Goal: Transaction & Acquisition: Purchase product/service

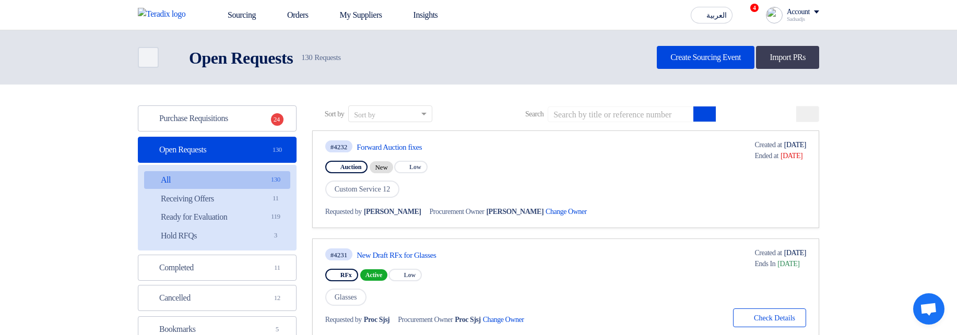
click at [407, 141] on div "#4232 Forward Auction fixes" at bounding box center [466, 146] width 283 height 14
click at [428, 152] on div "#4232 Forward Auction fixes" at bounding box center [466, 146] width 283 height 14
click at [422, 151] on link "Forward Auction fixes" at bounding box center [455, 147] width 196 height 9
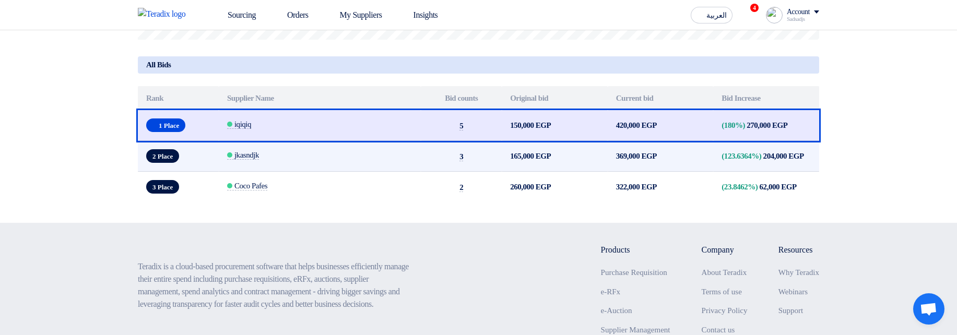
scroll to position [438, 0]
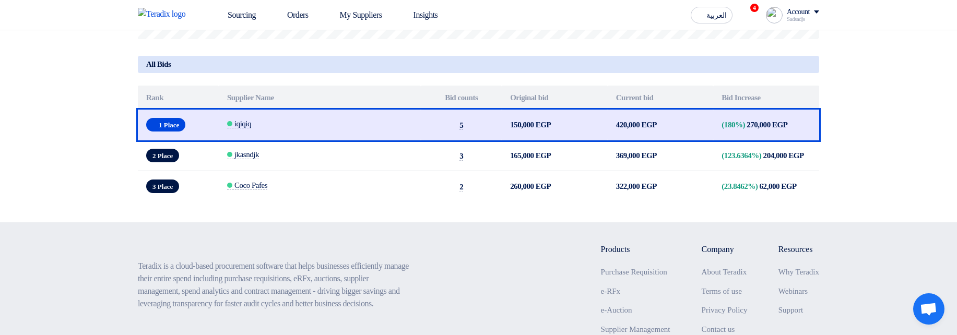
drag, startPoint x: 720, startPoint y: 134, endPoint x: 857, endPoint y: 134, distance: 137.3
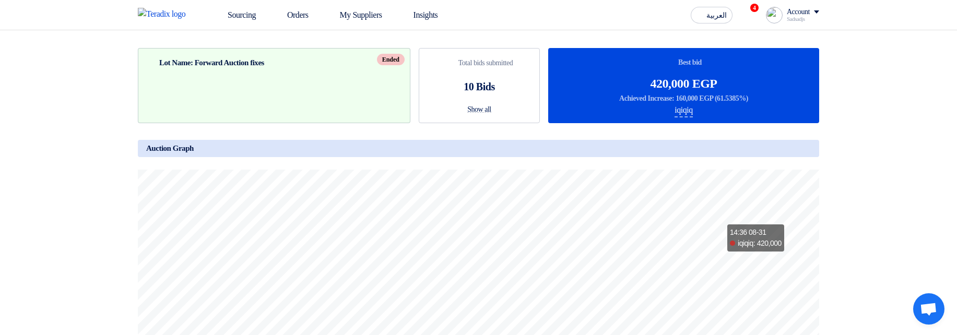
scroll to position [0, 0]
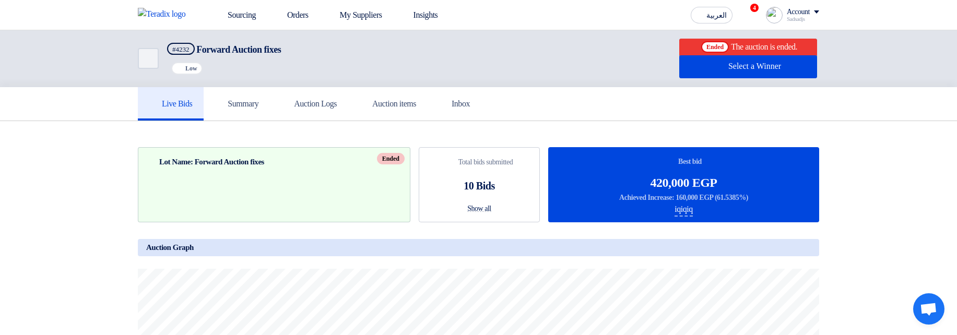
drag, startPoint x: 669, startPoint y: 206, endPoint x: 716, endPoint y: 201, distance: 47.7
click at [716, 201] on div "Bids submitted Best bid 420,000 EGP Achieved Increase: 160,000 EGP (61.5385%) i…" at bounding box center [683, 184] width 271 height 75
click at [763, 198] on div "Bids submitted Best bid 420,000 EGP Achieved Increase: 160,000 EGP (61.5385%) i…" at bounding box center [683, 184] width 271 height 75
click at [236, 15] on link "Sourcing" at bounding box center [235, 15] width 60 height 23
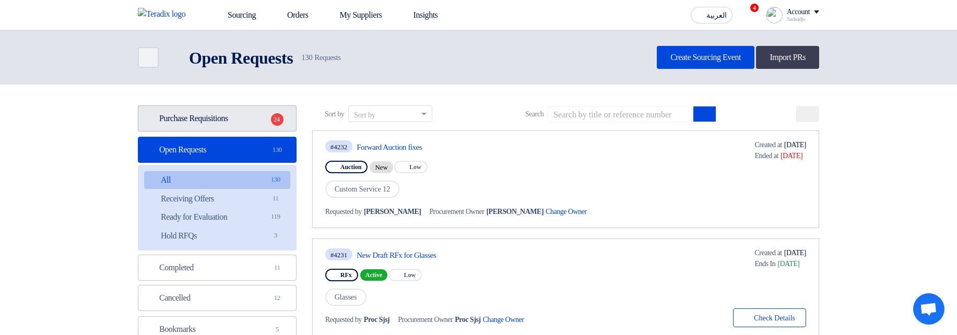
click at [254, 119] on link "Purchase Requisitions Purchase Requisitions 24" at bounding box center [217, 118] width 159 height 26
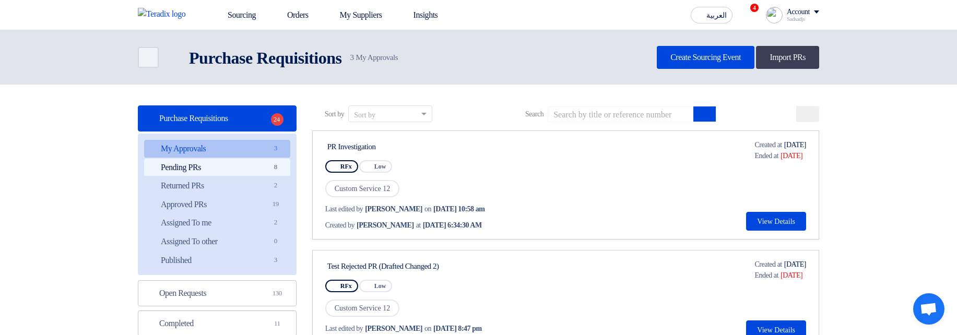
click at [247, 174] on link "Pending PRs Pending PRs 8" at bounding box center [217, 168] width 146 height 18
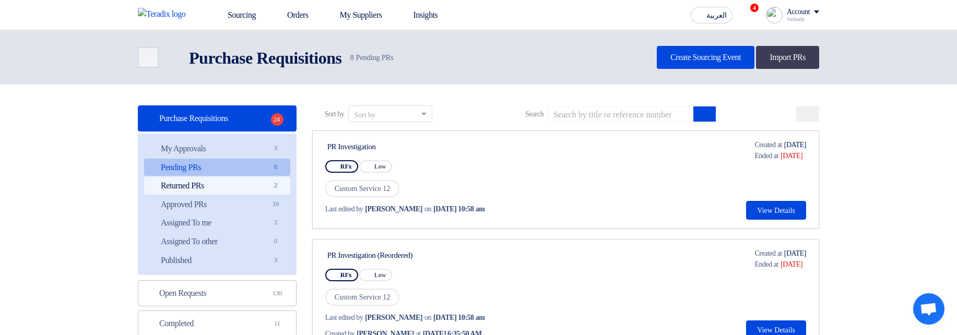
click at [250, 184] on link "Returned PRs Returned PRs 2" at bounding box center [217, 186] width 146 height 18
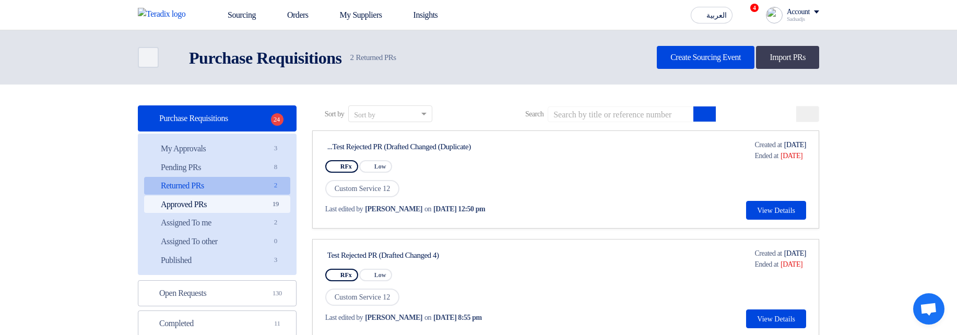
click at [247, 197] on link "Approved PRs Approved PRs 19" at bounding box center [217, 205] width 146 height 18
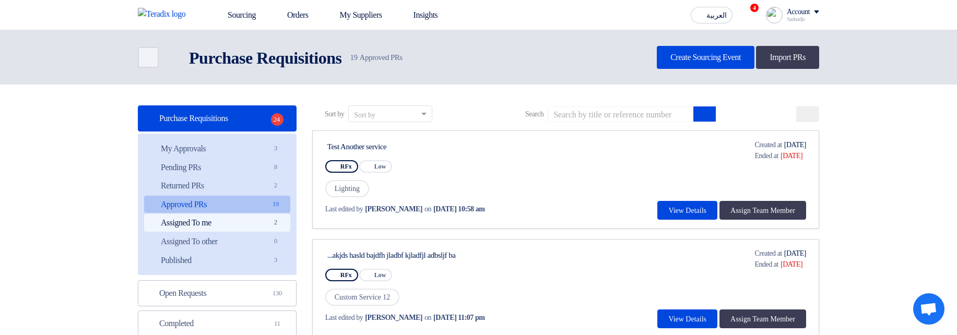
click at [248, 225] on link "Assigned To me Assigned To me 2" at bounding box center [217, 223] width 146 height 18
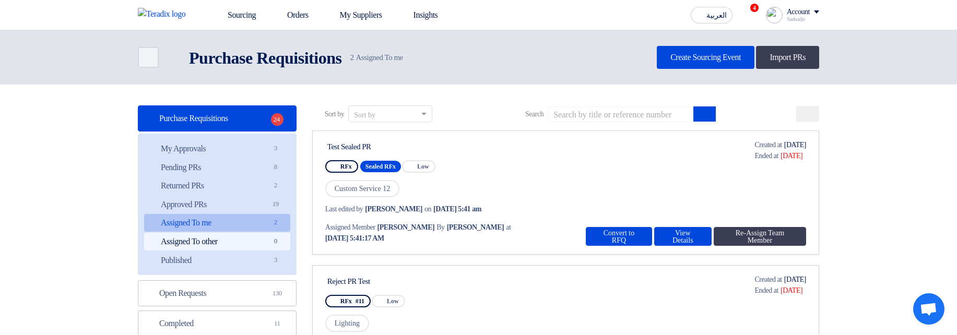
click at [252, 245] on link "Assigned To other Assigned To other 0" at bounding box center [217, 242] width 146 height 18
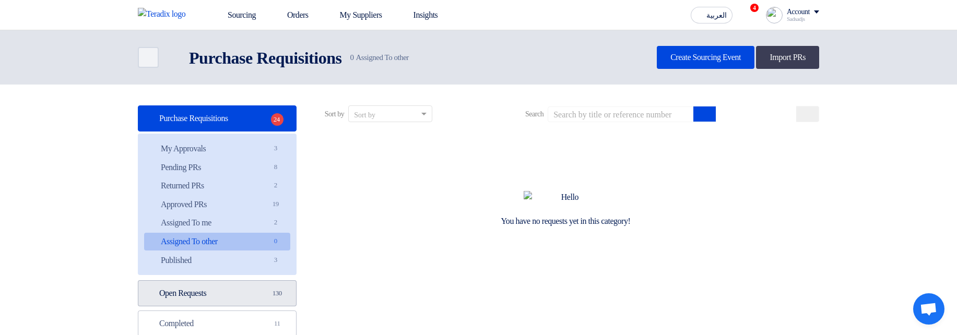
click at [233, 293] on link "Open Requests Open Requests 130" at bounding box center [217, 293] width 159 height 26
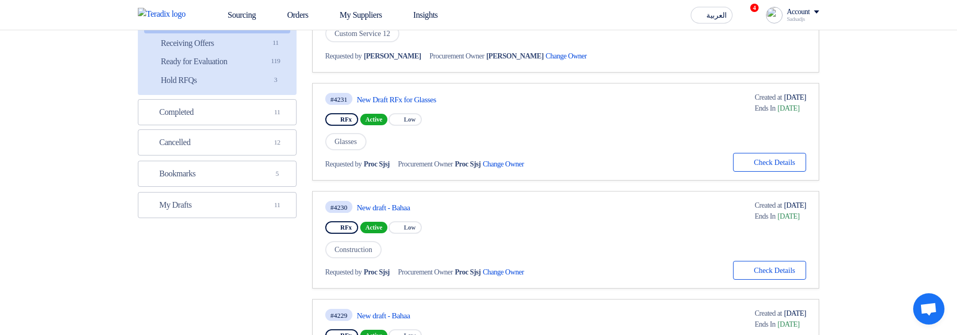
scroll to position [251, 0]
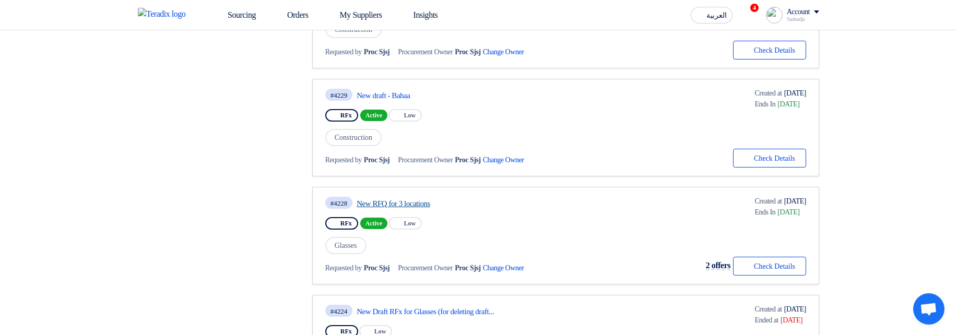
click at [382, 204] on link "New RFQ for 3 locations" at bounding box center [455, 203] width 196 height 9
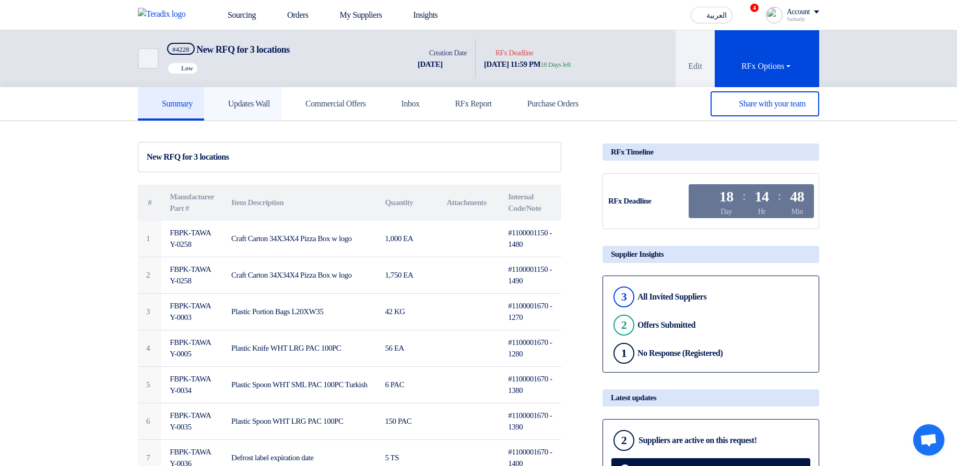
click at [244, 112] on link "Updates Wall" at bounding box center [242, 103] width 77 height 33
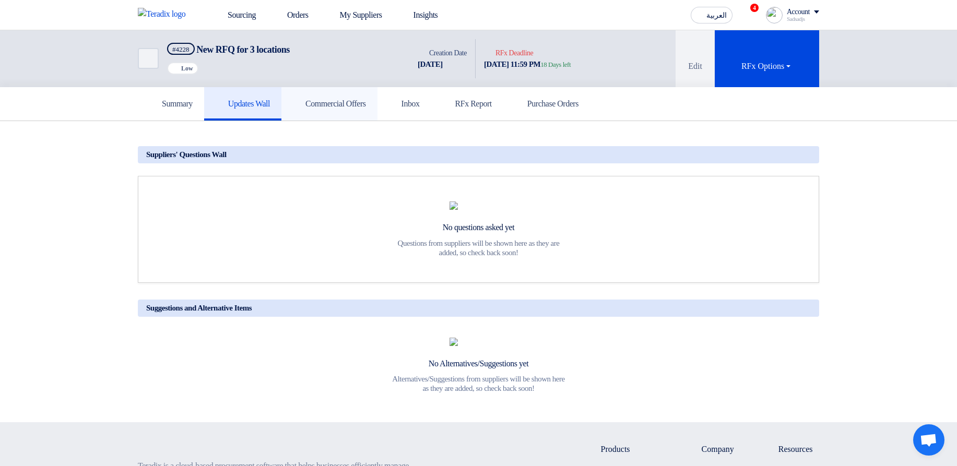
click at [328, 103] on h5 "Commercial Offers" at bounding box center [329, 104] width 73 height 10
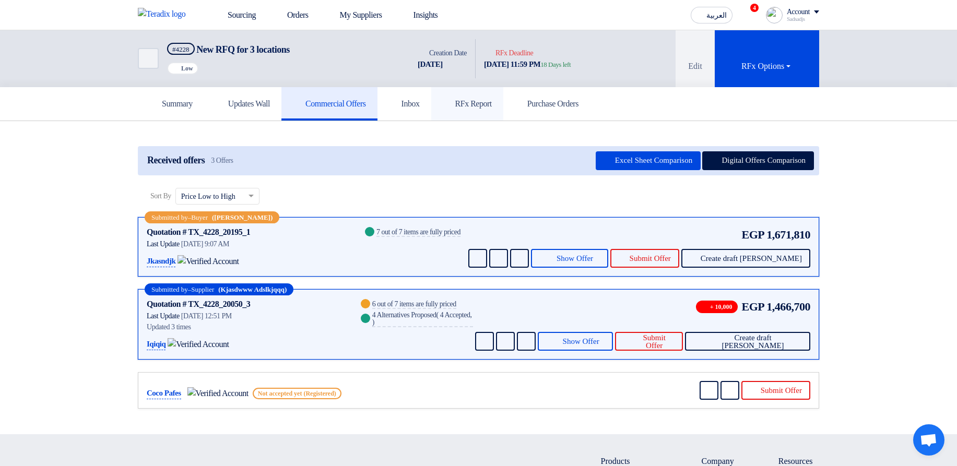
click at [485, 111] on link "RFx Report" at bounding box center [467, 103] width 72 height 33
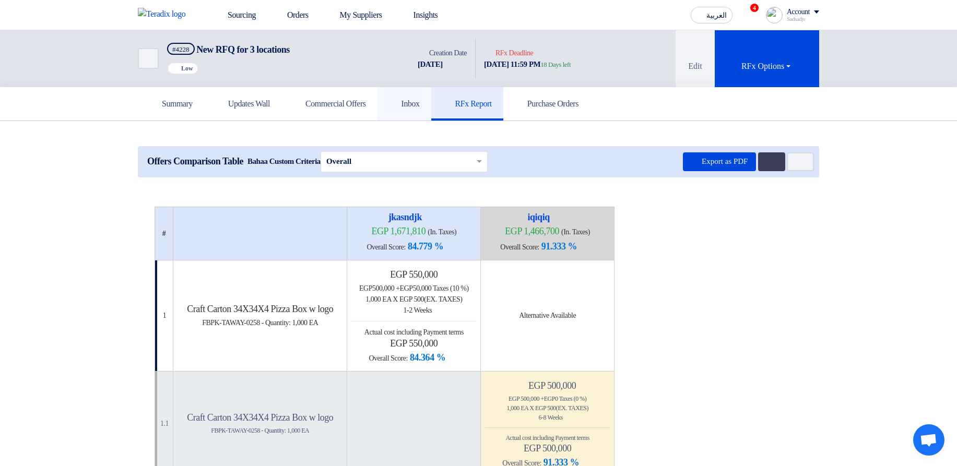
click at [431, 118] on link "Inbox" at bounding box center [404, 103] width 54 height 33
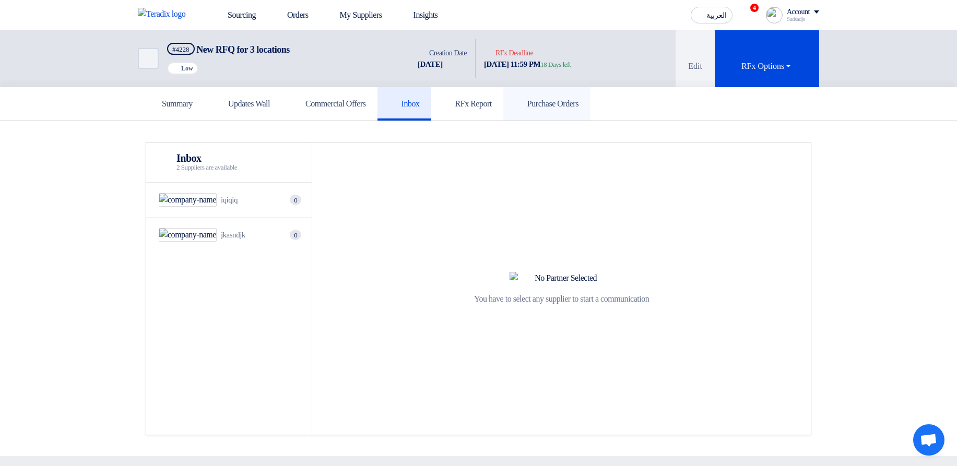
click at [577, 105] on h5 "Purchase Orders" at bounding box center [547, 104] width 64 height 10
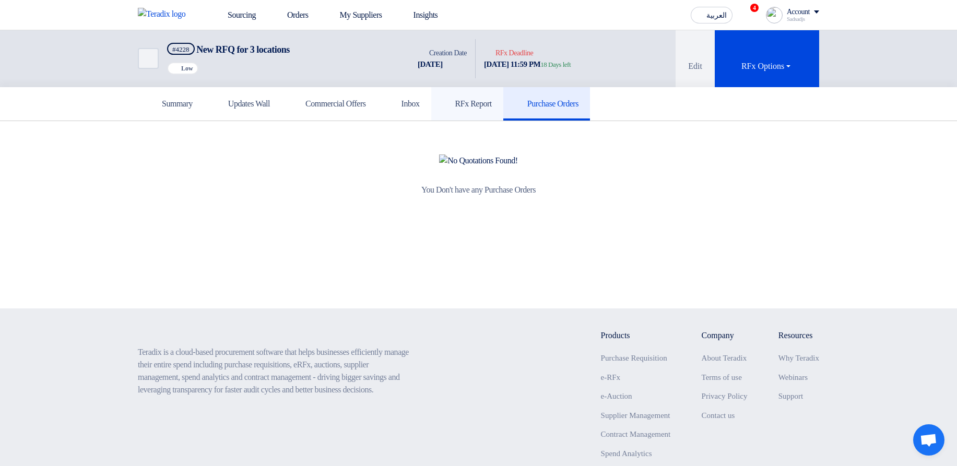
click at [479, 108] on link "RFx Report" at bounding box center [467, 103] width 72 height 33
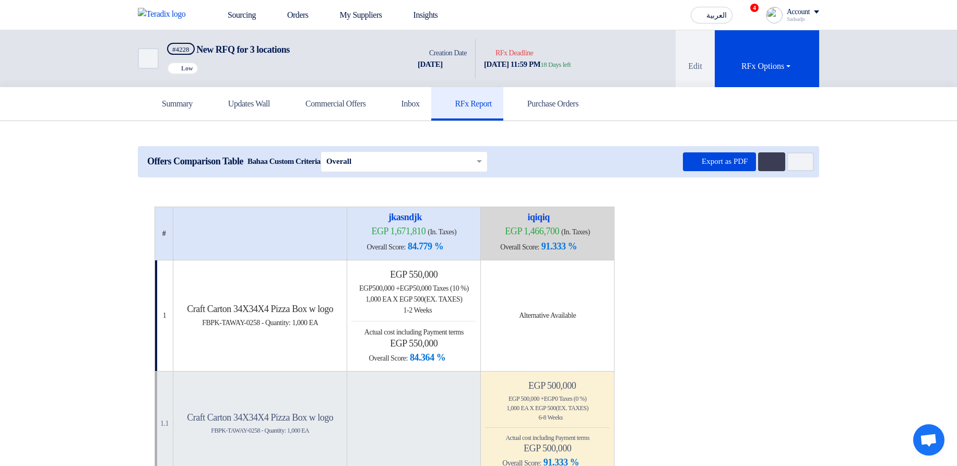
click at [757, 157] on span "Export as PDF Multi Tenant Preferences Item Card filters" at bounding box center [748, 161] width 131 height 19
click at [765, 157] on button "Multi Tenant Preferences" at bounding box center [771, 161] width 27 height 19
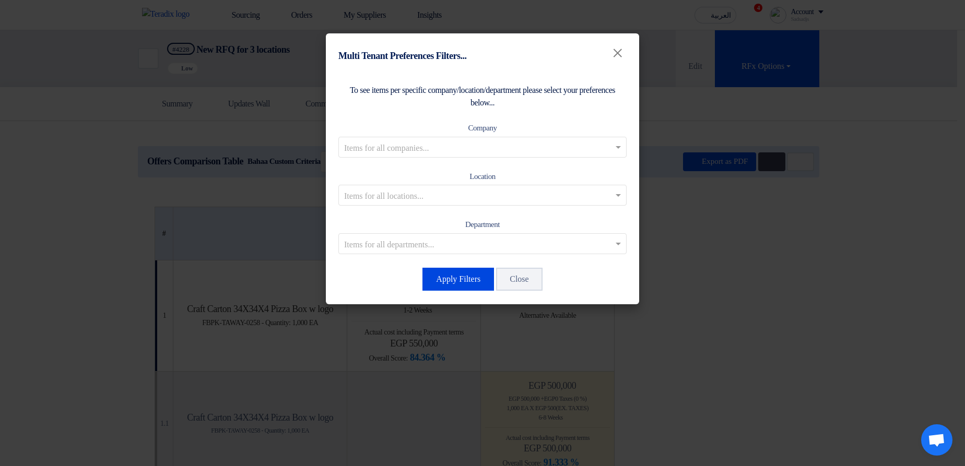
click at [836, 185] on modal-container "Multi Tenant Preferences Filters... × To see items per specific company/locatio…" at bounding box center [482, 233] width 965 height 466
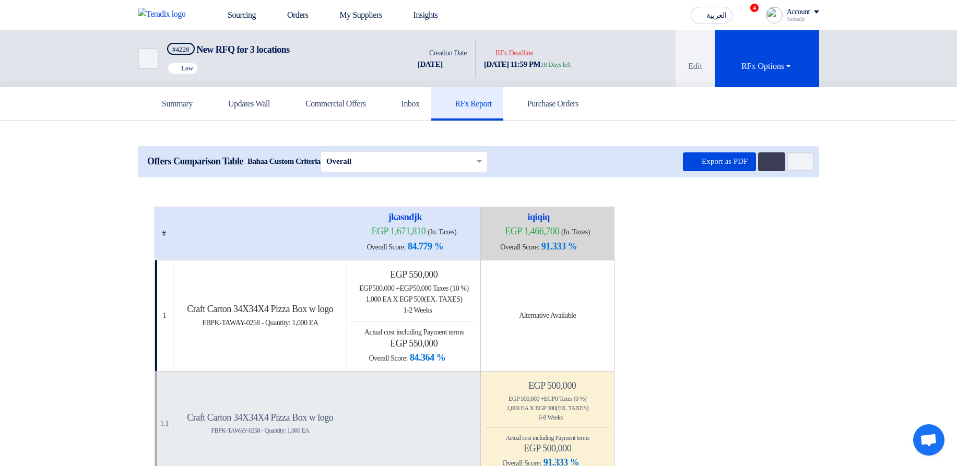
click at [793, 159] on modal-container "Multi Tenant Preferences Filters... × To see items per specific company/locatio…" at bounding box center [478, 233] width 957 height 466
click at [801, 167] on button "Item Card filters" at bounding box center [800, 161] width 27 height 19
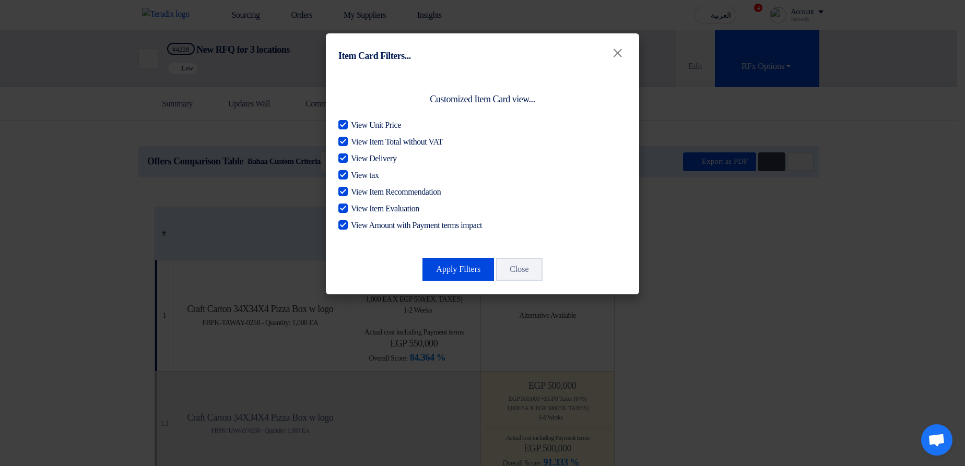
click at [861, 230] on modal-container "Item Card Filters... × Customized Item Card view... View Unit Price View Item T…" at bounding box center [482, 233] width 965 height 466
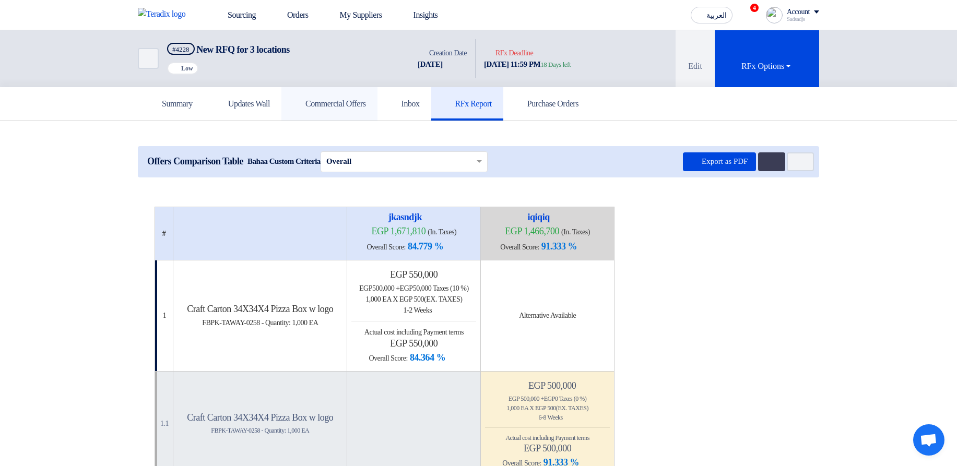
click at [366, 103] on h5 "Commercial Offers" at bounding box center [329, 104] width 73 height 10
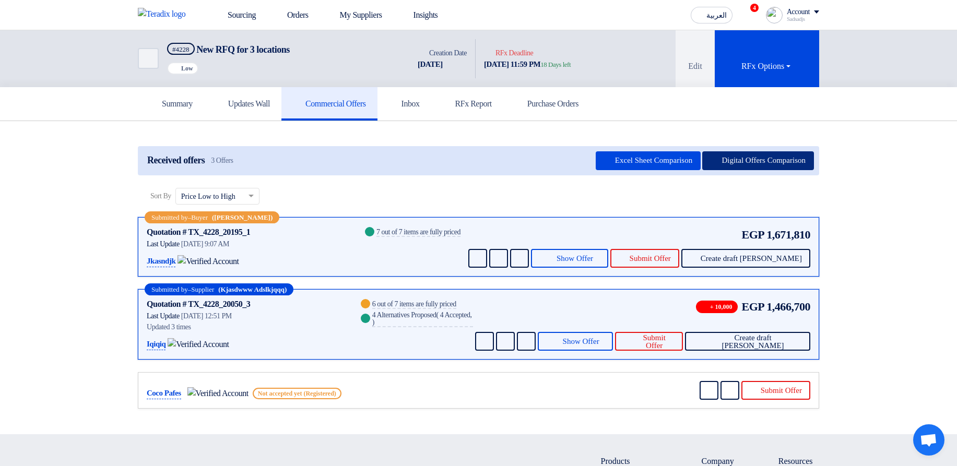
click at [722, 159] on button "Digital Offers Comparison" at bounding box center [758, 160] width 112 height 19
click at [792, 154] on button "Digital Offers Comparison" at bounding box center [758, 160] width 112 height 19
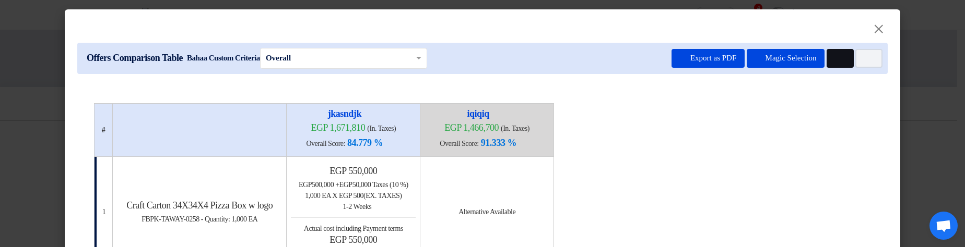
click at [848, 61] on button "Multi Tenant Preferences" at bounding box center [839, 58] width 27 height 19
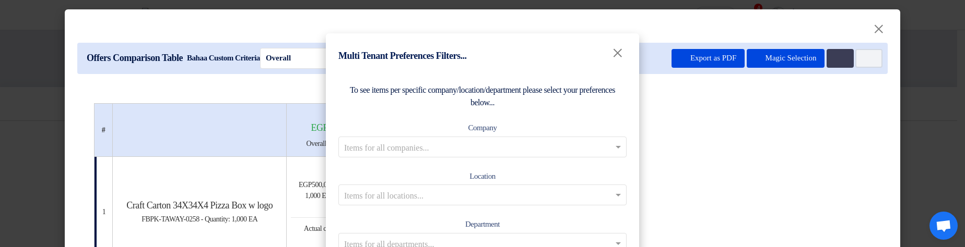
click at [868, 65] on modal-container "Multi Tenant Preferences Filters... × To see items per specific company/locatio…" at bounding box center [482, 123] width 965 height 247
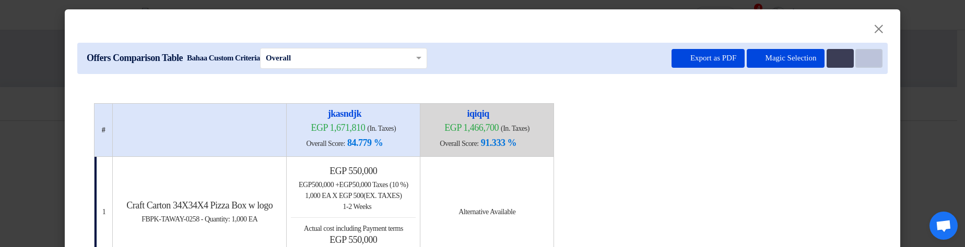
click at [874, 62] on button "Item Card filters" at bounding box center [868, 58] width 27 height 19
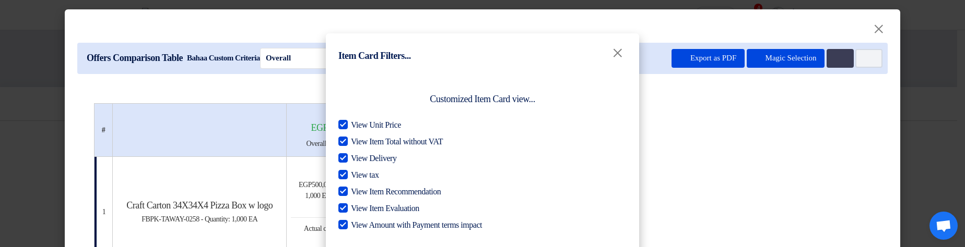
click at [753, 171] on modal-container "Item Card Filters... × Customized Item Card view... View Unit Price View Item T…" at bounding box center [482, 123] width 965 height 247
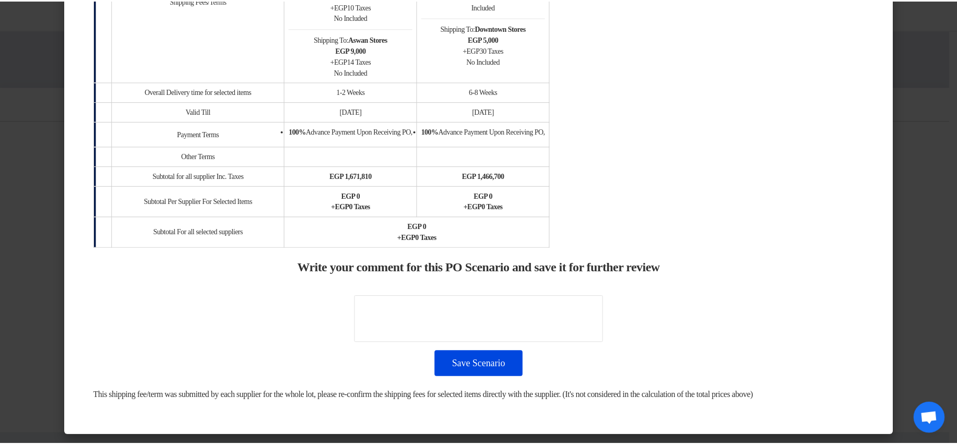
scroll to position [1448, 0]
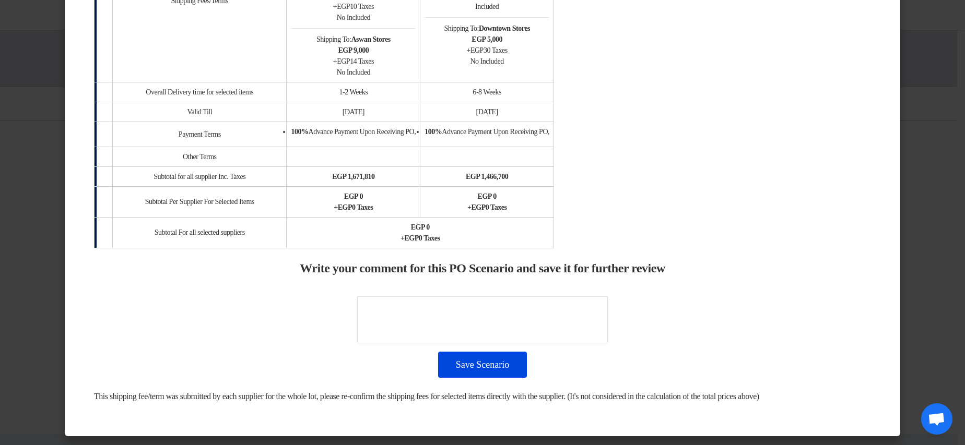
click at [948, 197] on modal-container "× Offers Comparison Table Bahaa Custom Criteria × Overall × Export as PDF Magic…" at bounding box center [482, 222] width 965 height 445
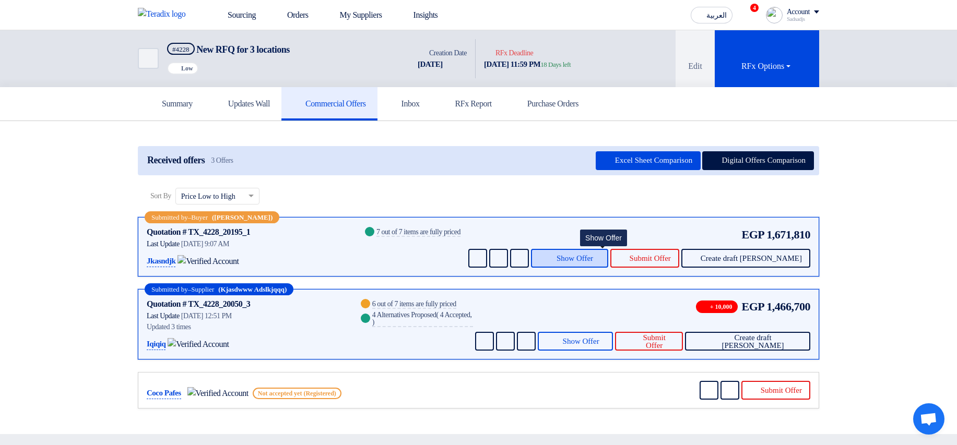
click at [607, 265] on button "Show Offer" at bounding box center [569, 258] width 77 height 19
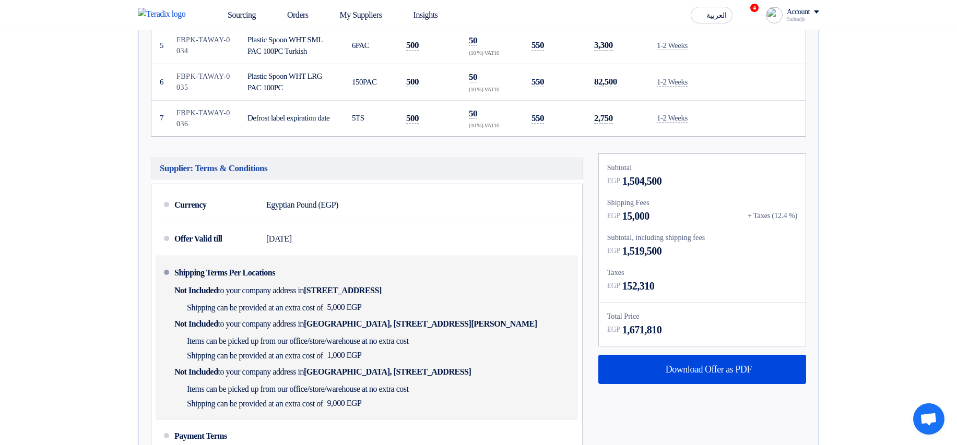
scroll to position [501, 0]
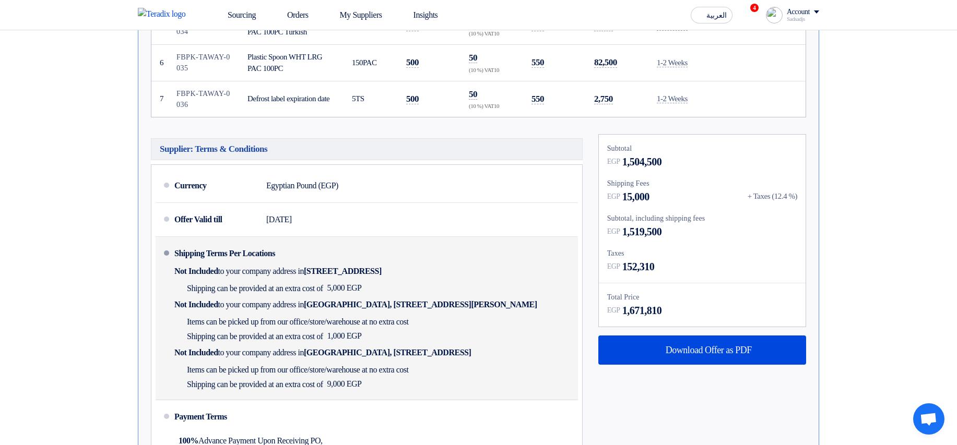
click at [250, 276] on span "to your company address in" at bounding box center [261, 271] width 86 height 10
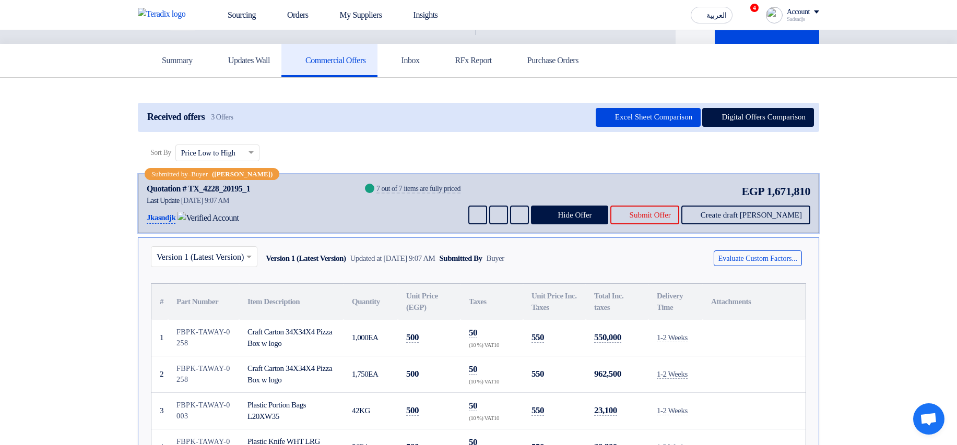
scroll to position [0, 0]
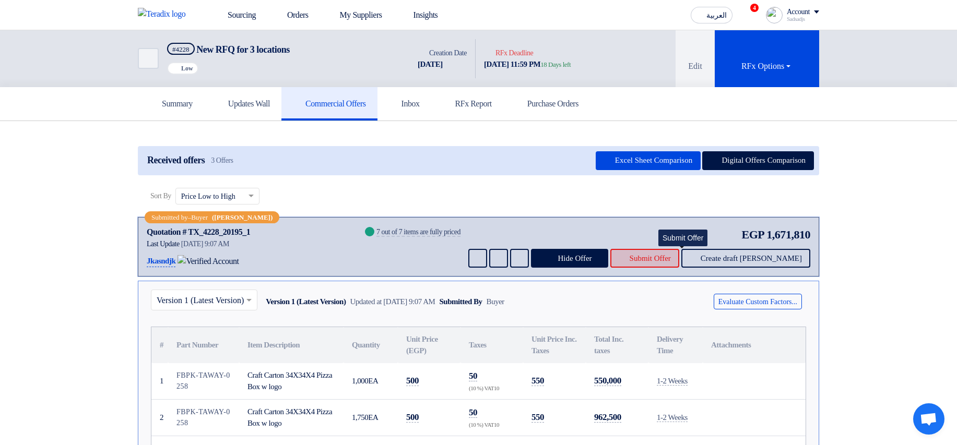
click at [671, 258] on span "Submit Offer" at bounding box center [650, 259] width 41 height 8
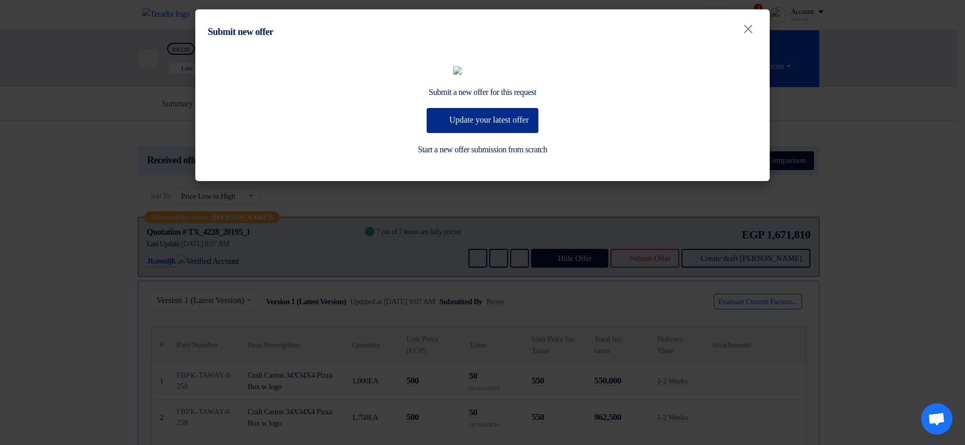
click at [499, 133] on button "Update your latest offer" at bounding box center [481, 120] width 111 height 25
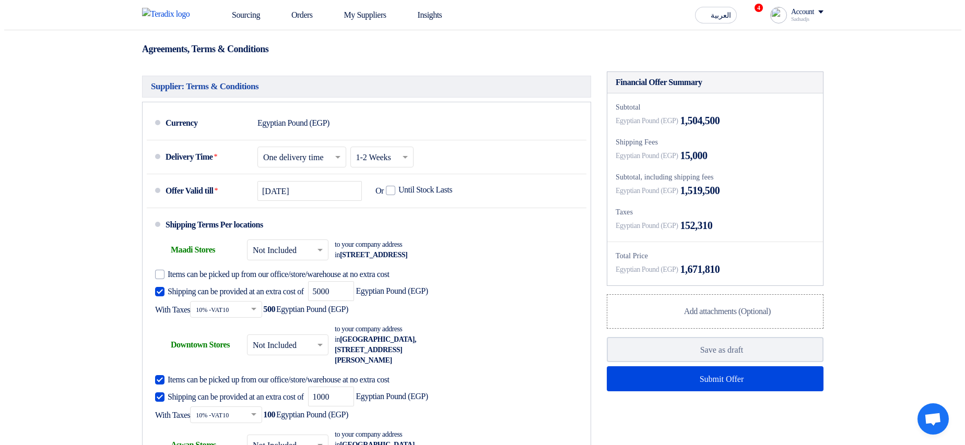
scroll to position [626, 0]
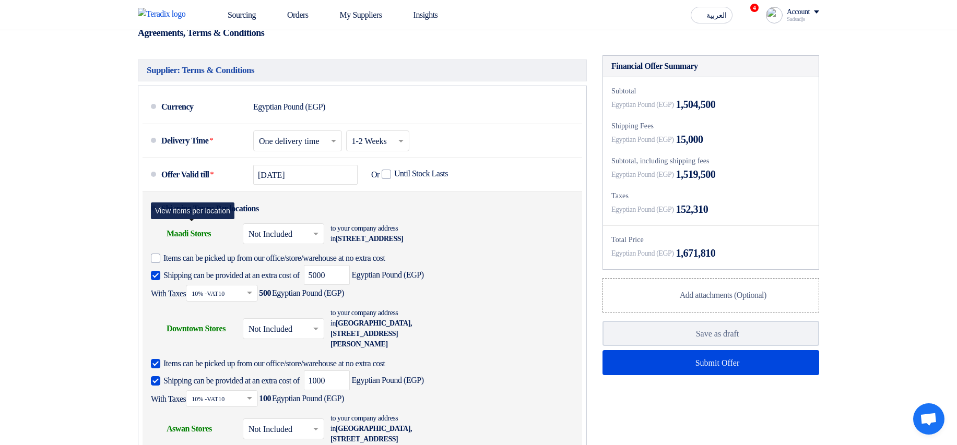
click at [198, 246] on div "Shipping To location Maadi Stores" at bounding box center [193, 233] width 84 height 25
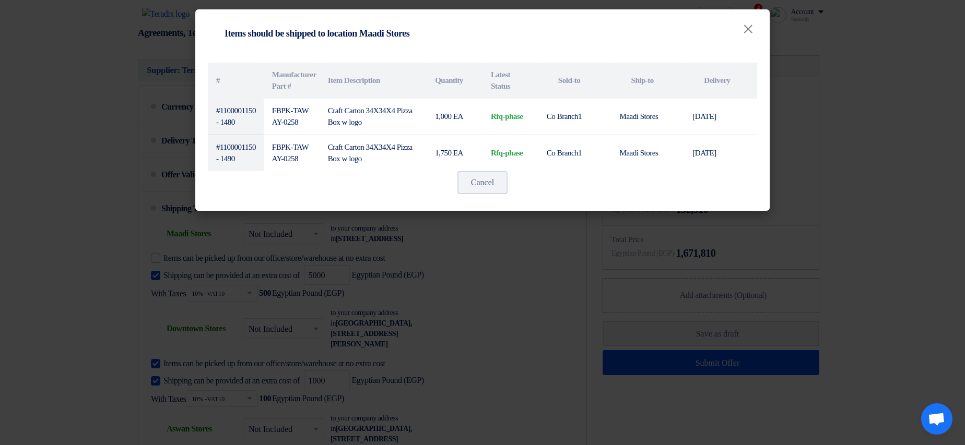
click at [519, 235] on modal-container "Shipping To location Items should be shipped to location Maadi Stores × # Manuf…" at bounding box center [482, 222] width 965 height 445
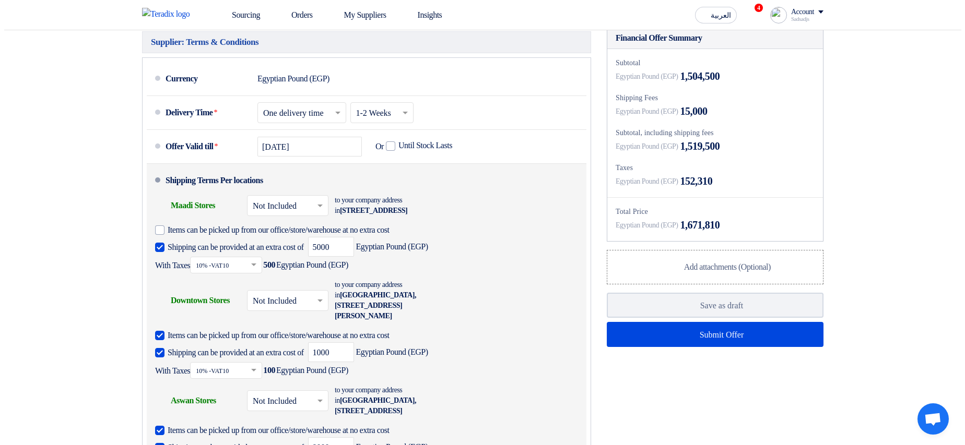
scroll to position [689, 0]
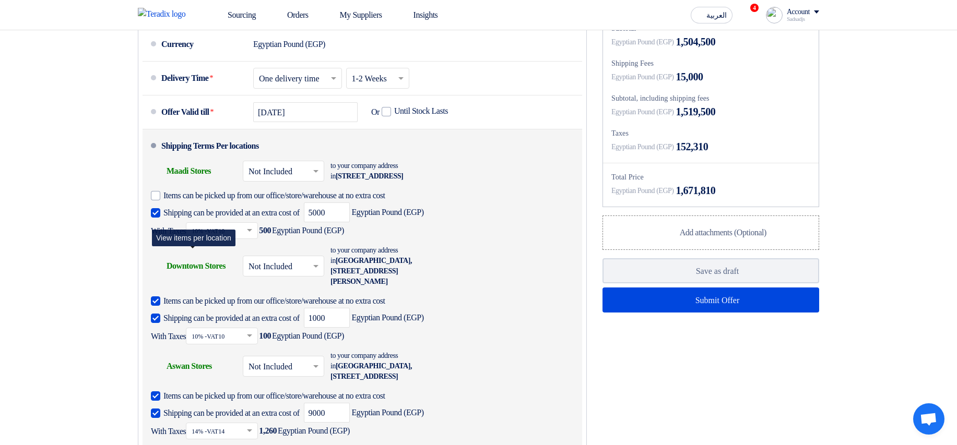
click at [201, 279] on div "Shipping To location Downtown Stores" at bounding box center [193, 266] width 84 height 25
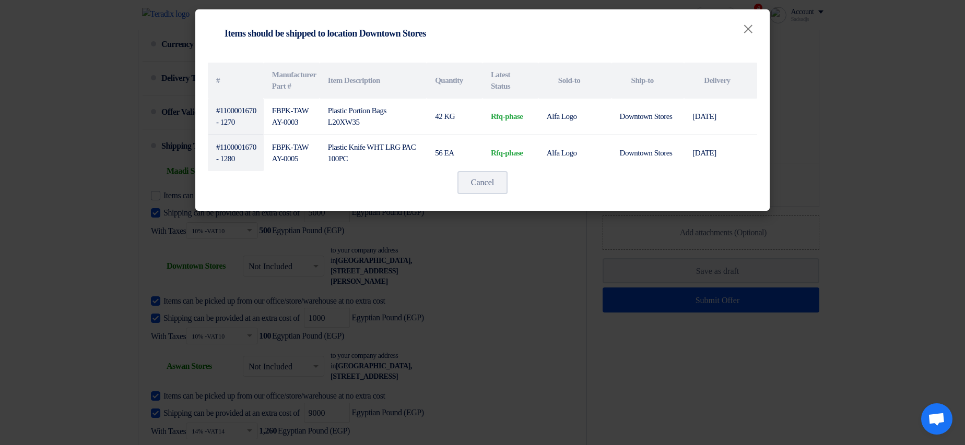
click at [573, 268] on modal-container "Shipping To location Items should be shipped to location Downtown Stores × # Ma…" at bounding box center [482, 222] width 965 height 445
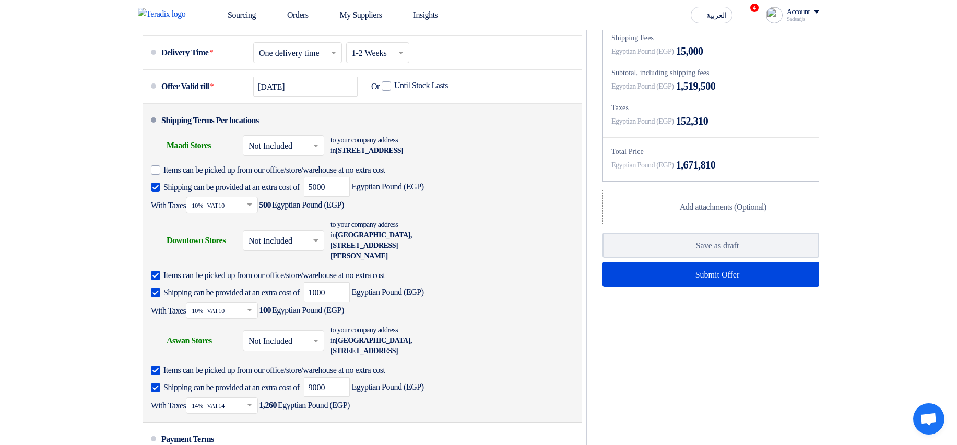
scroll to position [752, 0]
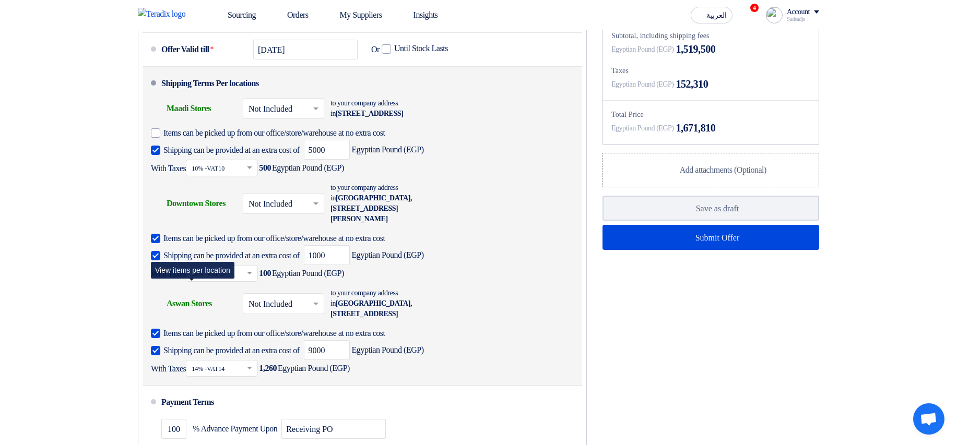
click at [188, 315] on div "Shipping To location Aswan Stores" at bounding box center [193, 303] width 84 height 25
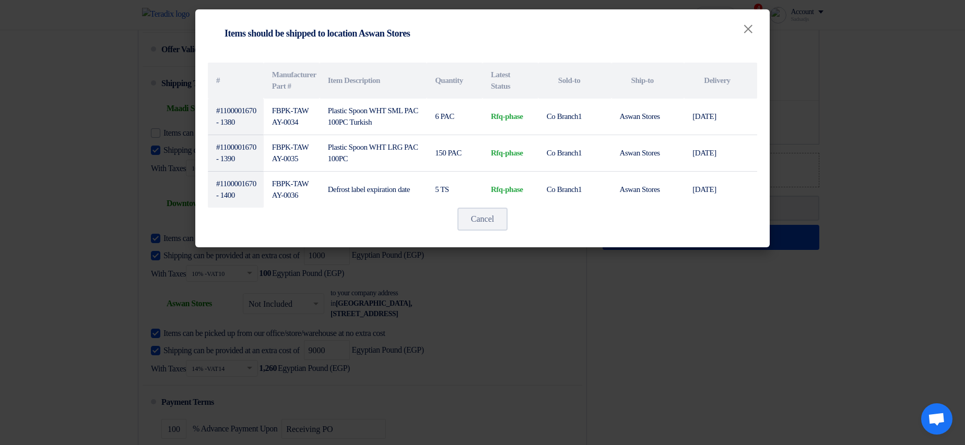
click at [550, 300] on modal-container "Shipping To location Items should be shipped to location Aswan Stores × # Manuf…" at bounding box center [482, 222] width 965 height 445
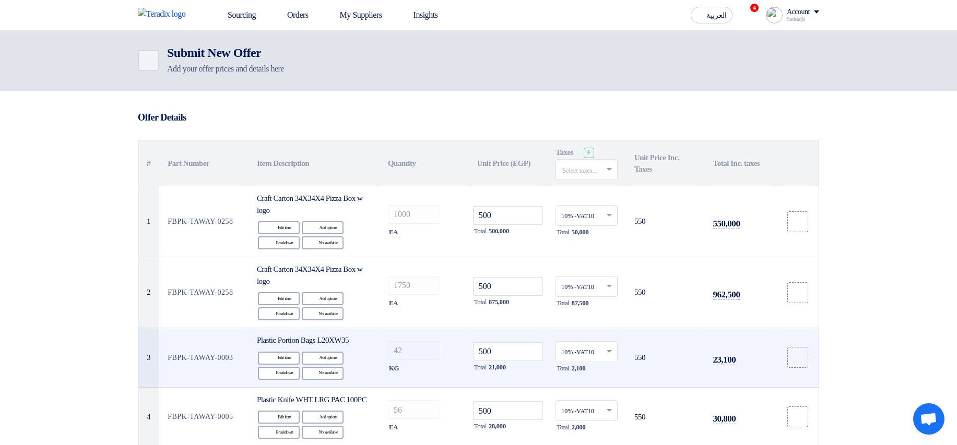
scroll to position [0, 0]
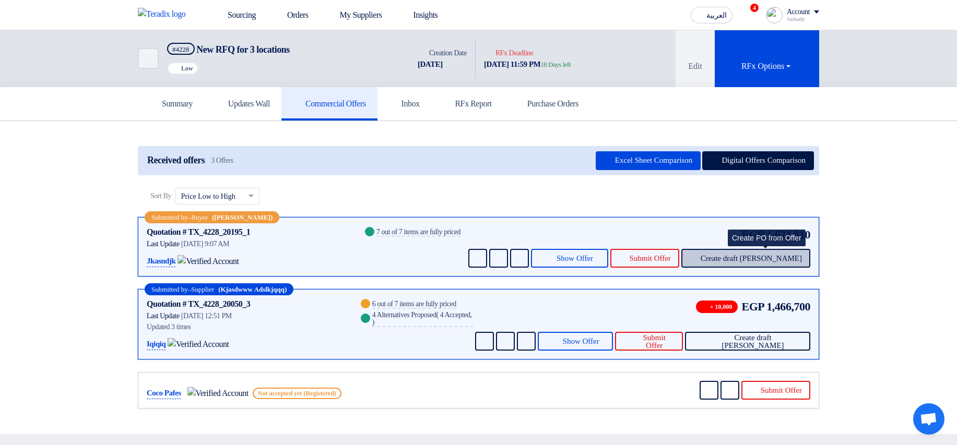
click at [751, 257] on span "Create draft PO" at bounding box center [751, 259] width 101 height 8
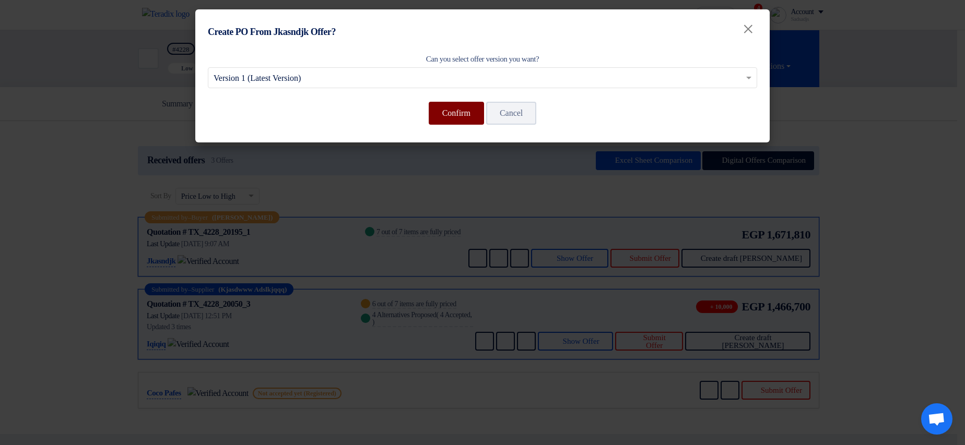
click at [436, 111] on button "Confirm" at bounding box center [456, 113] width 55 height 23
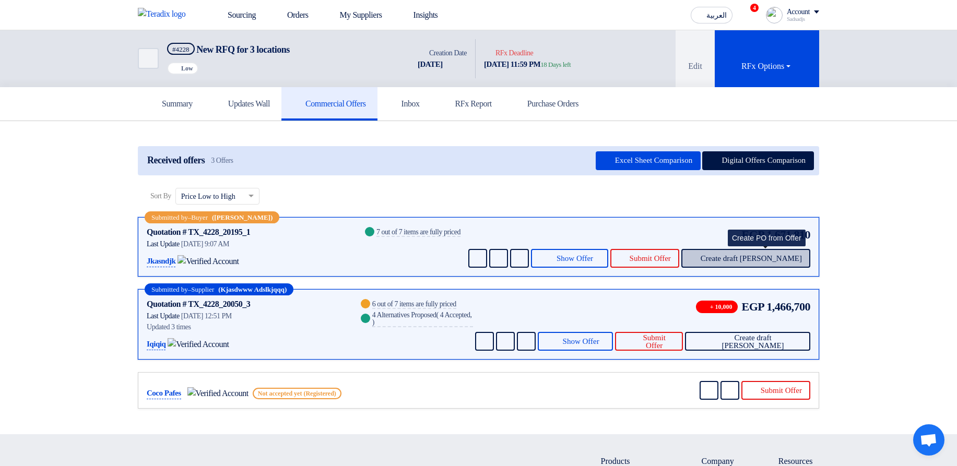
click at [749, 265] on button "Create draft PO" at bounding box center [745, 258] width 129 height 19
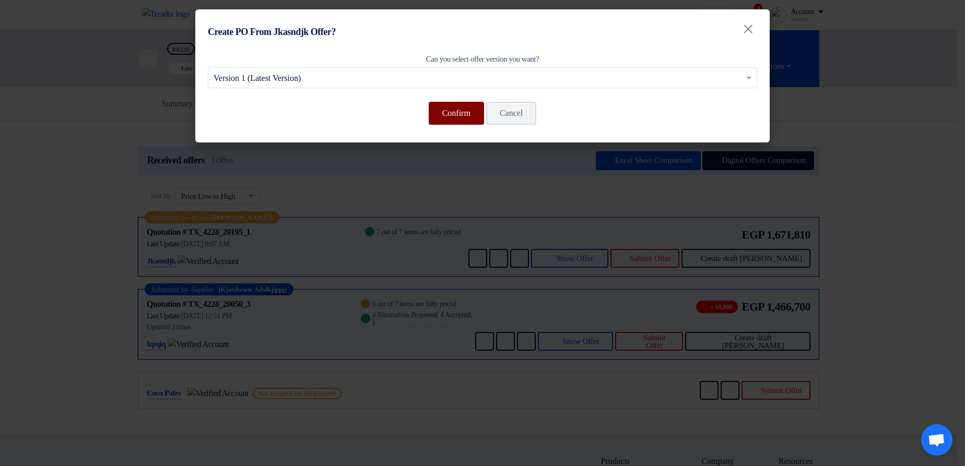
click at [447, 115] on button "Confirm" at bounding box center [456, 113] width 55 height 23
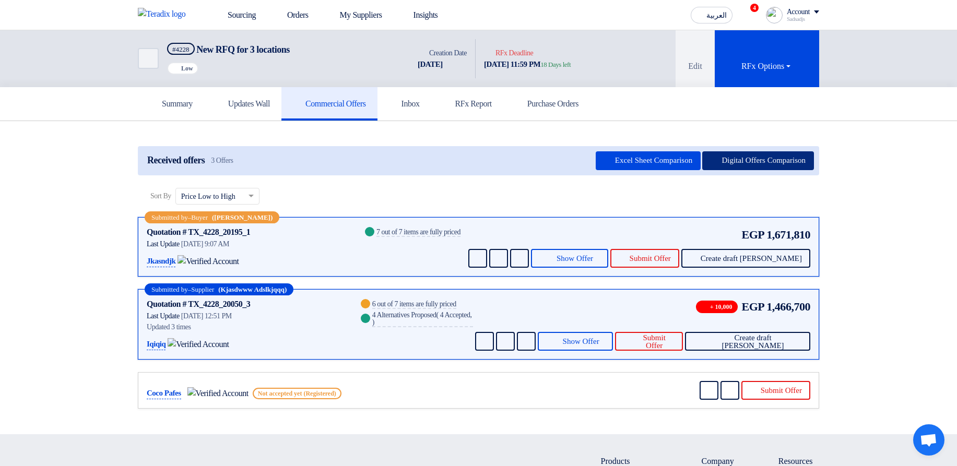
click at [755, 159] on button "Digital Offers Comparison" at bounding box center [758, 160] width 112 height 19
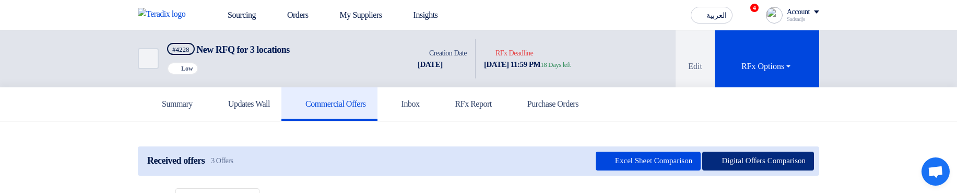
click at [726, 160] on button "Digital Offers Comparison" at bounding box center [758, 160] width 112 height 19
click at [784, 164] on button "Digital Offers Comparison" at bounding box center [758, 160] width 112 height 19
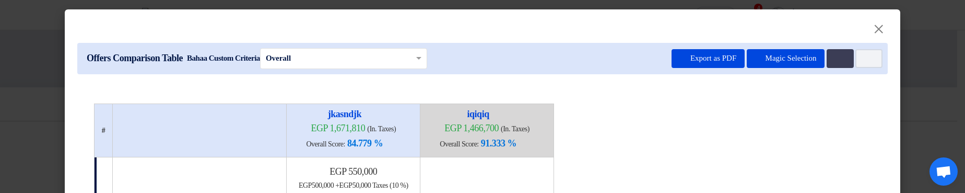
click at [921, 127] on modal-container "× Offers Comparison Table Bahaa Custom Criteria × Overall × Export as PDF Magic…" at bounding box center [482, 96] width 965 height 193
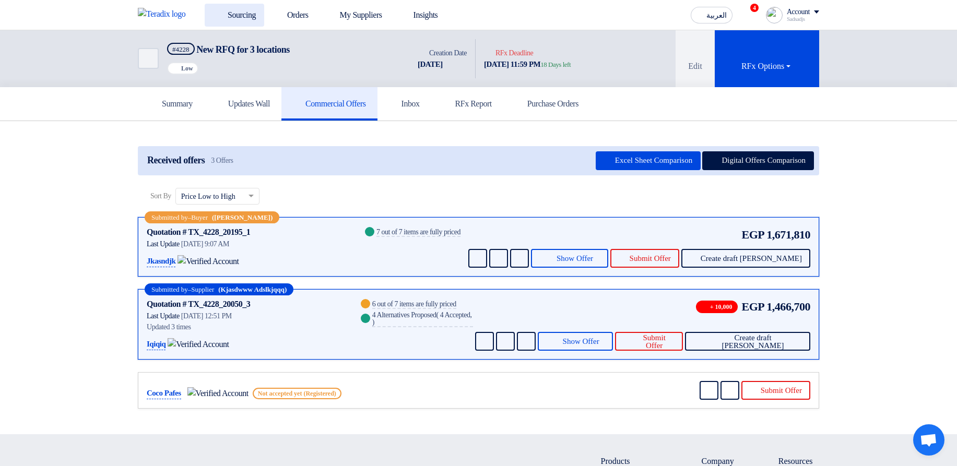
click at [257, 11] on link "Sourcing" at bounding box center [235, 15] width 60 height 23
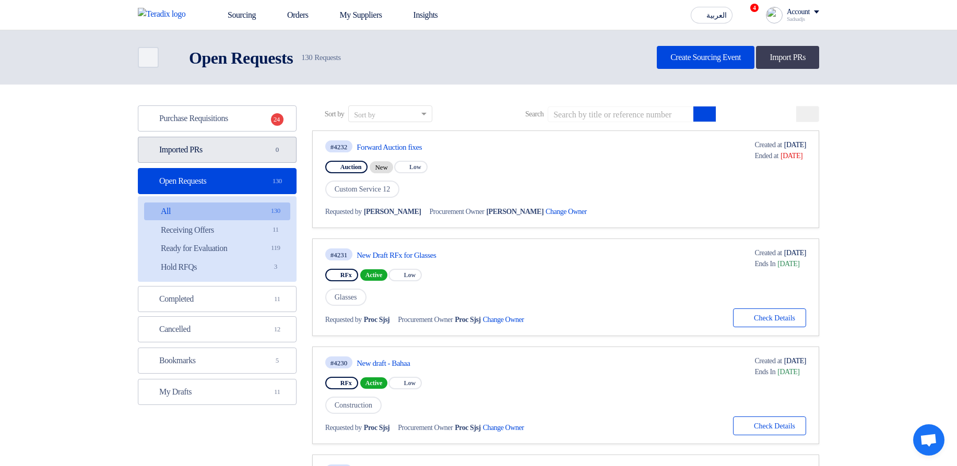
click at [238, 150] on link "Imported PRs Imported PRs 0" at bounding box center [217, 150] width 159 height 26
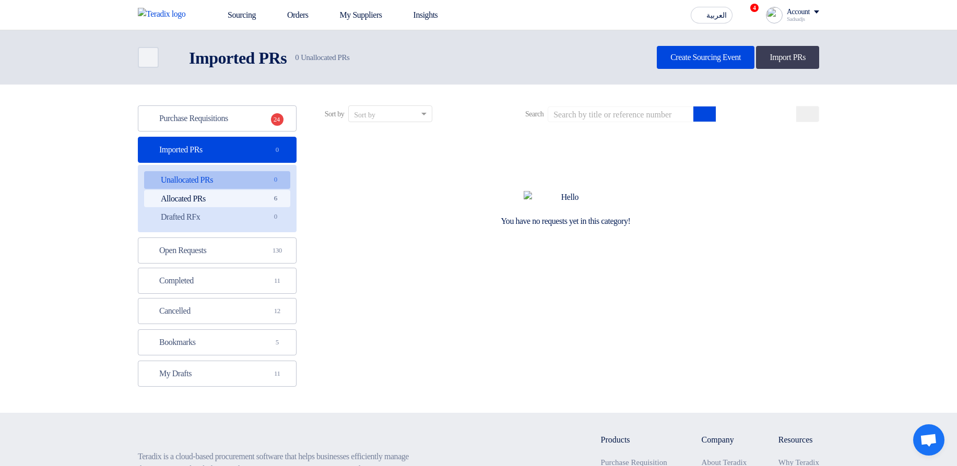
click at [248, 192] on link "Allocated PRs Allocated PRs 6" at bounding box center [217, 199] width 146 height 18
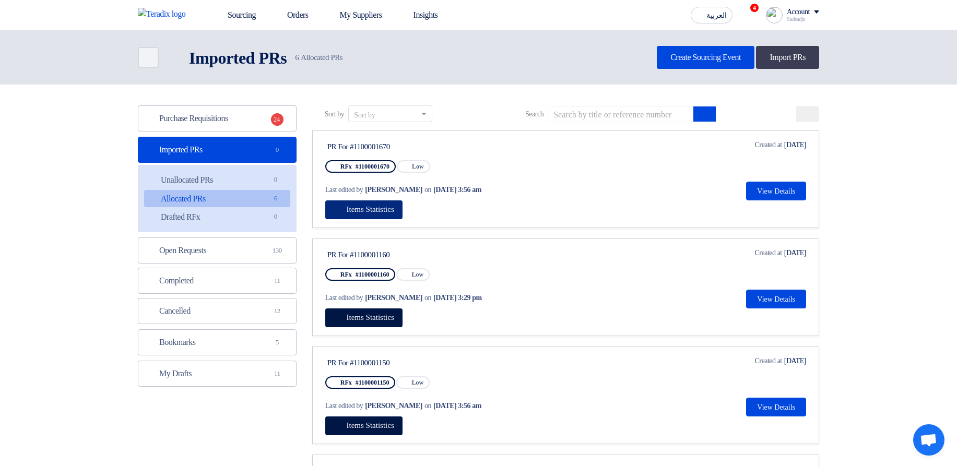
click at [382, 192] on button "Items Statistics" at bounding box center [363, 209] width 77 height 19
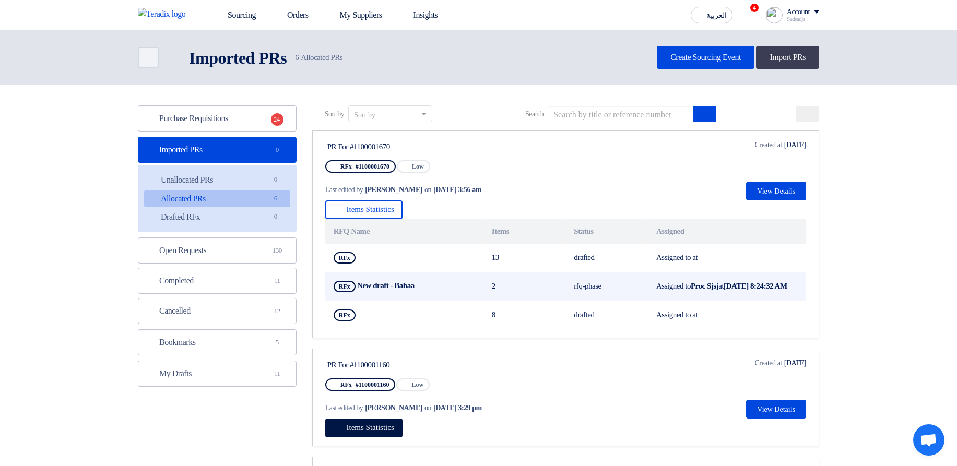
click at [779, 192] on b "Aug 27, 2025, 8:24:32 AM" at bounding box center [755, 286] width 64 height 8
click at [658, 192] on td "Assigned to Proc Sjsj at Aug 27, 2025, 8:24:32 AM" at bounding box center [727, 286] width 158 height 29
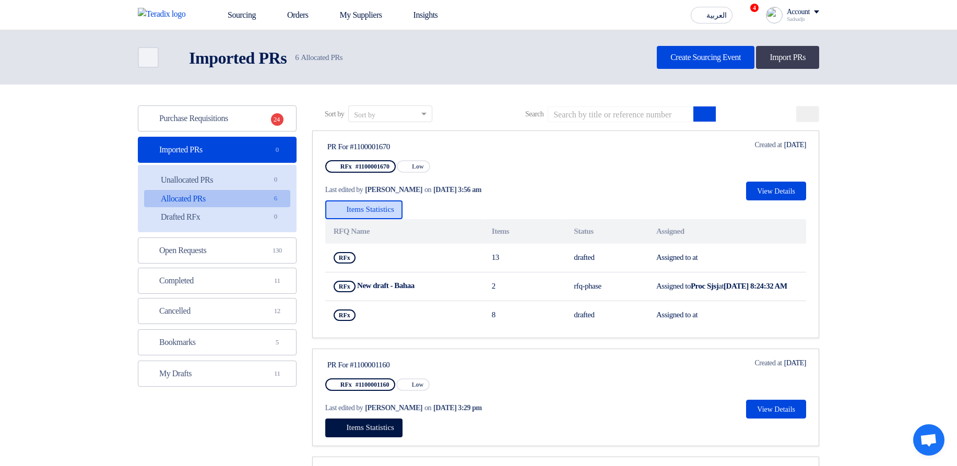
click at [387, 192] on button "Items Statistics" at bounding box center [363, 209] width 77 height 19
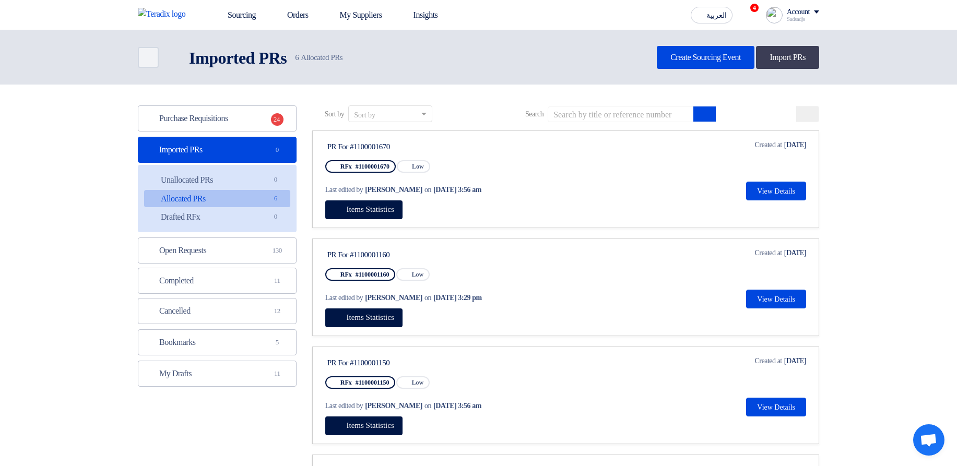
click at [570, 192] on div "Items Statistics" at bounding box center [565, 209] width 481 height 19
click at [366, 192] on span "Items Statistics" at bounding box center [371, 209] width 48 height 8
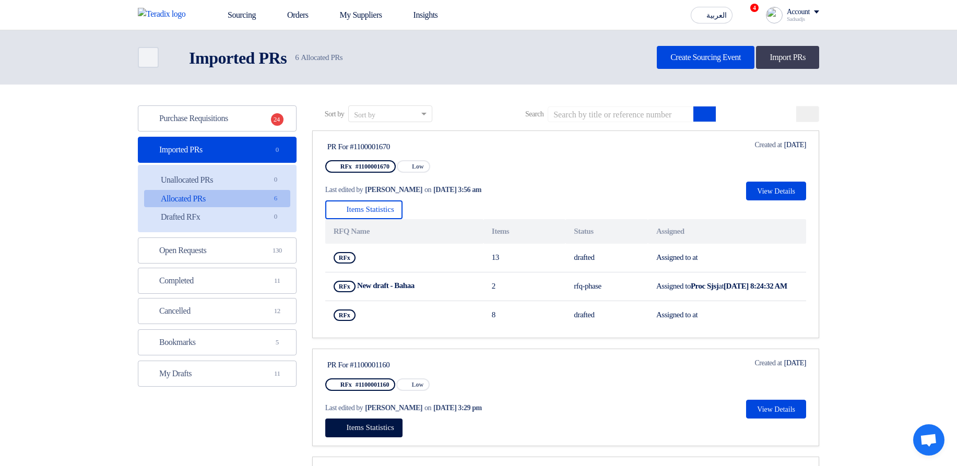
click at [498, 192] on div "Items Statistics RFQ Name Items Status Assigned RFx Show Projects 13 drafted As…" at bounding box center [565, 264] width 481 height 129
click at [477, 192] on div "Items Statistics RFQ Name Items Status Assigned RFx Show Projects 13 drafted As…" at bounding box center [565, 264] width 481 height 129
click at [533, 192] on div "Items Statistics RFQ Name Items Status Assigned RFx Show Projects 13 drafted As…" at bounding box center [565, 264] width 481 height 129
click at [394, 192] on button "Items Statistics" at bounding box center [363, 209] width 77 height 19
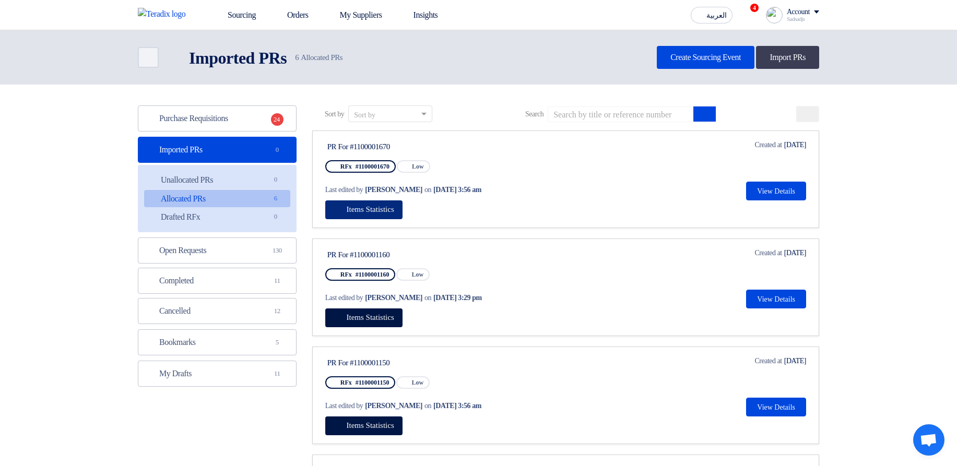
click at [394, 192] on button "Items Statistics" at bounding box center [363, 209] width 77 height 19
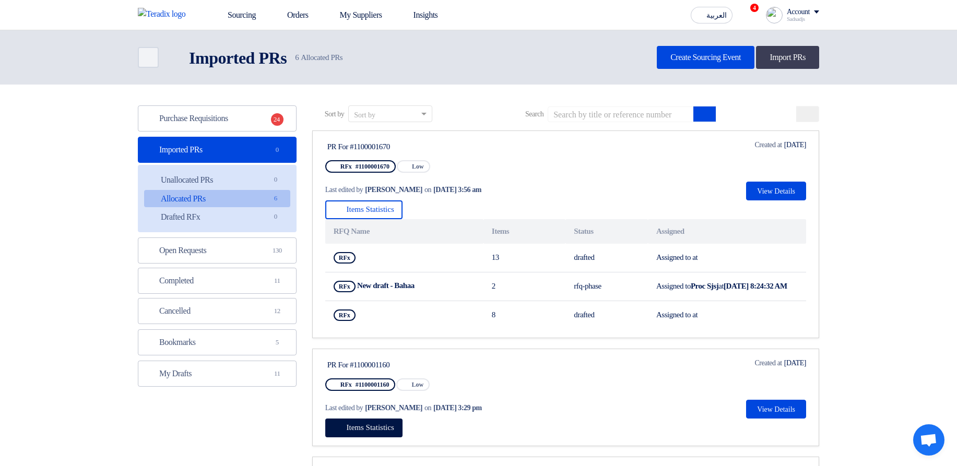
click at [599, 192] on div "Items Statistics RFQ Name Items Status Assigned RFx Show Projects 13 drafted As…" at bounding box center [565, 264] width 481 height 129
click at [376, 192] on span "Items Statistics" at bounding box center [371, 209] width 48 height 8
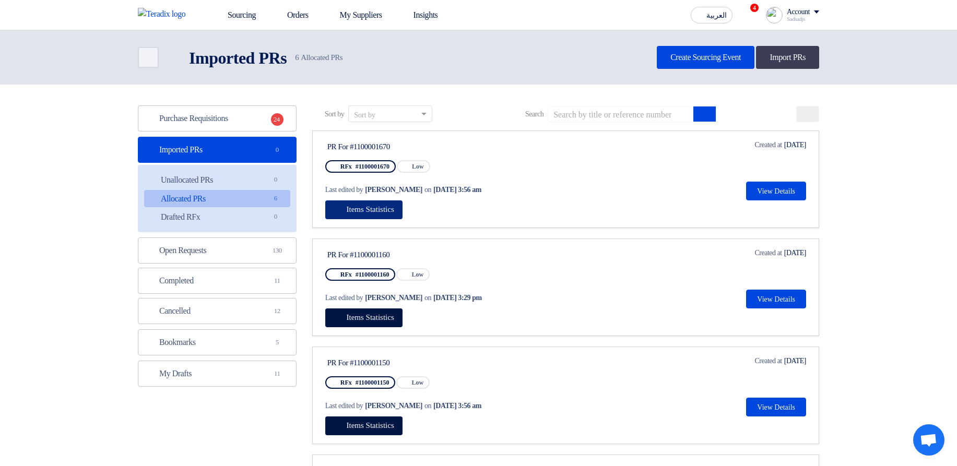
click at [376, 192] on span "Items Statistics" at bounding box center [371, 209] width 48 height 8
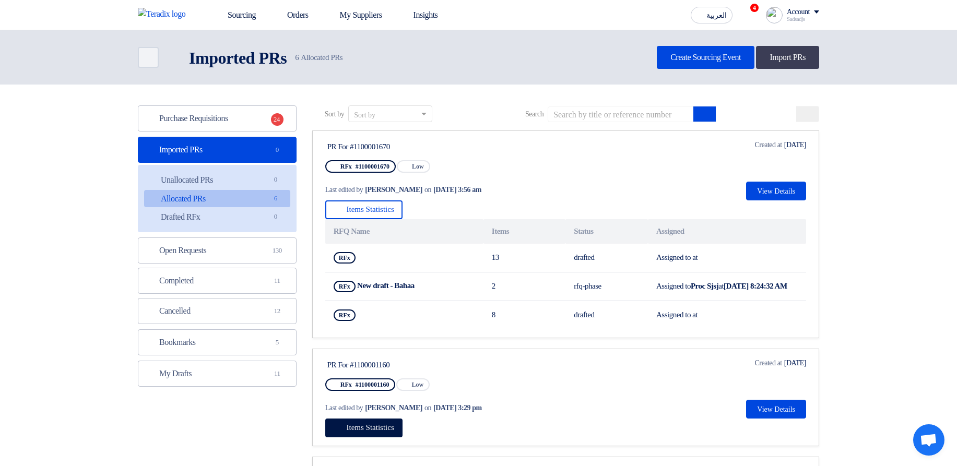
click at [500, 192] on th "Items" at bounding box center [524, 231] width 82 height 25
click at [383, 192] on span "Items Statistics" at bounding box center [371, 209] width 48 height 8
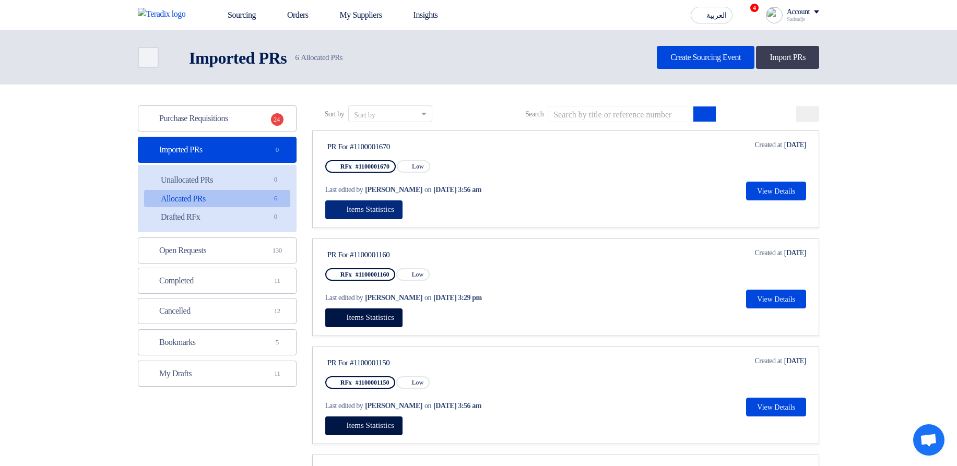
click at [383, 192] on span "Items Statistics" at bounding box center [371, 209] width 48 height 8
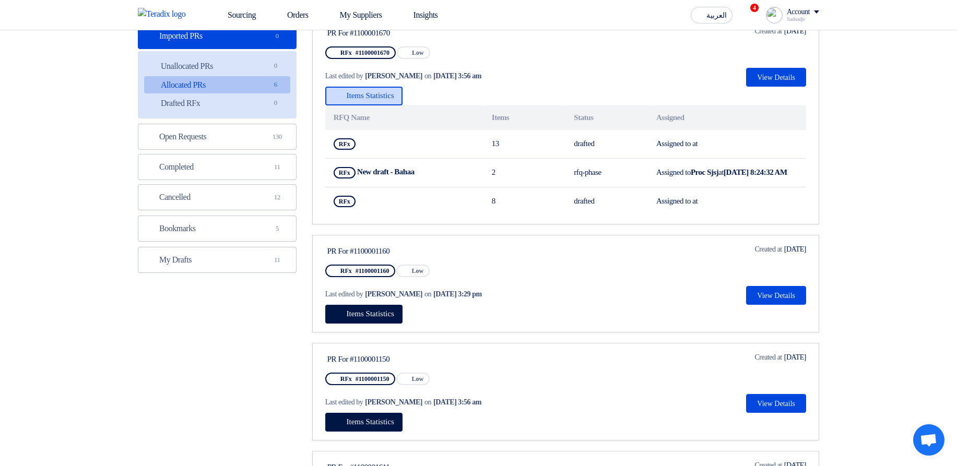
scroll to position [251, 0]
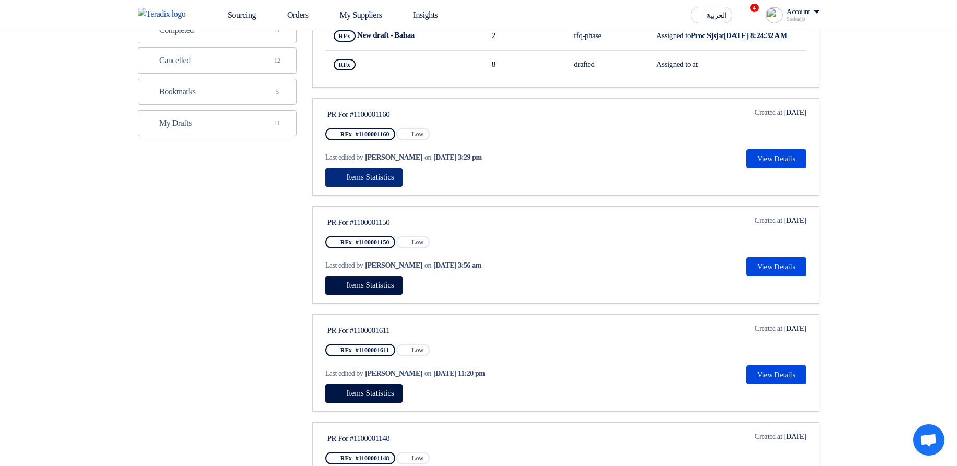
click at [383, 187] on button "Items Statistics" at bounding box center [363, 177] width 77 height 19
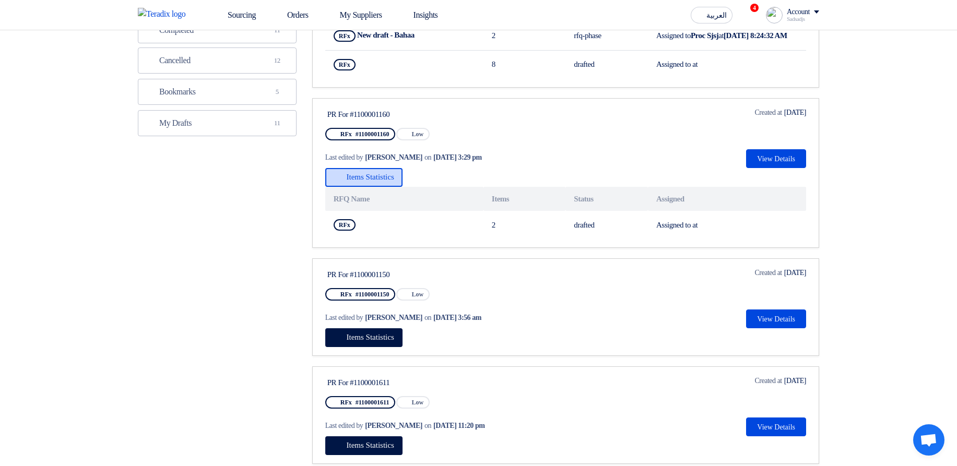
click at [375, 181] on span "Items Statistics" at bounding box center [371, 177] width 48 height 8
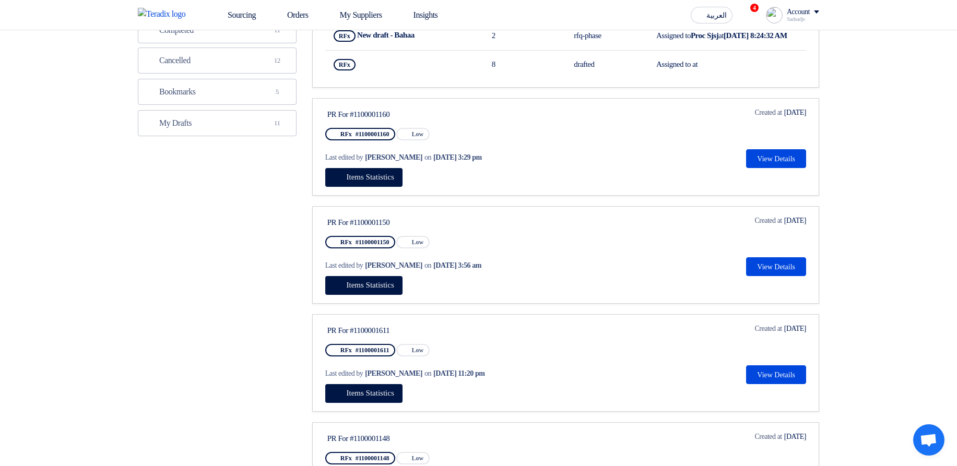
click at [359, 192] on link "PR For #1100001150 RFx #1100001150 Priority Low Last edited by Hamda Jjjw on Au…" at bounding box center [565, 255] width 507 height 98
click at [361, 192] on span "Items Statistics" at bounding box center [371, 285] width 48 height 8
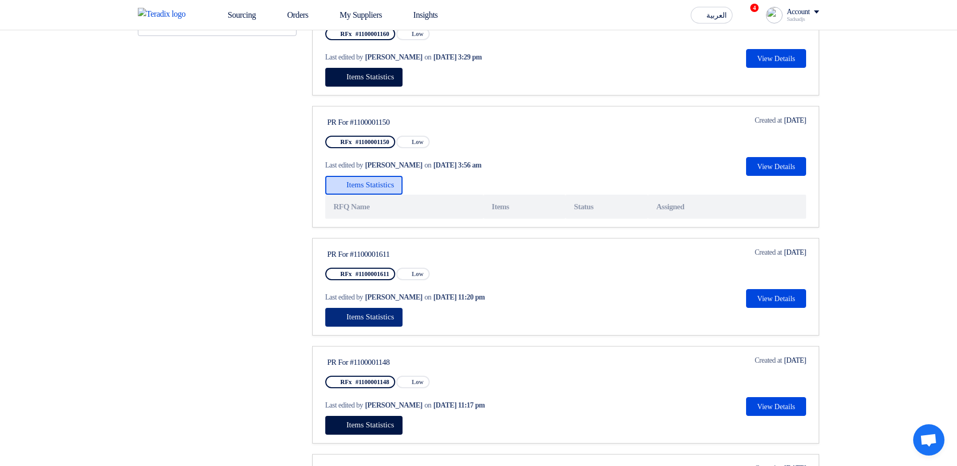
scroll to position [376, 0]
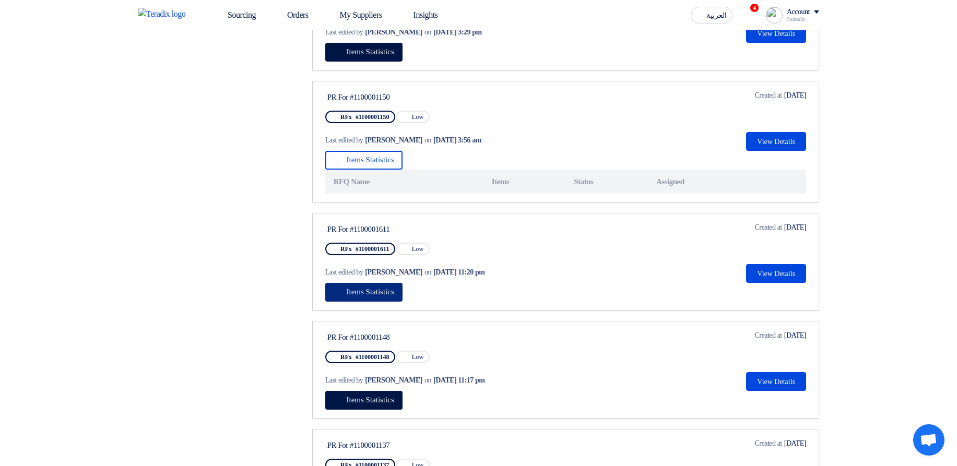
click at [384, 192] on button "Items Statistics" at bounding box center [363, 292] width 77 height 19
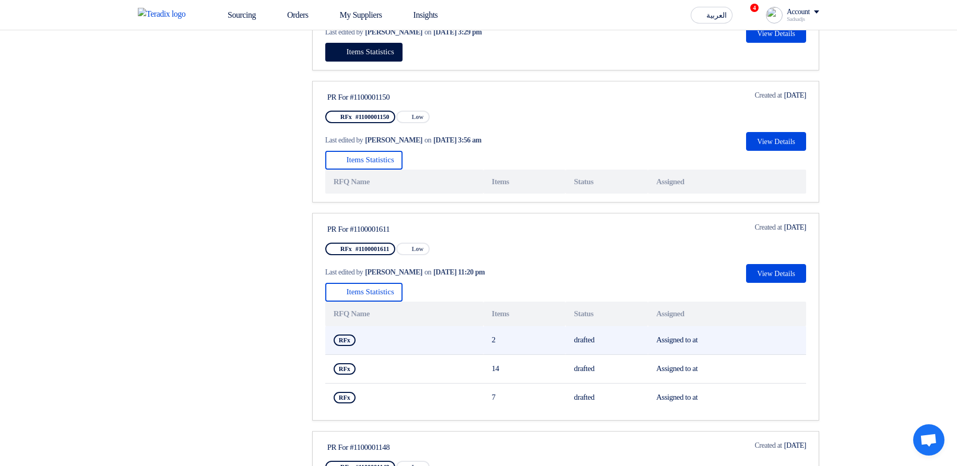
drag, startPoint x: 576, startPoint y: 348, endPoint x: 615, endPoint y: 350, distance: 38.7
click at [615, 192] on td "drafted" at bounding box center [606, 340] width 82 height 29
click at [574, 192] on td "drafted" at bounding box center [606, 340] width 82 height 29
drag, startPoint x: 567, startPoint y: 348, endPoint x: 622, endPoint y: 350, distance: 55.4
click at [622, 192] on td "drafted" at bounding box center [606, 340] width 82 height 29
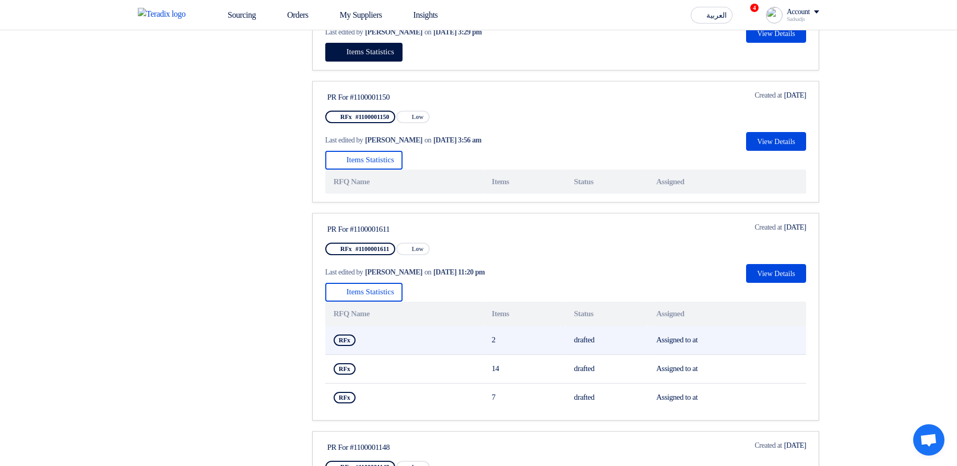
click at [622, 192] on td "drafted" at bounding box center [606, 340] width 82 height 29
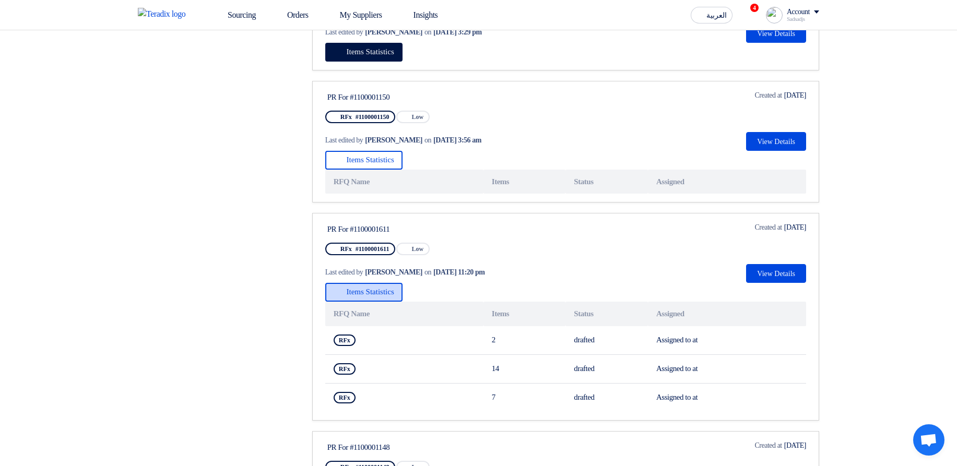
click at [378, 192] on span "Items Statistics" at bounding box center [371, 292] width 48 height 8
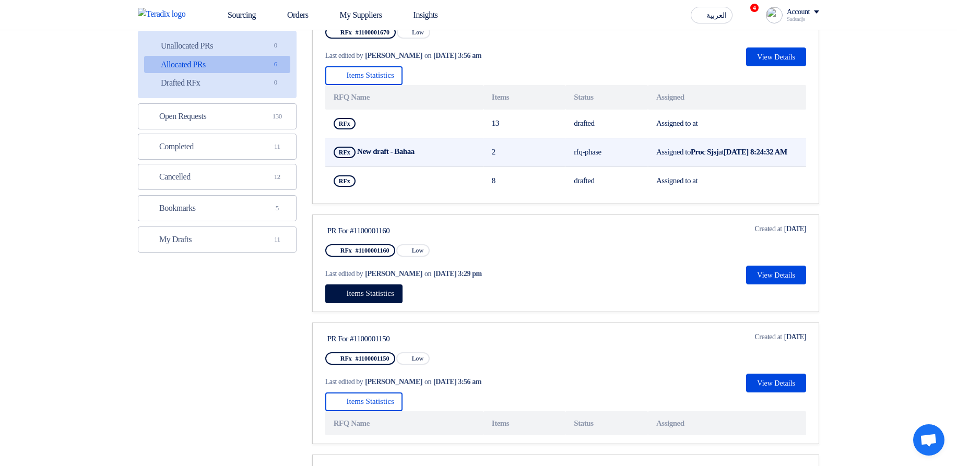
scroll to position [0, 0]
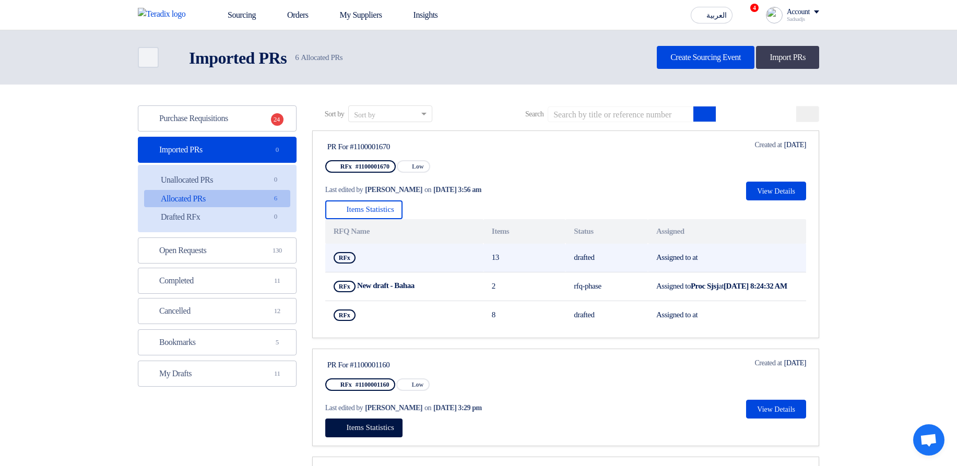
drag, startPoint x: 563, startPoint y: 256, endPoint x: 612, endPoint y: 254, distance: 49.1
click at [612, 192] on tr "RFx Show Projects 13 drafted Assigned to at" at bounding box center [565, 258] width 481 height 29
click at [612, 192] on td "drafted" at bounding box center [606, 258] width 82 height 29
click at [615, 192] on td "drafted" at bounding box center [606, 258] width 82 height 29
drag, startPoint x: 484, startPoint y: 258, endPoint x: 612, endPoint y: 258, distance: 127.9
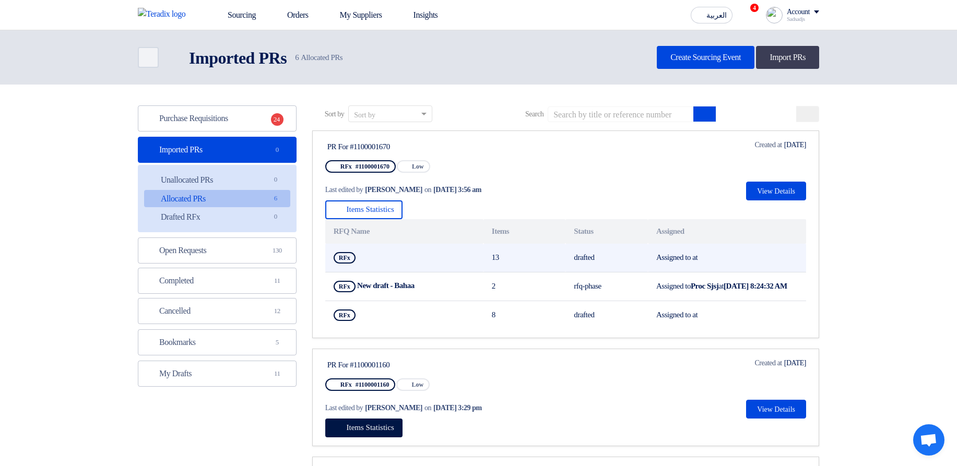
click at [612, 192] on tr "RFx Show Projects 13 drafted Assigned to at" at bounding box center [565, 258] width 481 height 29
click at [612, 192] on td "drafted" at bounding box center [606, 258] width 82 height 29
drag, startPoint x: 376, startPoint y: 260, endPoint x: 369, endPoint y: 257, distance: 8.4
click at [369, 192] on td "RFx Show Projects" at bounding box center [404, 258] width 158 height 29
click at [381, 192] on td "RFx Show Projects" at bounding box center [404, 258] width 158 height 29
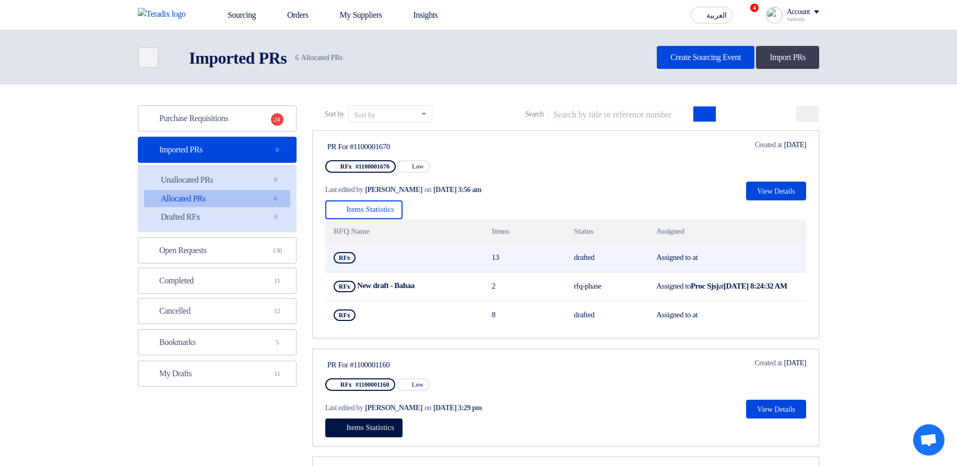
click at [423, 192] on td "RFx Show Projects" at bounding box center [404, 258] width 158 height 29
drag, startPoint x: 326, startPoint y: 262, endPoint x: 553, endPoint y: 255, distance: 227.2
click at [553, 192] on tr "RFx Show Projects 13 drafted Assigned to at" at bounding box center [565, 258] width 481 height 29
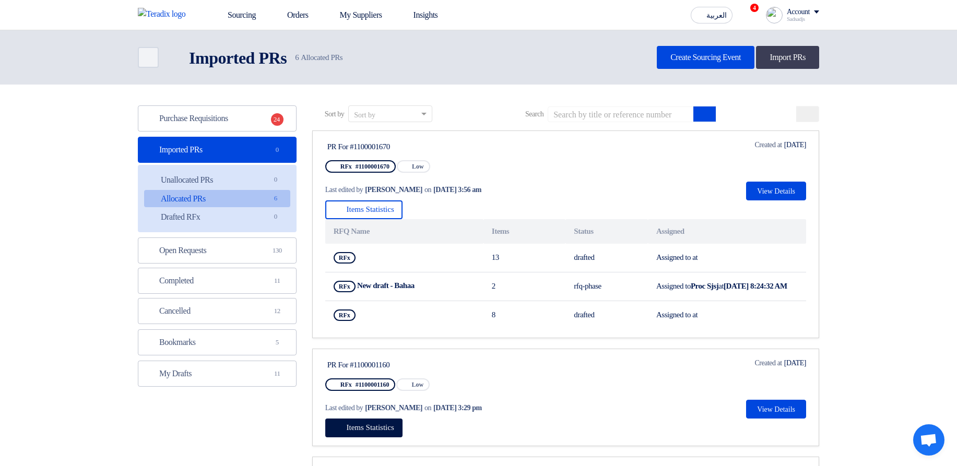
click at [323, 192] on link "PR For #1100001670 RFx #1100001670 Priority Low Last edited by [PERSON_NAME] on…" at bounding box center [565, 234] width 507 height 208
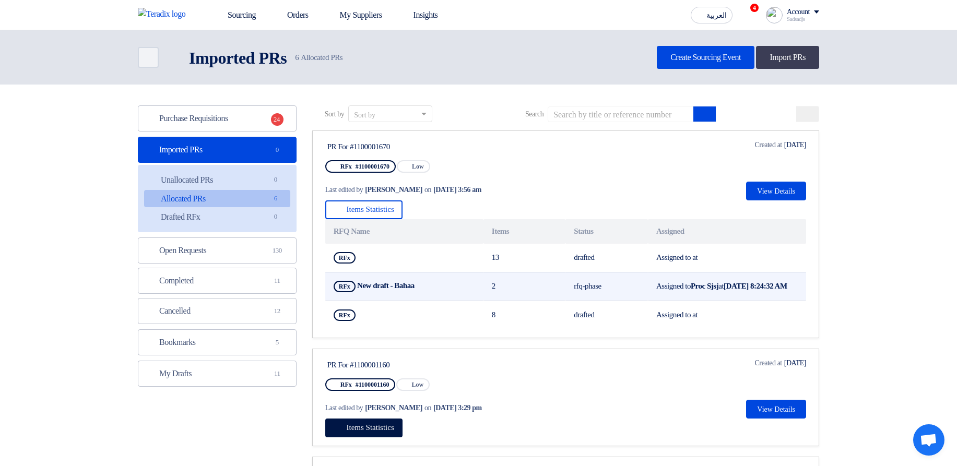
drag, startPoint x: 321, startPoint y: 290, endPoint x: 518, endPoint y: 289, distance: 197.3
click at [518, 192] on link "PR For #1100001670 RFx #1100001670 Priority Low Last edited by [PERSON_NAME] on…" at bounding box center [565, 234] width 507 height 208
click at [528, 192] on td "2" at bounding box center [524, 286] width 82 height 29
click at [453, 192] on td "RFx New draft - Bahaa Show Projects" at bounding box center [404, 286] width 158 height 29
click at [424, 192] on icon "Show Projects" at bounding box center [420, 285] width 7 height 7
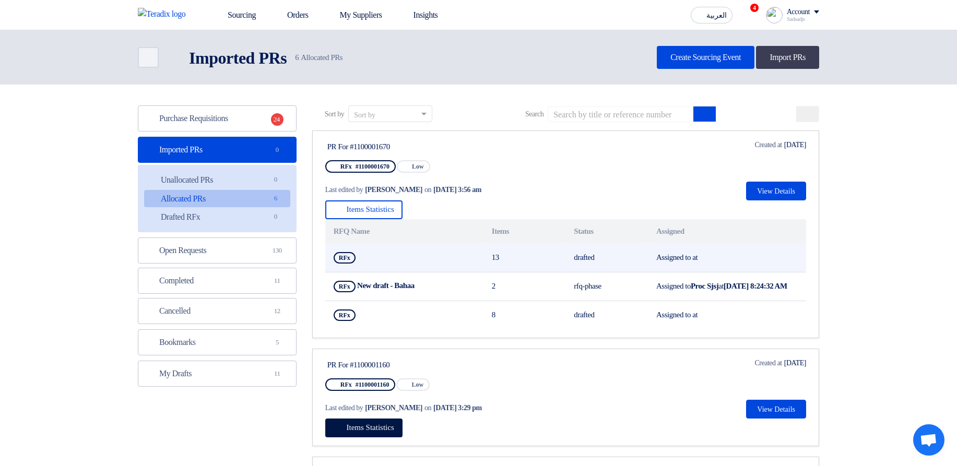
click at [359, 192] on icon "Show Projects" at bounding box center [361, 257] width 7 height 7
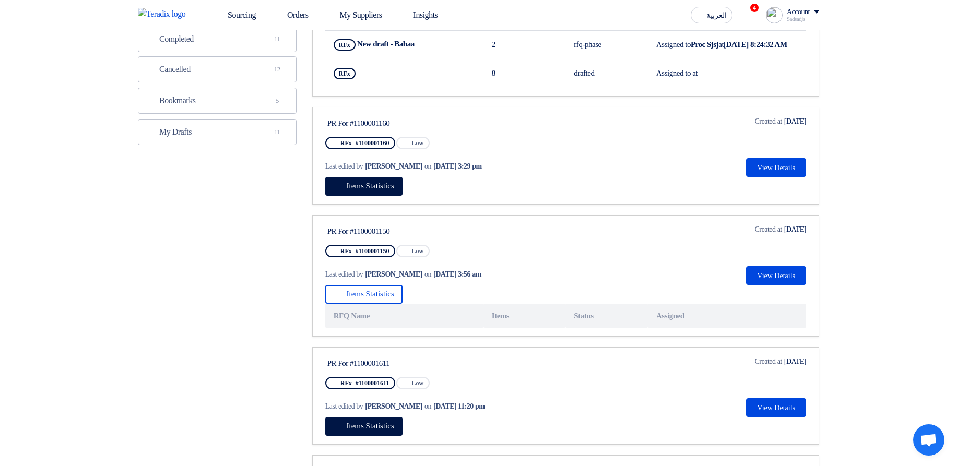
scroll to position [251, 0]
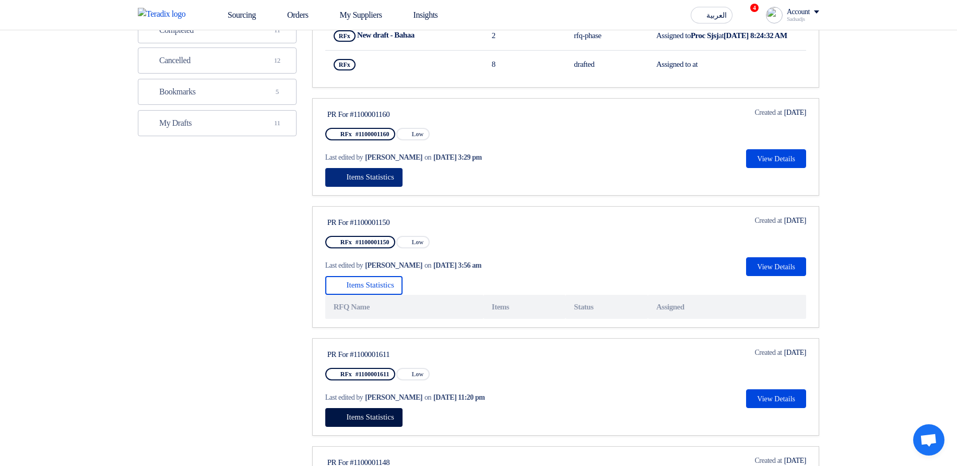
click at [390, 181] on span "Items Statistics" at bounding box center [371, 177] width 48 height 8
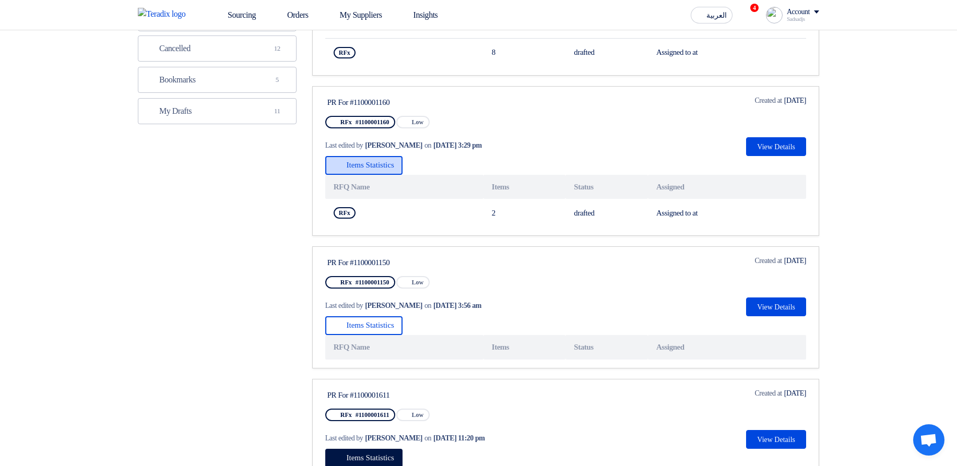
scroll to position [376, 0]
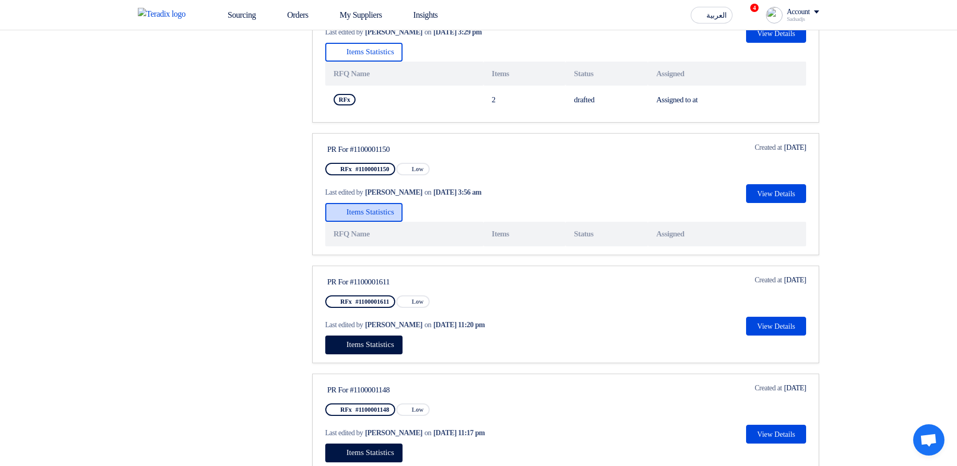
click at [373, 192] on button "Items Statistics" at bounding box center [363, 212] width 77 height 19
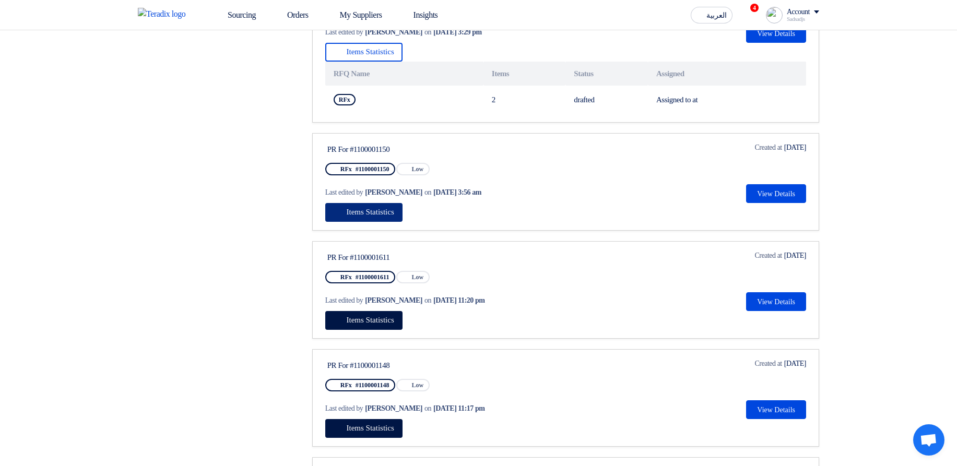
click at [387, 192] on span "Items Statistics" at bounding box center [371, 212] width 48 height 8
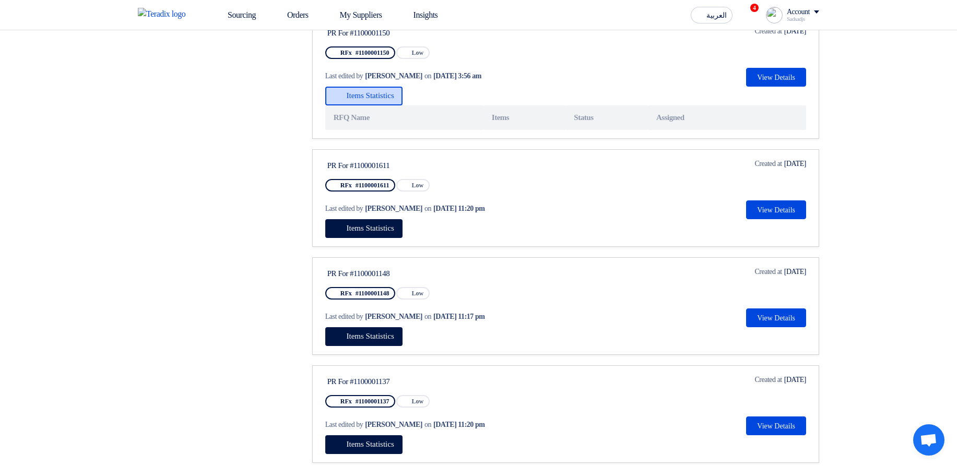
scroll to position [501, 0]
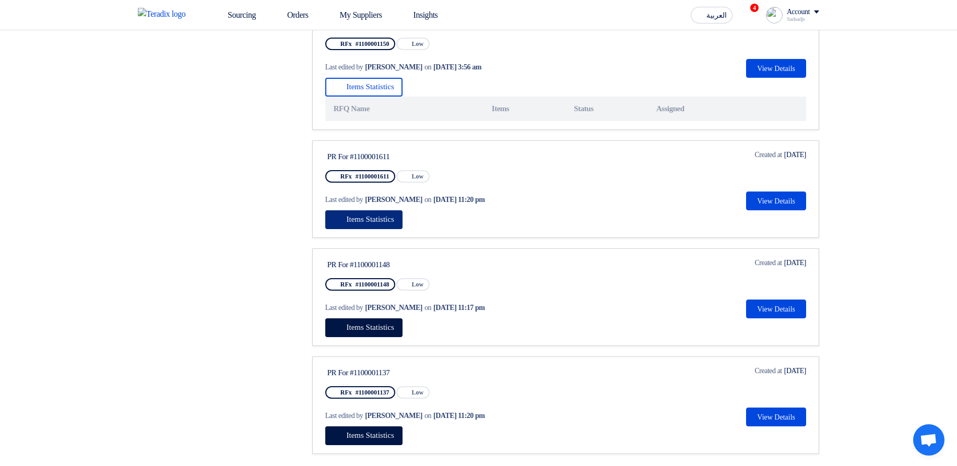
click at [393, 192] on span "Items Statistics" at bounding box center [371, 219] width 48 height 8
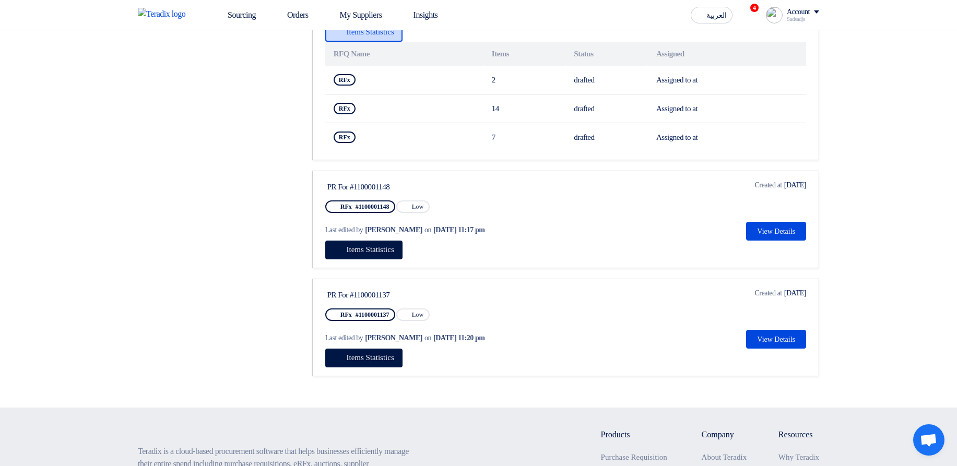
scroll to position [689, 0]
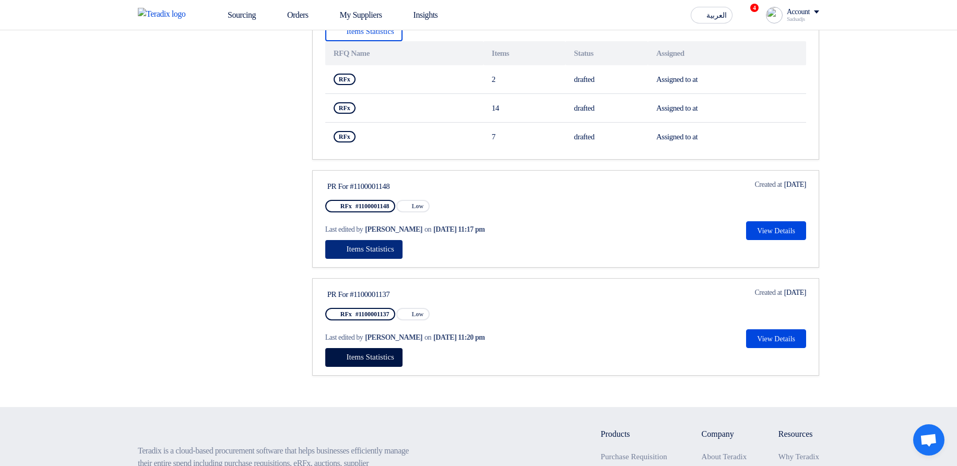
click at [364, 192] on button "Items Statistics" at bounding box center [363, 249] width 77 height 19
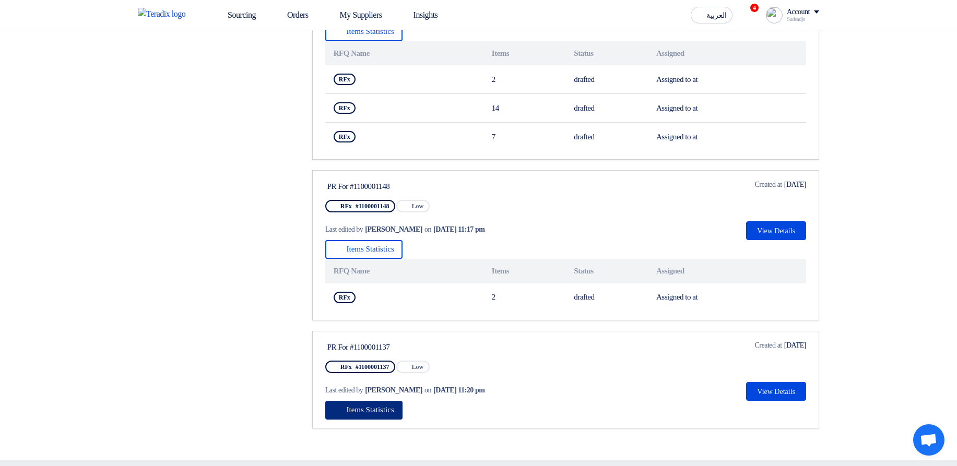
click at [372, 192] on span "Items Statistics" at bounding box center [371, 410] width 48 height 8
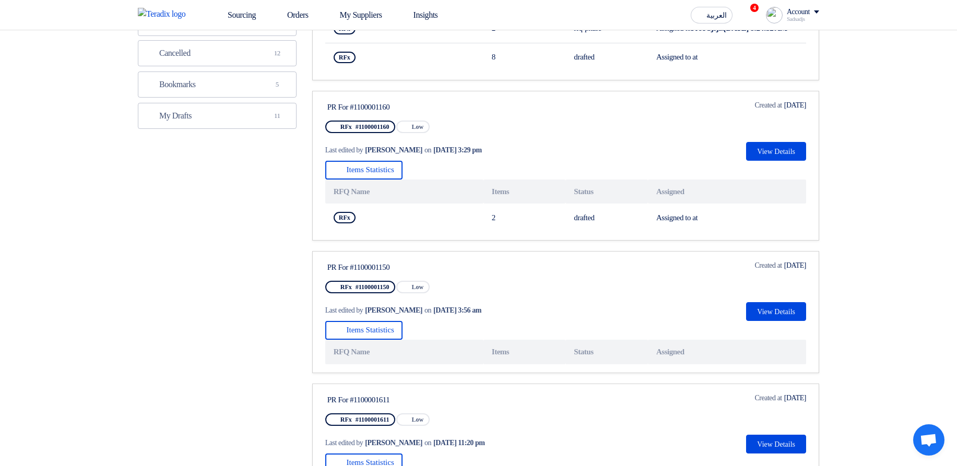
scroll to position [188, 0]
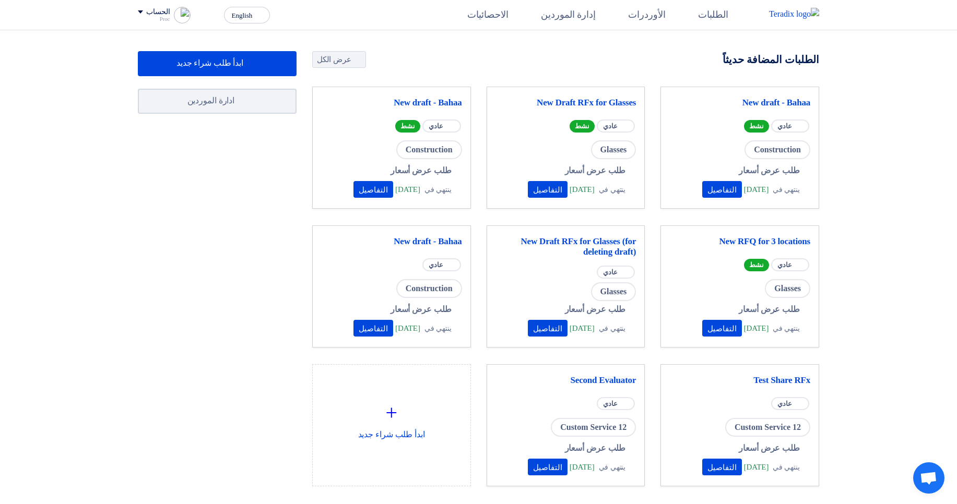
click at [222, 18] on app-language-toggle "English EN" at bounding box center [247, 15] width 54 height 17
click at [246, 17] on span "English" at bounding box center [242, 15] width 21 height 7
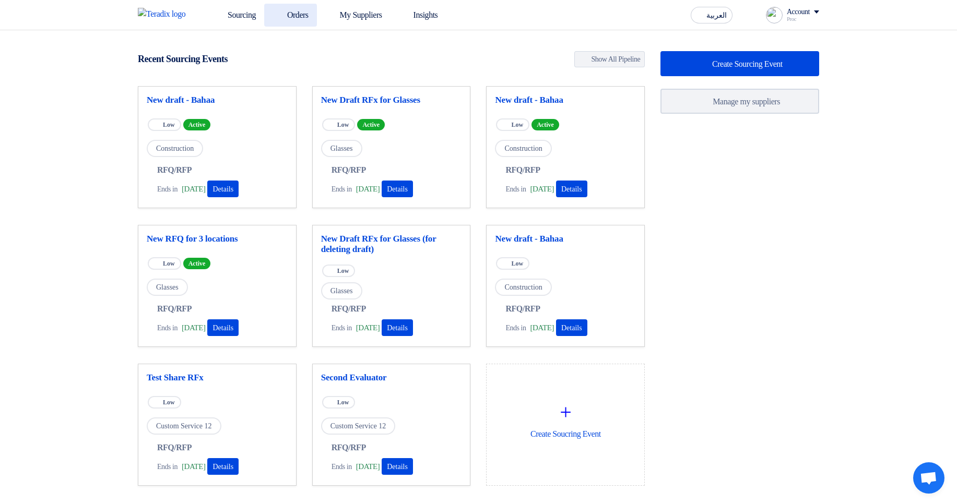
click at [294, 8] on link "Orders" at bounding box center [290, 15] width 53 height 23
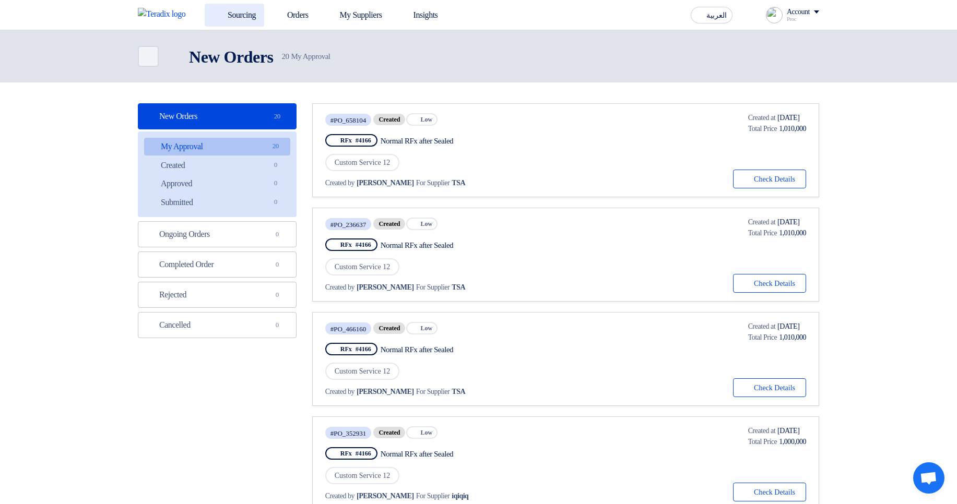
click at [226, 10] on link "Sourcing" at bounding box center [235, 15] width 60 height 23
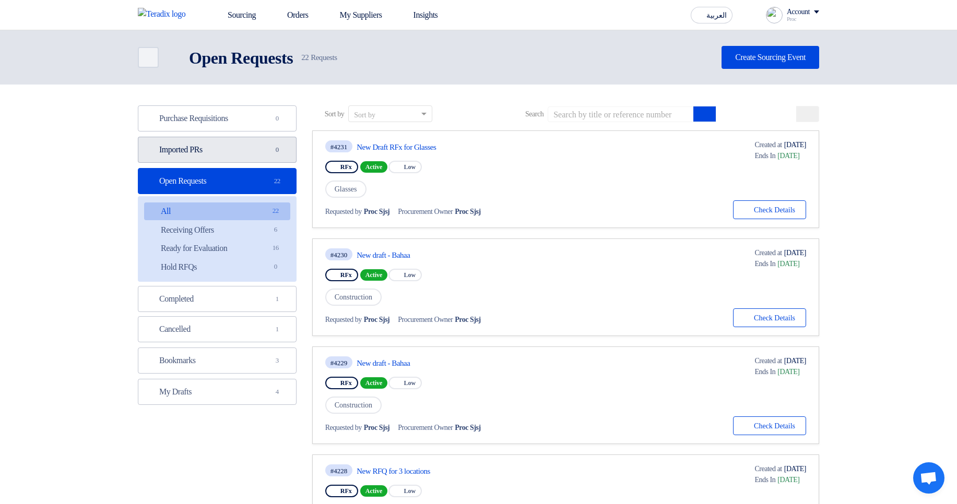
click at [264, 151] on link "Imported PRs Imported PRs 0" at bounding box center [217, 150] width 159 height 26
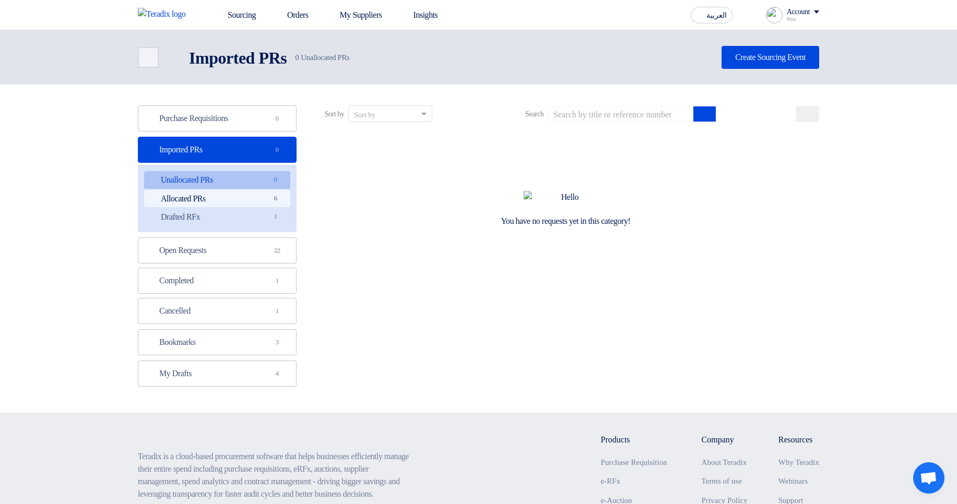
click at [251, 196] on link "Allocated PRs Allocated PRs 6" at bounding box center [217, 199] width 146 height 18
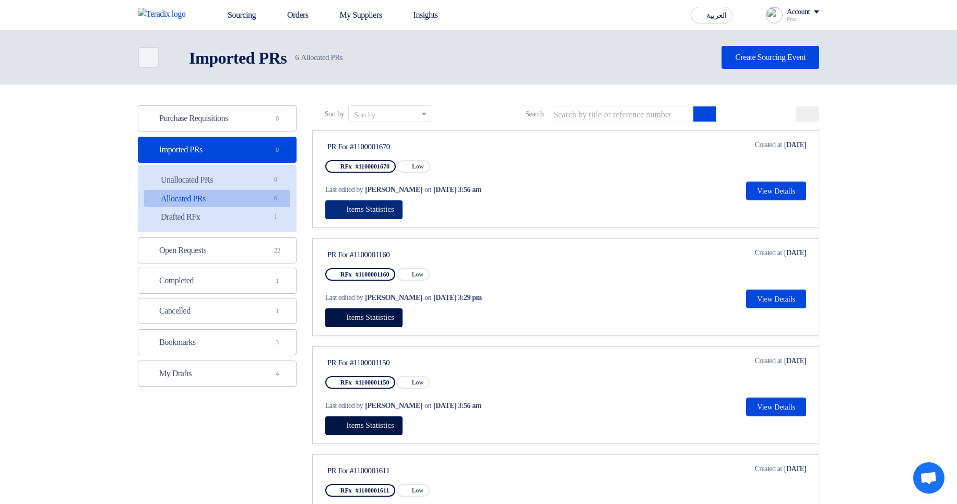
click at [378, 208] on span "Items Statistics" at bounding box center [371, 209] width 48 height 8
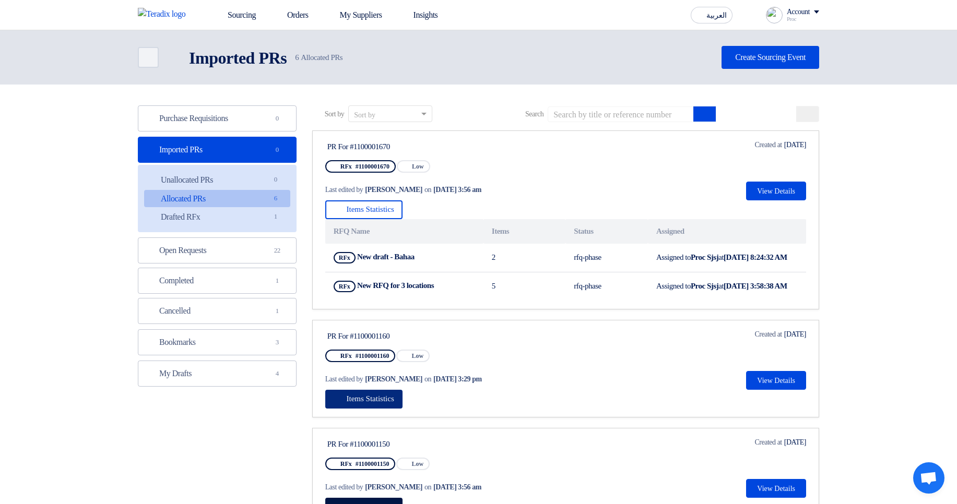
click at [355, 403] on span "Items Statistics" at bounding box center [371, 399] width 48 height 8
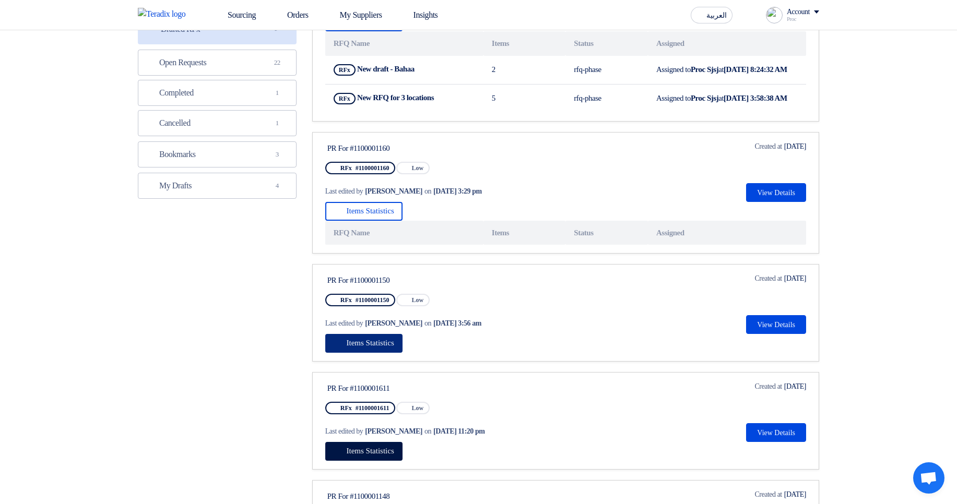
click at [394, 347] on span "Items Statistics" at bounding box center [371, 343] width 48 height 8
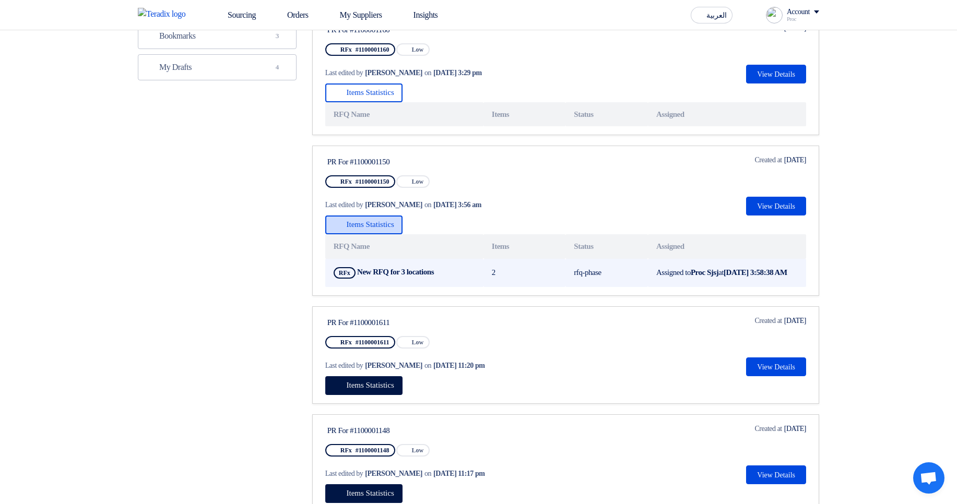
scroll to position [313, 0]
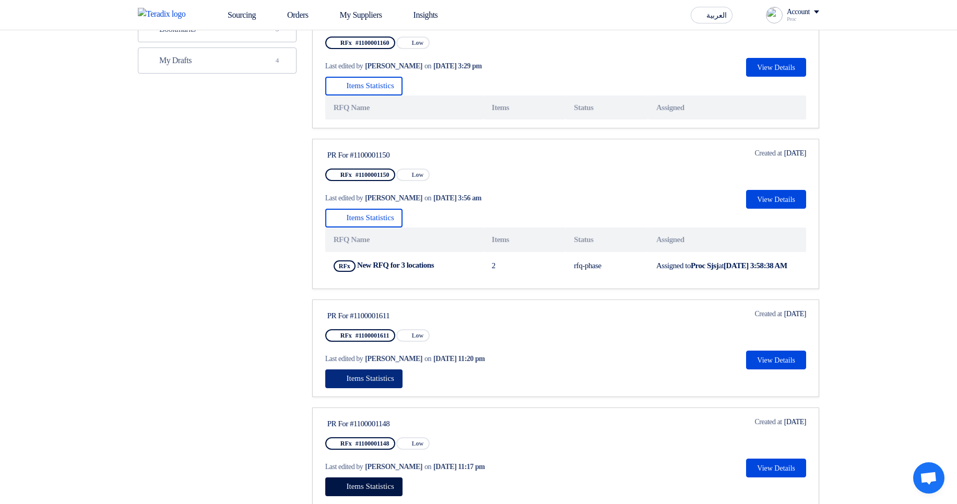
click at [378, 383] on span "Items Statistics" at bounding box center [371, 378] width 48 height 8
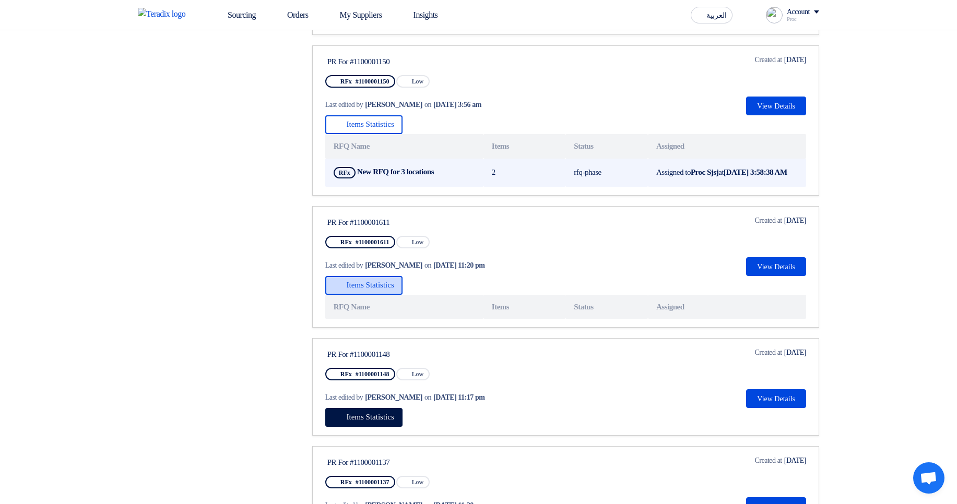
scroll to position [438, 0]
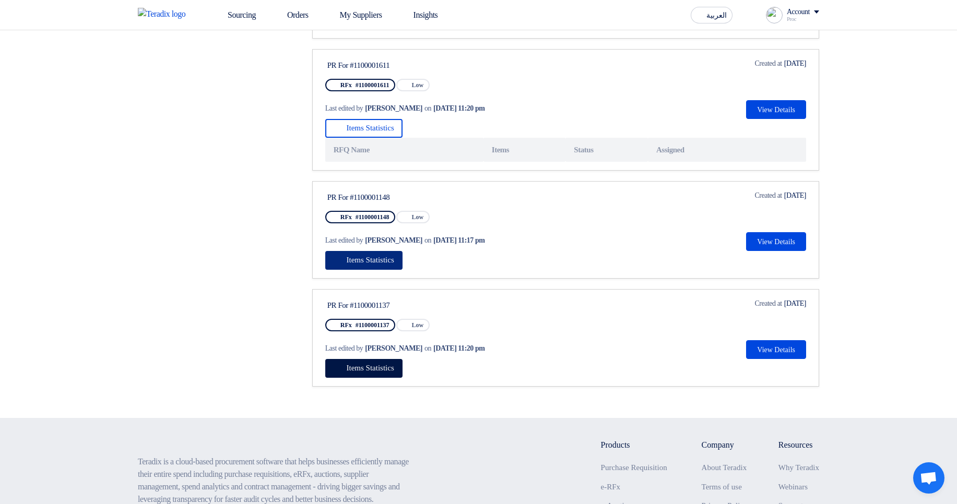
click at [350, 264] on span "Items Statistics" at bounding box center [371, 260] width 48 height 8
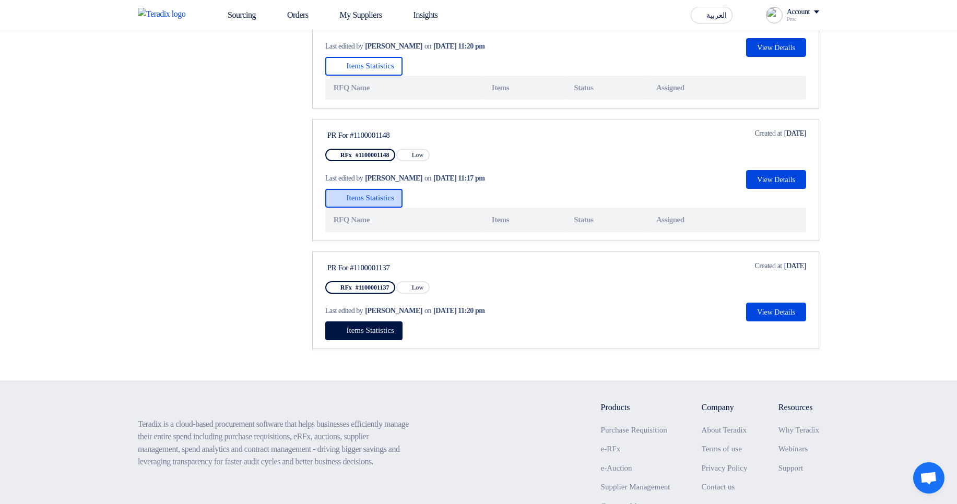
scroll to position [626, 0]
click at [383, 340] on button "Items Statistics" at bounding box center [363, 330] width 77 height 19
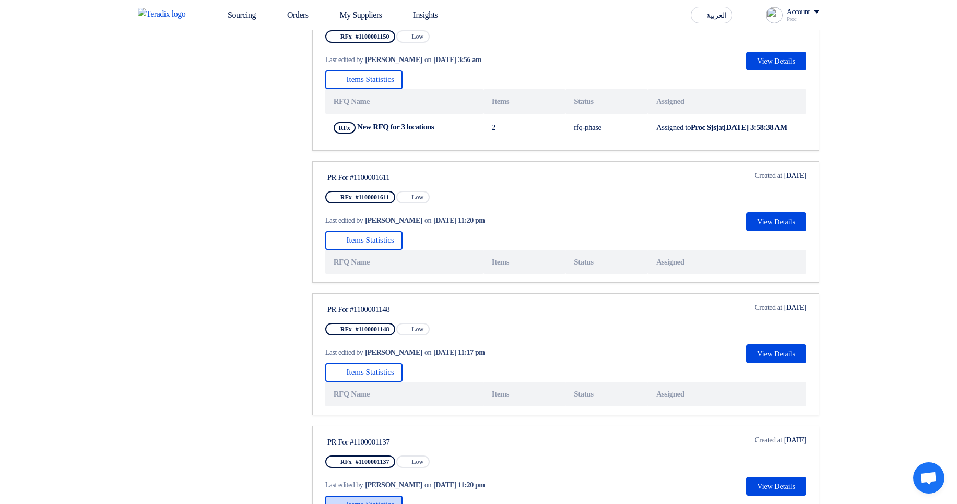
scroll to position [689, 0]
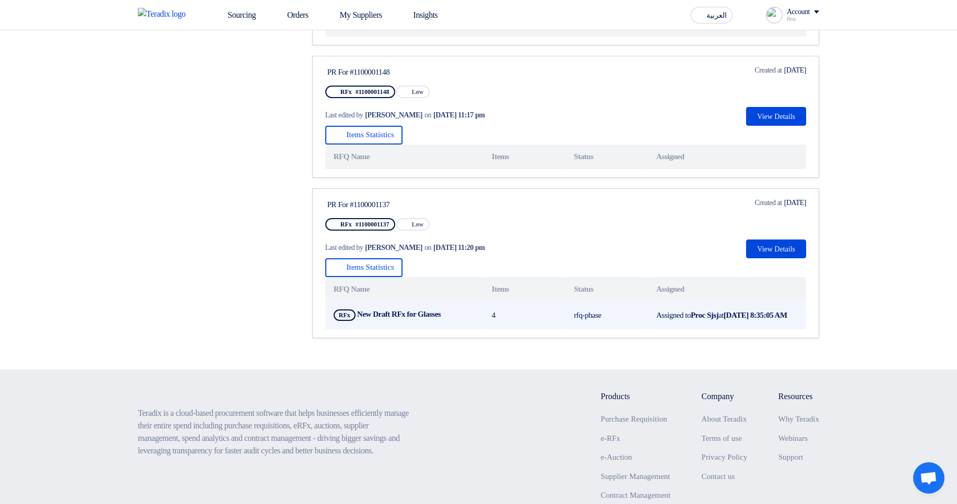
drag, startPoint x: 381, startPoint y: 342, endPoint x: 435, endPoint y: 337, distance: 54.0
click at [435, 318] on b "New Draft RFx for Glasses" at bounding box center [399, 314] width 84 height 8
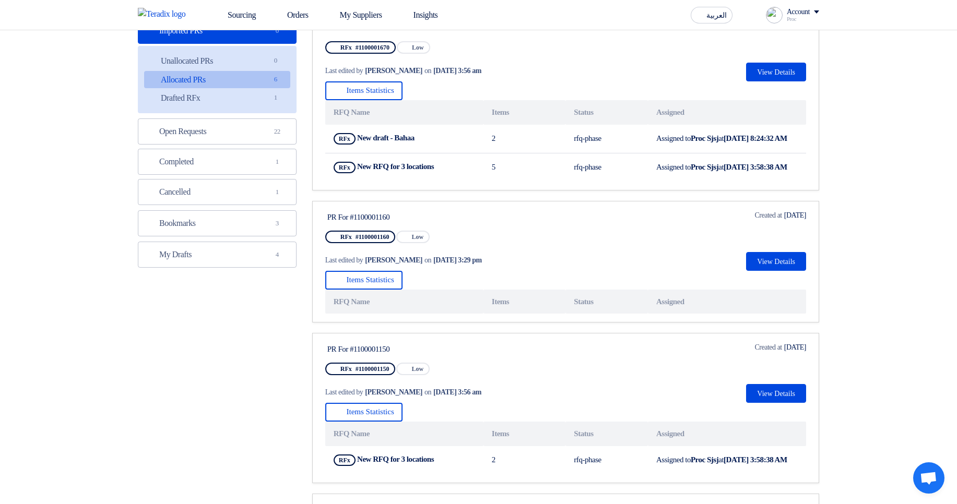
scroll to position [125, 0]
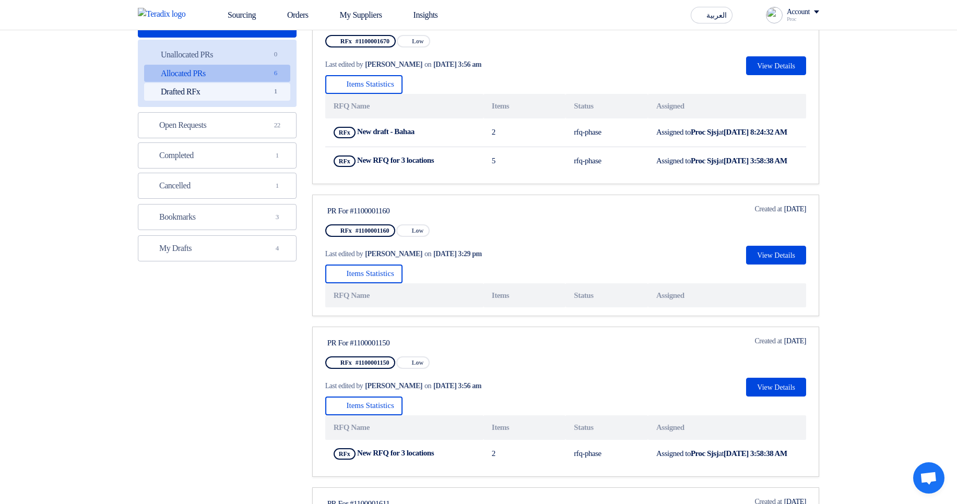
click at [240, 97] on link "Drafted RFx Drafted RFx 1" at bounding box center [217, 92] width 146 height 18
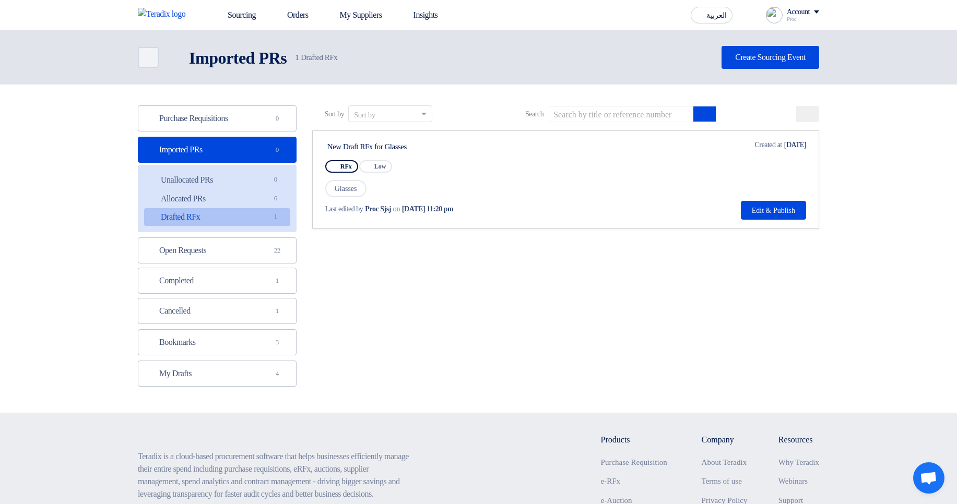
drag, startPoint x: 358, startPoint y: 150, endPoint x: 482, endPoint y: 148, distance: 123.7
click at [482, 148] on div "New Draft RFx for Glasses" at bounding box center [425, 146] width 196 height 9
click at [521, 147] on div "New Draft RFx for Glasses" at bounding box center [425, 146] width 196 height 9
click at [224, 204] on link "Allocated PRs Allocated PRs 6" at bounding box center [217, 199] width 146 height 18
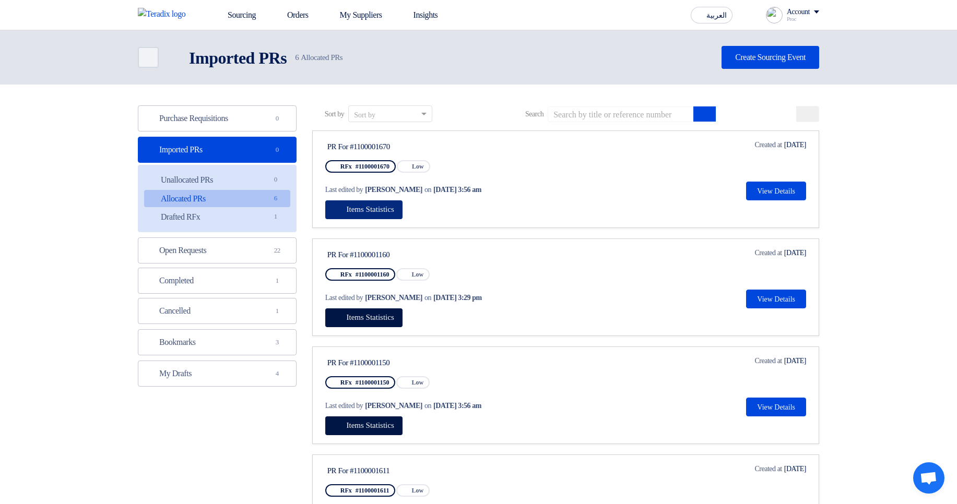
click at [373, 206] on span "Items Statistics" at bounding box center [371, 209] width 48 height 8
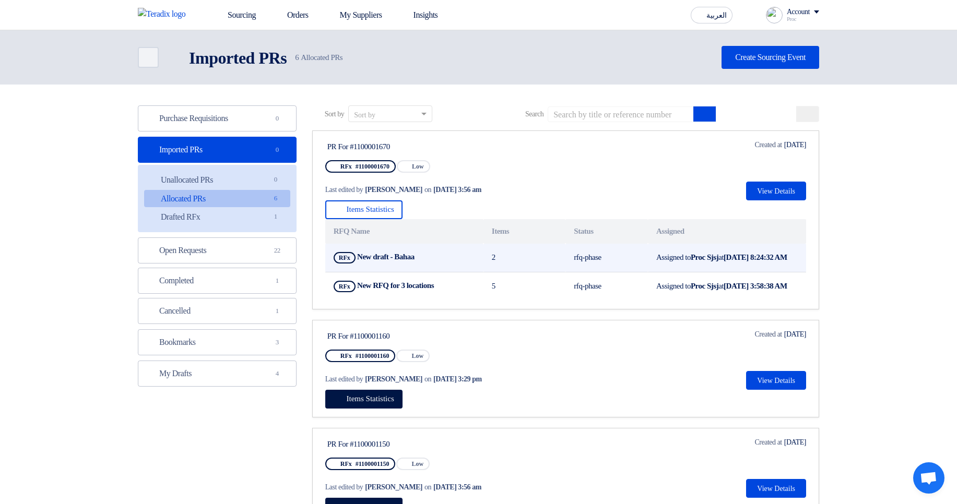
click at [505, 272] on td "2" at bounding box center [524, 258] width 82 height 29
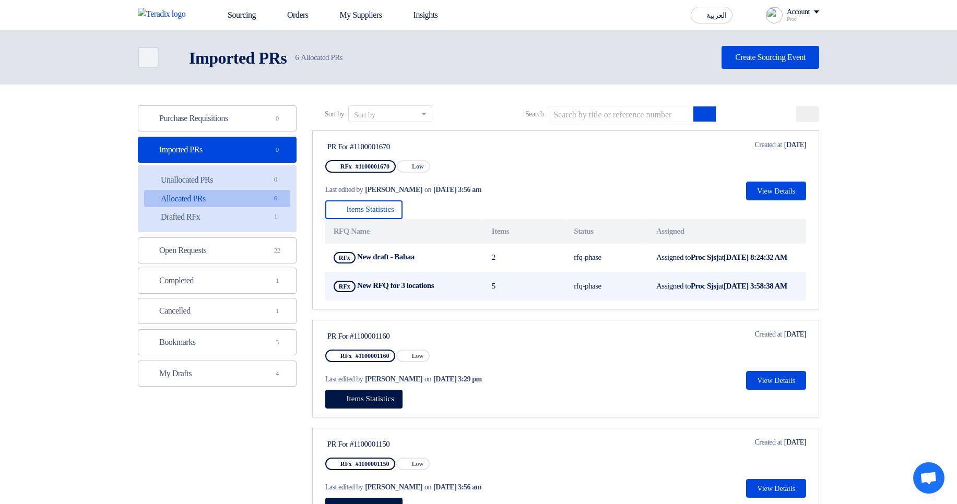
click at [723, 290] on b "[DATE] 3:58:38 AM" at bounding box center [755, 286] width 64 height 8
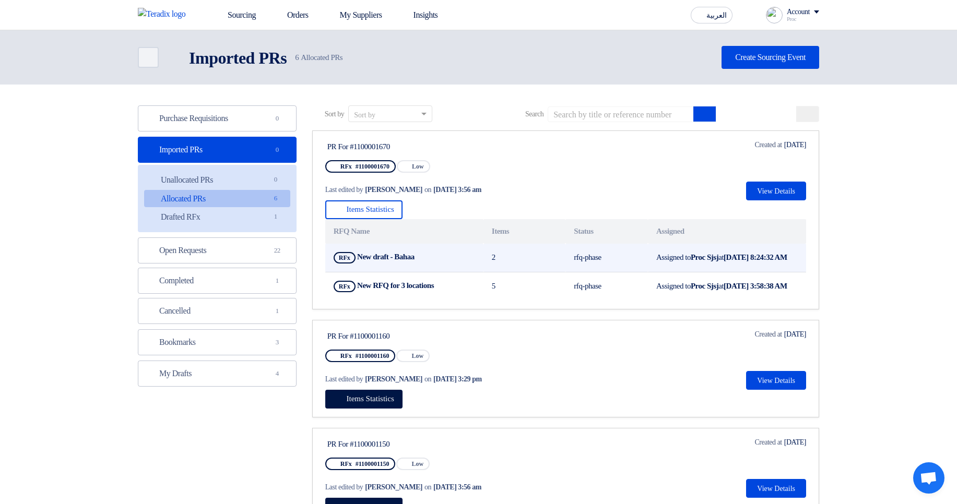
drag, startPoint x: 570, startPoint y: 262, endPoint x: 626, endPoint y: 266, distance: 56.5
click at [626, 266] on td "rfq-phase" at bounding box center [606, 258] width 82 height 29
drag, startPoint x: 566, startPoint y: 293, endPoint x: 529, endPoint y: 275, distance: 41.1
click at [621, 300] on td "rfq-phase" at bounding box center [606, 286] width 82 height 29
drag, startPoint x: 508, startPoint y: 262, endPoint x: 488, endPoint y: 261, distance: 20.9
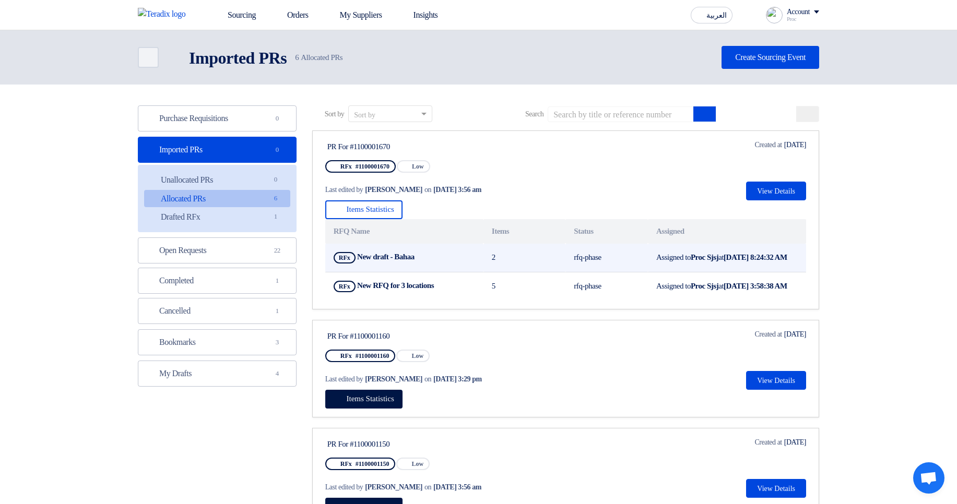
click at [488, 261] on td "2" at bounding box center [524, 258] width 82 height 29
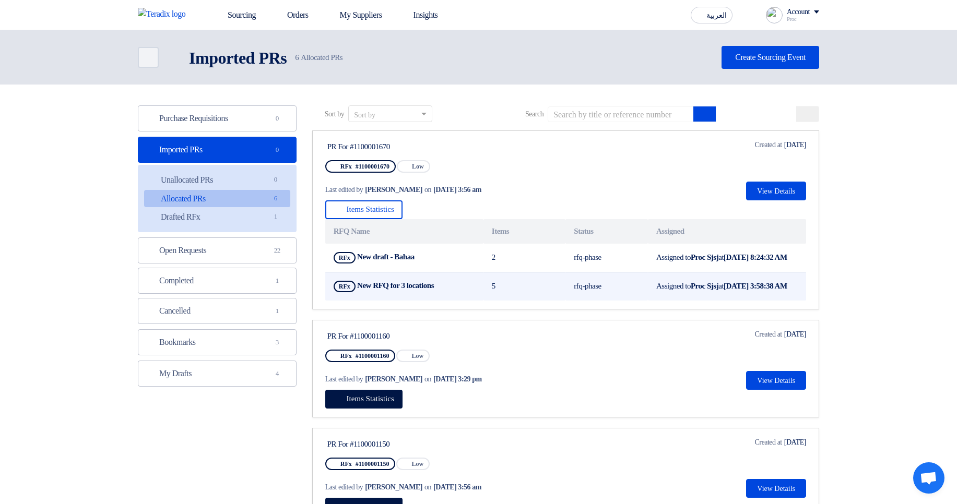
drag, startPoint x: 495, startPoint y: 296, endPoint x: 470, endPoint y: 298, distance: 25.1
click at [470, 298] on tr "RFx New RFQ for 3 locations Show Projects 5 rfq-phase Assigned to Proc Sjsj at …" at bounding box center [565, 286] width 481 height 29
click at [473, 299] on td "RFx New RFQ for 3 locations Show Projects" at bounding box center [404, 286] width 158 height 29
click at [470, 301] on td "RFx New RFQ for 3 locations Show Projects" at bounding box center [404, 286] width 158 height 29
drag, startPoint x: 316, startPoint y: 250, endPoint x: 754, endPoint y: 298, distance: 441.1
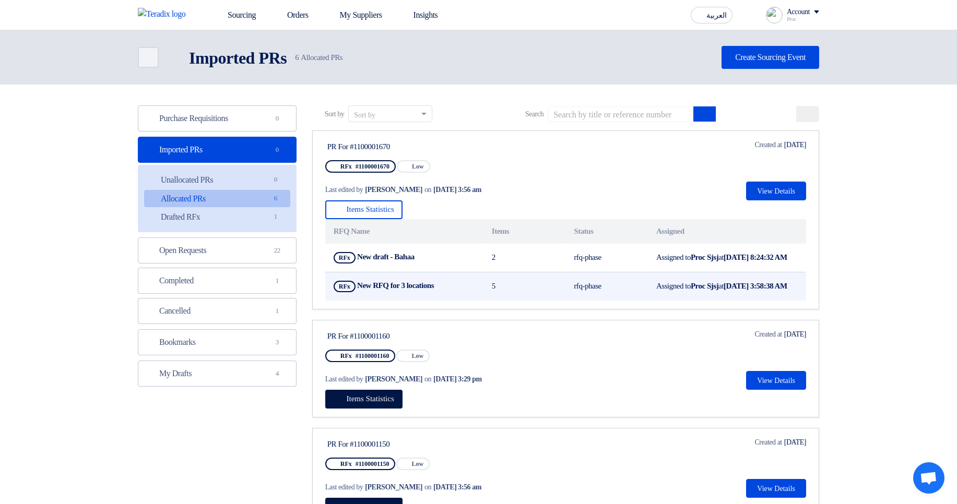
click at [754, 298] on link "PR For #1100001670 RFx #1100001670 Priority Low Last edited by Hamda Jjjw on Au…" at bounding box center [565, 219] width 507 height 179
click at [757, 301] on td "Assigned to Proc Sjsj at Aug 22, 2025, 3:58:38 AM" at bounding box center [727, 286] width 158 height 29
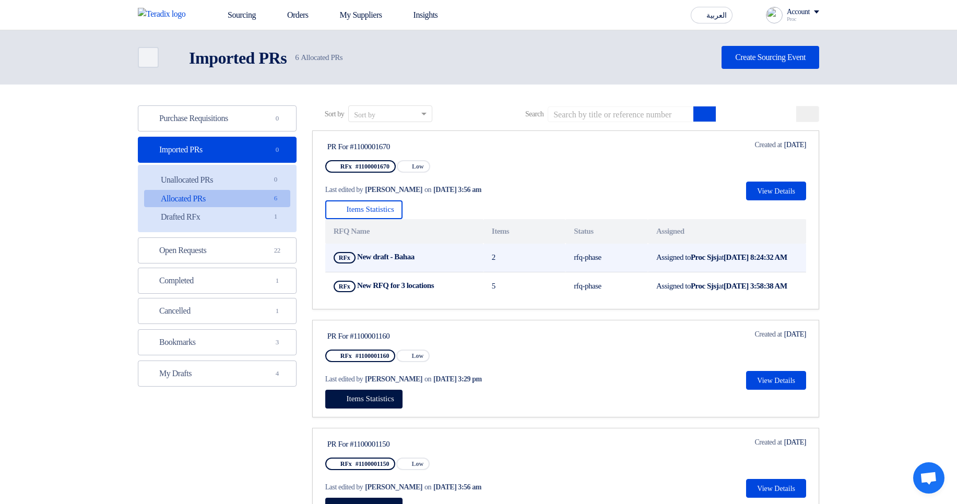
drag, startPoint x: 678, startPoint y: 297, endPoint x: 421, endPoint y: 245, distance: 262.1
click at [421, 245] on tbody "RFx New draft - Bahaa Show Projects 2 rfq-phase Assigned to Proc Sjsj at Aug 27…" at bounding box center [565, 272] width 481 height 57
click at [558, 256] on td "2" at bounding box center [524, 258] width 82 height 29
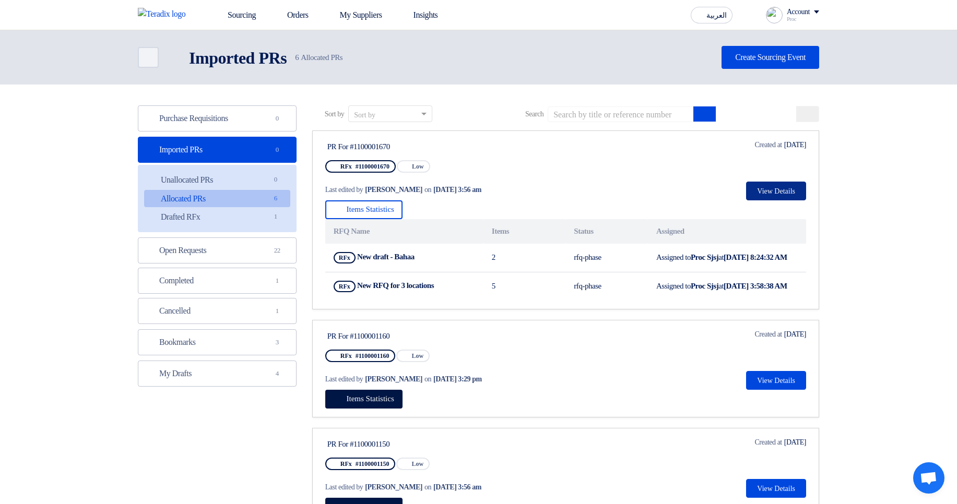
click at [762, 194] on button "View Details" at bounding box center [776, 191] width 60 height 19
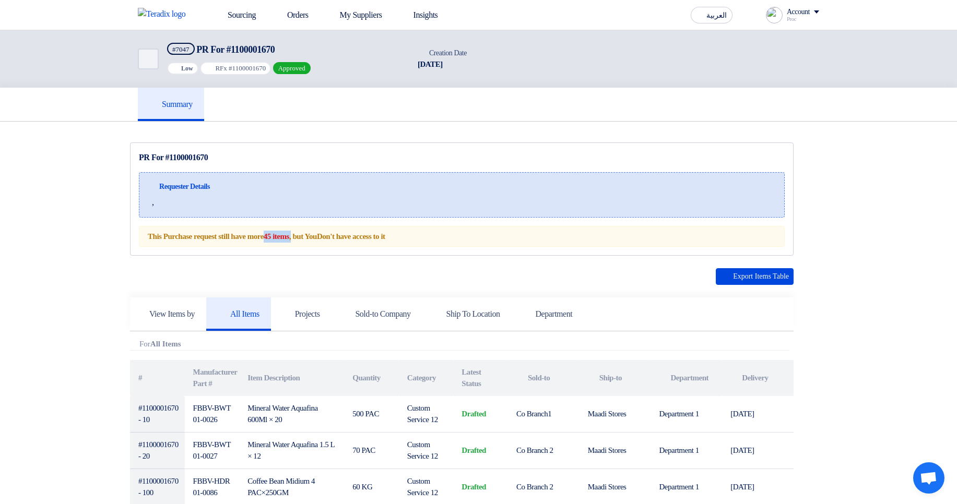
drag, startPoint x: 283, startPoint y: 234, endPoint x: 314, endPoint y: 231, distance: 31.0
click at [314, 231] on div "This Purchase request still have more 45 items , but You Don't have access to it" at bounding box center [462, 236] width 646 height 21
click at [320, 315] on h5 "Projects" at bounding box center [301, 314] width 38 height 10
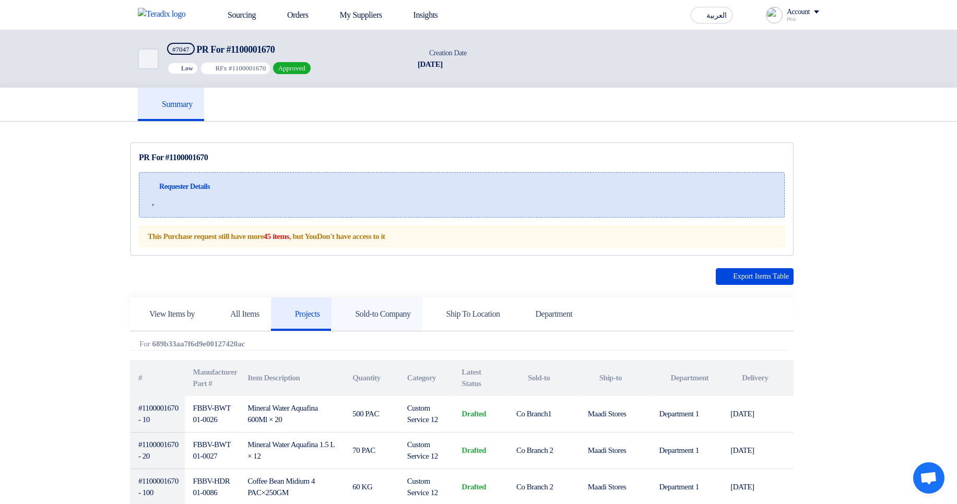
click at [394, 319] on link "Sold-to Company" at bounding box center [376, 314] width 91 height 33
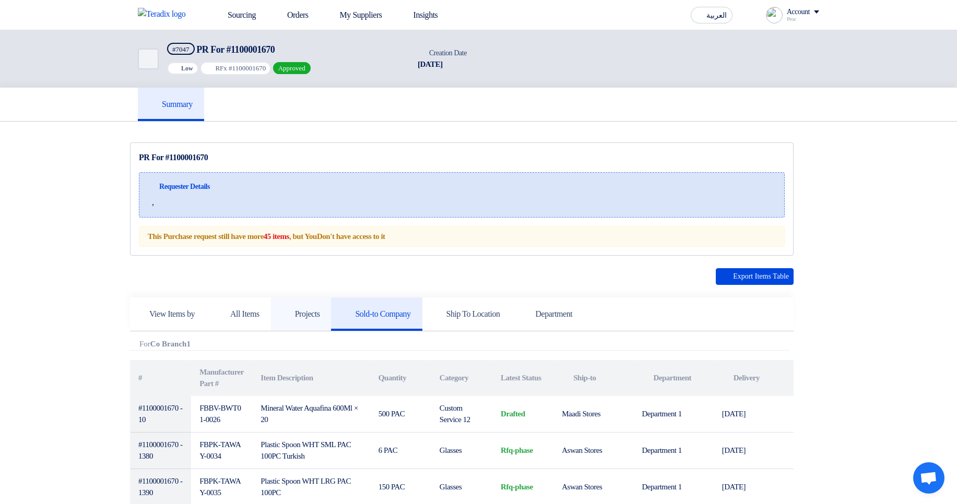
click at [330, 307] on link "Projects" at bounding box center [301, 314] width 61 height 33
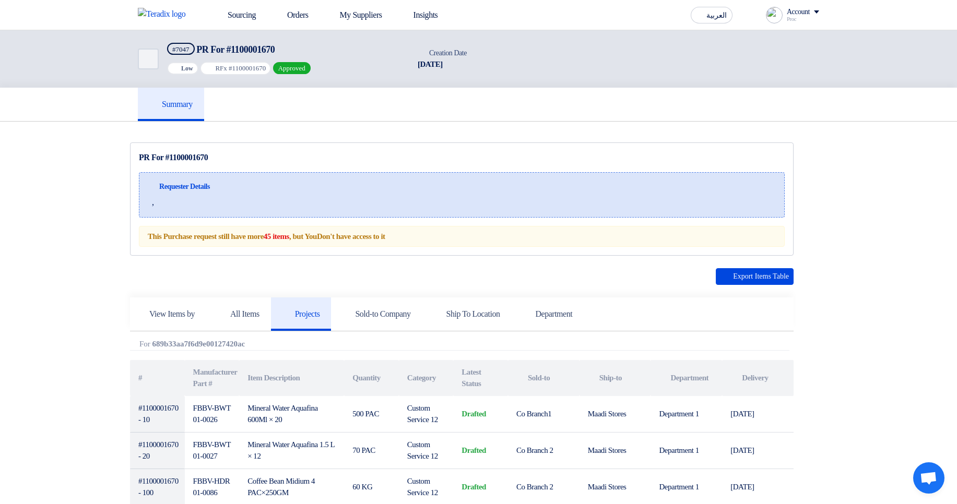
click at [543, 217] on div "Requester Details ," at bounding box center [462, 194] width 646 height 45
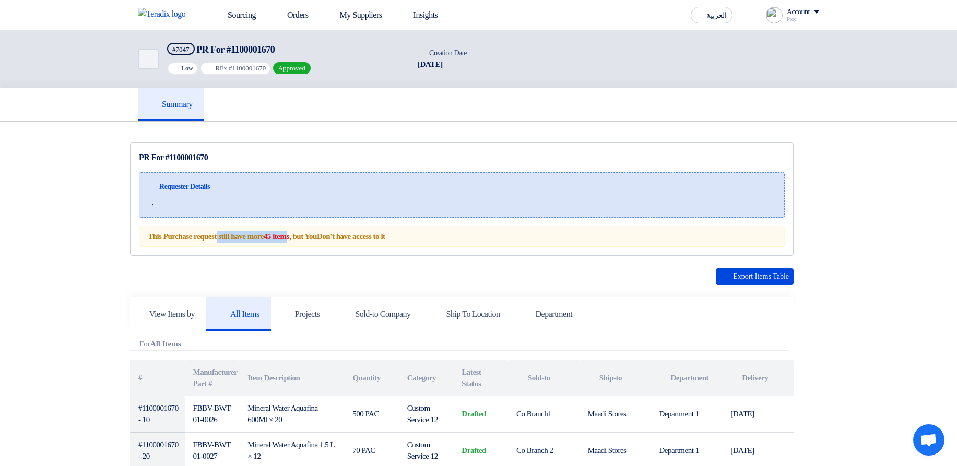
drag, startPoint x: 146, startPoint y: 239, endPoint x: 309, endPoint y: 236, distance: 162.9
click at [309, 236] on div "This Purchase request still have more 45 items , but You Don't have access to it" at bounding box center [462, 236] width 646 height 21
click at [313, 235] on div "This Purchase request still have more 45 items , but You Don't have access to it" at bounding box center [462, 236] width 646 height 21
drag, startPoint x: 283, startPoint y: 238, endPoint x: 311, endPoint y: 234, distance: 27.9
click at [289, 234] on strong "45 items" at bounding box center [277, 236] width 26 height 8
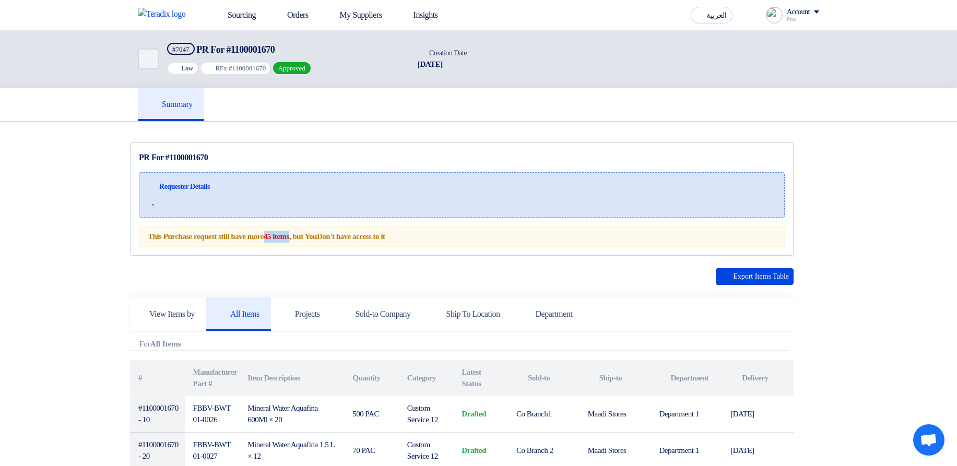
click at [289, 239] on strong "45 items" at bounding box center [277, 236] width 26 height 8
drag, startPoint x: 281, startPoint y: 235, endPoint x: 434, endPoint y: 235, distance: 152.9
click at [434, 235] on div "This Purchase request still have more 45 items , but You Don't have access to it" at bounding box center [462, 236] width 646 height 21
click at [289, 234] on strong "45 items" at bounding box center [277, 236] width 26 height 8
drag, startPoint x: 293, startPoint y: 234, endPoint x: 283, endPoint y: 235, distance: 9.5
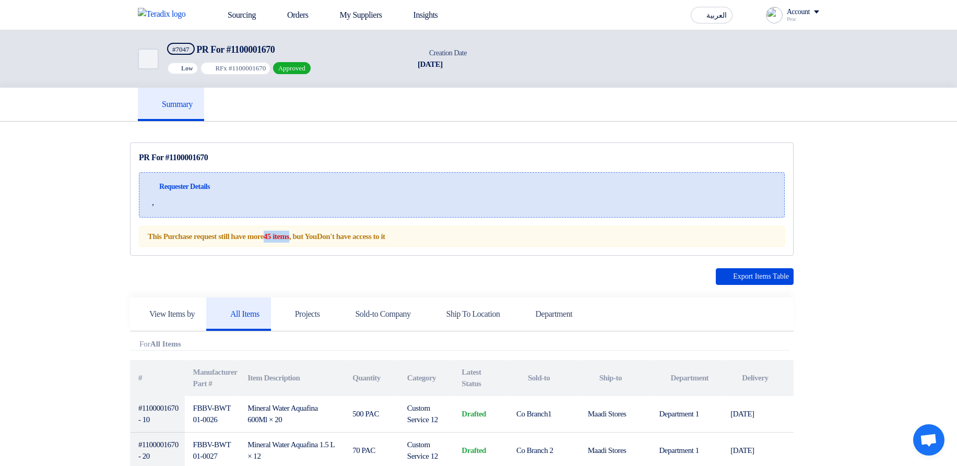
click at [283, 235] on strong "45 items" at bounding box center [277, 236] width 26 height 8
drag, startPoint x: 283, startPoint y: 235, endPoint x: 294, endPoint y: 234, distance: 11.1
click at [289, 234] on strong "45 items" at bounding box center [277, 236] width 26 height 8
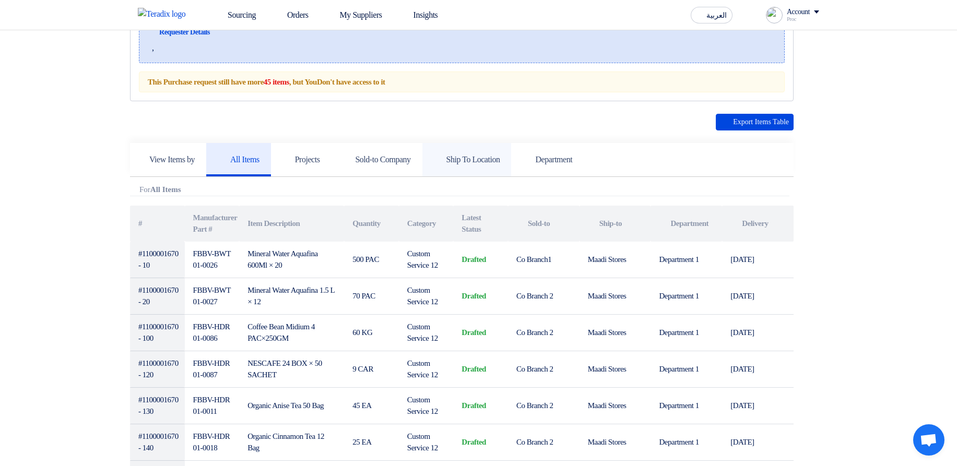
scroll to position [188, 0]
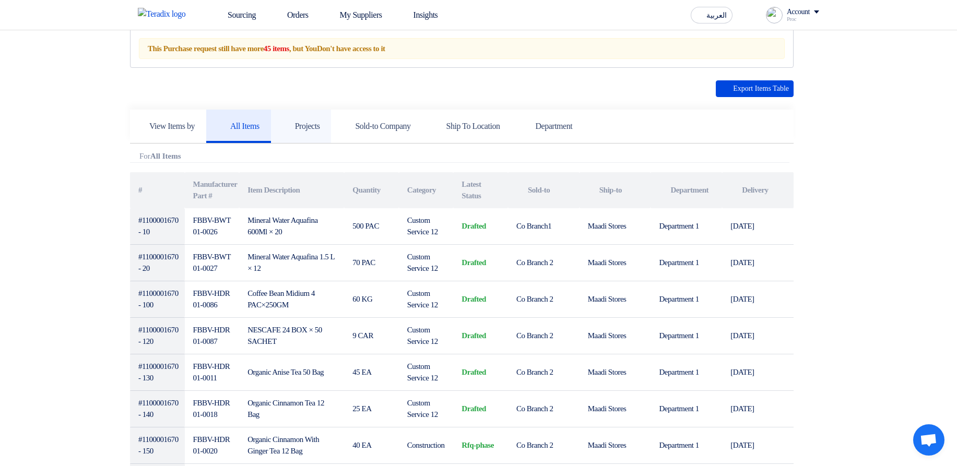
click at [331, 125] on link "Projects" at bounding box center [301, 126] width 61 height 33
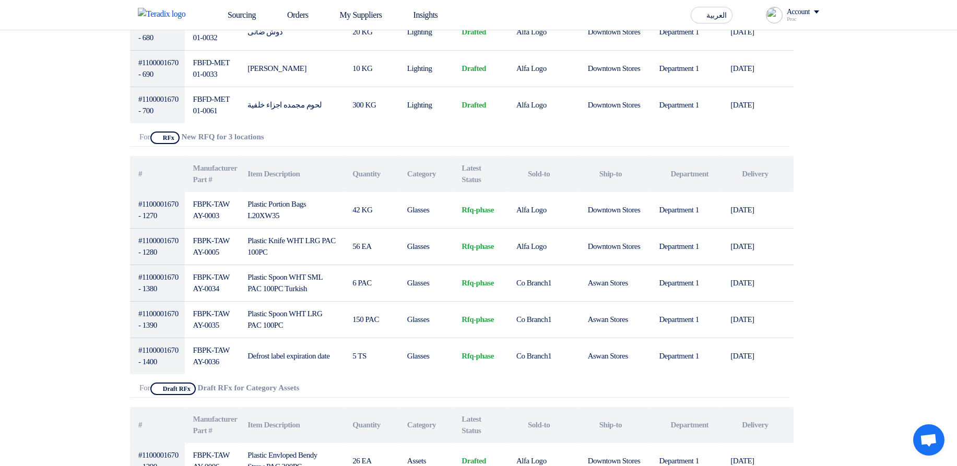
scroll to position [1253, 0]
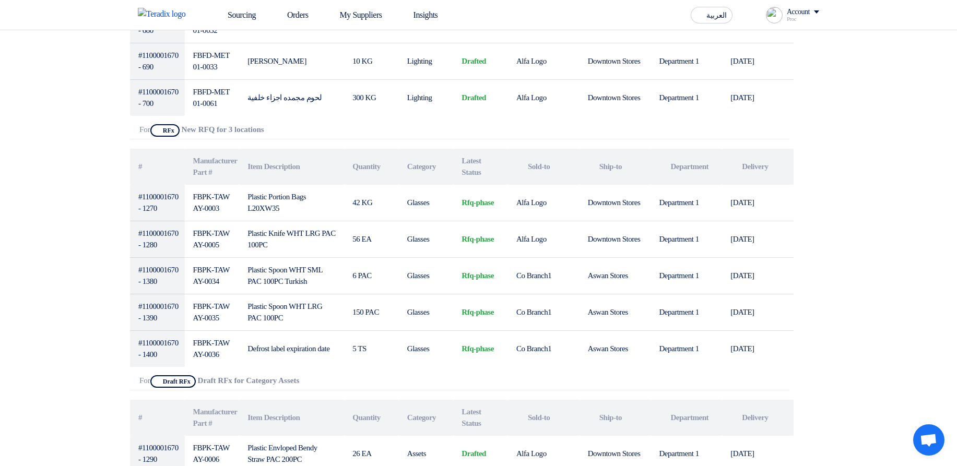
drag, startPoint x: 125, startPoint y: 185, endPoint x: 815, endPoint y: 332, distance: 705.5
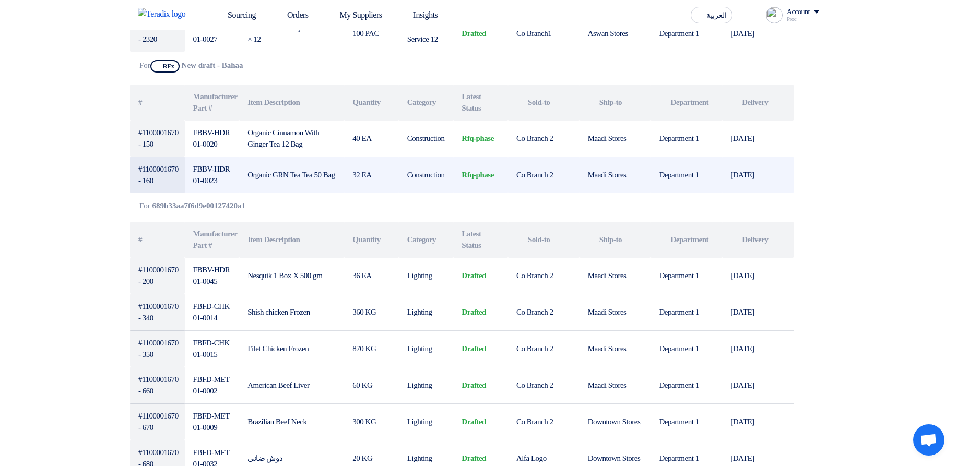
scroll to position [814, 0]
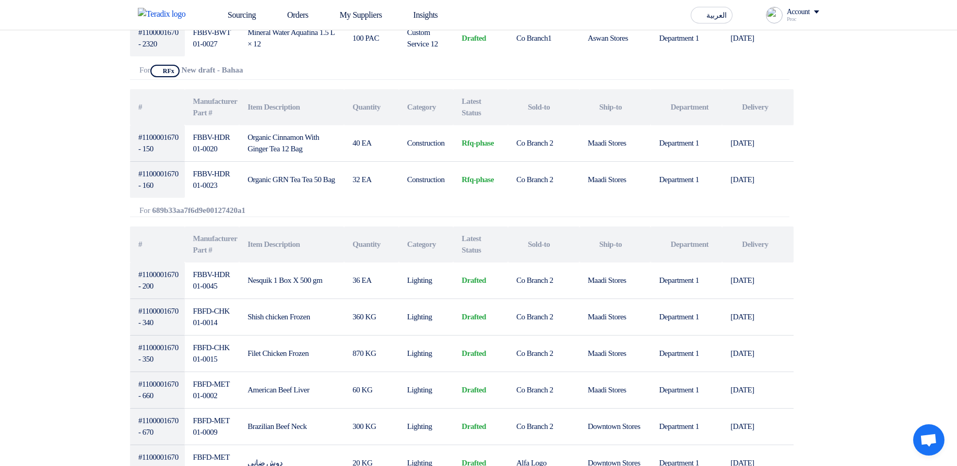
drag, startPoint x: 136, startPoint y: 136, endPoint x: 741, endPoint y: 210, distance: 610.1
click at [816, 187] on div "PR For #1100001670 Requester Details , 45 items Don't have access to it #" at bounding box center [478, 417] width 697 height 2178
click at [813, 186] on div "PR For #1100001670 Requester Details , 45 items Don't have access to it #" at bounding box center [478, 417] width 697 height 2178
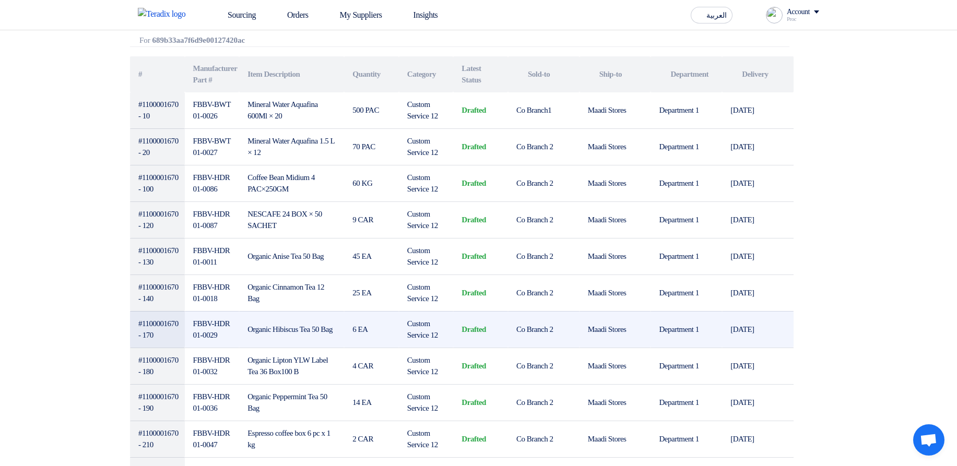
scroll to position [63, 0]
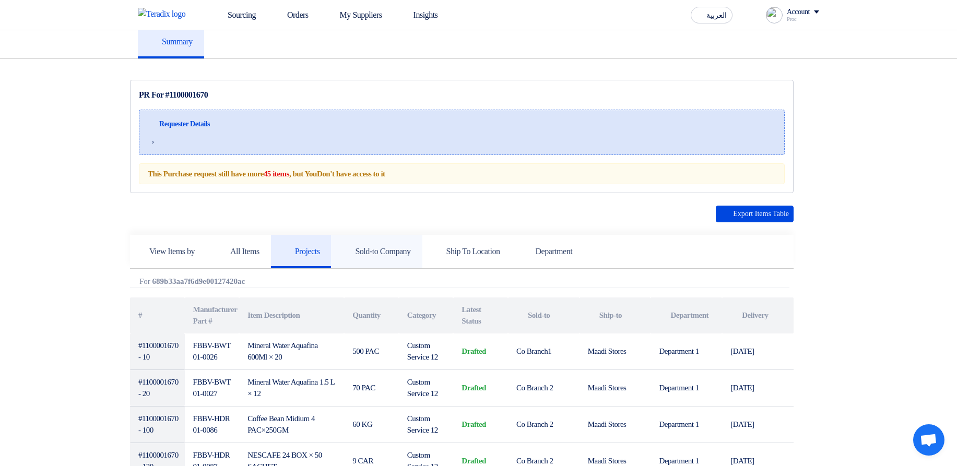
click at [402, 247] on h5 "Sold-to Company" at bounding box center [376, 251] width 68 height 10
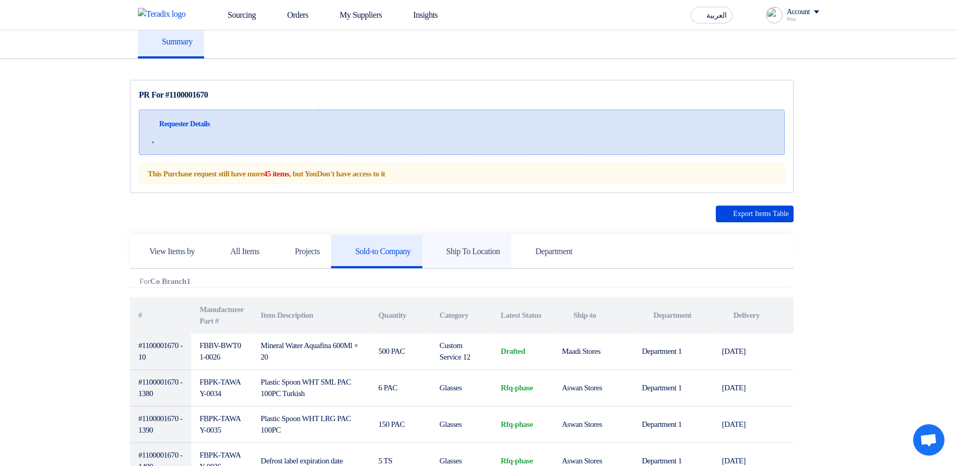
click at [498, 264] on link "Ship To Location" at bounding box center [466, 251] width 89 height 33
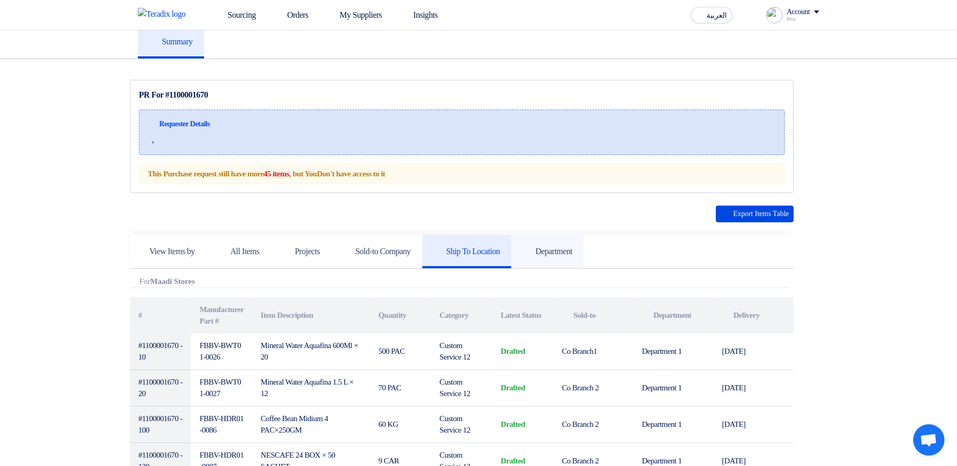
click at [584, 262] on link "Department" at bounding box center [547, 251] width 73 height 33
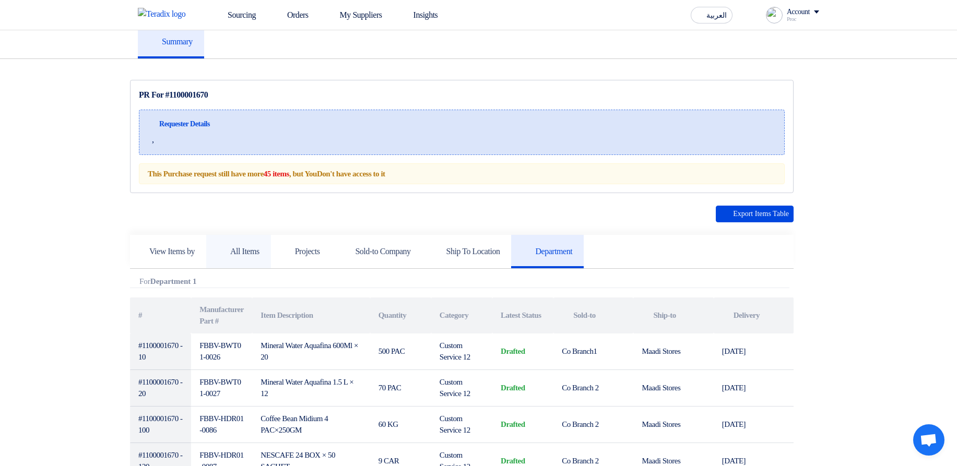
click at [255, 255] on h5 "All Items" at bounding box center [239, 251] width 42 height 10
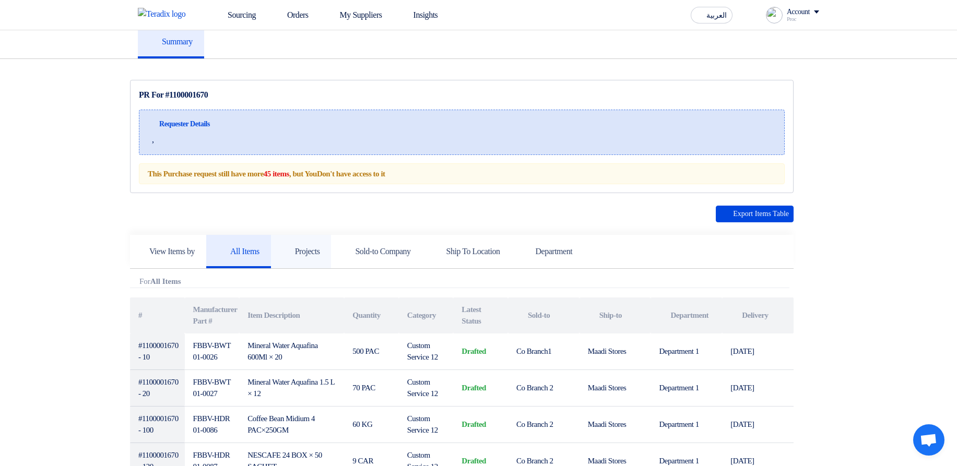
click at [320, 252] on h5 "Projects" at bounding box center [301, 251] width 38 height 10
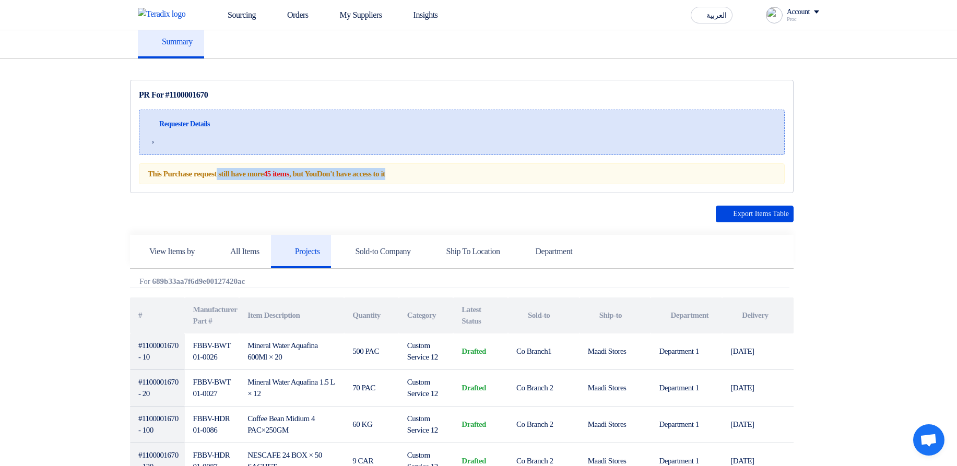
drag, startPoint x: 145, startPoint y: 174, endPoint x: 437, endPoint y: 176, distance: 292.3
click at [437, 176] on div "This Purchase request still have more 45 items , but You Don't have access to it" at bounding box center [462, 173] width 646 height 21
drag, startPoint x: 437, startPoint y: 176, endPoint x: 441, endPoint y: 180, distance: 5.5
click at [438, 176] on div "This Purchase request still have more 45 items , but You Don't have access to it" at bounding box center [462, 173] width 646 height 21
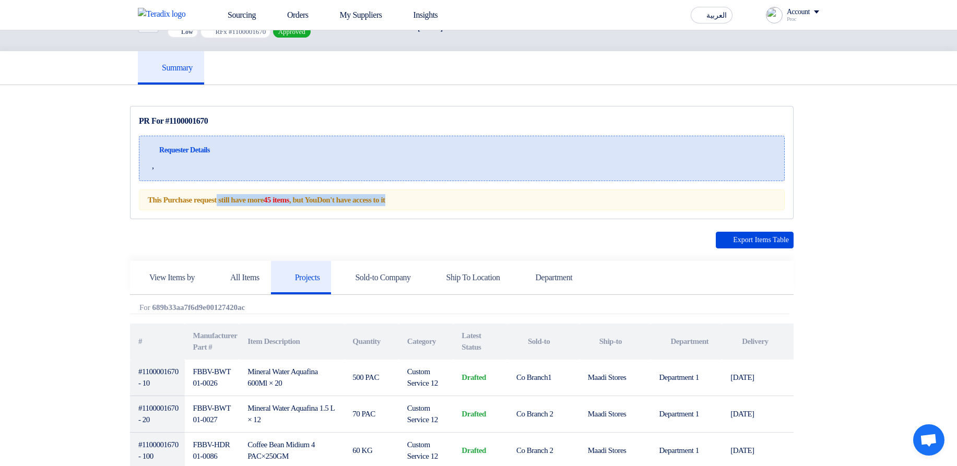
scroll to position [0, 0]
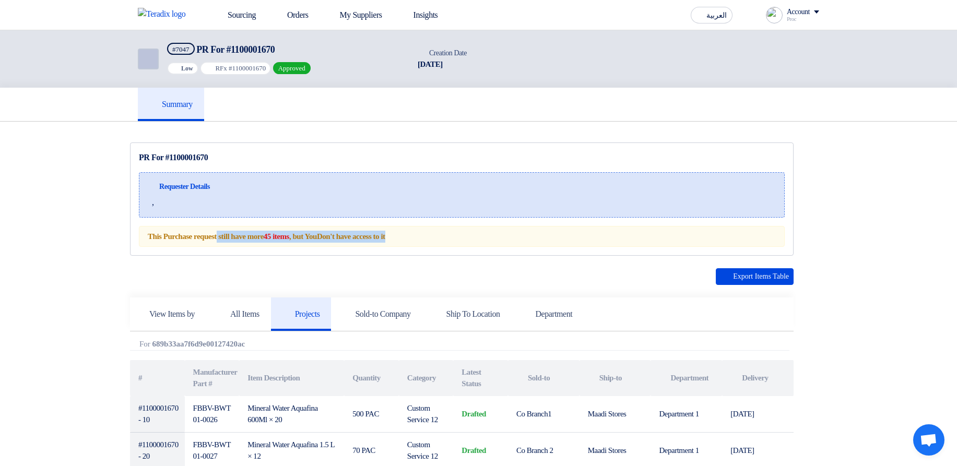
click at [149, 53] on icon "Back" at bounding box center [147, 59] width 13 height 13
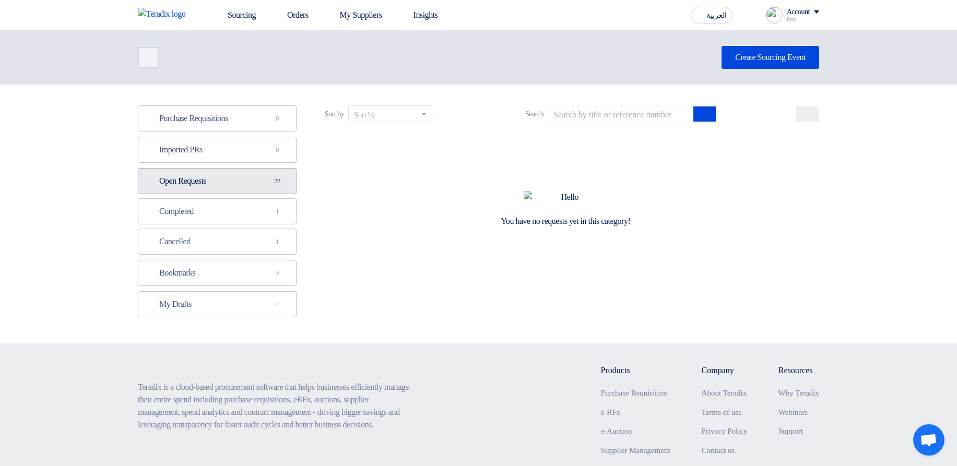
click at [259, 174] on link "Open Requests Open Requests 22" at bounding box center [217, 181] width 159 height 26
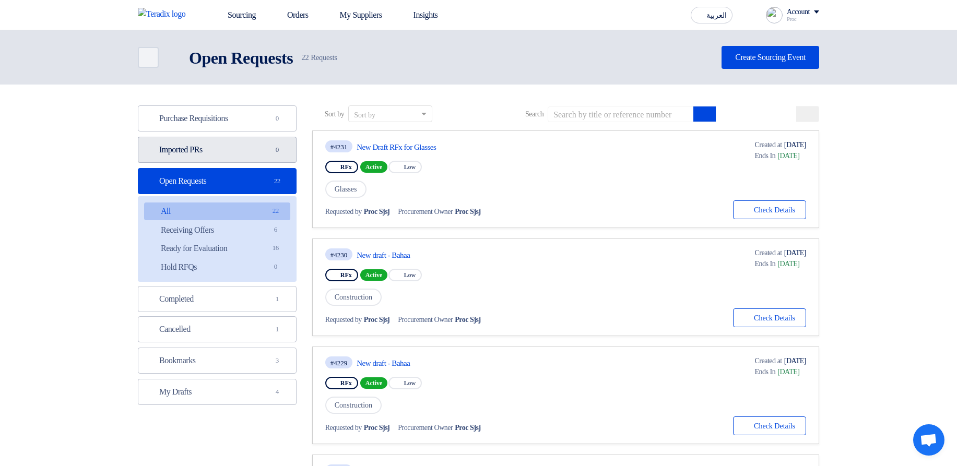
click at [238, 156] on link "Imported PRs Imported PRs 0" at bounding box center [217, 150] width 159 height 26
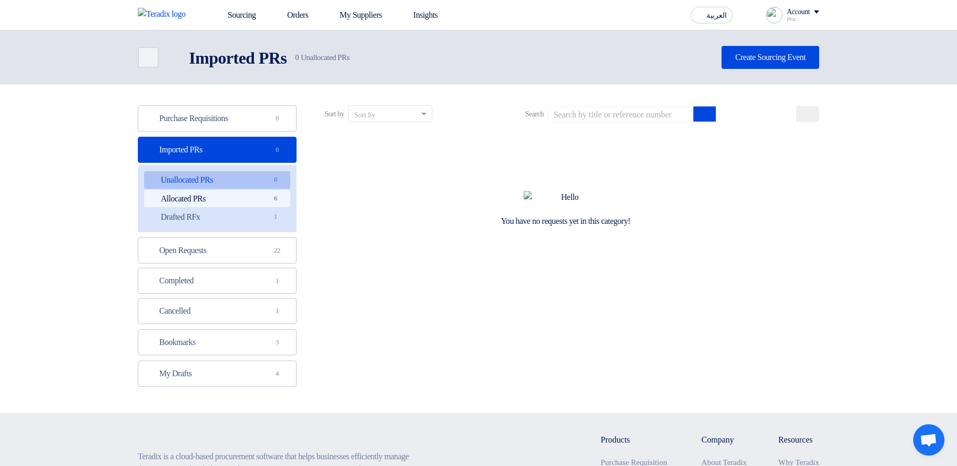
click at [243, 200] on link "Allocated PRs Allocated PRs 6" at bounding box center [217, 199] width 146 height 18
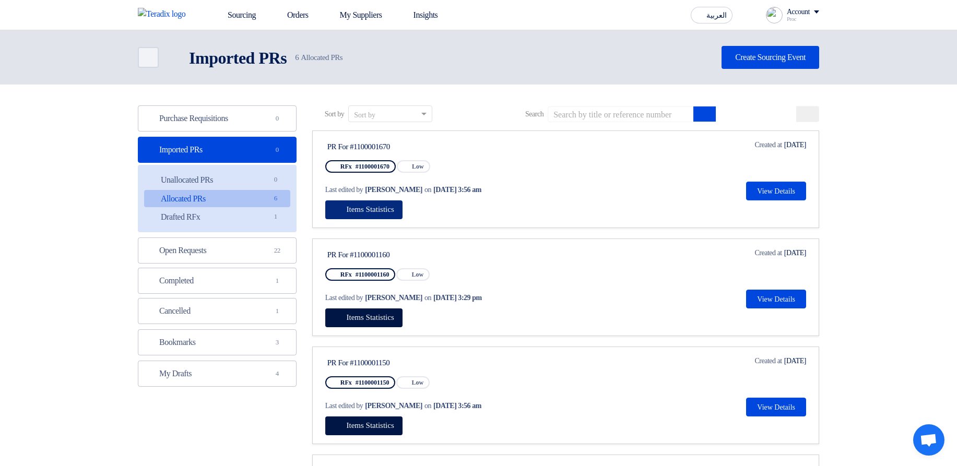
click at [378, 209] on span "Items Statistics" at bounding box center [371, 209] width 48 height 8
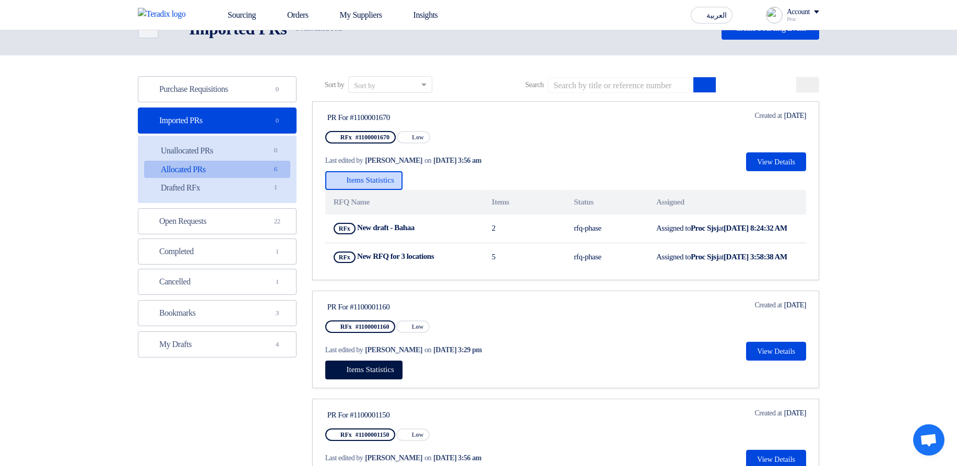
scroll to position [63, 0]
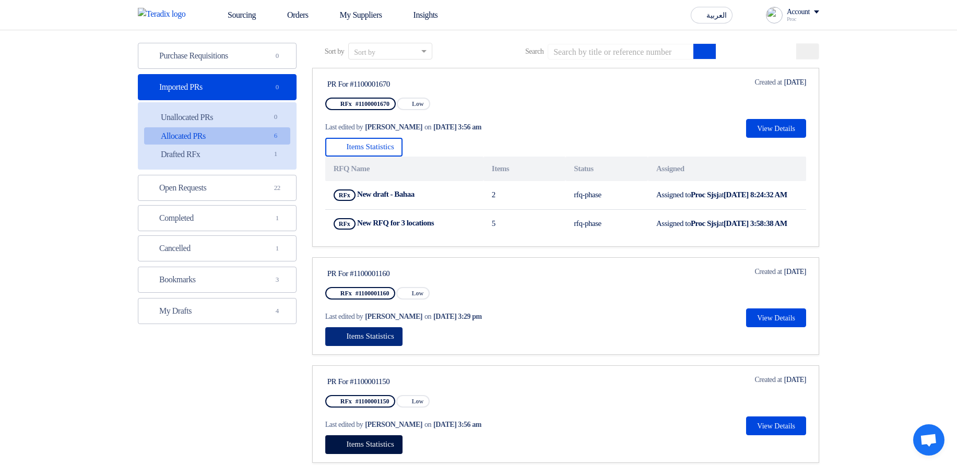
click at [373, 346] on button "Items Statistics" at bounding box center [363, 336] width 77 height 19
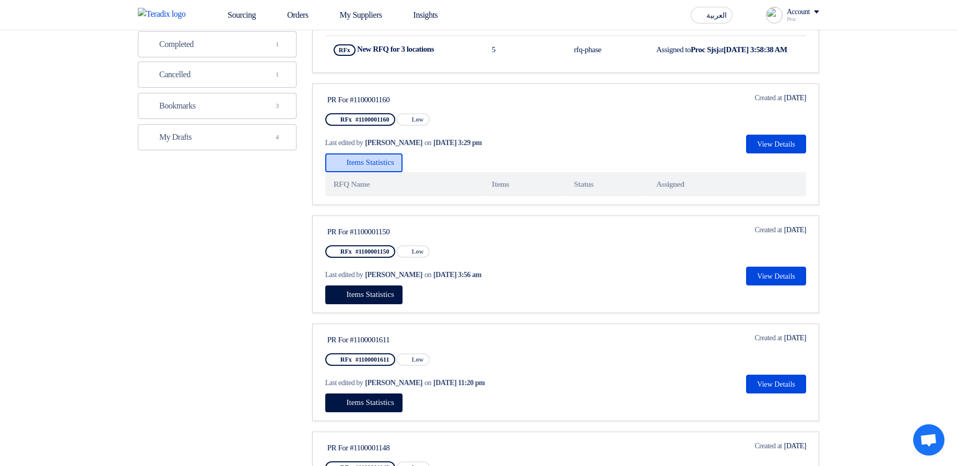
scroll to position [251, 0]
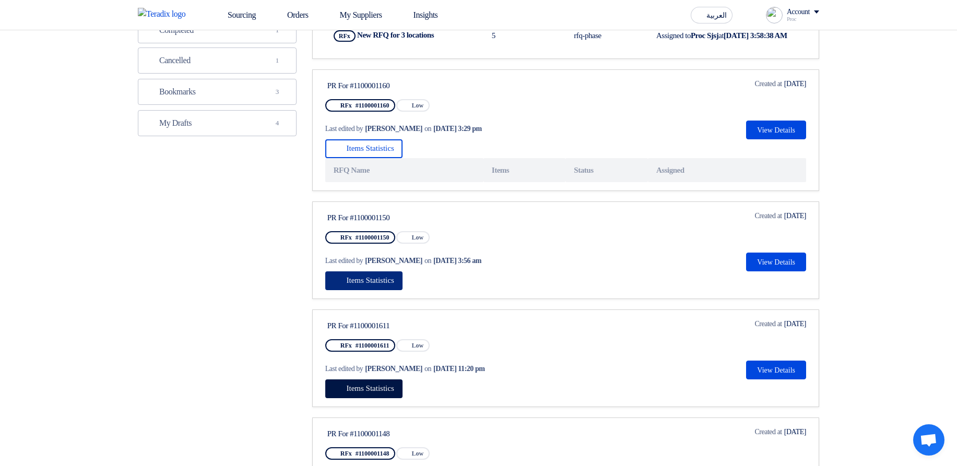
click at [373, 284] on span "Items Statistics" at bounding box center [371, 280] width 48 height 8
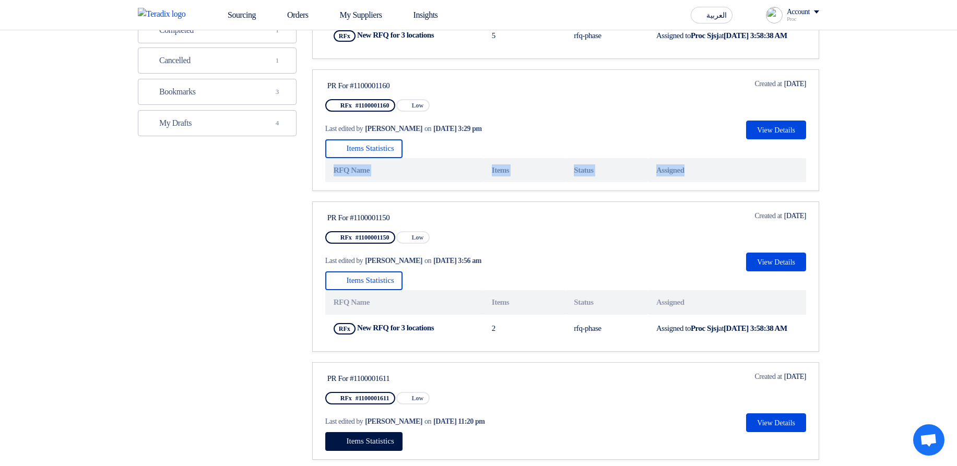
drag, startPoint x: 329, startPoint y: 188, endPoint x: 764, endPoint y: 189, distance: 434.8
click at [769, 183] on tr "RFQ Name Items Status Assigned" at bounding box center [565, 170] width 481 height 25
click at [763, 183] on th "Assigned" at bounding box center [727, 170] width 158 height 25
drag, startPoint x: 745, startPoint y: 189, endPoint x: 325, endPoint y: 189, distance: 420.7
click at [299, 190] on div "Purchase Requisitions Purchase Requisitions 0 Imported PRs Imported PRs 0 Unall…" at bounding box center [478, 271] width 697 height 832
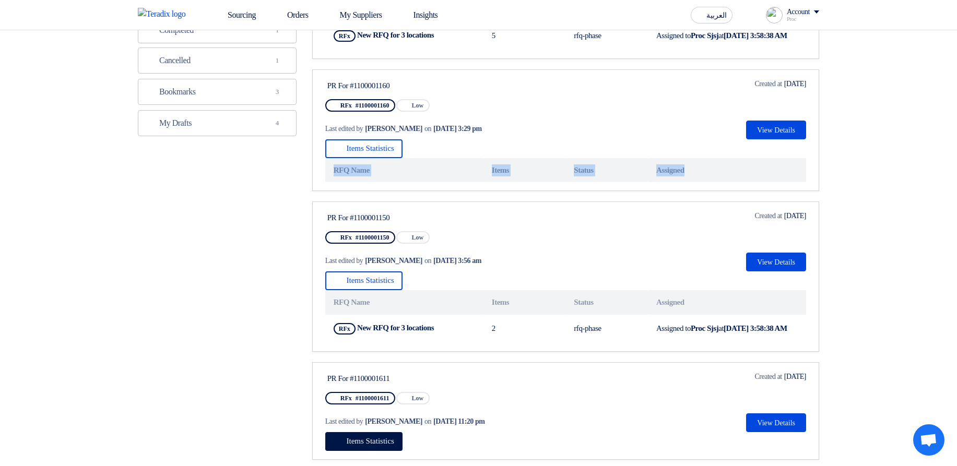
click at [325, 183] on th "RFQ Name" at bounding box center [404, 170] width 158 height 25
drag, startPoint x: 327, startPoint y: 188, endPoint x: 721, endPoint y: 188, distance: 394.1
click at [720, 183] on tr "RFQ Name Items Status Assigned" at bounding box center [565, 170] width 481 height 25
click at [722, 183] on th "Assigned" at bounding box center [727, 170] width 158 height 25
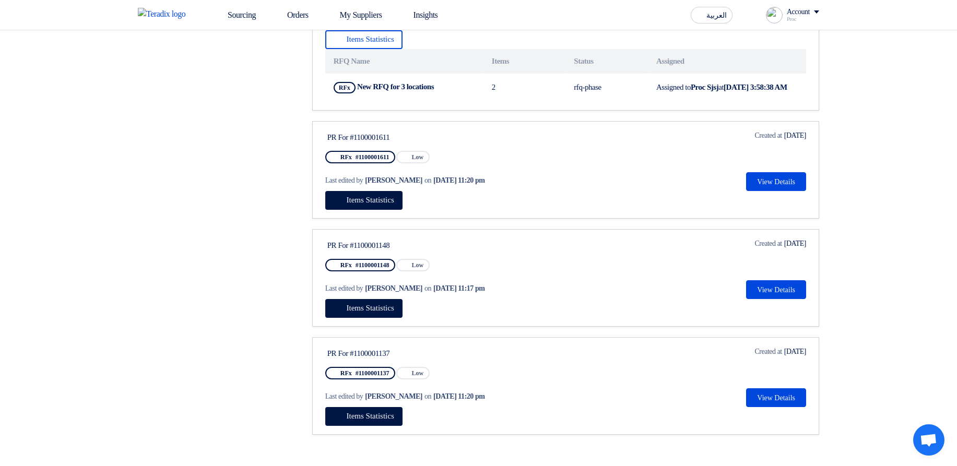
scroll to position [501, 0]
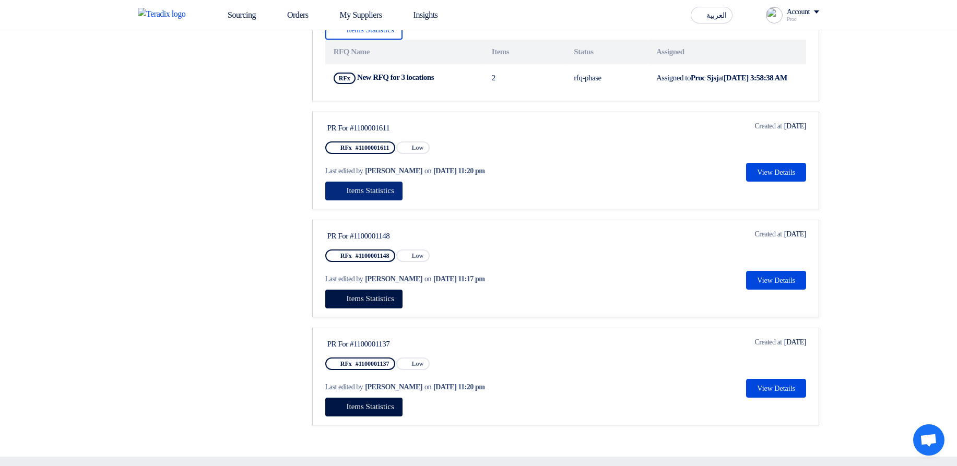
drag, startPoint x: 372, startPoint y: 209, endPoint x: 398, endPoint y: 223, distance: 30.1
click at [372, 195] on span "Items Statistics" at bounding box center [371, 190] width 48 height 8
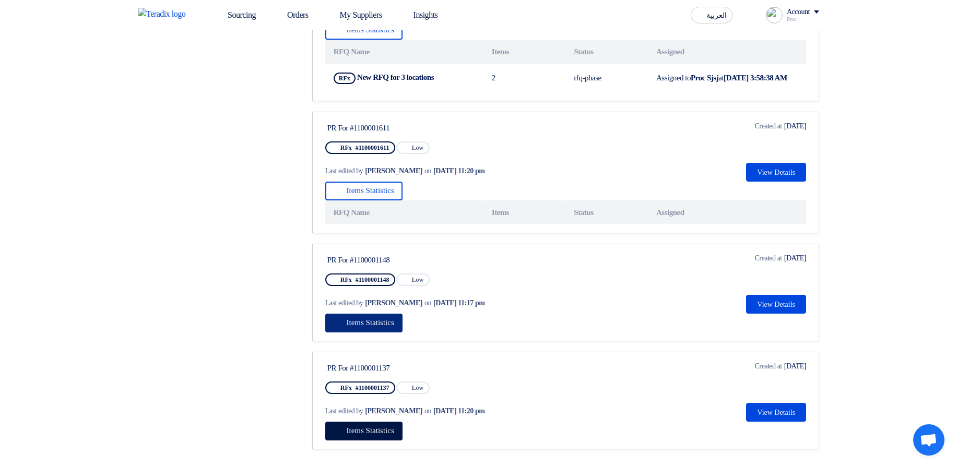
click at [379, 327] on span "Items Statistics" at bounding box center [371, 322] width 48 height 8
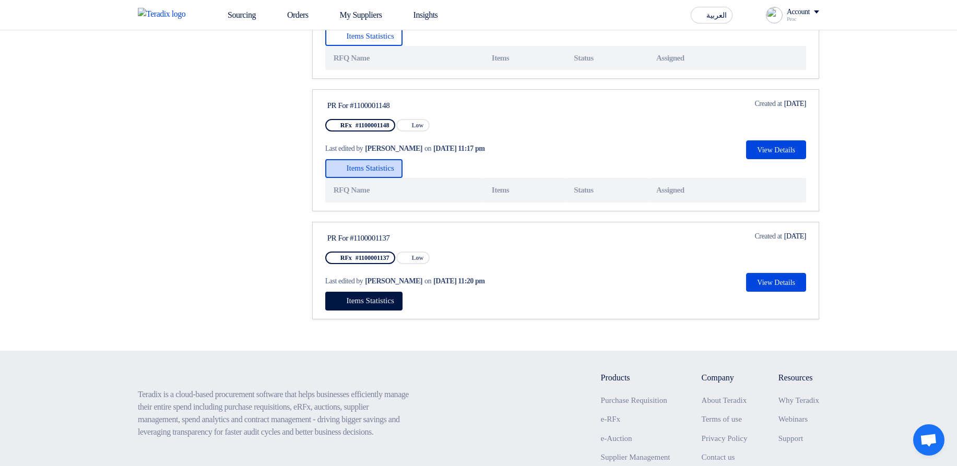
scroll to position [689, 0]
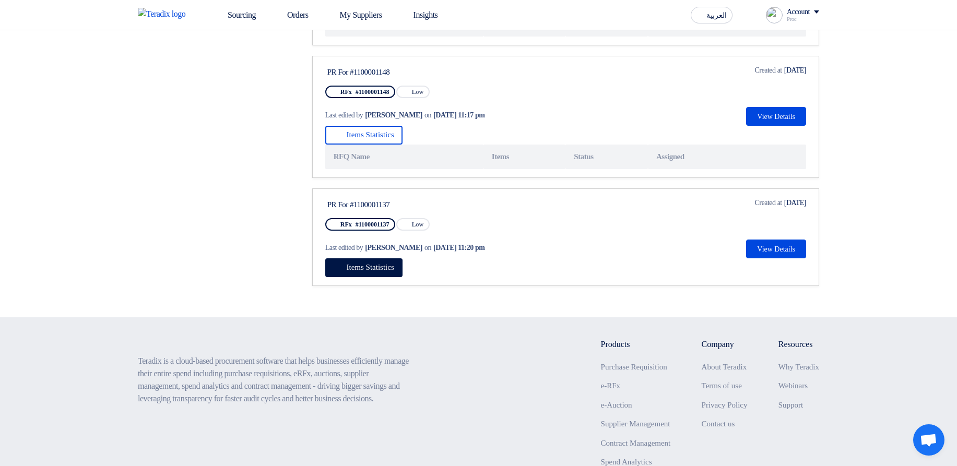
click at [350, 258] on div "Last edited by Hamda Jjjw on Aug 4, 2025, 11:20 pm" at bounding box center [425, 247] width 200 height 21
click at [363, 271] on span "Items Statistics" at bounding box center [371, 267] width 48 height 8
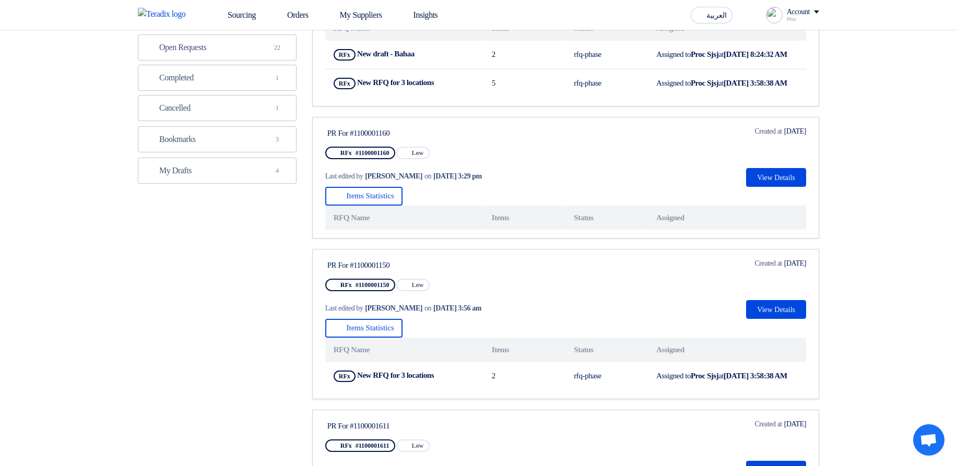
scroll to position [125, 0]
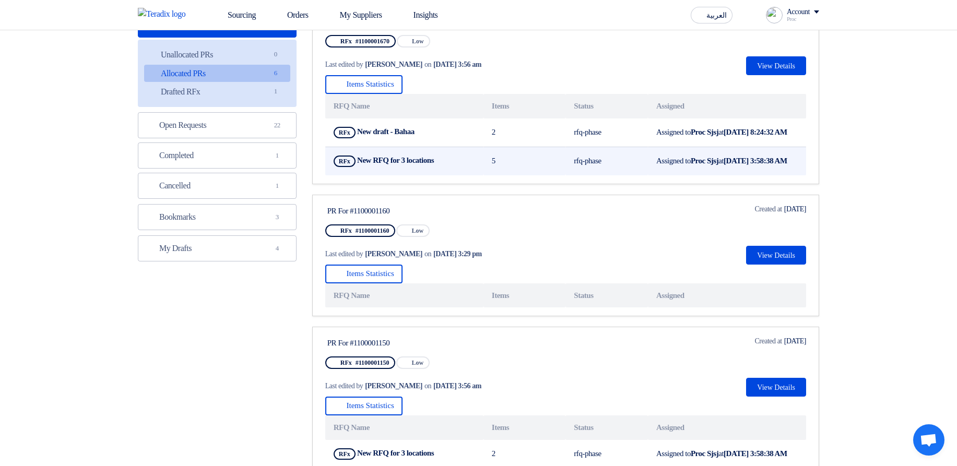
drag, startPoint x: 359, startPoint y: 175, endPoint x: 535, endPoint y: 169, distance: 176.5
click at [535, 169] on tr "RFx New RFQ for 3 locations Show Projects 5 rfq-phase Assigned to Proc Sjsj at …" at bounding box center [565, 161] width 481 height 29
click at [535, 169] on td "5" at bounding box center [524, 161] width 82 height 29
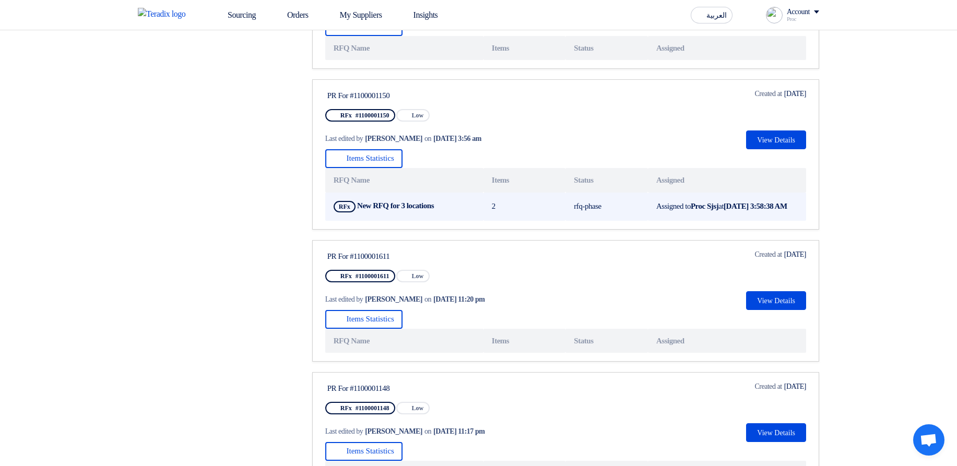
scroll to position [376, 0]
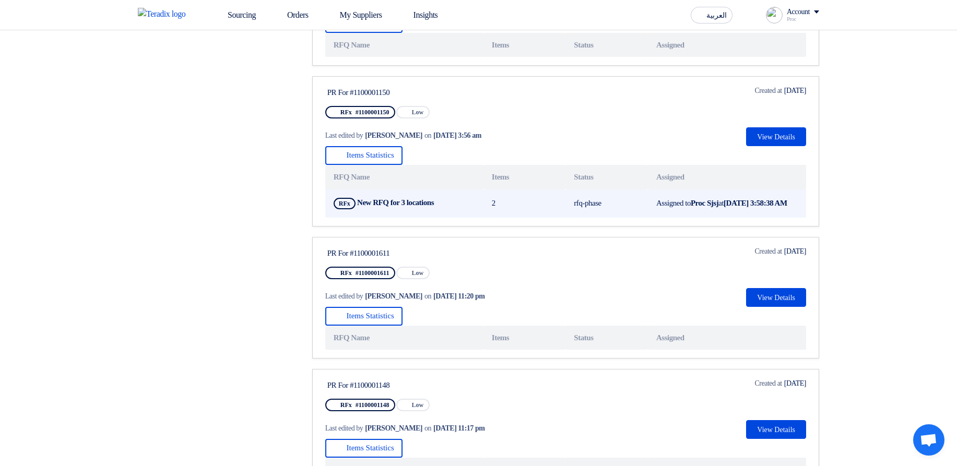
drag, startPoint x: 356, startPoint y: 218, endPoint x: 542, endPoint y: 223, distance: 185.9
click at [542, 218] on tr "RFx New RFQ for 3 locations Show Projects 2 rfq-phase Assigned to Proc Sjsj at …" at bounding box center [565, 203] width 481 height 28
click at [548, 218] on td "2" at bounding box center [524, 203] width 82 height 28
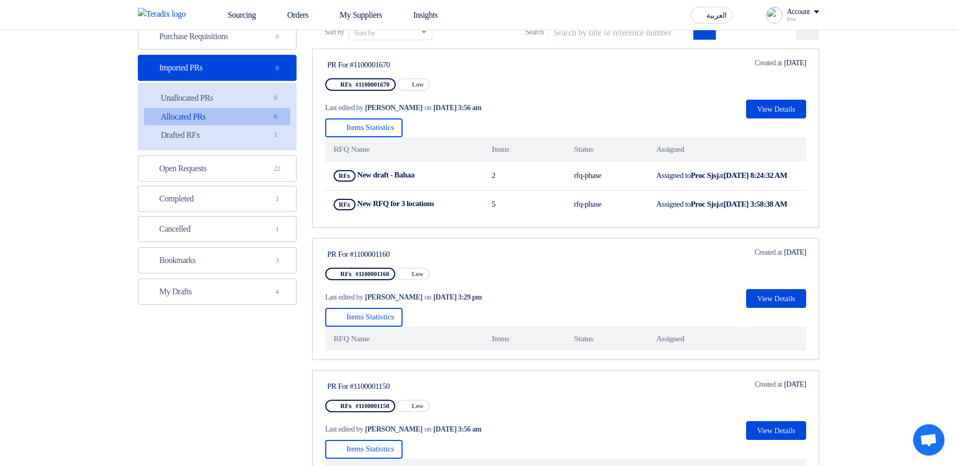
scroll to position [0, 0]
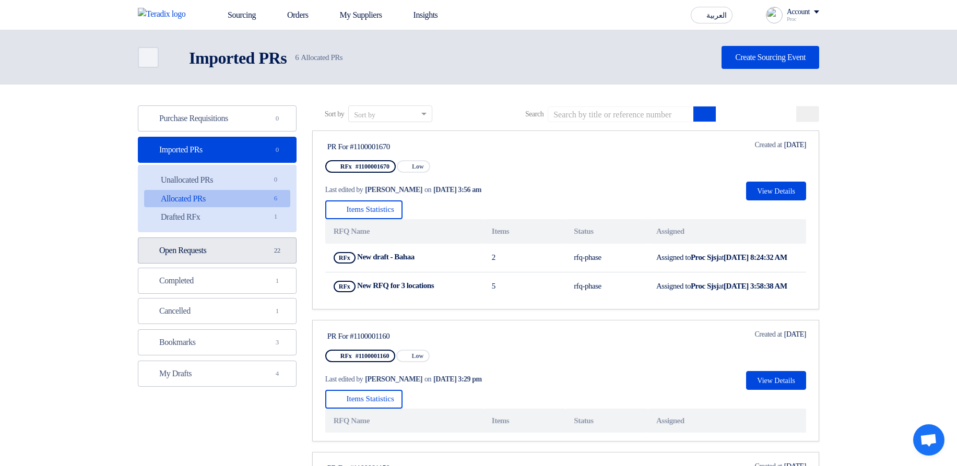
click at [257, 251] on link "Open Requests Open Requests 22" at bounding box center [217, 251] width 159 height 26
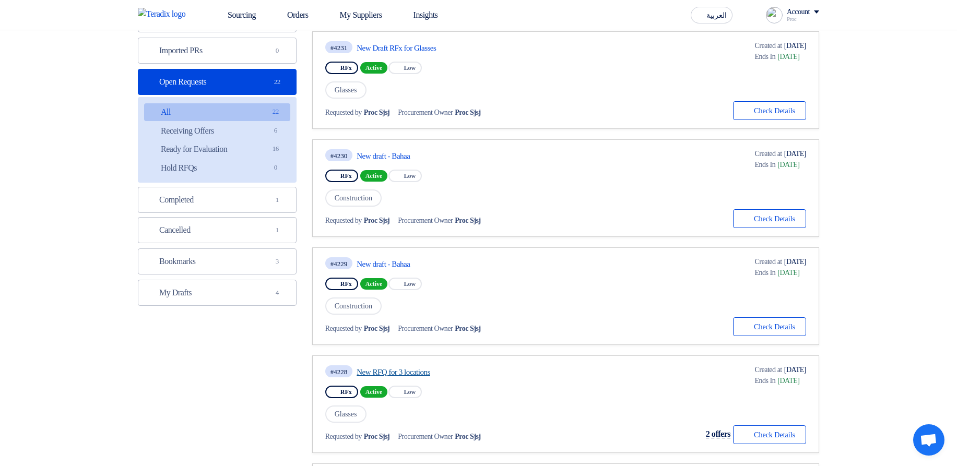
scroll to position [125, 0]
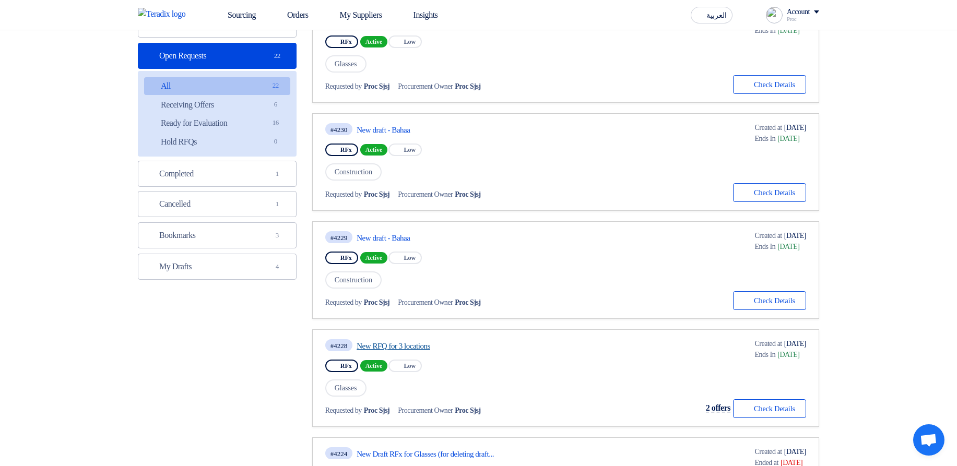
click at [411, 346] on link "New RFQ for 3 locations" at bounding box center [455, 345] width 196 height 9
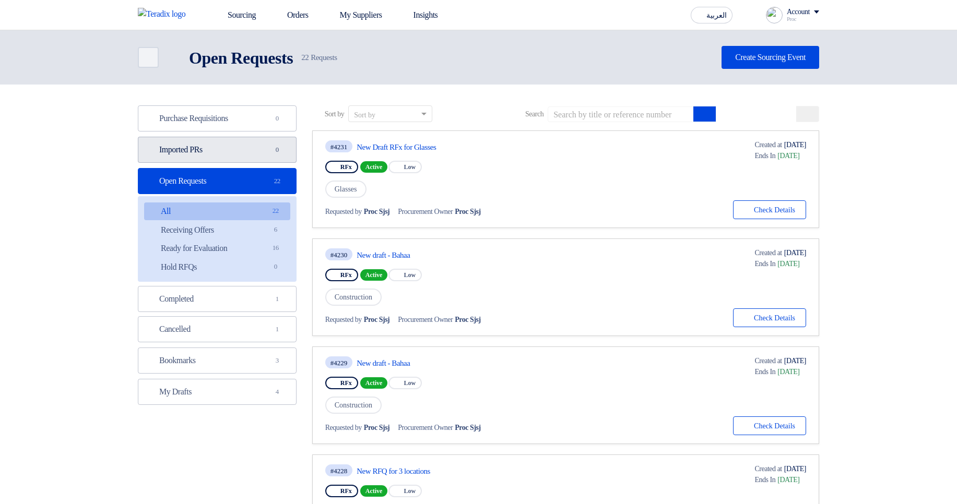
click at [249, 150] on link "Imported PRs Imported PRs 0" at bounding box center [217, 150] width 159 height 26
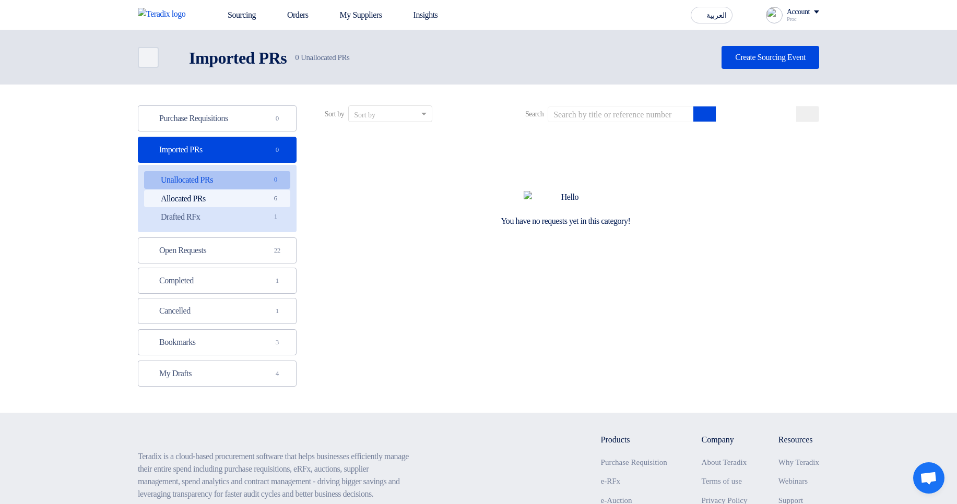
click at [250, 197] on link "Allocated PRs Allocated PRs 6" at bounding box center [217, 199] width 146 height 18
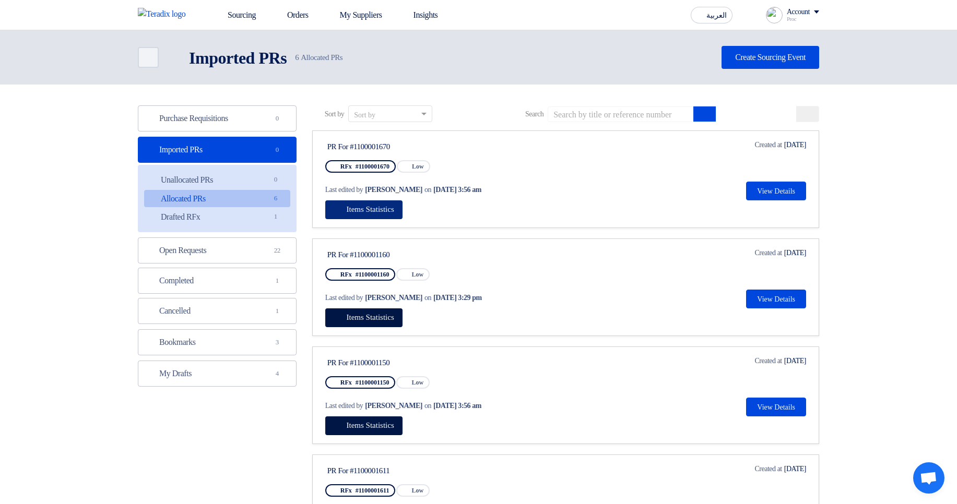
click at [376, 211] on span "Items Statistics" at bounding box center [371, 209] width 48 height 8
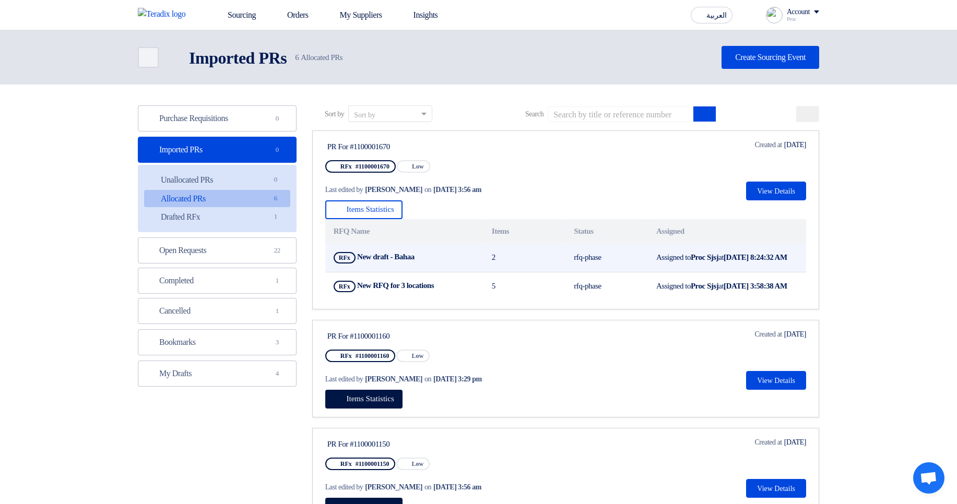
click at [648, 263] on td "Assigned to Proc Sjsj at [DATE] 8:24:32 AM" at bounding box center [727, 258] width 158 height 29
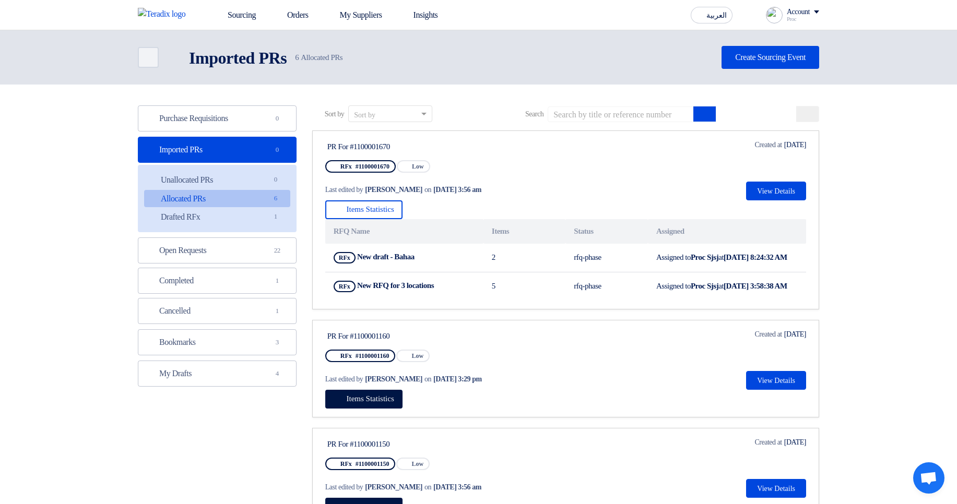
click at [470, 217] on div "Items Statistics RFQ Name Items Status Assigned RFx New draft - Bahaa Show Proj…" at bounding box center [565, 250] width 481 height 100
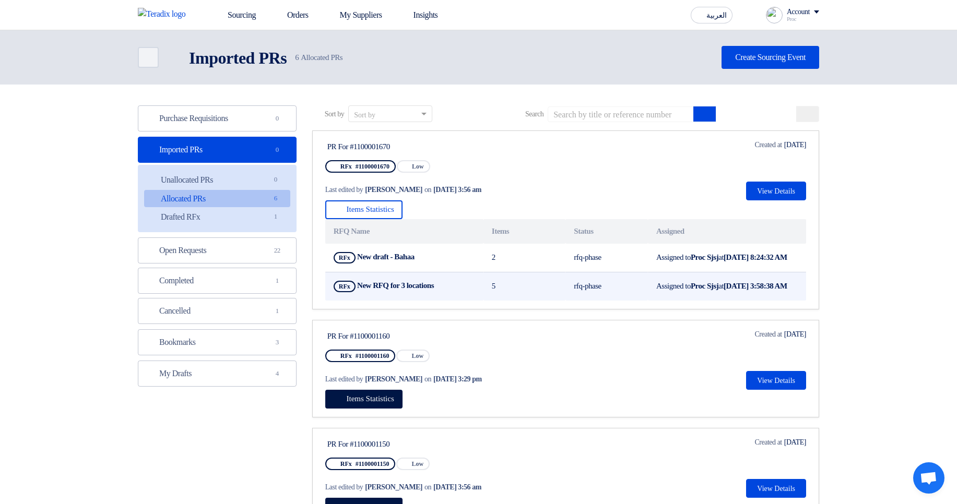
click at [584, 283] on td "rfq-phase" at bounding box center [606, 286] width 82 height 29
click at [622, 291] on td "rfq-phase" at bounding box center [606, 286] width 82 height 29
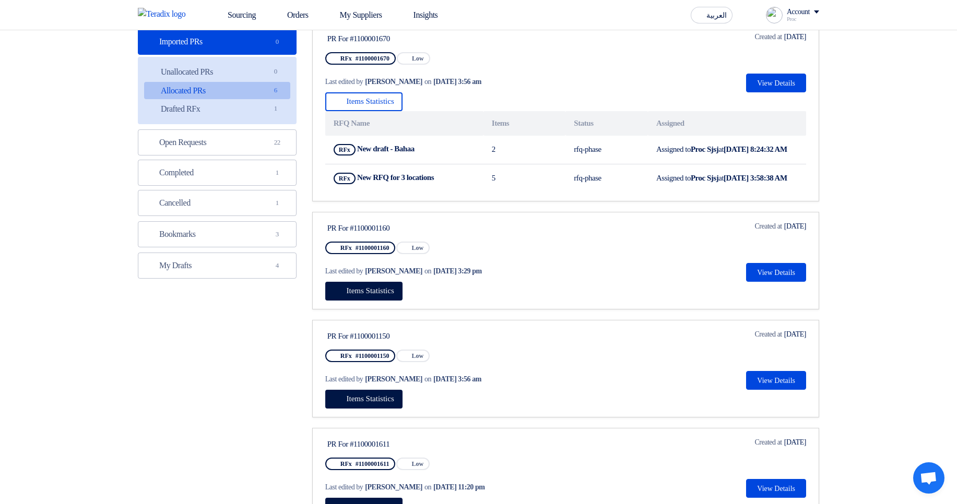
scroll to position [125, 0]
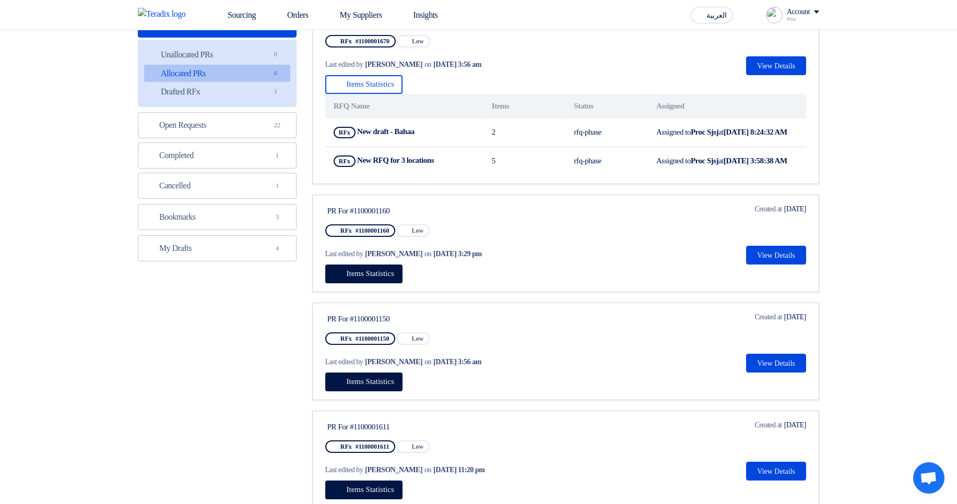
drag, startPoint x: 379, startPoint y: 278, endPoint x: 387, endPoint y: 293, distance: 17.5
click at [379, 265] on div "Last edited by [PERSON_NAME] on [DATE] 3:29 pm" at bounding box center [425, 253] width 200 height 21
click at [387, 278] on span "Items Statistics" at bounding box center [371, 273] width 48 height 8
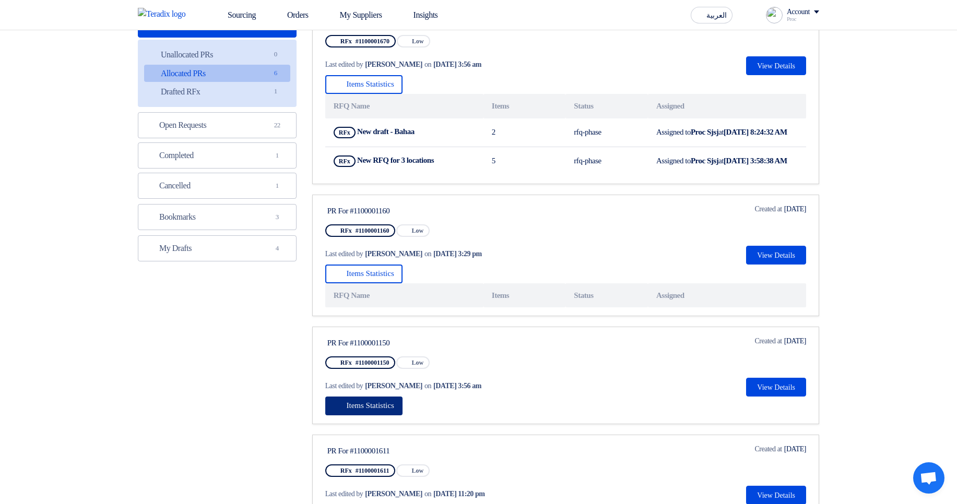
click at [370, 410] on span "Items Statistics" at bounding box center [371, 405] width 48 height 8
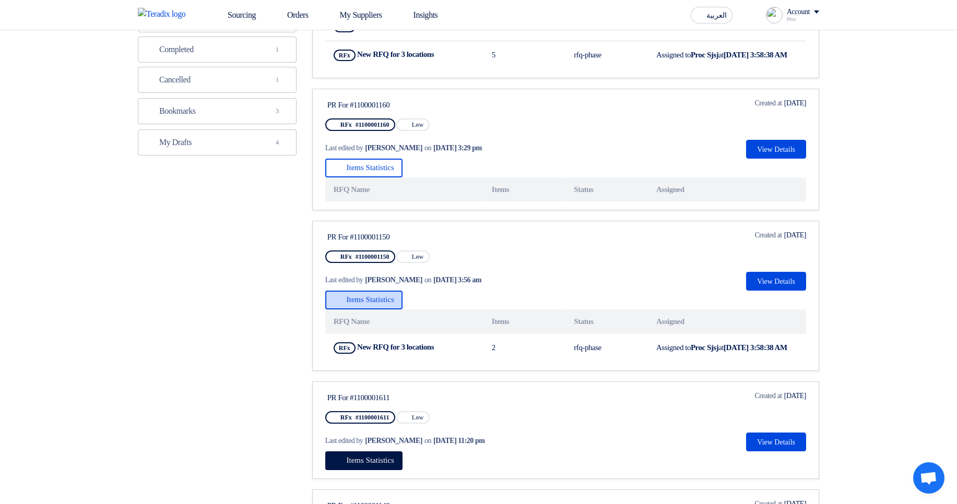
scroll to position [0, 0]
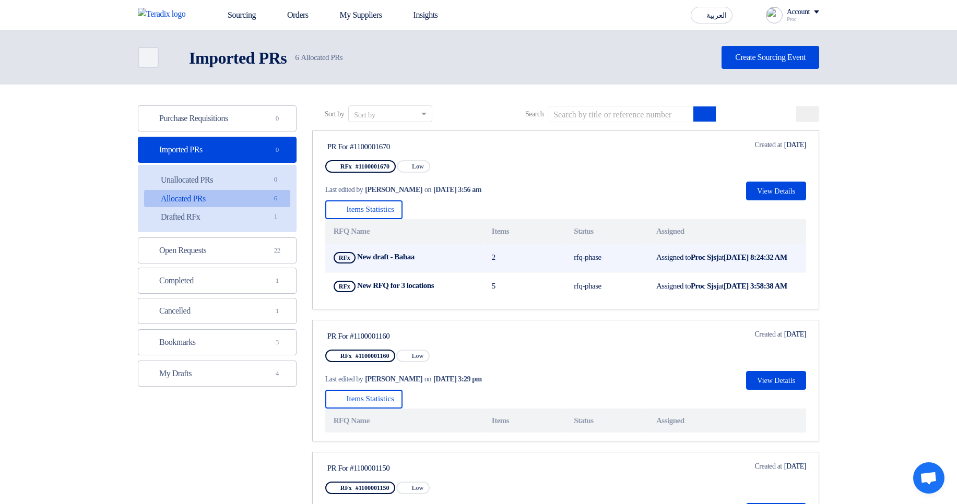
click at [583, 268] on td "rfq-phase" at bounding box center [606, 258] width 82 height 29
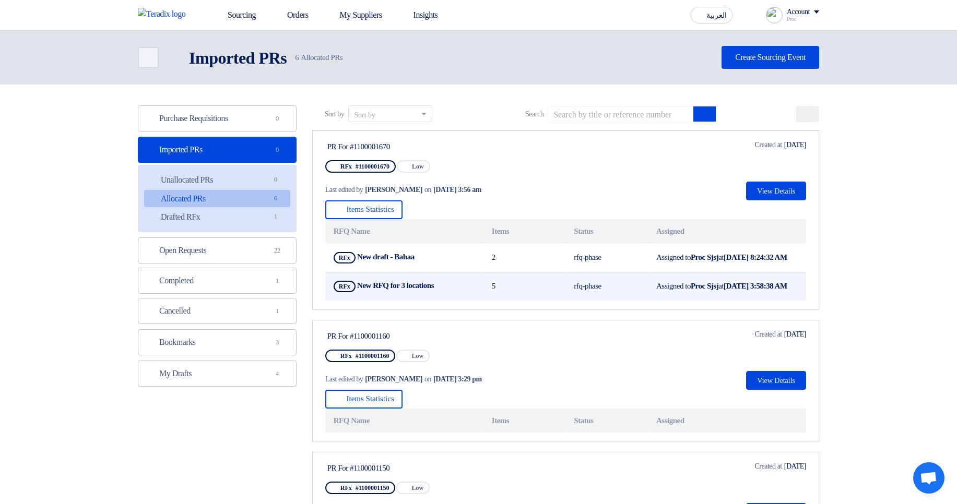
drag, startPoint x: 358, startPoint y: 256, endPoint x: 751, endPoint y: 311, distance: 397.5
click at [751, 301] on tbody "RFx New draft - Bahaa Show Projects 2 rfq-phase Assigned to Proc Sjsj at Aug 27…" at bounding box center [565, 272] width 481 height 57
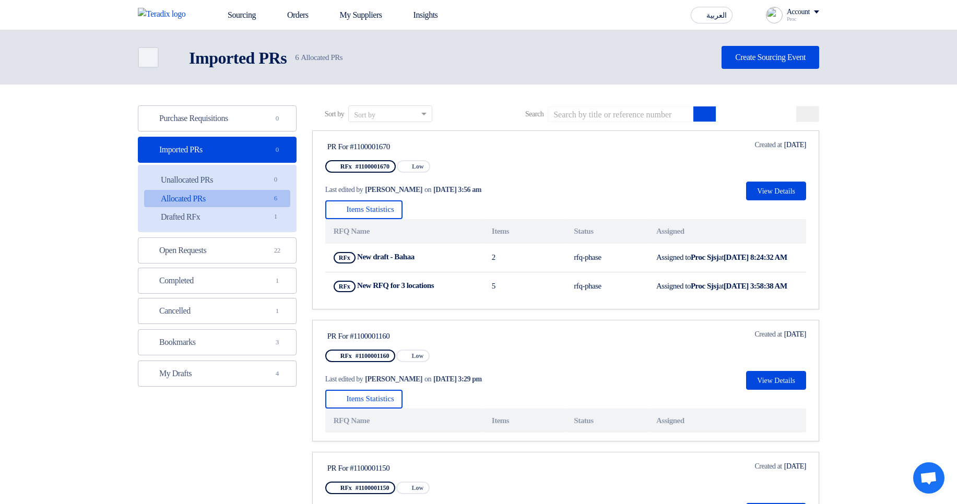
click at [480, 360] on div "PR For #1100001160 RFx #1100001160 Priority Low Last edited by Hamda Jjjw on Au…" at bounding box center [425, 359] width 200 height 61
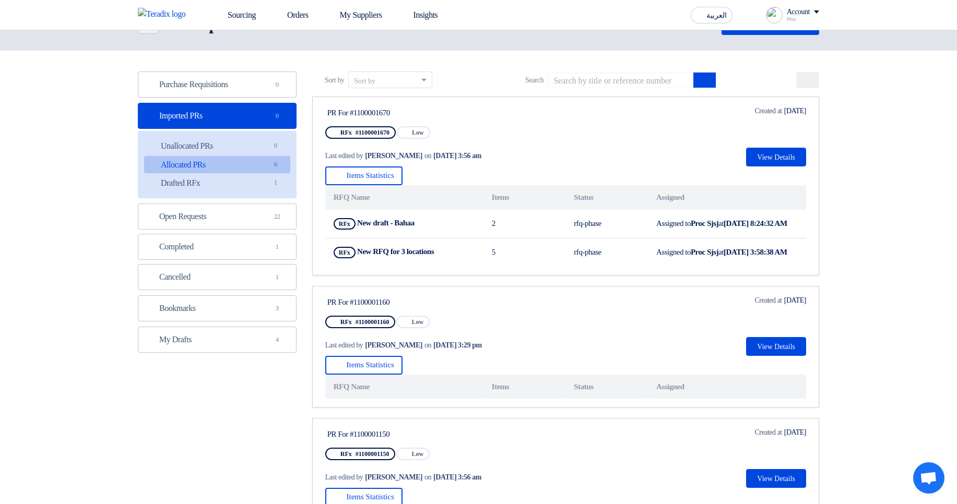
scroll to position [125, 0]
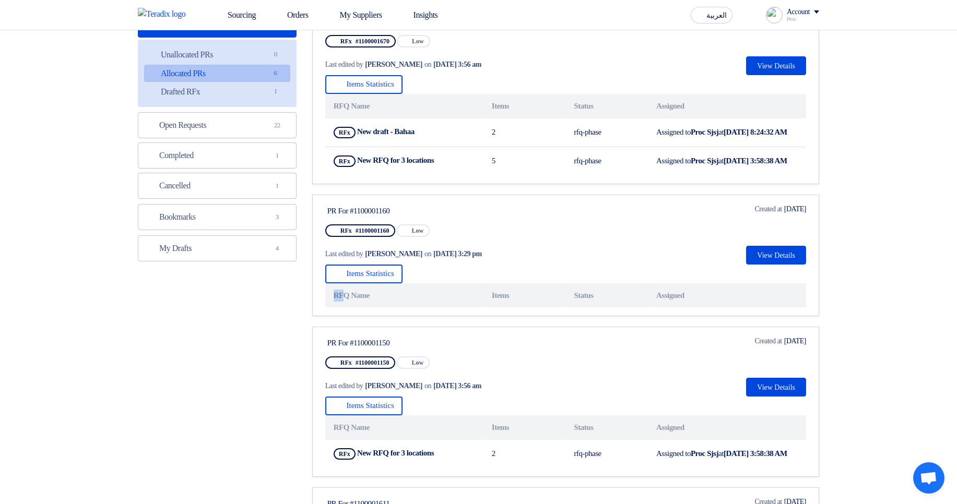
drag, startPoint x: 346, startPoint y: 310, endPoint x: 760, endPoint y: 321, distance: 414.1
click at [770, 317] on link "PR For #1100001160 RFx #1100001160 Priority Low Last edited by Hamda Jjjw on Au…" at bounding box center [565, 256] width 507 height 122
click at [755, 308] on th "Assigned" at bounding box center [727, 295] width 158 height 25
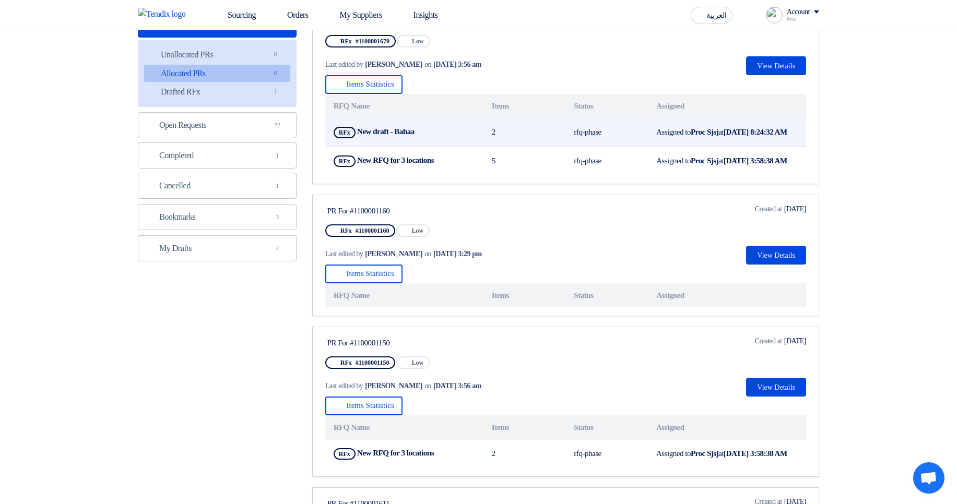
drag, startPoint x: 340, startPoint y: 141, endPoint x: 356, endPoint y: 138, distance: 16.4
click at [356, 138] on td "RFx New draft - Bahaa Show Projects" at bounding box center [404, 132] width 158 height 29
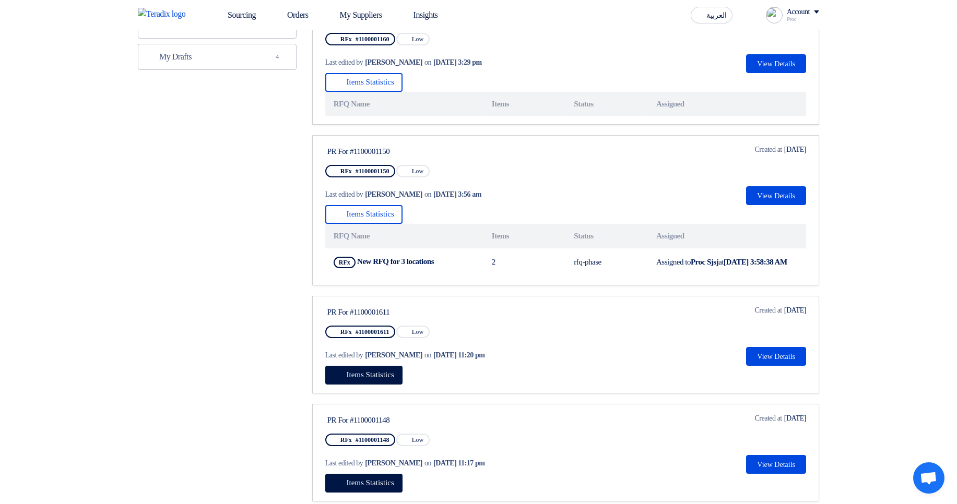
scroll to position [376, 0]
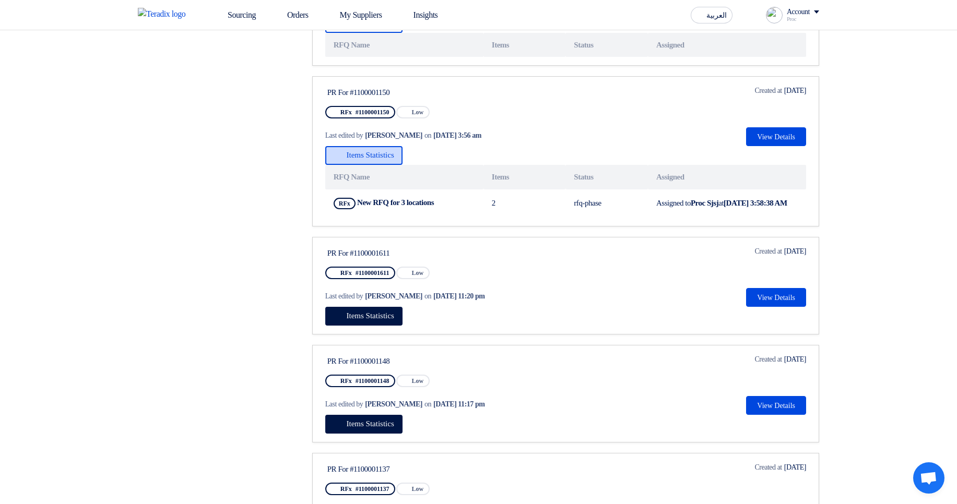
click at [390, 165] on button "Items Statistics" at bounding box center [363, 155] width 77 height 19
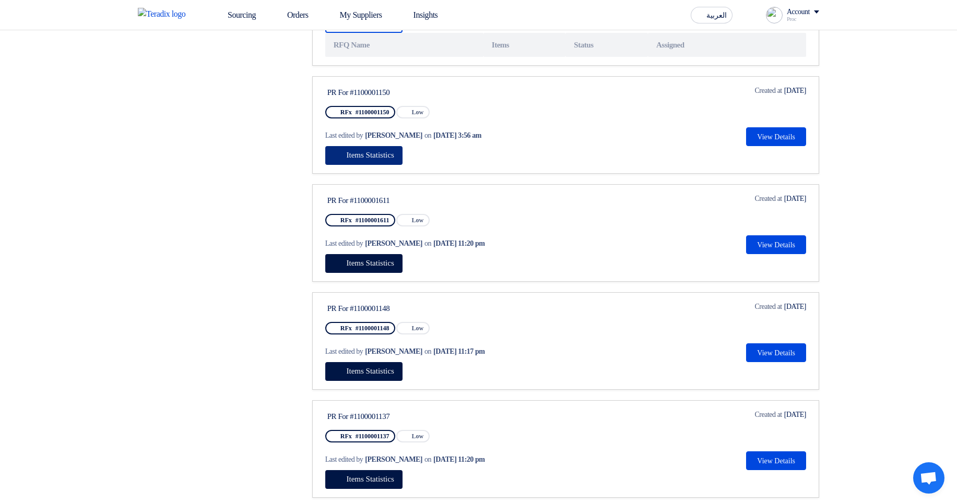
click at [390, 165] on button "Items Statistics" at bounding box center [363, 155] width 77 height 19
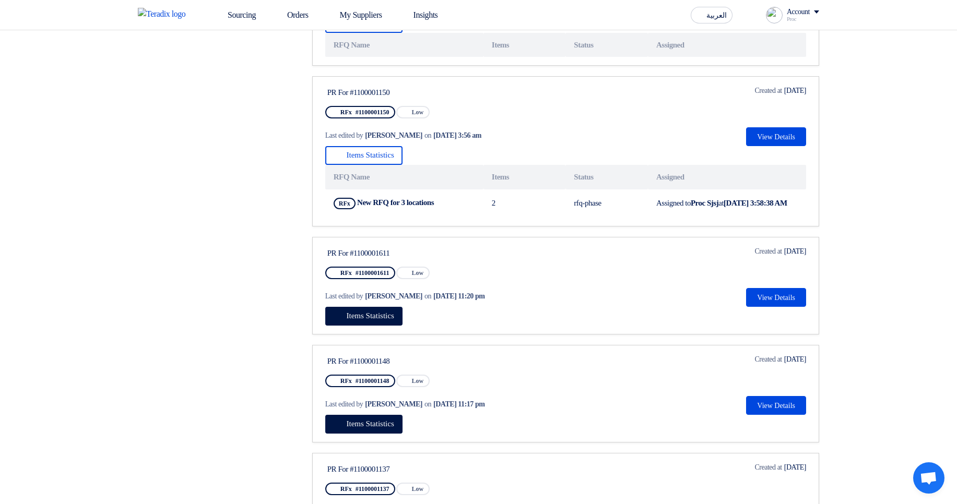
click at [620, 189] on th "Status" at bounding box center [606, 177] width 82 height 25
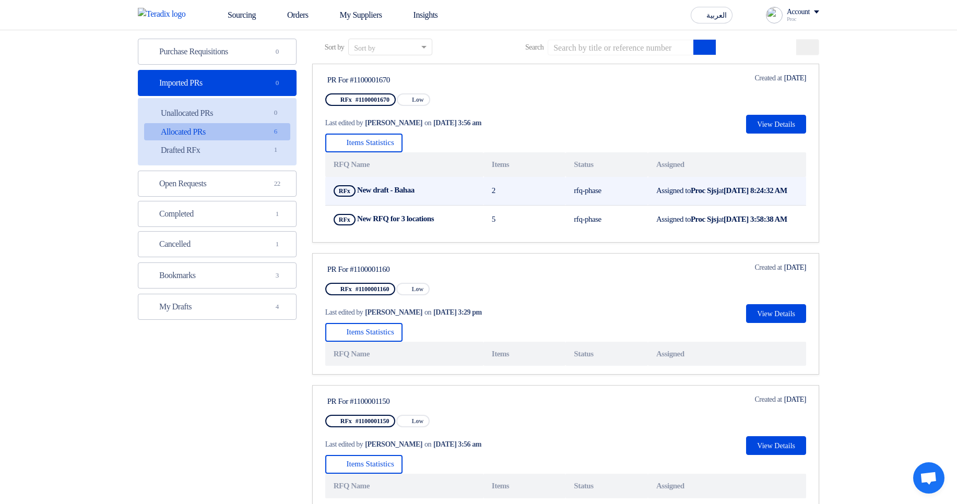
scroll to position [0, 0]
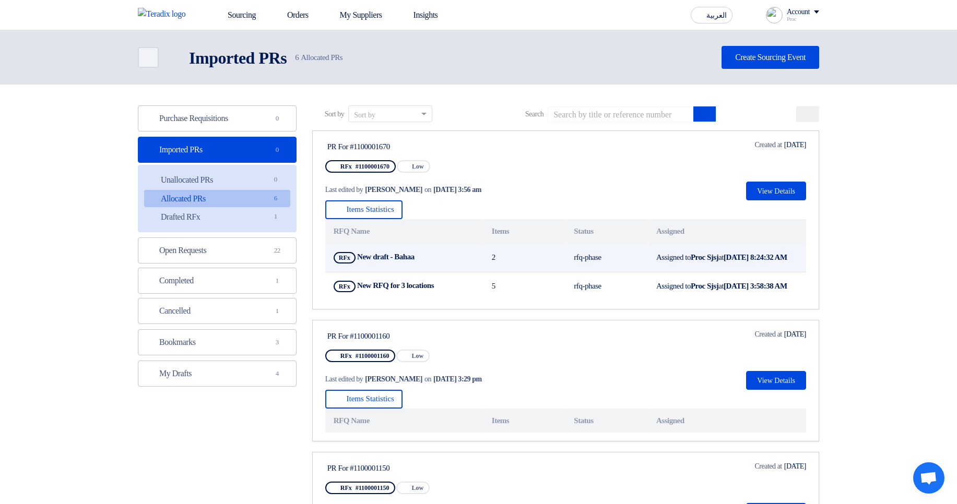
drag, startPoint x: 488, startPoint y: 265, endPoint x: 503, endPoint y: 261, distance: 15.2
click at [503, 261] on td "2" at bounding box center [524, 258] width 82 height 29
click at [364, 261] on b "New draft - Bahaa" at bounding box center [385, 257] width 57 height 8
drag, startPoint x: 364, startPoint y: 261, endPoint x: 405, endPoint y: 261, distance: 40.7
click at [405, 261] on b "New draft - Bahaa" at bounding box center [385, 257] width 57 height 8
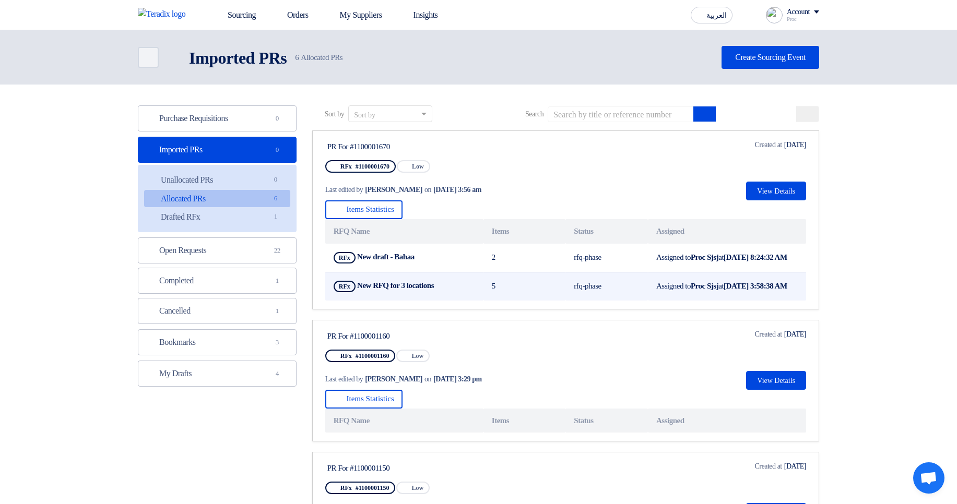
drag, startPoint x: 490, startPoint y: 295, endPoint x: 506, endPoint y: 297, distance: 15.8
click at [506, 297] on td "5" at bounding box center [524, 286] width 82 height 29
click at [369, 290] on b "New RFQ for 3 locations" at bounding box center [395, 285] width 77 height 8
drag, startPoint x: 369, startPoint y: 294, endPoint x: 417, endPoint y: 296, distance: 47.5
click at [417, 290] on b "New RFQ for 3 locations" at bounding box center [395, 285] width 77 height 8
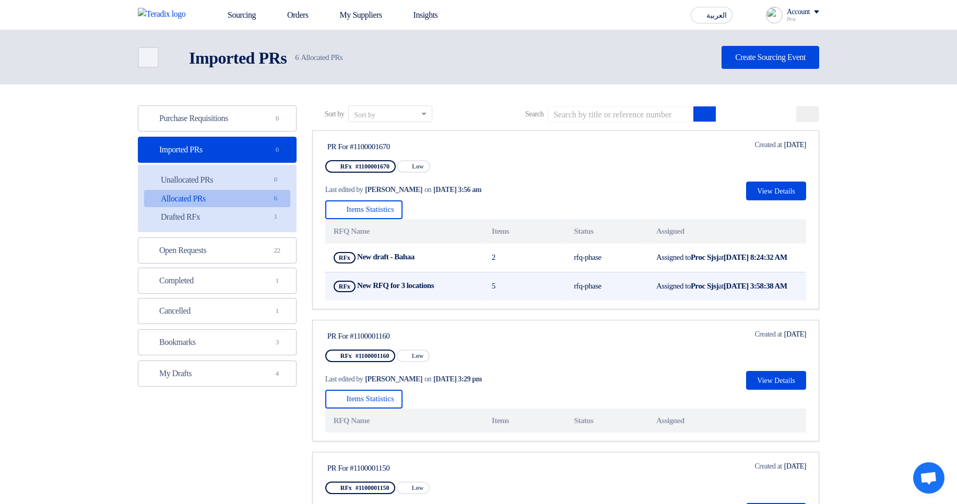
click at [454, 301] on td "RFx New RFQ for 3 locations Show Projects" at bounding box center [404, 286] width 158 height 29
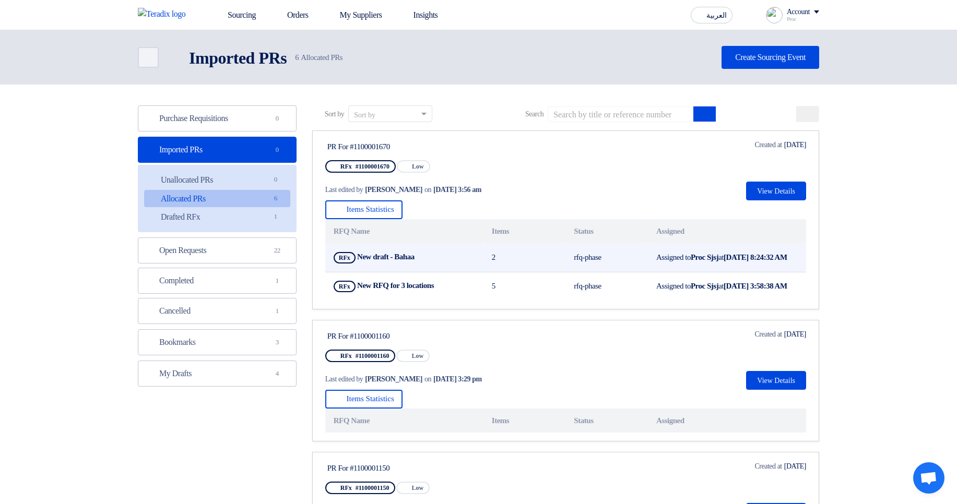
drag, startPoint x: 568, startPoint y: 262, endPoint x: 611, endPoint y: 262, distance: 42.8
click at [611, 262] on td "rfq-phase" at bounding box center [606, 258] width 82 height 29
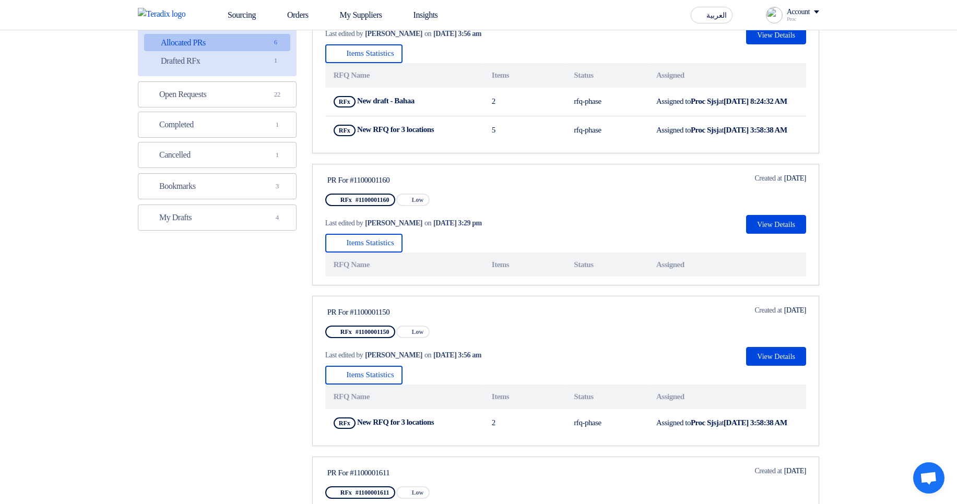
scroll to position [125, 0]
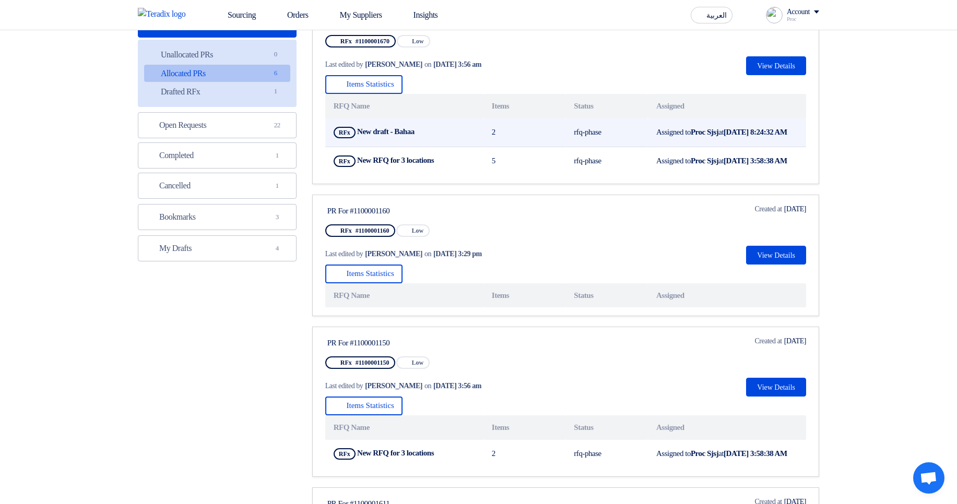
drag, startPoint x: 338, startPoint y: 134, endPoint x: 356, endPoint y: 138, distance: 18.2
click at [356, 138] on td "RFx New draft - Bahaa Show Projects" at bounding box center [404, 132] width 158 height 29
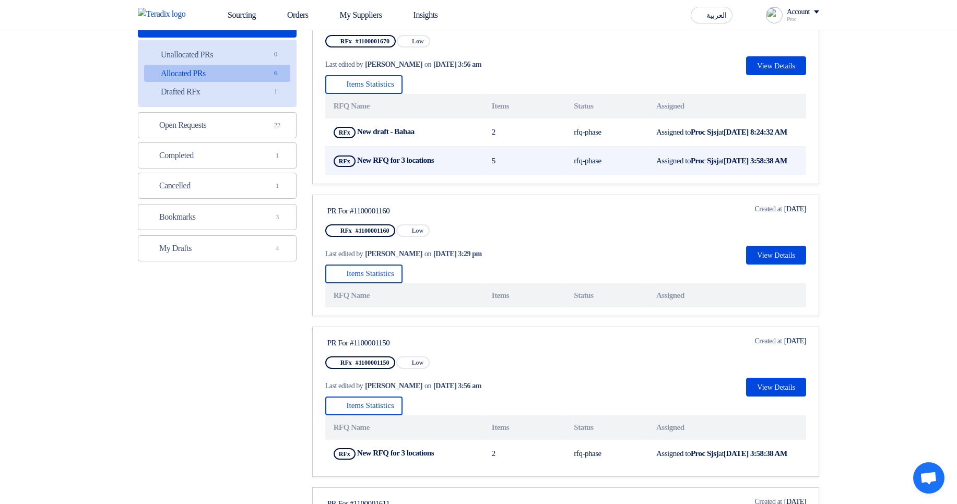
click at [367, 164] on b "New RFQ for 3 locations" at bounding box center [395, 160] width 77 height 8
drag, startPoint x: 366, startPoint y: 172, endPoint x: 413, endPoint y: 171, distance: 46.5
click at [413, 164] on b "New RFQ for 3 locations" at bounding box center [395, 160] width 77 height 8
drag, startPoint x: 551, startPoint y: 173, endPoint x: 612, endPoint y: 174, distance: 61.1
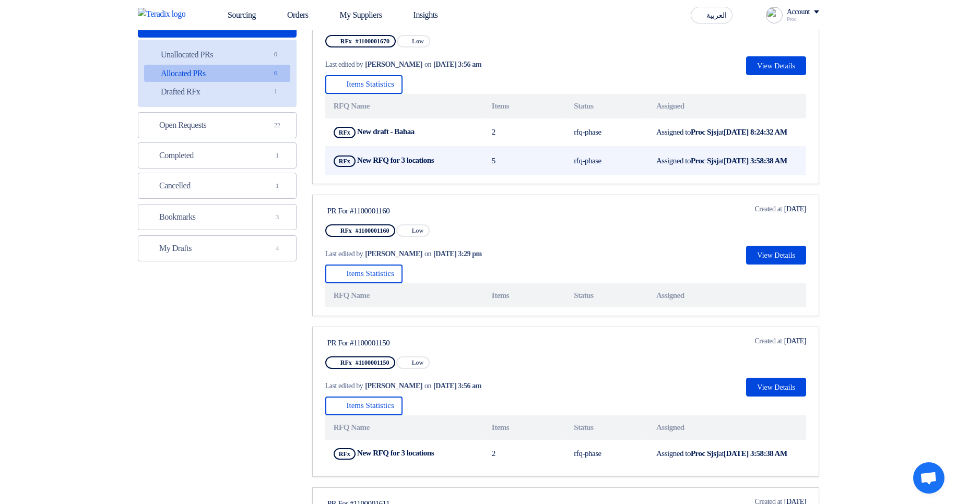
click at [612, 174] on tr "RFx New RFQ for 3 locations Show Projects 5 rfq-phase Assigned to Proc Sjsj at …" at bounding box center [565, 161] width 481 height 29
click at [615, 174] on td "rfq-phase" at bounding box center [606, 161] width 82 height 29
drag, startPoint x: 342, startPoint y: 174, endPoint x: 352, endPoint y: 175, distance: 9.9
click at [352, 167] on span "RFx" at bounding box center [345, 161] width 22 height 11
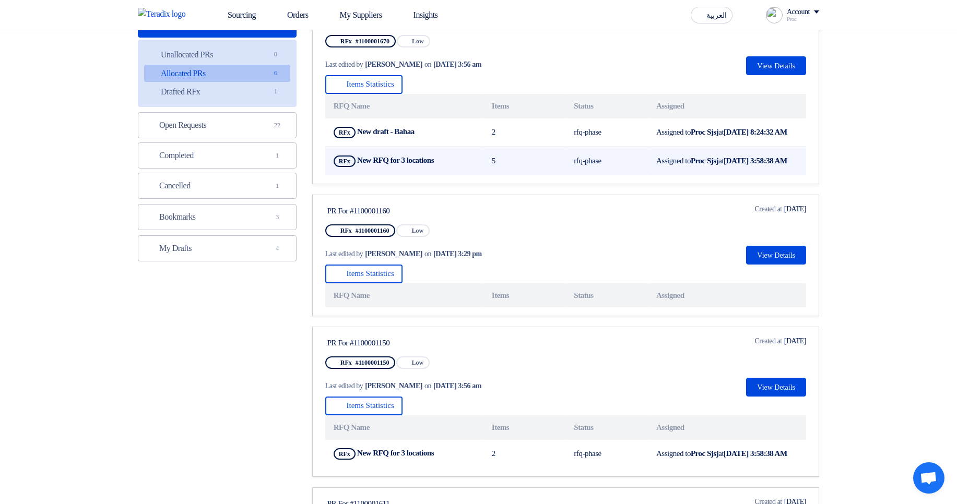
drag, startPoint x: 488, startPoint y: 177, endPoint x: 504, endPoint y: 177, distance: 16.2
click at [504, 175] on td "5" at bounding box center [524, 161] width 82 height 29
click at [538, 168] on td "5" at bounding box center [524, 161] width 82 height 29
click at [524, 173] on td "5" at bounding box center [524, 161] width 82 height 29
click at [457, 170] on td "RFx New RFQ for 3 locations Show Projects" at bounding box center [404, 161] width 158 height 29
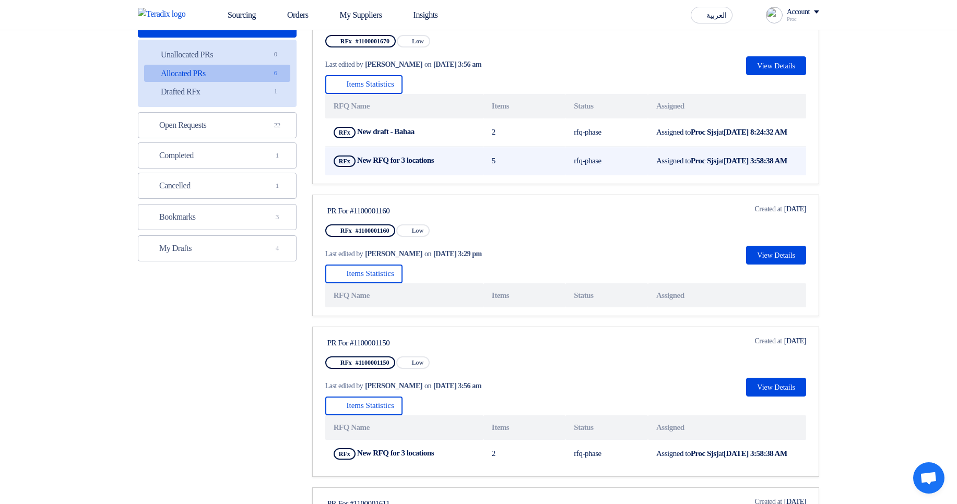
drag, startPoint x: 569, startPoint y: 172, endPoint x: 609, endPoint y: 169, distance: 40.3
click at [609, 169] on tr "RFx New RFQ for 3 locations Show Projects 5 rfq-phase Assigned to Proc Sjsj at …" at bounding box center [565, 161] width 481 height 29
click at [621, 172] on td "rfq-phase" at bounding box center [606, 161] width 82 height 29
drag, startPoint x: 602, startPoint y: 175, endPoint x: 571, endPoint y: 175, distance: 30.8
click at [571, 175] on td "rfq-phase" at bounding box center [606, 161] width 82 height 29
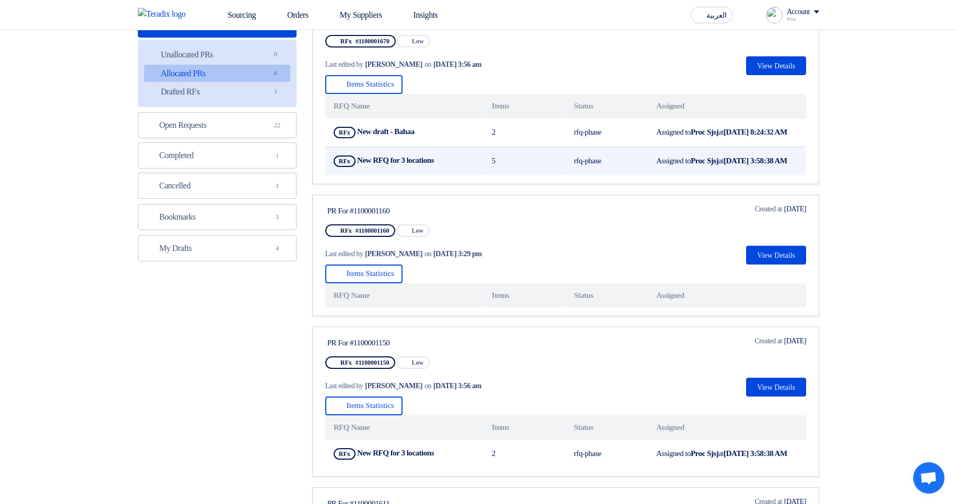
click at [571, 175] on td "rfq-phase" at bounding box center [606, 161] width 82 height 29
drag, startPoint x: 566, startPoint y: 174, endPoint x: 604, endPoint y: 180, distance: 38.0
click at [604, 175] on td "rfq-phase" at bounding box center [606, 161] width 82 height 29
click at [634, 170] on td "rfq-phase" at bounding box center [606, 161] width 82 height 29
drag, startPoint x: 569, startPoint y: 172, endPoint x: 617, endPoint y: 172, distance: 48.0
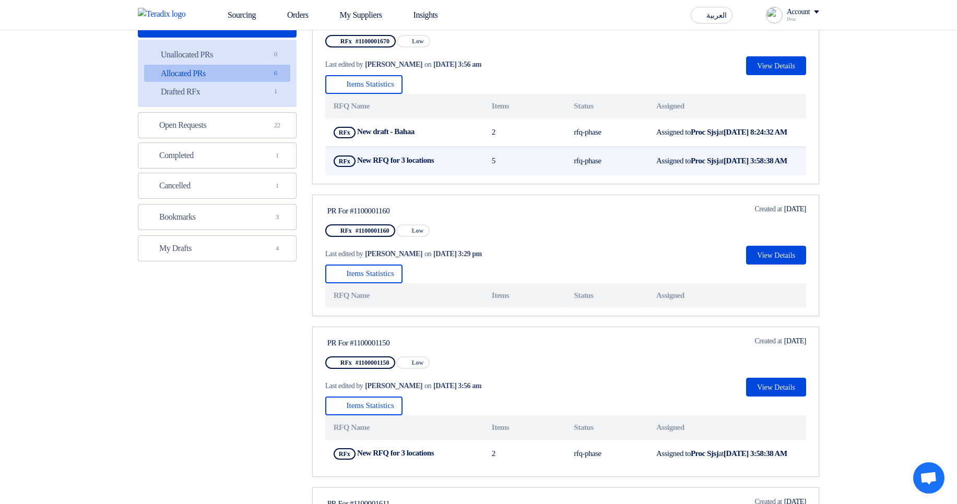
click at [612, 172] on td "rfq-phase" at bounding box center [606, 161] width 82 height 29
click at [622, 172] on td "rfq-phase" at bounding box center [606, 161] width 82 height 29
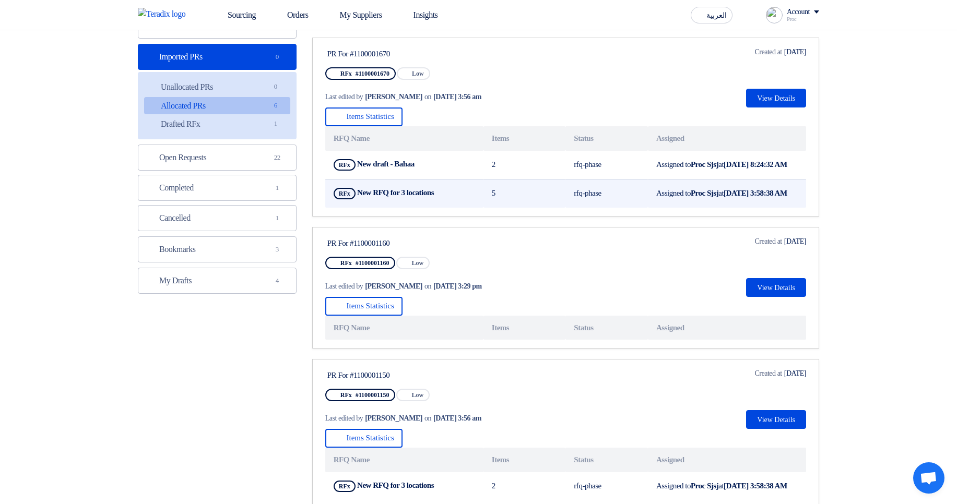
scroll to position [63, 0]
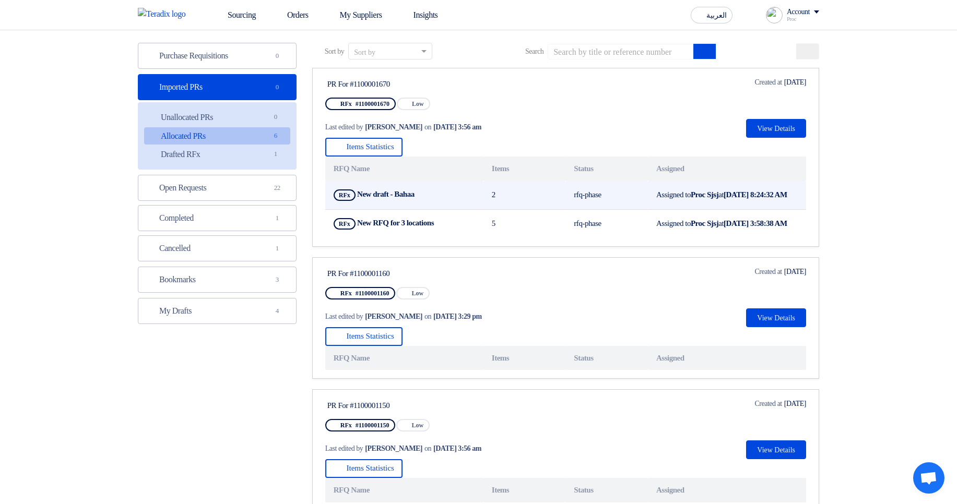
click at [373, 198] on b "New draft - Bahaa" at bounding box center [385, 194] width 57 height 8
drag, startPoint x: 373, startPoint y: 198, endPoint x: 404, endPoint y: 197, distance: 31.3
click at [404, 197] on b "New draft - Bahaa" at bounding box center [385, 194] width 57 height 8
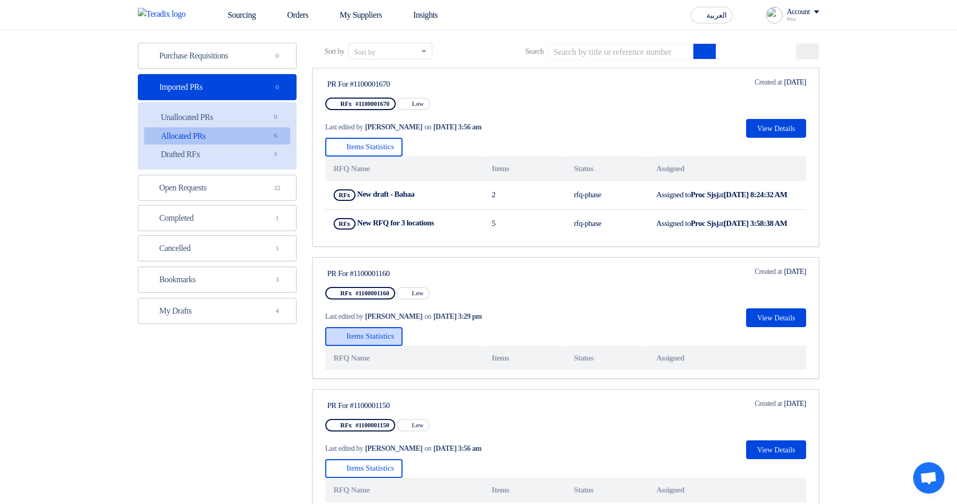
click at [373, 346] on button "Items Statistics" at bounding box center [363, 336] width 77 height 19
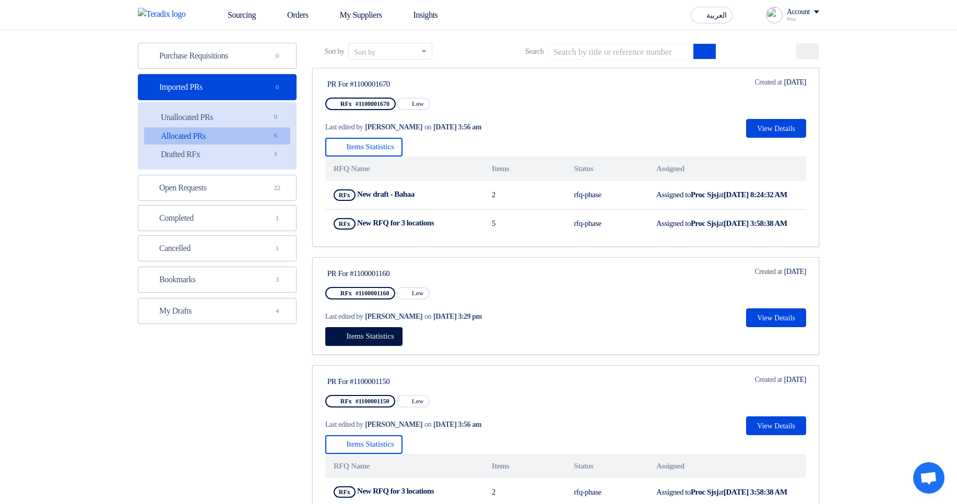
click at [525, 318] on div "PR For #1100001160 RFx #1100001160 Priority Low Last edited by Hamda Jjjw on Au…" at bounding box center [425, 296] width 200 height 61
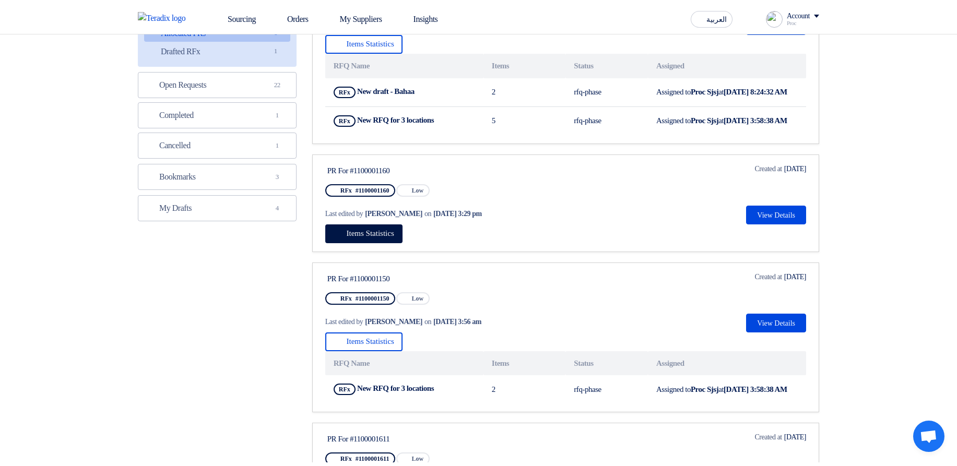
scroll to position [125, 0]
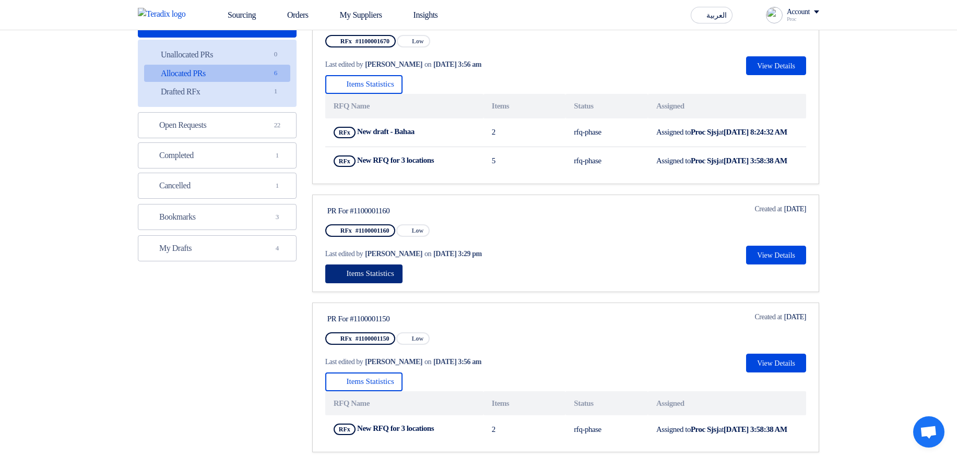
click at [377, 278] on span "Items Statistics" at bounding box center [371, 273] width 48 height 8
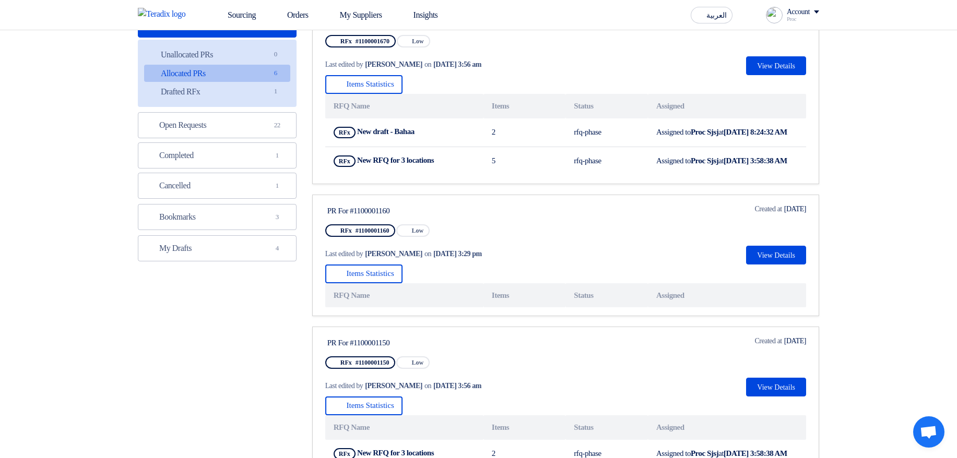
click at [440, 290] on div "Items Statistics RFQ Name Items Status Assigned" at bounding box center [565, 286] width 481 height 43
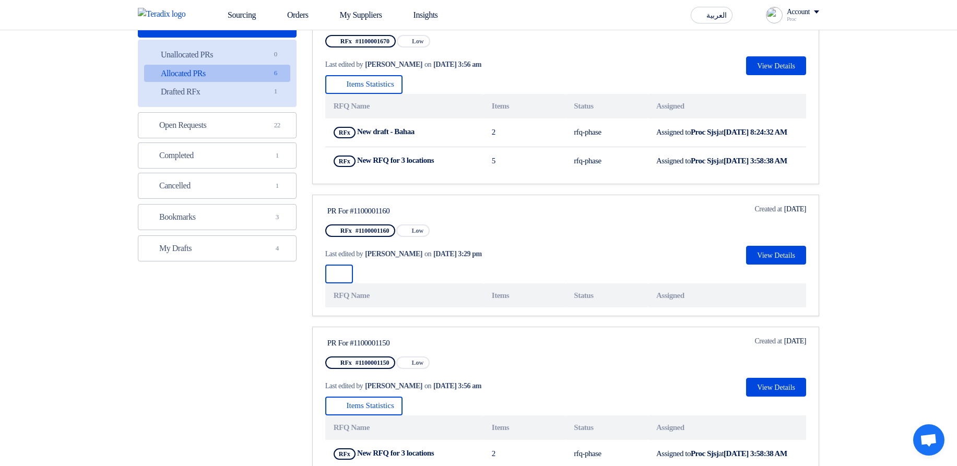
click at [522, 291] on div "RFQ Name Items Status Assigned" at bounding box center [565, 286] width 481 height 43
click at [334, 283] on button at bounding box center [339, 274] width 28 height 19
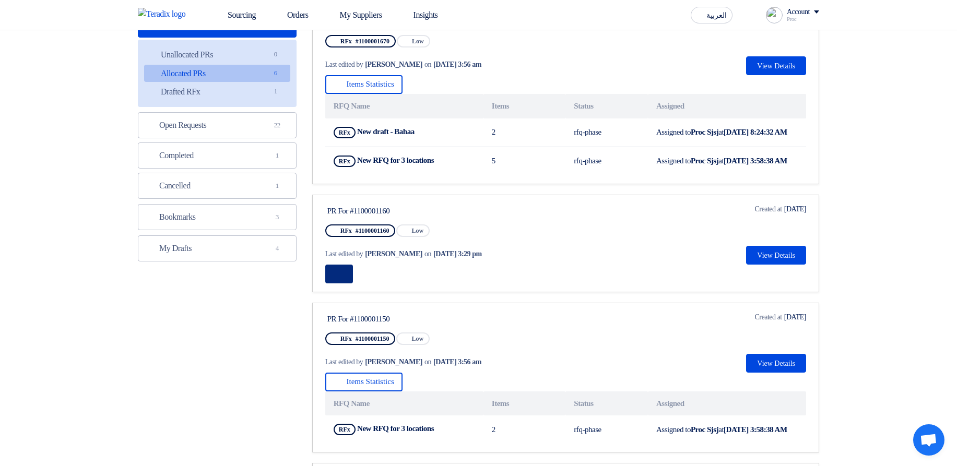
click at [349, 283] on button at bounding box center [339, 274] width 28 height 19
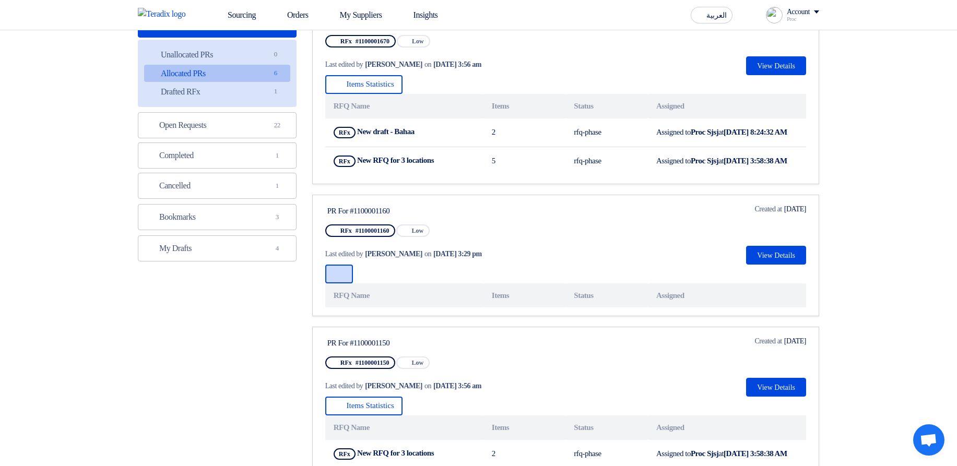
click at [349, 283] on button at bounding box center [339, 274] width 28 height 19
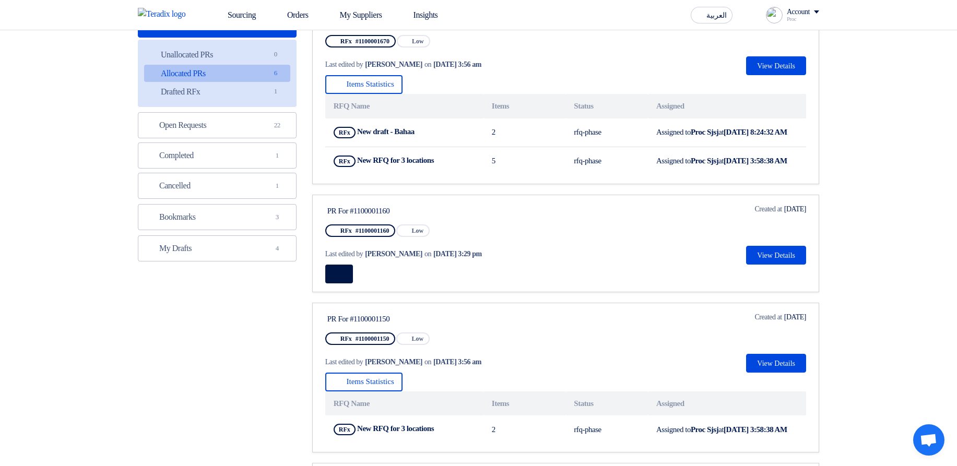
click at [450, 283] on div at bounding box center [565, 274] width 481 height 19
click at [522, 283] on div at bounding box center [565, 274] width 481 height 19
click at [348, 84] on button at bounding box center [339, 84] width 28 height 19
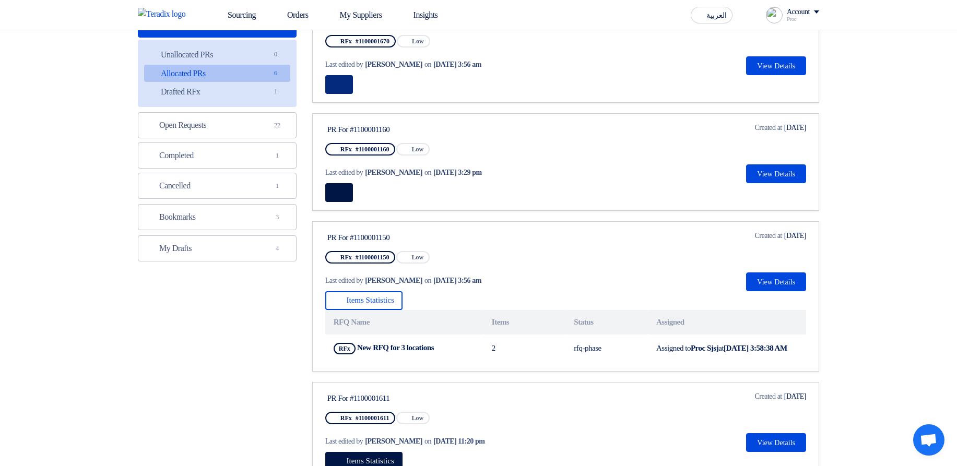
click at [348, 84] on button at bounding box center [339, 84] width 28 height 19
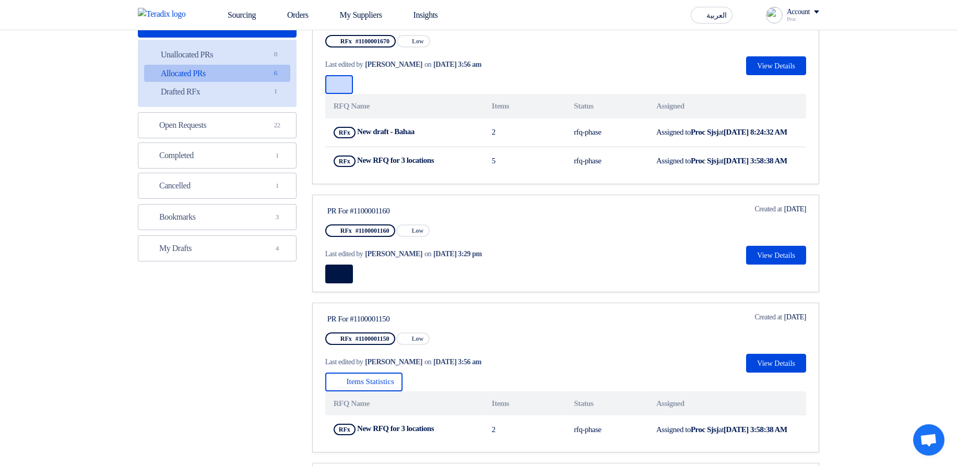
click at [348, 84] on button at bounding box center [339, 84] width 28 height 19
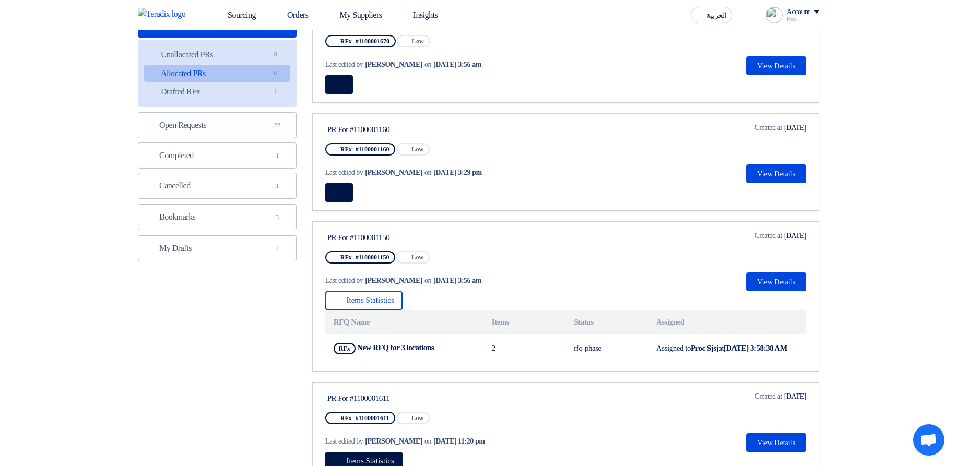
click at [424, 95] on link "PR For #1100001670 RFx #1100001670 Priority Low Last edited by Hamda Jjjw on Au…" at bounding box center [565, 54] width 507 height 98
click at [396, 85] on div at bounding box center [565, 84] width 481 height 19
click at [345, 80] on button at bounding box center [339, 84] width 28 height 19
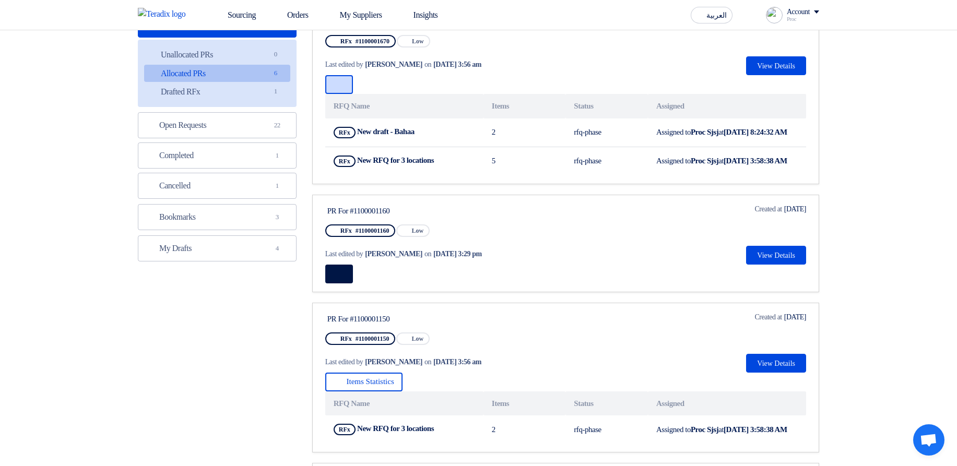
click at [345, 80] on button at bounding box center [339, 84] width 28 height 19
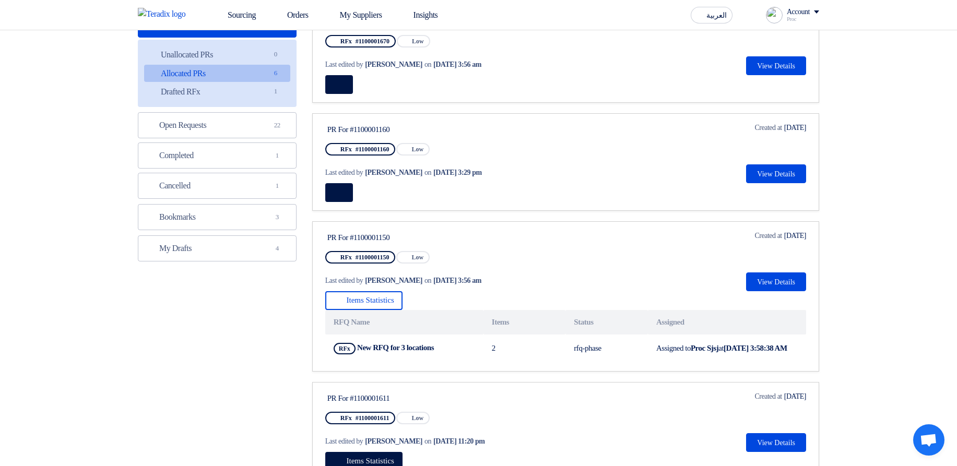
click at [383, 89] on div at bounding box center [565, 84] width 481 height 19
click at [384, 90] on div at bounding box center [565, 84] width 481 height 19
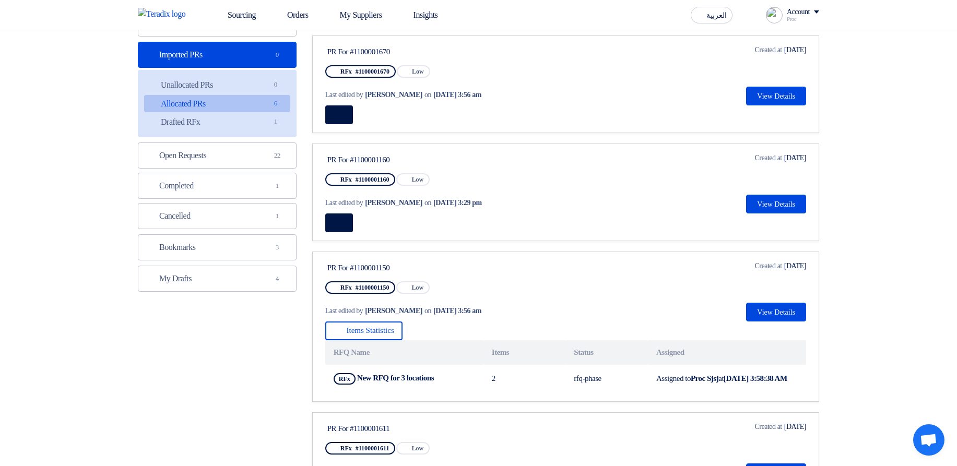
scroll to position [63, 0]
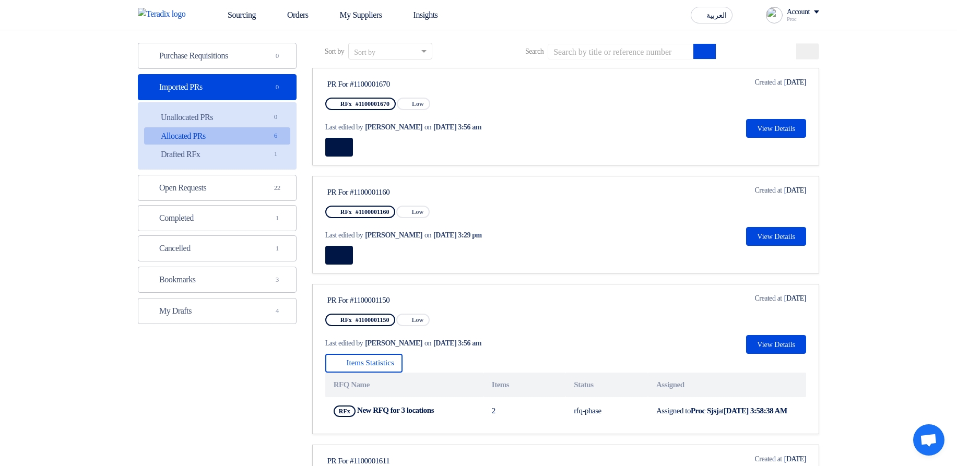
drag, startPoint x: 328, startPoint y: 232, endPoint x: 543, endPoint y: 230, distance: 215.1
click at [523, 230] on div "Last edited by Hamda Jjjw on Aug 12, 2025, 3:29 pm" at bounding box center [424, 235] width 198 height 11
click at [523, 233] on div "Last edited by Hamda Jjjw on Aug 12, 2025, 3:29 pm" at bounding box center [424, 235] width 198 height 11
click at [326, 235] on span "Last edited by" at bounding box center [344, 235] width 38 height 11
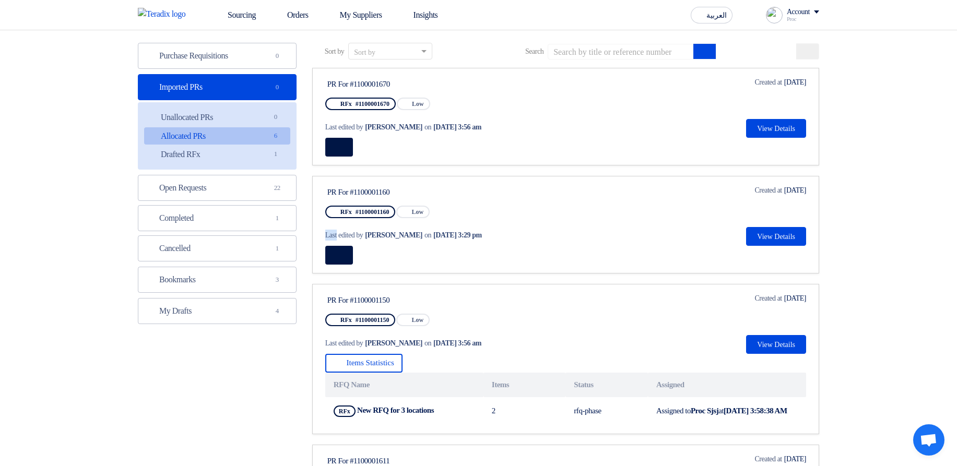
click at [326, 235] on span "Last edited by" at bounding box center [344, 235] width 38 height 11
click at [331, 152] on button at bounding box center [339, 147] width 28 height 19
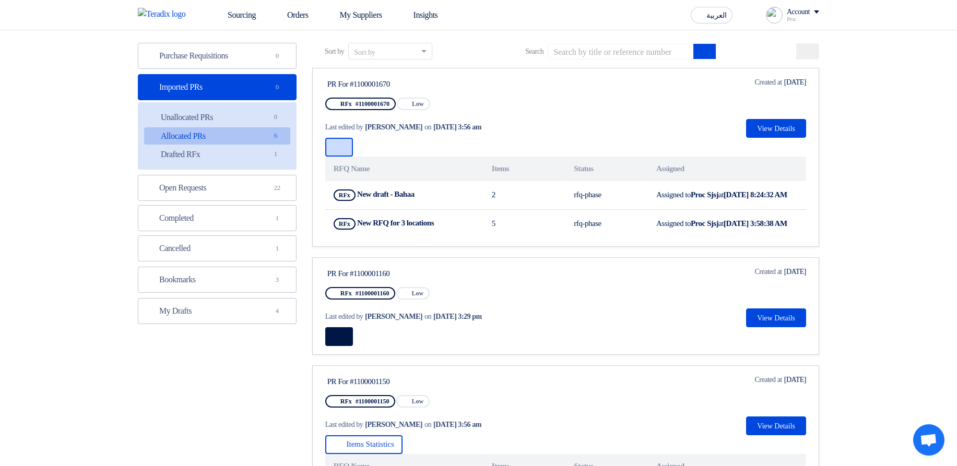
click at [331, 152] on button at bounding box center [339, 147] width 28 height 19
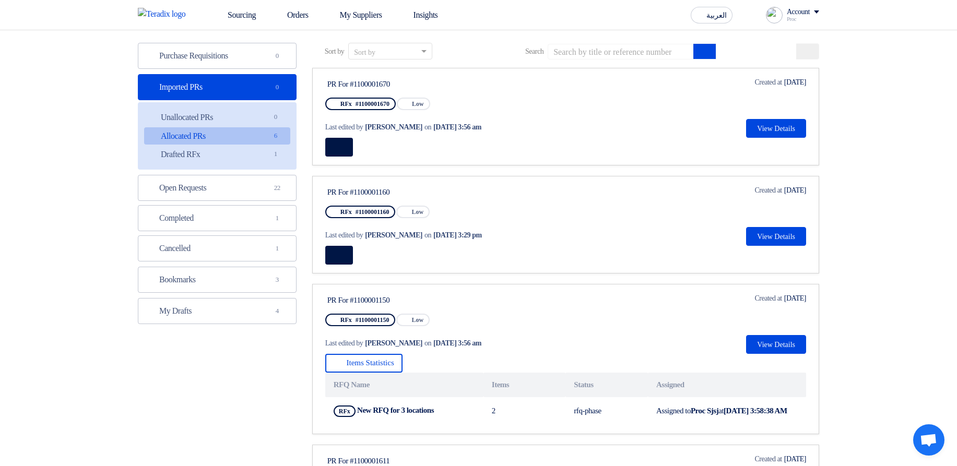
click at [501, 158] on link "PR For #1100001670 RFx #1100001670 Priority Low Last edited by Hamda Jjjw on Au…" at bounding box center [565, 117] width 507 height 98
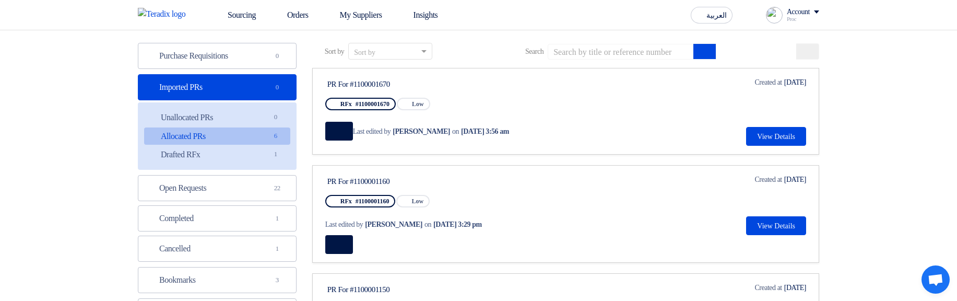
click at [523, 137] on div "Last edited by Hamda Jjjw on Aug 22, 2025, 3:56 am" at bounding box center [424, 131] width 198 height 19
click at [347, 129] on button at bounding box center [339, 131] width 28 height 19
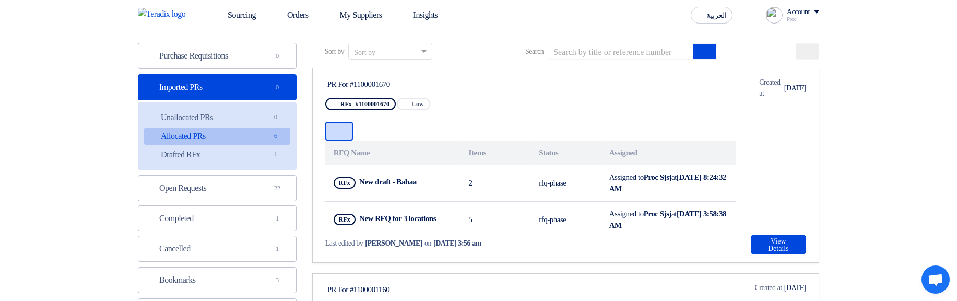
click at [347, 129] on button at bounding box center [339, 131] width 28 height 19
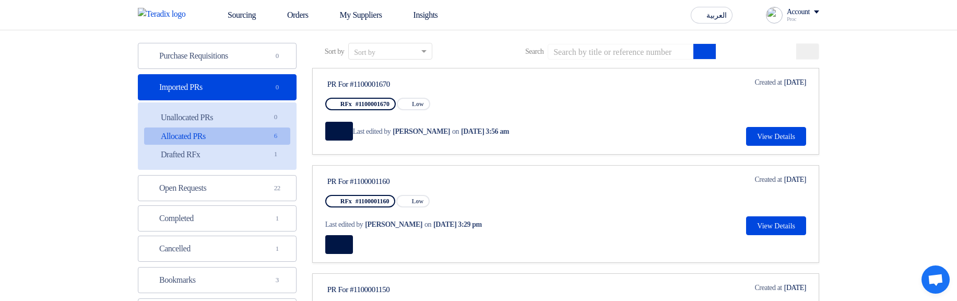
click at [321, 131] on link "PR For #1100001670 RFx #1100001670 Priority Low Last edited by Hamda Jjjw on Au…" at bounding box center [565, 111] width 507 height 87
click at [330, 134] on button at bounding box center [339, 131] width 28 height 19
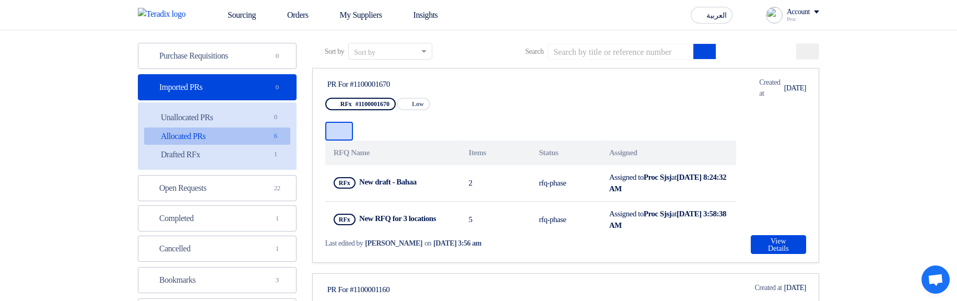
click at [330, 134] on button at bounding box center [339, 131] width 28 height 19
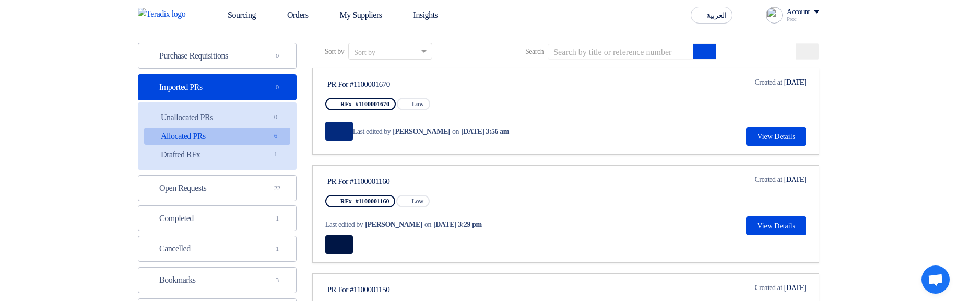
click at [336, 133] on icon at bounding box center [338, 131] width 8 height 8
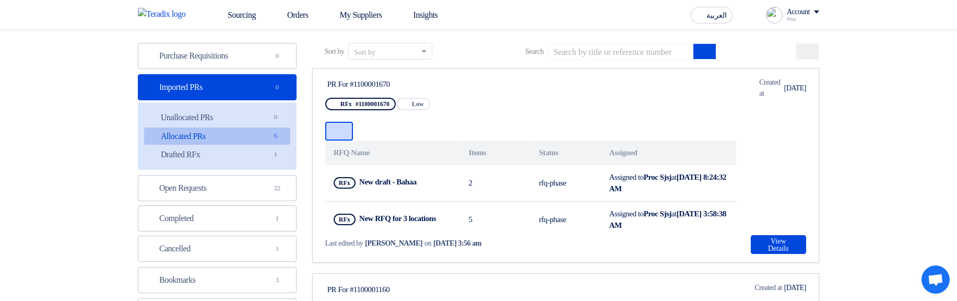
click at [336, 133] on icon at bounding box center [338, 131] width 8 height 8
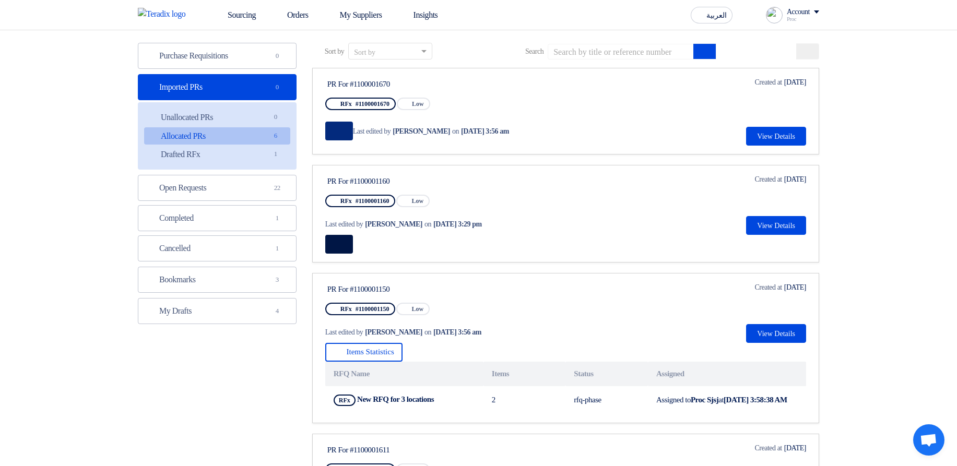
click at [523, 229] on div "Last edited by Hamda Jjjw on Aug 12, 2025, 3:29 pm" at bounding box center [424, 224] width 198 height 11
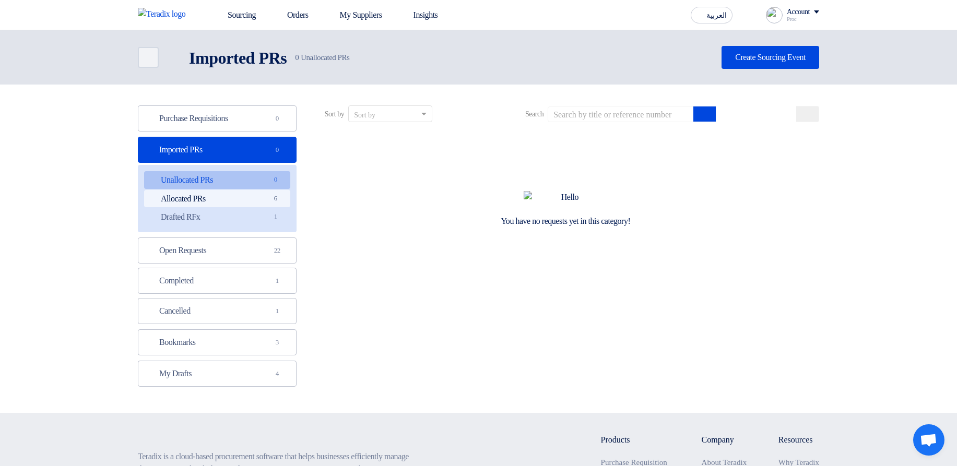
click at [275, 206] on link "Allocated PRs Allocated PRs 6" at bounding box center [217, 199] width 146 height 18
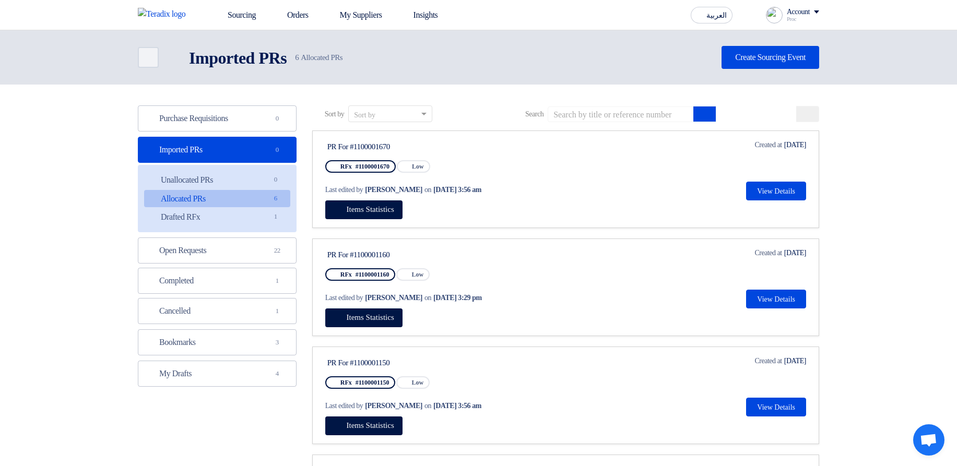
scroll to position [63, 0]
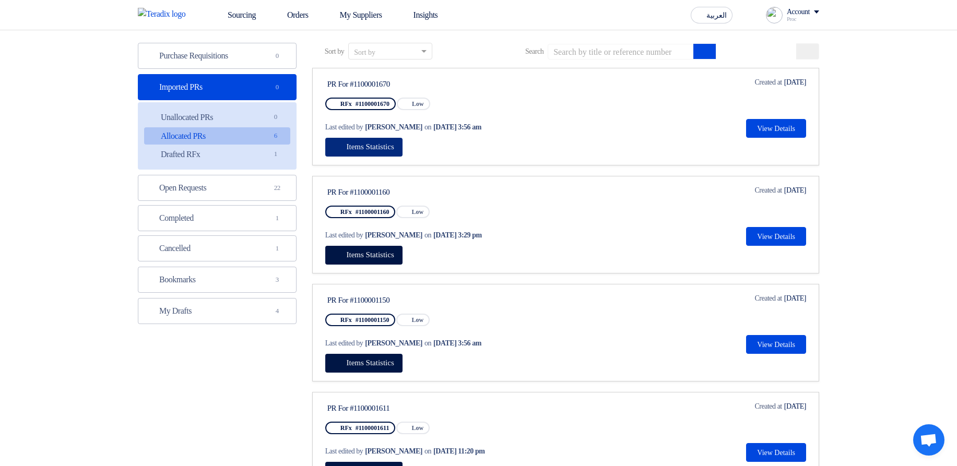
click at [394, 146] on span "Items Statistics" at bounding box center [371, 147] width 48 height 8
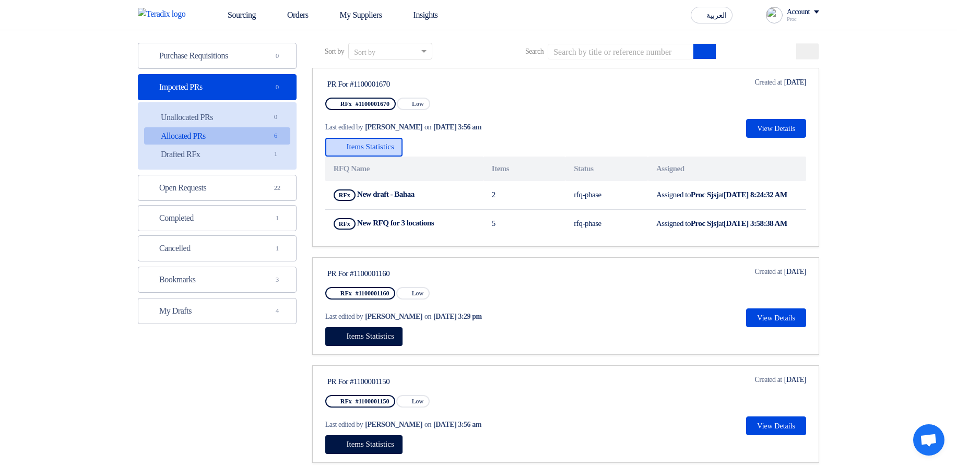
click at [394, 146] on span "Items Statistics" at bounding box center [371, 147] width 48 height 8
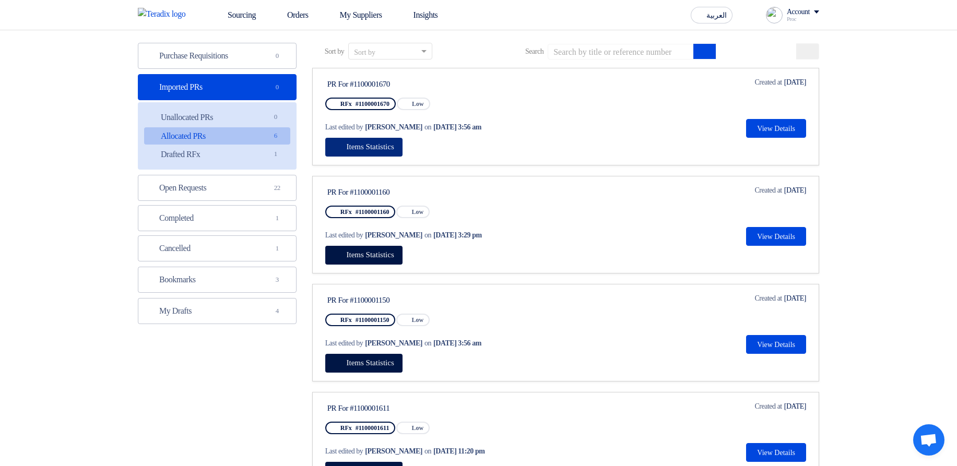
click at [394, 146] on span "Items Statistics" at bounding box center [371, 147] width 48 height 8
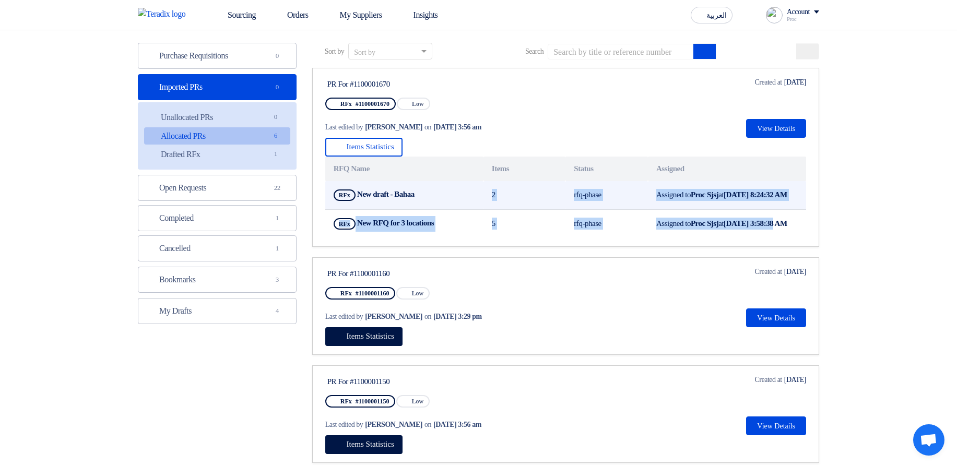
drag, startPoint x: 652, startPoint y: 244, endPoint x: 434, endPoint y: 216, distance: 220.6
click at [434, 216] on tbody "RFx New draft - Bahaa Show Projects 2 rfq-phase Assigned to Proc Sjsj at [DATE]…" at bounding box center [565, 209] width 481 height 57
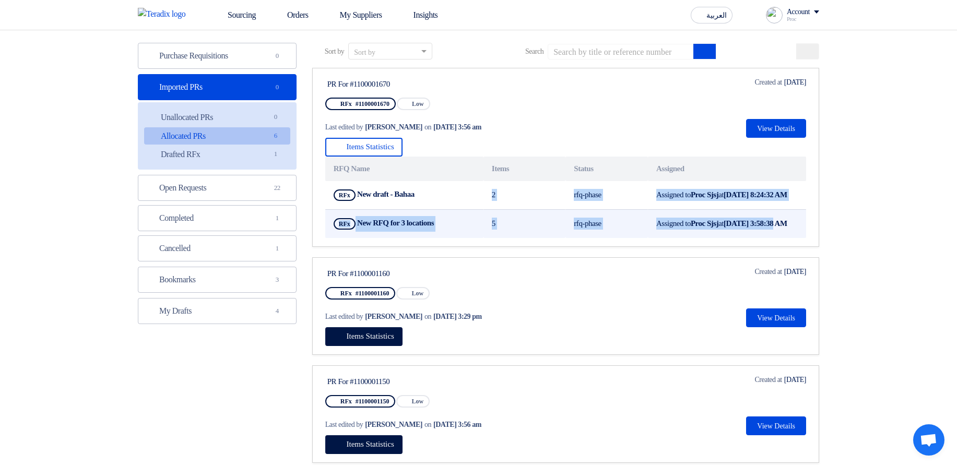
click at [569, 223] on td "rfq-phase" at bounding box center [606, 223] width 82 height 29
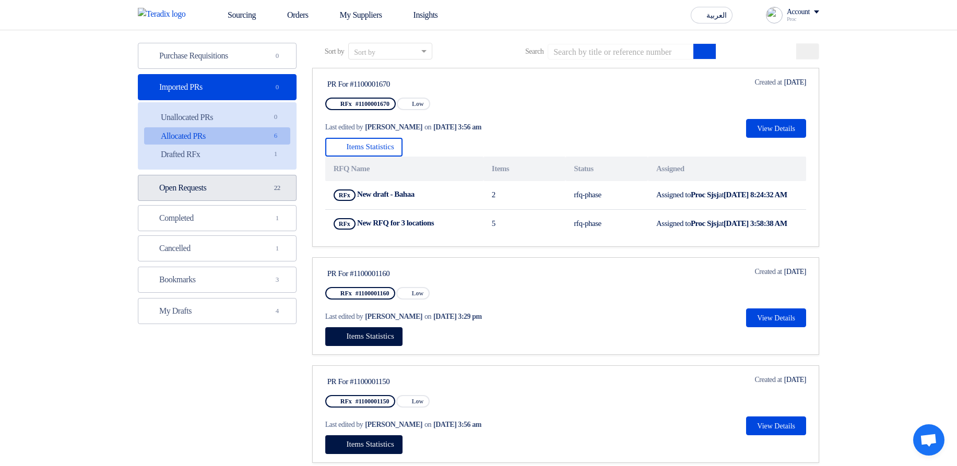
click at [245, 195] on link "Open Requests Open Requests 22" at bounding box center [217, 188] width 159 height 26
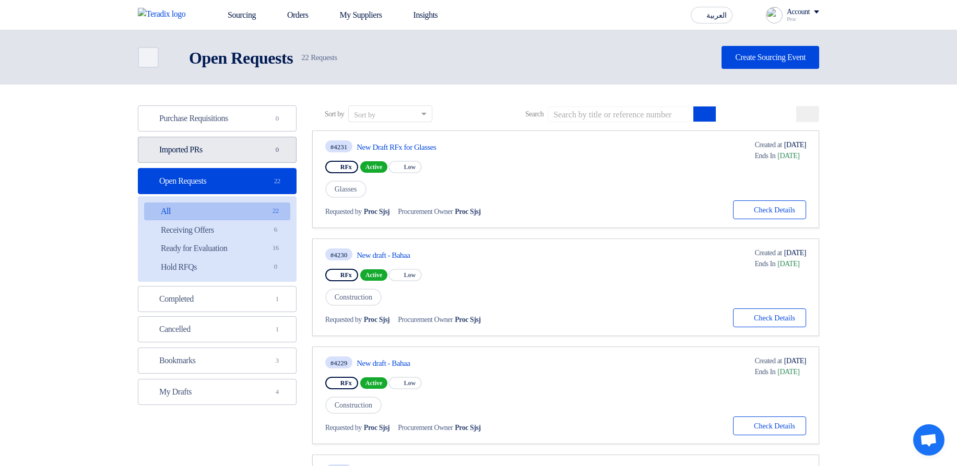
click at [266, 150] on link "Imported PRs Imported PRs 0" at bounding box center [217, 150] width 159 height 26
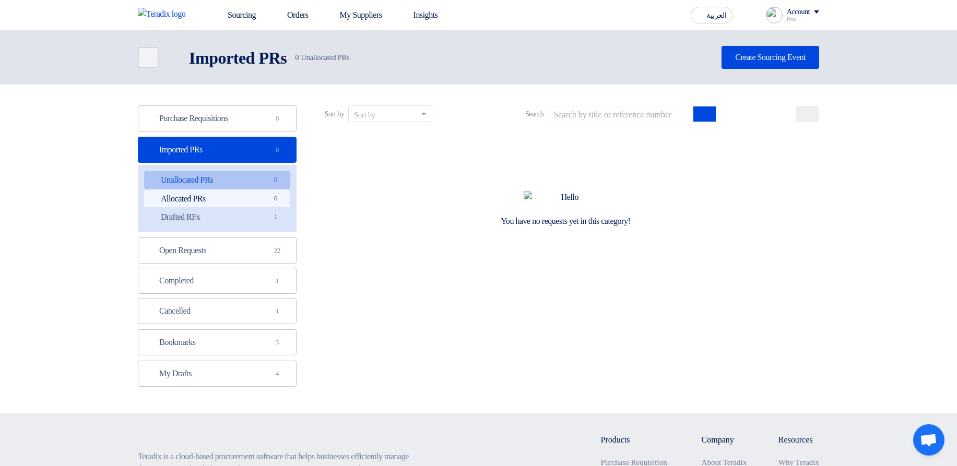
click at [228, 203] on link "Allocated PRs Allocated PRs 6" at bounding box center [217, 199] width 146 height 18
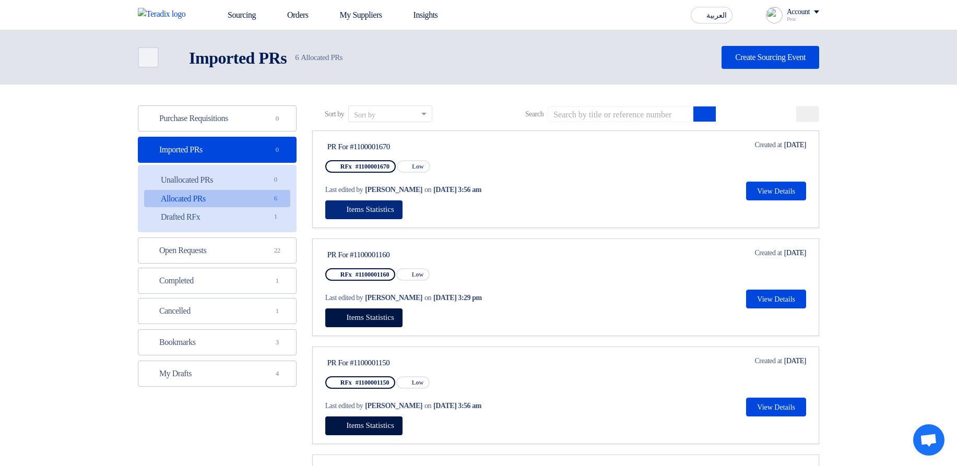
click at [394, 207] on span "Items Statistics" at bounding box center [371, 209] width 48 height 8
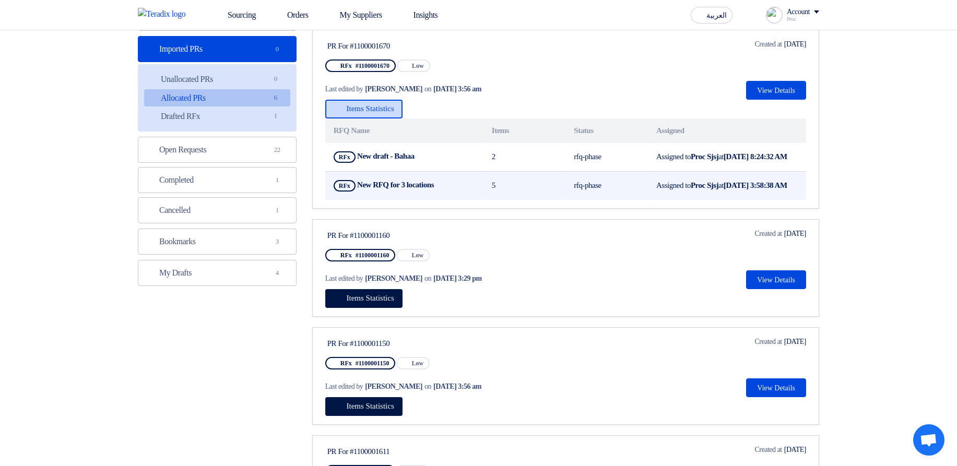
scroll to position [125, 0]
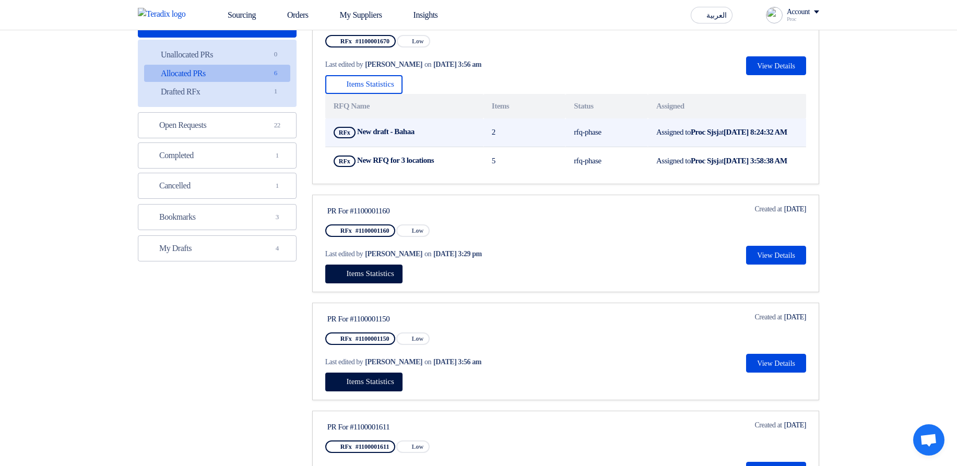
drag, startPoint x: 559, startPoint y: 139, endPoint x: 611, endPoint y: 138, distance: 52.2
click at [611, 138] on tr "RFx New draft - Bahaa Show Projects 2 rfq-phase Assigned to Proc Sjsj at Aug 27…" at bounding box center [565, 132] width 481 height 29
click at [630, 134] on td "rfq-phase" at bounding box center [606, 132] width 82 height 29
drag, startPoint x: 624, startPoint y: 137, endPoint x: 558, endPoint y: 134, distance: 66.4
click at [558, 134] on tr "RFx New draft - Bahaa Show Projects 2 rfq-phase Assigned to Proc Sjsj at Aug 27…" at bounding box center [565, 132] width 481 height 29
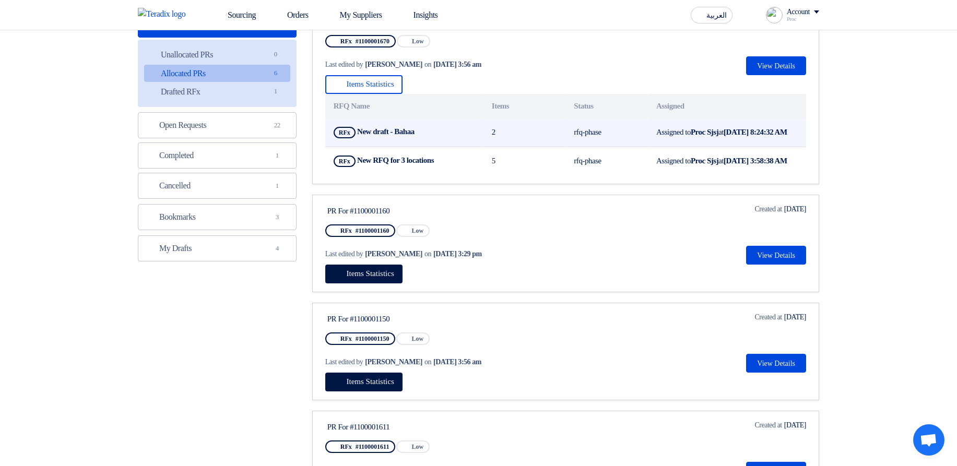
click at [582, 133] on td "rfq-phase" at bounding box center [606, 132] width 82 height 29
click at [577, 135] on td "rfq-phase" at bounding box center [606, 132] width 82 height 29
drag, startPoint x: 577, startPoint y: 135, endPoint x: 598, endPoint y: 134, distance: 20.9
click at [598, 134] on td "rfq-phase" at bounding box center [606, 132] width 82 height 29
click at [599, 133] on td "rfq-phase" at bounding box center [606, 132] width 82 height 29
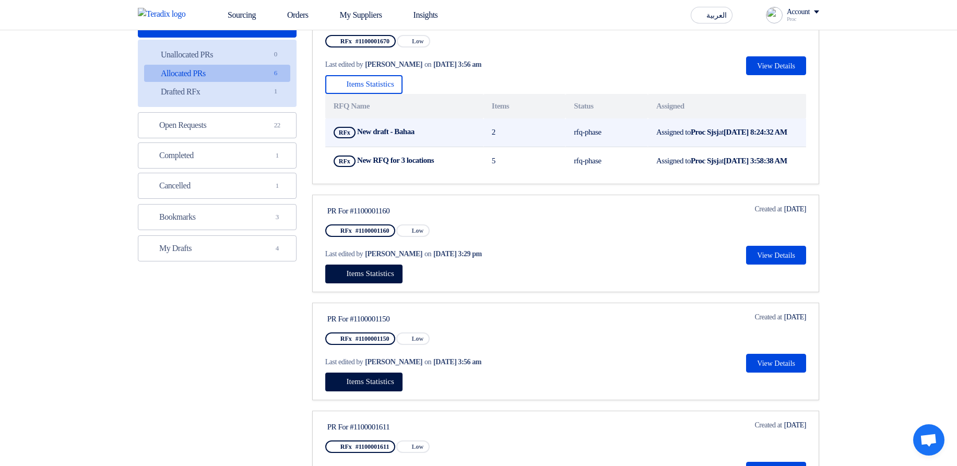
drag, startPoint x: 599, startPoint y: 133, endPoint x: 570, endPoint y: 133, distance: 28.7
click at [570, 133] on td "rfq-phase" at bounding box center [606, 132] width 82 height 29
drag, startPoint x: 565, startPoint y: 129, endPoint x: 612, endPoint y: 129, distance: 47.0
click at [613, 129] on tr "RFx New draft - Bahaa Show Projects 2 rfq-phase Assigned to Proc Sjsj at Aug 27…" at bounding box center [565, 132] width 481 height 29
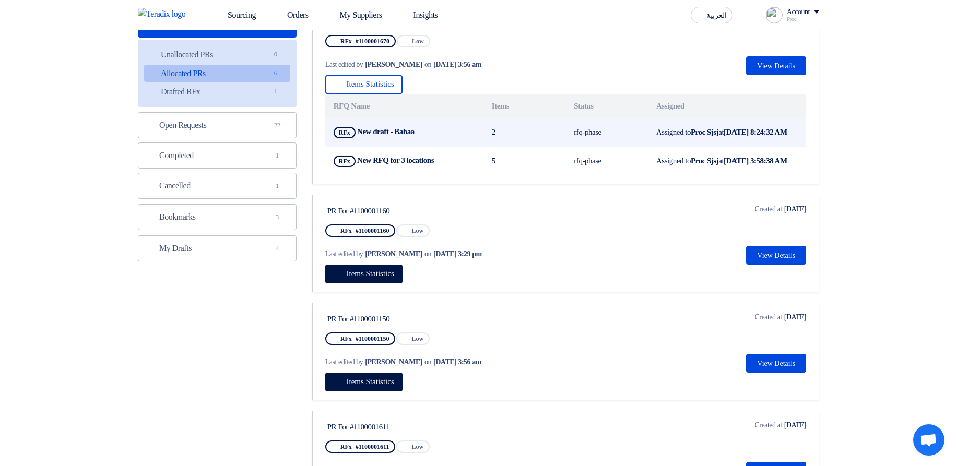
drag, startPoint x: 384, startPoint y: 122, endPoint x: 797, endPoint y: 144, distance: 412.9
click at [797, 144] on link "PR For #1100001670 RFx #1100001670 Priority Low Last edited by Hamda Jjjw on Au…" at bounding box center [565, 94] width 507 height 179
click at [791, 142] on td "Assigned to Proc Sjsj at Aug 27, 2025, 8:24:32 AM" at bounding box center [727, 132] width 158 height 29
click at [782, 141] on td "Assigned to Proc Sjsj at Aug 27, 2025, 8:24:32 AM" at bounding box center [727, 132] width 158 height 29
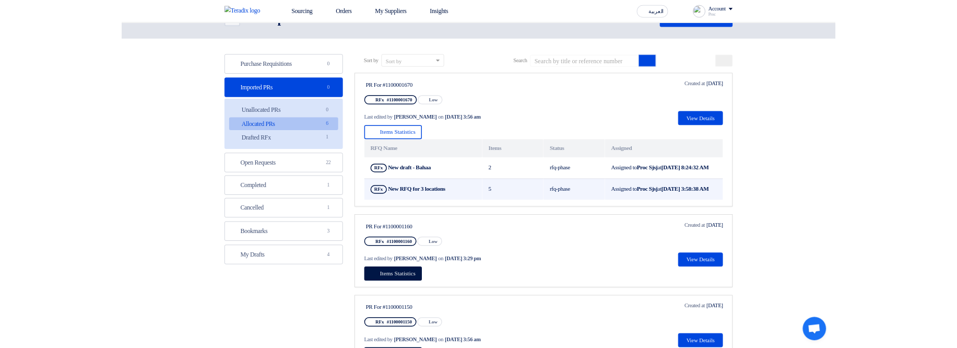
scroll to position [0, 0]
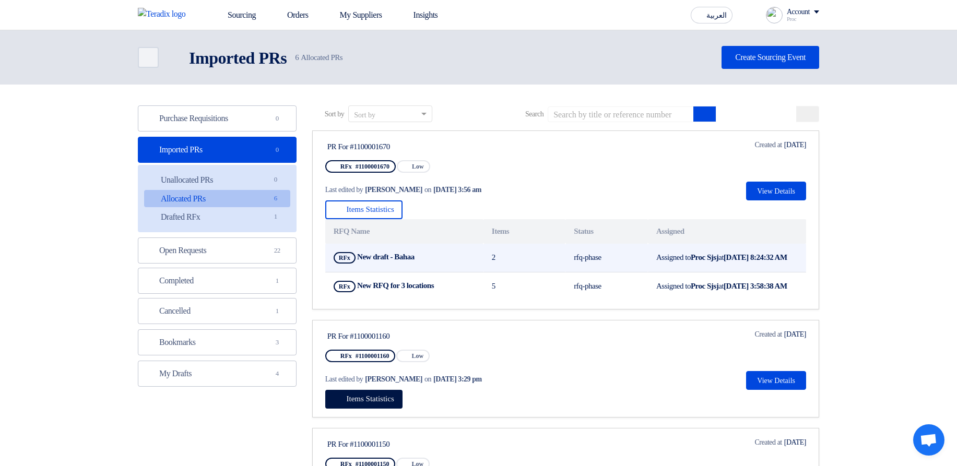
click at [706, 262] on td "Assigned to Proc Sjsj at Aug 27, 2025, 8:24:32 AM" at bounding box center [727, 258] width 158 height 29
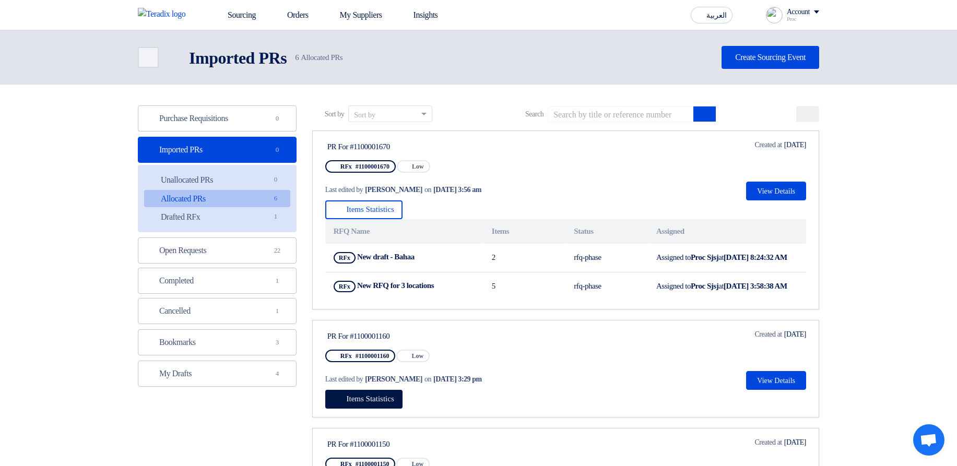
click at [345, 197] on div "Last edited by Hamda Jjjw on Aug 22, 2025, 3:56 am" at bounding box center [425, 189] width 200 height 21
click at [353, 203] on button "Items Statistics" at bounding box center [363, 209] width 77 height 19
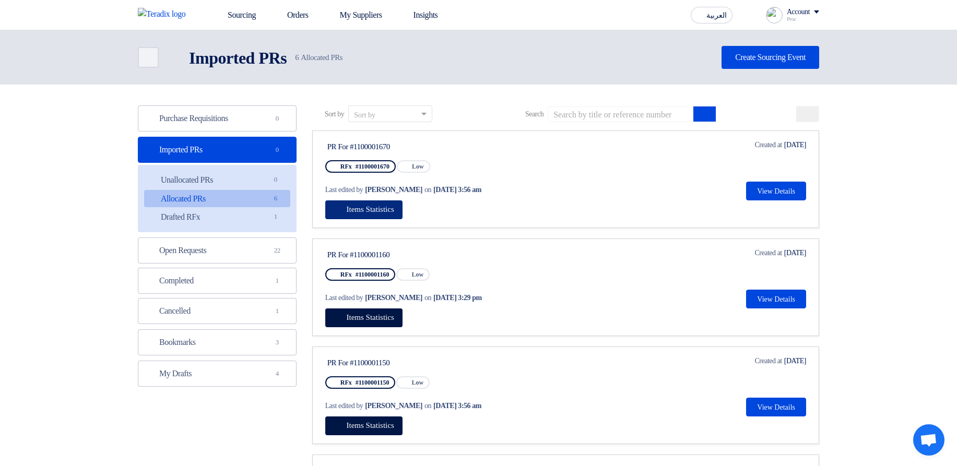
click at [359, 202] on button "Items Statistics" at bounding box center [363, 209] width 77 height 19
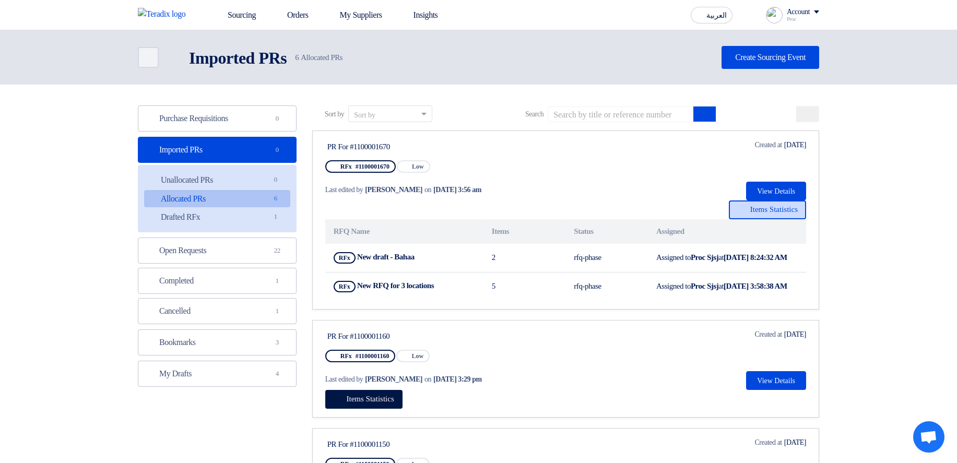
click at [751, 206] on span "Items Statistics" at bounding box center [774, 209] width 48 height 8
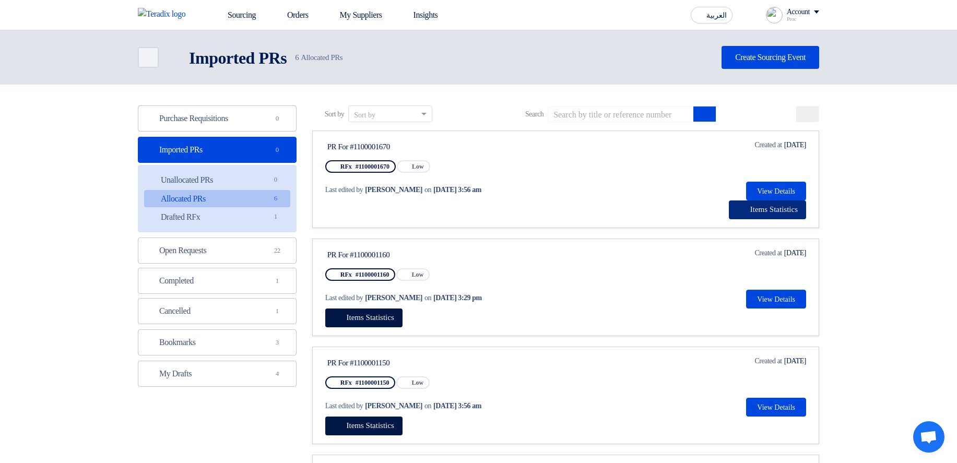
click at [780, 211] on span "Items Statistics" at bounding box center [774, 209] width 48 height 8
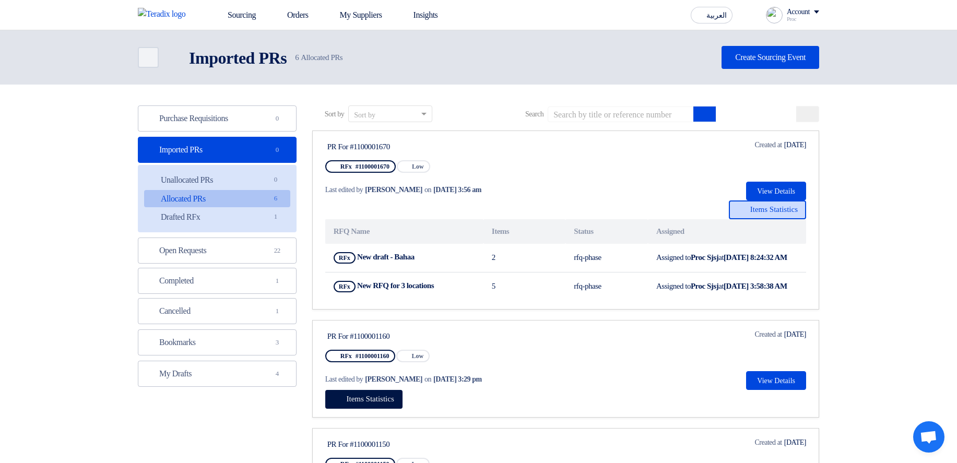
click at [771, 209] on span "Items Statistics" at bounding box center [774, 209] width 48 height 8
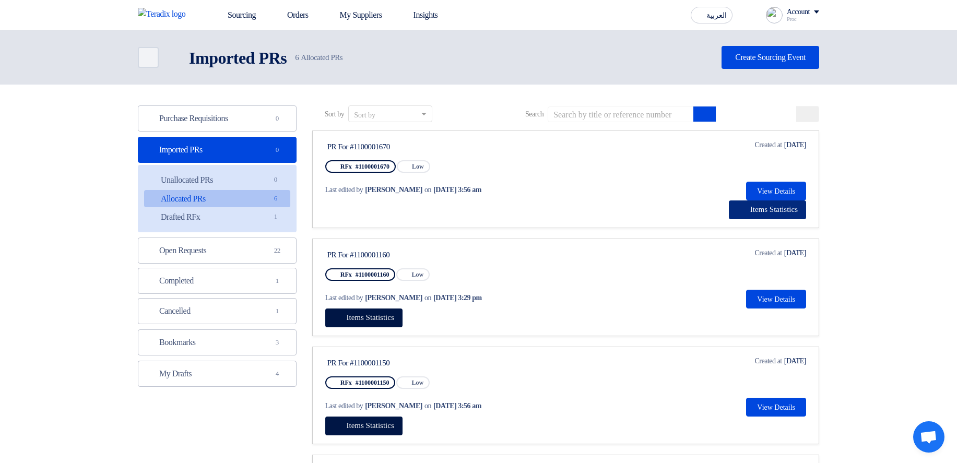
click at [796, 215] on button "Items Statistics" at bounding box center [767, 209] width 77 height 19
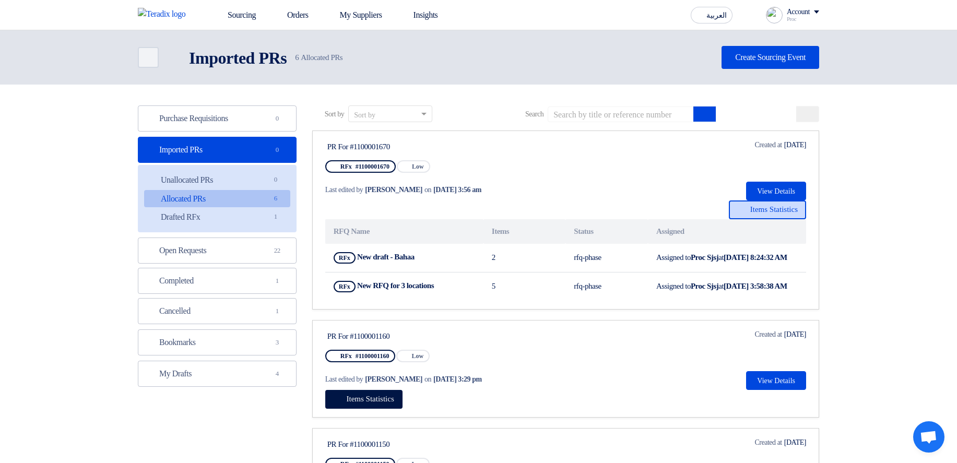
click at [796, 215] on button "Items Statistics" at bounding box center [767, 209] width 77 height 19
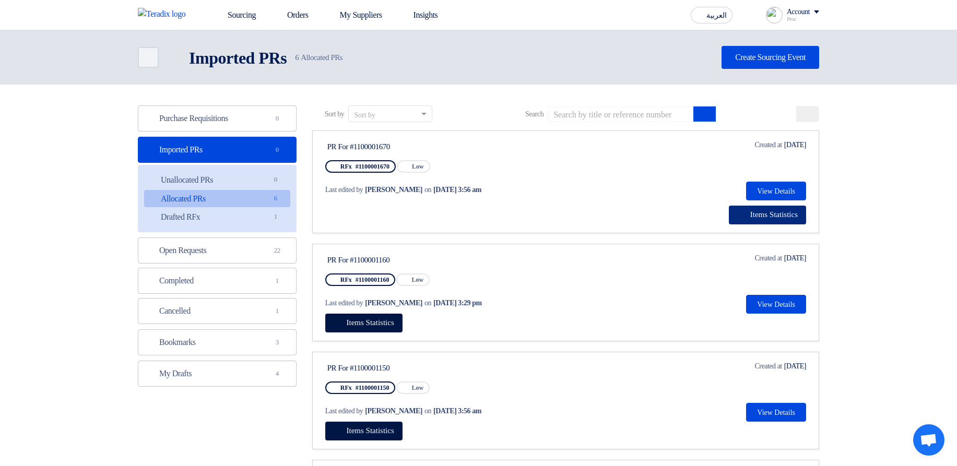
click at [772, 212] on span "Items Statistics" at bounding box center [774, 214] width 48 height 8
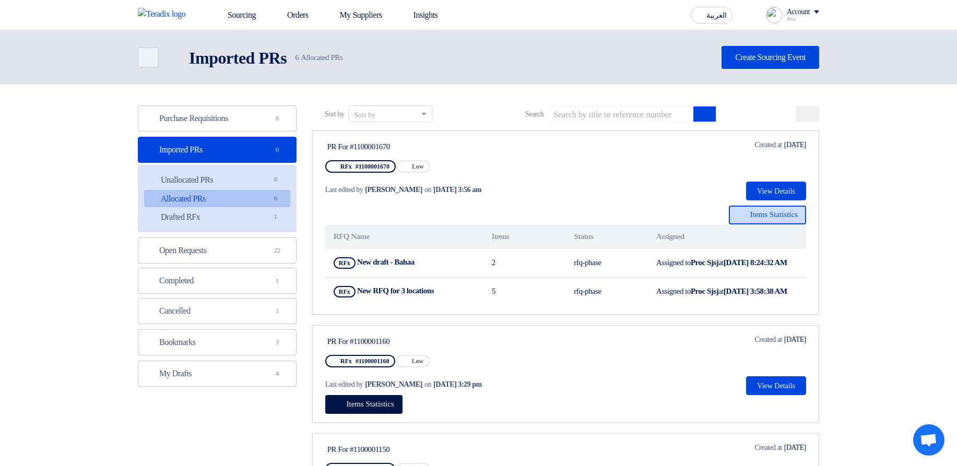
click at [772, 212] on span "Items Statistics" at bounding box center [774, 214] width 48 height 8
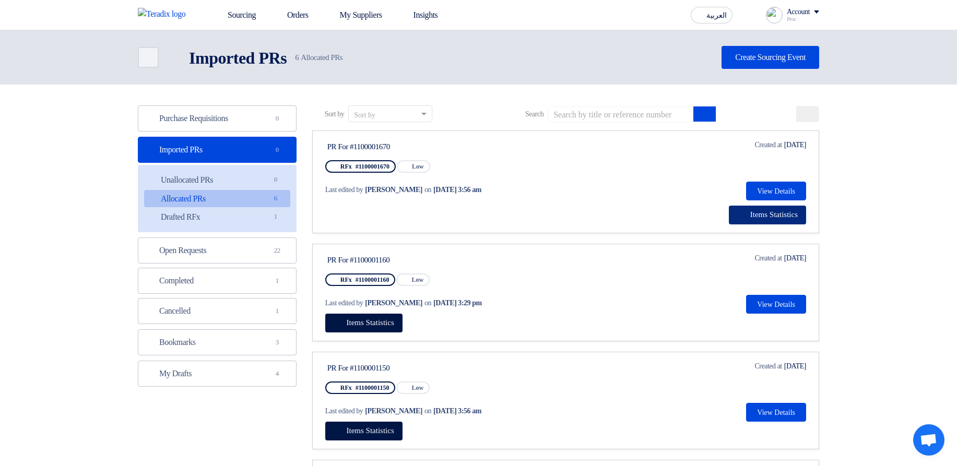
click at [790, 216] on span "Items Statistics" at bounding box center [774, 214] width 48 height 8
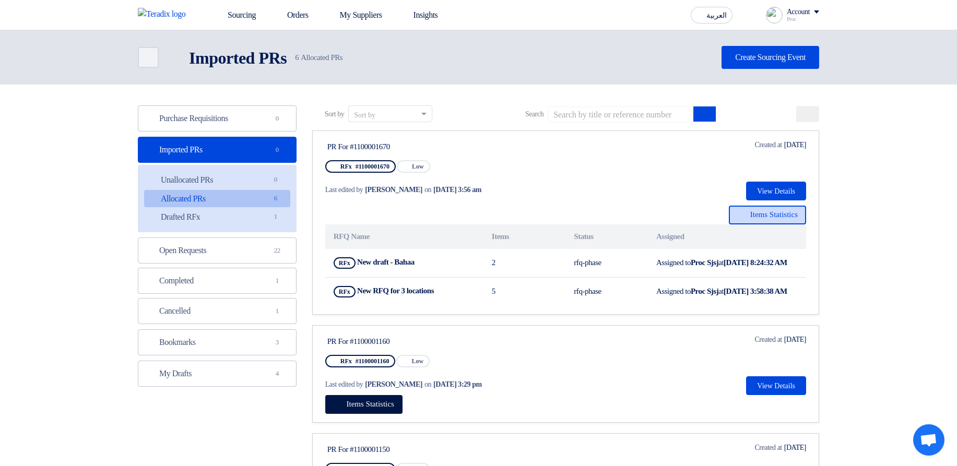
click at [790, 217] on span "Items Statistics" at bounding box center [774, 214] width 48 height 8
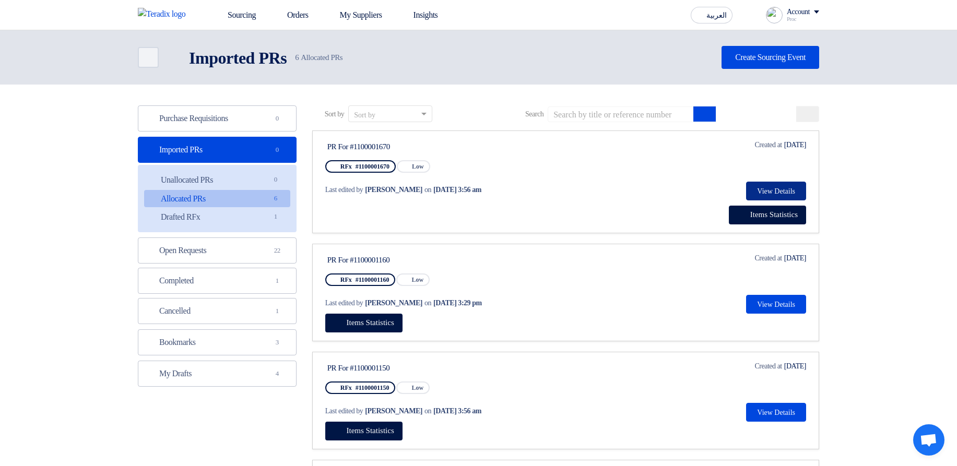
click at [756, 188] on button "View Details" at bounding box center [776, 191] width 60 height 19
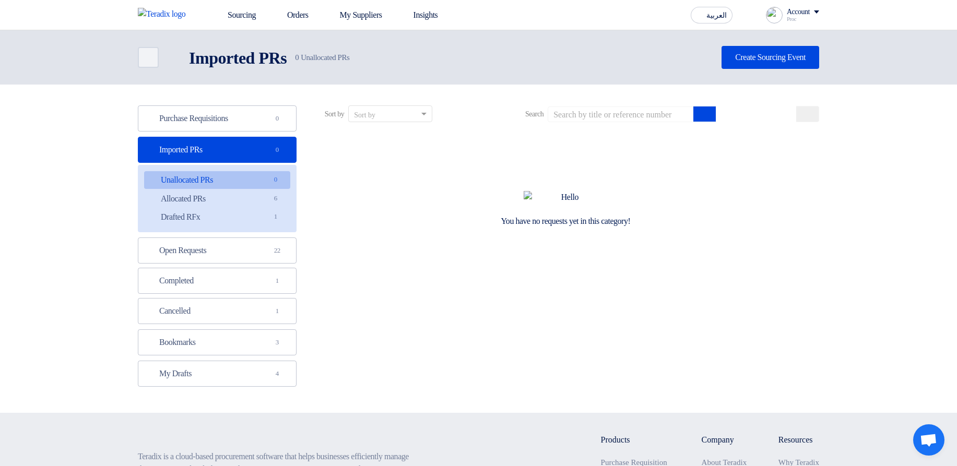
click at [232, 182] on link "Unallocated PRs Unallocated PRs 0" at bounding box center [217, 180] width 146 height 18
click at [228, 200] on link "Allocated PRs Allocated PRs 6" at bounding box center [217, 199] width 146 height 18
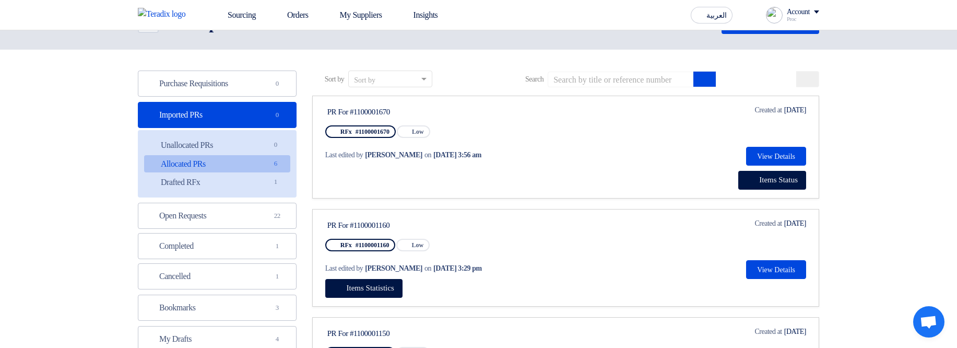
scroll to position [63, 0]
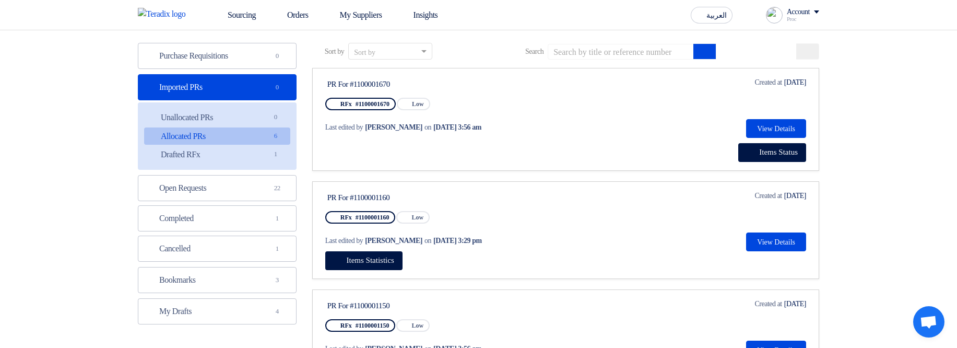
click at [216, 194] on link "Open Requests Open Requests 22" at bounding box center [217, 188] width 159 height 26
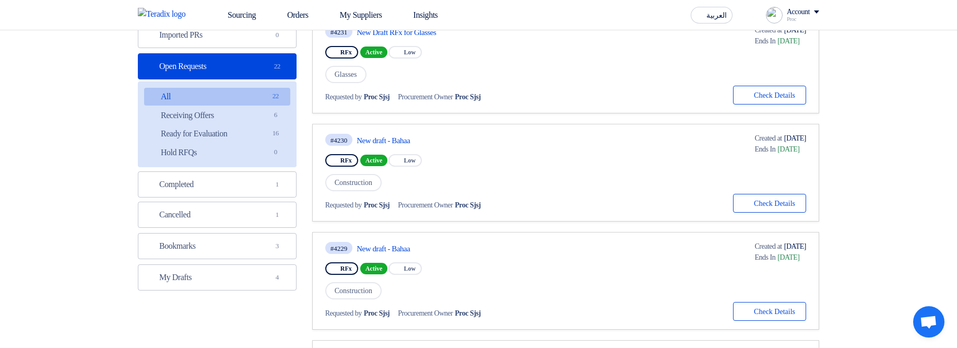
scroll to position [125, 0]
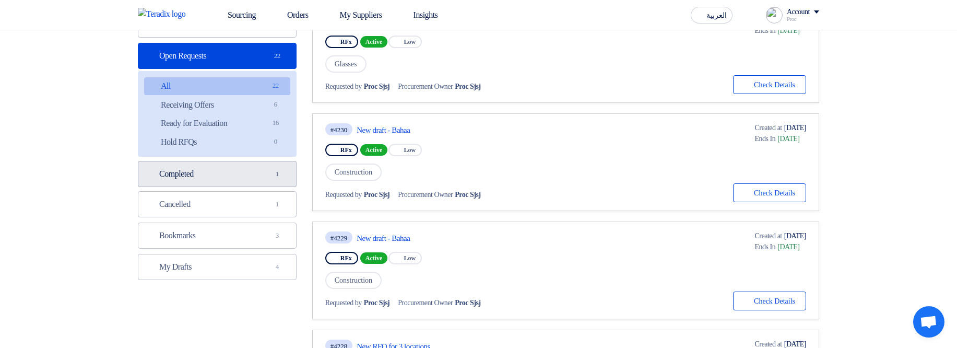
click at [251, 175] on link "Completed Completed 1" at bounding box center [217, 174] width 159 height 26
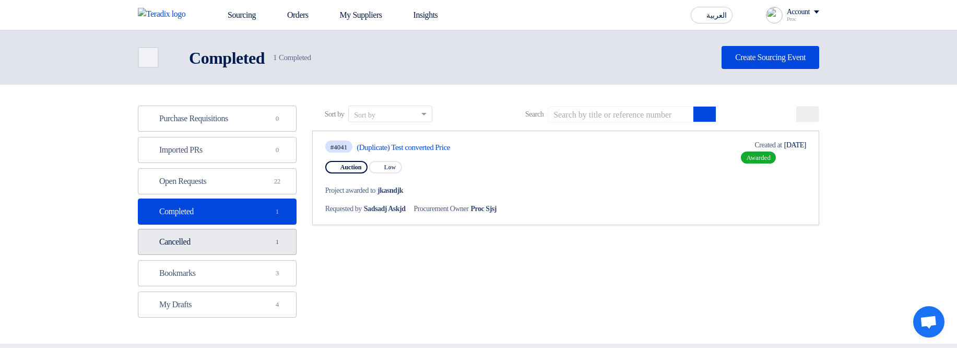
click at [205, 238] on link "Cancelled Cancelled 1" at bounding box center [217, 242] width 159 height 26
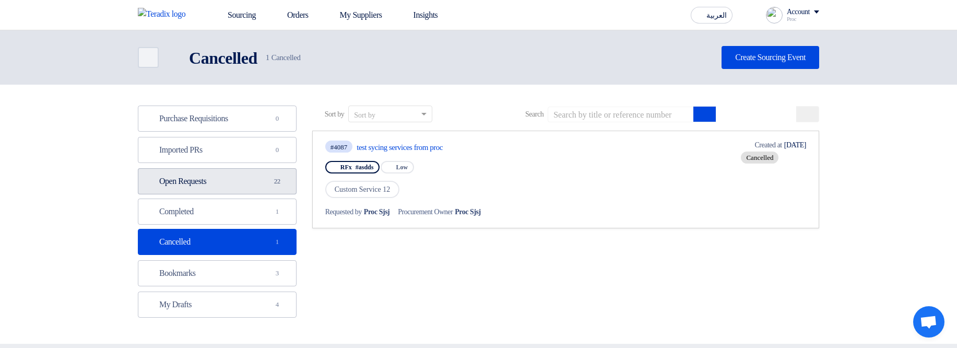
click at [233, 184] on link "Open Requests Open Requests 22" at bounding box center [217, 181] width 159 height 26
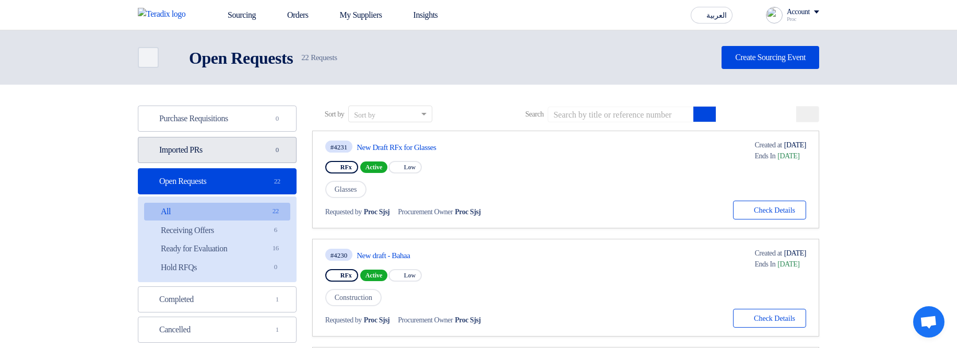
drag, startPoint x: 269, startPoint y: 144, endPoint x: 265, endPoint y: 136, distance: 9.1
click at [269, 143] on link "Imported PRs Imported PRs 0" at bounding box center [217, 150] width 159 height 26
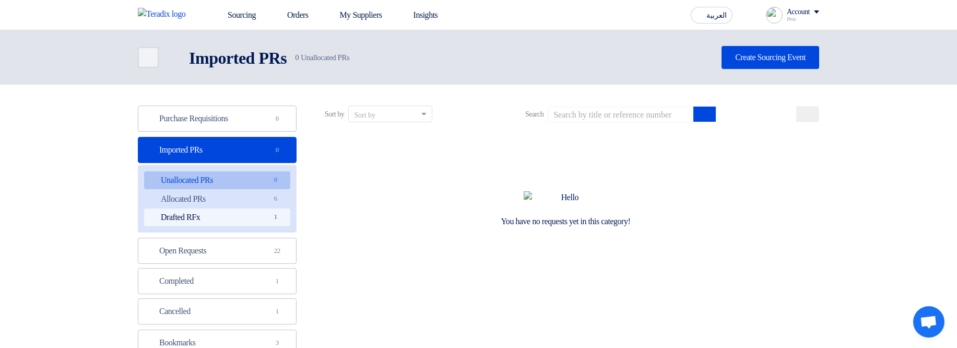
click at [240, 216] on link "Drafted RFx Drafted RFx 1" at bounding box center [217, 217] width 146 height 18
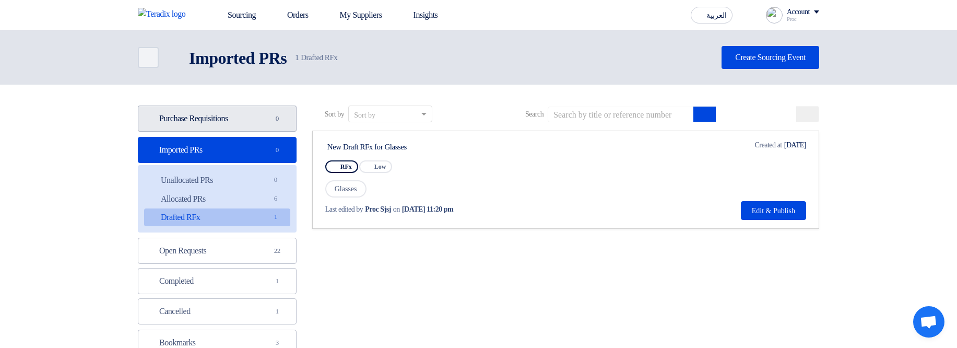
click at [250, 124] on link "Purchase Requisitions Purchase Requisitions 0" at bounding box center [217, 118] width 159 height 26
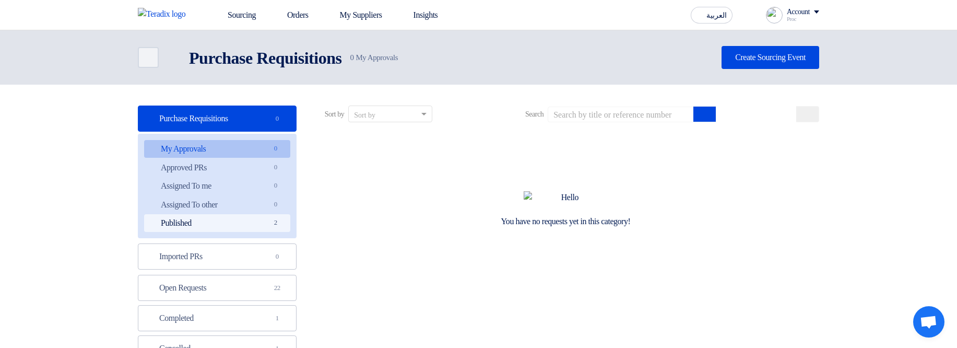
click at [235, 221] on link "Published Published 2" at bounding box center [217, 223] width 146 height 18
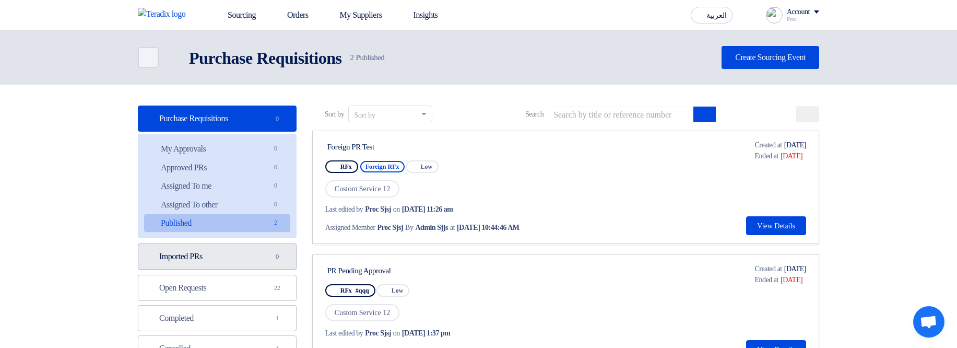
click at [228, 255] on link "Imported PRs Imported PRs 0" at bounding box center [217, 256] width 159 height 26
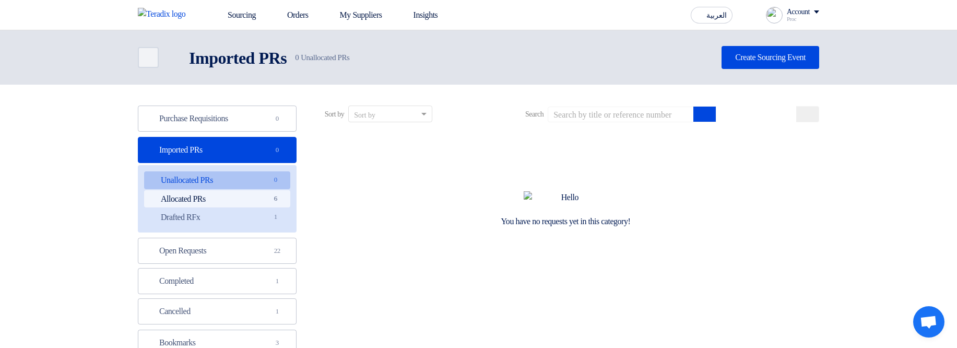
click at [253, 202] on link "Allocated PRs Allocated PRs 6" at bounding box center [217, 199] width 146 height 18
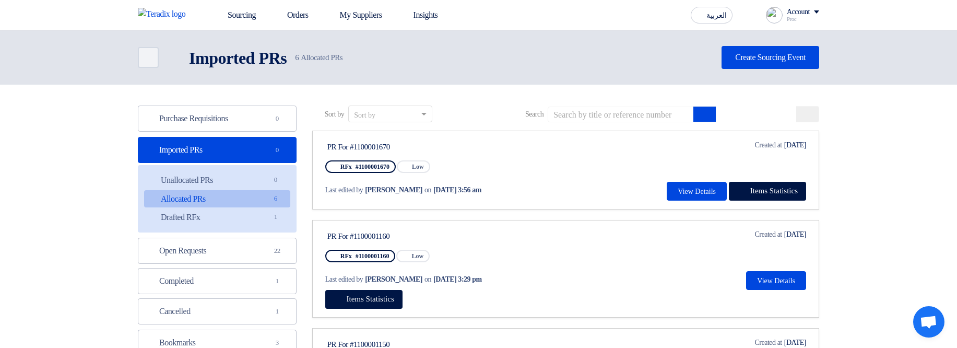
click at [793, 191] on span "Items Statistics" at bounding box center [774, 190] width 48 height 8
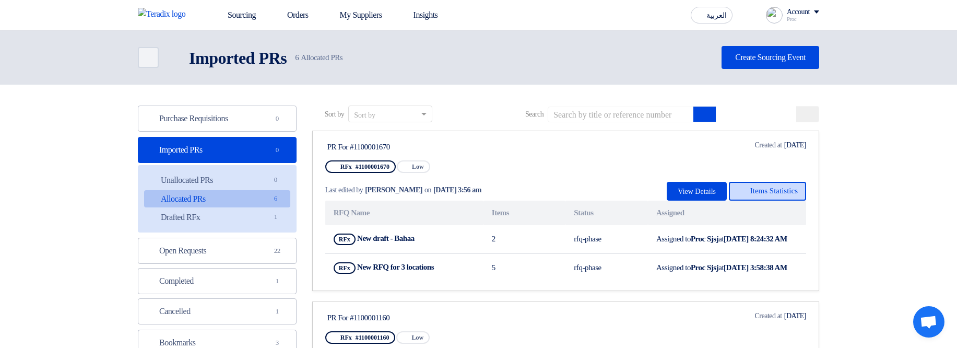
click at [792, 190] on span "Items Statistics" at bounding box center [774, 190] width 48 height 8
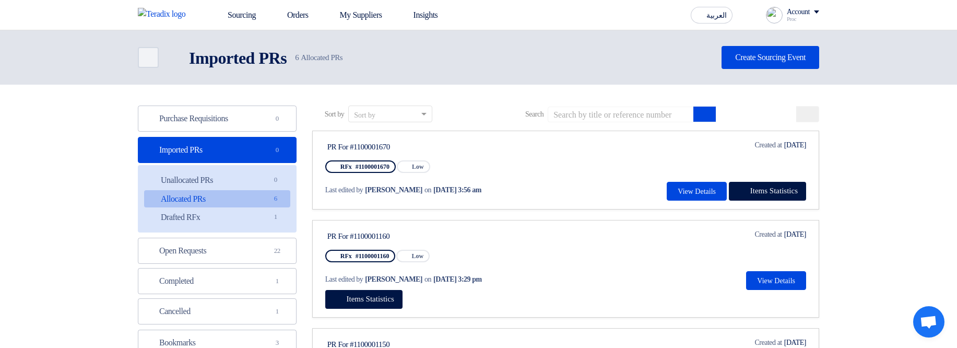
click at [813, 187] on link "PR For #1100001670 RFx #1100001670 Priority Low Last edited by Hamda Jjjw on Au…" at bounding box center [565, 169] width 507 height 79
click at [785, 194] on span "Items Statistics" at bounding box center [774, 190] width 48 height 8
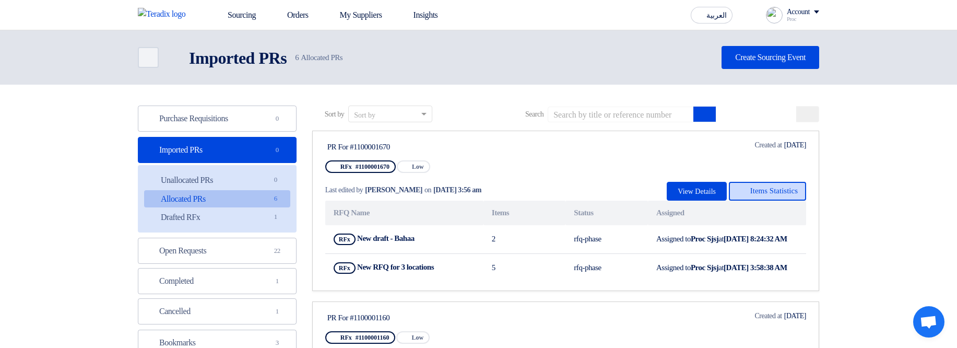
click at [785, 194] on span "Items Statistics" at bounding box center [774, 190] width 48 height 8
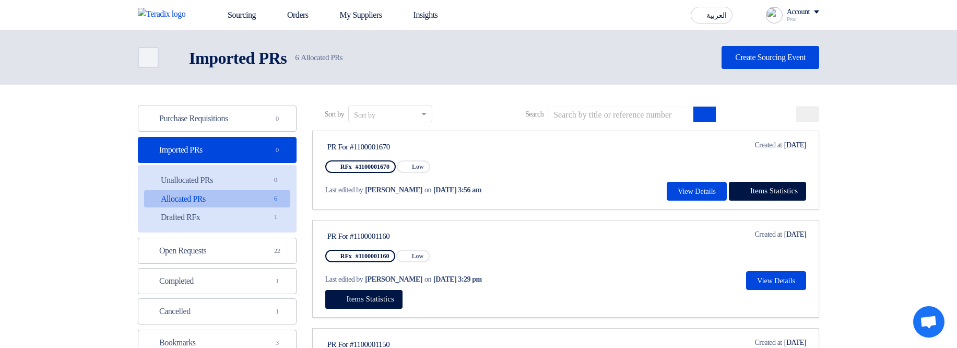
click at [768, 187] on span "Items Statistics" at bounding box center [774, 190] width 48 height 8
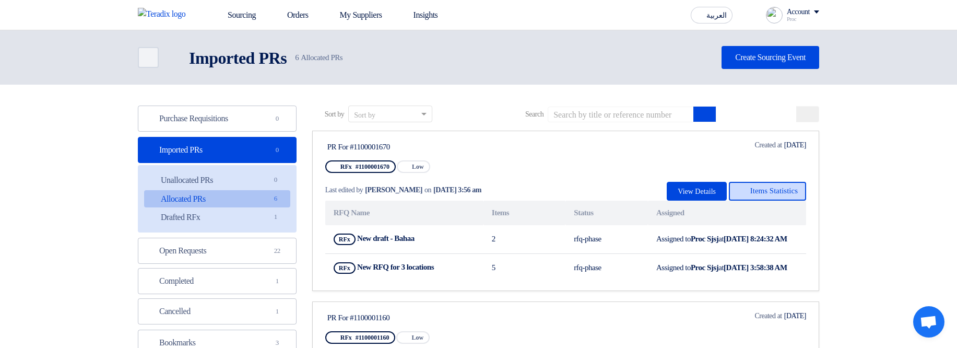
click at [768, 187] on span "Items Statistics" at bounding box center [774, 190] width 48 height 8
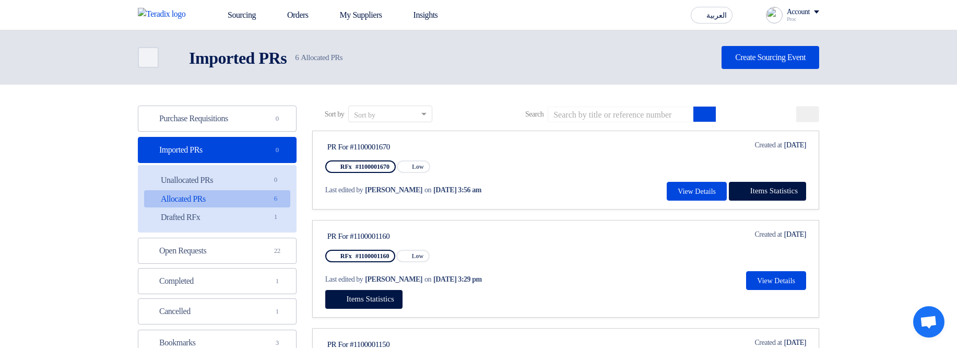
click at [806, 189] on link "PR For #1100001670 RFx #1100001670 Priority Low Last edited by Hamda Jjjw on Au…" at bounding box center [565, 169] width 507 height 79
click at [767, 195] on span "Items Statistics" at bounding box center [774, 190] width 48 height 8
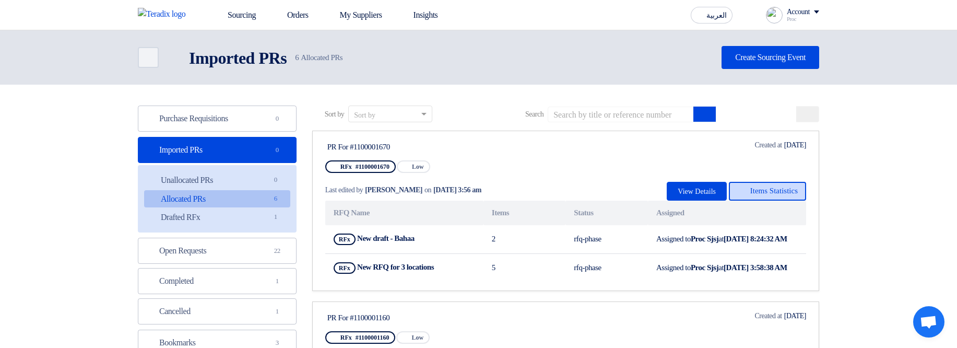
click at [767, 195] on span "Items Statistics" at bounding box center [774, 190] width 48 height 8
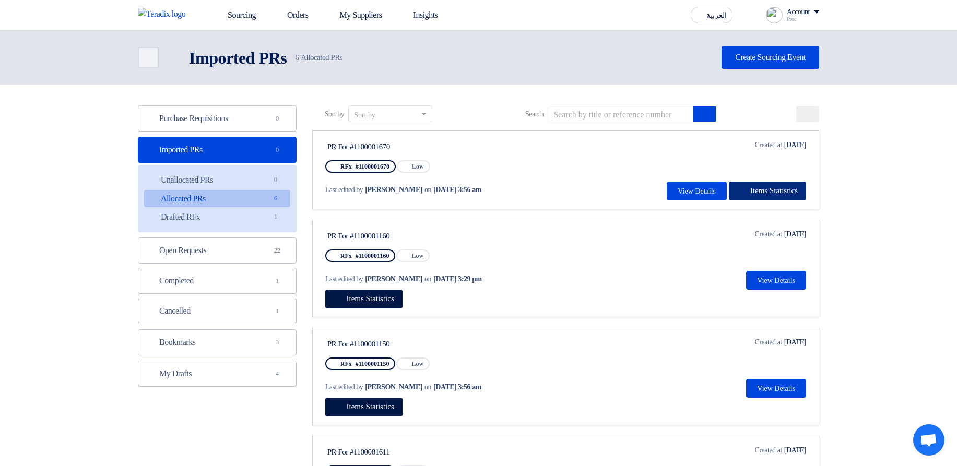
click at [788, 193] on span "Items Statistics" at bounding box center [774, 190] width 48 height 8
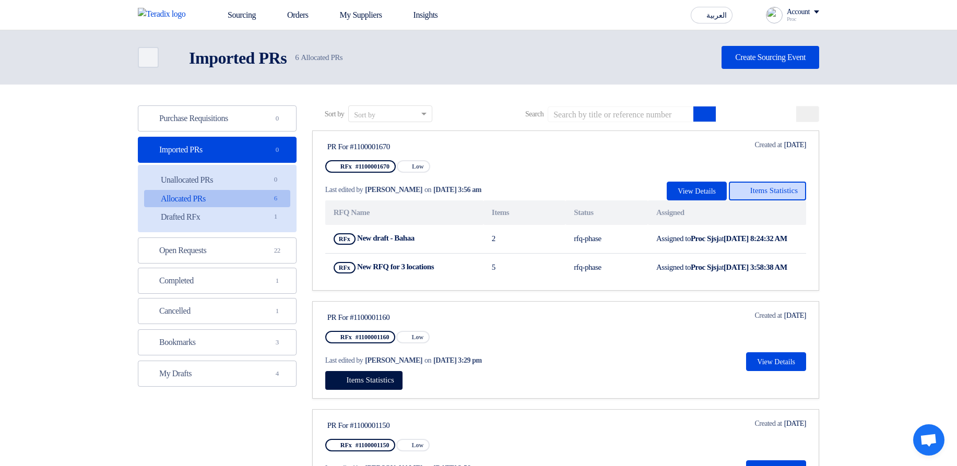
click at [788, 193] on span "Items Statistics" at bounding box center [774, 190] width 48 height 8
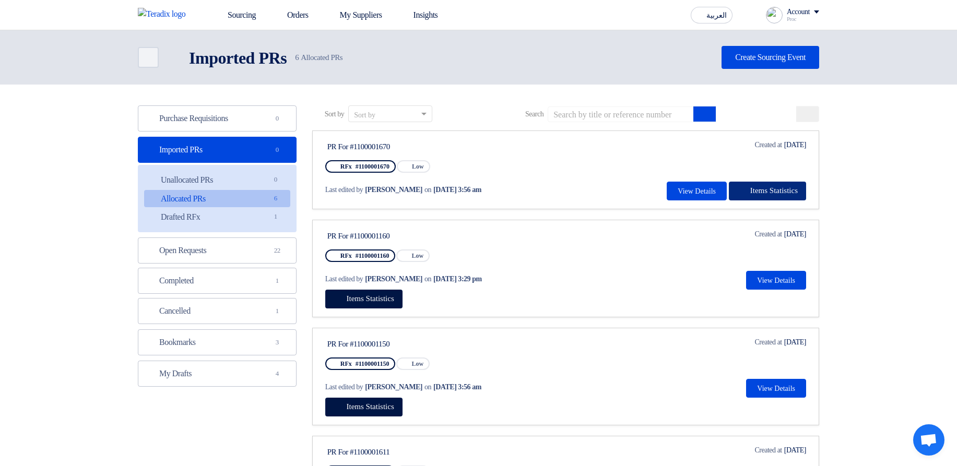
click at [758, 191] on span "Items Statistics" at bounding box center [774, 190] width 48 height 8
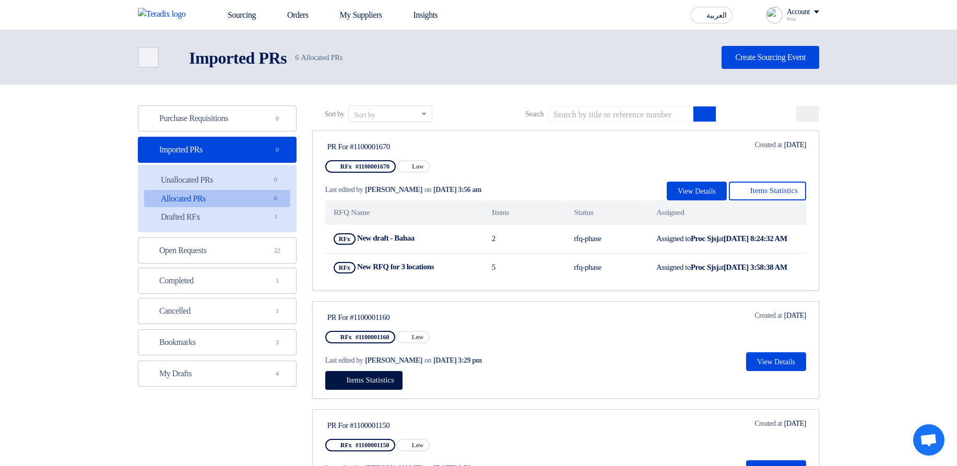
click at [873, 174] on section "Purchase Requisitions Purchase Requisitions 0 Imported PRs Imported PRs 0 Unall…" at bounding box center [478, 474] width 957 height 778
click at [924, 250] on section "Purchase Requisitions Purchase Requisitions 0 Imported PRs Imported PRs 0 Unall…" at bounding box center [478, 474] width 957 height 778
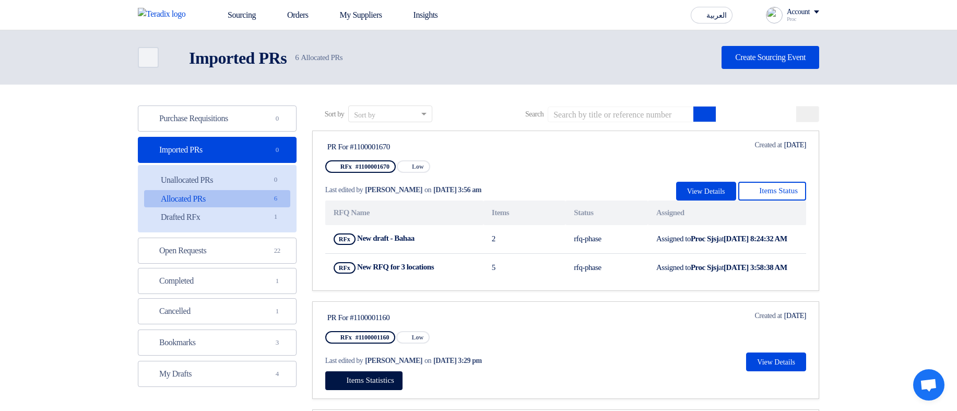
click at [494, 371] on div "Last edited by Hamda Jjjw on Aug 12, 2025, 3:29 pm" at bounding box center [425, 360] width 200 height 21
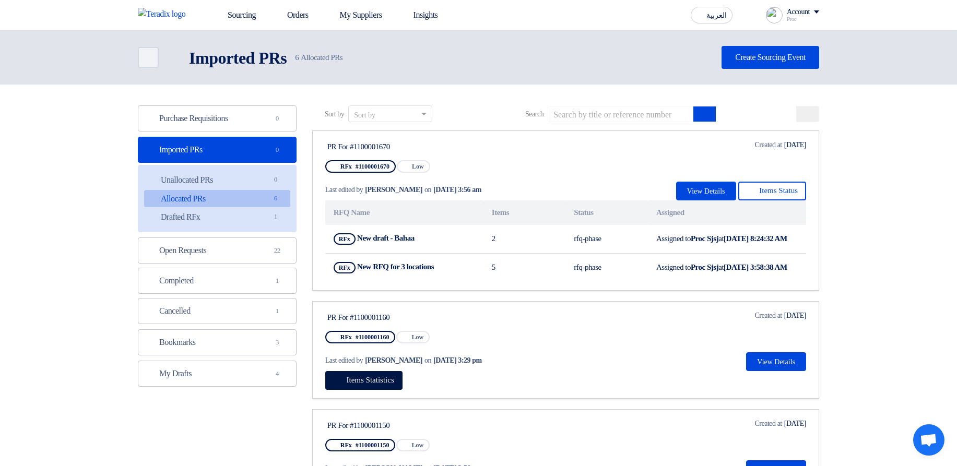
click at [856, 278] on section "Purchase Requisitions Purchase Requisitions 0 Imported PRs Imported PRs 0 Unall…" at bounding box center [478, 474] width 957 height 778
click at [787, 199] on button "Items Status" at bounding box center [772, 191] width 68 height 19
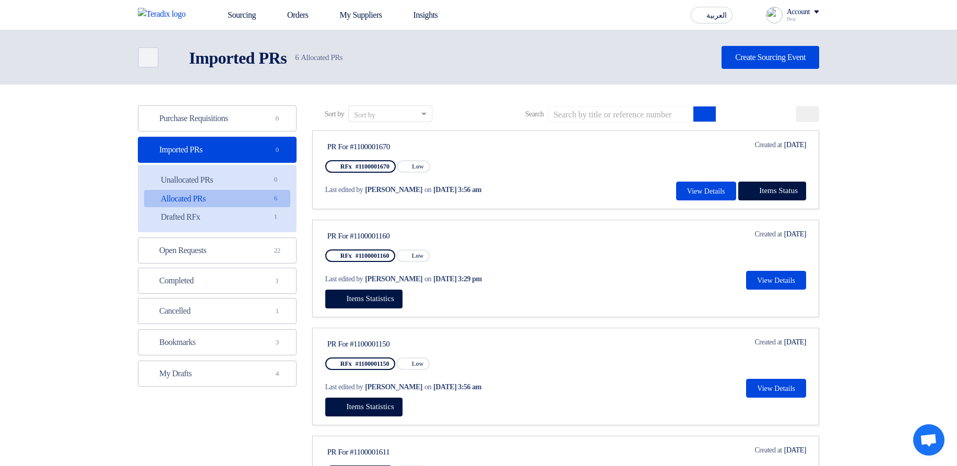
click at [869, 204] on section "Purchase Requisitions Purchase Requisitions 0 Imported PRs Imported PRs 0 Unall…" at bounding box center [478, 433] width 957 height 696
click at [849, 187] on section "Purchase Requisitions Purchase Requisitions 0 Imported PRs Imported PRs 0 Unall…" at bounding box center [478, 433] width 957 height 696
click at [887, 227] on section "Purchase Requisitions Purchase Requisitions 0 Imported PRs Imported PRs 0 Unall…" at bounding box center [478, 433] width 957 height 696
click at [859, 230] on section "Purchase Requisitions Purchase Requisitions 0 Imported PRs Imported PRs 0 Unall…" at bounding box center [478, 433] width 957 height 696
click at [892, 198] on section "Purchase Requisitions Purchase Requisitions 0 Imported PRs Imported PRs 0 Unall…" at bounding box center [478, 433] width 957 height 696
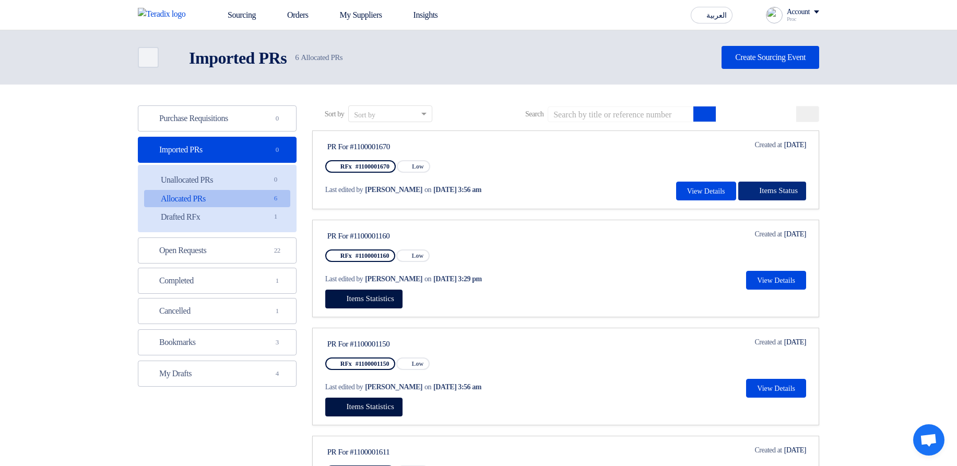
click at [780, 193] on span "Items Status" at bounding box center [778, 190] width 39 height 8
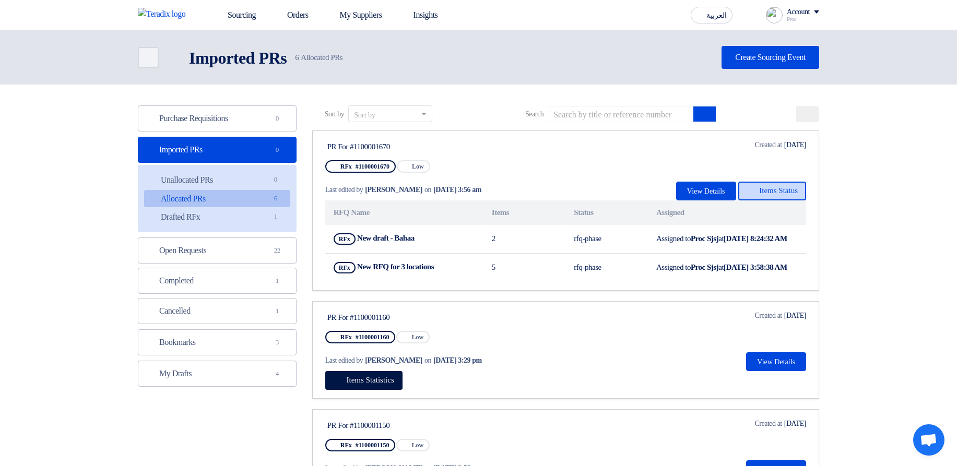
click at [792, 193] on span "Items Status" at bounding box center [778, 190] width 39 height 8
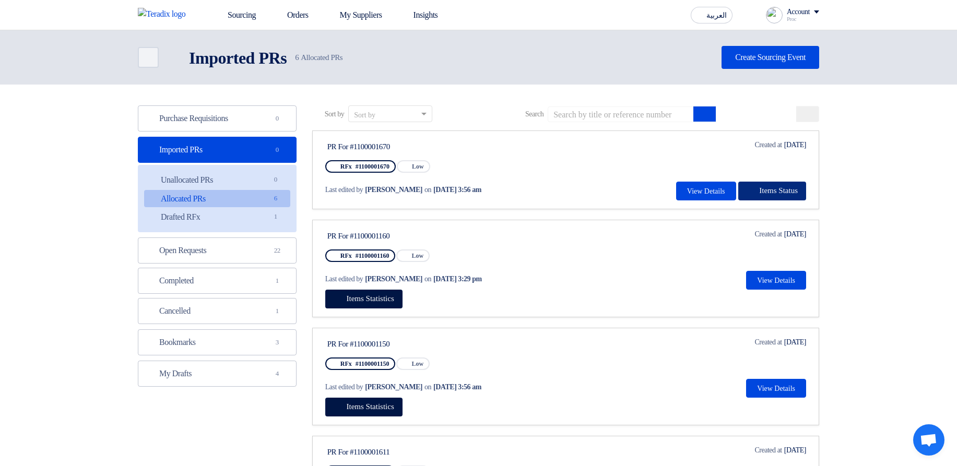
drag, startPoint x: 836, startPoint y: 194, endPoint x: 755, endPoint y: 191, distance: 81.5
click at [833, 194] on section "Purchase Requisitions Purchase Requisitions 0 Imported PRs Imported PRs 0 Unall…" at bounding box center [478, 433] width 957 height 696
click at [898, 203] on section "Purchase Requisitions Purchase Requisitions 0 Imported PRs Imported PRs 0 Unall…" at bounding box center [478, 433] width 957 height 696
click at [868, 198] on section "Purchase Requisitions Purchase Requisitions 0 Imported PRs Imported PRs 0 Unall…" at bounding box center [478, 433] width 957 height 696
click at [928, 189] on section "Purchase Requisitions Purchase Requisitions 0 Imported PRs Imported PRs 0 Unall…" at bounding box center [478, 433] width 957 height 696
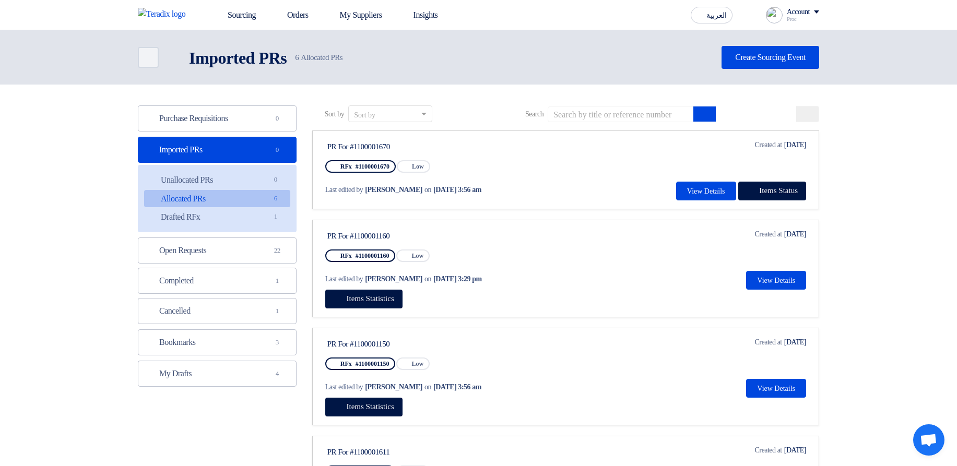
click at [879, 167] on section "Purchase Requisitions Purchase Requisitions 0 Imported PRs Imported PRs 0 Unall…" at bounding box center [478, 433] width 957 height 696
click at [224, 252] on link "Open Requests Open Requests 22" at bounding box center [217, 251] width 159 height 26
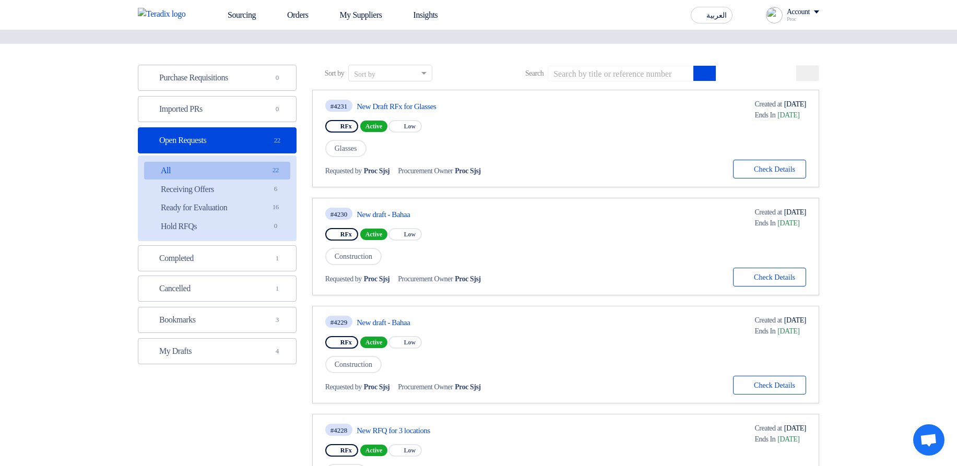
scroll to position [63, 0]
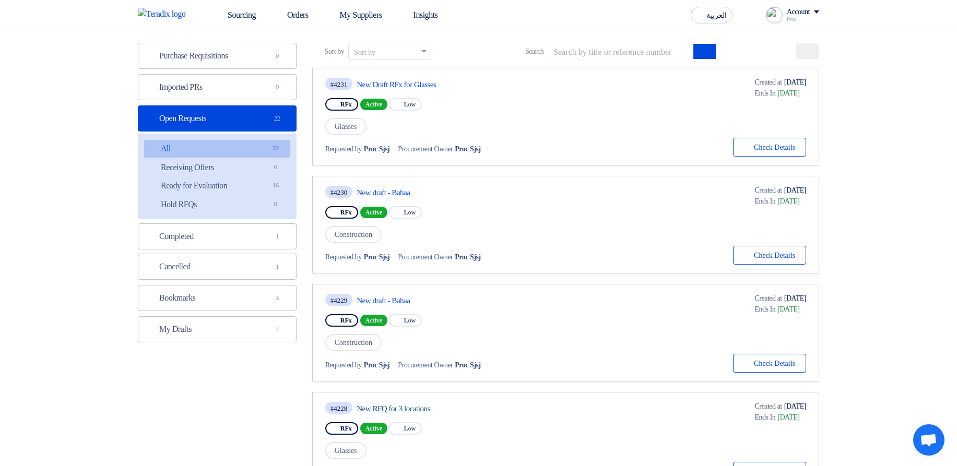
click at [432, 405] on link "New RFQ for 3 locations" at bounding box center [455, 408] width 196 height 9
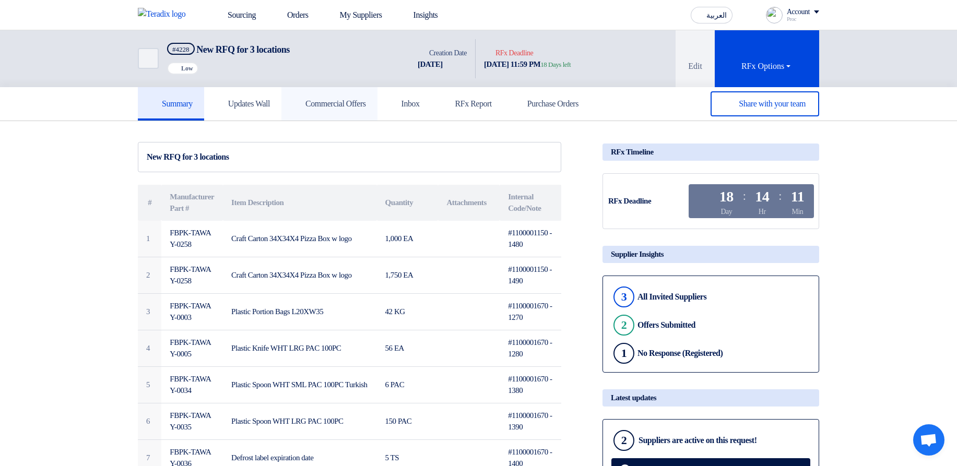
click at [359, 107] on h5 "Commercial Offers" at bounding box center [329, 104] width 73 height 10
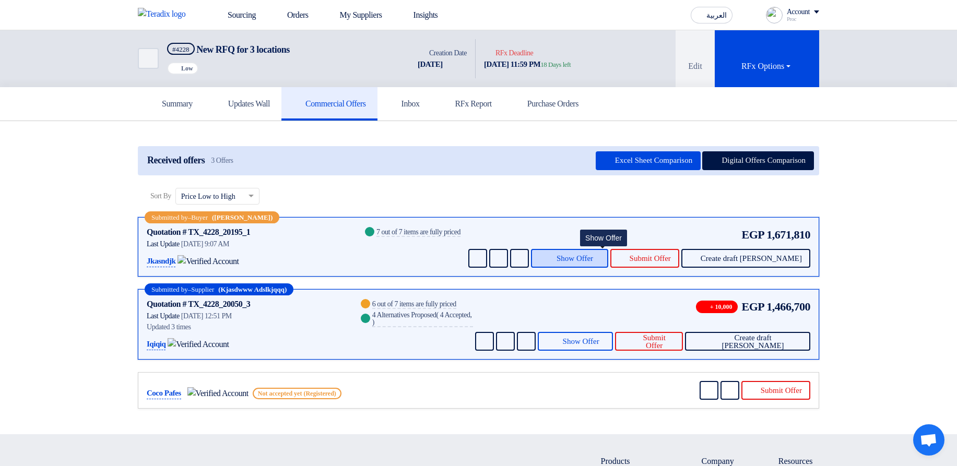
click at [593, 259] on span "Show Offer" at bounding box center [574, 259] width 37 height 8
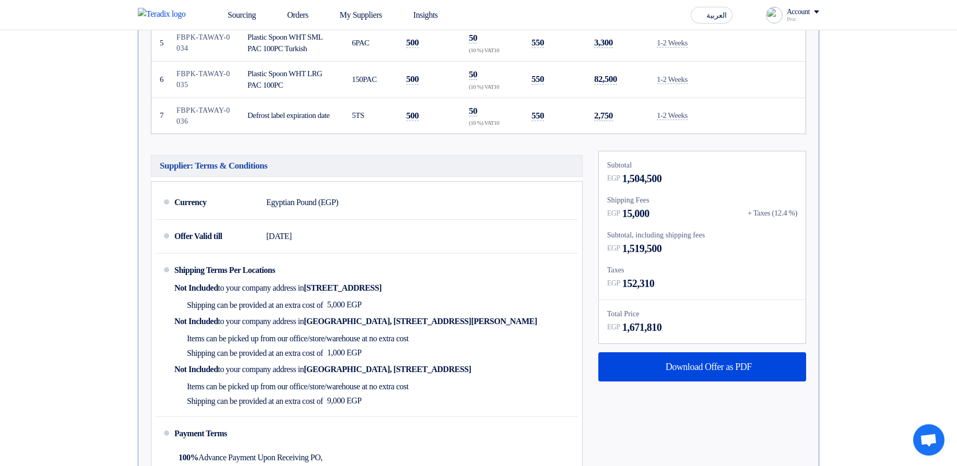
scroll to position [501, 0]
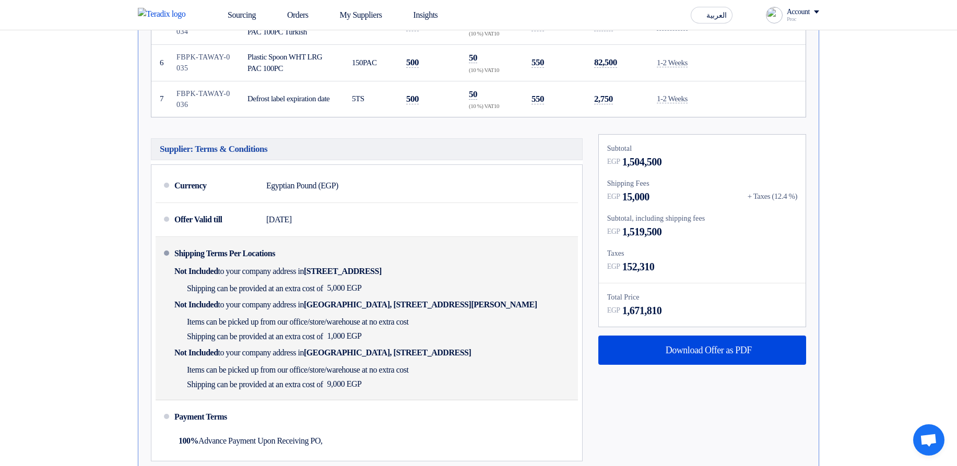
drag, startPoint x: 161, startPoint y: 252, endPoint x: 410, endPoint y: 388, distance: 284.3
click at [410, 388] on li "Shipping Terms Per Locations Not Included to your company address in Egypt, الق…" at bounding box center [367, 318] width 422 height 163
click at [413, 386] on div "Shipping can be provided at an extra cost of 9,000 EGP" at bounding box center [293, 384] width 239 height 15
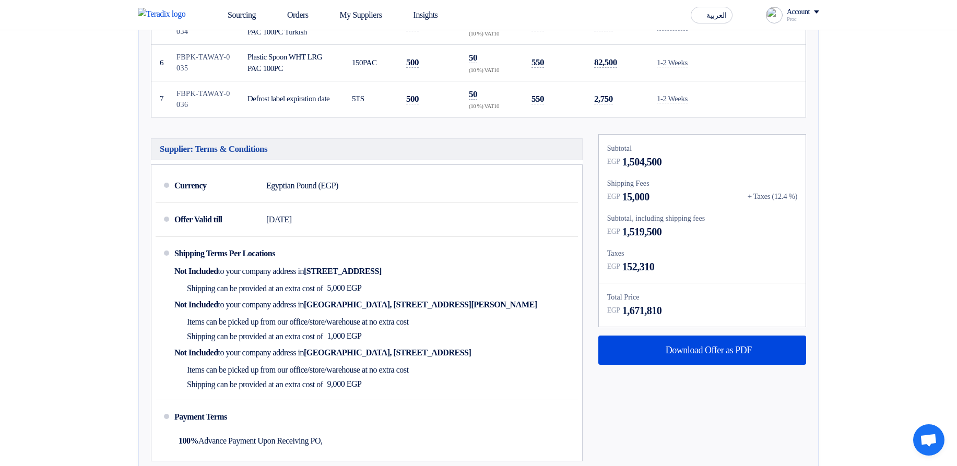
drag, startPoint x: 739, startPoint y: 194, endPoint x: 806, endPoint y: 196, distance: 67.4
click at [806, 196] on div "Subtotal EGP 1,504,500 Shipping Fees EGP 15,000 + Taxes (12.4 %) Subtotal, incl…" at bounding box center [701, 300] width 223 height 333
click at [794, 199] on div "+ Taxes (12.4 %)" at bounding box center [773, 197] width 50 height 12
click at [622, 185] on div "Shipping Fees" at bounding box center [702, 183] width 190 height 11
click at [677, 192] on div "EGP 15,000 + Taxes (12.4 %)" at bounding box center [702, 197] width 190 height 16
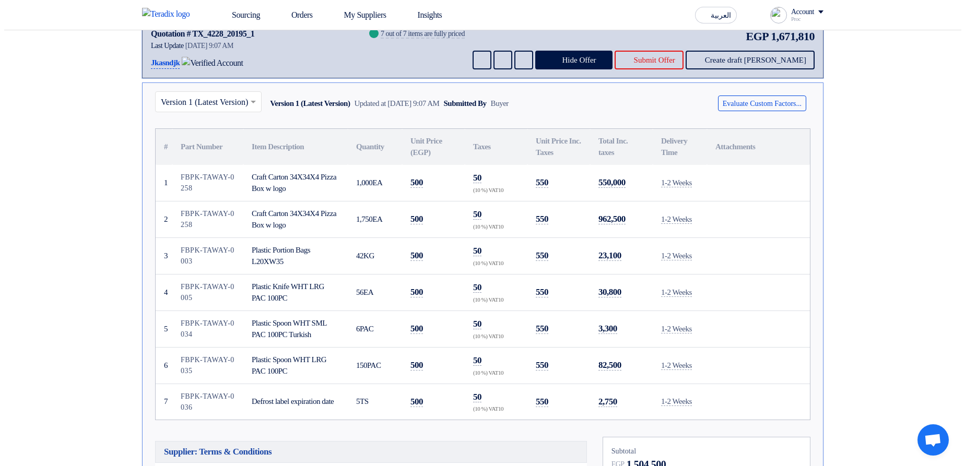
scroll to position [63, 0]
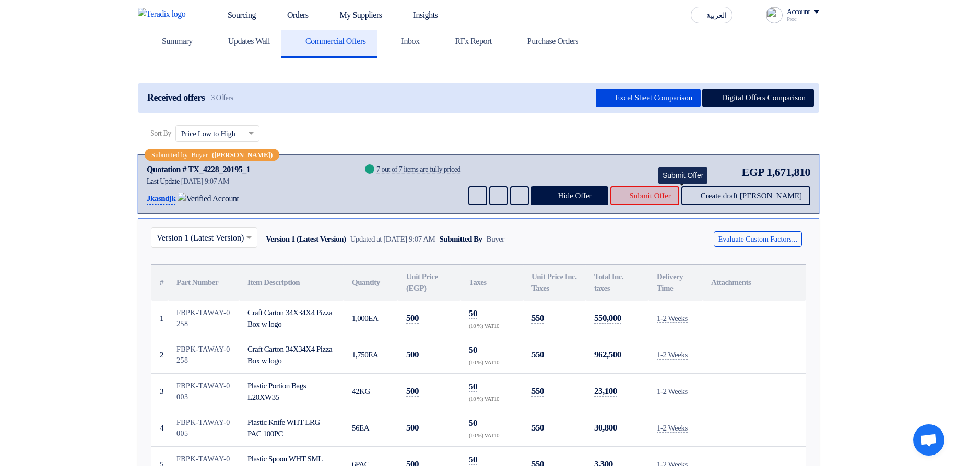
click at [671, 197] on span "Submit Offer" at bounding box center [650, 196] width 41 height 8
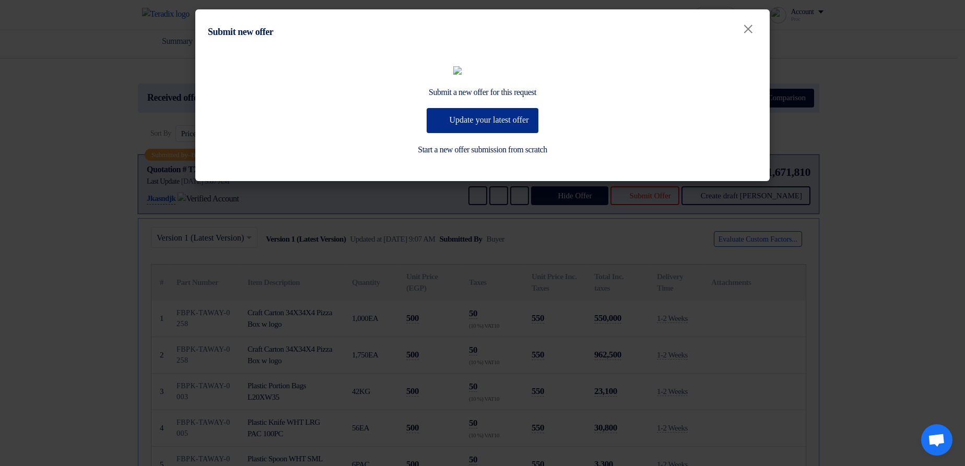
click at [527, 133] on button "Update your latest offer" at bounding box center [481, 120] width 111 height 25
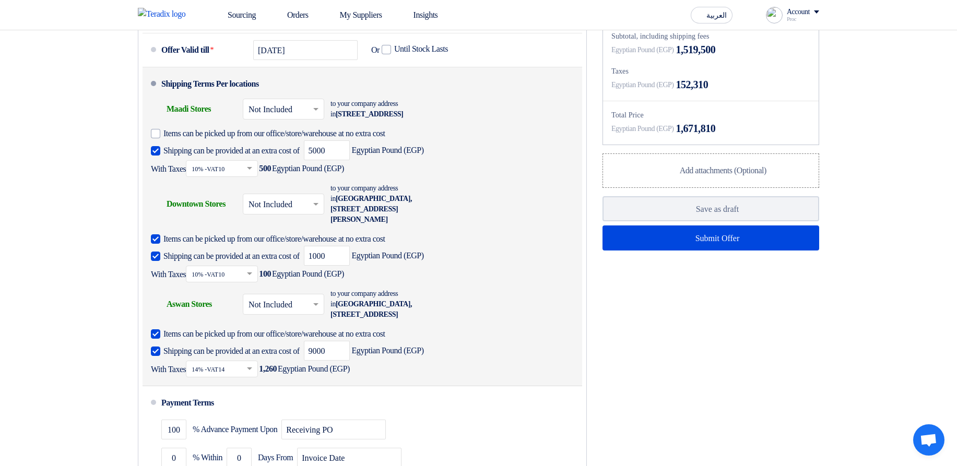
scroll to position [752, 0]
click at [293, 313] on input "text" at bounding box center [283, 305] width 71 height 15
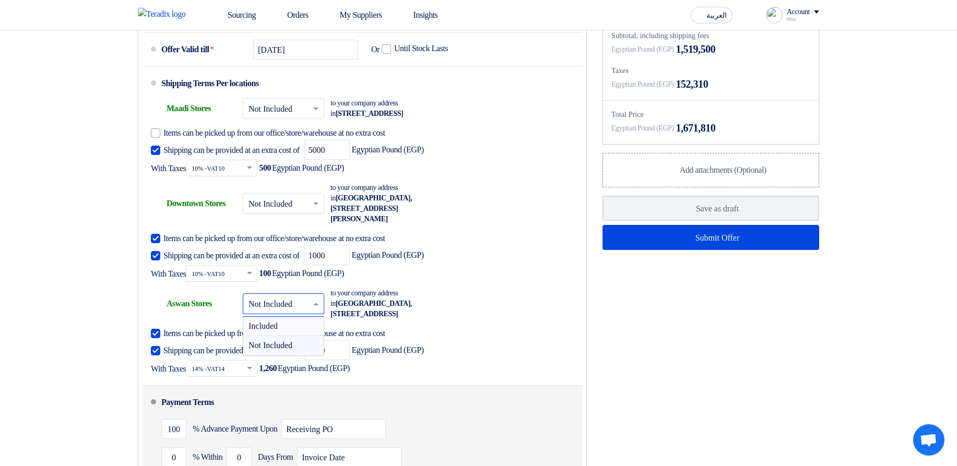
click at [278, 330] on span "Included" at bounding box center [262, 326] width 29 height 9
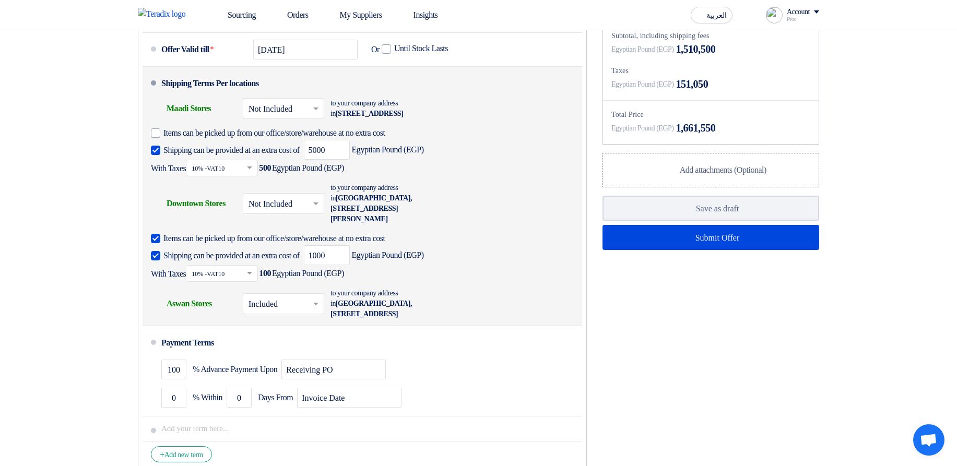
click at [272, 212] on input "text" at bounding box center [283, 204] width 71 height 15
click at [279, 236] on div "Included" at bounding box center [283, 226] width 80 height 19
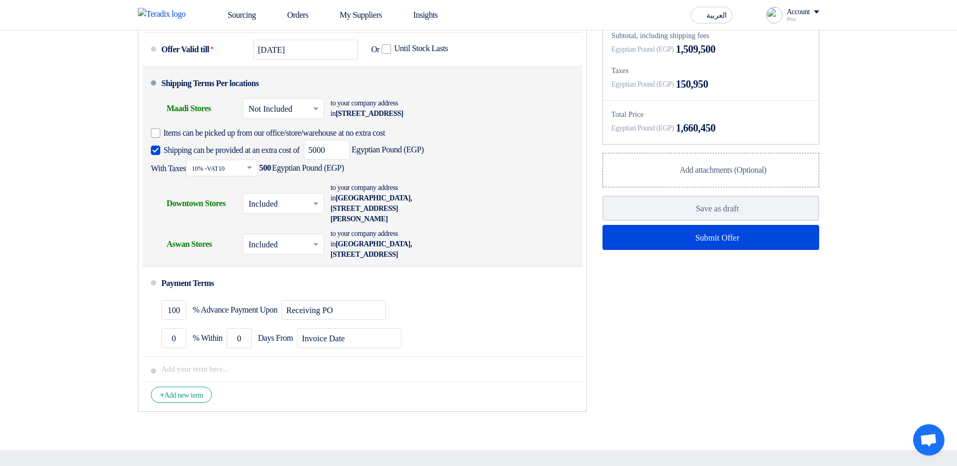
click at [282, 117] on input "text" at bounding box center [283, 109] width 71 height 15
click at [278, 135] on span "Included" at bounding box center [262, 130] width 29 height 9
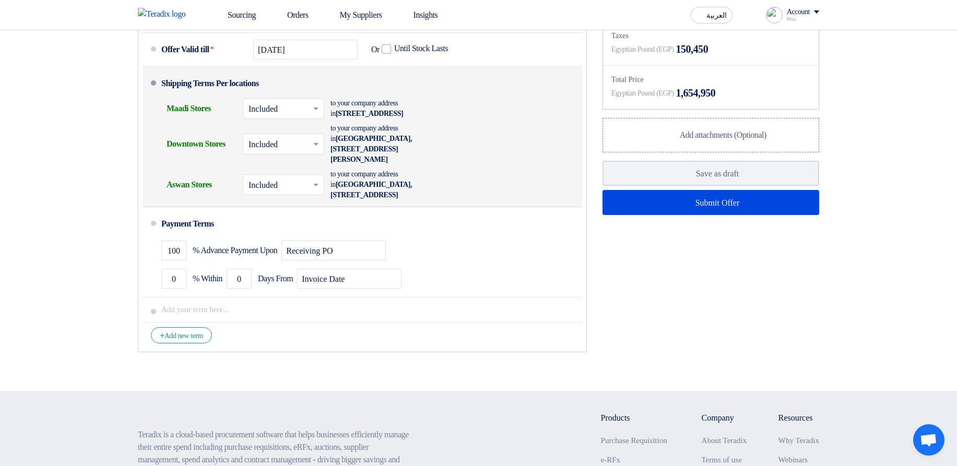
click at [267, 117] on input "text" at bounding box center [283, 109] width 71 height 15
click at [274, 155] on span "Not Included" at bounding box center [270, 150] width 44 height 9
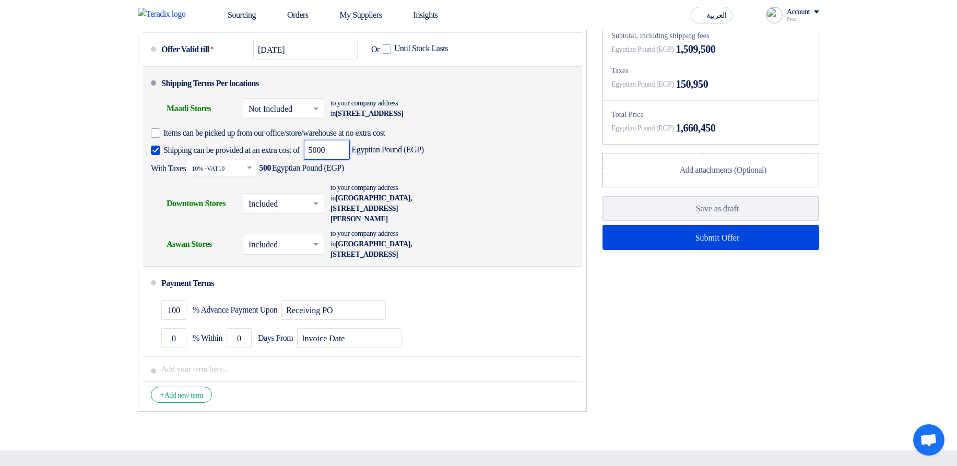
click at [350, 160] on input "5000" at bounding box center [327, 150] width 46 height 20
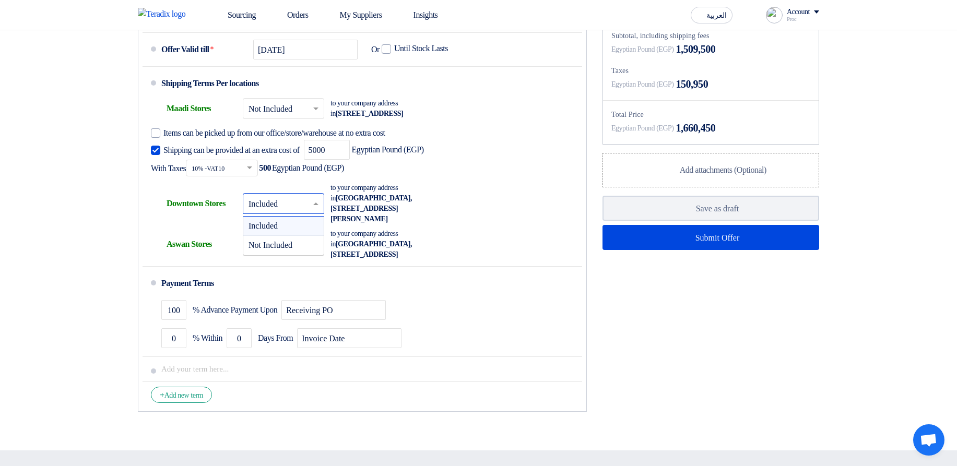
click at [267, 212] on input "text" at bounding box center [283, 204] width 71 height 15
click at [276, 250] on span "Not Included" at bounding box center [270, 245] width 44 height 9
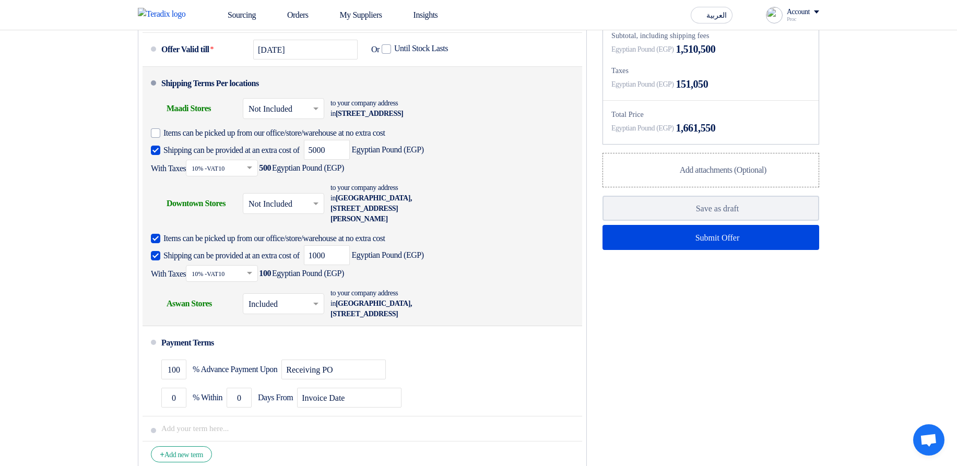
click at [286, 313] on input "text" at bounding box center [283, 305] width 71 height 15
click at [284, 350] on span "Not Included" at bounding box center [270, 345] width 44 height 9
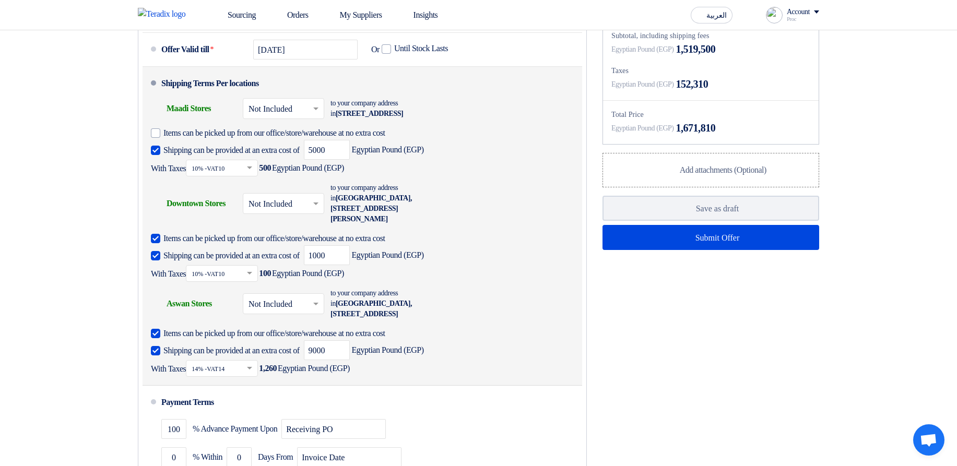
click at [543, 333] on div "Shipping To location Aswan Stores × Not Included × to your company address in E…" at bounding box center [359, 333] width 417 height 95
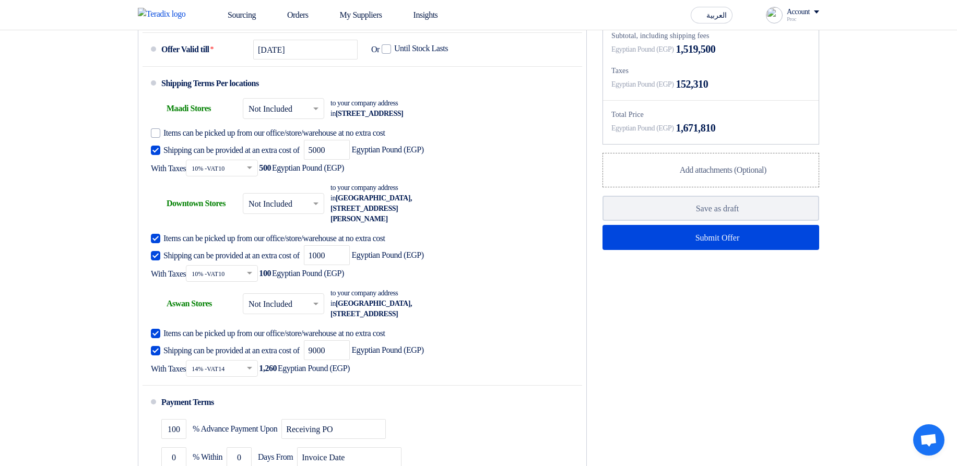
click at [691, 339] on div "Financial Offer Summary Subtotal Egyptian Pound (EGP) 1,504,500 Shipping Fees" at bounding box center [711, 233] width 232 height 606
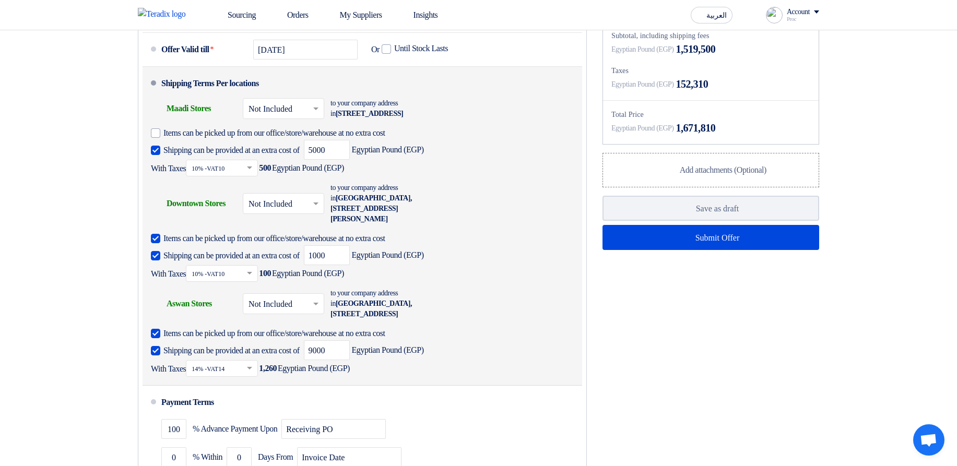
click at [538, 148] on div "Shipping To location Maadi Stores × Not Included × to your company address in E…" at bounding box center [359, 138] width 417 height 85
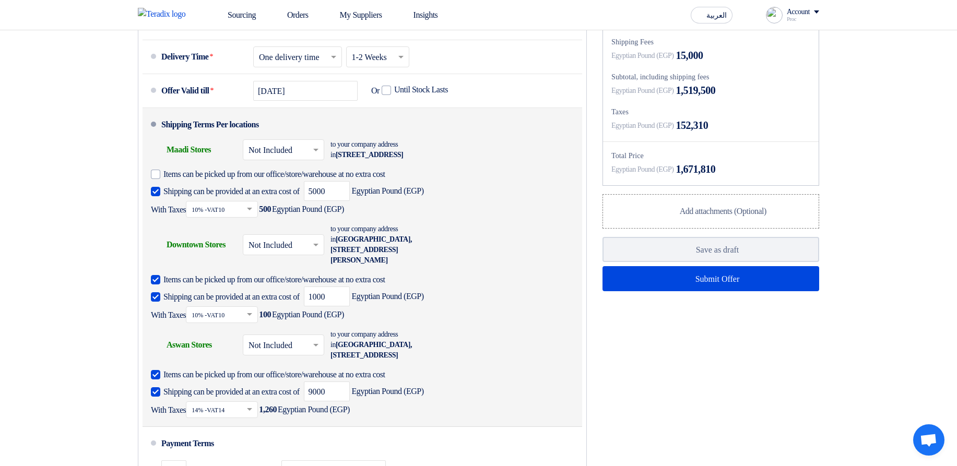
scroll to position [689, 0]
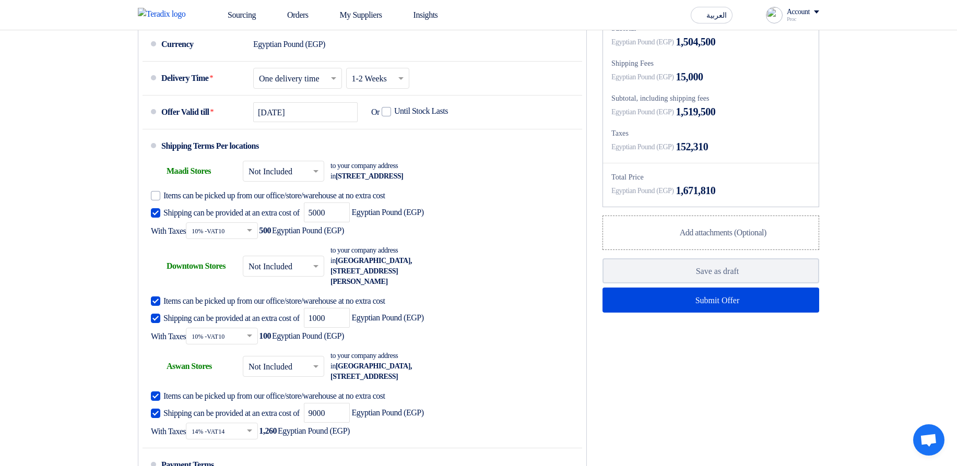
click at [675, 415] on div "Financial Offer Summary Subtotal Egyptian Pound (EGP) 1,504,500 Shipping Fees" at bounding box center [711, 296] width 232 height 606
click at [718, 425] on div "Financial Offer Summary Subtotal Egyptian Pound (EGP) 1,504,500 Shipping Fees" at bounding box center [711, 296] width 232 height 606
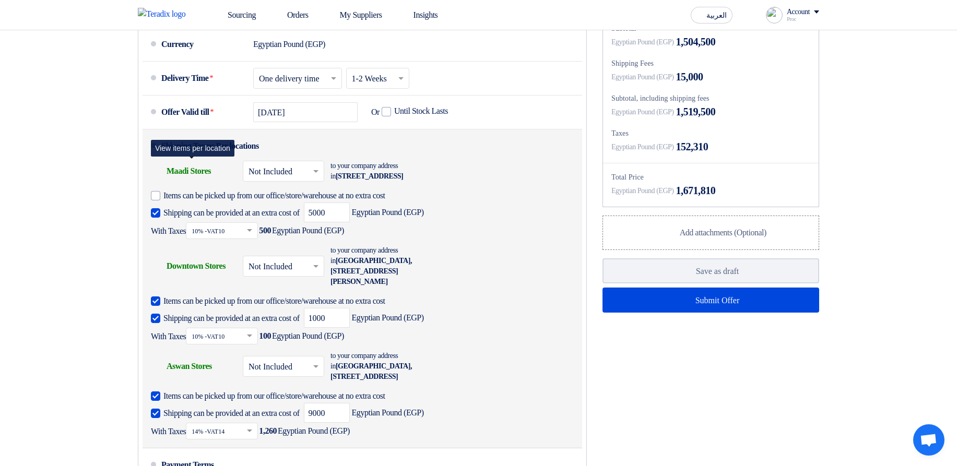
click at [193, 184] on div "Shipping To location Maadi Stores" at bounding box center [193, 171] width 84 height 25
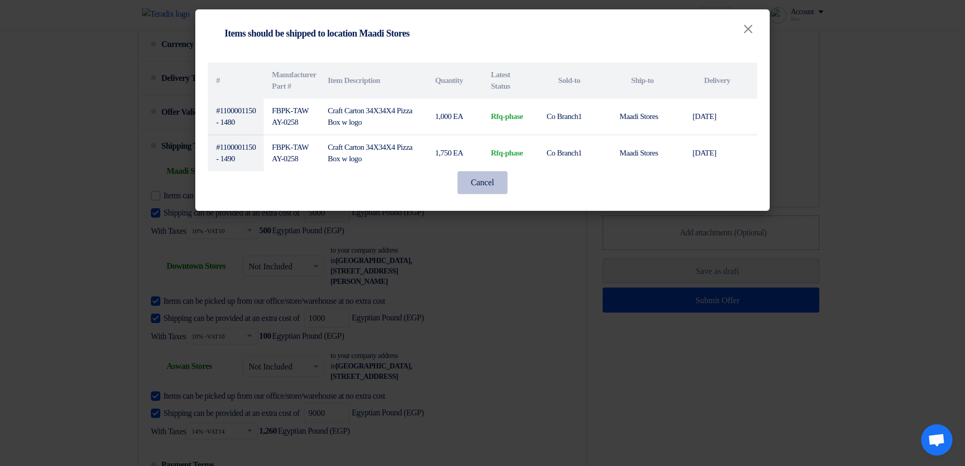
click at [491, 179] on button "Cancel" at bounding box center [482, 182] width 50 height 23
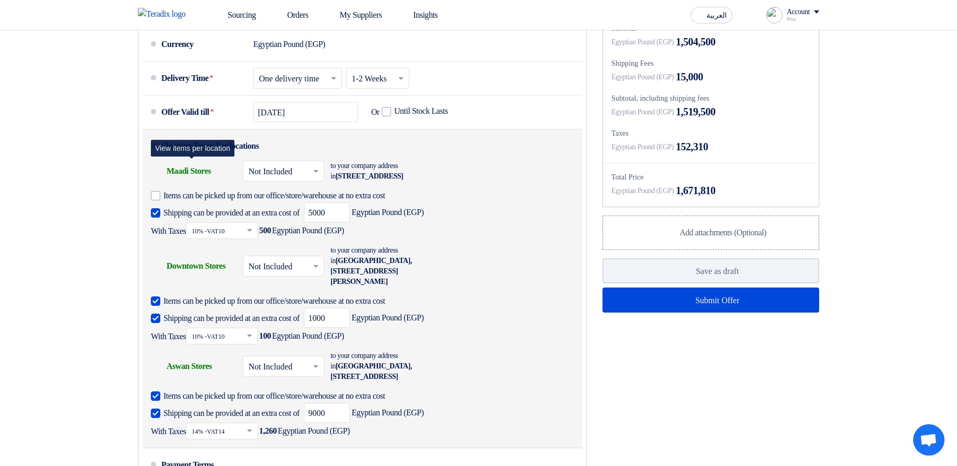
click at [188, 184] on div "Shipping To location Maadi Stores" at bounding box center [193, 171] width 84 height 25
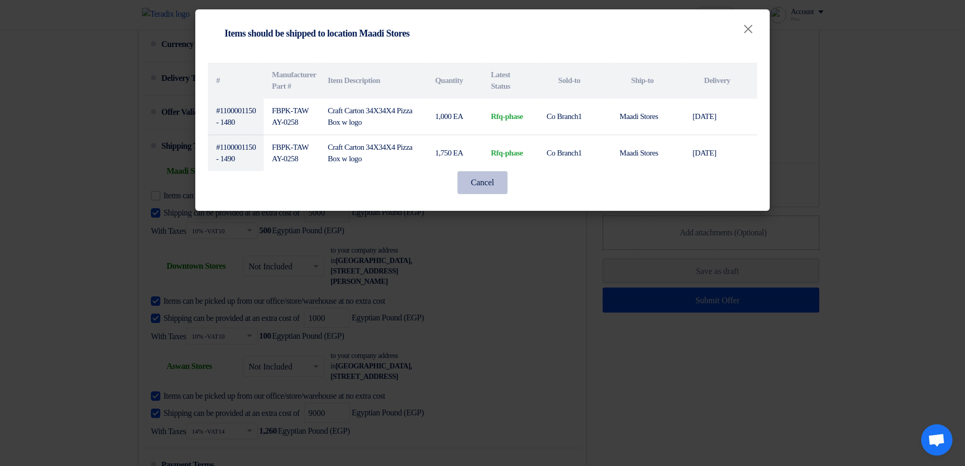
click at [471, 187] on button "Cancel" at bounding box center [482, 182] width 50 height 23
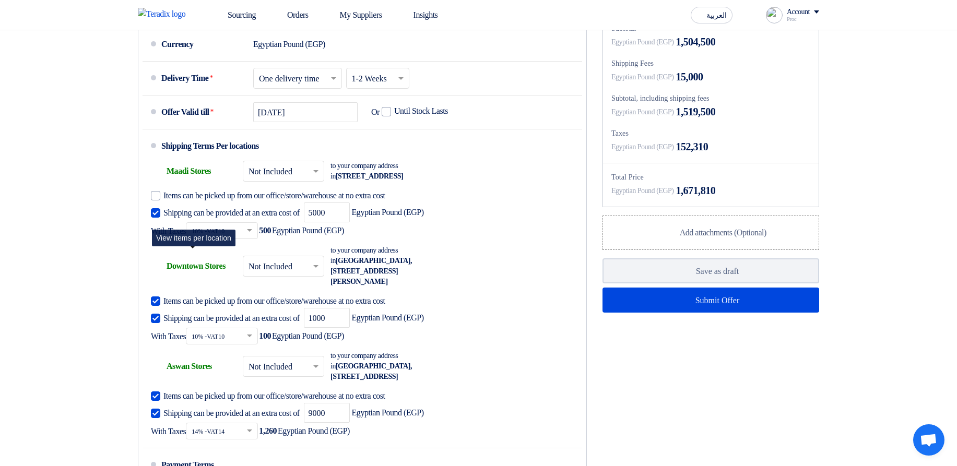
click at [201, 279] on div "Shipping To location Downtown Stores" at bounding box center [193, 266] width 84 height 25
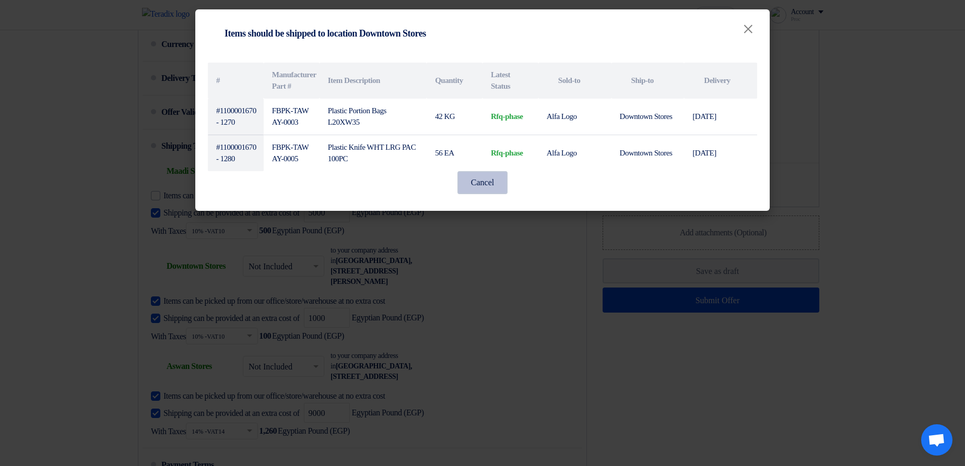
click at [485, 183] on button "Cancel" at bounding box center [482, 182] width 50 height 23
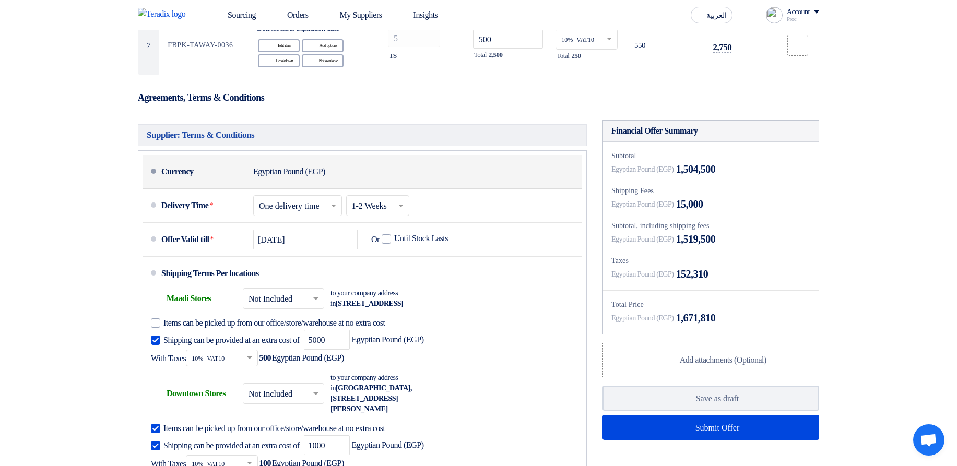
scroll to position [564, 0]
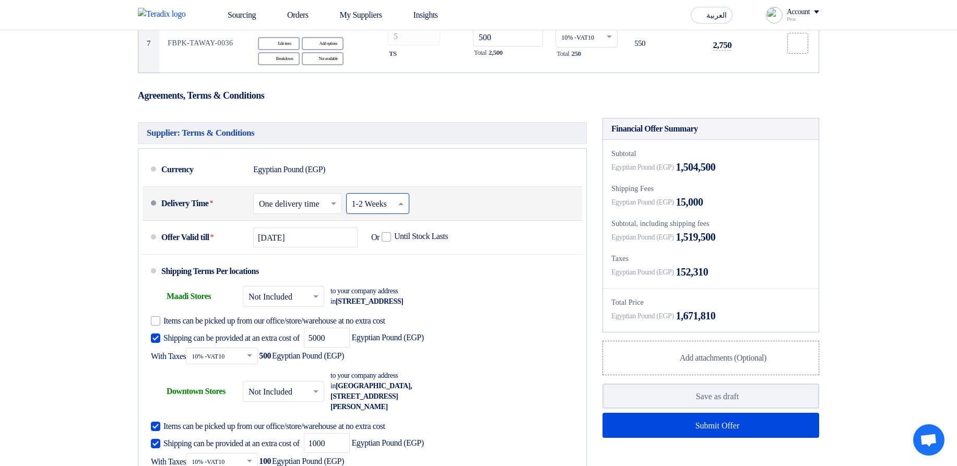
click at [391, 212] on input "text" at bounding box center [378, 204] width 53 height 15
click at [517, 216] on div "Delivery Time * Choose delivery time ... × One delivery time × Choose delivery …" at bounding box center [369, 203] width 417 height 25
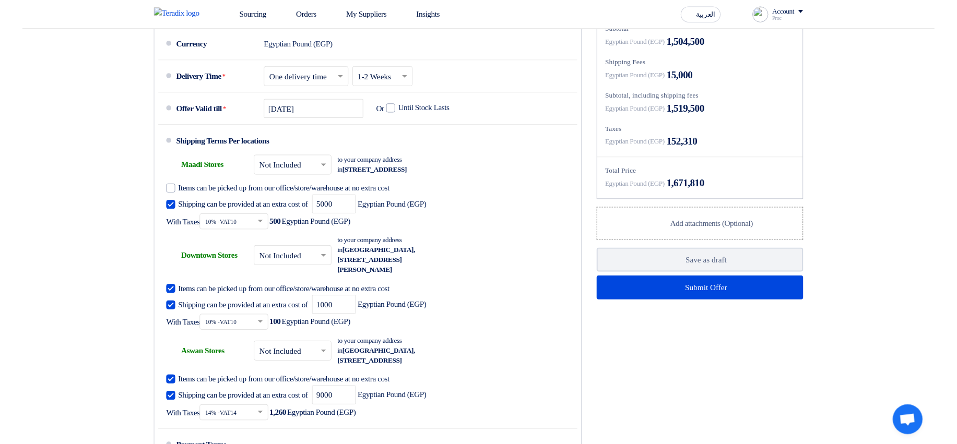
scroll to position [689, 0]
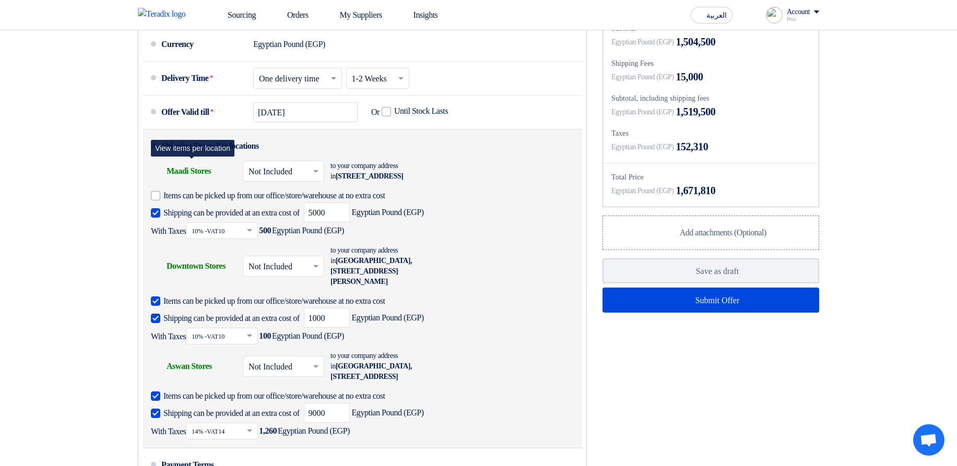
click at [189, 184] on div "Shipping To location Maadi Stores" at bounding box center [193, 171] width 84 height 25
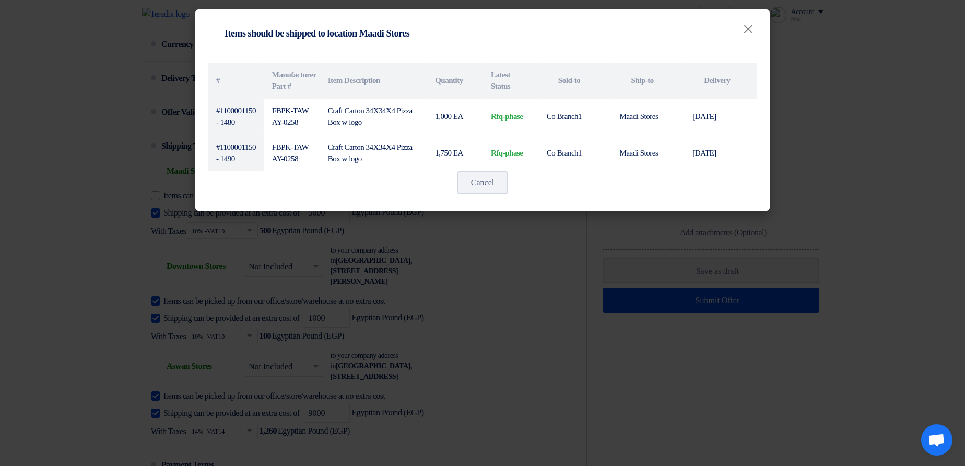
click at [549, 52] on div "Shipping To location Items should be shipped to location Maadi Stores ×" at bounding box center [482, 33] width 574 height 48
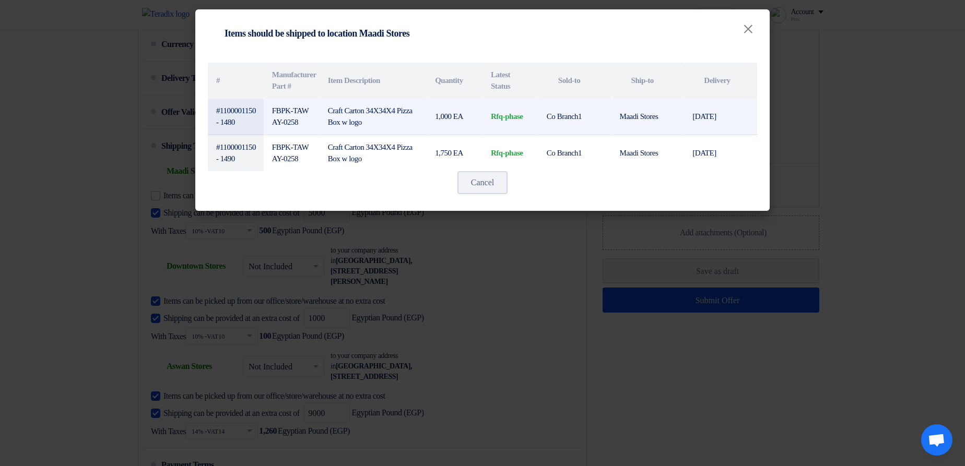
click at [496, 122] on td "rfq-phase" at bounding box center [510, 117] width 56 height 37
click at [494, 120] on td "rfq-phase" at bounding box center [510, 117] width 56 height 37
drag, startPoint x: 494, startPoint y: 120, endPoint x: 514, endPoint y: 122, distance: 20.0
click at [514, 122] on td "rfq-phase" at bounding box center [510, 117] width 56 height 37
click at [523, 119] on td "rfq-phase" at bounding box center [510, 117] width 56 height 37
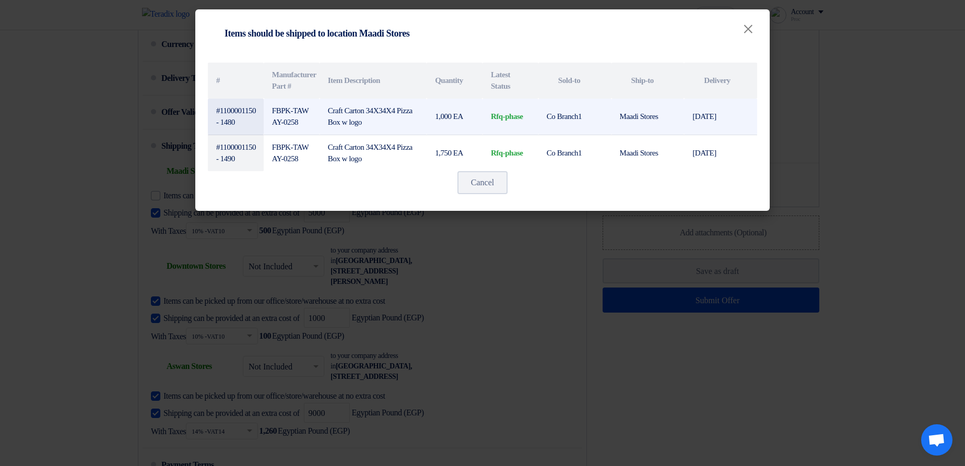
click at [530, 118] on td "rfq-phase" at bounding box center [510, 117] width 56 height 37
click at [496, 116] on td "rfq-phase" at bounding box center [510, 117] width 56 height 37
drag, startPoint x: 496, startPoint y: 116, endPoint x: 527, endPoint y: 115, distance: 30.3
click at [527, 115] on td "rfq-phase" at bounding box center [510, 117] width 56 height 37
click at [501, 113] on td "rfq-phase" at bounding box center [510, 117] width 56 height 37
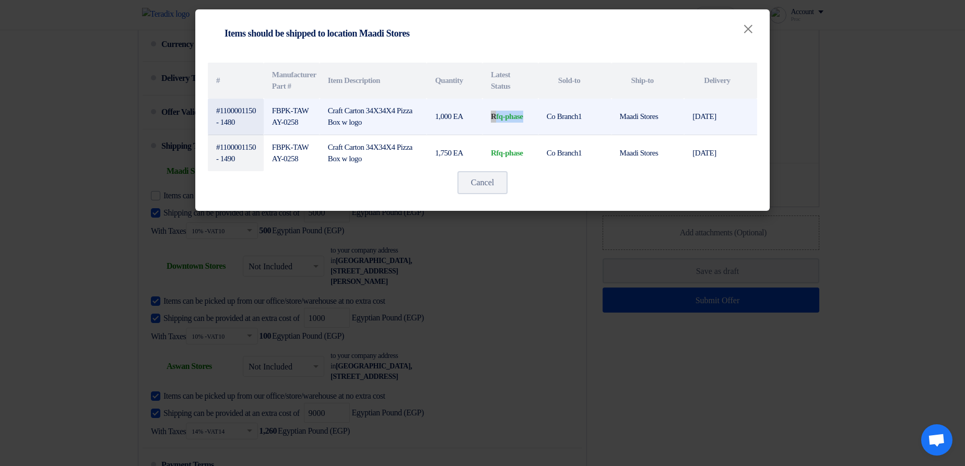
drag, startPoint x: 501, startPoint y: 113, endPoint x: 532, endPoint y: 112, distance: 31.9
click at [532, 112] on td "rfq-phase" at bounding box center [510, 117] width 56 height 37
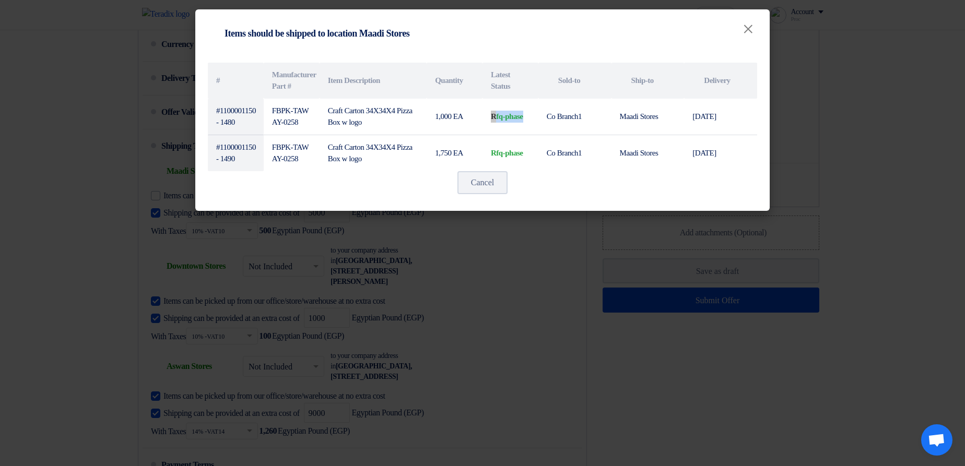
click at [526, 97] on div at bounding box center [526, 97] width 0 height 0
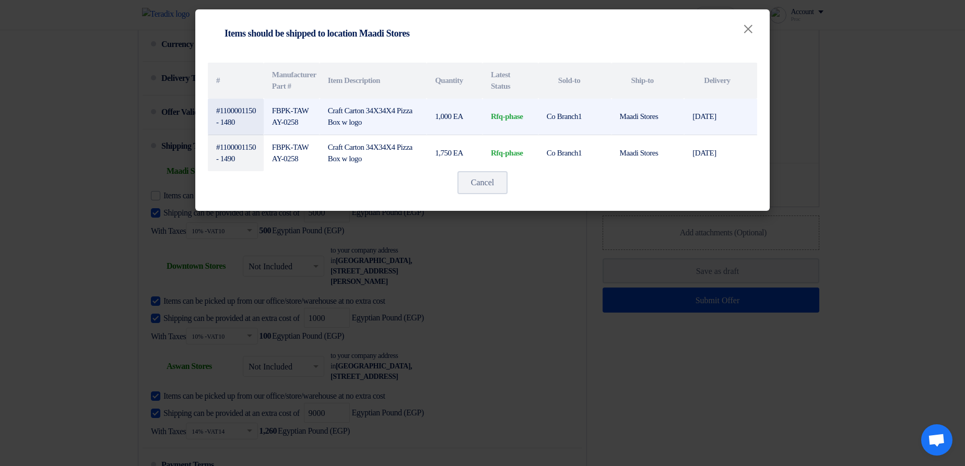
click at [608, 125] on td "Co Branch1" at bounding box center [574, 117] width 73 height 37
click at [496, 114] on td "rfq-phase" at bounding box center [510, 117] width 56 height 37
drag, startPoint x: 496, startPoint y: 114, endPoint x: 526, endPoint y: 112, distance: 30.4
click at [526, 112] on td "rfq-phase" at bounding box center [510, 117] width 56 height 37
click at [522, 117] on td "rfq-phase" at bounding box center [510, 117] width 56 height 37
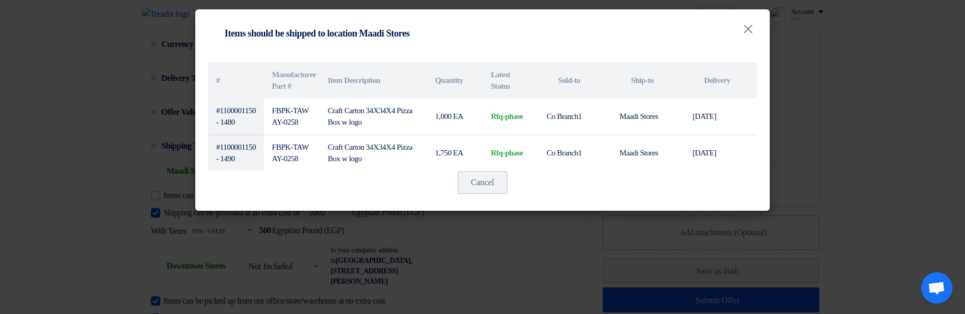
click at [591, 178] on div "Cancel" at bounding box center [482, 182] width 549 height 23
click at [610, 194] on div "Cancel" at bounding box center [482, 182] width 549 height 23
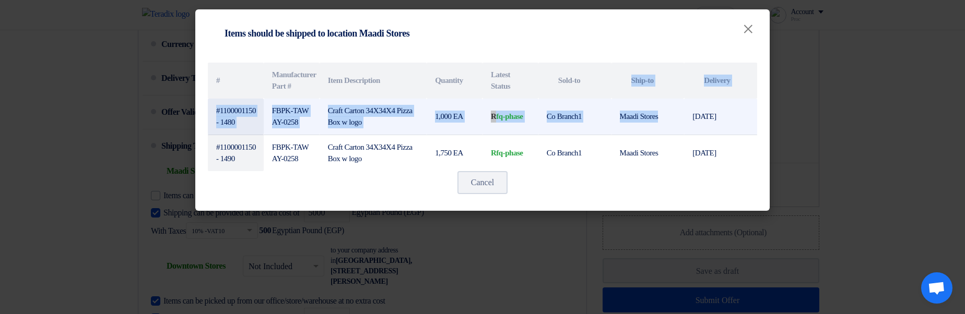
drag, startPoint x: 644, startPoint y: 77, endPoint x: 646, endPoint y: 129, distance: 52.2
click at [646, 129] on table "# Manufacturer Part # Item Description Quantity Latest Status Attachments Sold-…" at bounding box center [482, 117] width 549 height 109
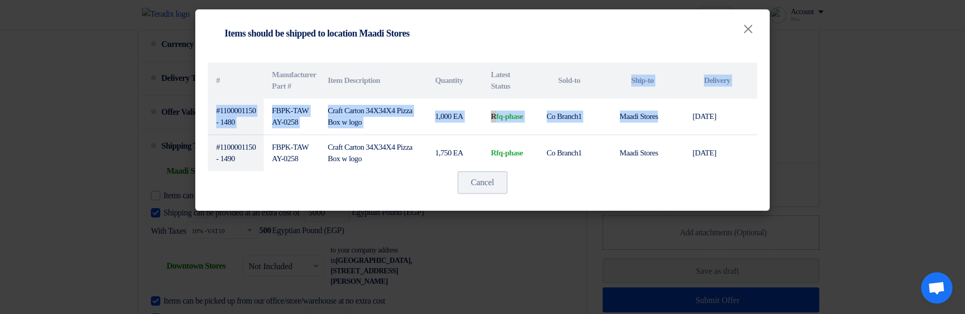
click at [639, 135] on div at bounding box center [639, 135] width 0 height 0
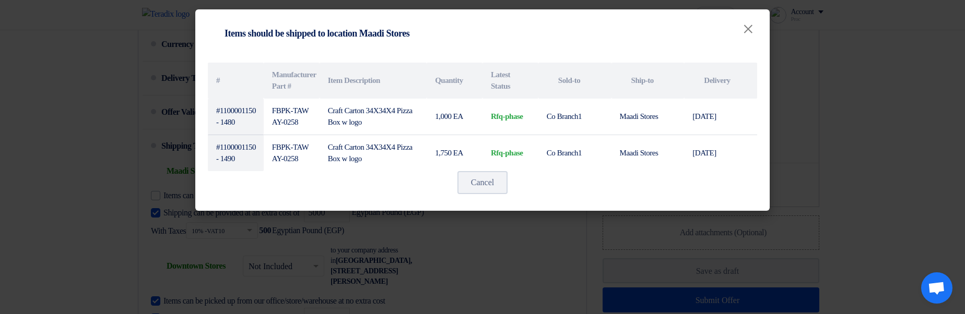
click at [680, 183] on div "Cancel" at bounding box center [482, 182] width 549 height 23
click at [502, 187] on button "Cancel" at bounding box center [482, 182] width 50 height 23
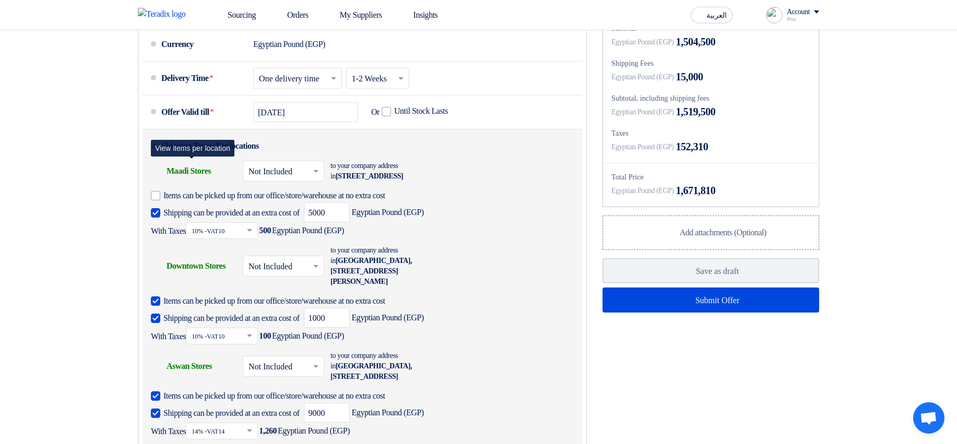
click at [212, 184] on div "Shipping To location Maadi Stores" at bounding box center [193, 171] width 84 height 25
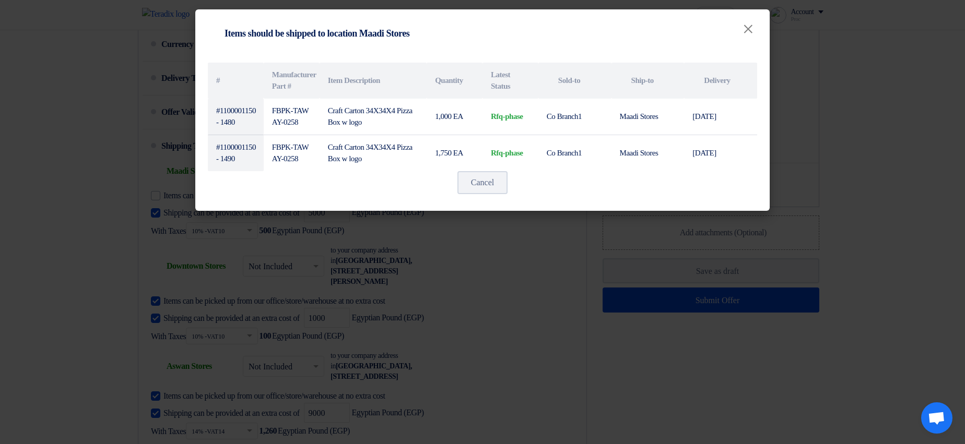
drag, startPoint x: 648, startPoint y: 80, endPoint x: 651, endPoint y: 94, distance: 14.4
click at [648, 80] on th "Attachments Ship-to" at bounding box center [647, 81] width 73 height 36
click at [608, 232] on modal-container "Shipping To location Items should be shipped to location Maadi Stores × # Manuf…" at bounding box center [482, 222] width 965 height 444
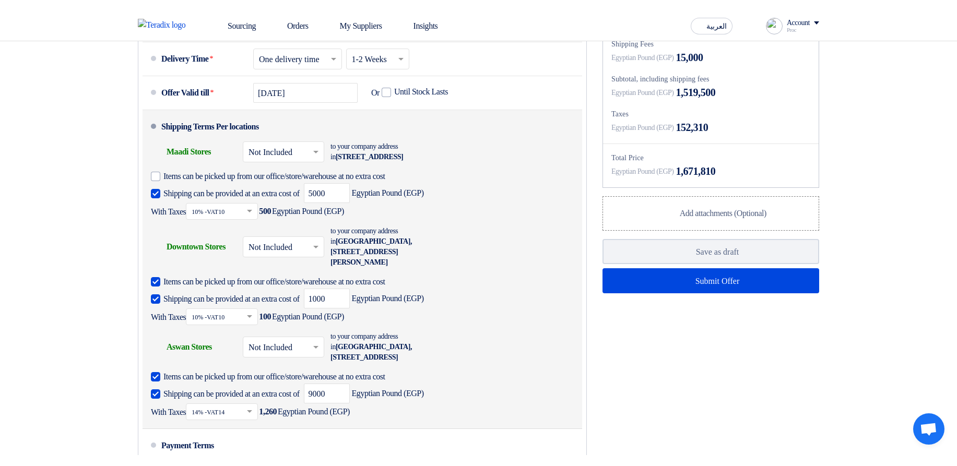
scroll to position [752, 0]
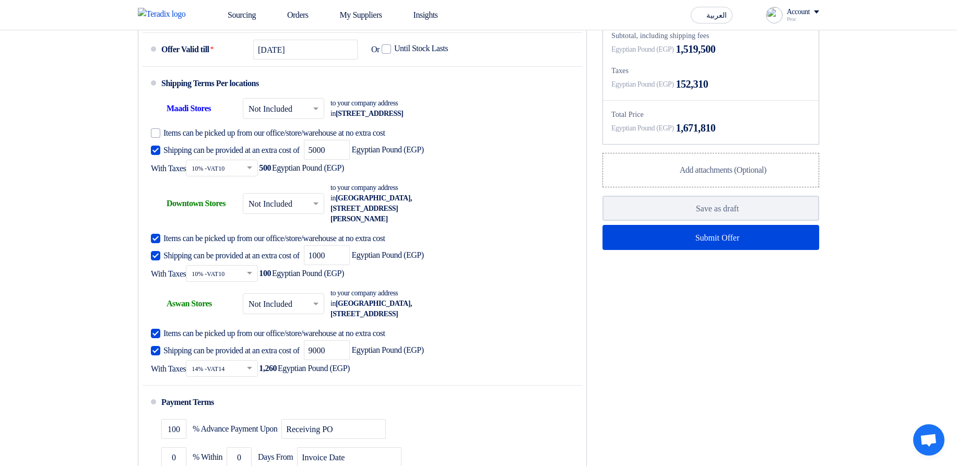
click at [751, 432] on div "Financial Offer Summary Subtotal Egyptian Pound (EGP) 1,504,500 Shipping Fees" at bounding box center [711, 233] width 232 height 606
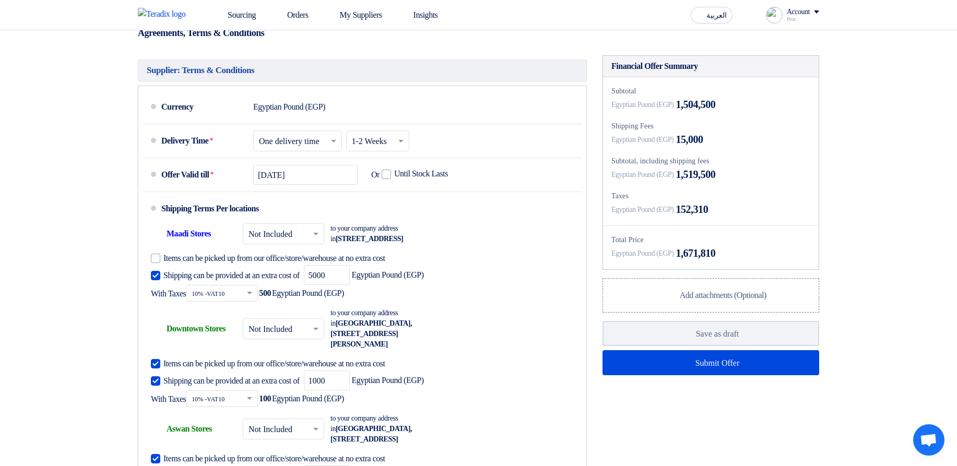
scroll to position [877, 0]
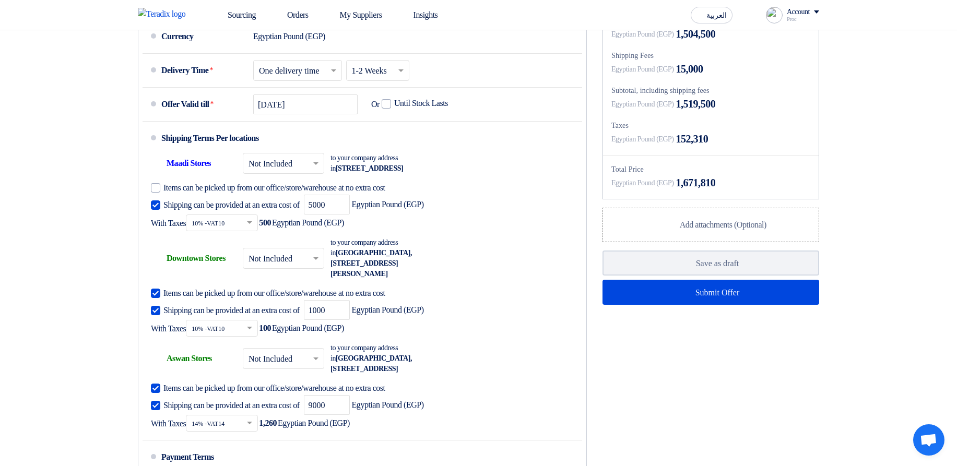
scroll to position [689, 0]
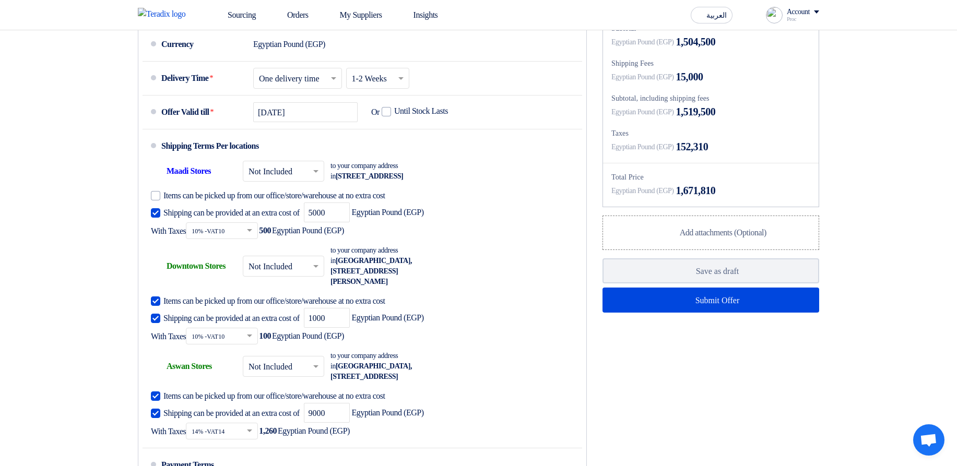
click at [931, 250] on section "Offer Details # Part Number Item Description Quantity Unit Price (EGP) Taxes + …" at bounding box center [478, 17] width 957 height 1230
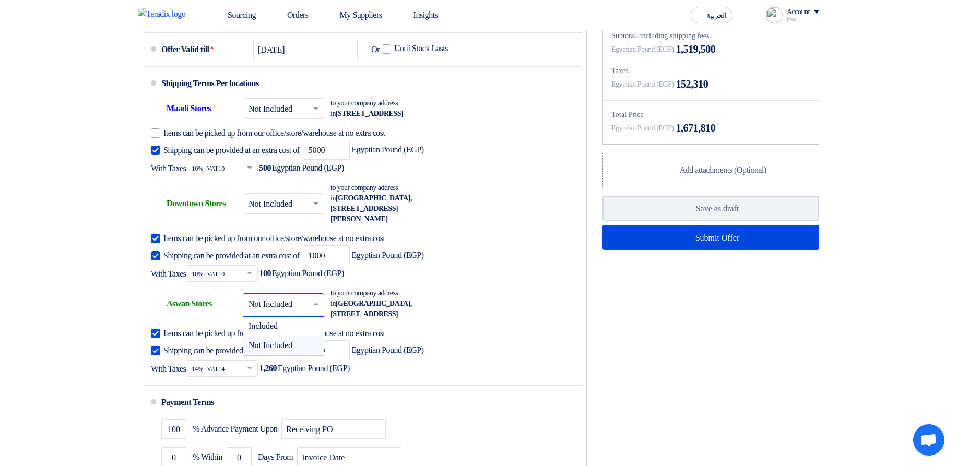
click at [294, 313] on input "text" at bounding box center [283, 305] width 71 height 15
click at [303, 336] on div "Included" at bounding box center [283, 326] width 80 height 19
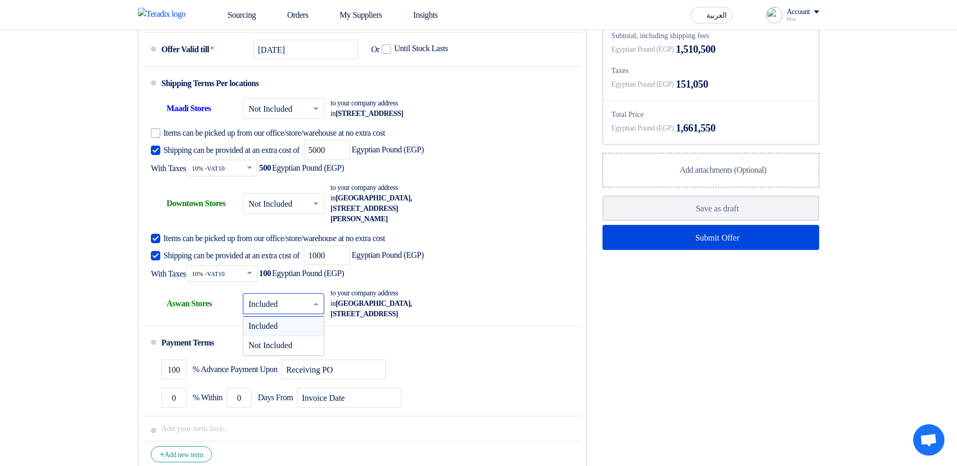
click at [274, 313] on input "text" at bounding box center [283, 305] width 71 height 15
click at [290, 350] on span "Not Included" at bounding box center [270, 345] width 44 height 9
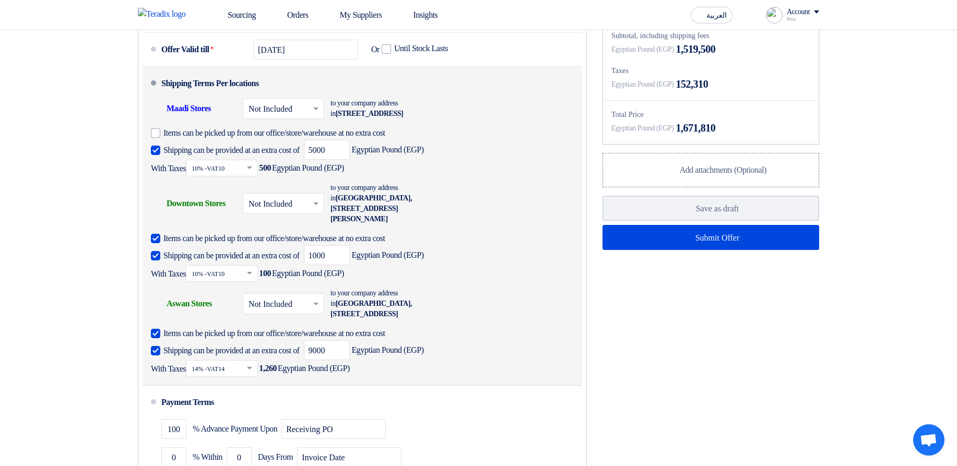
drag, startPoint x: 165, startPoint y: 109, endPoint x: 252, endPoint y: 117, distance: 87.1
click at [288, 108] on li "Shipping Terms Per locations Shipping To location Maadi Stores × Not Included ×…" at bounding box center [363, 226] width 440 height 319
click at [214, 96] on div "Shipping Terms Per locations" at bounding box center [210, 83] width 98 height 25
click at [163, 96] on div "Shipping Terms Per locations" at bounding box center [210, 83] width 98 height 25
drag, startPoint x: 213, startPoint y: 108, endPoint x: 309, endPoint y: 110, distance: 95.5
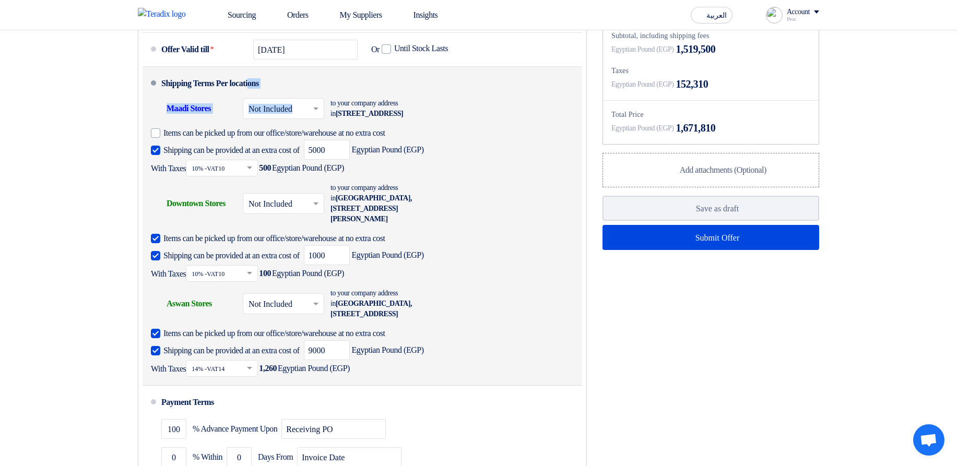
click at [309, 110] on li "Shipping Terms Per locations Shipping To location Maadi Stores × Not Included ×…" at bounding box center [363, 226] width 440 height 319
click at [230, 96] on div "Shipping Terms Per locations" at bounding box center [210, 83] width 98 height 25
click at [164, 96] on div "Shipping Terms Per locations" at bounding box center [210, 83] width 98 height 25
drag, startPoint x: 171, startPoint y: 112, endPoint x: 287, endPoint y: 106, distance: 116.5
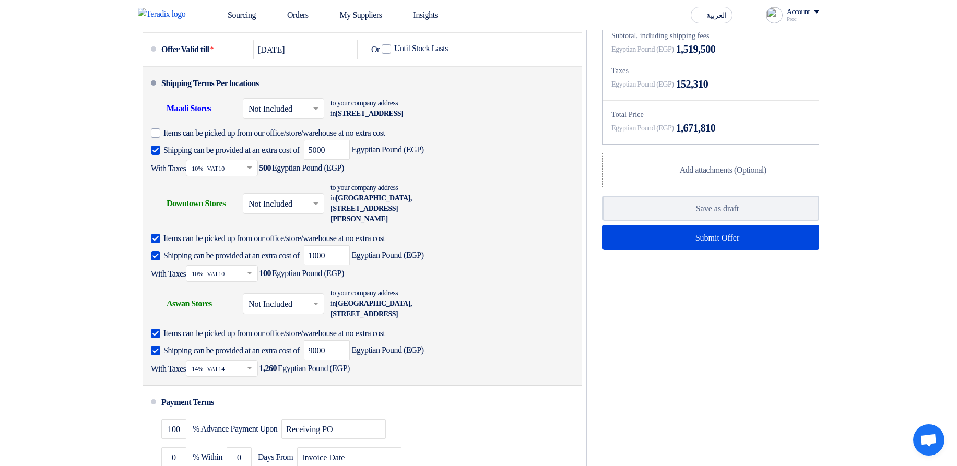
click at [287, 106] on li "Shipping Terms Per locations Shipping To location Maadi Stores × Not Included ×…" at bounding box center [363, 226] width 440 height 319
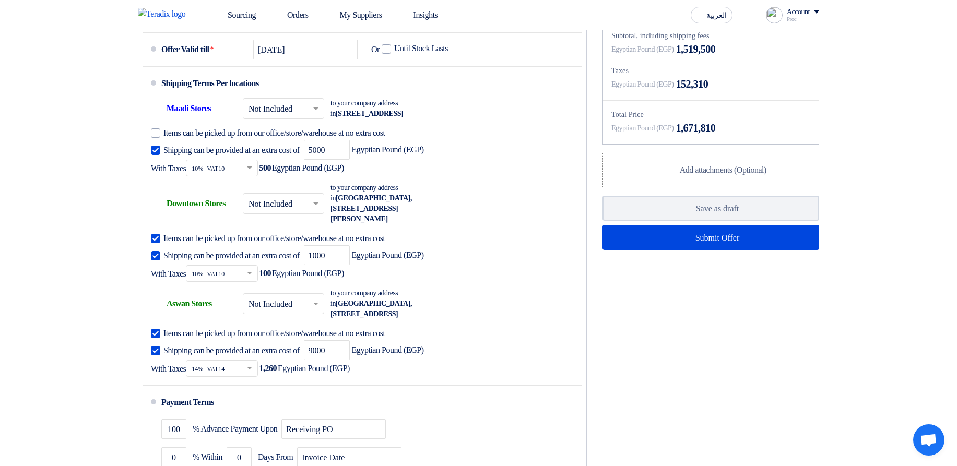
click at [663, 375] on div "Financial Offer Summary Subtotal Egyptian Pound (EGP) 1,504,500 Shipping Fees" at bounding box center [711, 233] width 232 height 606
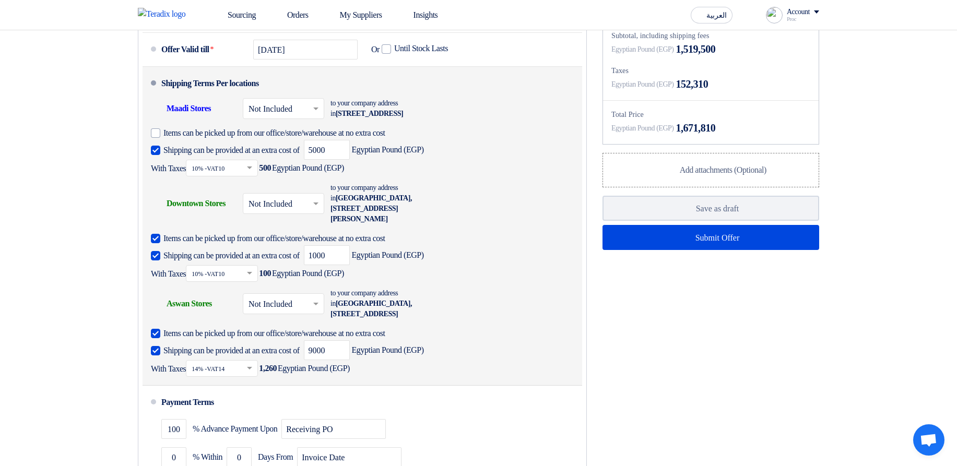
click at [222, 96] on div "Shipping Terms Per locations" at bounding box center [210, 83] width 98 height 25
drag, startPoint x: 222, startPoint y: 109, endPoint x: 315, endPoint y: 108, distance: 92.4
click at [314, 107] on li "Shipping Terms Per locations Shipping To location Maadi Stores × Not Included ×…" at bounding box center [363, 226] width 440 height 319
click at [352, 99] on li "Shipping Terms Per locations Shipping To location Maadi Stores × Not Included ×…" at bounding box center [363, 226] width 440 height 319
click at [164, 96] on div "Shipping Terms Per locations" at bounding box center [210, 83] width 98 height 25
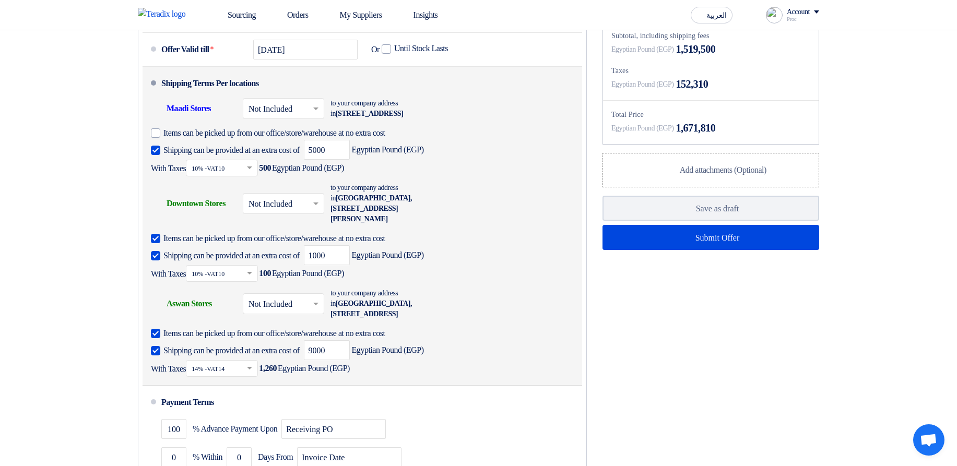
drag, startPoint x: 164, startPoint y: 108, endPoint x: 249, endPoint y: 101, distance: 85.4
click at [249, 96] on div "Shipping Terms Per locations" at bounding box center [210, 83] width 98 height 25
click at [259, 96] on div "Shipping Terms Per locations" at bounding box center [210, 83] width 98 height 25
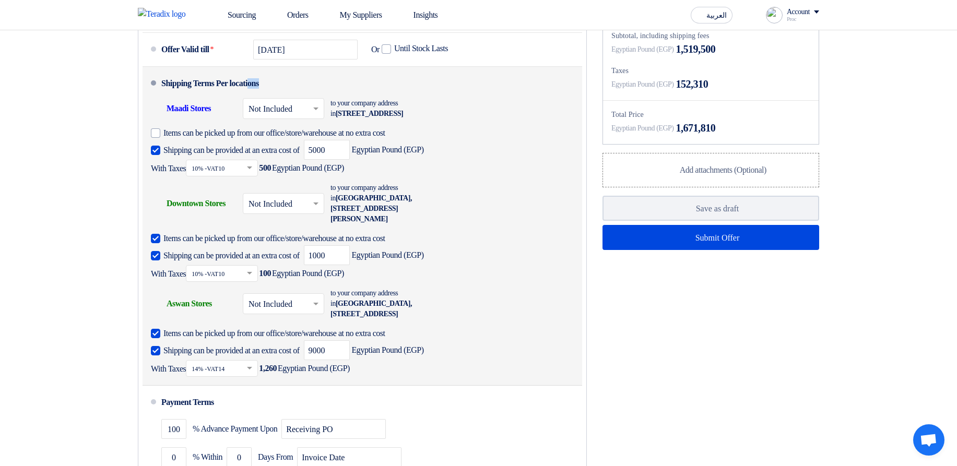
click at [259, 96] on div "Shipping Terms Per locations" at bounding box center [210, 83] width 98 height 25
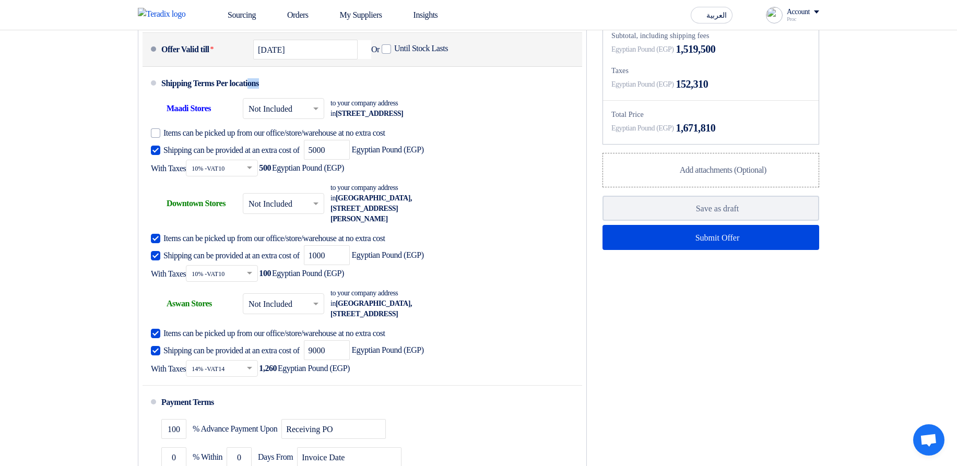
drag, startPoint x: 164, startPoint y: 77, endPoint x: 213, endPoint y: 74, distance: 48.6
click at [213, 62] on div "Offer Valid till *" at bounding box center [203, 49] width 84 height 25
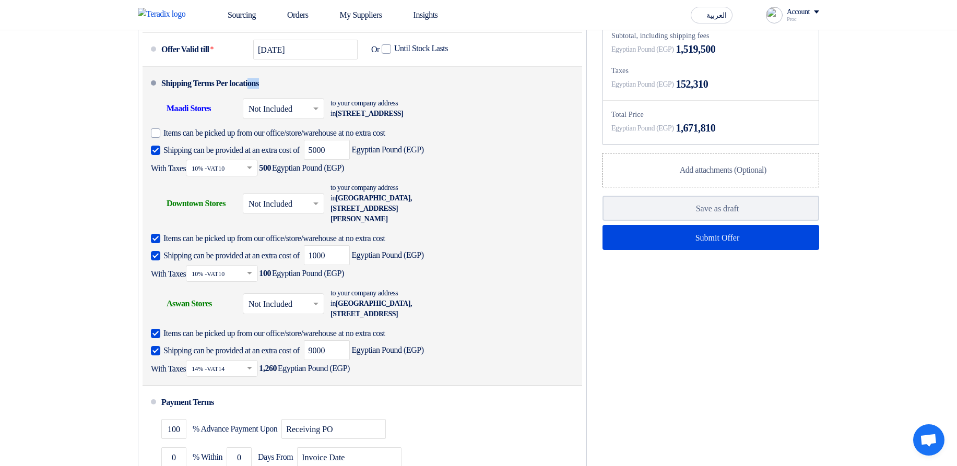
drag, startPoint x: 237, startPoint y: 126, endPoint x: 399, endPoint y: 205, distance: 180.2
click at [399, 181] on div "Shipping To location Maadi Stores × Not Included × to your company address in E…" at bounding box center [359, 138] width 417 height 85
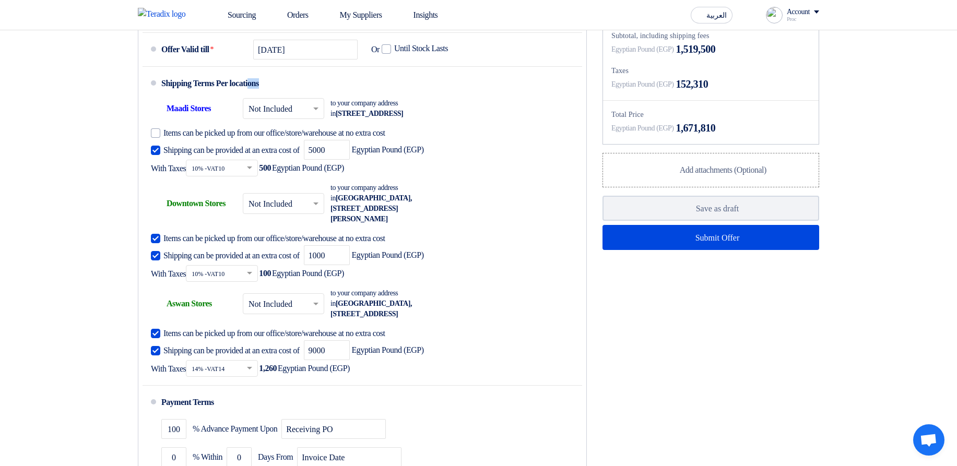
drag, startPoint x: 167, startPoint y: 74, endPoint x: 230, endPoint y: 70, distance: 63.3
click at [230, 62] on div "Offer Valid till *" at bounding box center [203, 49] width 84 height 25
click at [231, 62] on div "Offer Valid till *" at bounding box center [203, 49] width 84 height 25
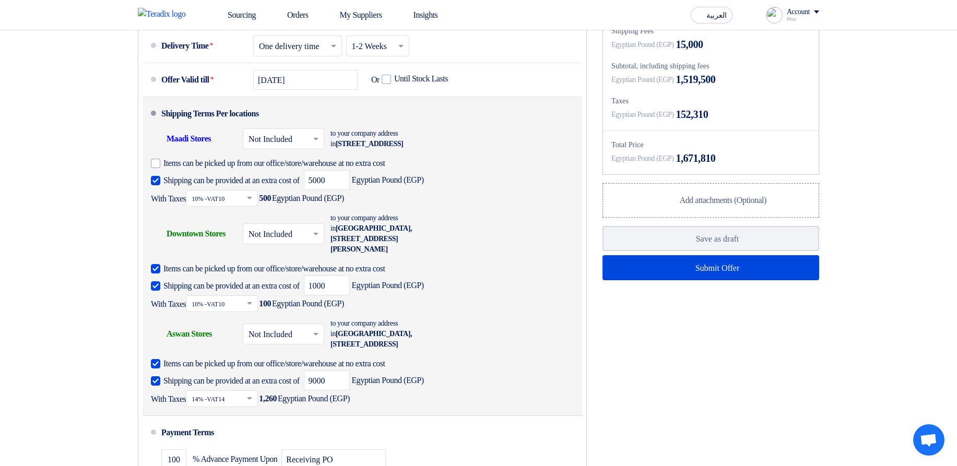
scroll to position [689, 0]
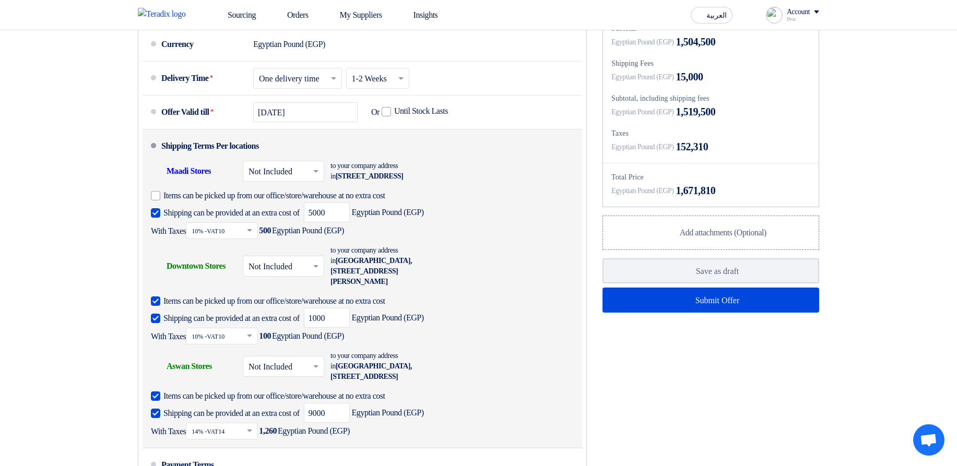
click at [541, 239] on div "Shipping can be provided at an extra cost of 5000 Egyptian Pound (EGP) With Tax…" at bounding box center [359, 221] width 417 height 37
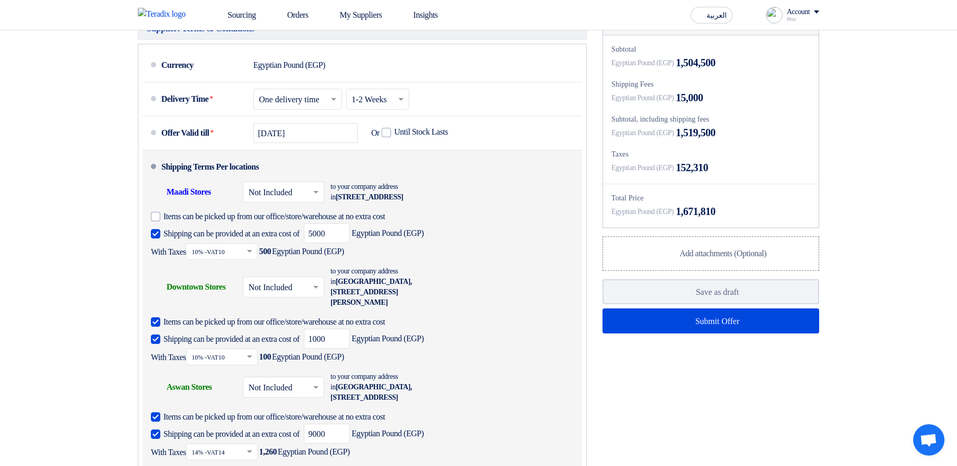
scroll to position [626, 0]
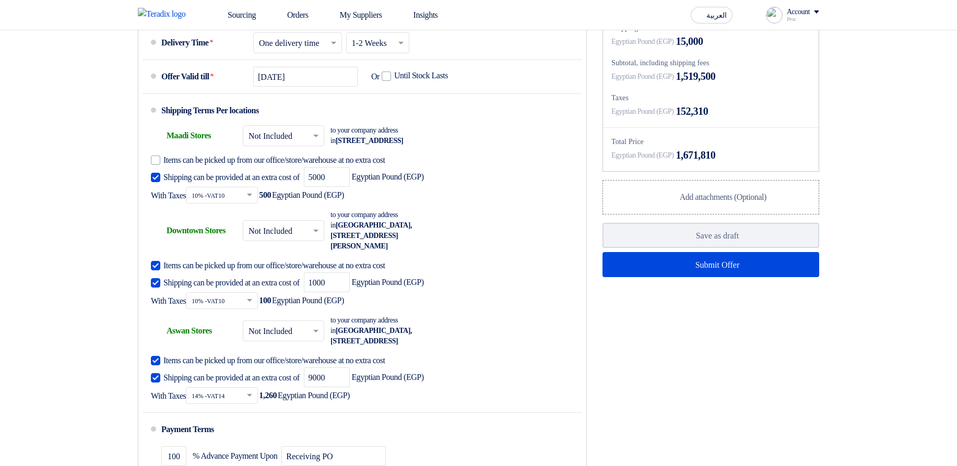
scroll to position [765, 0]
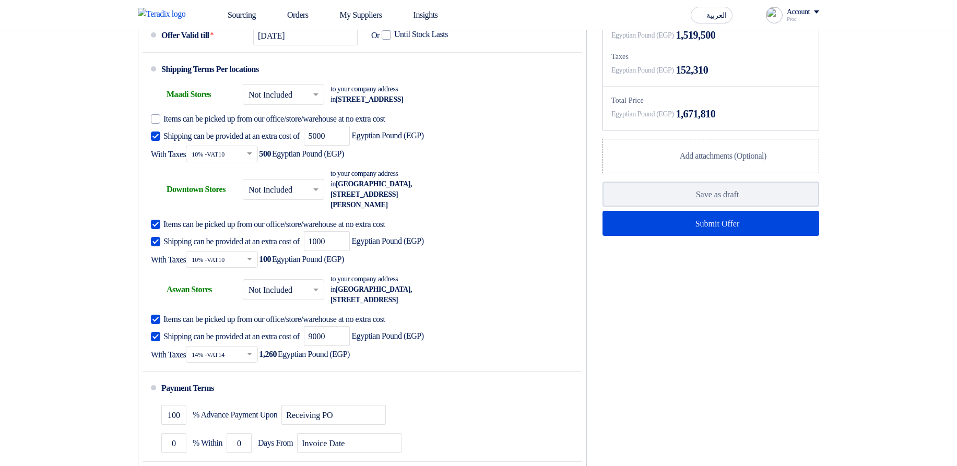
click at [782, 348] on div "Financial Offer Summary Subtotal Egyptian Pound (EGP) 1,504,500 Shipping Fees" at bounding box center [711, 219] width 232 height 606
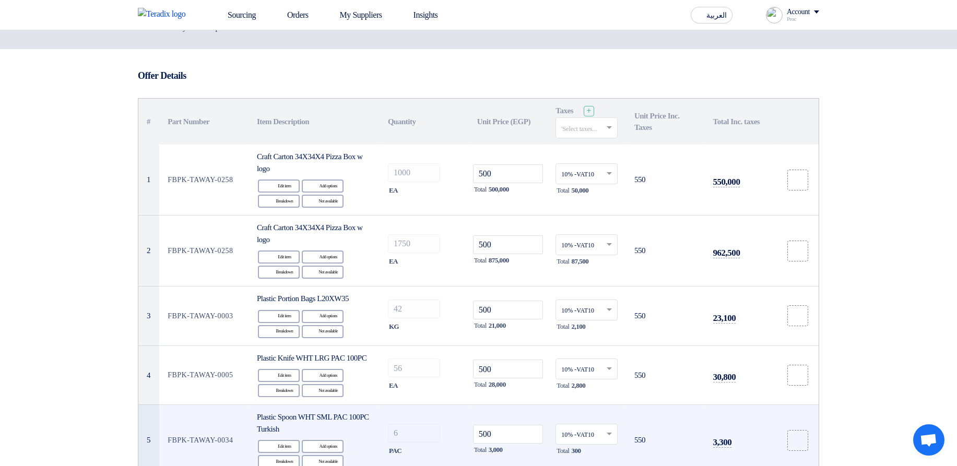
scroll to position [40, 0]
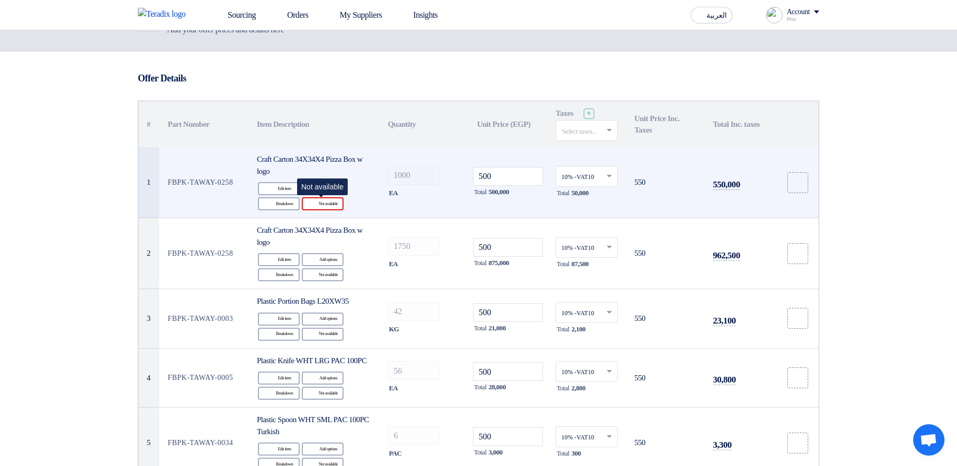
click at [330, 204] on div "Reject Not available" at bounding box center [323, 203] width 42 height 13
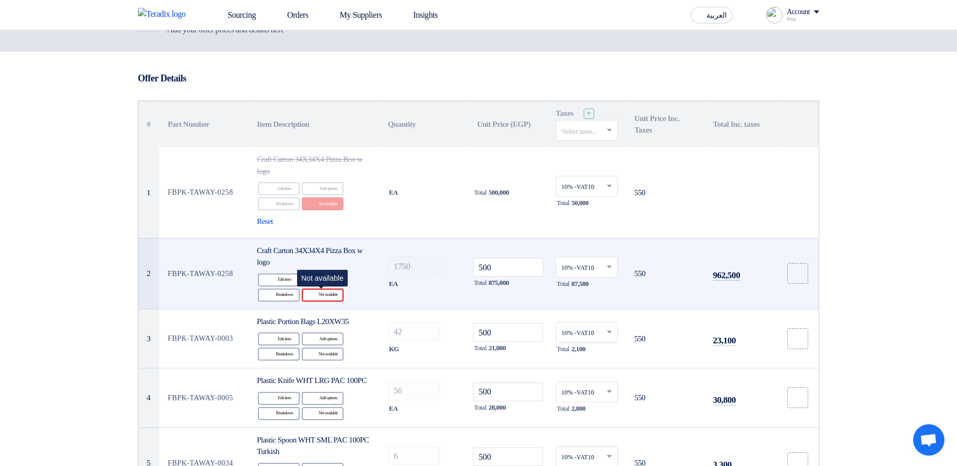
click at [326, 299] on div "Reject Not available" at bounding box center [323, 295] width 42 height 13
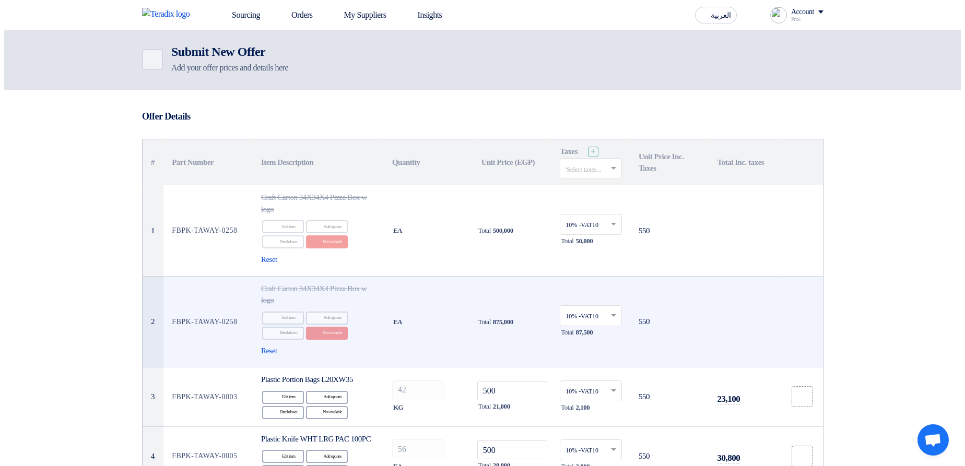
scroll to position [0, 0]
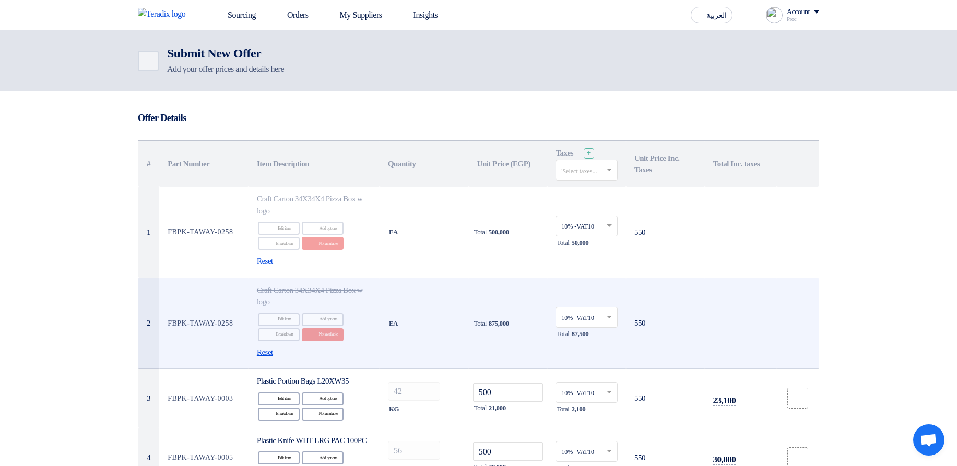
click at [263, 352] on span "Reset" at bounding box center [265, 353] width 16 height 12
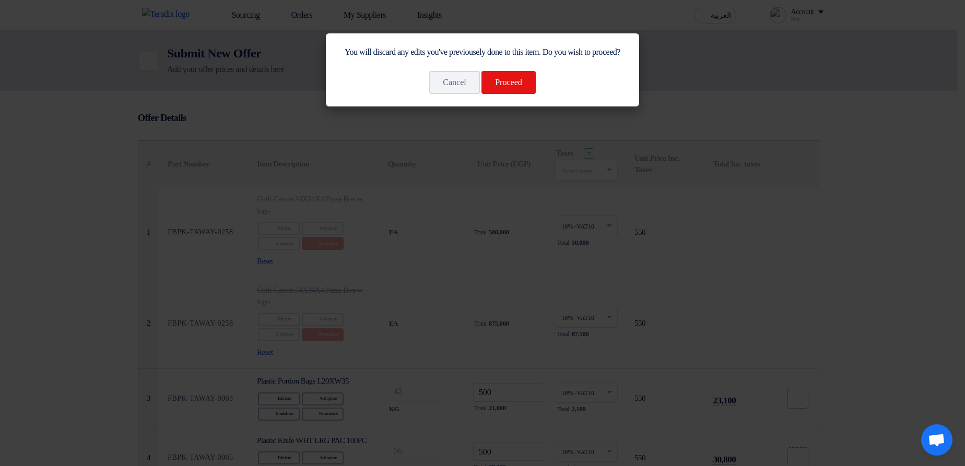
click at [506, 106] on div "You will discard any edits you've previousely done to this item. Do you wish to…" at bounding box center [482, 69] width 313 height 73
click at [514, 94] on button "Proceed" at bounding box center [508, 82] width 54 height 23
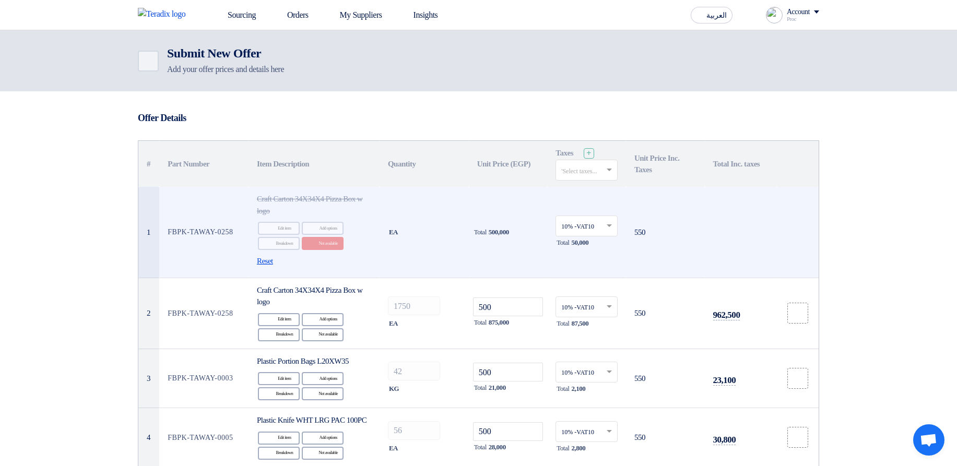
click at [271, 260] on span "Reset" at bounding box center [265, 261] width 16 height 12
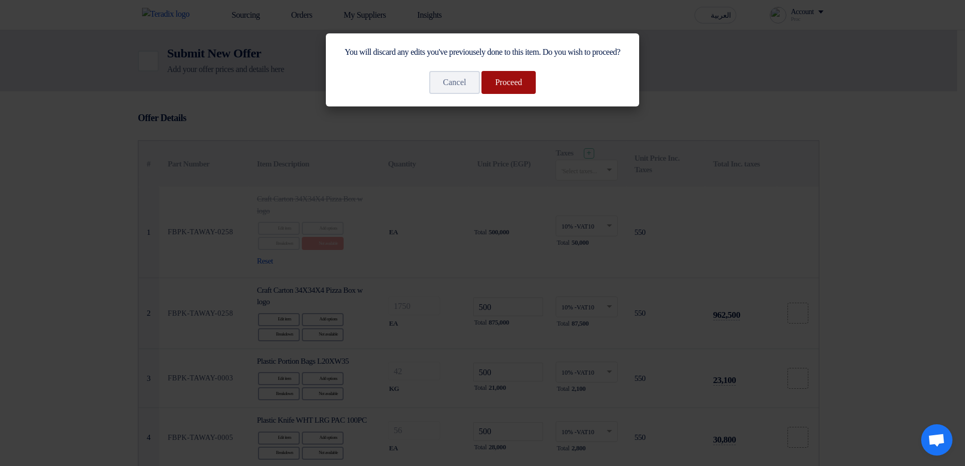
drag, startPoint x: 521, startPoint y: 89, endPoint x: 542, endPoint y: 134, distance: 49.5
click at [521, 89] on button "Proceed" at bounding box center [508, 82] width 54 height 23
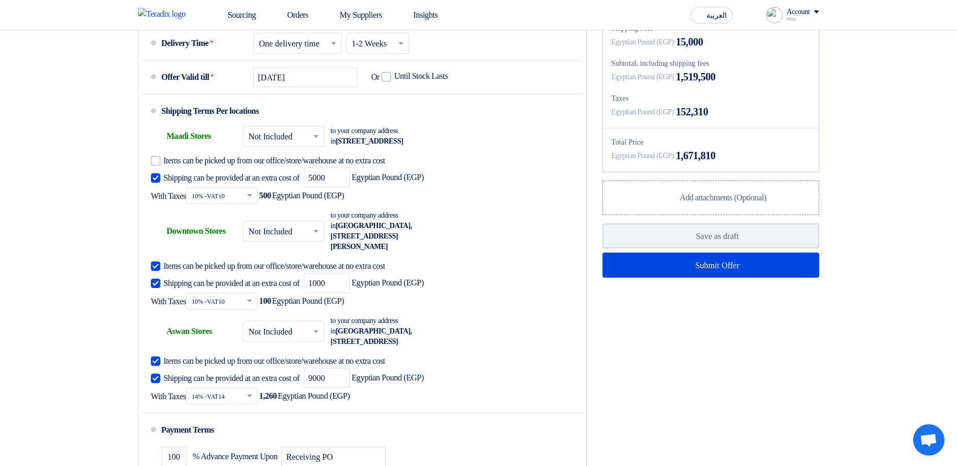
scroll to position [752, 0]
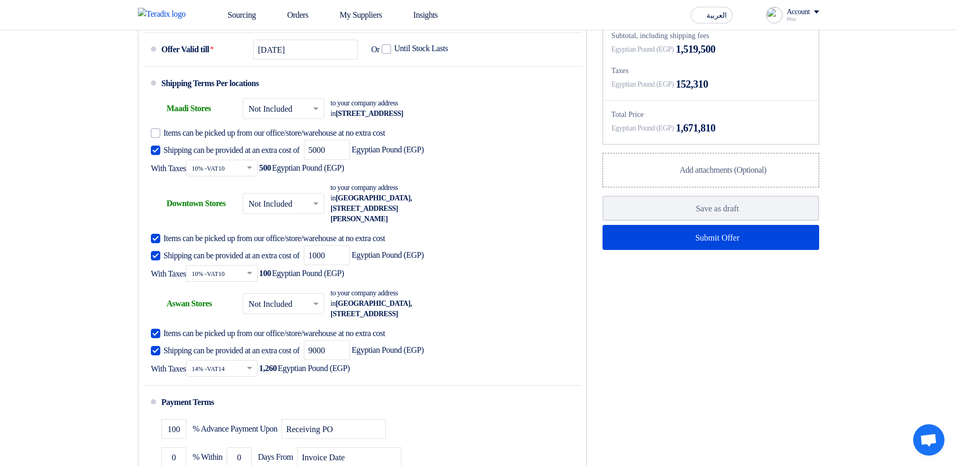
click at [721, 383] on div "Financial Offer Summary Subtotal Egyptian Pound (EGP) 1,504,500 Shipping Fees" at bounding box center [711, 233] width 232 height 606
click at [738, 388] on div "Financial Offer Summary Subtotal Egyptian Pound (EGP) 1,504,500 Shipping Fees" at bounding box center [711, 233] width 232 height 606
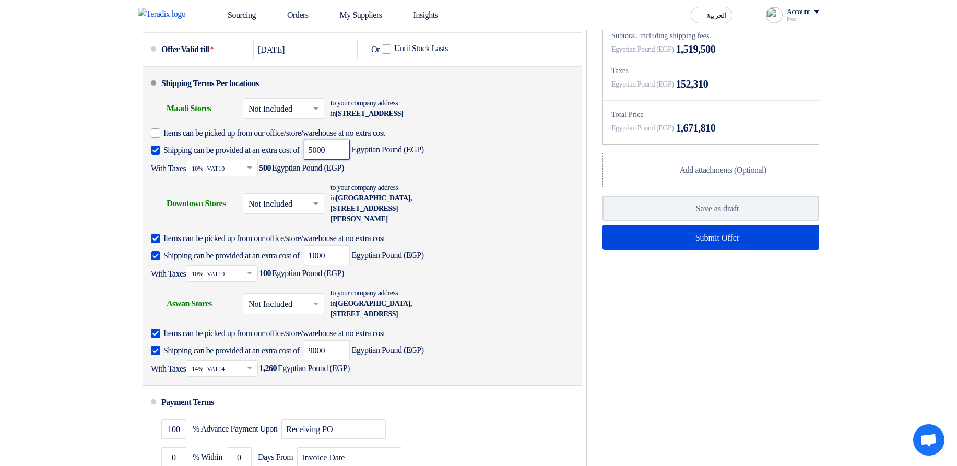
click at [350, 160] on input "5000" at bounding box center [327, 150] width 46 height 20
click at [538, 176] on div "Shipping can be provided at an extra cost of 5000 Egyptian Pound (EGP) With Tax…" at bounding box center [359, 158] width 417 height 37
click at [424, 160] on span "5000 Egyptian Pound (EGP)" at bounding box center [364, 150] width 120 height 20
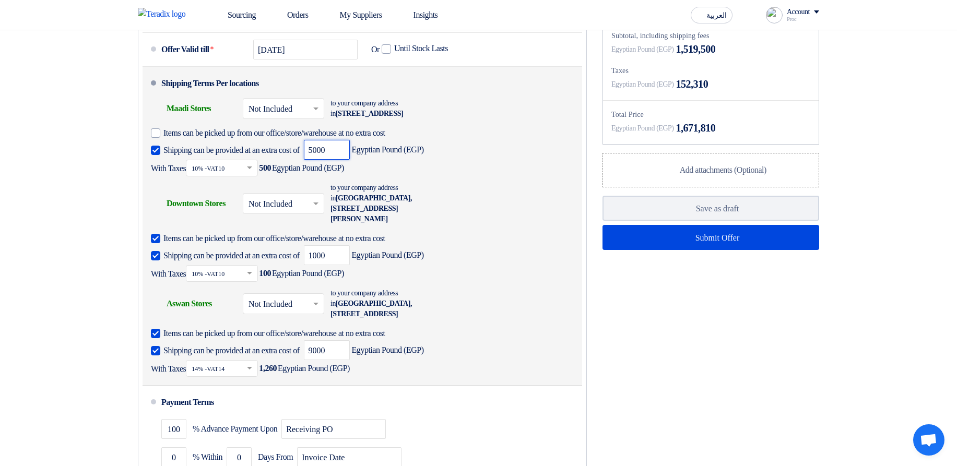
click at [482, 171] on div "Shipping can be provided at an extra cost of 5000 Egyptian Pound (EGP) With Tax…" at bounding box center [359, 158] width 417 height 37
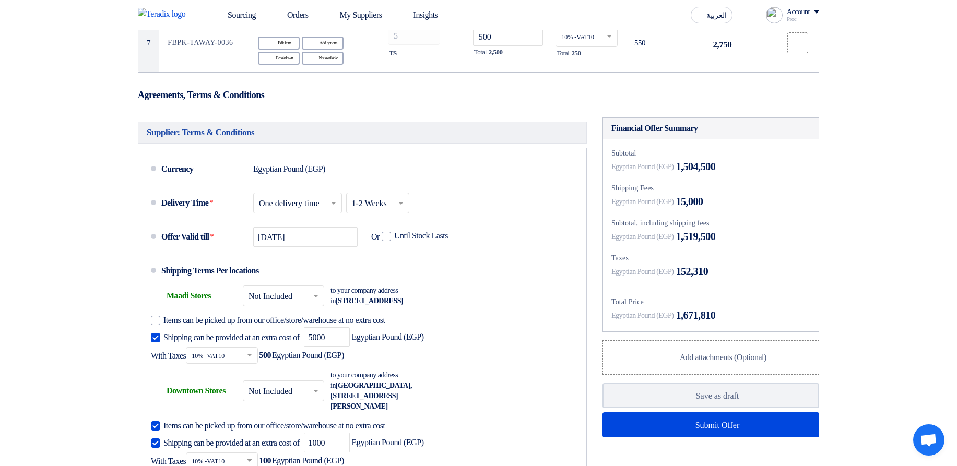
scroll to position [564, 0]
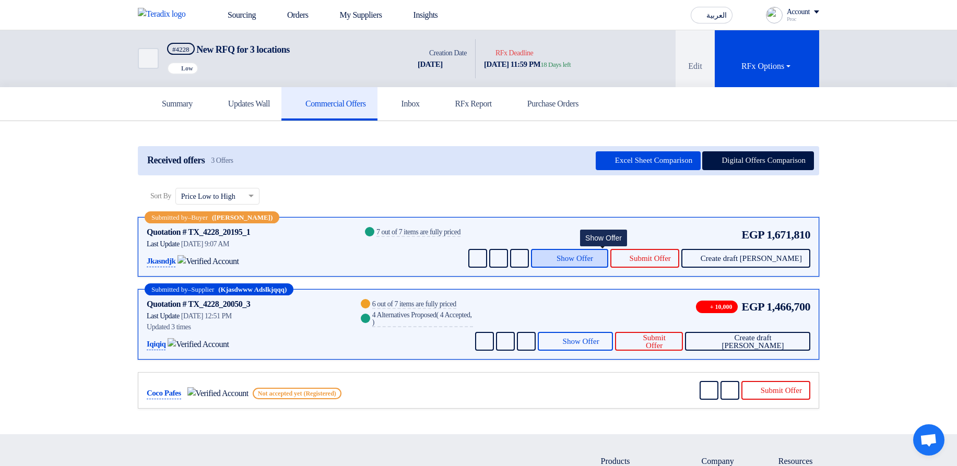
click at [608, 252] on button "Show Offer" at bounding box center [569, 258] width 77 height 19
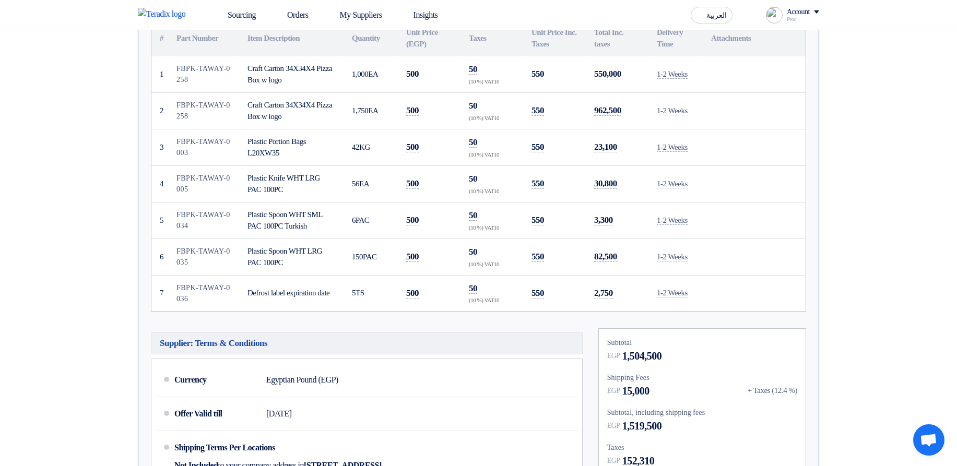
scroll to position [501, 0]
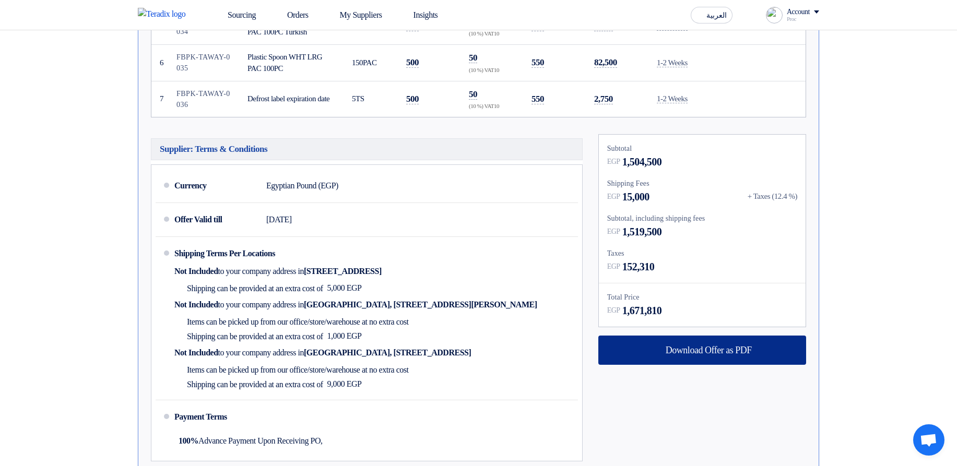
click at [689, 342] on div "Download Offer as PDF" at bounding box center [702, 350] width 208 height 29
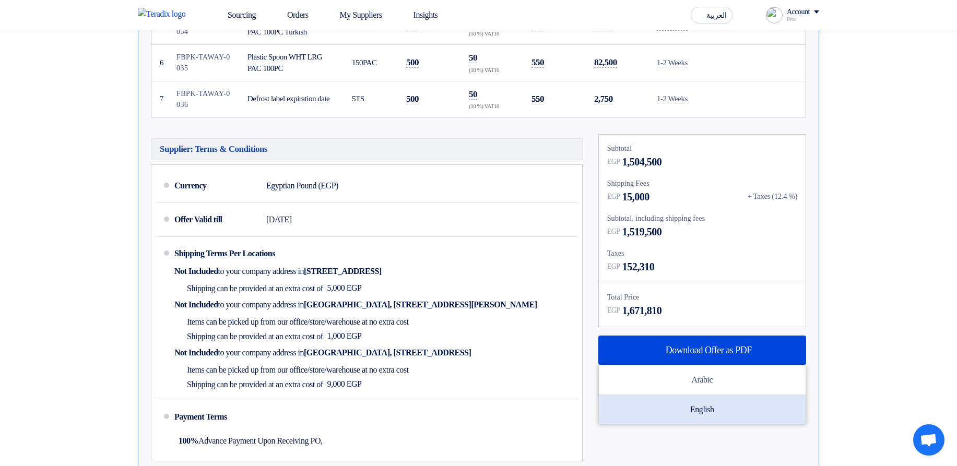
click at [716, 402] on div "English" at bounding box center [702, 409] width 207 height 29
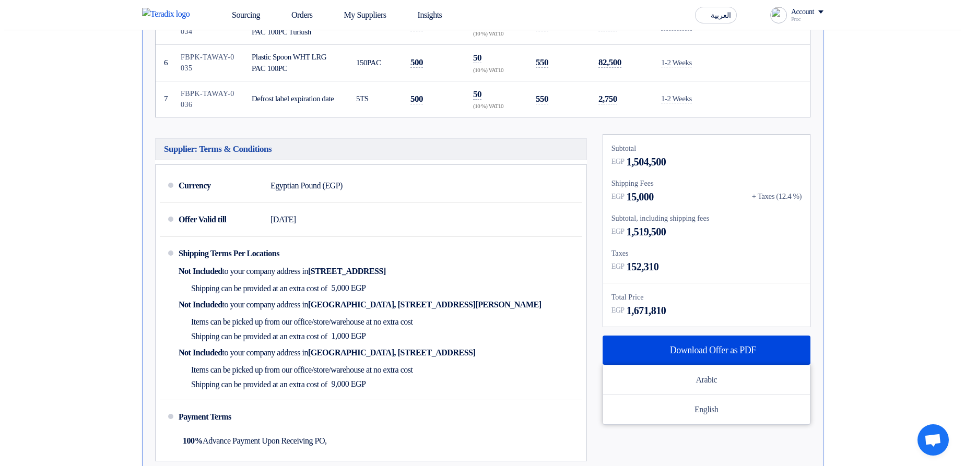
scroll to position [125, 0]
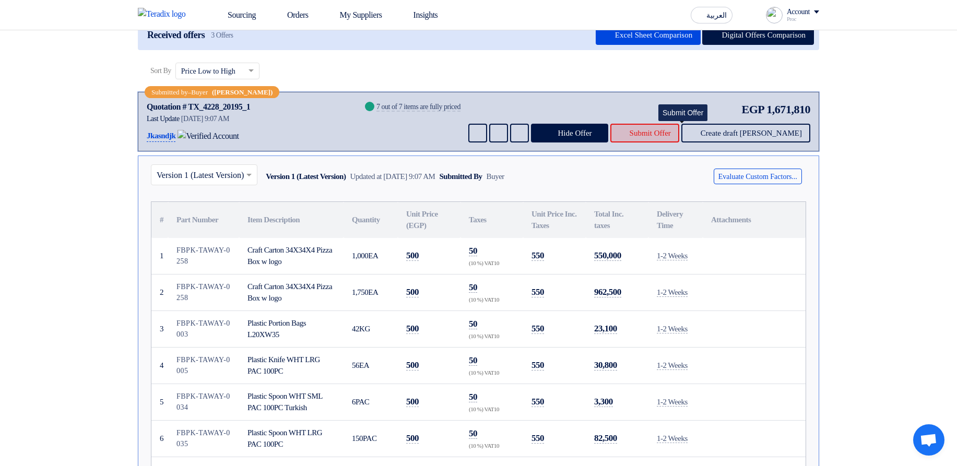
click at [662, 134] on button "Submit Offer" at bounding box center [644, 133] width 69 height 19
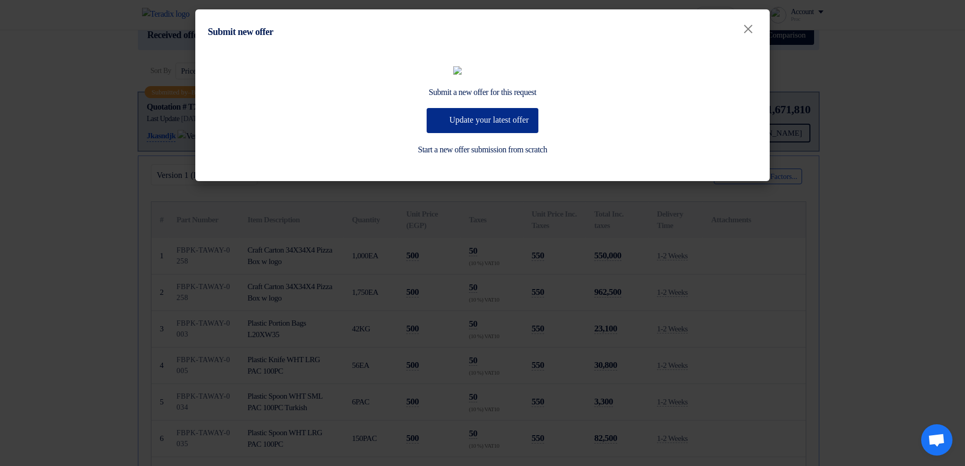
click at [525, 133] on button "Update your latest offer" at bounding box center [481, 120] width 111 height 25
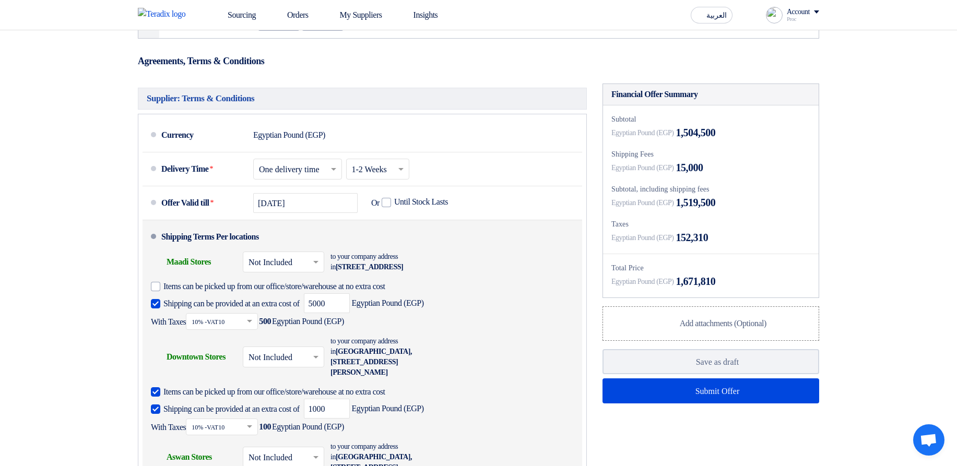
scroll to position [814, 0]
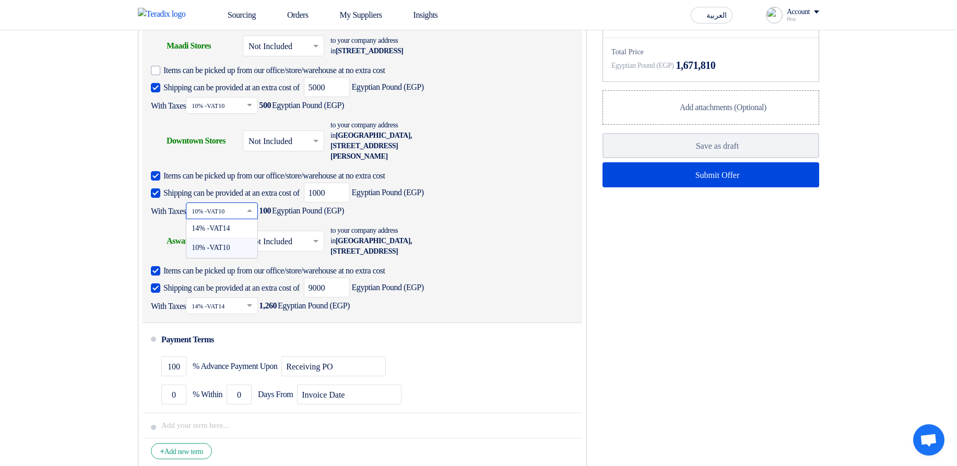
click at [251, 220] on input "text" at bounding box center [223, 212] width 62 height 15
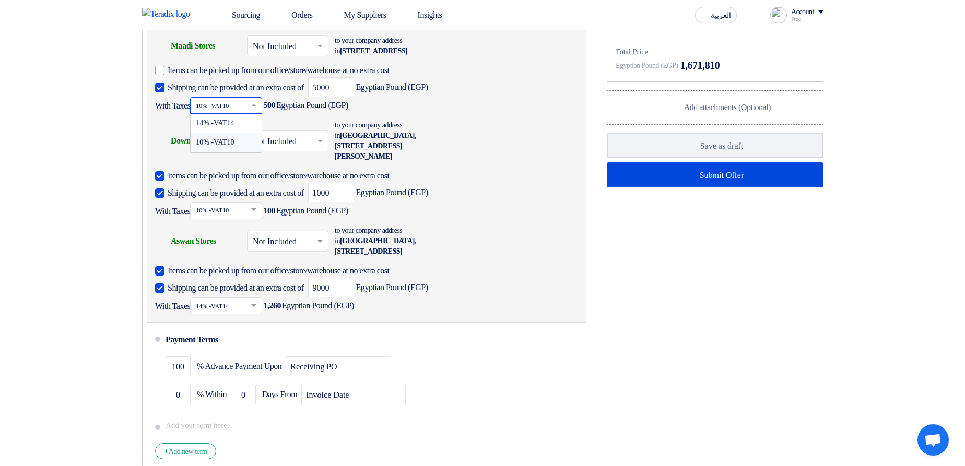
scroll to position [1, 0]
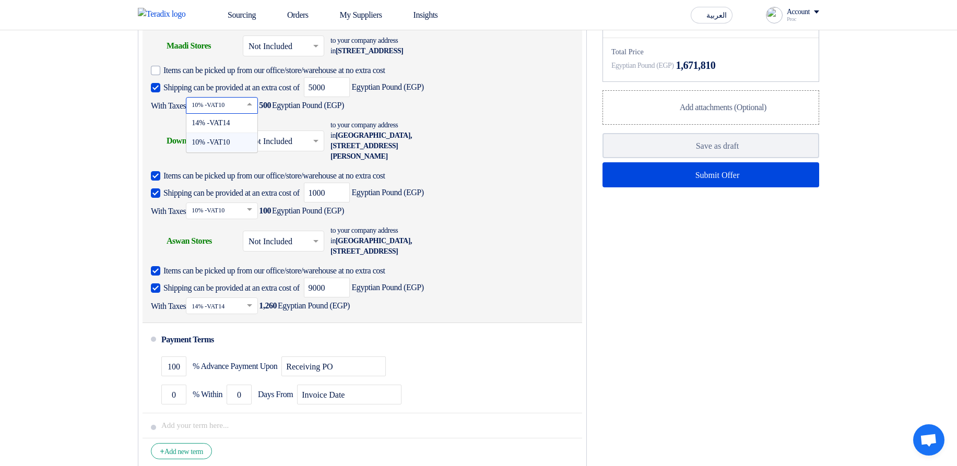
click at [247, 113] on input "text" at bounding box center [223, 105] width 62 height 15
drag, startPoint x: 480, startPoint y: 105, endPoint x: 468, endPoint y: 105, distance: 11.5
click at [480, 105] on div "Shipping can be provided at an extra cost of 5000 Egyptian Pound (EGP) With Tax…" at bounding box center [359, 95] width 417 height 37
click at [350, 97] on input "5000" at bounding box center [327, 87] width 46 height 20
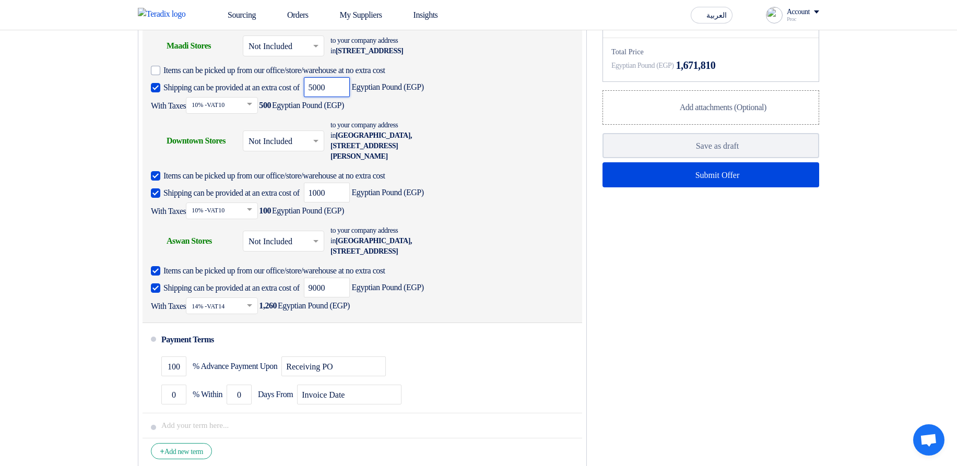
click at [350, 97] on input "5000" at bounding box center [327, 87] width 46 height 20
type input "5000"
click at [431, 114] on div "Shipping can be provided at an extra cost of 5000 Egyptian Pound (EGP) With Tax…" at bounding box center [359, 95] width 417 height 37
click at [232, 113] on input "text" at bounding box center [223, 105] width 62 height 15
click at [230, 127] on span "14% -VAT14" at bounding box center [211, 123] width 38 height 8
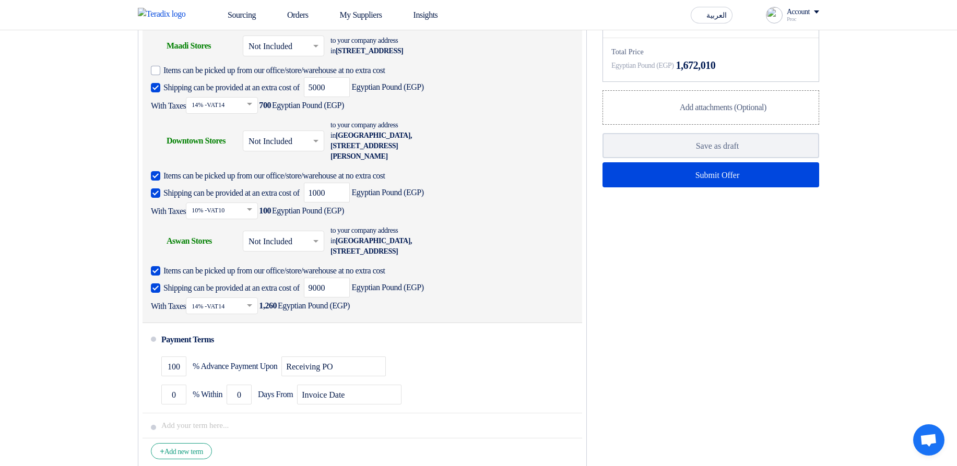
click at [227, 113] on input "text" at bounding box center [223, 105] width 62 height 15
click at [216, 146] on span "10% -VAT10" at bounding box center [211, 142] width 38 height 8
click at [441, 114] on div "Shipping can be provided at an extra cost of 5000 Egyptian Pound (EGP) With Tax…" at bounding box center [359, 95] width 417 height 37
click at [490, 114] on div "Shipping can be provided at an extra cost of 5000 Egyptian Pound (EGP) With Tax…" at bounding box center [359, 95] width 417 height 37
click at [533, 114] on div "Shipping can be provided at an extra cost of 5000 Egyptian Pound (EGP) With Tax…" at bounding box center [359, 95] width 417 height 37
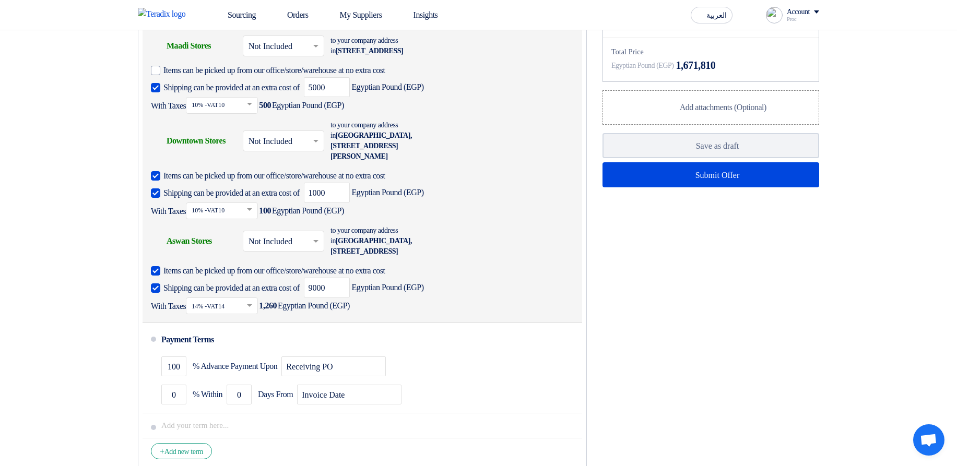
click at [532, 114] on div "Shipping can be provided at an extra cost of 5000 Egyptian Pound (EGP) With Tax…" at bounding box center [359, 95] width 417 height 37
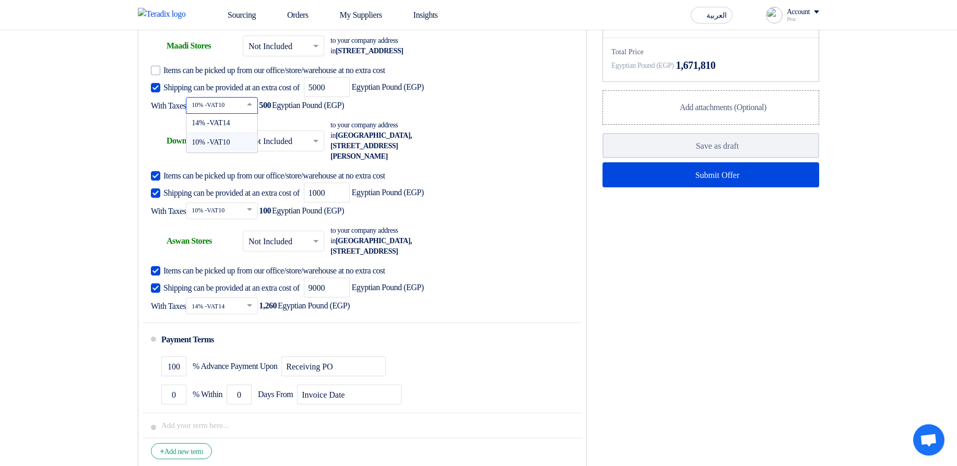
click at [242, 113] on input "text" at bounding box center [223, 105] width 62 height 15
click at [505, 114] on div "Shipping can be provided at an extra cost of 5000 Egyptian Pound (EGP) With Tax…" at bounding box center [359, 95] width 417 height 37
drag, startPoint x: 146, startPoint y: 133, endPoint x: 289, endPoint y: 138, distance: 142.6
click at [289, 138] on li "Shipping Terms Per locations Shipping To location Maadi Stores × Not Included ×…" at bounding box center [363, 163] width 440 height 319
click at [340, 114] on span "With Taxes Select Shipping fees taxes... 10% -VAT10 × 500 Egyptian Pound (EGP)" at bounding box center [247, 105] width 193 height 17
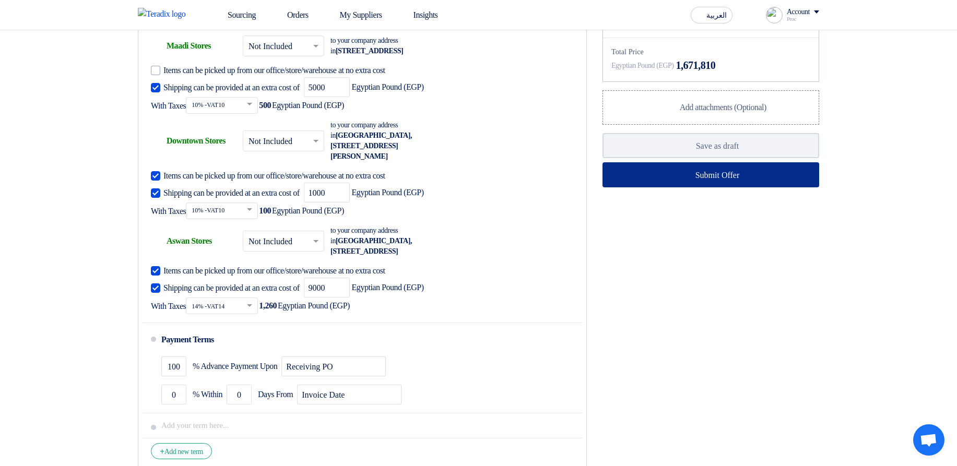
click at [659, 187] on button "Submit Offer" at bounding box center [710, 174] width 217 height 25
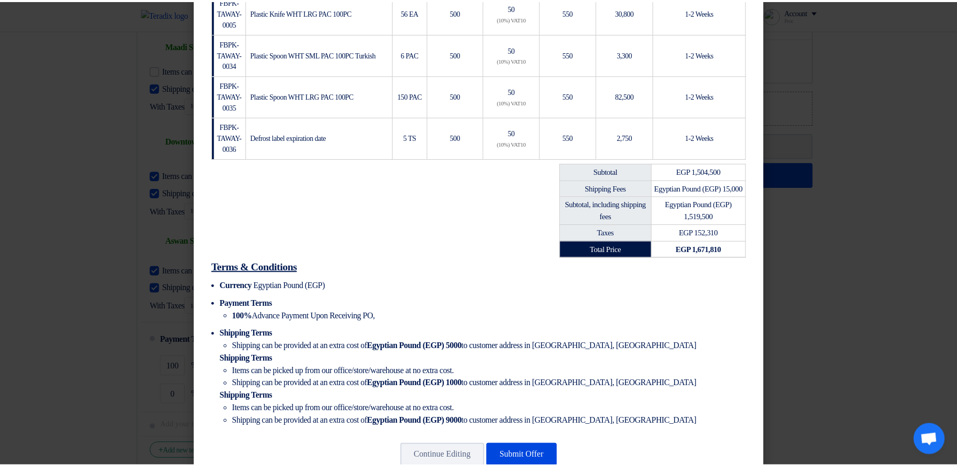
scroll to position [396, 0]
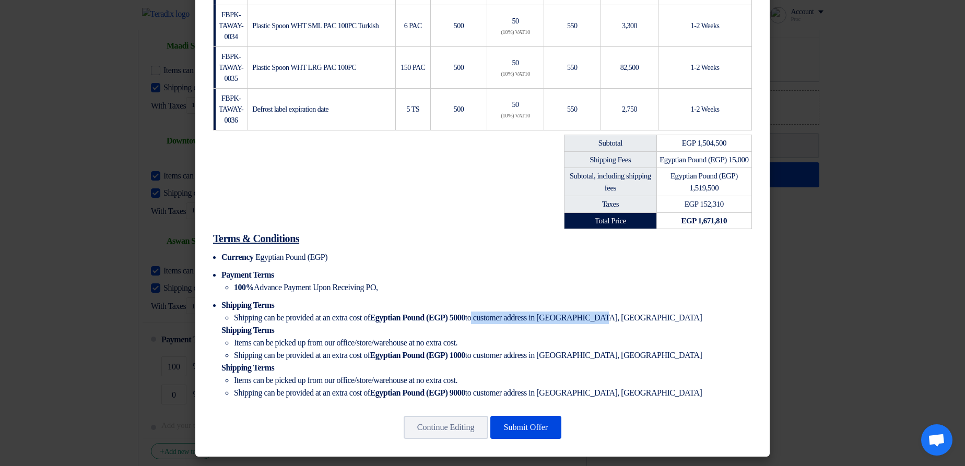
drag, startPoint x: 507, startPoint y: 318, endPoint x: 640, endPoint y: 322, distance: 132.6
click at [640, 322] on li "Shipping can be provided at an extra cost of Egyptian Pound (EGP) 5000 to custo…" at bounding box center [493, 318] width 518 height 13
click at [645, 320] on li "Shipping can be provided at an extra cost of Egyptian Pound (EGP) 5000 to custo…" at bounding box center [493, 318] width 518 height 13
click at [633, 319] on li "Shipping can be provided at an extra cost of Egyptian Pound (EGP) 5000 to custo…" at bounding box center [493, 318] width 518 height 13
drag, startPoint x: 507, startPoint y: 322, endPoint x: 611, endPoint y: 324, distance: 104.4
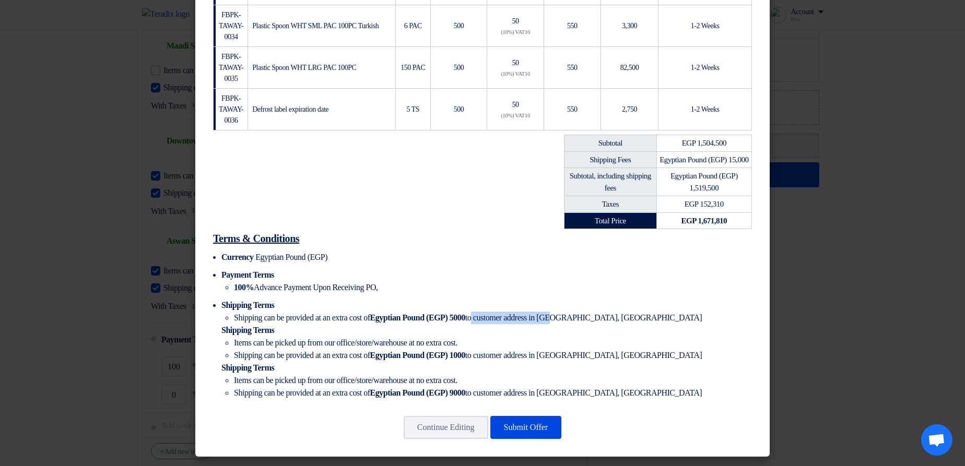
click at [611, 324] on li "Shipping can be provided at an extra cost of Egyptian Pound (EGP) 5000 to custo…" at bounding box center [493, 318] width 518 height 13
click at [562, 322] on li "Shipping can be provided at an extra cost of Egyptian Pound (EGP) 5000 to custo…" at bounding box center [493, 318] width 518 height 13
drag, startPoint x: 392, startPoint y: 321, endPoint x: 608, endPoint y: 318, distance: 216.1
click at [608, 318] on li "Shipping can be provided at an extra cost of Egyptian Pound (EGP) 5000 to custo…" at bounding box center [493, 318] width 518 height 13
click at [633, 314] on li "Shipping can be provided at an extra cost of Egyptian Pound (EGP) 5000 to custo…" at bounding box center [493, 318] width 518 height 13
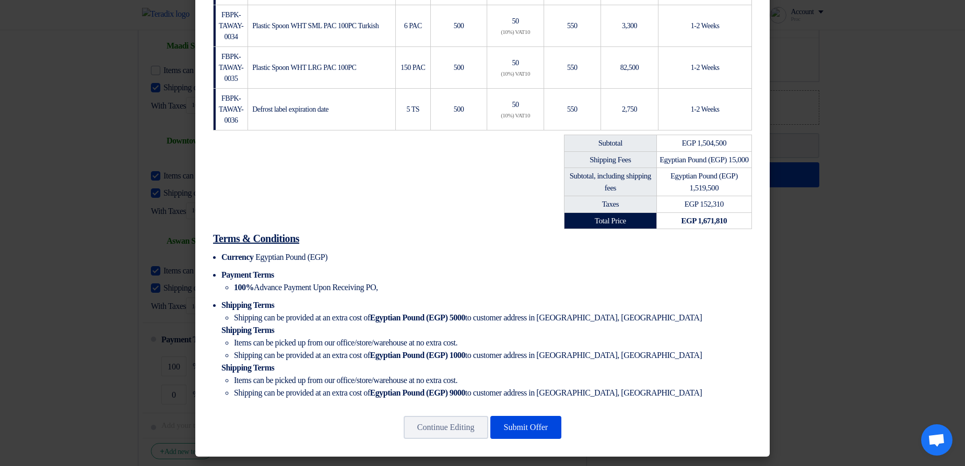
click at [663, 327] on li "Shipping Terms Shipping can be provided at an extra cost of Egyptian Pound (EGP…" at bounding box center [486, 349] width 530 height 100
click at [842, 300] on modal-container "hgjhgjh Proc Sjsj – jsjsj vagive5013@syswift.com +201515487878 Quotation Quotat…" at bounding box center [482, 233] width 965 height 466
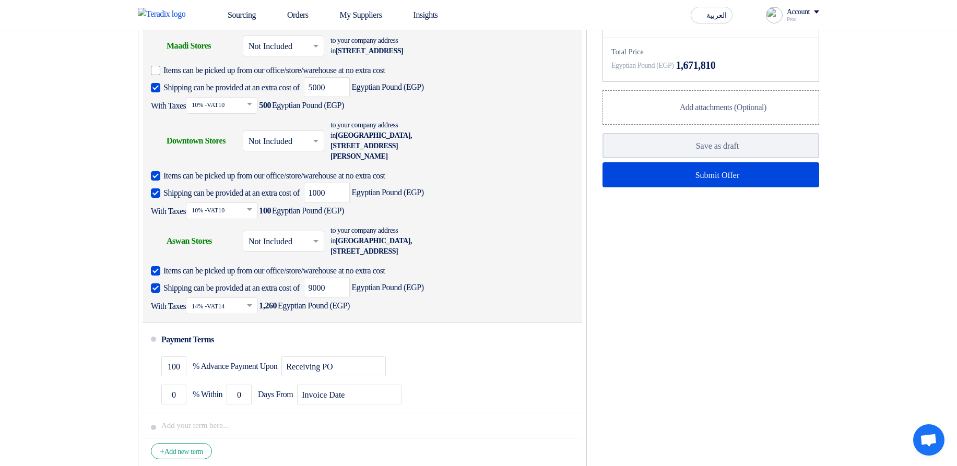
drag, startPoint x: 286, startPoint y: 222, endPoint x: 300, endPoint y: 223, distance: 14.1
click at [300, 219] on span "With Taxes Select Shipping fees taxes... 10% -VAT10 × 100 Egyptian Pound (EGP)" at bounding box center [247, 211] width 193 height 17
drag, startPoint x: 149, startPoint y: 230, endPoint x: 317, endPoint y: 232, distance: 168.1
click at [314, 232] on li "Shipping Terms Per locations Shipping To location Maadi Stores × Not Included ×…" at bounding box center [363, 163] width 440 height 319
drag, startPoint x: 179, startPoint y: 195, endPoint x: 336, endPoint y: 208, distance: 157.6
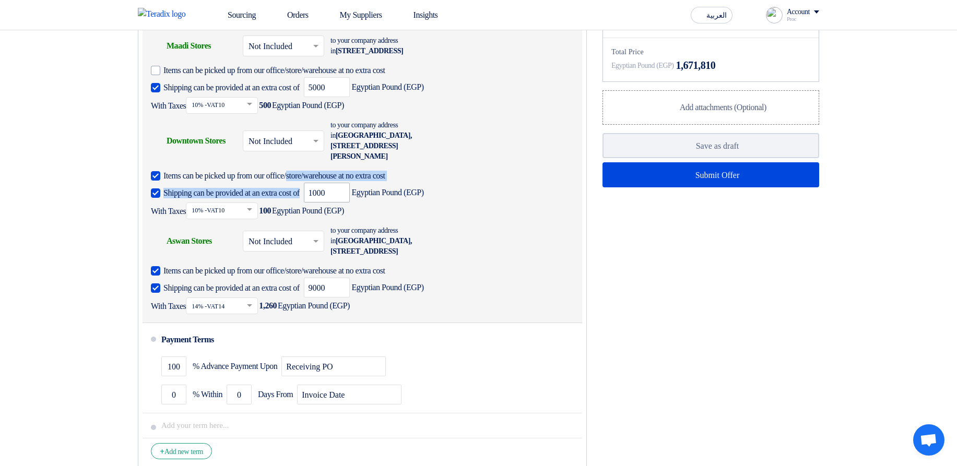
click at [336, 208] on div "Items can be picked up from our office/store/warehouse at no extra cost Shippin…" at bounding box center [359, 193] width 417 height 51
click at [350, 203] on input "1000" at bounding box center [327, 193] width 46 height 20
drag, startPoint x: 306, startPoint y: 226, endPoint x: 355, endPoint y: 226, distance: 49.6
click at [344, 219] on span "With Taxes Select Shipping fees taxes... 10% -VAT10 × 100 Egyptian Pound (EGP)" at bounding box center [247, 211] width 193 height 17
click at [391, 314] on div "Shipping can be provided at an extra cost of 9000 Egyptian Pound (EGP) With Tax…" at bounding box center [359, 296] width 417 height 37
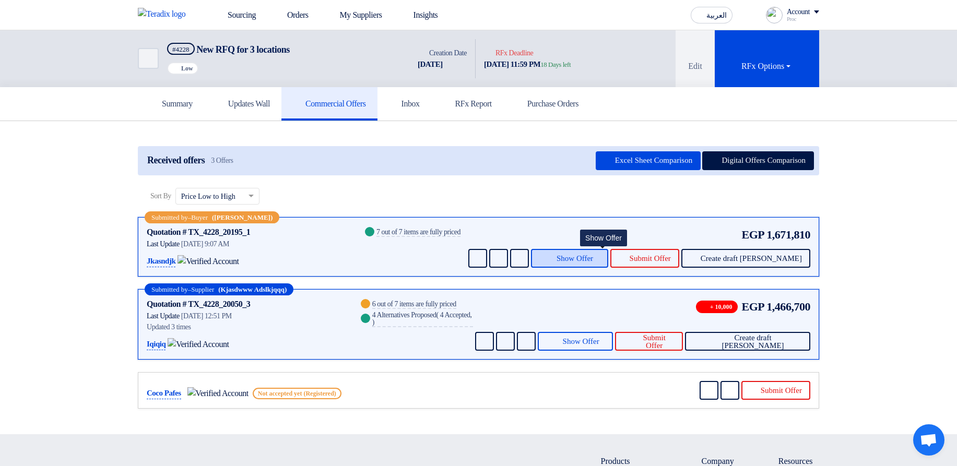
click at [575, 250] on button "Show Offer" at bounding box center [569, 258] width 77 height 19
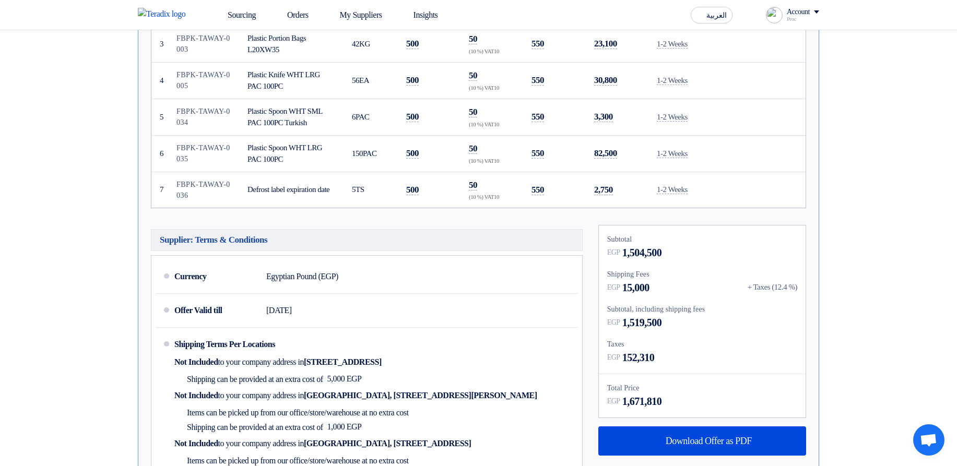
scroll to position [564, 0]
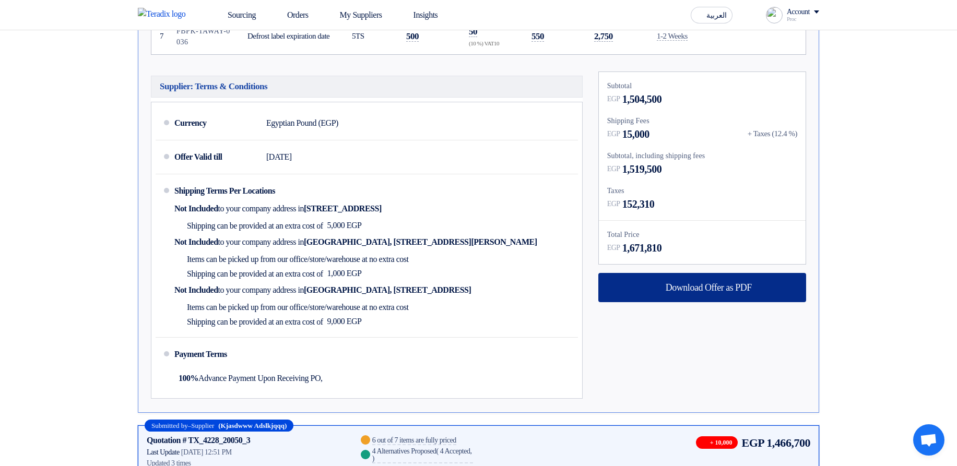
click at [691, 292] on span "Download Offer as PDF" at bounding box center [709, 287] width 86 height 9
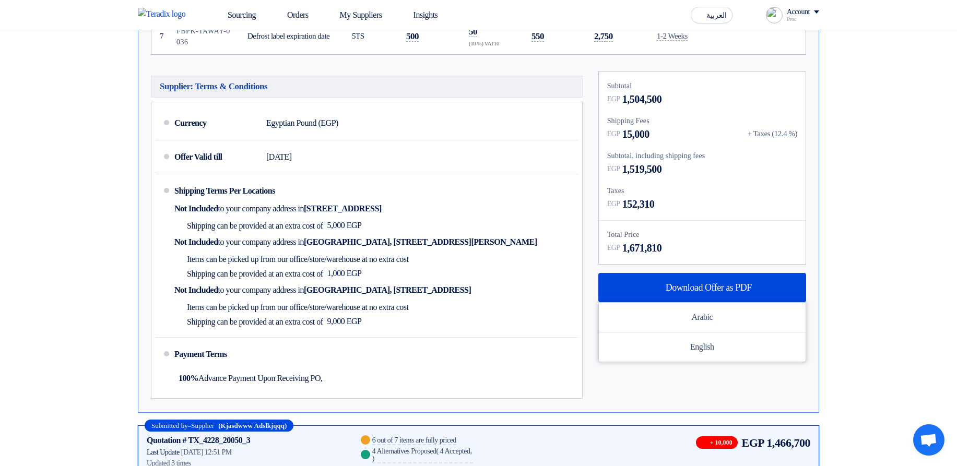
click at [796, 120] on div "Shipping Fees" at bounding box center [702, 120] width 190 height 11
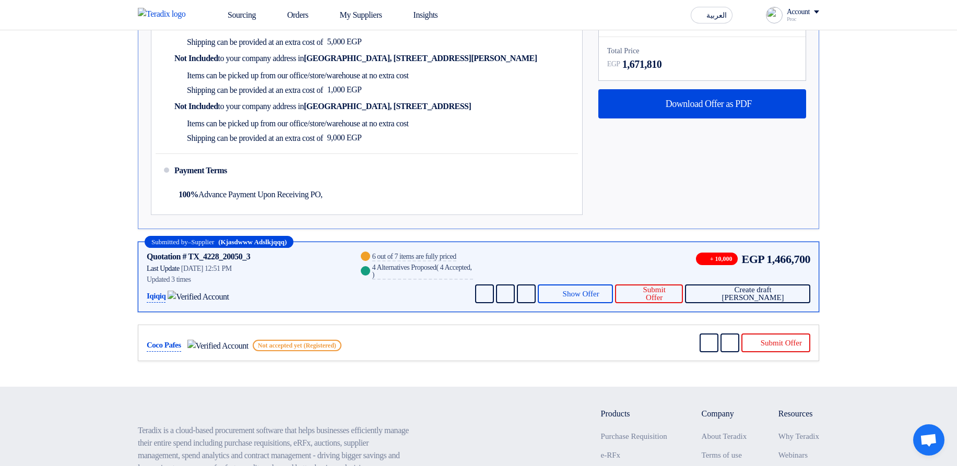
scroll to position [752, 0]
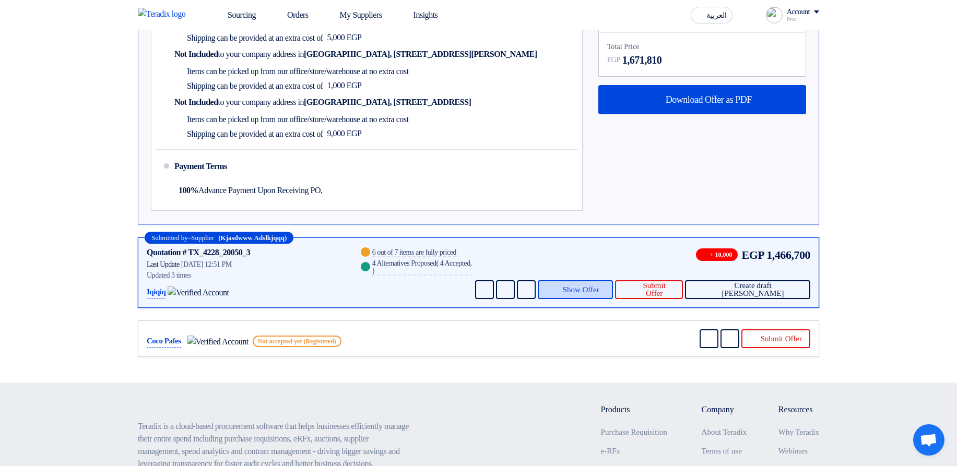
click at [599, 290] on span "Show Offer" at bounding box center [581, 290] width 37 height 8
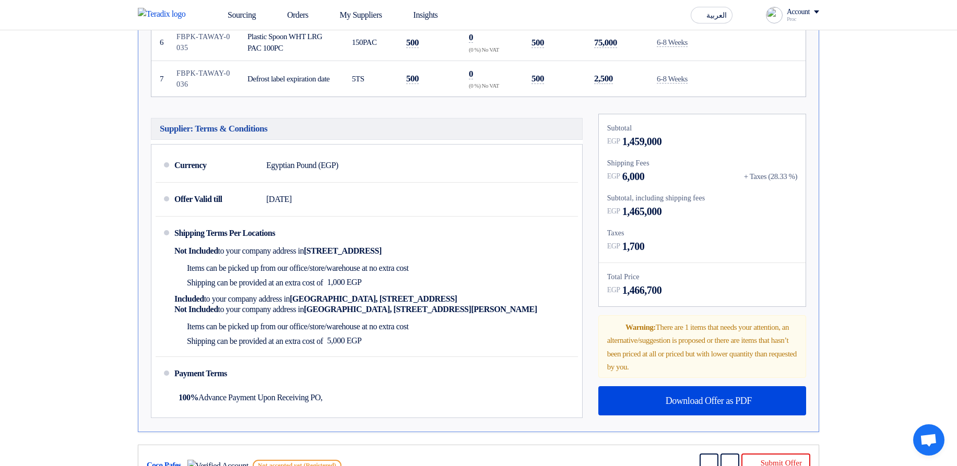
scroll to position [723, 0]
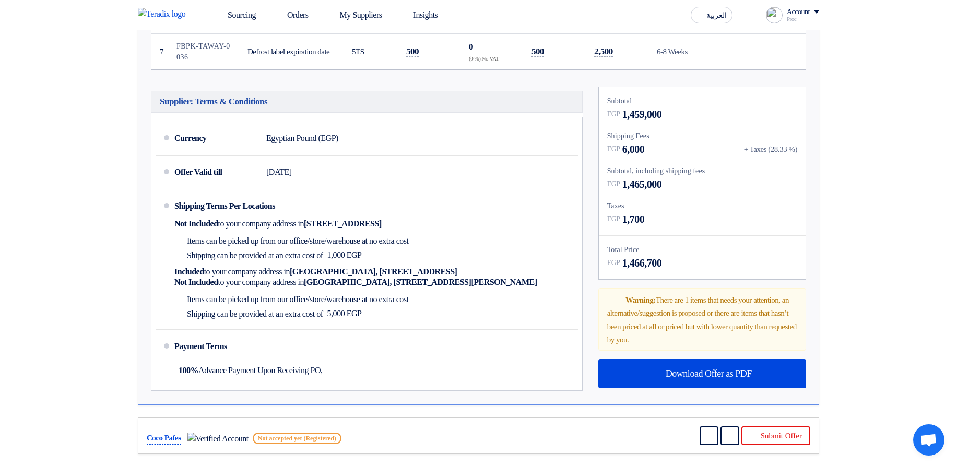
click at [774, 152] on div "+ Taxes (28.33 %)" at bounding box center [770, 150] width 53 height 12
drag, startPoint x: 619, startPoint y: 149, endPoint x: 744, endPoint y: 156, distance: 124.9
click at [744, 156] on div "EGP 6,000 + Taxes (28.33 %)" at bounding box center [702, 149] width 190 height 16
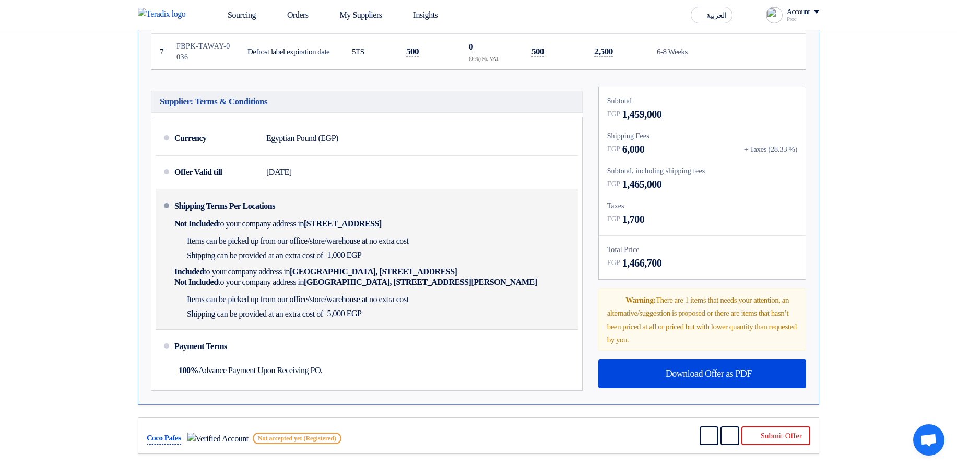
click at [365, 265] on div "Shipping Terms Per Locations Not Included to your company address in Egypt, الق…" at bounding box center [373, 260] width 399 height 132
drag, startPoint x: 361, startPoint y: 312, endPoint x: 423, endPoint y: 309, distance: 62.7
click at [408, 312] on div "Shipping can be provided at an extra cost of 5,000 EGP" at bounding box center [293, 313] width 239 height 15
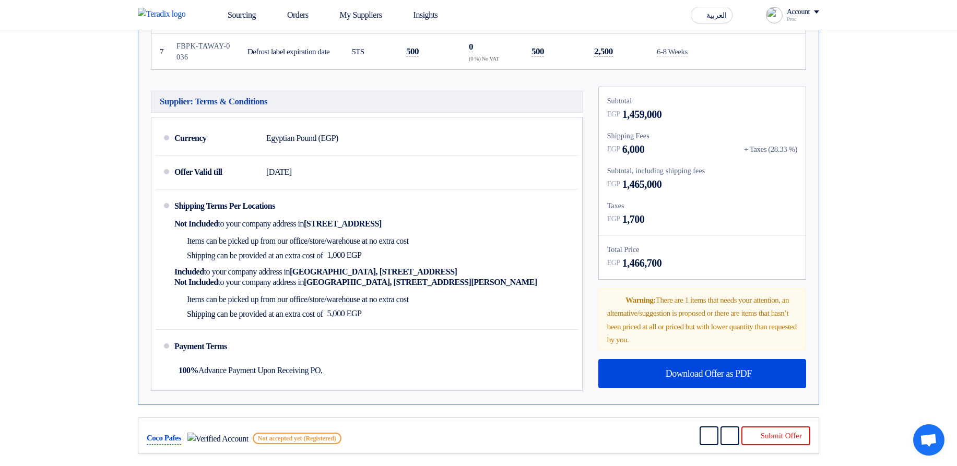
drag, startPoint x: 772, startPoint y: 146, endPoint x: 785, endPoint y: 145, distance: 13.1
click at [785, 145] on div "+ Taxes (28.33 %)" at bounding box center [770, 150] width 53 height 12
click at [779, 144] on div "+ Taxes (28.33 %)" at bounding box center [770, 150] width 53 height 12
drag, startPoint x: 758, startPoint y: 147, endPoint x: 798, endPoint y: 144, distance: 39.8
click at [798, 144] on div "Subtotal EGP 1,459,000 Shipping Fees EGP 6,000 + Taxes (28.33 %) Subtotal, incl…" at bounding box center [702, 183] width 207 height 192
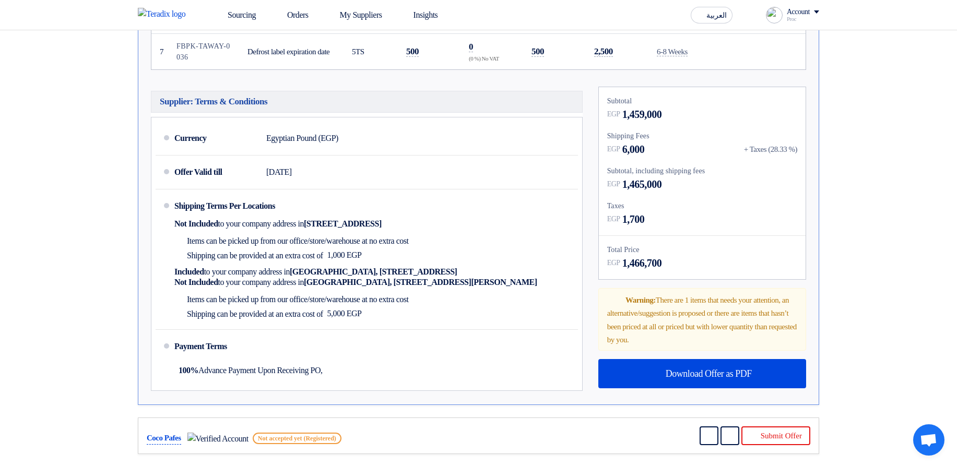
click at [781, 152] on div "+ Taxes (28.33 %)" at bounding box center [770, 150] width 53 height 12
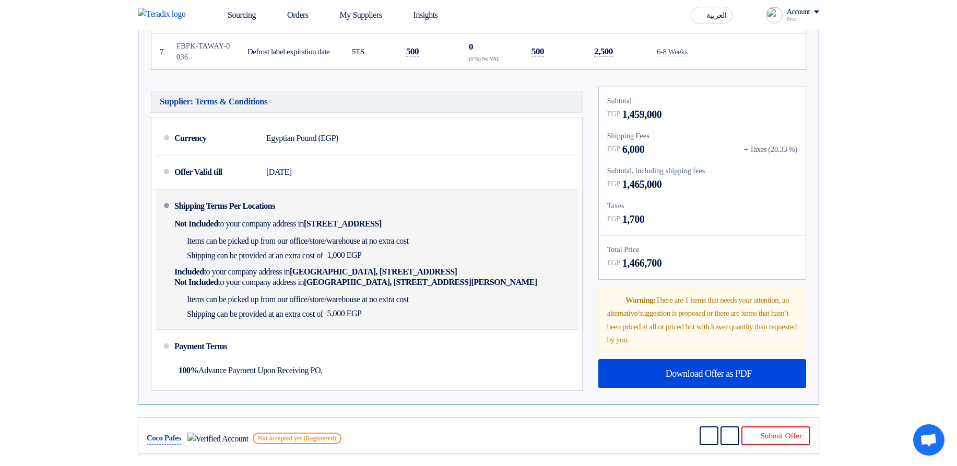
drag, startPoint x: 351, startPoint y: 315, endPoint x: 406, endPoint y: 314, distance: 54.3
click at [406, 314] on div "Shipping can be provided at an extra cost of 5,000 EGP" at bounding box center [293, 313] width 239 height 15
click at [362, 252] on span "1,000 EGP" at bounding box center [344, 255] width 34 height 10
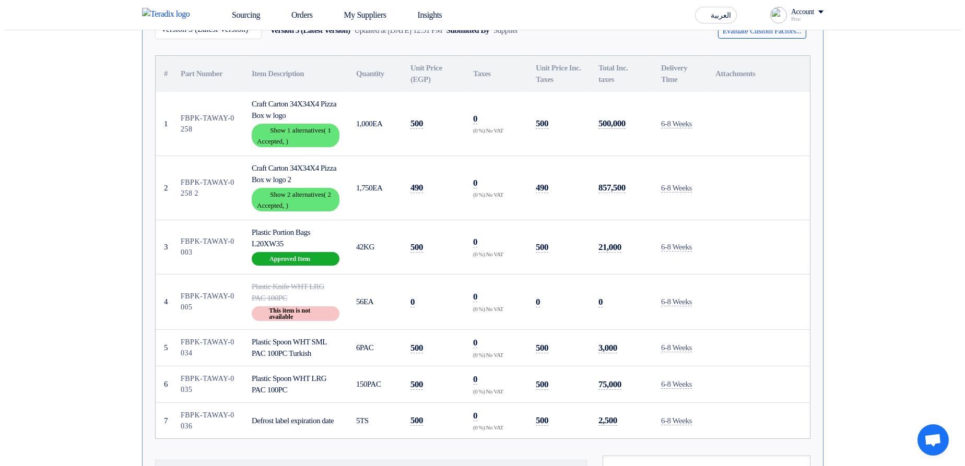
scroll to position [222, 0]
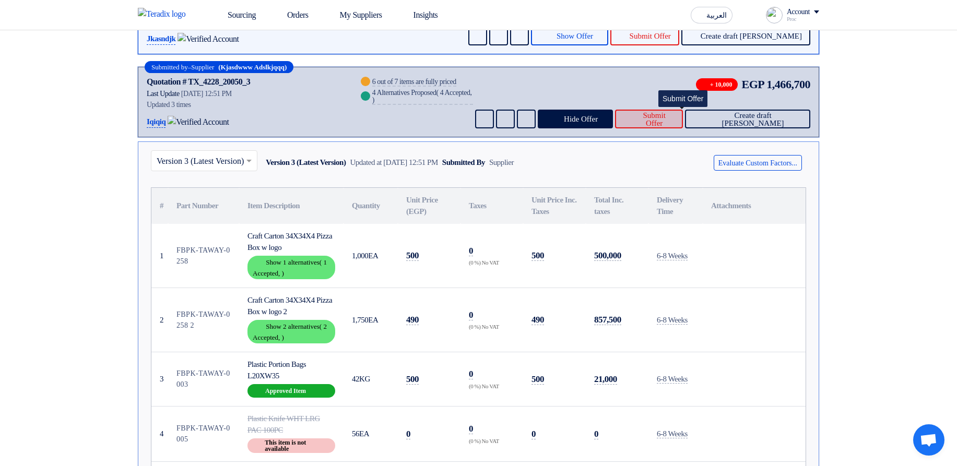
click at [674, 118] on span "Submit Offer" at bounding box center [654, 120] width 40 height 16
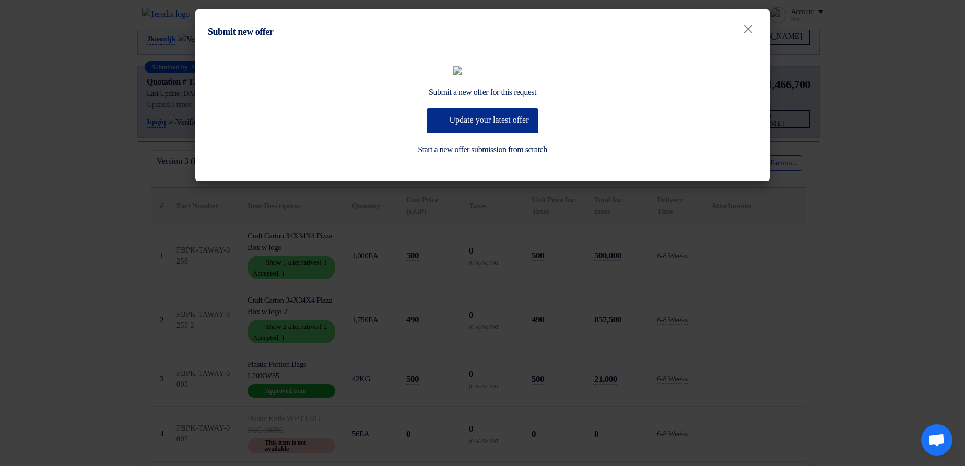
click at [472, 133] on button "Update your latest offer" at bounding box center [481, 120] width 111 height 25
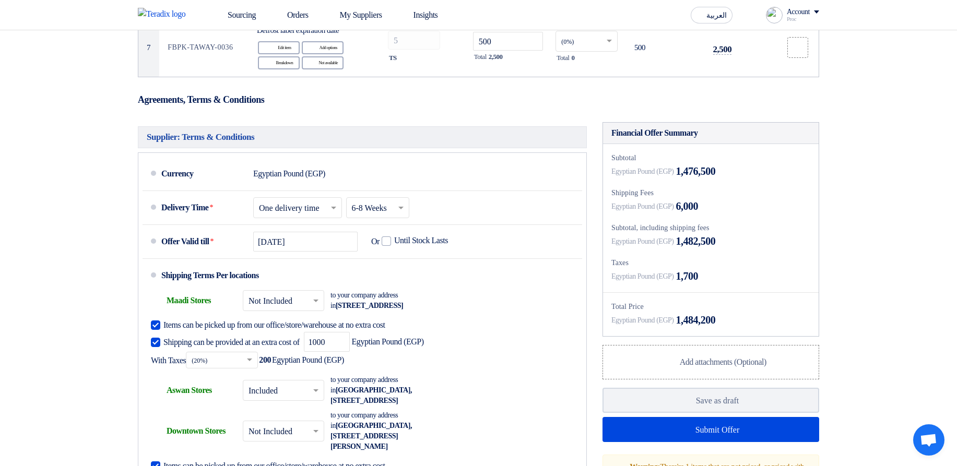
scroll to position [814, 0]
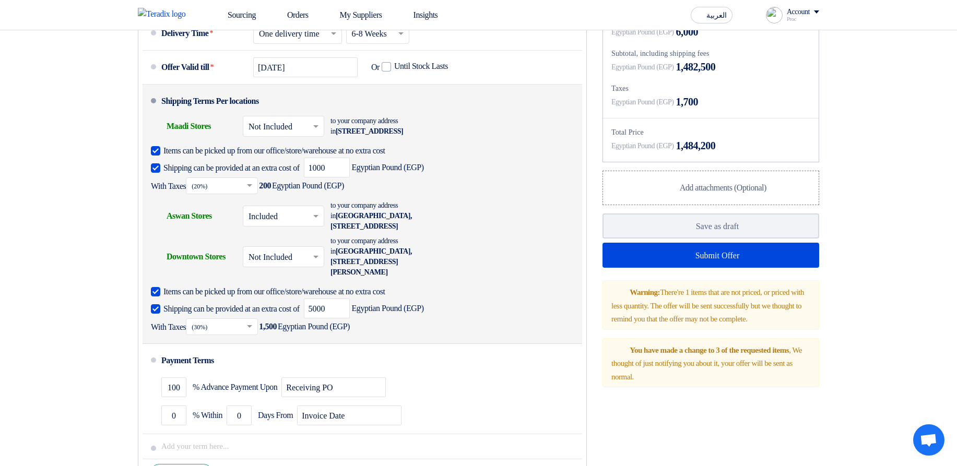
drag, startPoint x: 288, startPoint y: 209, endPoint x: 302, endPoint y: 209, distance: 14.1
click at [302, 194] on span "With Taxes Select Shipping fees taxes... (20%) × 200 Egyptian Pound (EGP)" at bounding box center [247, 185] width 193 height 17
drag, startPoint x: 287, startPoint y: 341, endPoint x: 306, endPoint y: 341, distance: 19.3
click at [277, 332] on span "1,500" at bounding box center [268, 327] width 18 height 10
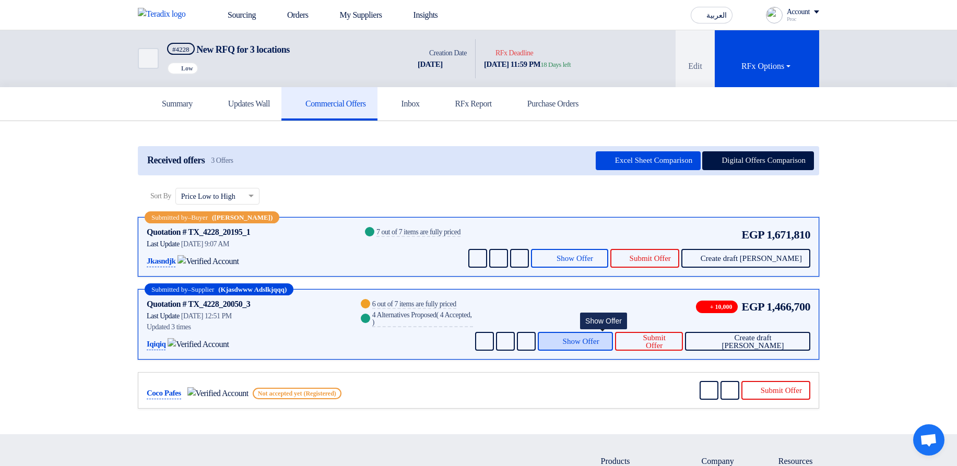
click at [571, 343] on button "Show Offer" at bounding box center [575, 341] width 75 height 19
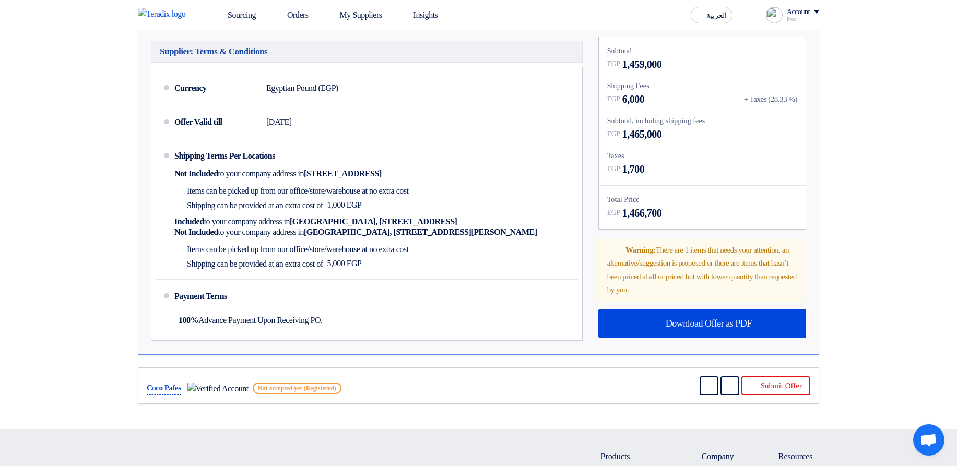
scroll to position [752, 0]
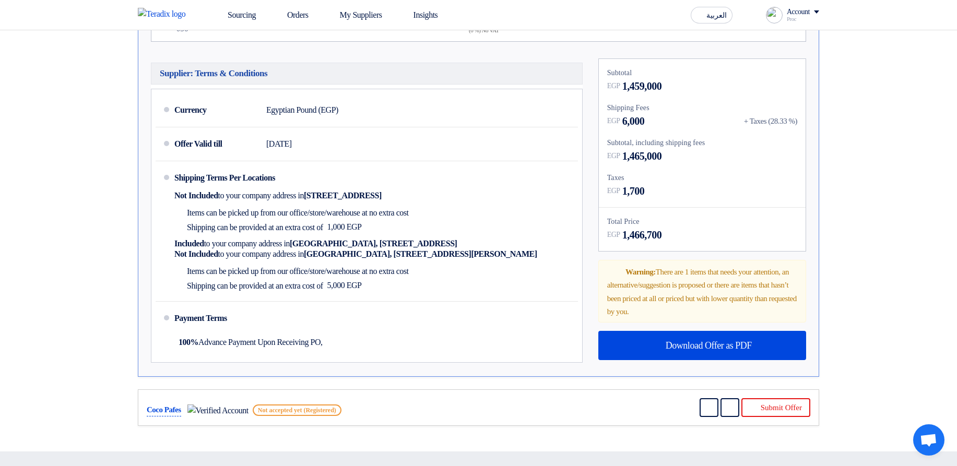
drag, startPoint x: 750, startPoint y: 120, endPoint x: 799, endPoint y: 117, distance: 49.1
click at [799, 117] on div "Subtotal EGP 1,459,000 Shipping Fees EGP 6,000 + Taxes (28.33 %) Subtotal, incl…" at bounding box center [702, 155] width 207 height 192
drag, startPoint x: 622, startPoint y: 120, endPoint x: 666, endPoint y: 117, distance: 43.4
click at [666, 117] on div "EGP 6,000 + Taxes (28.33 %)" at bounding box center [702, 121] width 190 height 16
click at [632, 117] on span "6,000" at bounding box center [633, 121] width 22 height 16
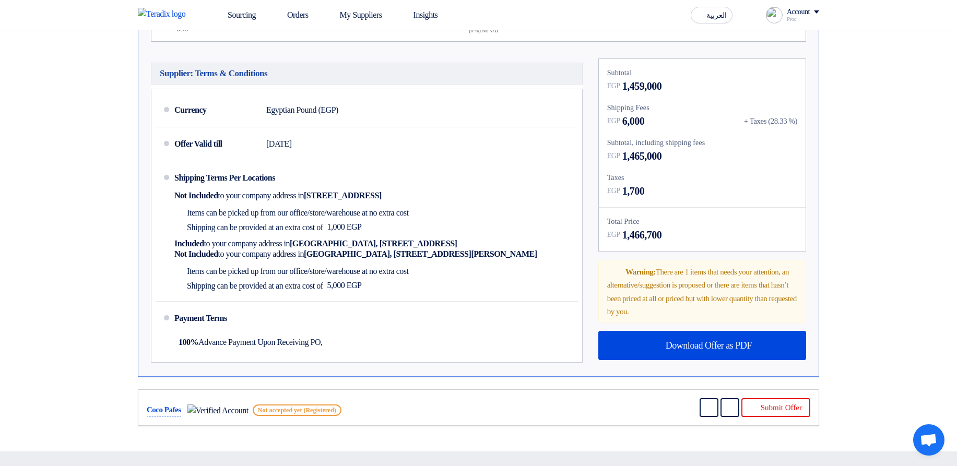
click at [632, 194] on span "1,700" at bounding box center [633, 191] width 22 height 16
click at [662, 185] on div "EGP 1,700" at bounding box center [702, 191] width 190 height 16
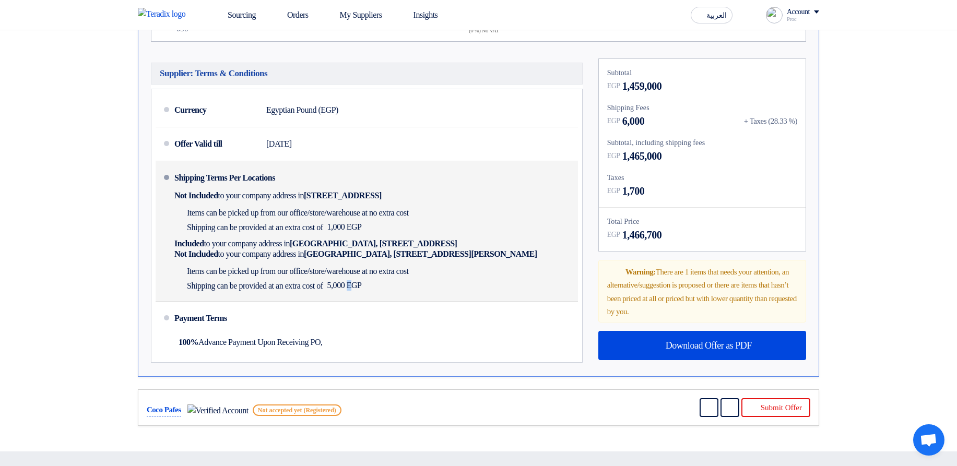
drag, startPoint x: 353, startPoint y: 286, endPoint x: 378, endPoint y: 285, distance: 25.1
click at [378, 285] on div "Shipping can be provided at an extra cost of 5,000 EGP" at bounding box center [293, 285] width 239 height 15
click at [413, 289] on div "Shipping can be provided at an extra cost of 5,000 EGP" at bounding box center [293, 285] width 239 height 15
drag, startPoint x: 355, startPoint y: 227, endPoint x: 375, endPoint y: 227, distance: 19.8
click at [362, 227] on span "1,000 EGP" at bounding box center [344, 227] width 34 height 10
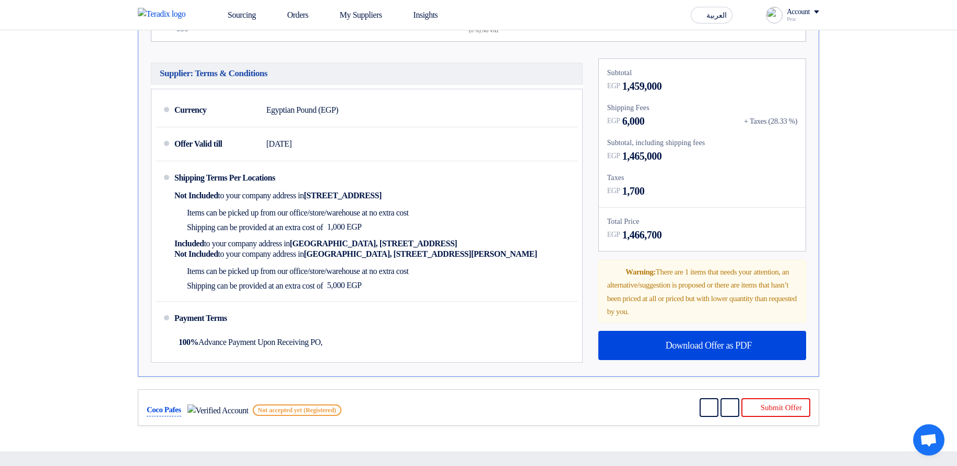
drag, startPoint x: 624, startPoint y: 121, endPoint x: 658, endPoint y: 117, distance: 33.6
click at [658, 117] on div "EGP 6,000 + Taxes (28.33 %)" at bounding box center [702, 121] width 190 height 16
drag, startPoint x: 622, startPoint y: 183, endPoint x: 655, endPoint y: 184, distance: 32.9
click at [655, 184] on div "EGP 1,700" at bounding box center [702, 191] width 190 height 16
click at [659, 186] on div "EGP 1,700" at bounding box center [702, 191] width 190 height 16
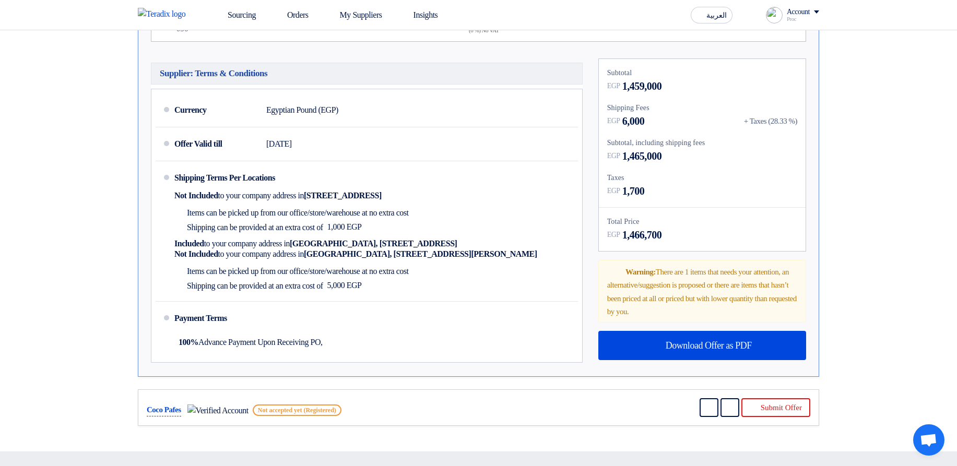
drag, startPoint x: 626, startPoint y: 120, endPoint x: 667, endPoint y: 118, distance: 40.7
click at [667, 118] on div "EGP 6,000 + Taxes (28.33 %)" at bounding box center [702, 121] width 190 height 16
drag, startPoint x: 920, startPoint y: 158, endPoint x: 906, endPoint y: 157, distance: 14.6
drag, startPoint x: 769, startPoint y: 116, endPoint x: 793, endPoint y: 120, distance: 24.3
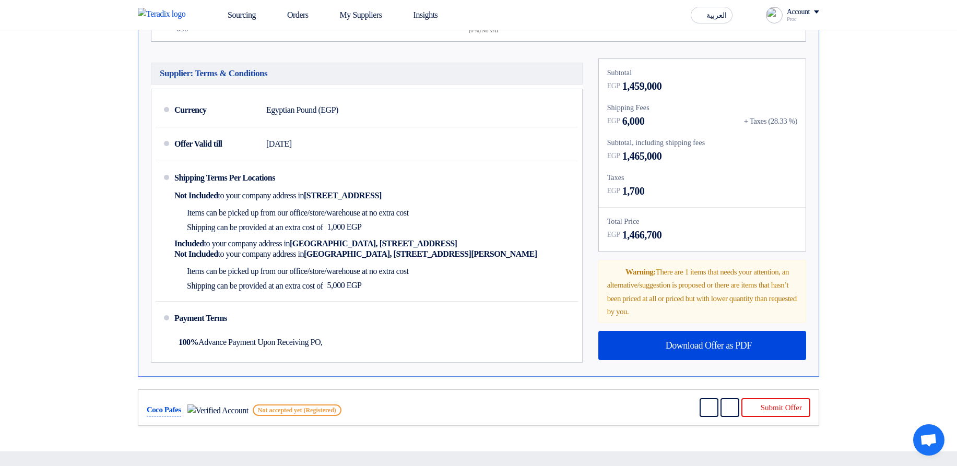
click at [793, 120] on div "+ Taxes (28.33 %)" at bounding box center [770, 121] width 53 height 12
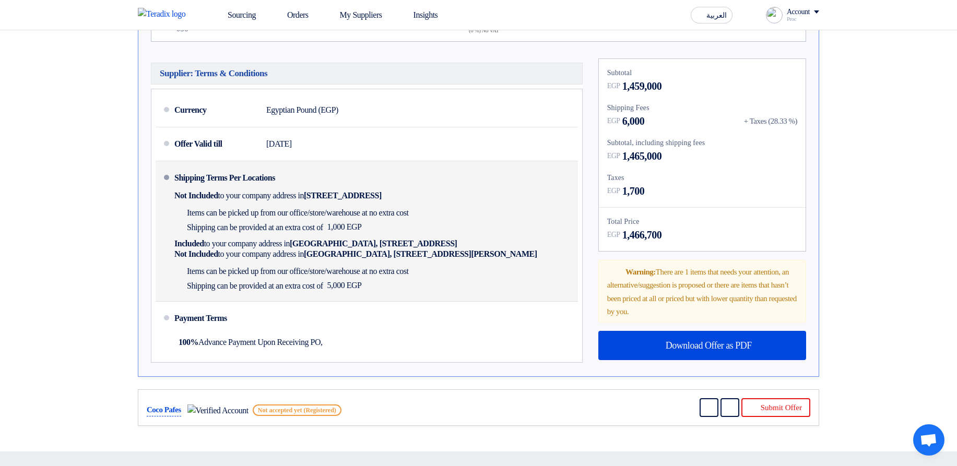
drag, startPoint x: 397, startPoint y: 291, endPoint x: 296, endPoint y: 269, distance: 103.2
click at [291, 274] on div "Items can be picked up from our office/store/warehouse at no extra cost Shippin…" at bounding box center [293, 278] width 239 height 29
drag, startPoint x: 405, startPoint y: 222, endPoint x: 233, endPoint y: 201, distance: 173.5
click at [233, 201] on div "Shipping Terms Per Locations Not Included to your company address in Egypt, الق…" at bounding box center [373, 231] width 399 height 132
click at [233, 201] on span "to your company address in" at bounding box center [261, 196] width 86 height 10
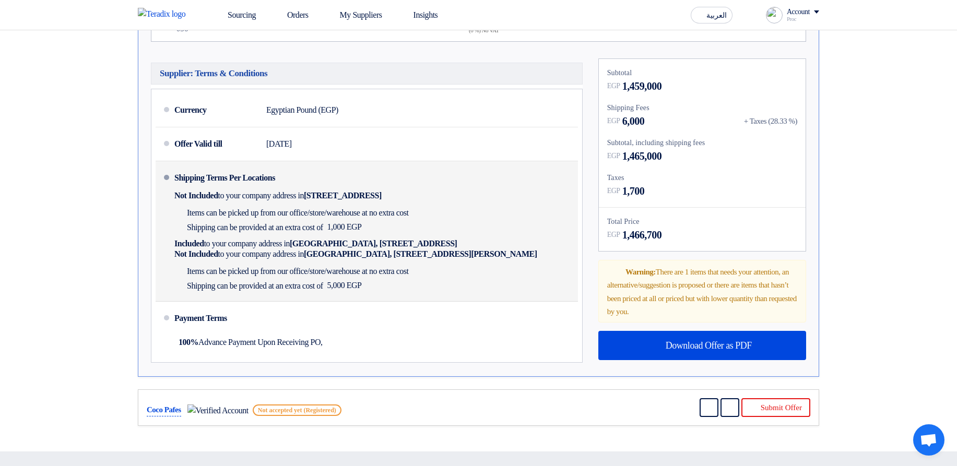
drag, startPoint x: 400, startPoint y: 227, endPoint x: 361, endPoint y: 222, distance: 38.9
click at [361, 222] on div "Shipping can be provided at an extra cost of 1,000 EGP" at bounding box center [293, 227] width 239 height 15
click at [362, 287] on span "5,000 EGP" at bounding box center [344, 285] width 34 height 10
click at [405, 290] on div "Shipping can be provided at an extra cost of 5,000 EGP" at bounding box center [293, 285] width 239 height 15
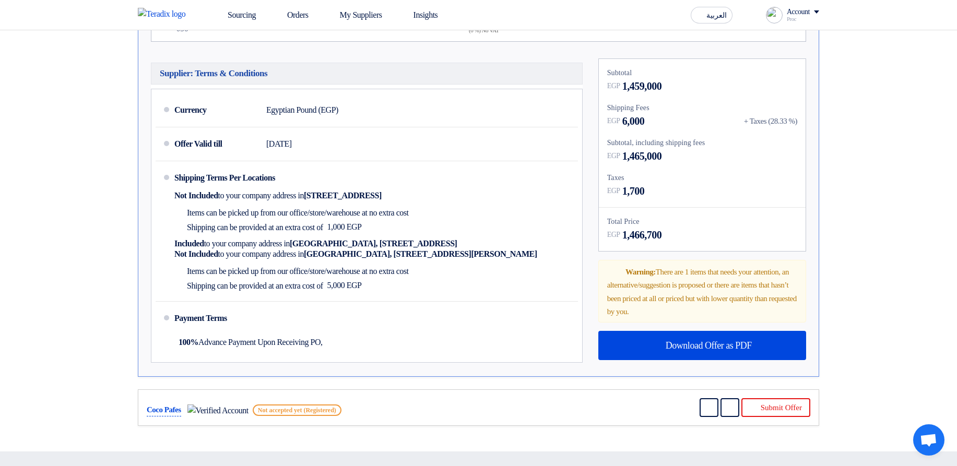
drag, startPoint x: 789, startPoint y: 120, endPoint x: 814, endPoint y: 117, distance: 25.3
click at [796, 120] on div "+ Taxes (28.33 %)" at bounding box center [770, 121] width 53 height 12
click at [781, 126] on div "EGP 6,000 + Taxes (28.33 %)" at bounding box center [702, 121] width 190 height 16
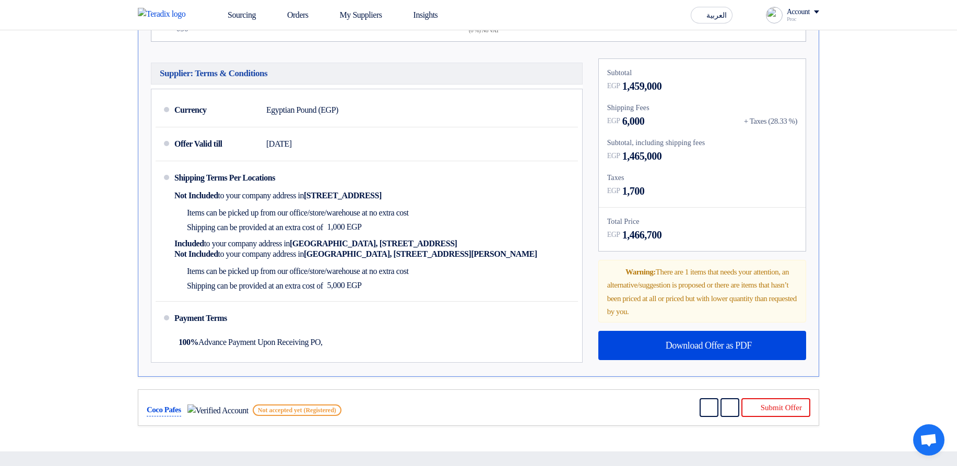
click at [781, 126] on div "EGP 6,000 + Taxes (28.33 %)" at bounding box center [702, 121] width 190 height 16
click at [782, 123] on div "+ Taxes (28.33 %)" at bounding box center [770, 121] width 53 height 12
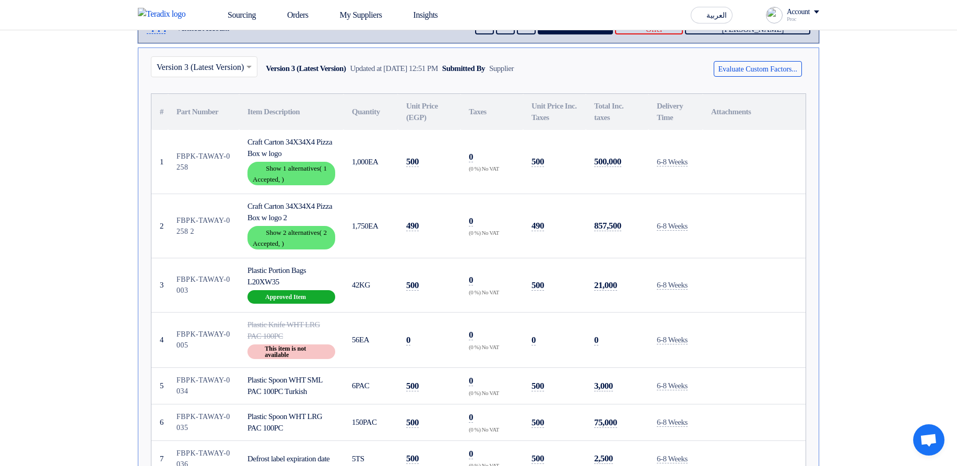
scroll to position [313, 0]
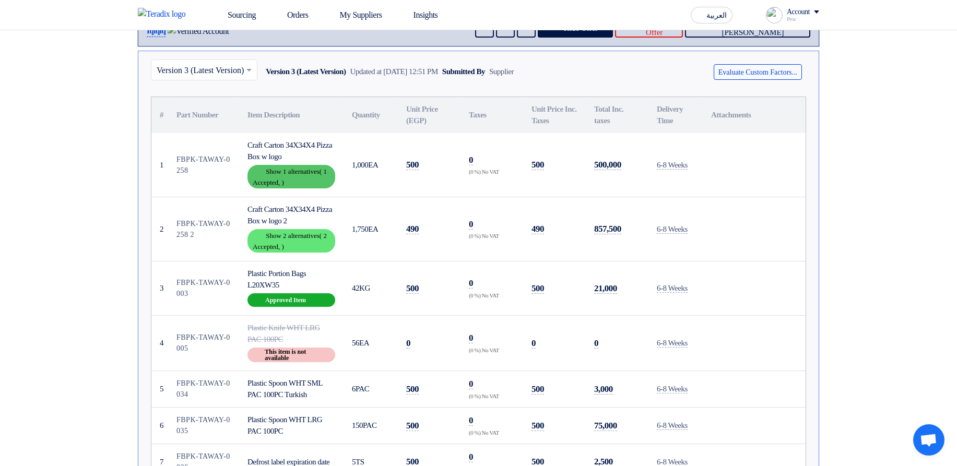
click at [303, 180] on div "Show details Show 1 alternatives ( 1 Accepted, )" at bounding box center [291, 176] width 88 height 23
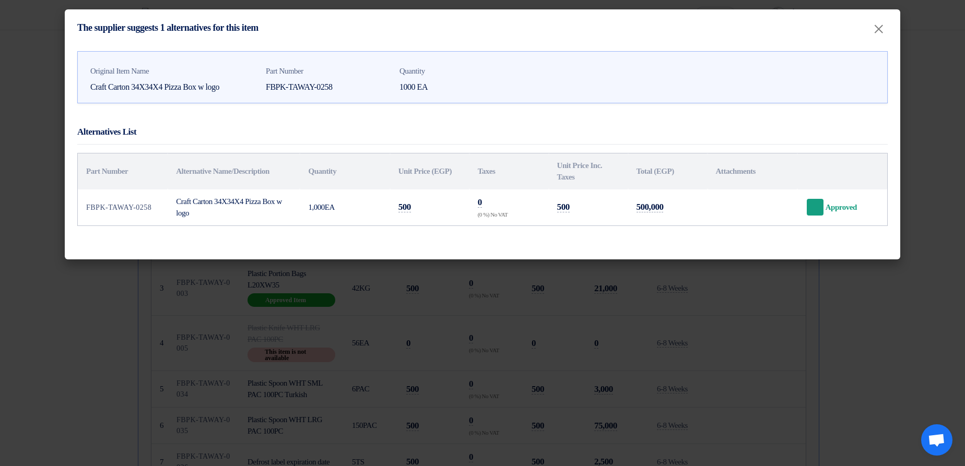
click at [714, 291] on modal-container "The supplier suggests 1 alternatives for this item × Original Item Name Craft C…" at bounding box center [482, 233] width 965 height 466
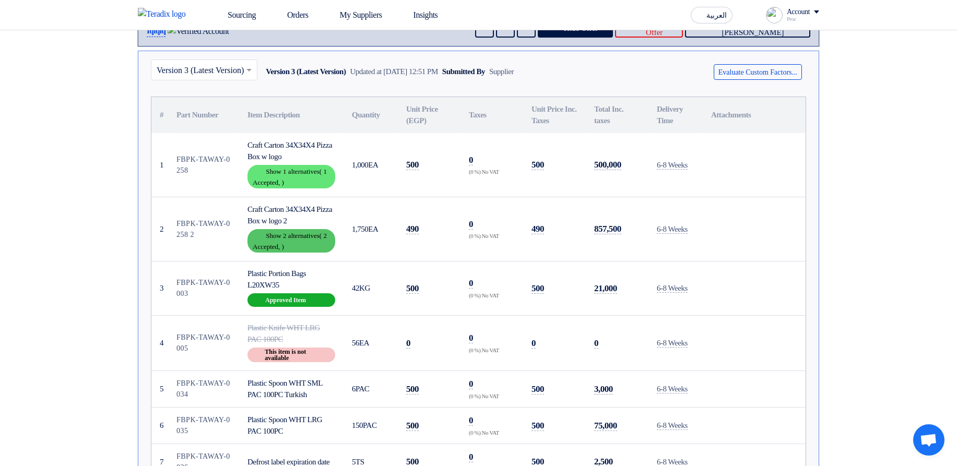
click at [294, 240] on div "Show details Show 2 alternatives ( 2 Accepted, )" at bounding box center [291, 240] width 88 height 23
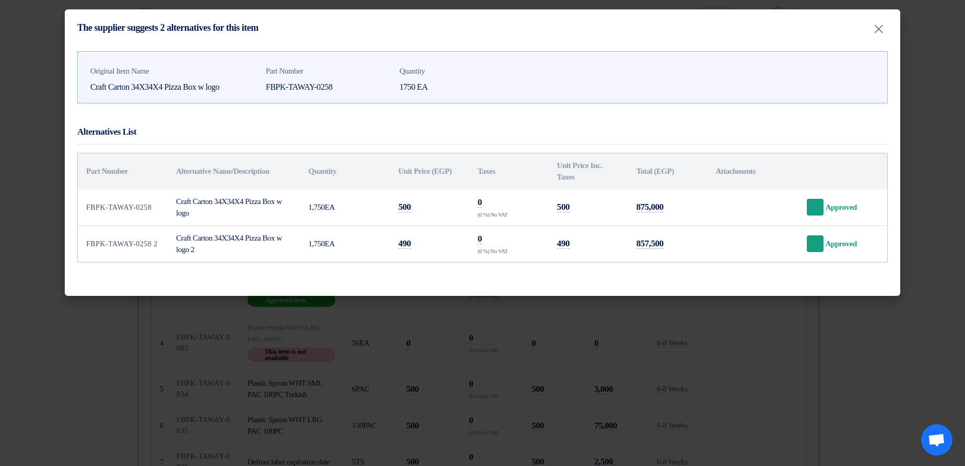
drag, startPoint x: 680, startPoint y: 342, endPoint x: 626, endPoint y: 341, distance: 53.8
click at [678, 342] on modal-container "The supplier suggests 2 alternatives for this item × Original Item Name Craft C…" at bounding box center [482, 233] width 965 height 466
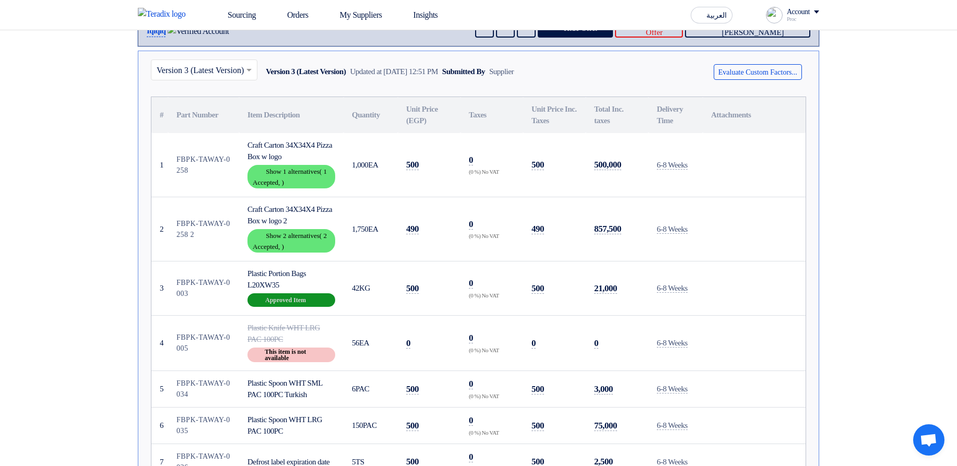
click at [301, 304] on div "Breakdown Approved Item" at bounding box center [291, 300] width 88 height 14
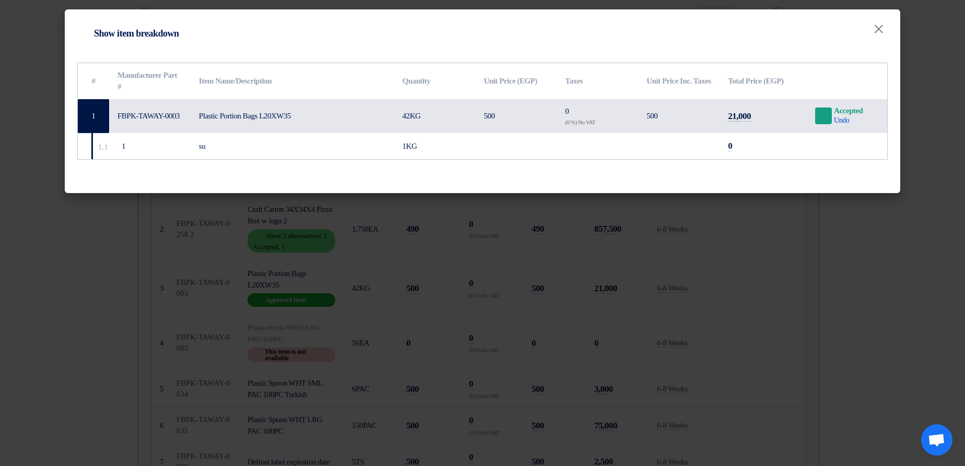
click at [685, 342] on modal-container "Item breakdown Show item breakdown × # Manufacturer Part # Item Name/Descriptio…" at bounding box center [482, 233] width 965 height 466
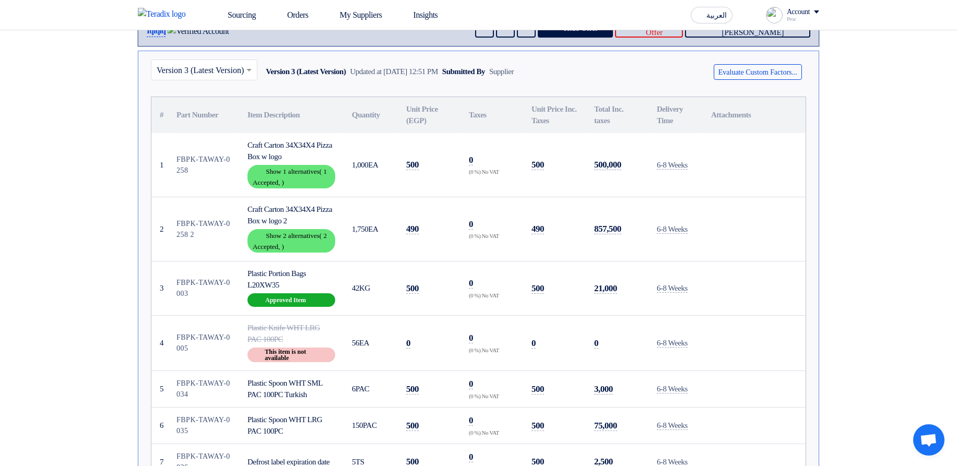
drag, startPoint x: 292, startPoint y: 354, endPoint x: 183, endPoint y: 359, distance: 109.2
click at [287, 355] on span "This item is not available" at bounding box center [297, 355] width 64 height 13
drag, startPoint x: 229, startPoint y: 347, endPoint x: 348, endPoint y: 349, distance: 118.5
click at [336, 346] on tr "4 FBPK-TAWAY-0005 Plastic Knife WHT LRG PAC 100PC RFQ_VIEW.BUYER_OFFERS.NOT_AVA…" at bounding box center [478, 342] width 654 height 55
drag, startPoint x: 355, startPoint y: 350, endPoint x: 365, endPoint y: 355, distance: 11.2
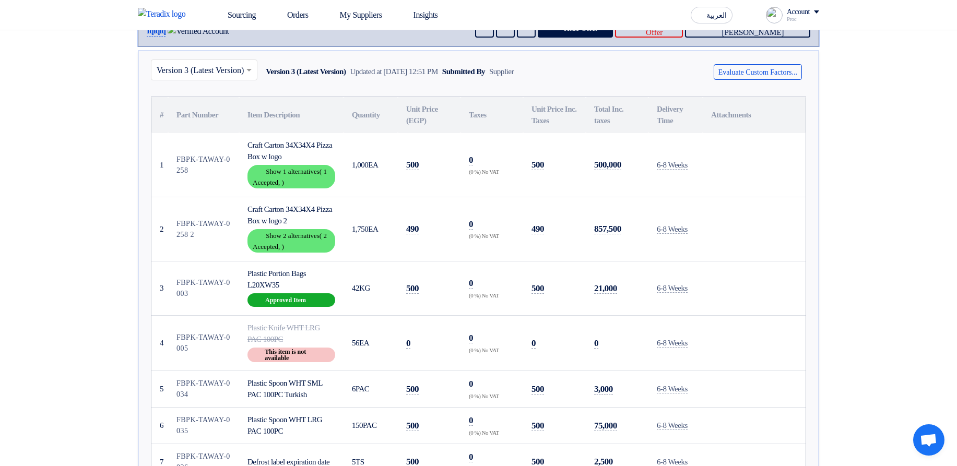
click at [355, 350] on td "56 EA" at bounding box center [370, 342] width 54 height 55
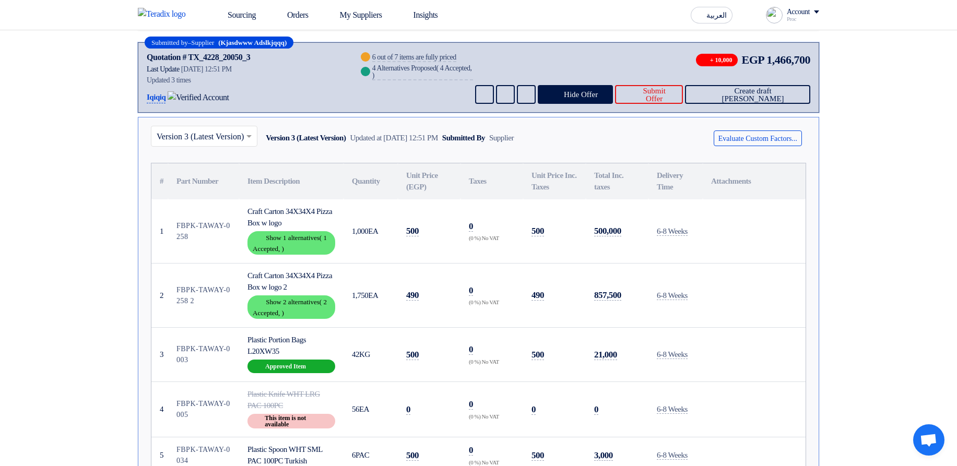
scroll to position [0, 0]
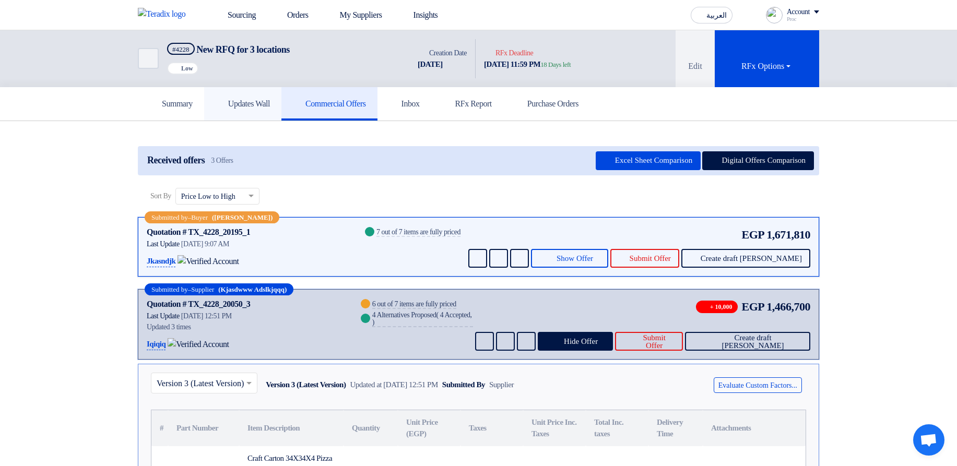
click at [270, 102] on h5 "Updates Wall" at bounding box center [243, 104] width 54 height 10
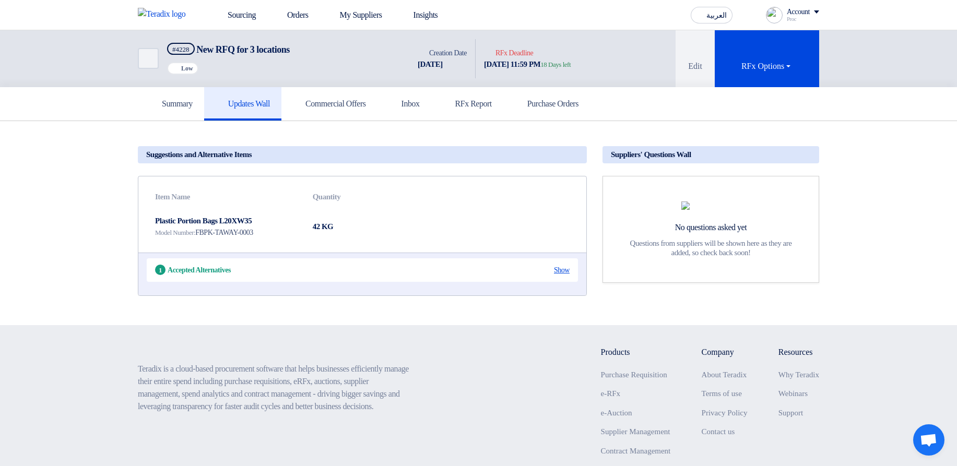
click at [562, 268] on div "Show" at bounding box center [562, 270] width 16 height 11
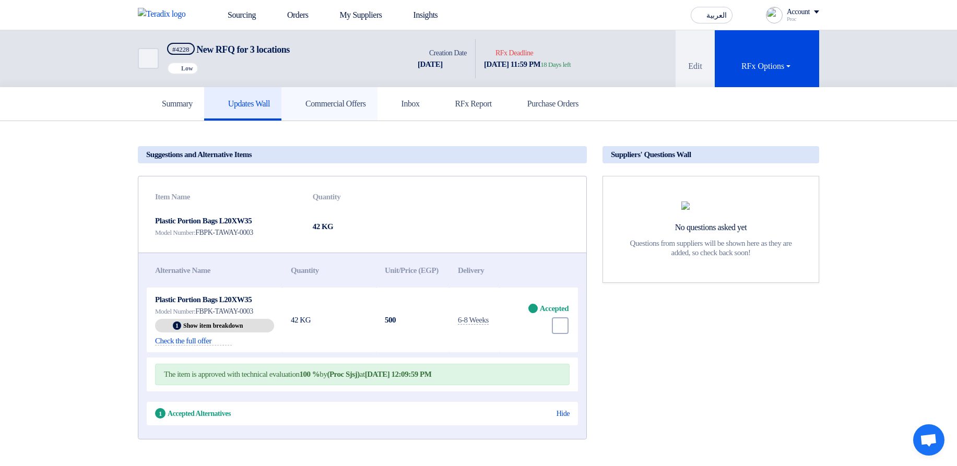
click at [339, 101] on h5 "Commercial Offers" at bounding box center [329, 104] width 73 height 10
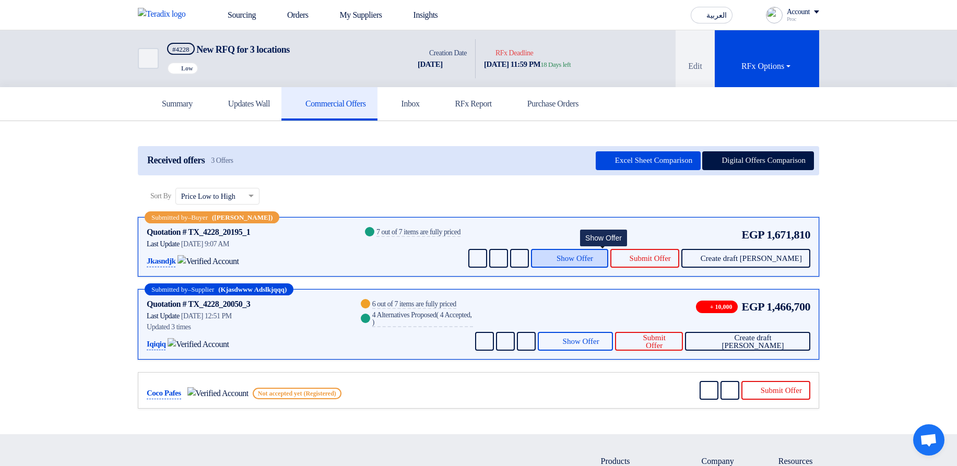
click at [602, 249] on button "Show Offer" at bounding box center [569, 258] width 77 height 19
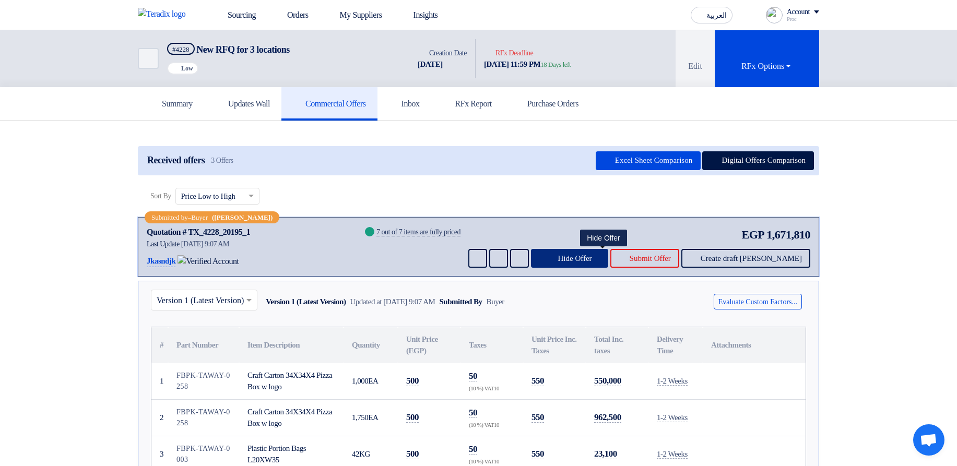
click at [604, 252] on button "Hide Offer" at bounding box center [569, 258] width 77 height 19
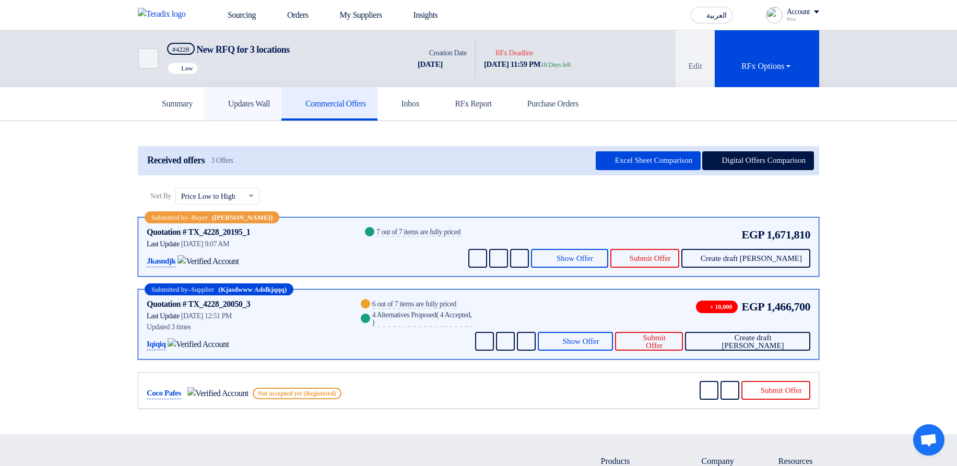
click at [272, 111] on link "Updates Wall" at bounding box center [242, 103] width 77 height 33
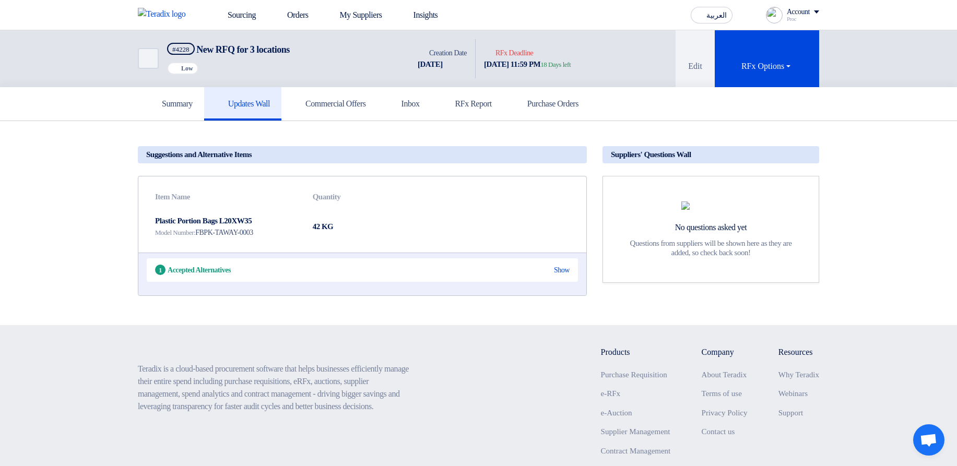
click at [563, 279] on div "1 Accepted Alternatives Show" at bounding box center [362, 269] width 431 height 23
click at [562, 275] on div "Show" at bounding box center [562, 270] width 16 height 11
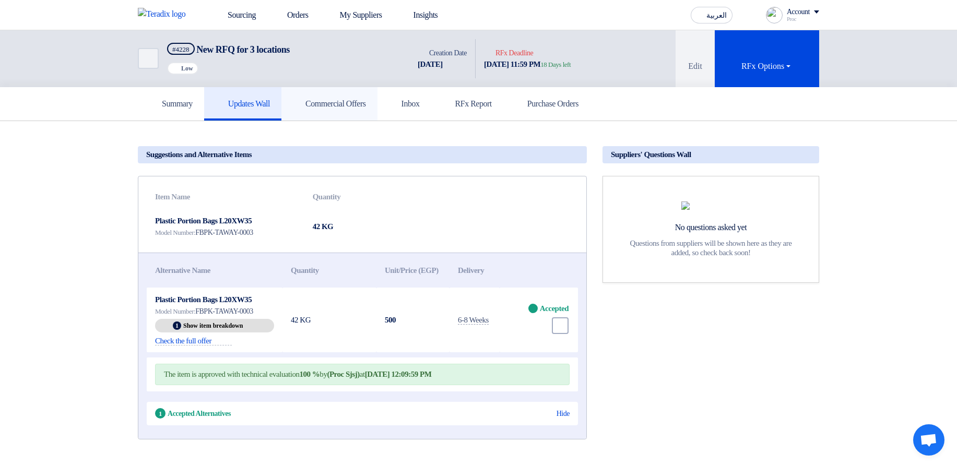
click at [346, 100] on h5 "Commercial Offers" at bounding box center [329, 104] width 73 height 10
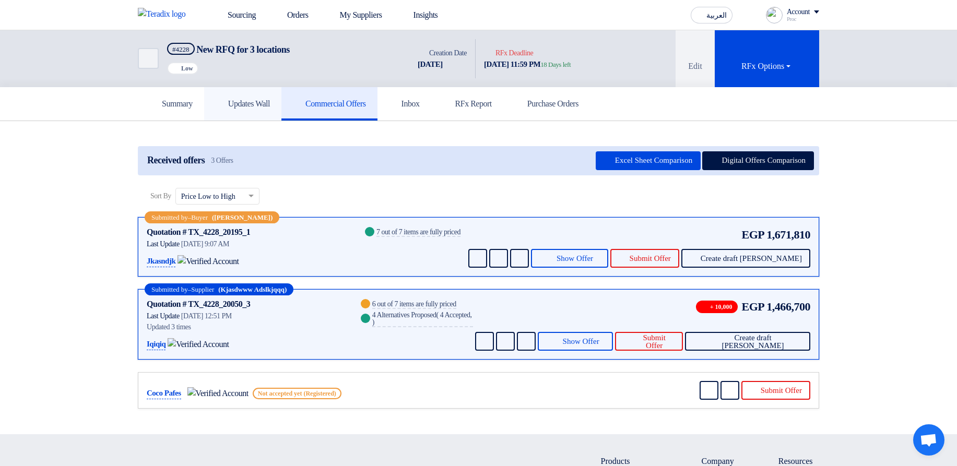
click at [238, 109] on h5 "Updates Wall" at bounding box center [243, 104] width 54 height 10
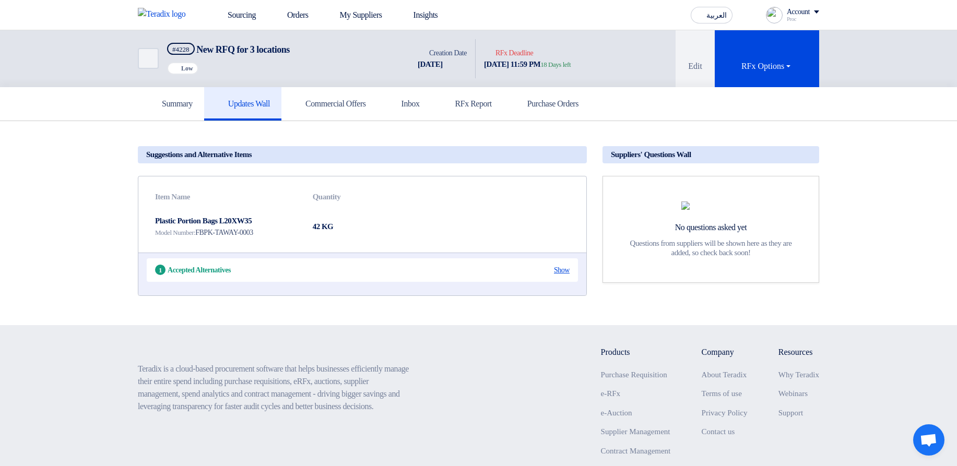
click at [561, 270] on div "Show" at bounding box center [562, 270] width 16 height 11
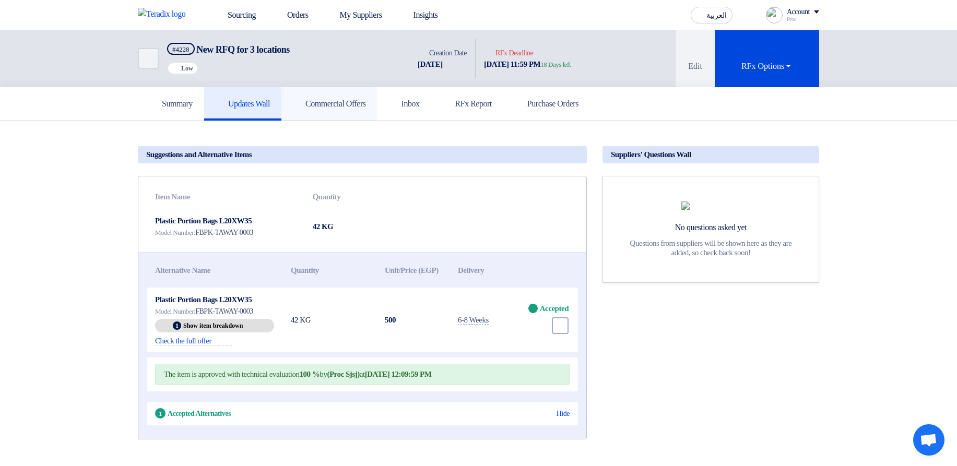
click at [357, 110] on link "Commercial Offers" at bounding box center [329, 103] width 96 height 33
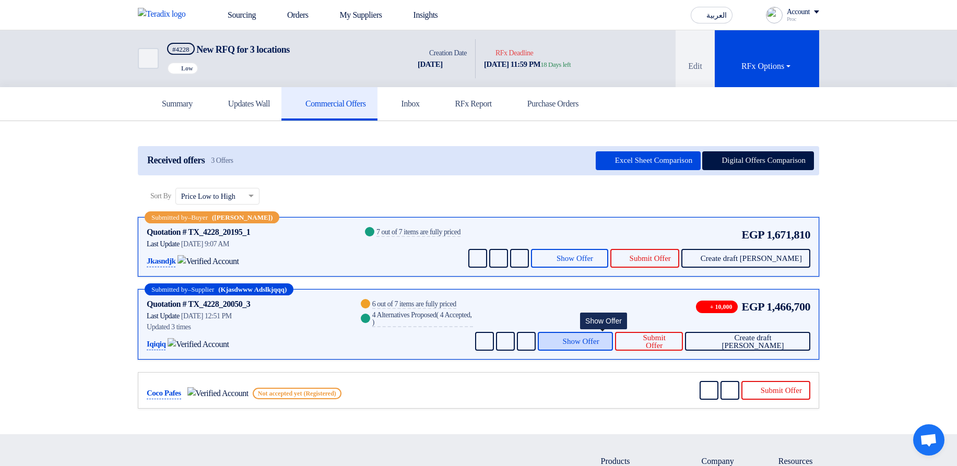
click at [599, 334] on button "Show Offer" at bounding box center [575, 341] width 75 height 19
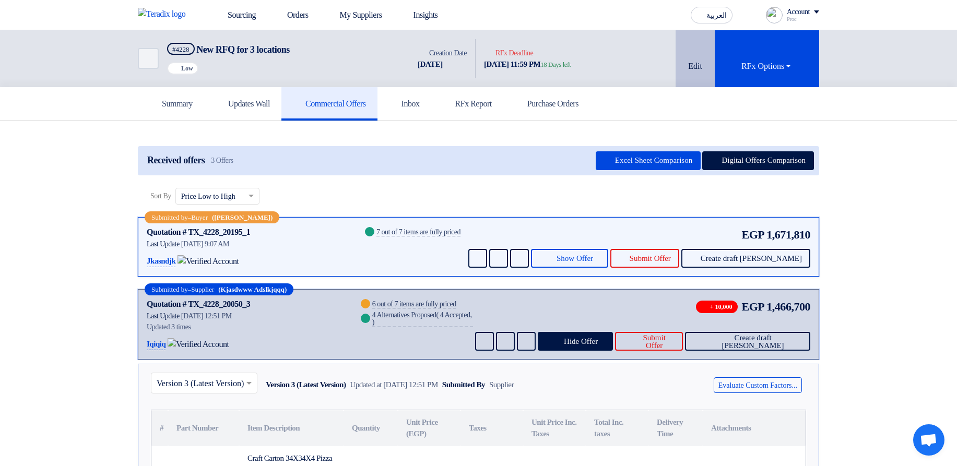
click at [692, 63] on button "Edit" at bounding box center [694, 58] width 39 height 57
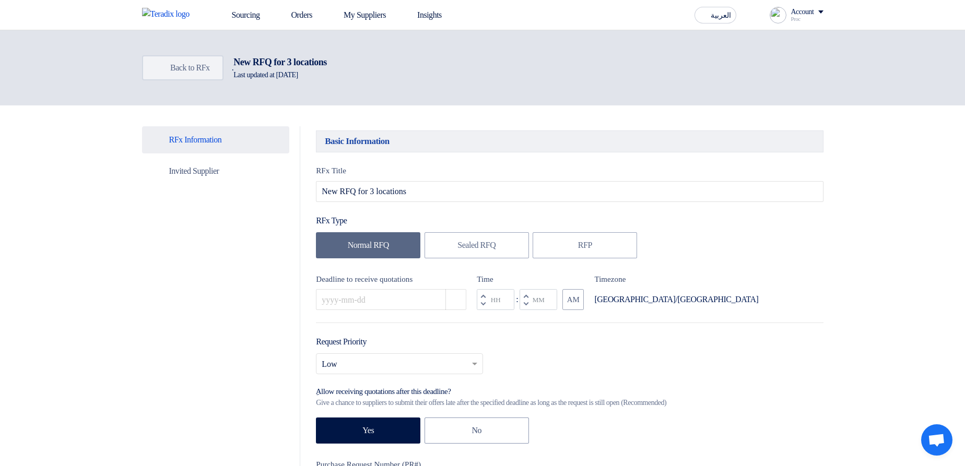
type input "9/19/2025"
type input "11"
type input "59"
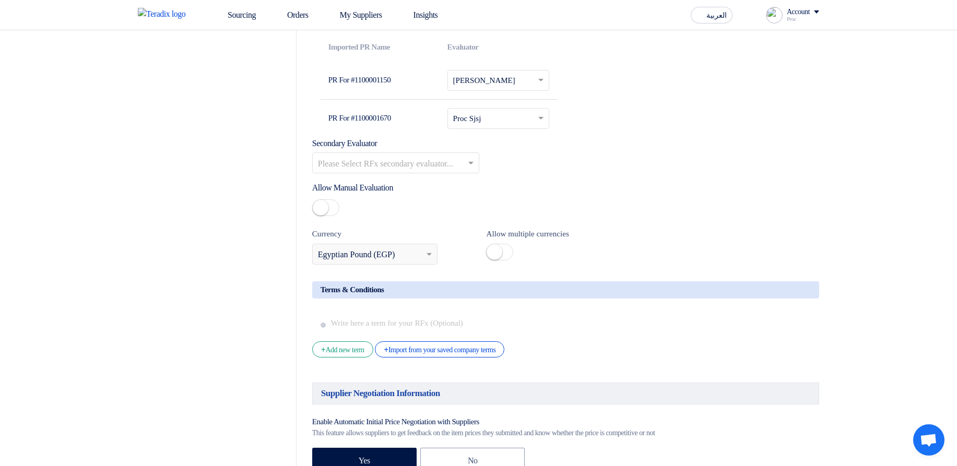
scroll to position [1503, 0]
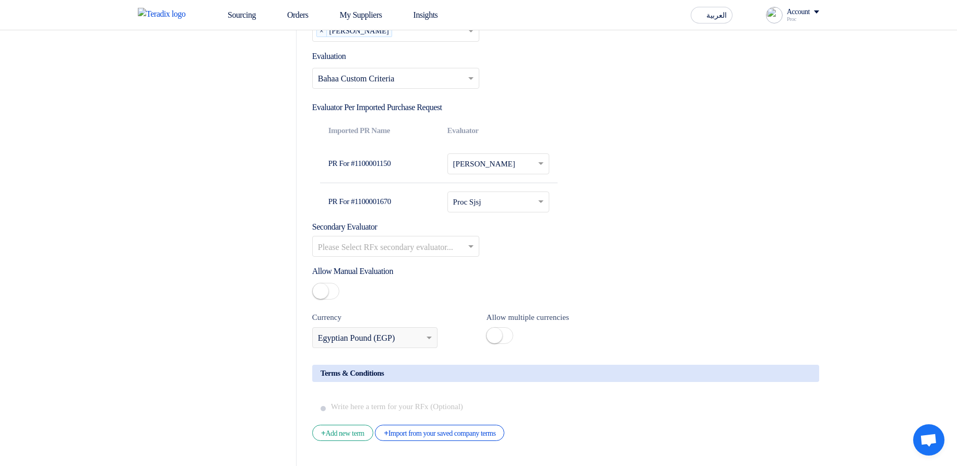
drag, startPoint x: 328, startPoint y: 164, endPoint x: 417, endPoint y: 159, distance: 88.9
click at [400, 158] on td "PR For #1100001150" at bounding box center [379, 164] width 119 height 38
drag, startPoint x: 327, startPoint y: 207, endPoint x: 404, endPoint y: 205, distance: 76.2
click at [404, 205] on td "PR For #1100001670" at bounding box center [379, 202] width 119 height 38
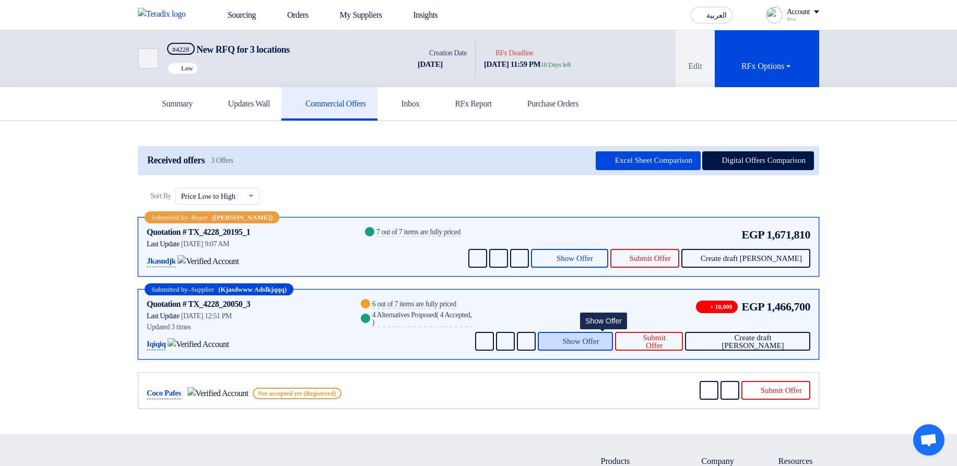
click at [590, 338] on span "Show Offer" at bounding box center [581, 342] width 37 height 8
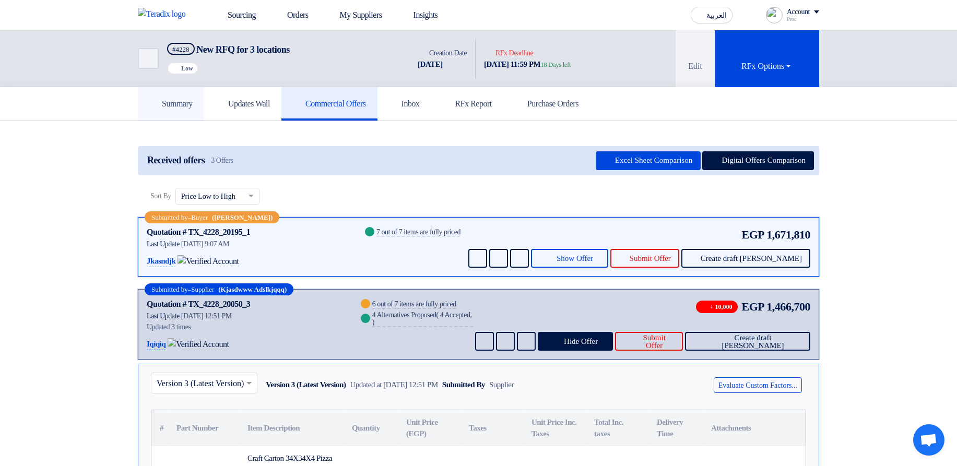
click at [169, 99] on h5 "Summary" at bounding box center [170, 104] width 43 height 10
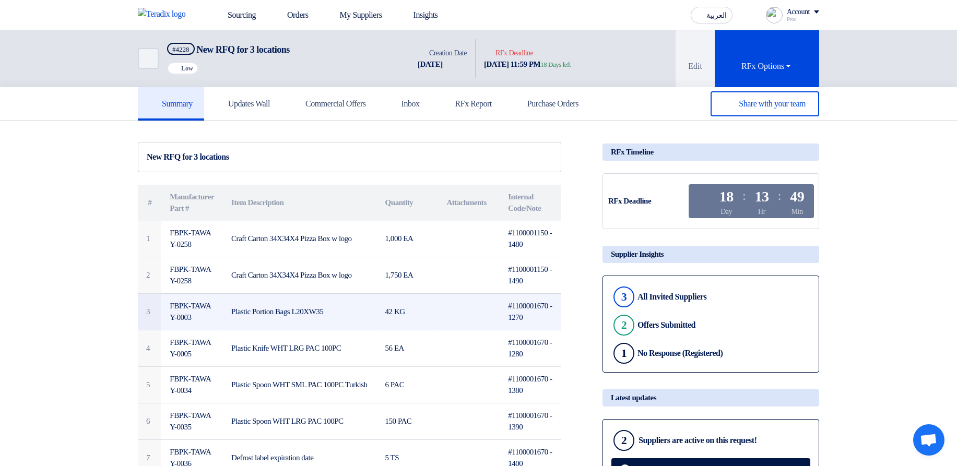
drag, startPoint x: 182, startPoint y: 303, endPoint x: 501, endPoint y: 313, distance: 318.6
click at [221, 325] on td "FBPK-TAWAY-0003" at bounding box center [192, 311] width 62 height 37
drag, startPoint x: 505, startPoint y: 299, endPoint x: 545, endPoint y: 323, distance: 46.1
click at [545, 323] on td "#1100001670 - 1270" at bounding box center [531, 311] width 62 height 37
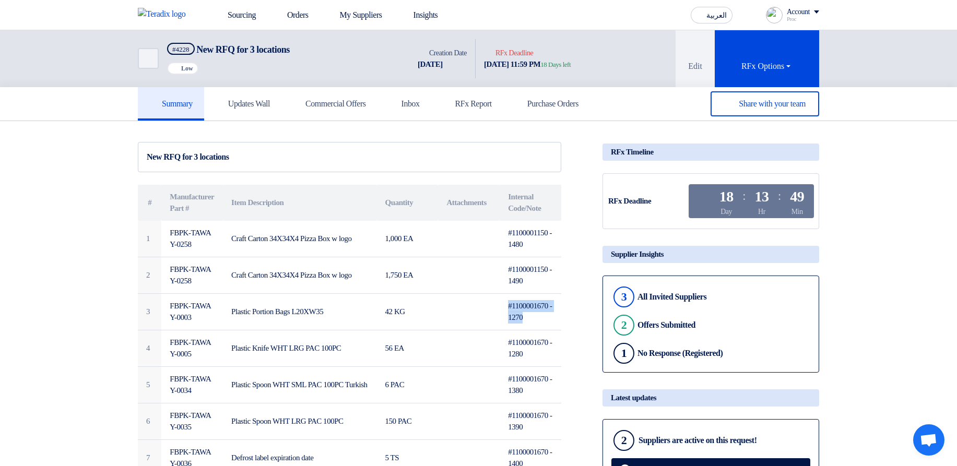
copy td "#1100001670 - 1270"
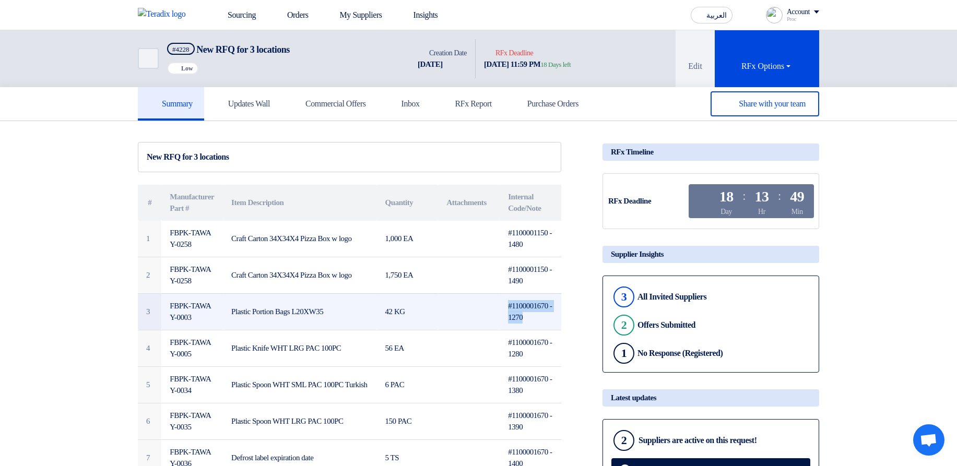
click at [527, 312] on td "#1100001670 - 1270" at bounding box center [531, 311] width 62 height 37
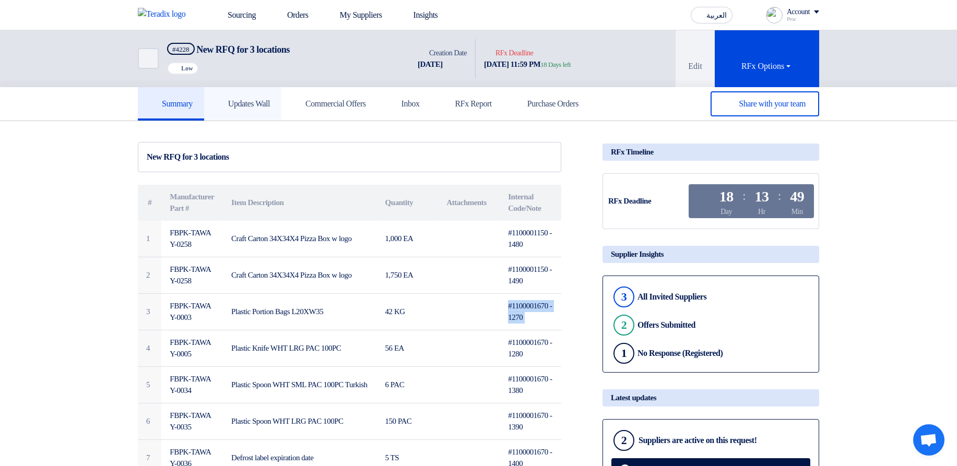
click at [281, 100] on link "Updates Wall" at bounding box center [242, 103] width 77 height 33
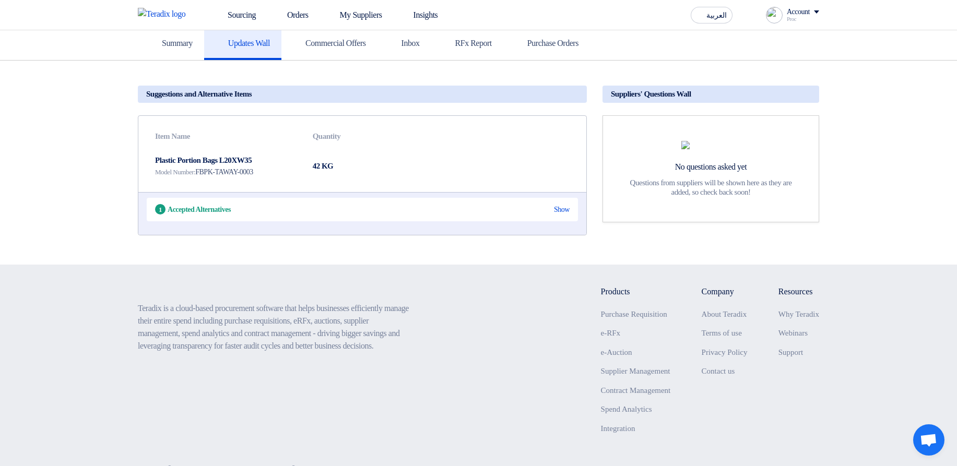
scroll to position [63, 0]
click at [565, 204] on div "1 Accepted Alternatives Show" at bounding box center [362, 207] width 431 height 23
click at [562, 205] on div "Show" at bounding box center [562, 207] width 16 height 11
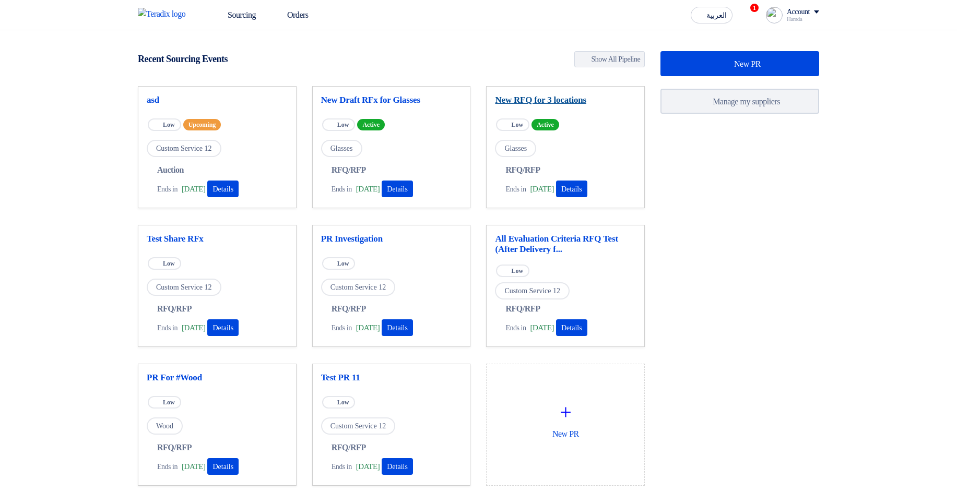
click at [549, 98] on link "New RFQ for 3 locations" at bounding box center [565, 100] width 141 height 10
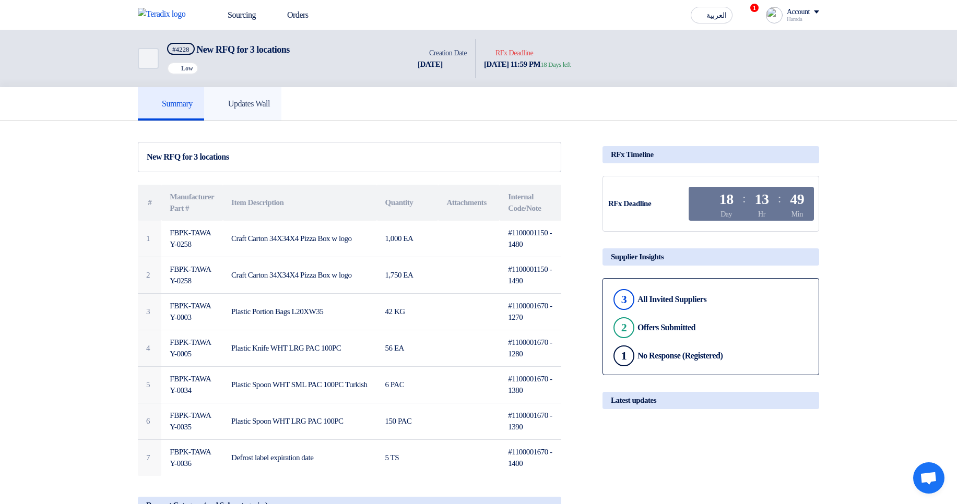
click at [270, 101] on h5 "Updates Wall" at bounding box center [243, 104] width 54 height 10
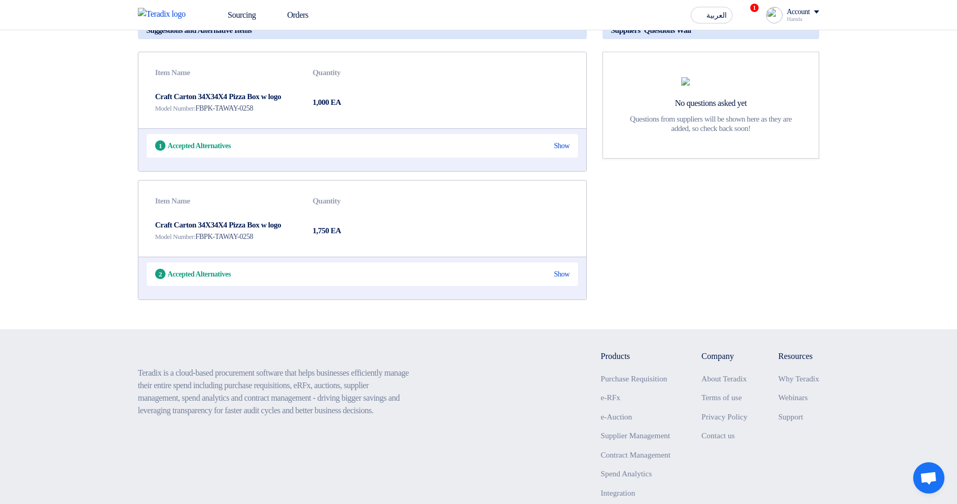
scroll to position [125, 0]
drag, startPoint x: 562, startPoint y: 147, endPoint x: 581, endPoint y: 168, distance: 28.4
click at [562, 147] on div "Show" at bounding box center [562, 144] width 16 height 11
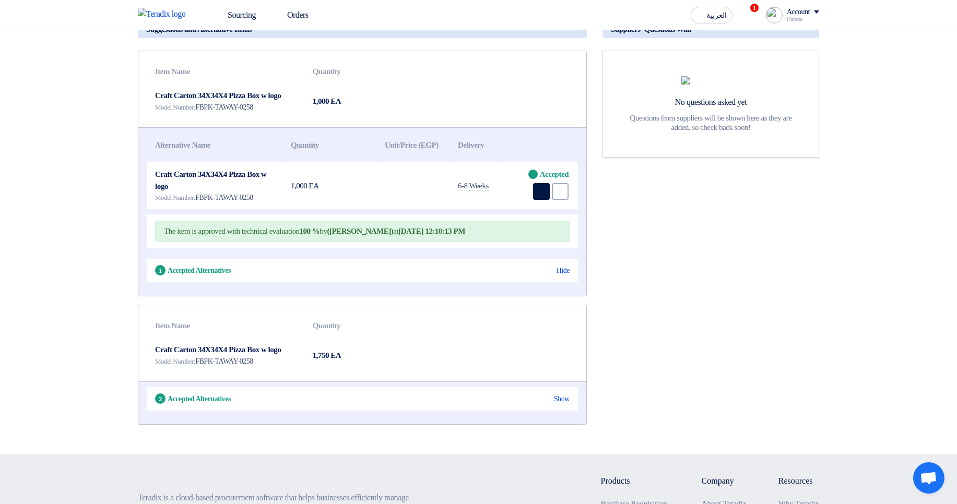
click at [556, 405] on div "Show" at bounding box center [562, 399] width 16 height 11
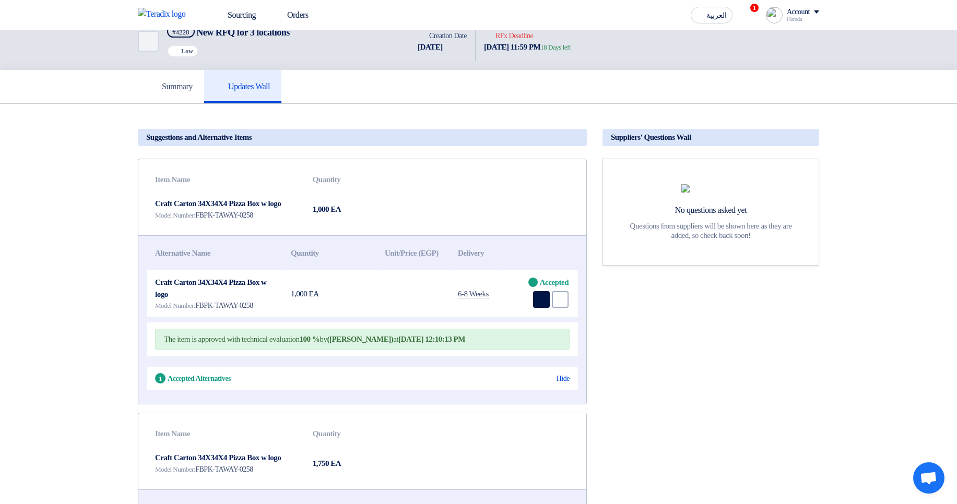
scroll to position [0, 0]
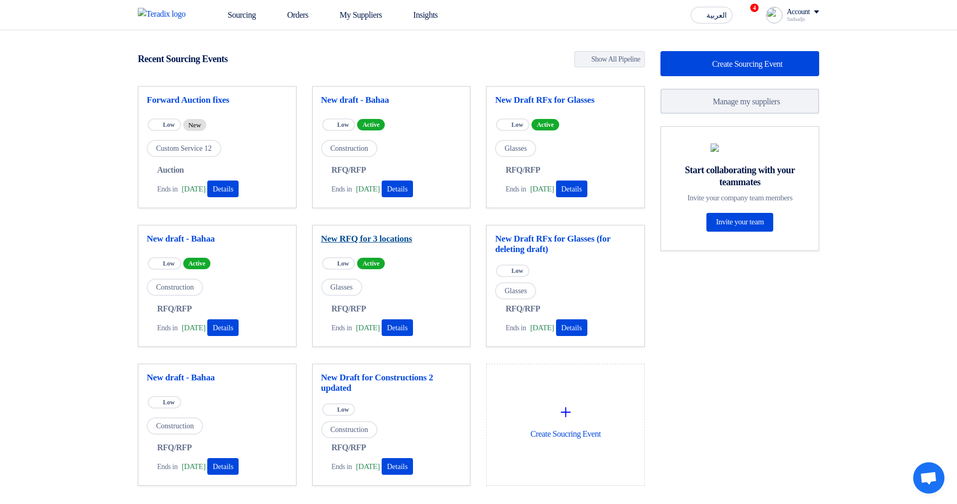
click at [363, 236] on link "New RFQ for 3 locations" at bounding box center [391, 239] width 141 height 10
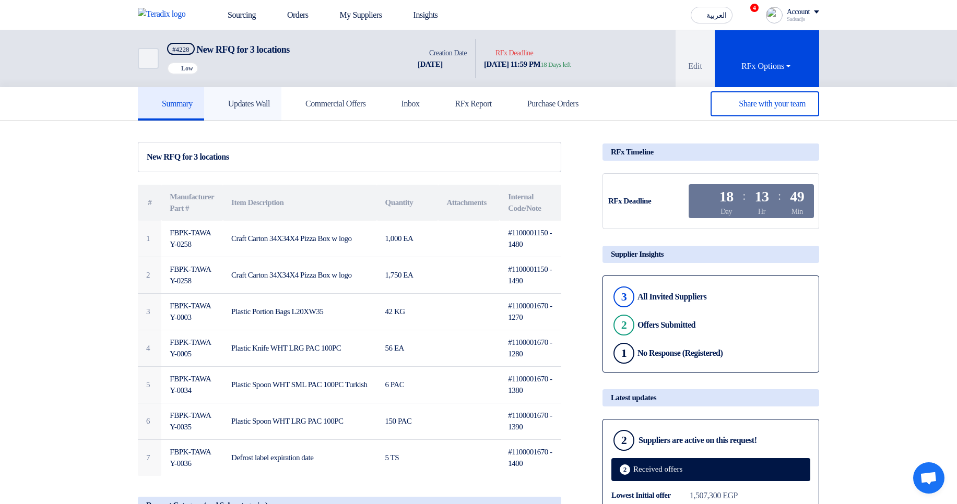
click at [258, 107] on h5 "Updates Wall" at bounding box center [243, 104] width 54 height 10
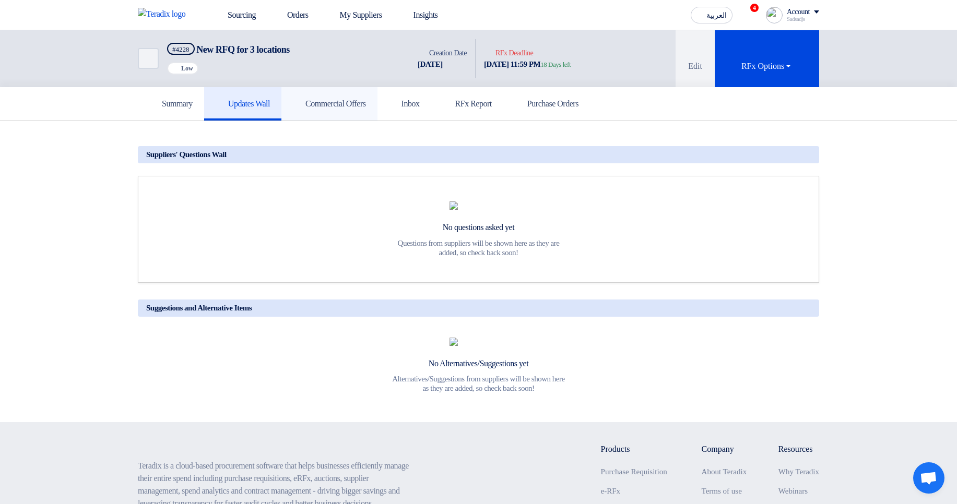
click at [374, 112] on link "Commercial Offers" at bounding box center [329, 103] width 96 height 33
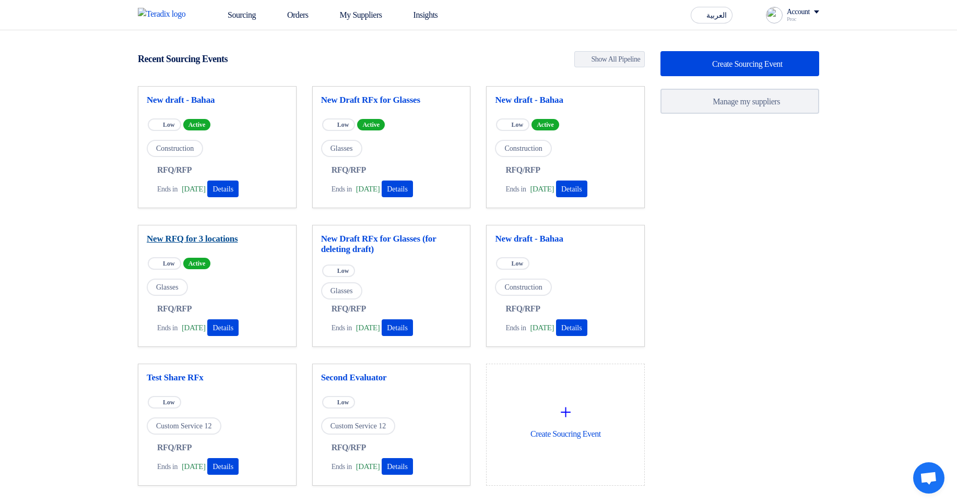
click at [231, 237] on link "New RFQ for 3 locations" at bounding box center [217, 239] width 141 height 10
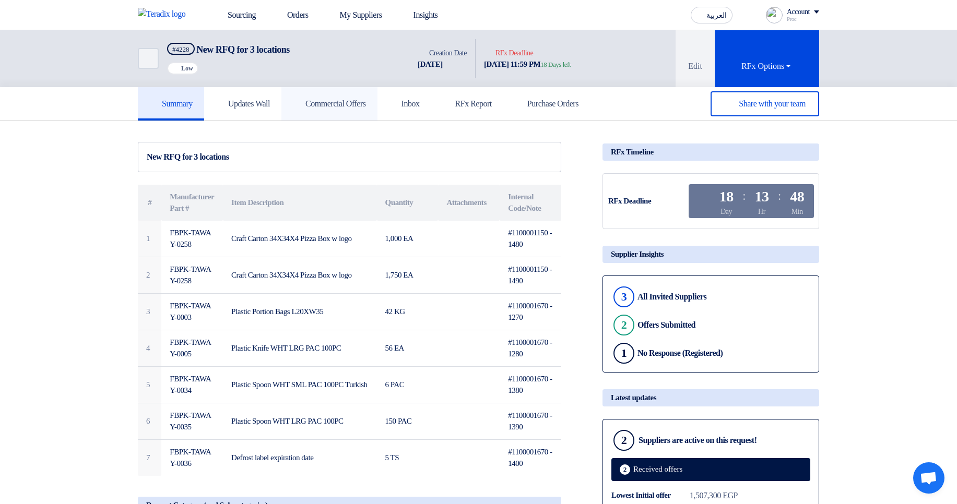
click at [317, 115] on link "Commercial Offers" at bounding box center [329, 103] width 96 height 33
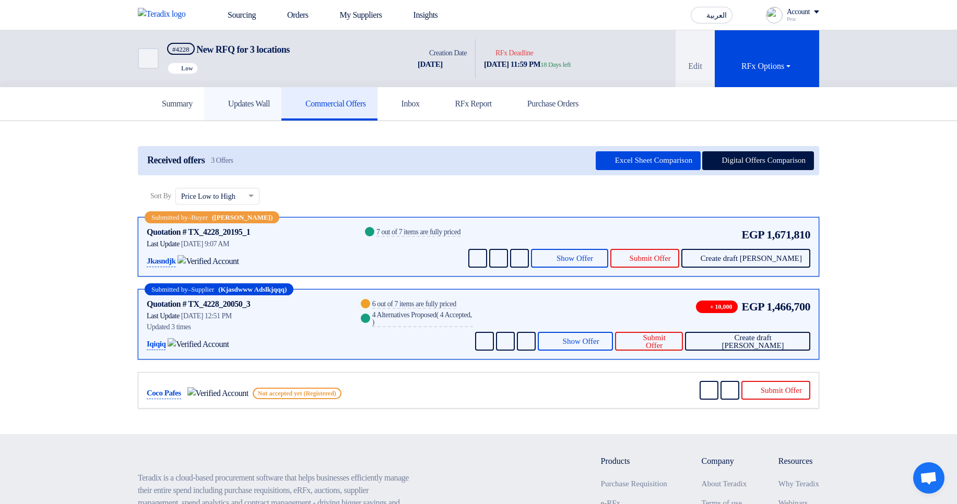
click at [240, 112] on link "Updates Wall" at bounding box center [242, 103] width 77 height 33
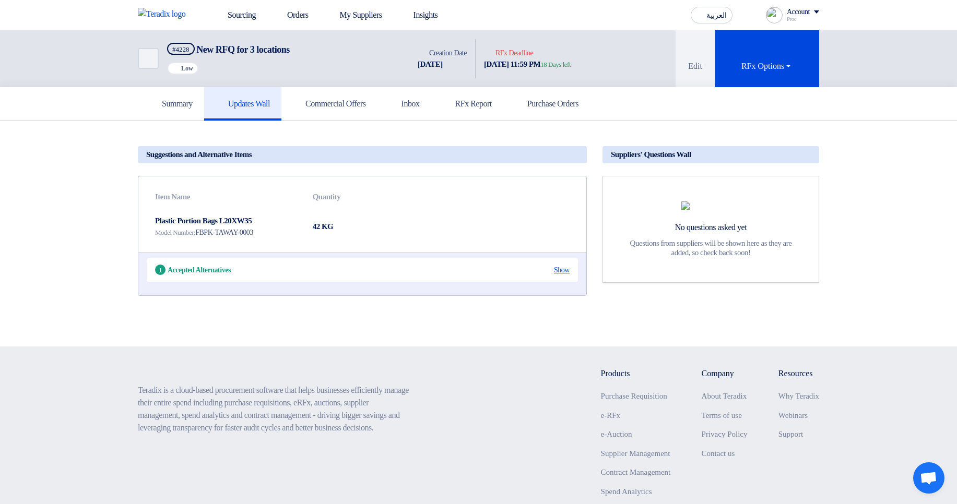
click at [568, 269] on div "Show" at bounding box center [562, 270] width 16 height 11
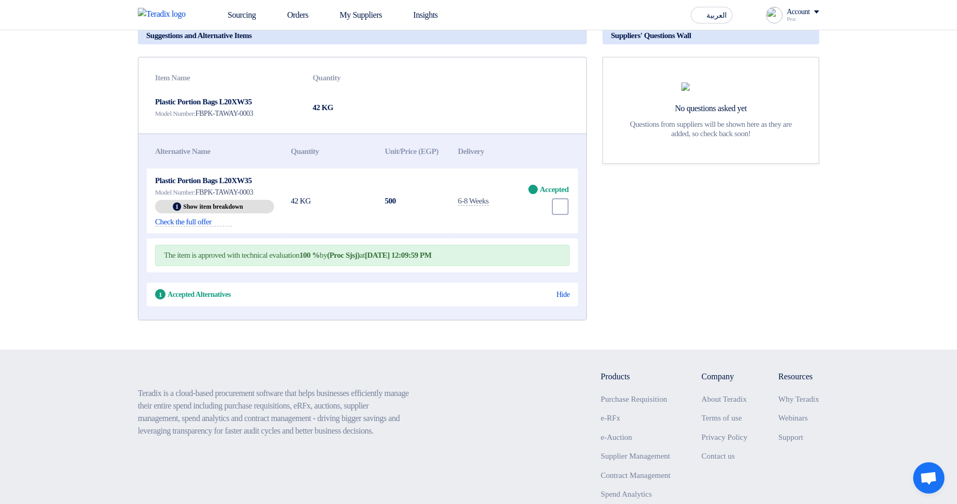
scroll to position [125, 0]
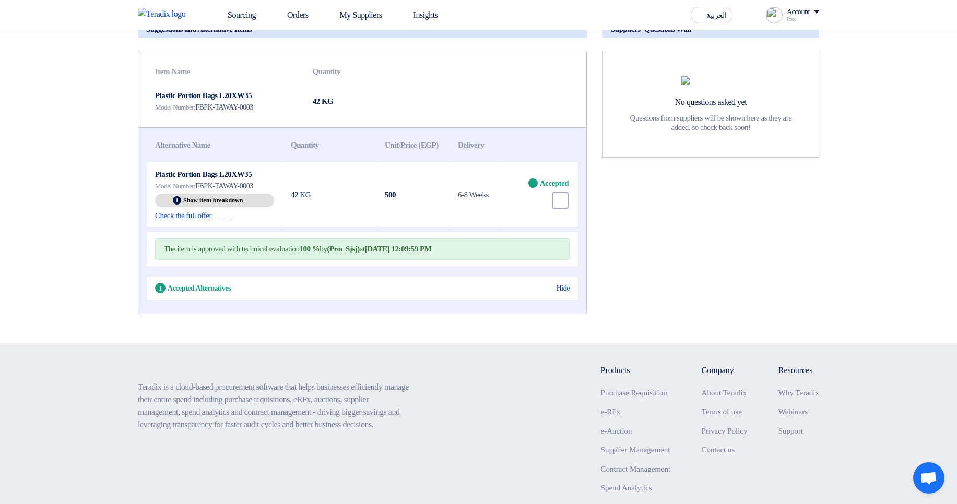
click at [619, 244] on div "Suppliers' Questions Wall No questions asked yet Questions from suppliers will …" at bounding box center [711, 170] width 232 height 306
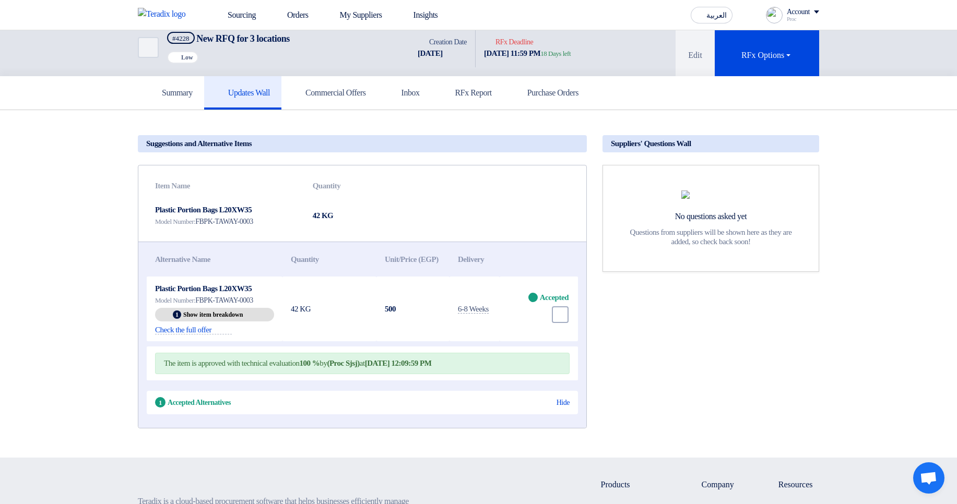
scroll to position [0, 0]
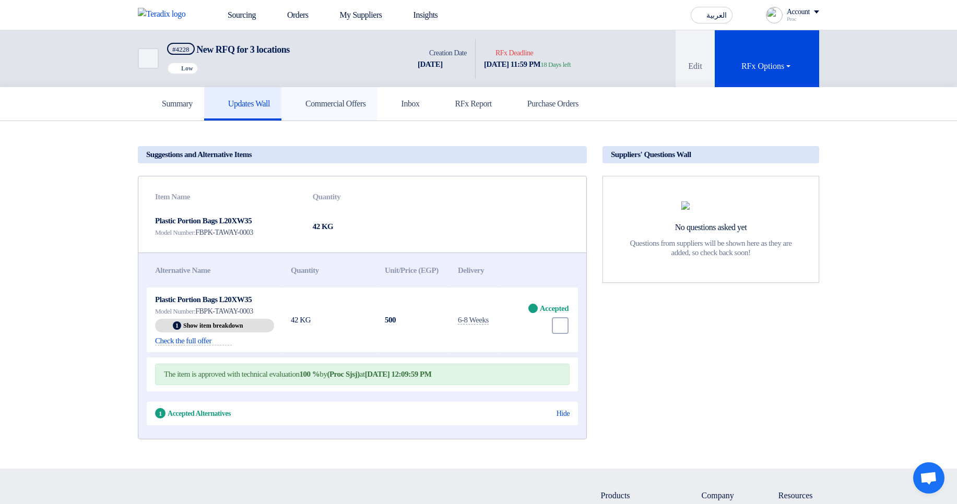
click at [377, 113] on link "Commercial Offers" at bounding box center [329, 103] width 96 height 33
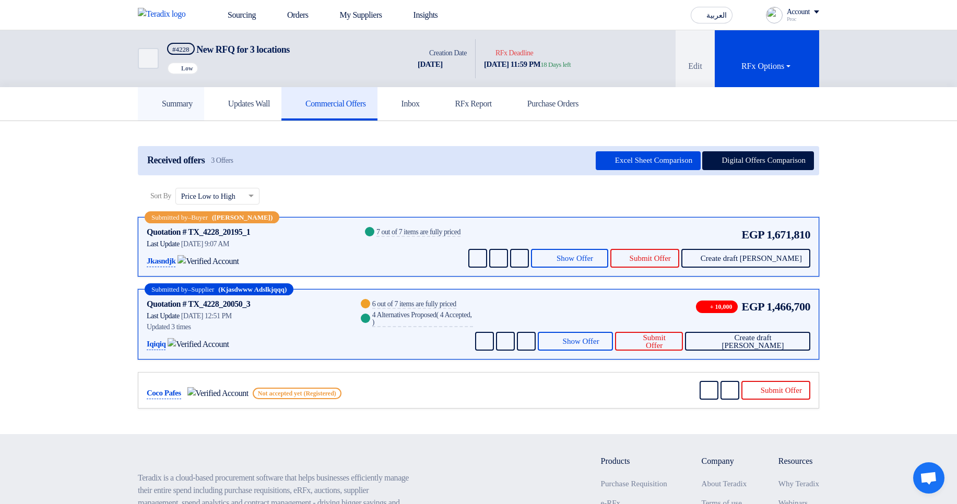
click at [201, 105] on link "Summary" at bounding box center [171, 103] width 66 height 33
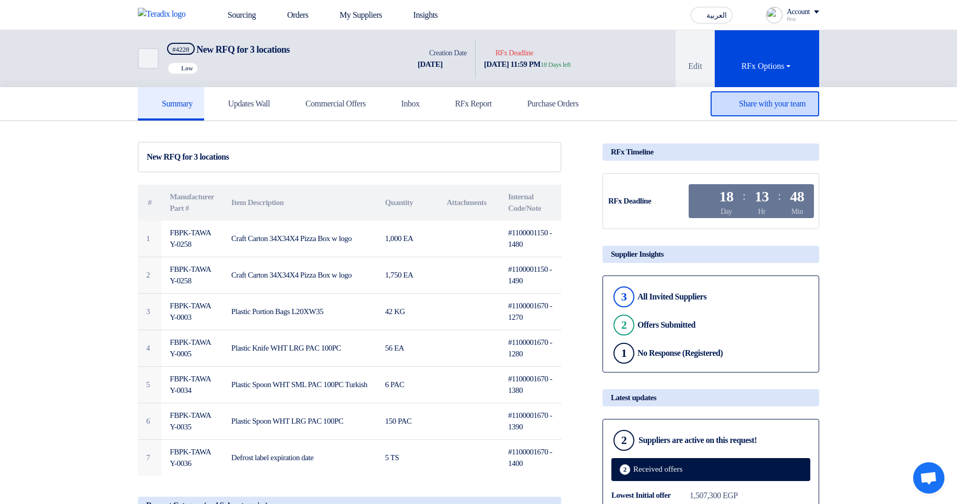
click at [745, 112] on div "Share with your team" at bounding box center [764, 103] width 109 height 25
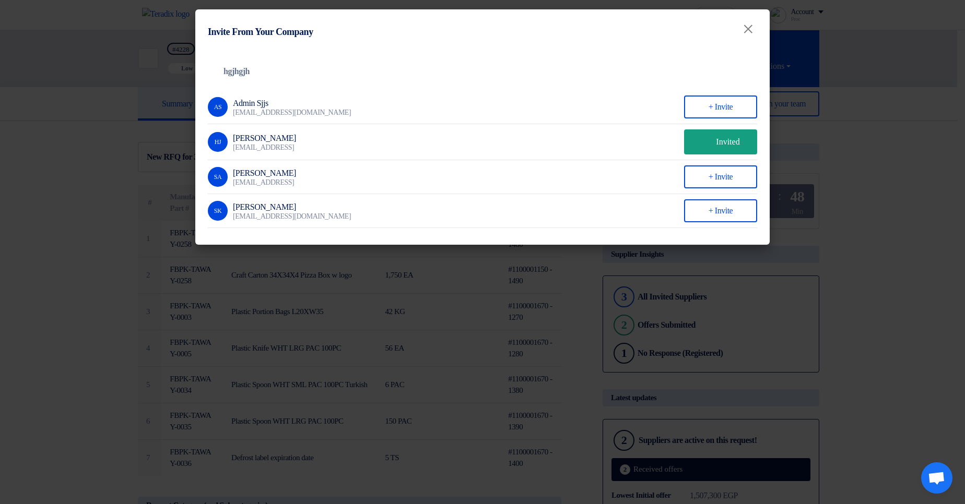
click at [947, 138] on modal-container "Invite From Your Company × Company Team hgjhgjh AS Admin Sjjs [EMAIL_ADDRESS][D…" at bounding box center [482, 252] width 965 height 504
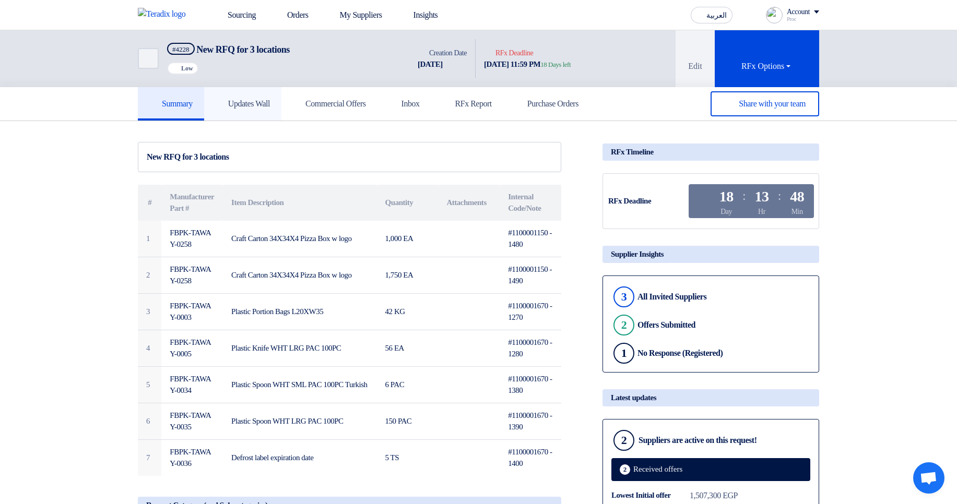
click at [278, 114] on link "Updates Wall" at bounding box center [242, 103] width 77 height 33
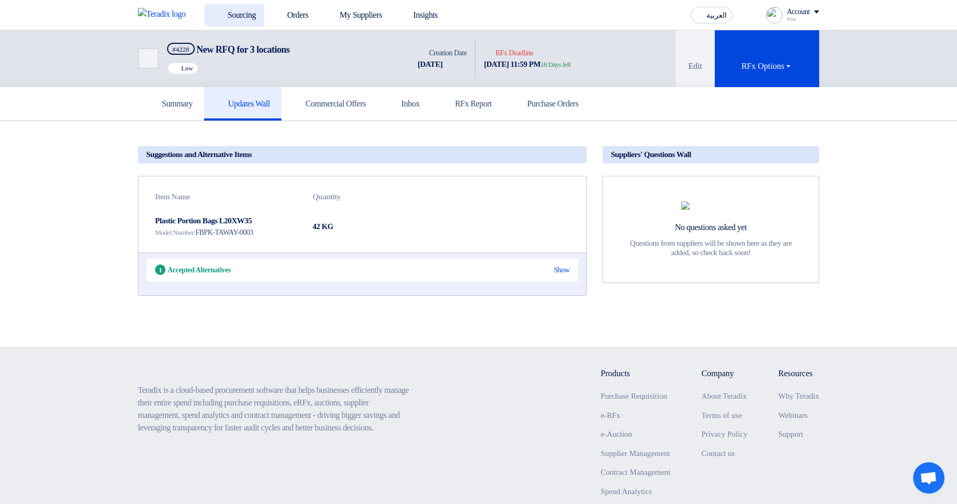
click at [242, 16] on link "Sourcing" at bounding box center [235, 15] width 60 height 23
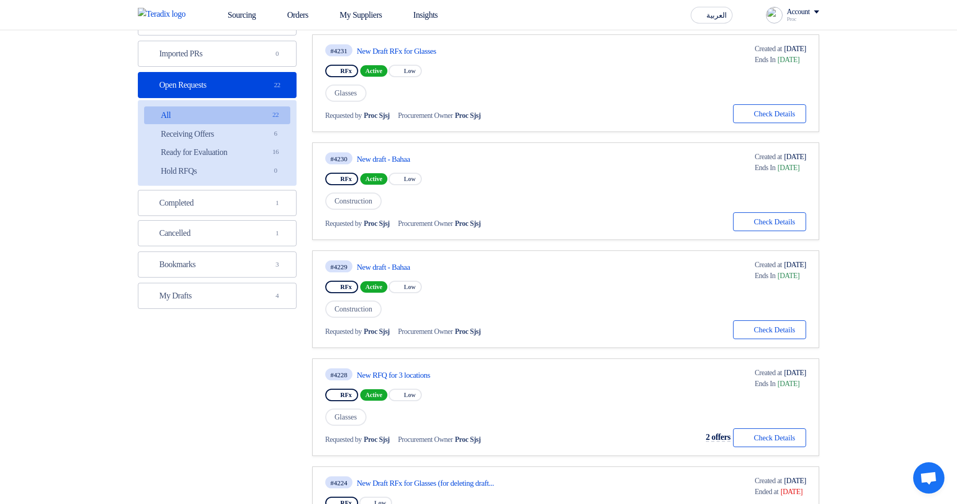
scroll to position [251, 0]
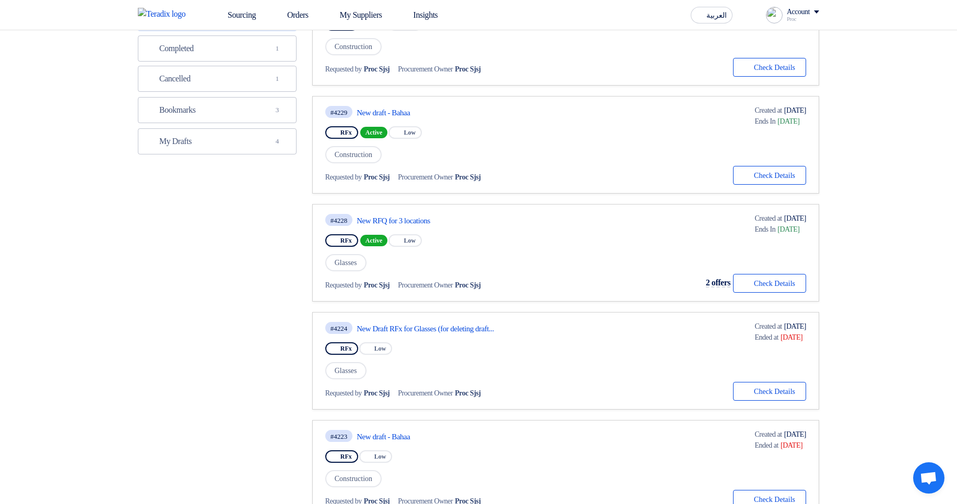
drag, startPoint x: 423, startPoint y: 283, endPoint x: 520, endPoint y: 287, distance: 97.2
click at [520, 287] on div "Requested by Proc Sjsj Procurement Owner Proc Sjsj" at bounding box center [439, 285] width 228 height 15
click at [533, 285] on div "Requested by Proc Sjsj Procurement Owner Proc Sjsj" at bounding box center [439, 285] width 228 height 15
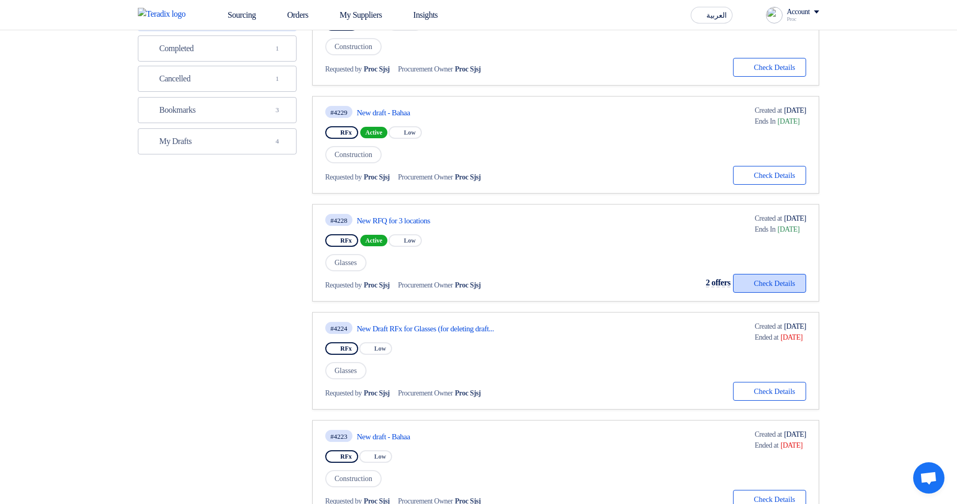
click at [765, 285] on button "Check details Check Details" at bounding box center [769, 283] width 73 height 19
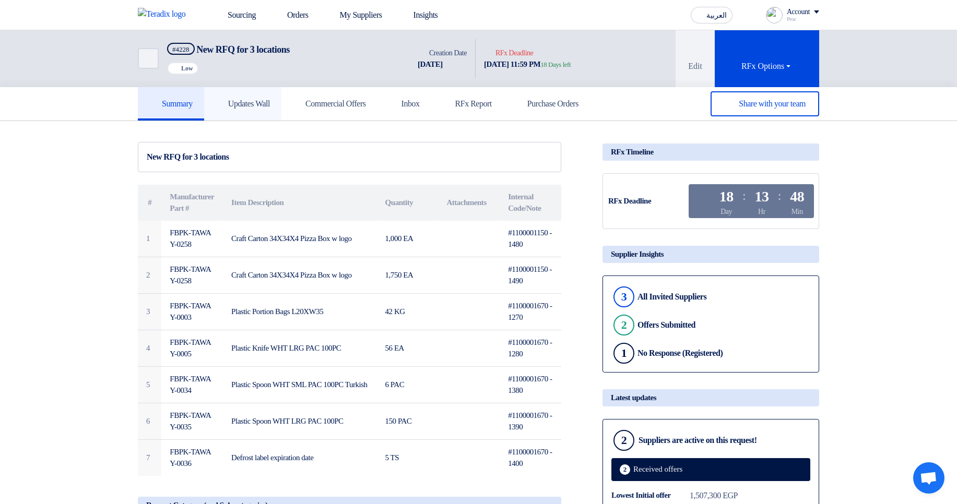
click at [281, 107] on link "Updates Wall" at bounding box center [242, 103] width 77 height 33
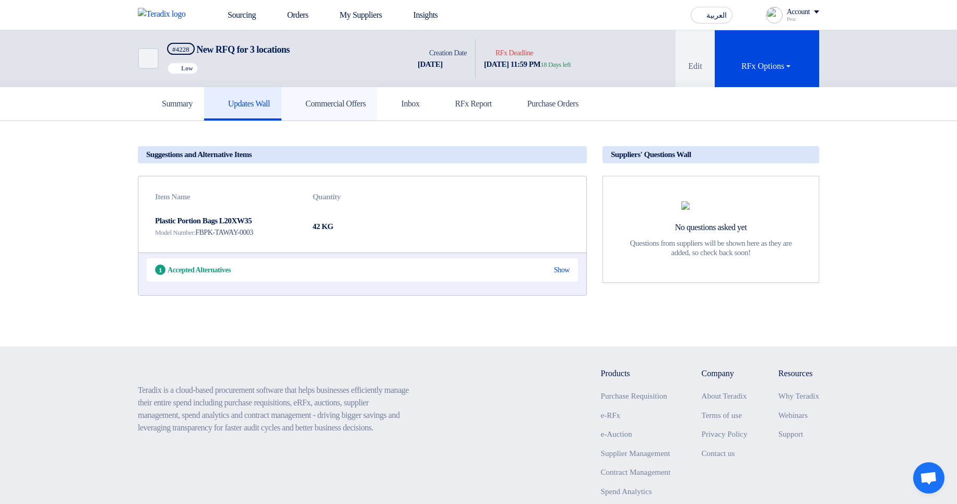
click at [346, 104] on h5 "Commercial Offers" at bounding box center [329, 104] width 73 height 10
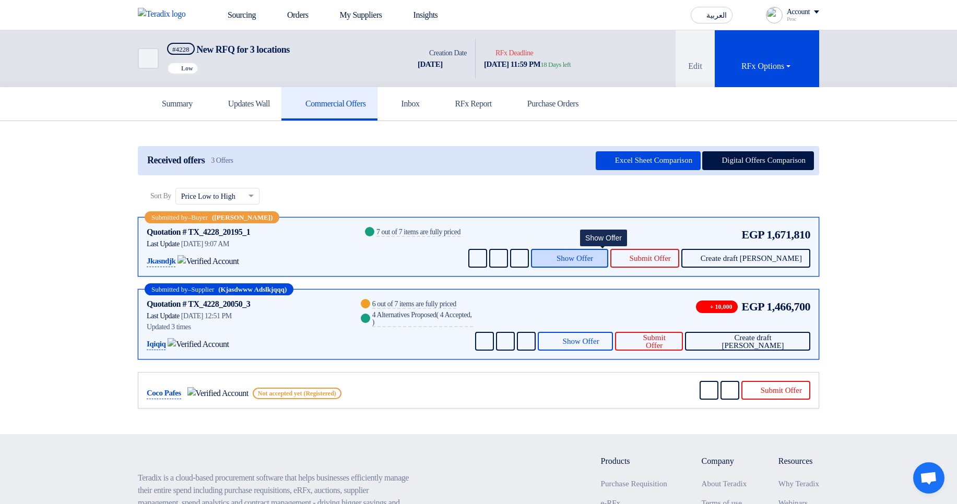
click at [593, 259] on span "Show Offer" at bounding box center [574, 259] width 37 height 8
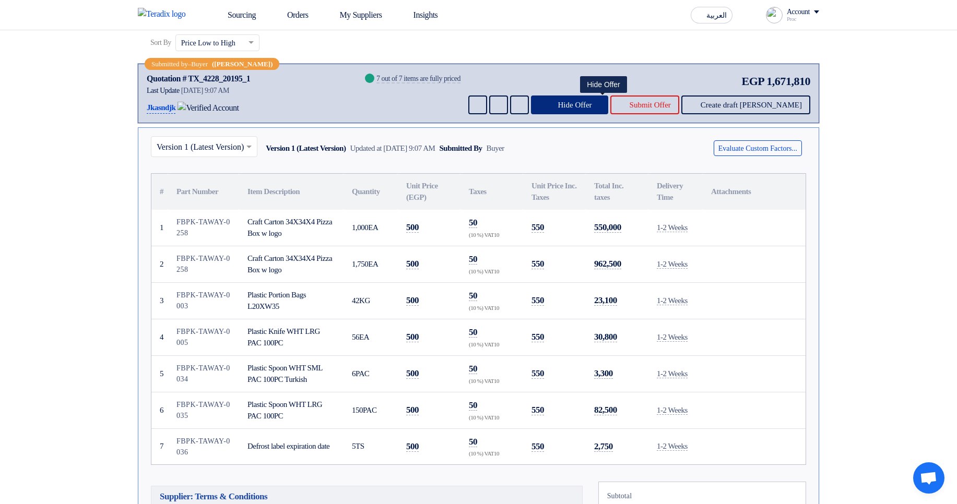
scroll to position [188, 0]
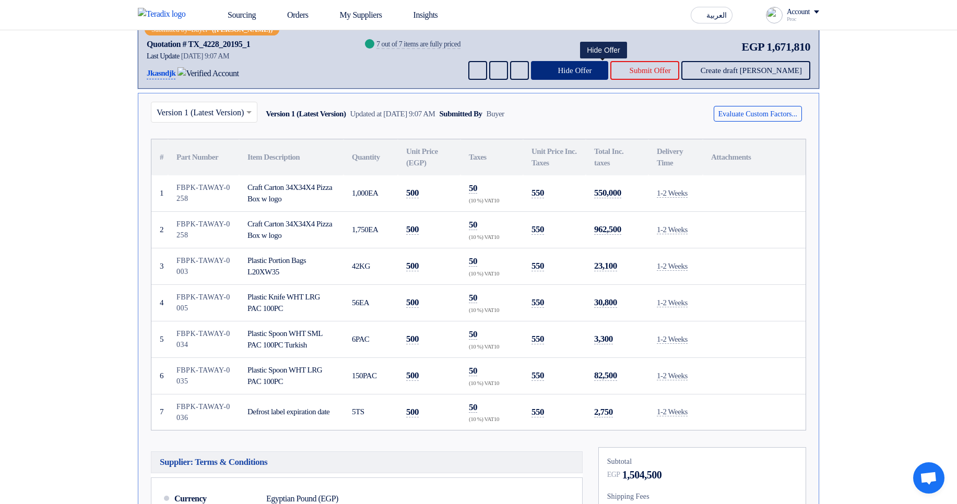
click at [608, 74] on button "Hide Offer" at bounding box center [569, 70] width 77 height 19
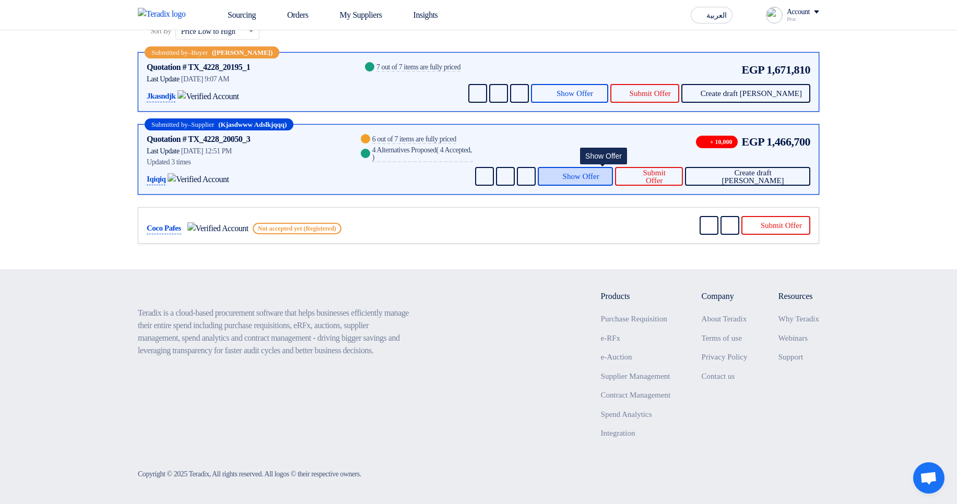
click at [599, 174] on span "Show Offer" at bounding box center [581, 177] width 37 height 8
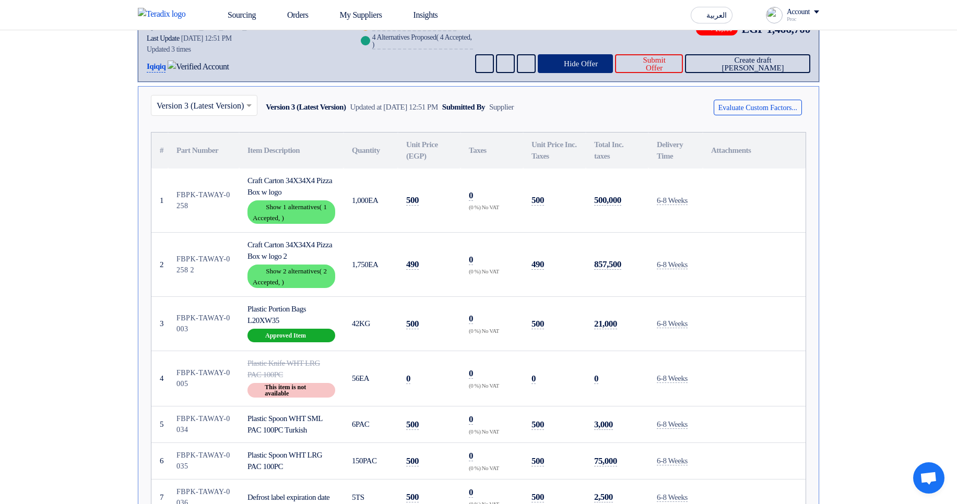
scroll to position [290, 0]
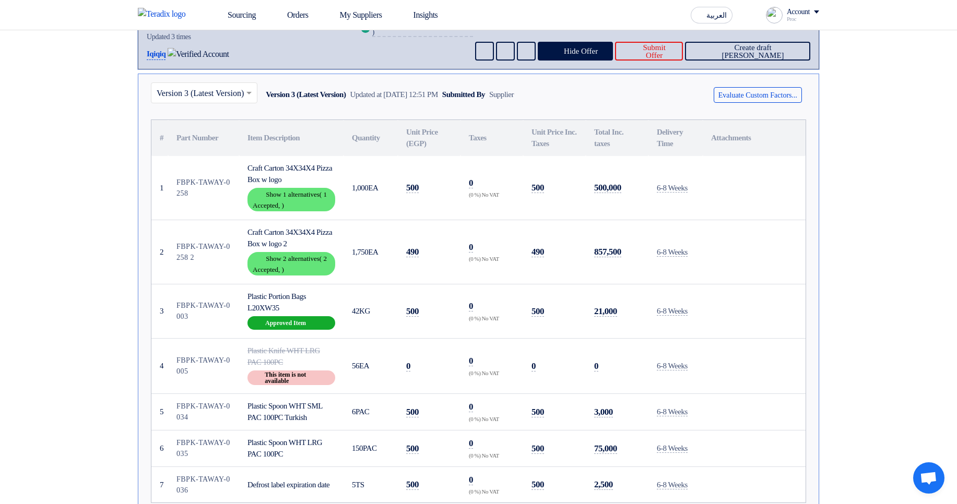
click at [744, 225] on td at bounding box center [754, 252] width 103 height 64
click at [304, 197] on div "Show details Show 1 alternatives ( 1 Accepted, )" at bounding box center [291, 199] width 88 height 23
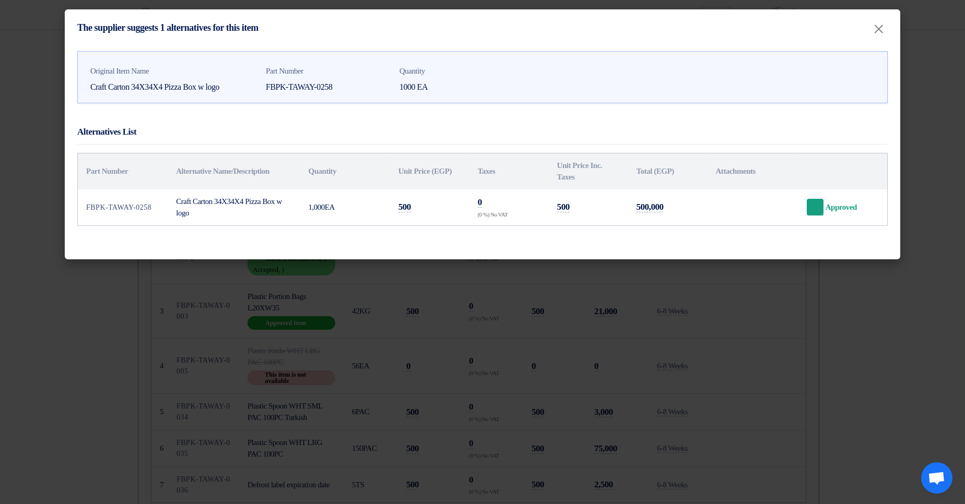
click at [657, 345] on modal-container "The supplier suggests 1 alternatives for this item × Original Item Name Craft C…" at bounding box center [482, 252] width 965 height 504
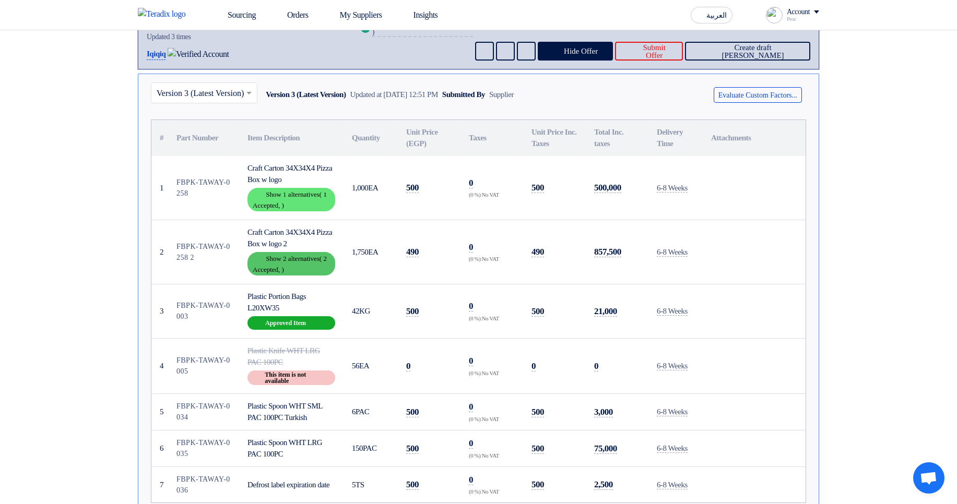
click at [279, 263] on div "Show details Show 2 alternatives ( 2 Accepted, )" at bounding box center [291, 263] width 88 height 23
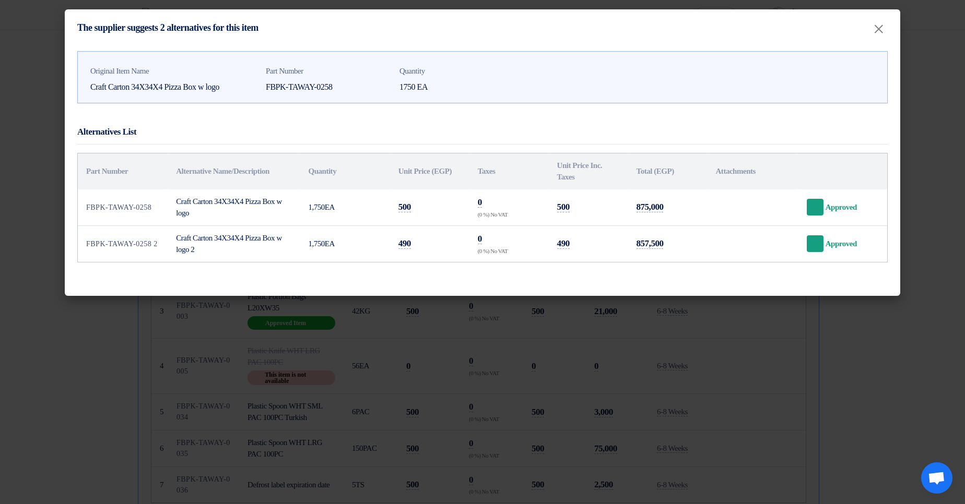
drag, startPoint x: 721, startPoint y: 383, endPoint x: 539, endPoint y: 336, distance: 187.6
click at [721, 383] on modal-container "The supplier suggests 2 alternatives for this item × Original Item Name Craft C…" at bounding box center [482, 252] width 965 height 504
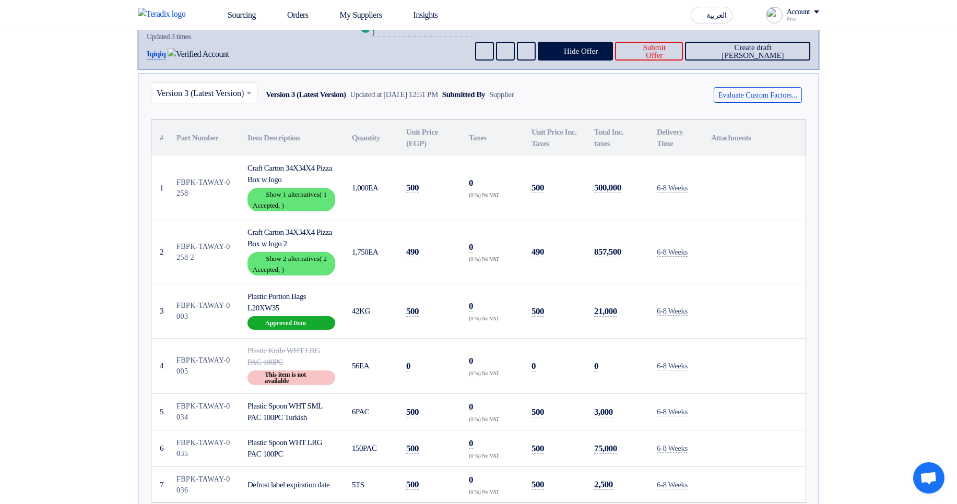
click at [291, 331] on td "Plastic Portion Bags L20XW35 Breakdown Approved Item" at bounding box center [291, 311] width 104 height 54
click at [306, 318] on div "Breakdown Approved Item" at bounding box center [291, 323] width 88 height 14
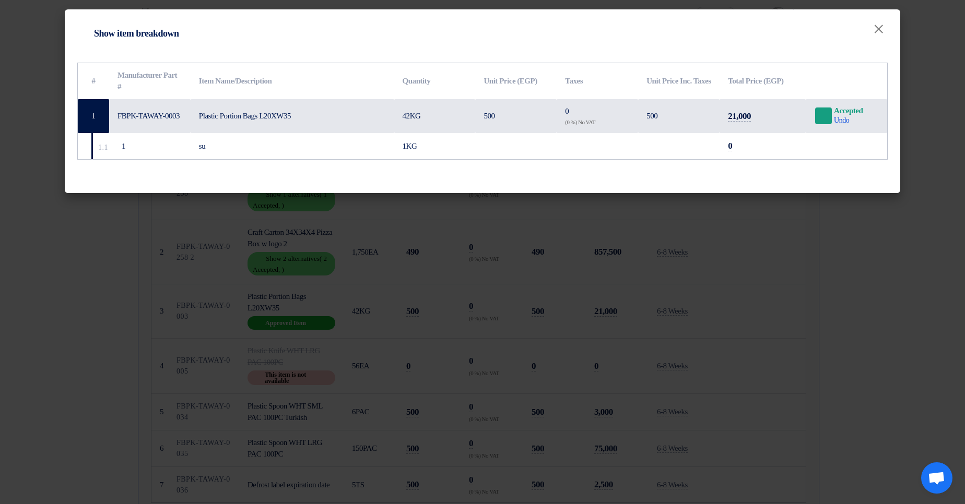
click at [726, 345] on modal-container "Item breakdown Show item breakdown × # Manufacturer Part # Item Name/Descriptio…" at bounding box center [482, 252] width 965 height 504
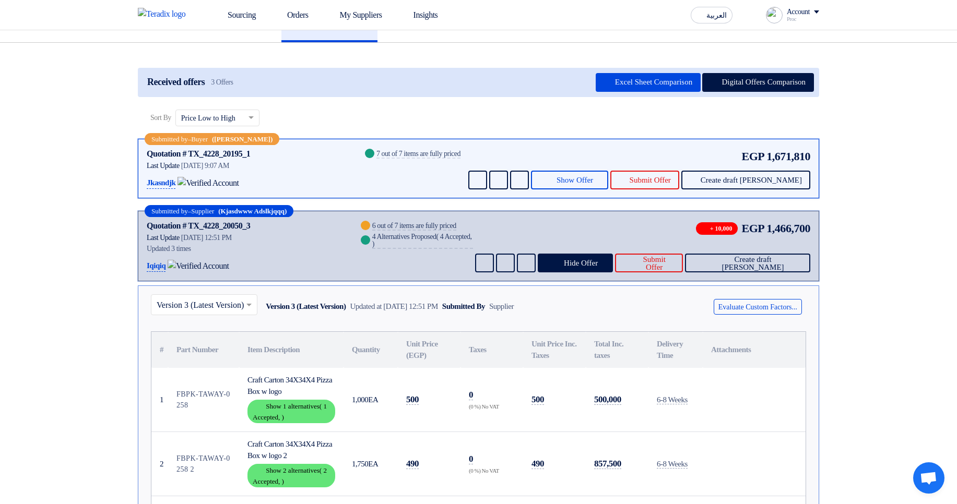
scroll to position [0, 0]
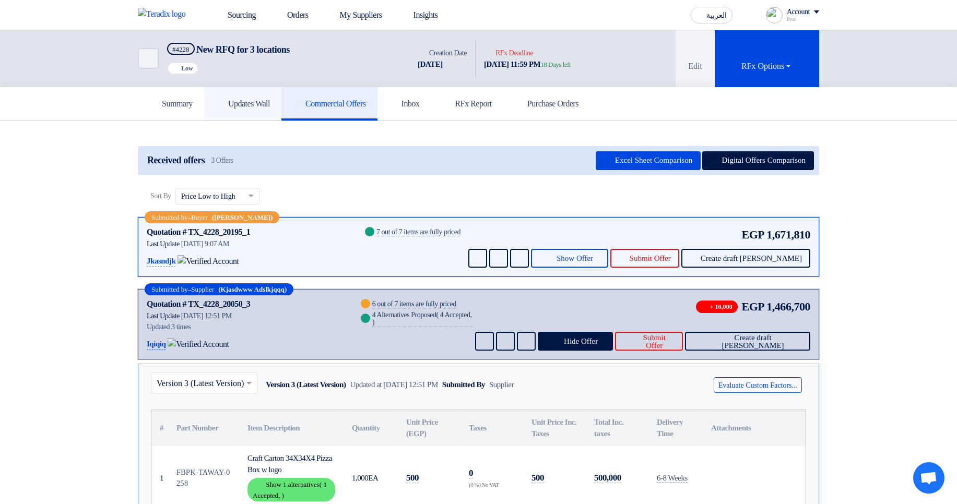
click at [243, 105] on h5 "Updates Wall" at bounding box center [243, 104] width 54 height 10
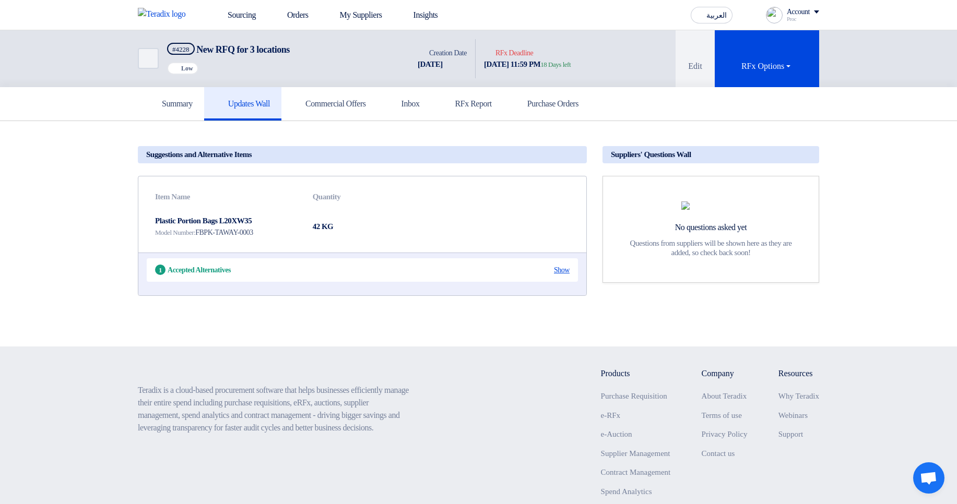
click at [563, 275] on div "Show" at bounding box center [562, 270] width 16 height 11
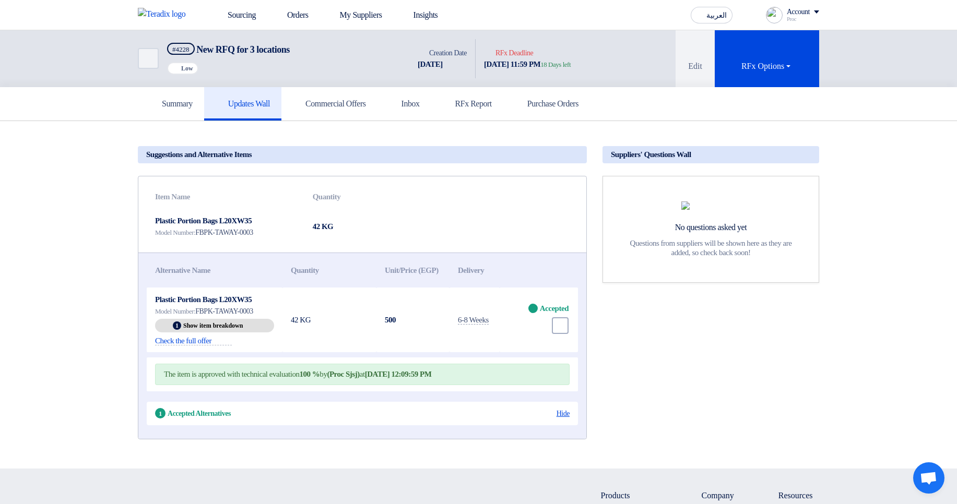
click at [559, 419] on div "Hide" at bounding box center [562, 413] width 13 height 11
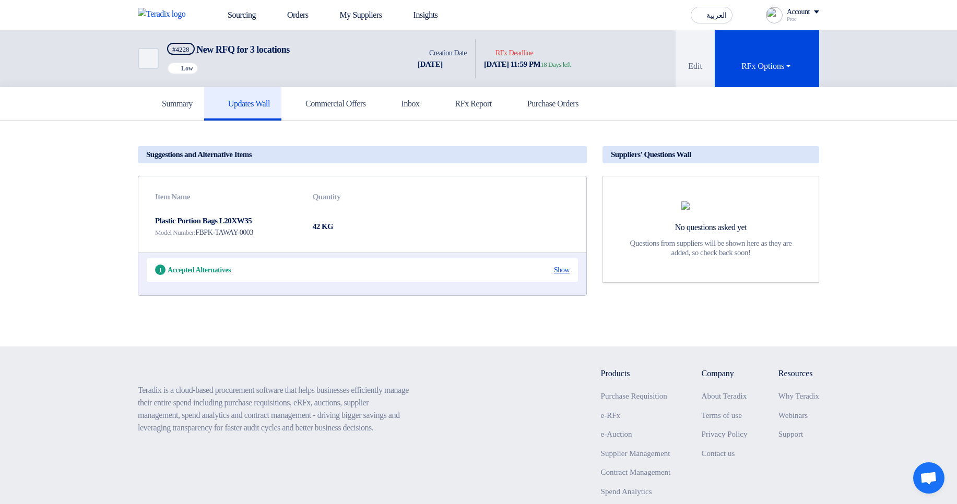
click at [569, 276] on div "Show" at bounding box center [562, 270] width 16 height 11
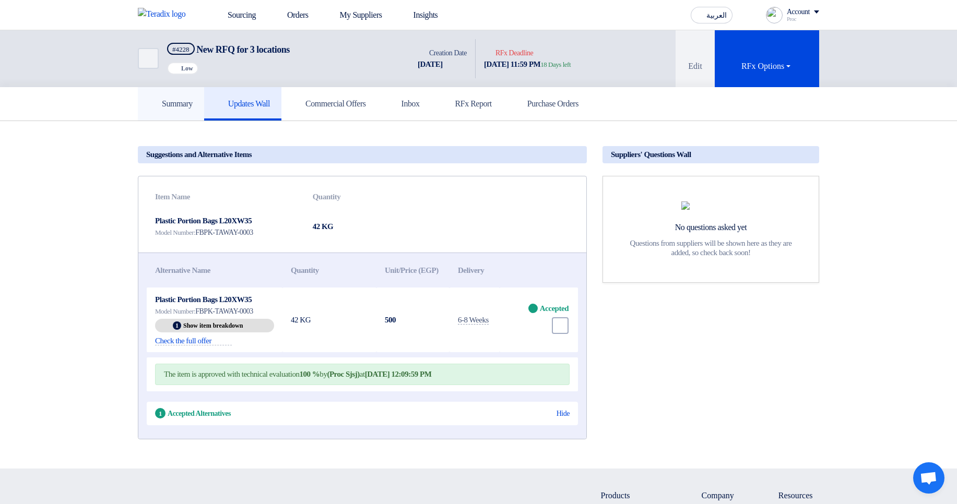
click at [193, 109] on h5 "Summary" at bounding box center [170, 104] width 43 height 10
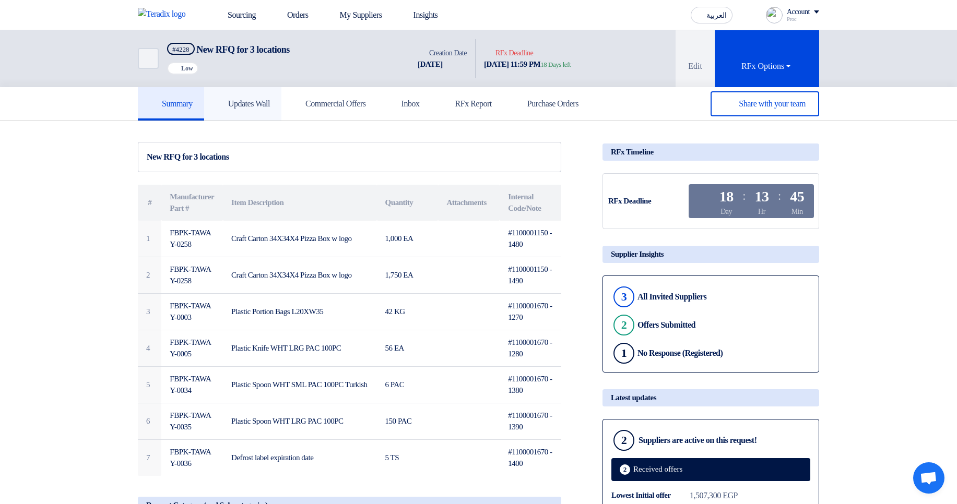
click at [270, 104] on h5 "Updates Wall" at bounding box center [243, 104] width 54 height 10
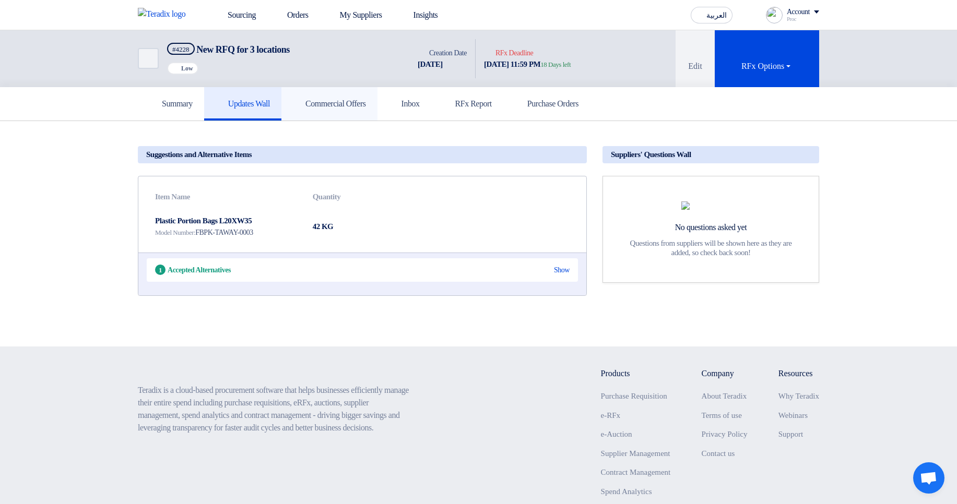
click at [327, 95] on link "Commercial Offers" at bounding box center [329, 103] width 96 height 33
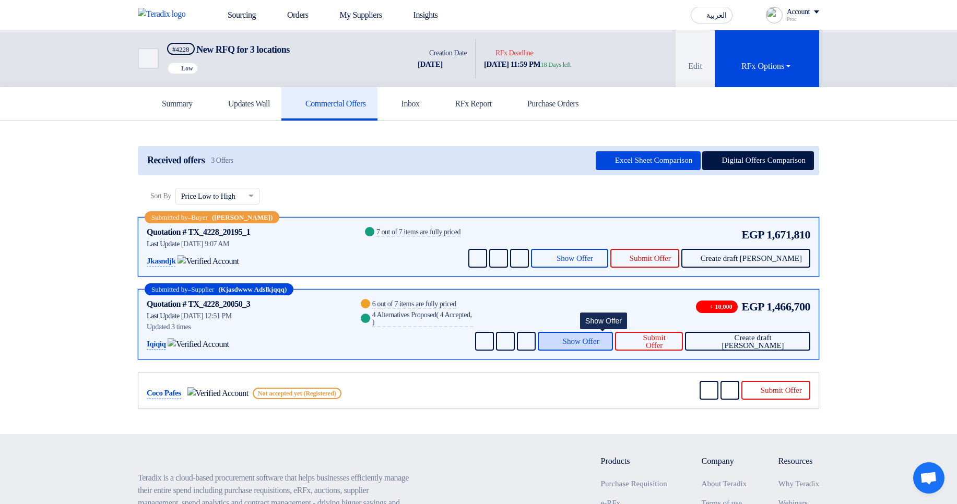
click at [599, 342] on span "Show Offer" at bounding box center [581, 342] width 37 height 8
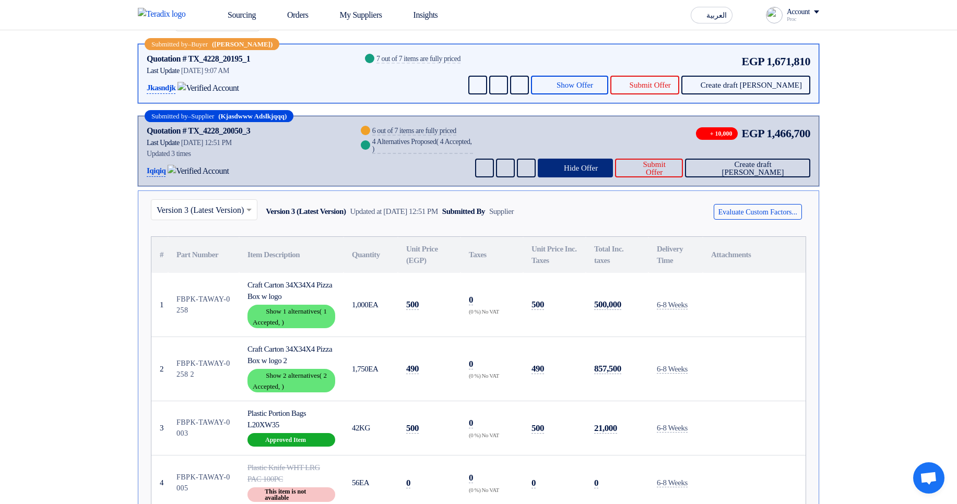
scroll to position [188, 0]
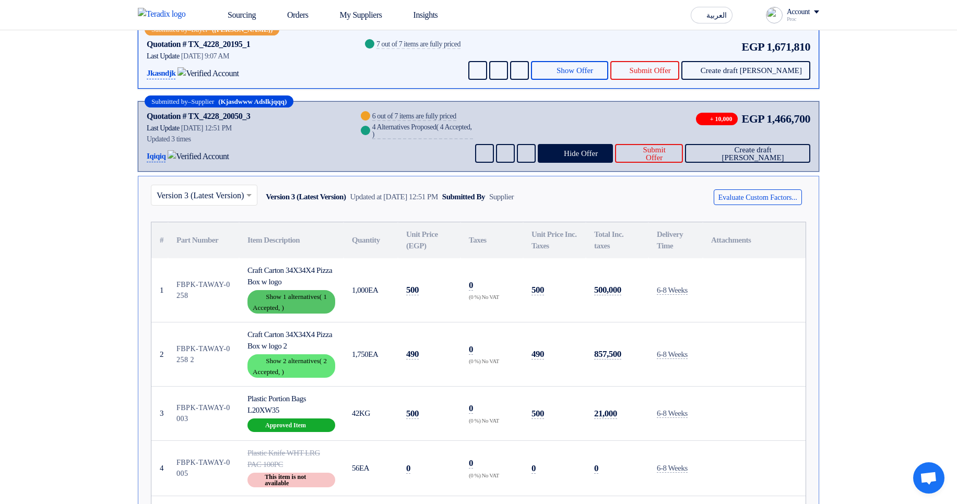
click at [312, 303] on div "Show details Show 1 alternatives ( 1 Accepted, )" at bounding box center [291, 301] width 88 height 23
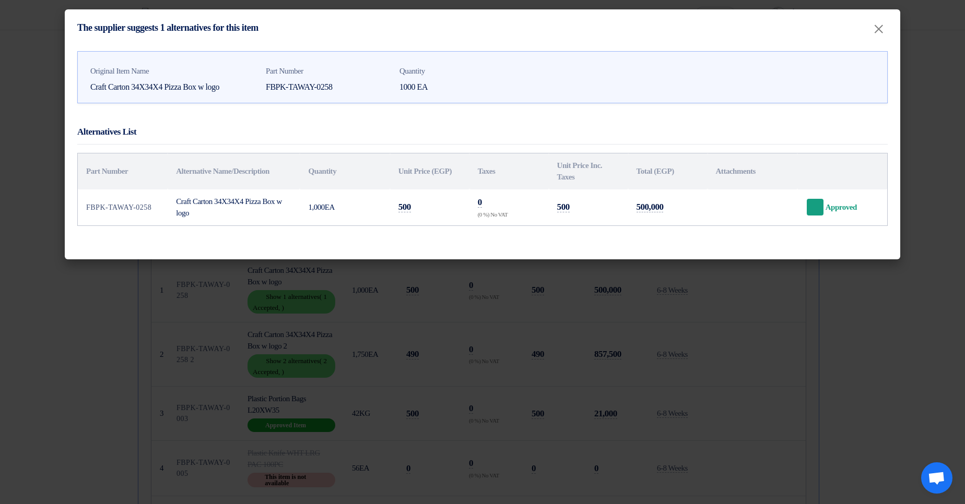
click at [707, 381] on modal-container "The supplier suggests 1 alternatives for this item × Original Item Name Craft C…" at bounding box center [482, 252] width 965 height 504
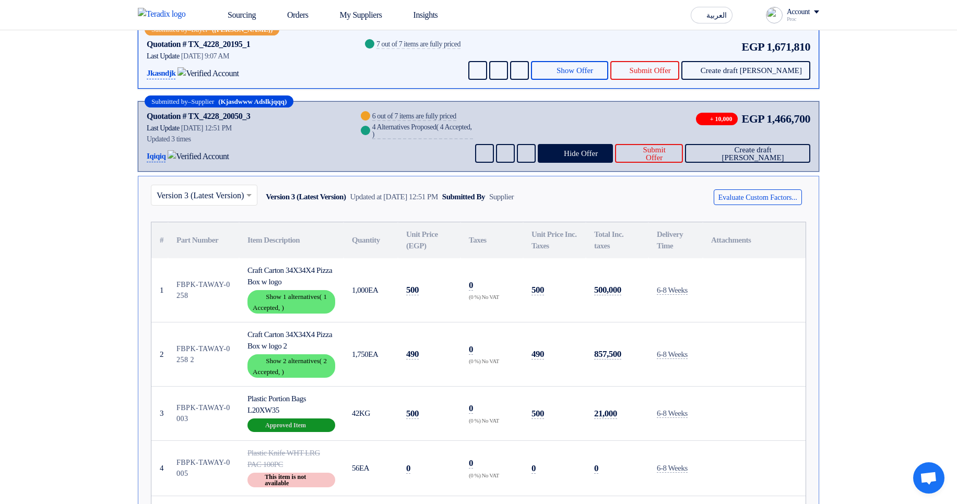
click at [291, 423] on div "Breakdown Approved Item" at bounding box center [291, 426] width 88 height 14
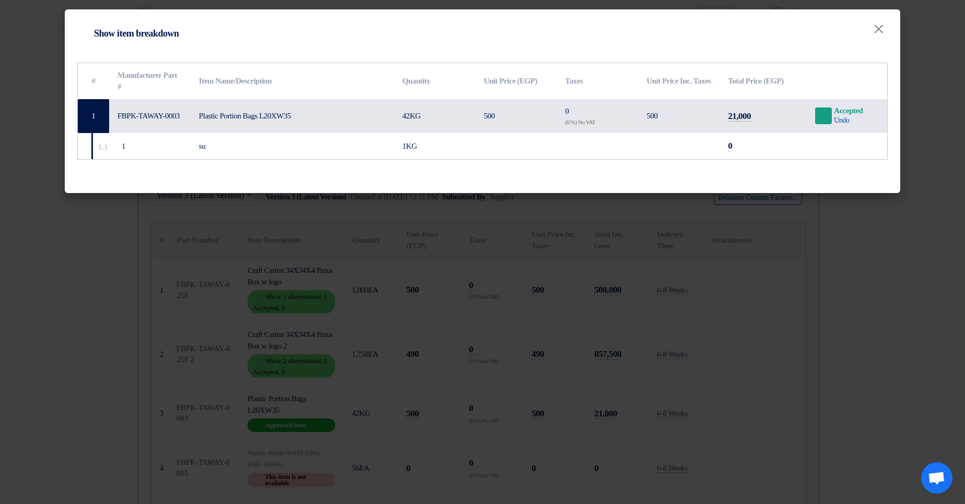
click at [471, 391] on modal-container "Item breakdown Show item breakdown × # Manufacturer Part # Item Name/Descriptio…" at bounding box center [482, 252] width 965 height 504
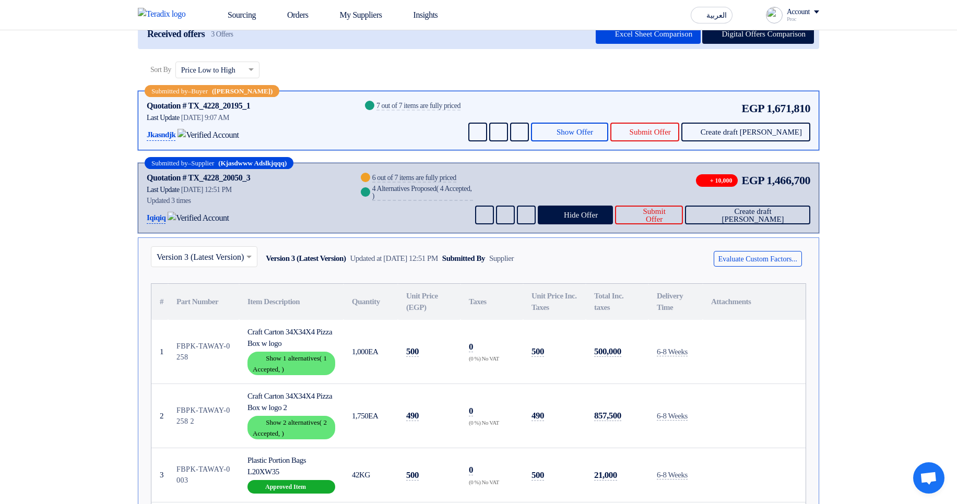
scroll to position [125, 0]
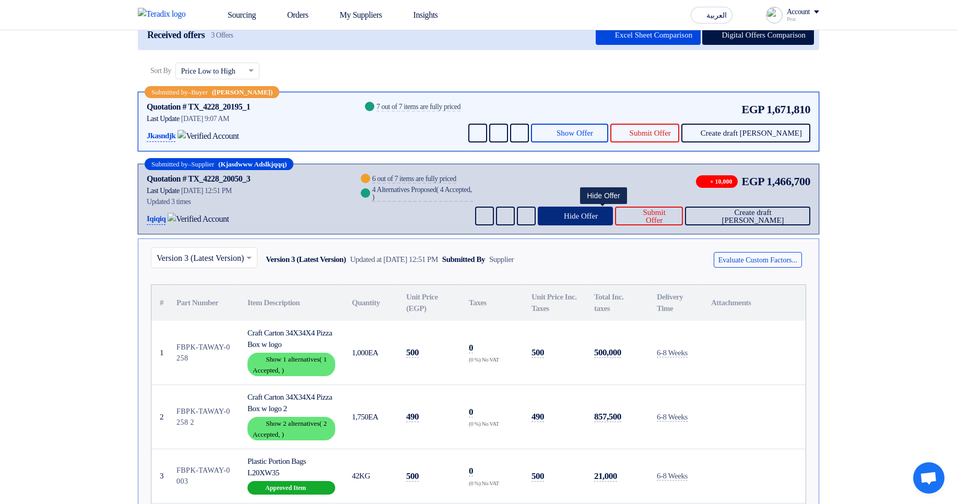
click at [604, 221] on button "Hide Offer" at bounding box center [575, 216] width 75 height 19
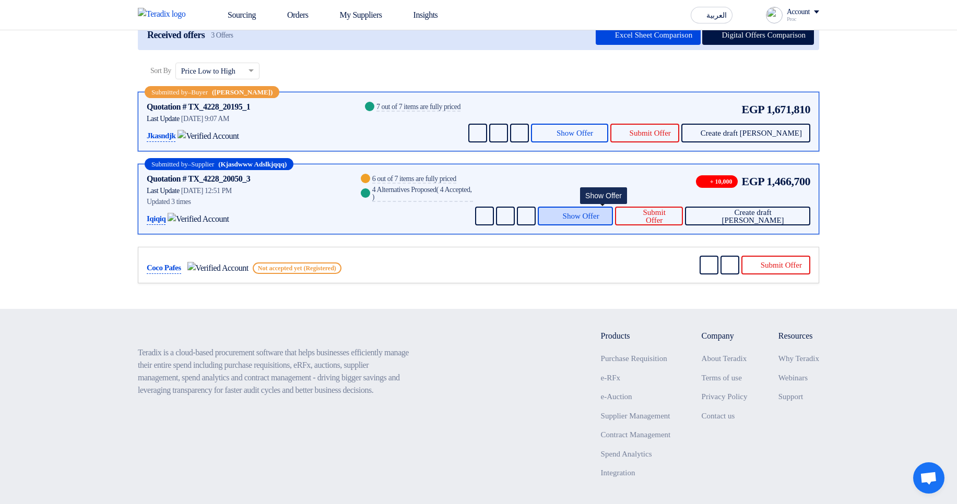
click at [602, 222] on button "Show Offer" at bounding box center [575, 216] width 75 height 19
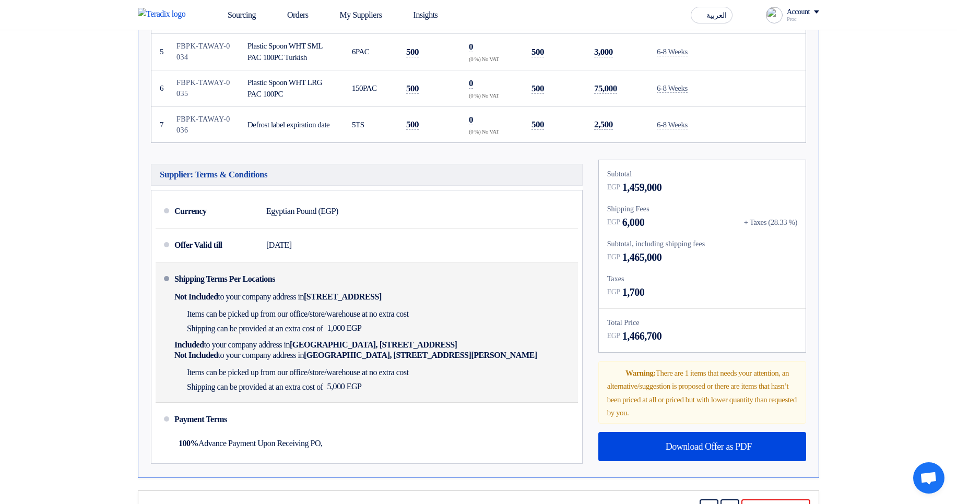
scroll to position [689, 0]
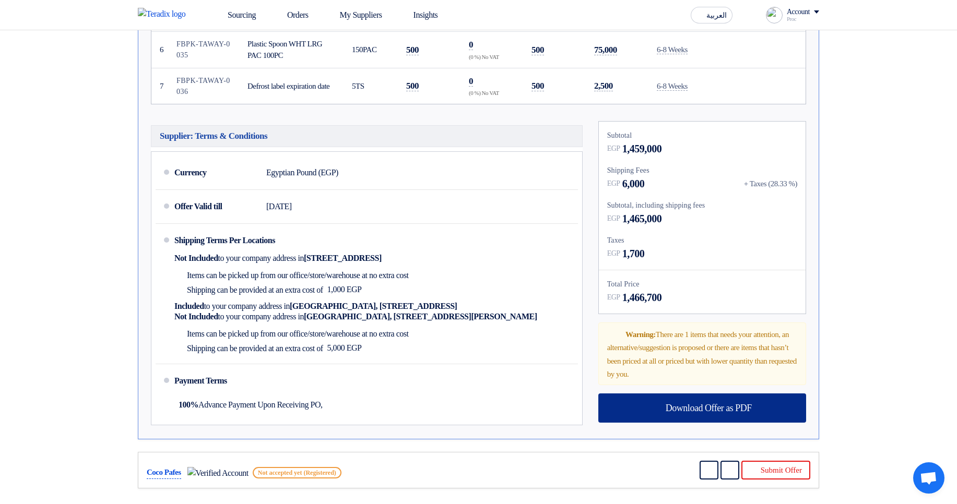
click at [657, 412] on div "Download Offer as PDF" at bounding box center [702, 408] width 208 height 29
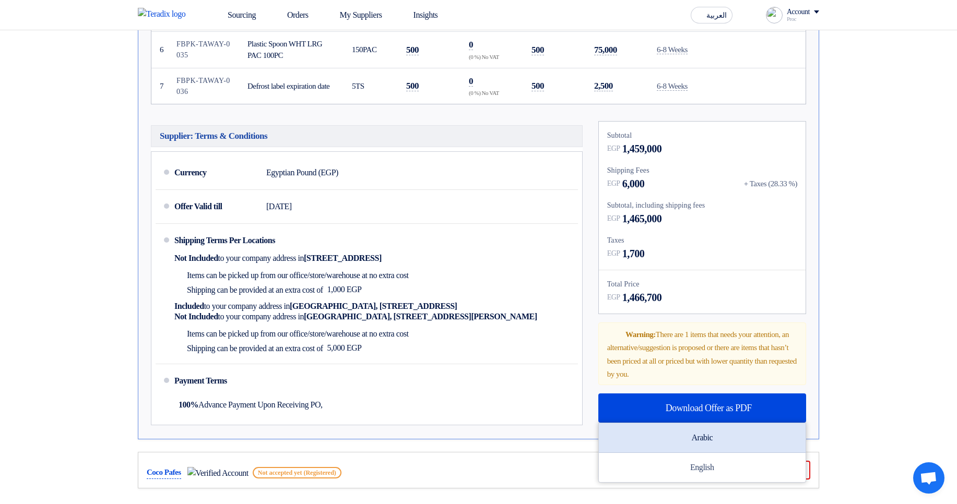
click at [709, 434] on div "Arabic" at bounding box center [702, 438] width 207 height 30
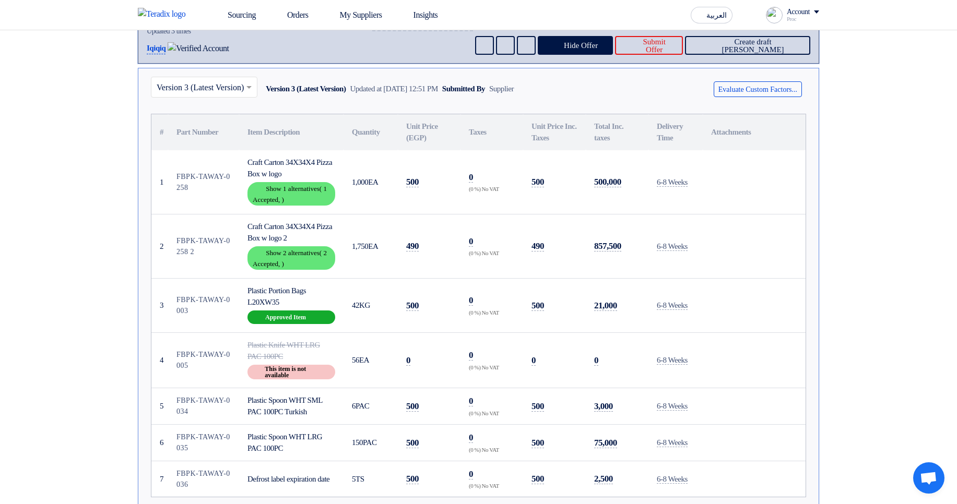
scroll to position [313, 0]
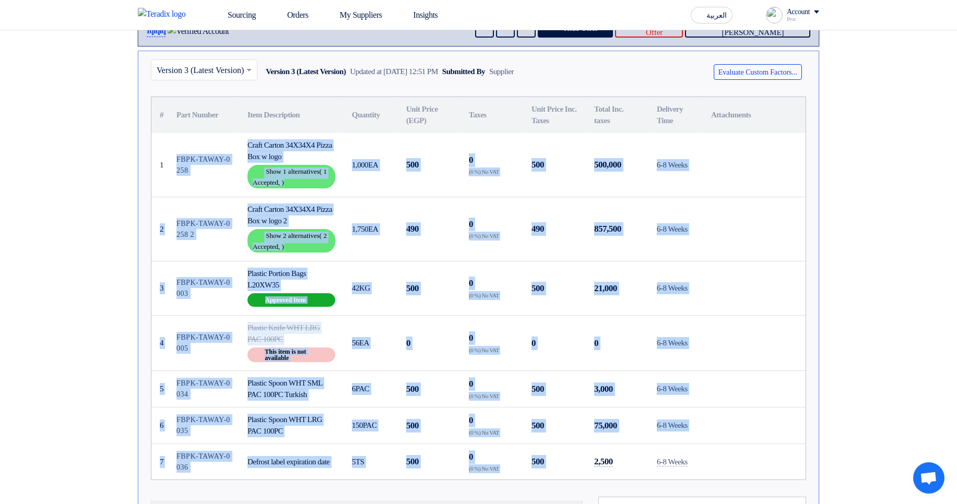
drag, startPoint x: 174, startPoint y: 165, endPoint x: 682, endPoint y: 435, distance: 574.4
click at [621, 446] on tbody "1 FBPK-TAWAY-0258 Craft Carton 34X34X4 Pizza Box w logo Show details Show 1 alt…" at bounding box center [478, 306] width 654 height 347
click at [706, 429] on td at bounding box center [754, 425] width 103 height 37
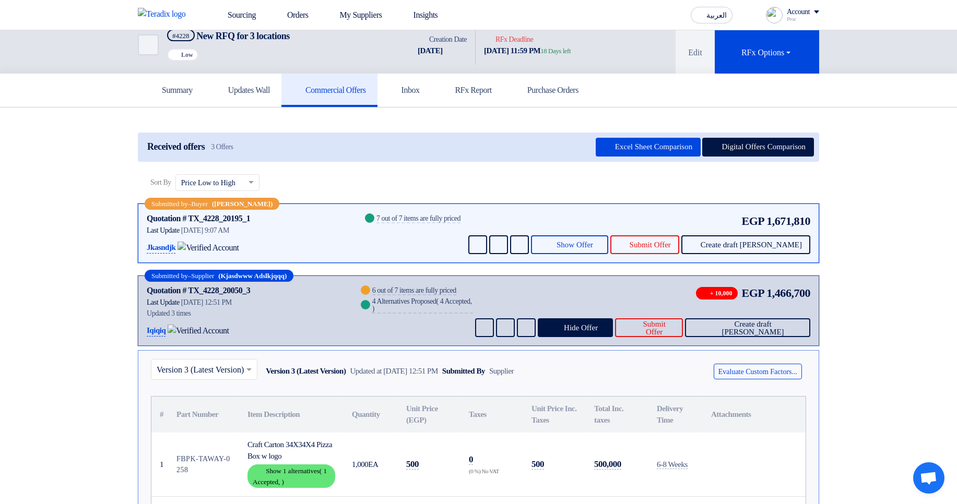
scroll to position [0, 0]
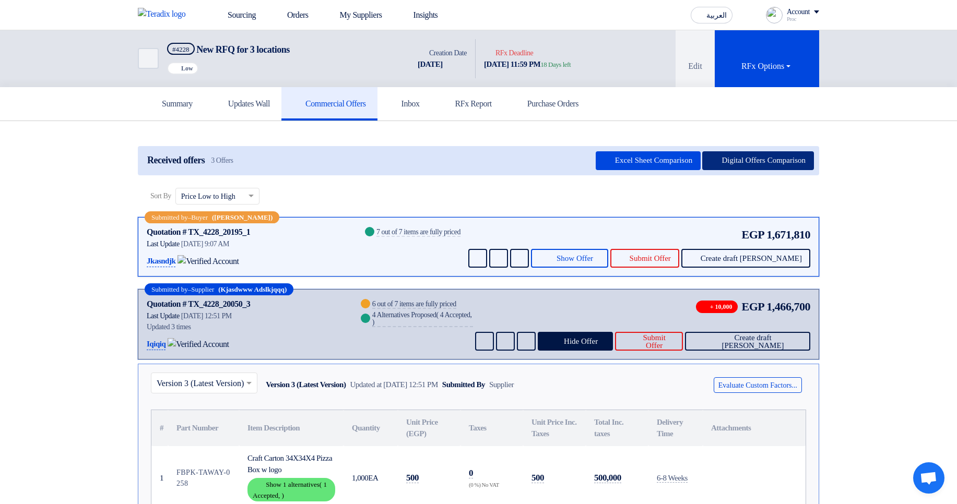
click at [745, 162] on button "Digital Offers Comparison" at bounding box center [758, 160] width 112 height 19
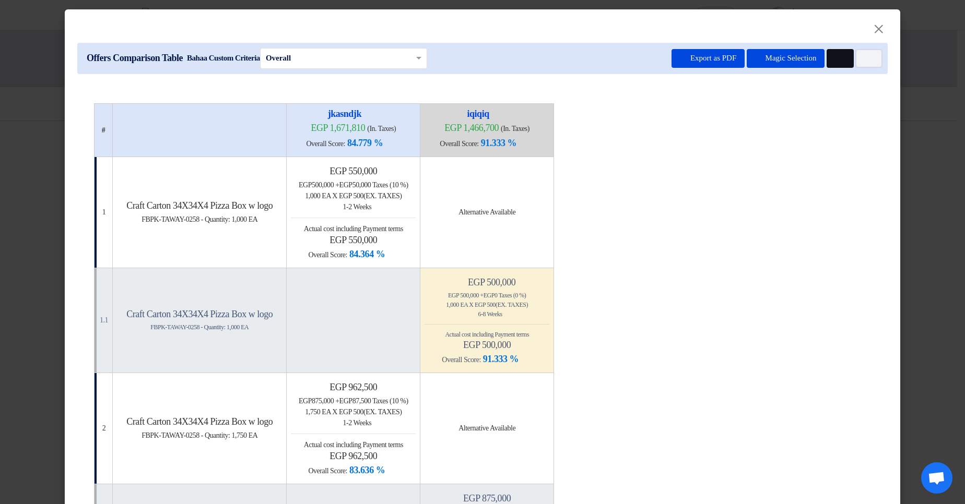
click at [829, 55] on button "Multi Tenant Preferences" at bounding box center [839, 58] width 27 height 19
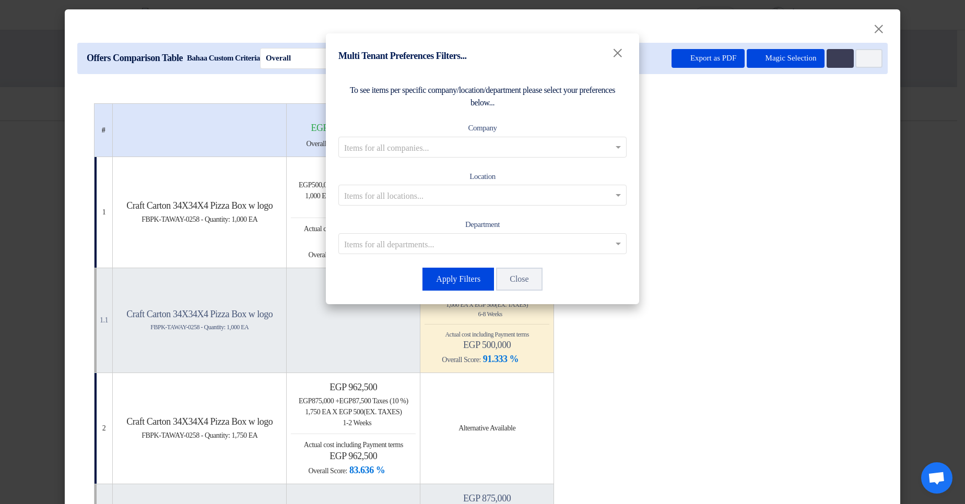
click at [445, 133] on div "Company Items for all companies..." at bounding box center [482, 140] width 288 height 36
click at [447, 140] on input "text" at bounding box center [477, 146] width 266 height 17
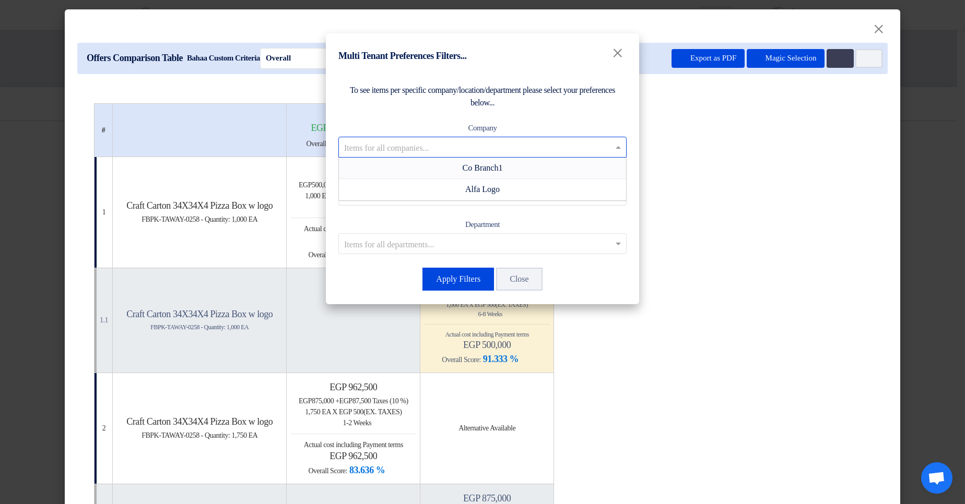
click at [918, 130] on modal-container "Multi Tenant Preferences Filters... × To see items per specific company/locatio…" at bounding box center [482, 252] width 965 height 504
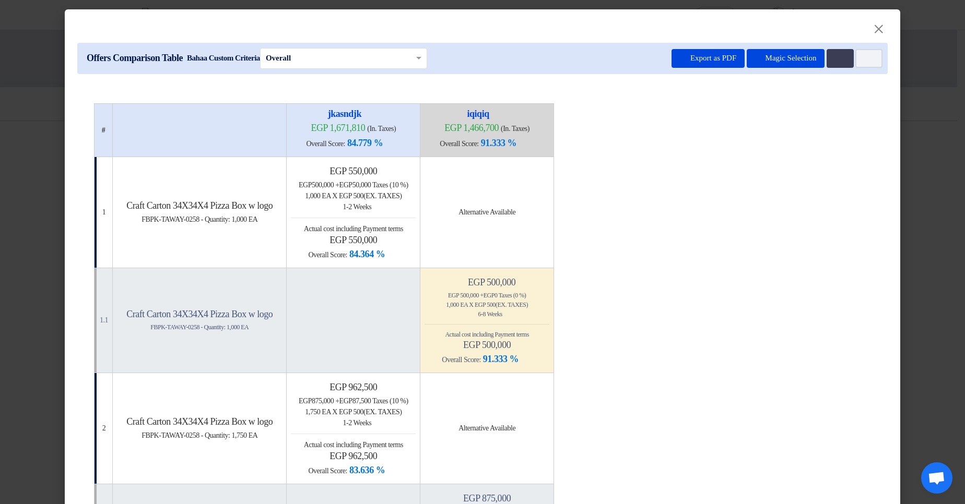
click at [918, 129] on modal-container "Multi Tenant Preferences Filters... × To see items per specific company/locatio…" at bounding box center [482, 252] width 965 height 504
click at [920, 127] on modal-container "× Offers Comparison Table Bahaa Custom Criteria × Overall × Export as PDF Magic…" at bounding box center [482, 252] width 965 height 504
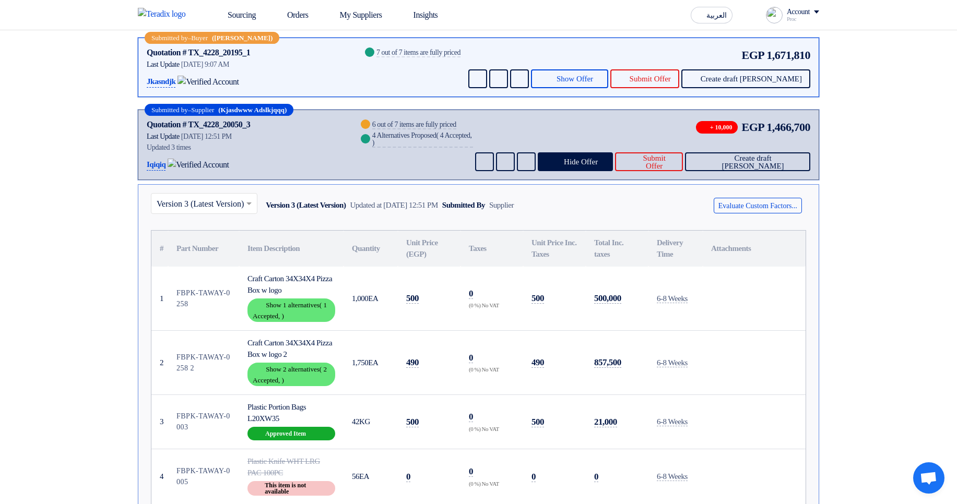
scroll to position [125, 0]
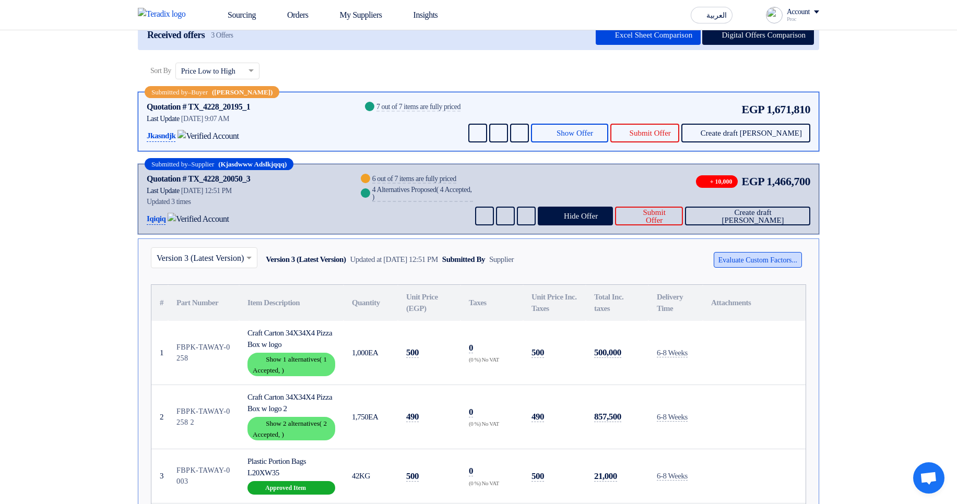
click at [743, 260] on button "Evaluate Custom Factors..." at bounding box center [758, 260] width 88 height 16
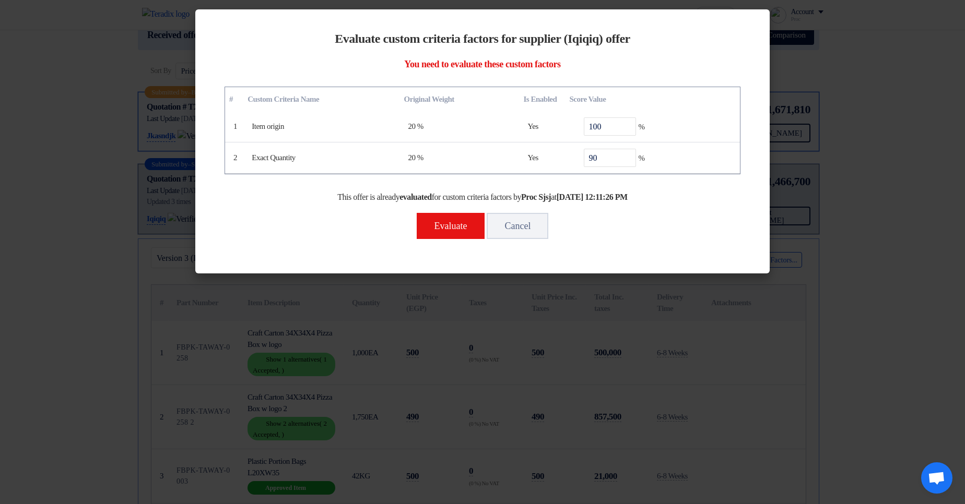
click at [878, 170] on modal-container "Evaluate custom criteria factors for supplier (Iqiqiq) offer You need to evalua…" at bounding box center [482, 252] width 965 height 504
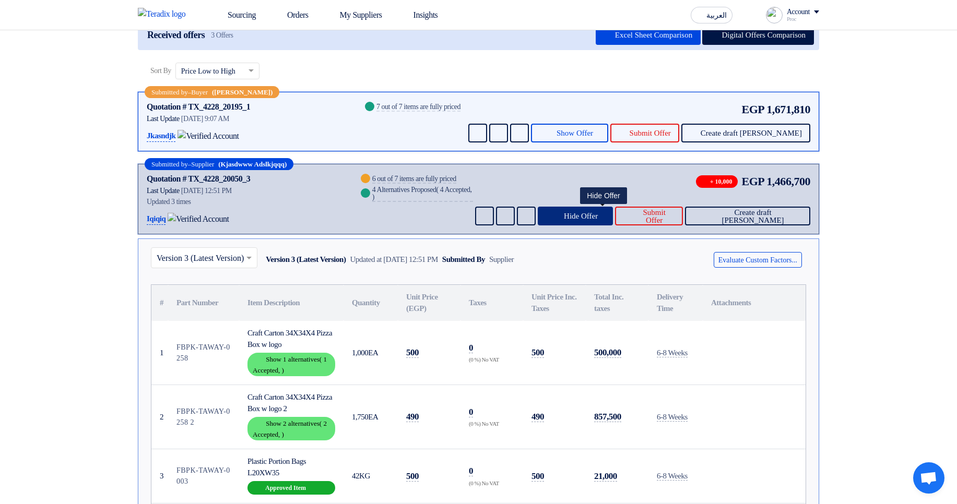
click at [598, 213] on span "Hide Offer" at bounding box center [581, 216] width 34 height 8
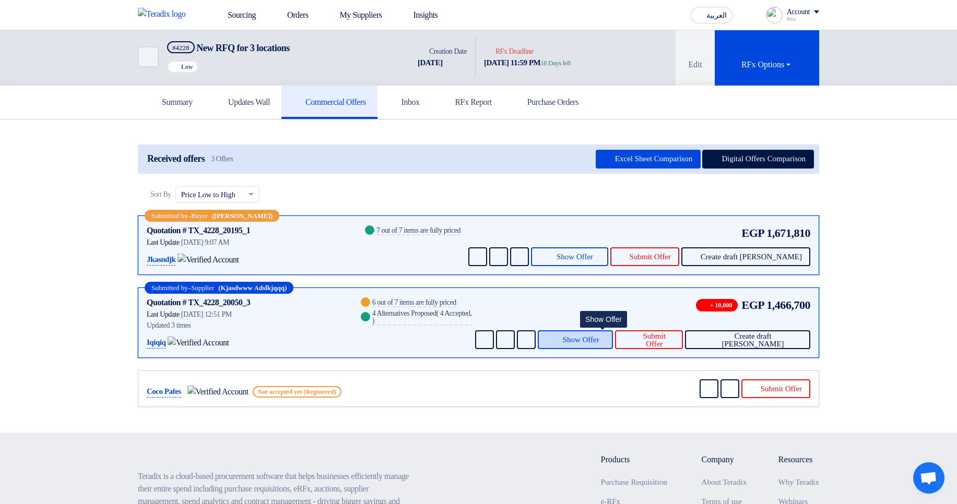
scroll to position [0, 0]
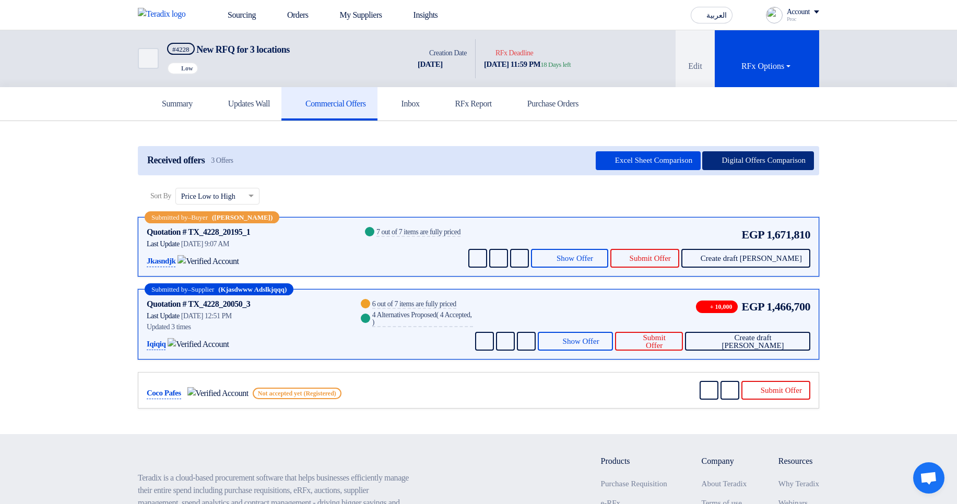
click at [804, 160] on button "Digital Offers Comparison" at bounding box center [758, 160] width 112 height 19
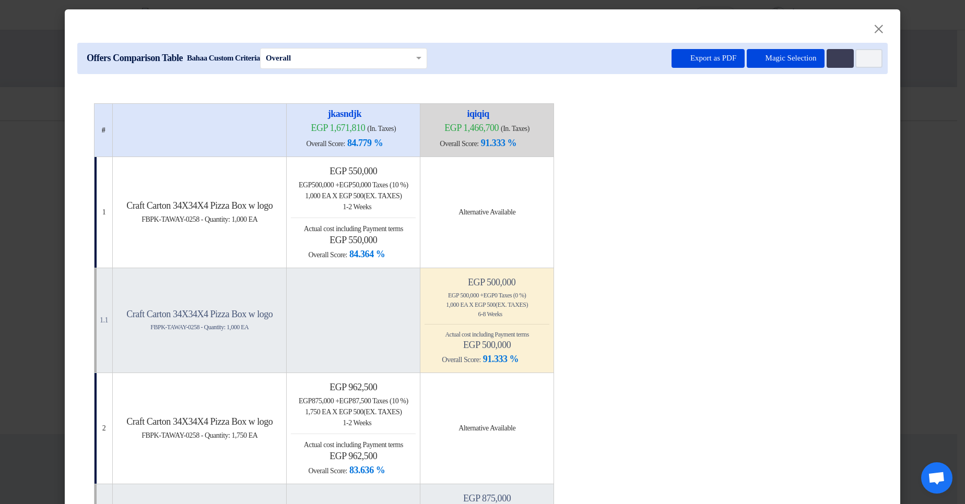
click at [914, 158] on modal-container "× Offers Comparison Table Bahaa Custom Criteria × Overall × Export as PDF Magic…" at bounding box center [482, 252] width 965 height 504
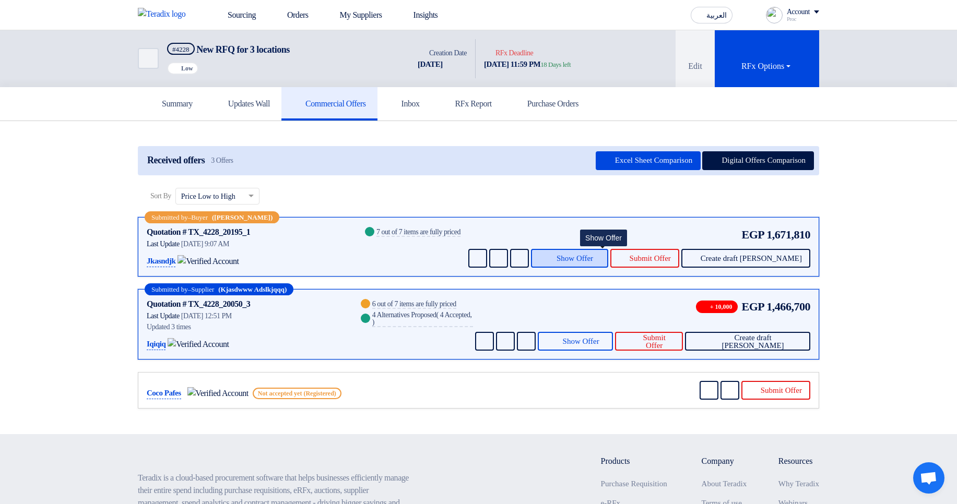
click at [593, 258] on span "Show Offer" at bounding box center [574, 259] width 37 height 8
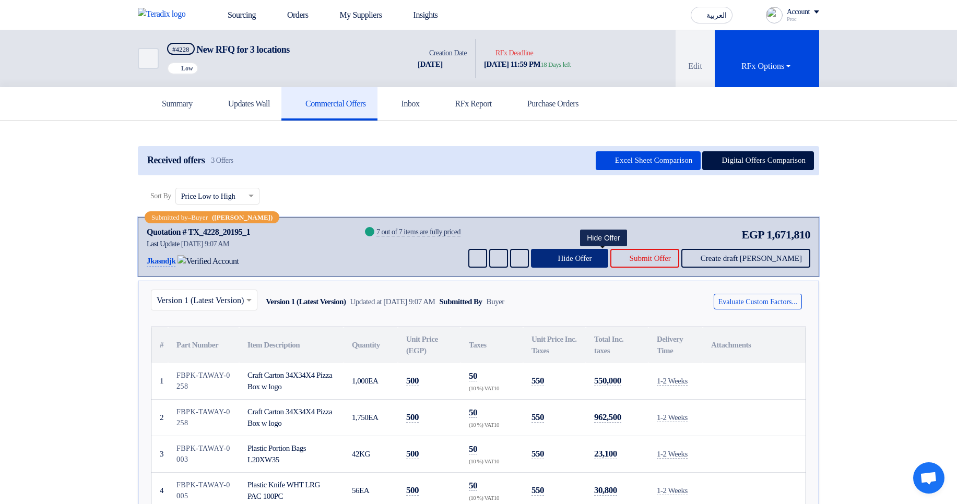
click at [608, 263] on button "Hide Offer" at bounding box center [569, 258] width 77 height 19
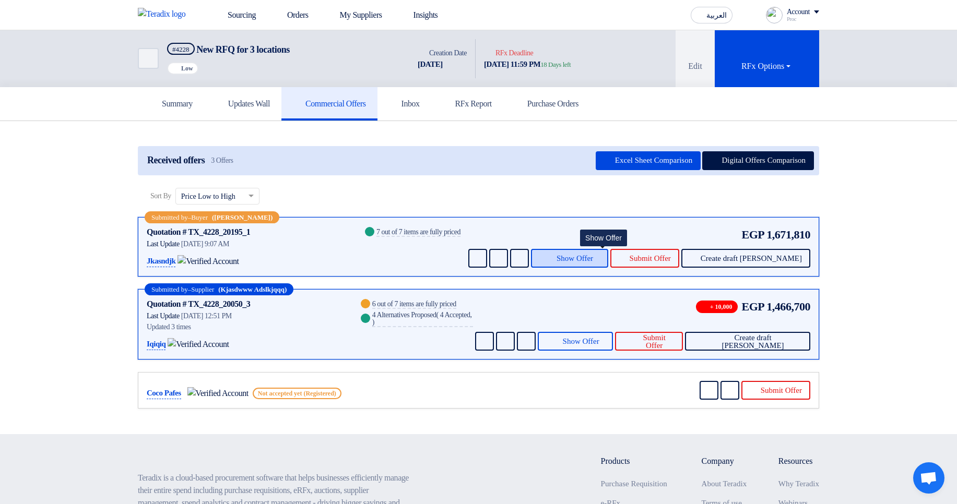
click at [608, 263] on button "Show Offer" at bounding box center [569, 258] width 77 height 19
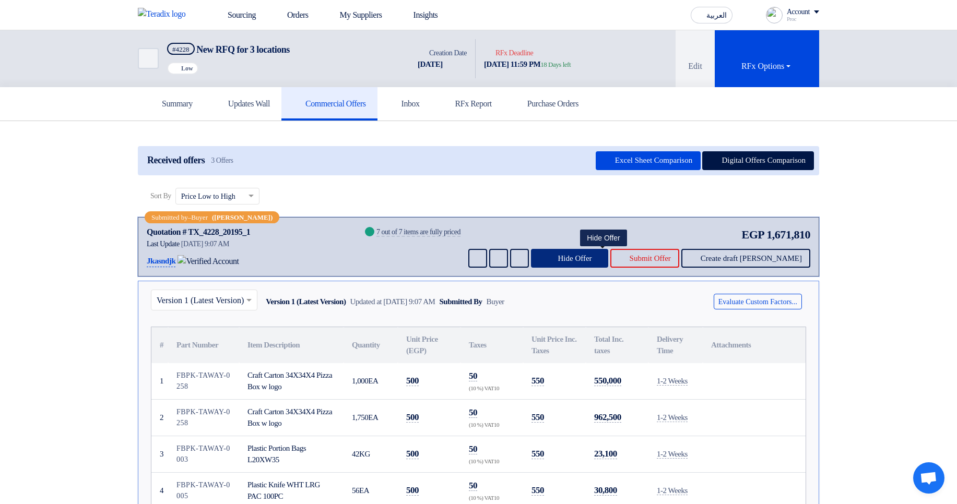
click at [608, 263] on button "Hide Offer" at bounding box center [569, 258] width 77 height 19
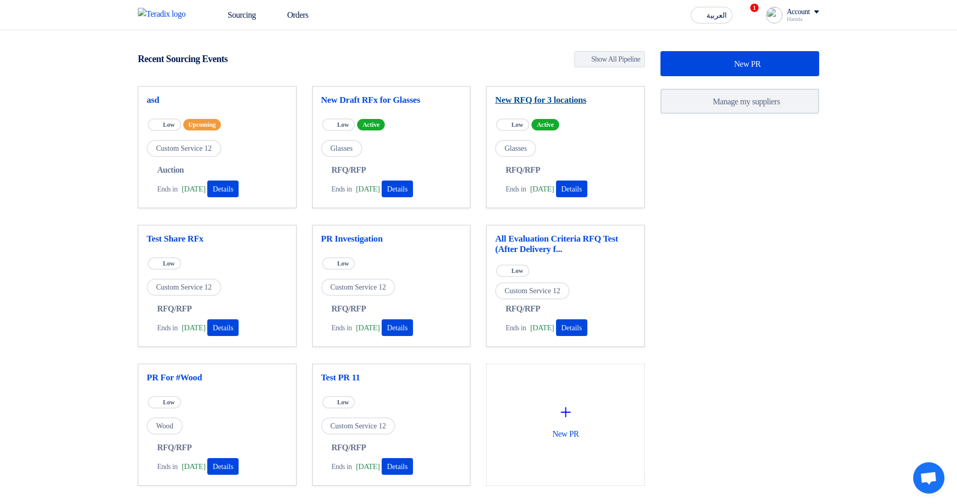
click at [563, 96] on link "New RFQ for 3 locations" at bounding box center [565, 100] width 141 height 10
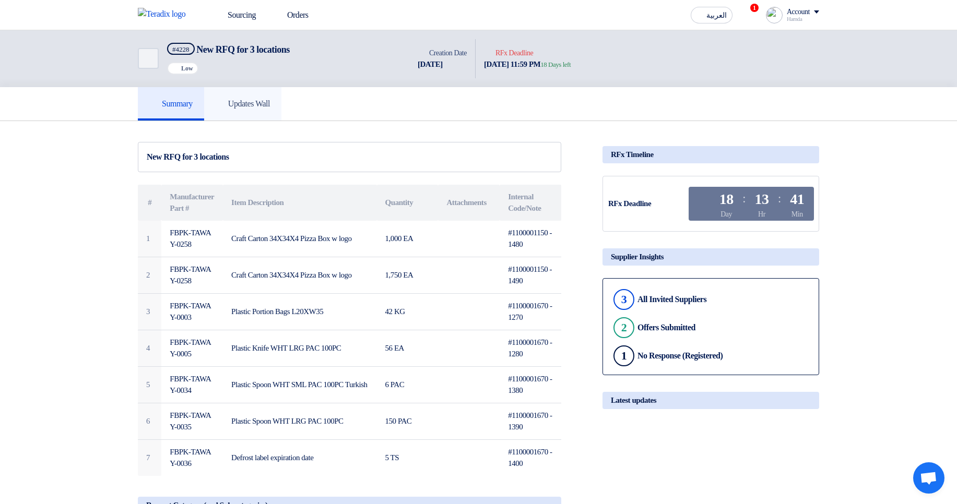
click at [257, 120] on link "Updates Wall" at bounding box center [242, 103] width 77 height 33
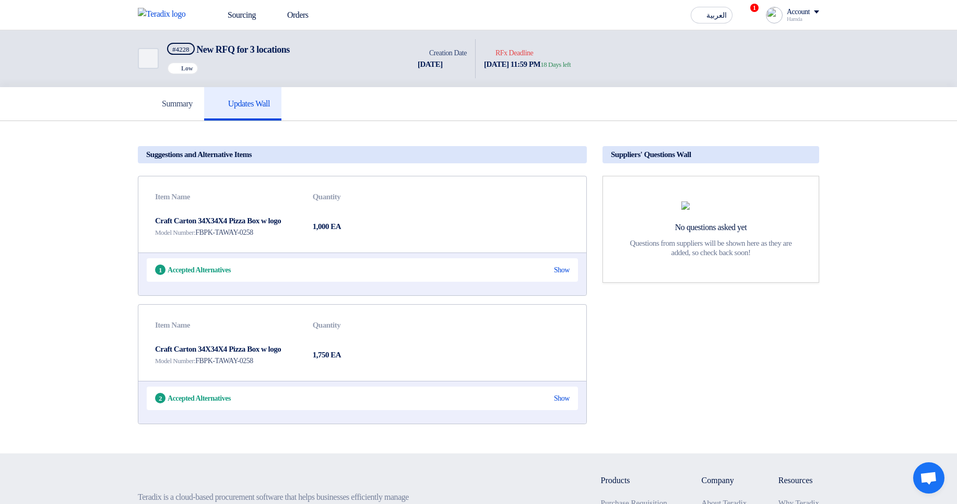
click at [269, 106] on h5 "Updates Wall" at bounding box center [243, 104] width 54 height 10
click at [570, 266] on div "1 Accepted Alternatives Show" at bounding box center [362, 269] width 431 height 23
click at [563, 271] on div "Show" at bounding box center [562, 270] width 16 height 11
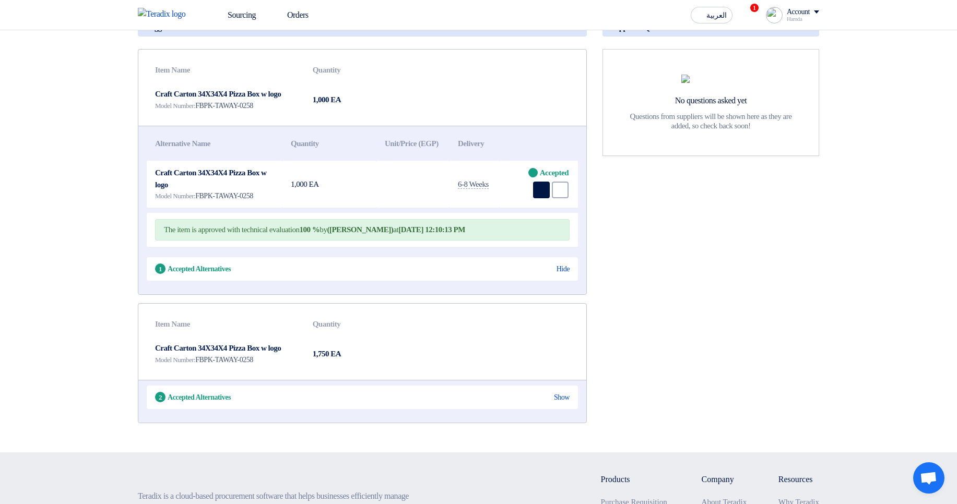
scroll to position [188, 0]
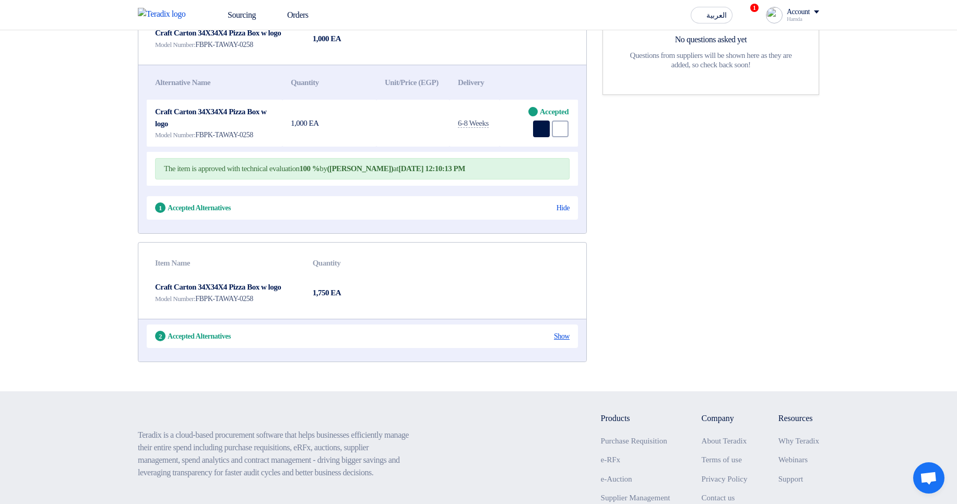
click at [564, 342] on div "Show" at bounding box center [562, 336] width 16 height 11
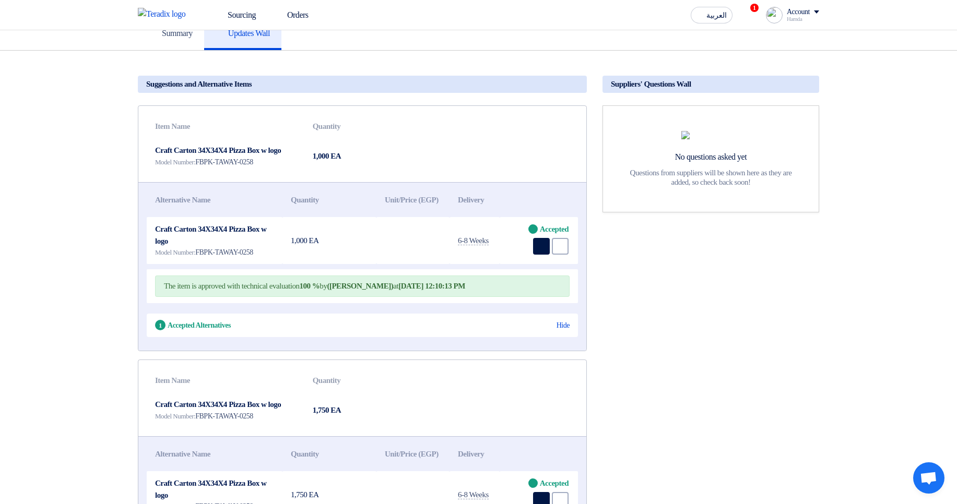
scroll to position [0, 0]
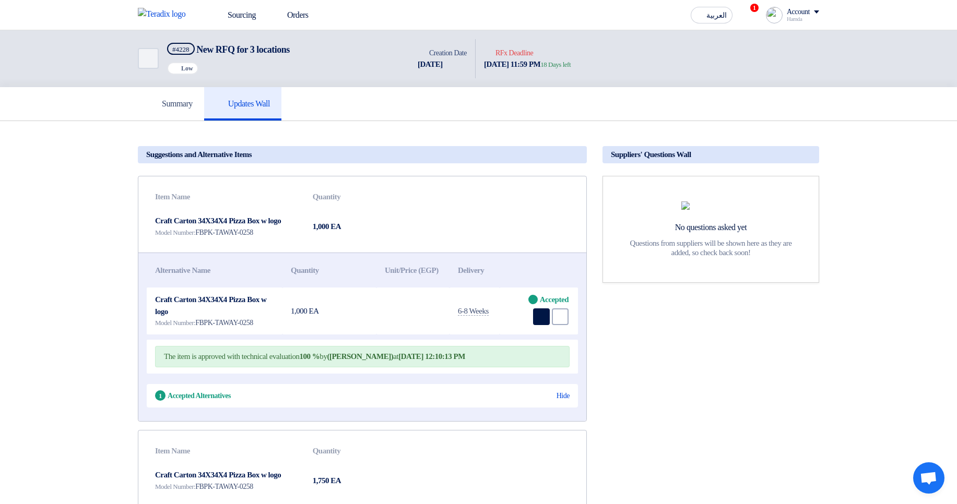
drag, startPoint x: 563, startPoint y: 407, endPoint x: 547, endPoint y: 369, distance: 40.7
click at [563, 401] on div "Hide" at bounding box center [562, 395] width 13 height 11
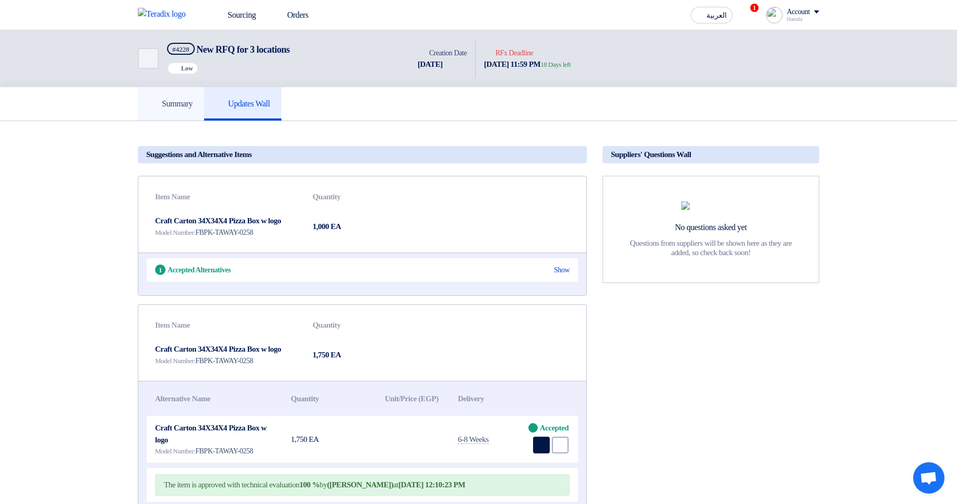
click at [172, 97] on link "Summary" at bounding box center [171, 103] width 66 height 33
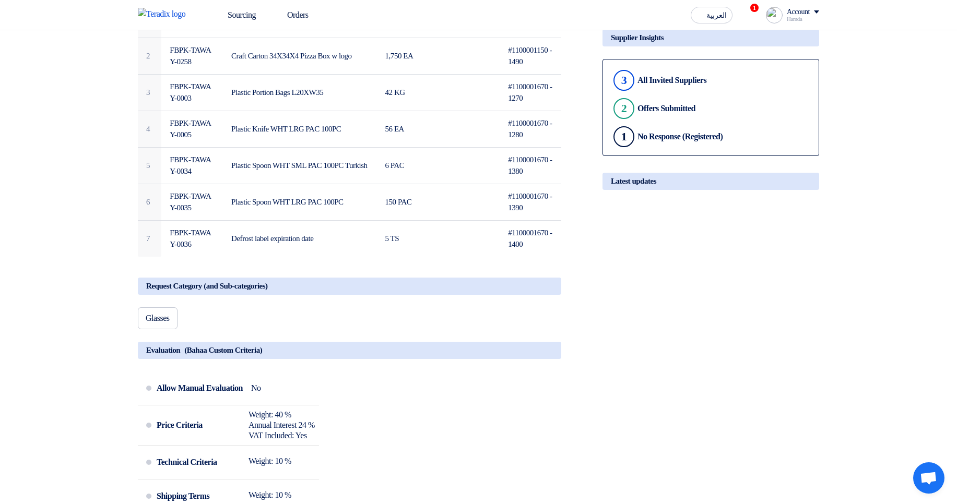
scroll to position [251, 0]
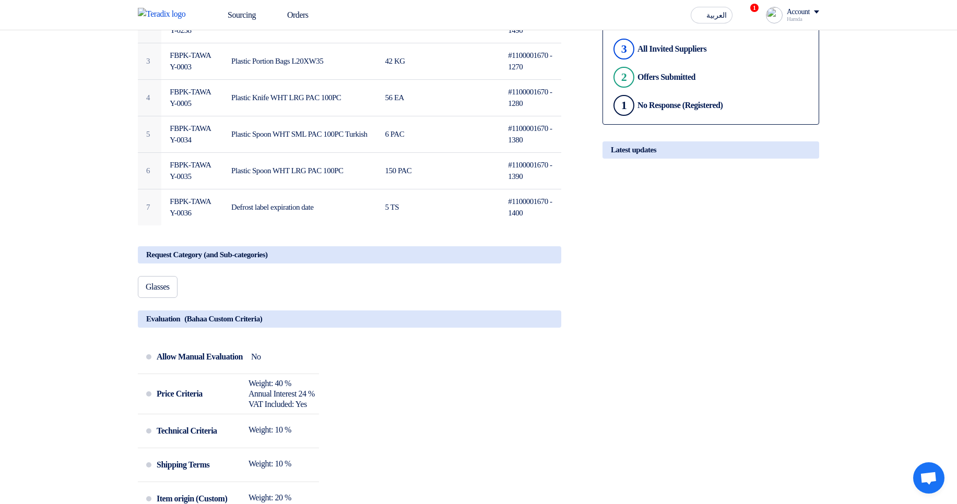
click at [549, 327] on icon at bounding box center [546, 323] width 13 height 13
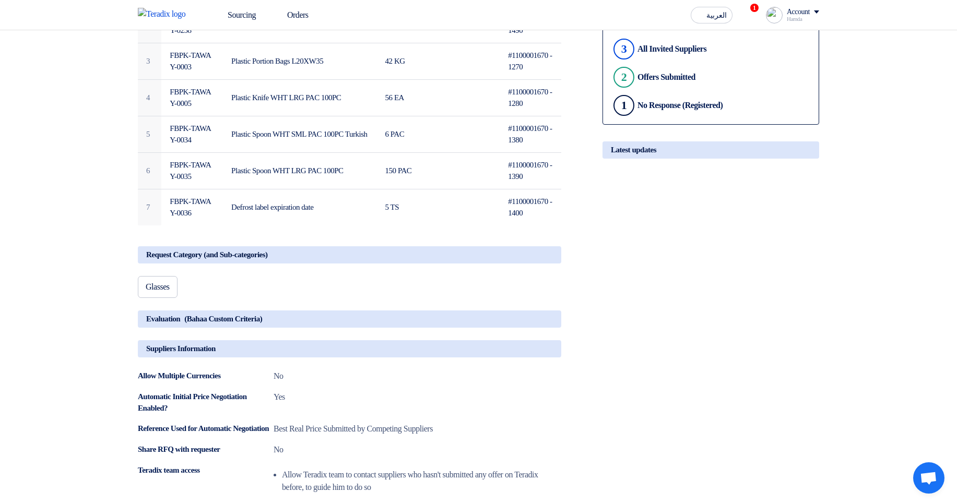
click at [547, 261] on icon at bounding box center [546, 259] width 13 height 13
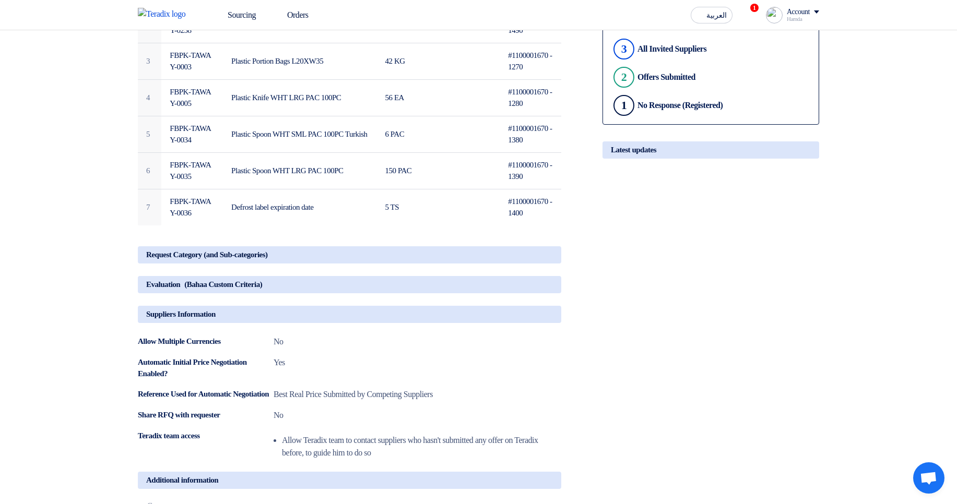
click at [548, 322] on icon at bounding box center [546, 318] width 13 height 13
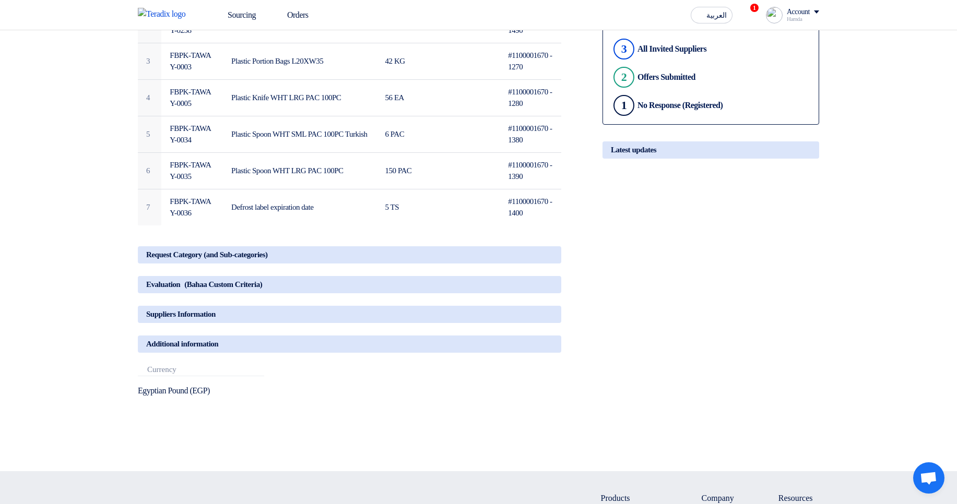
click at [552, 354] on icon at bounding box center [546, 348] width 13 height 13
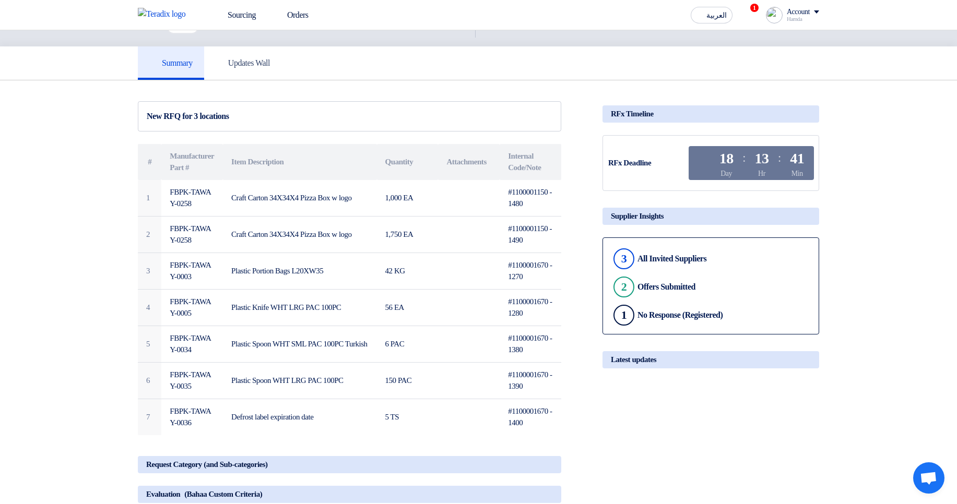
scroll to position [0, 0]
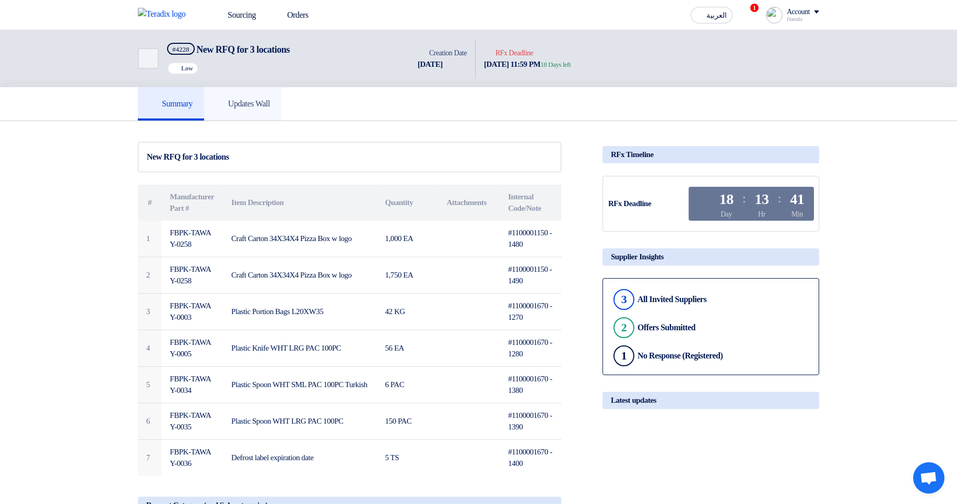
click at [260, 103] on h5 "Updates Wall" at bounding box center [243, 104] width 54 height 10
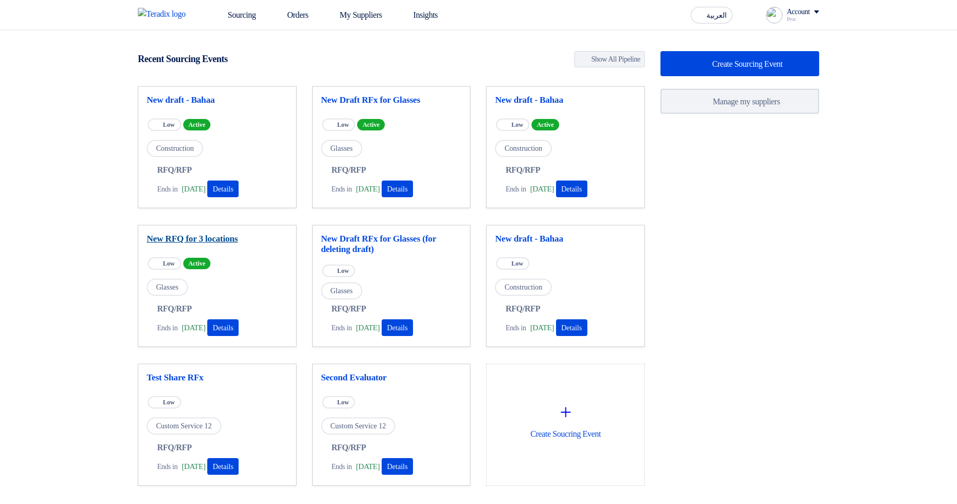
click at [221, 237] on link "New RFQ for 3 locations" at bounding box center [217, 239] width 141 height 10
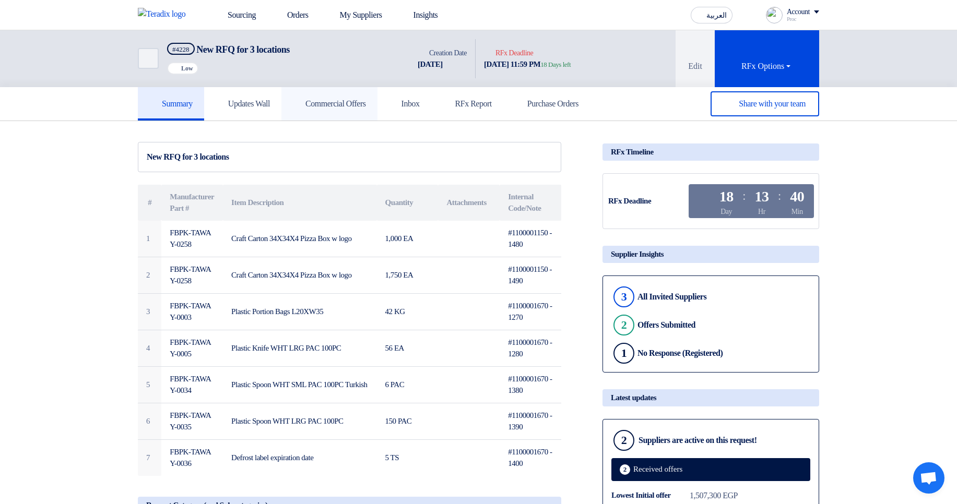
drag, startPoint x: 363, startPoint y: 111, endPoint x: 374, endPoint y: 120, distance: 13.4
click at [363, 111] on link "Commercial Offers" at bounding box center [329, 103] width 96 height 33
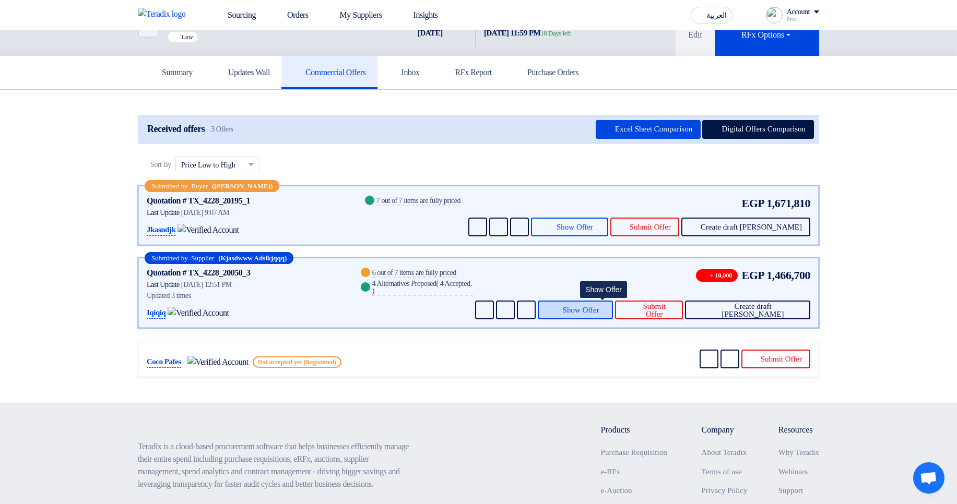
scroll to position [63, 0]
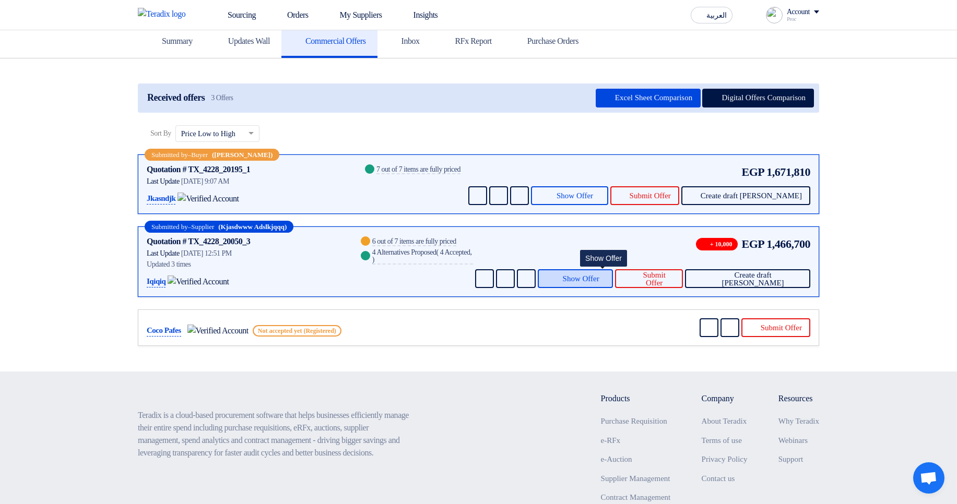
click at [560, 279] on icon at bounding box center [556, 279] width 8 height 8
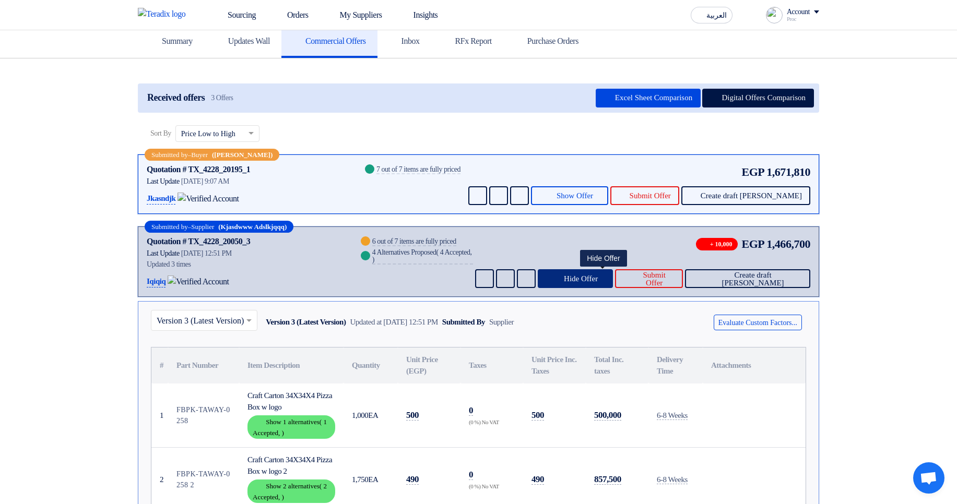
click at [598, 276] on span "Hide Offer" at bounding box center [581, 279] width 34 height 8
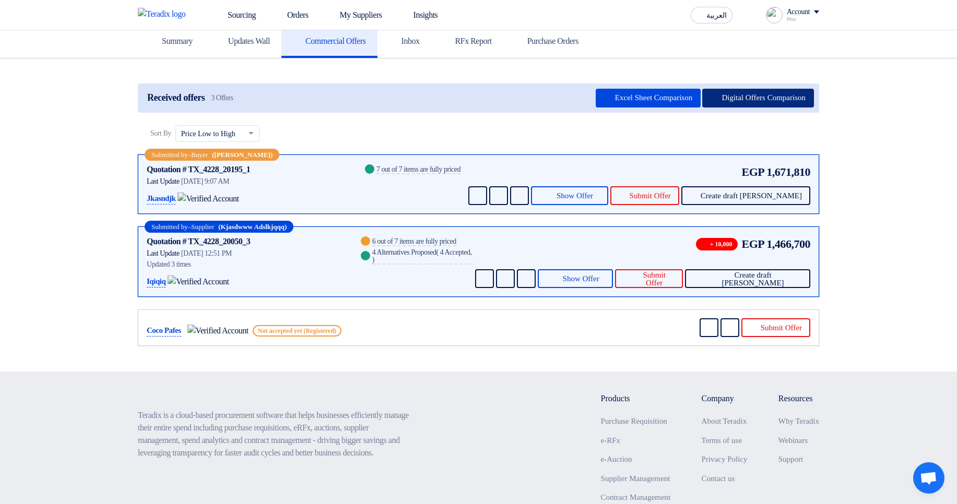
click at [771, 95] on button "Digital Offers Comparison" at bounding box center [758, 98] width 112 height 19
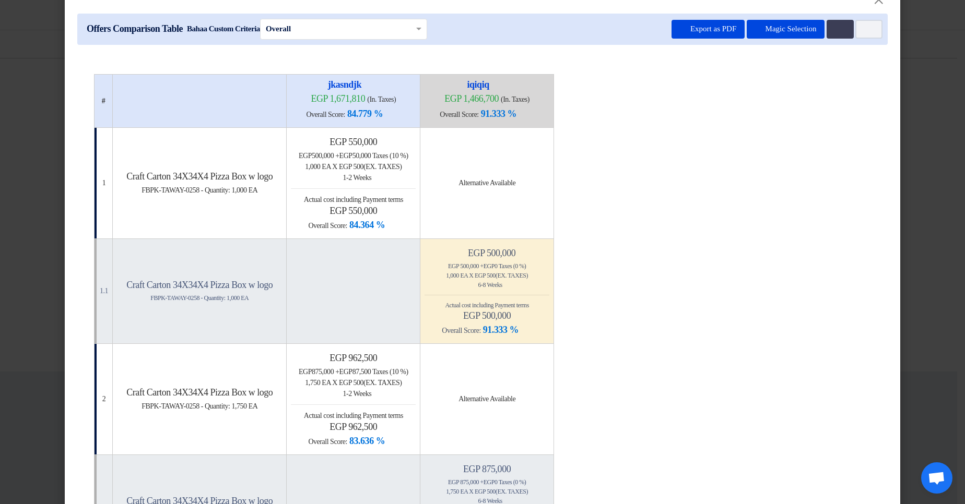
scroll to position [0, 0]
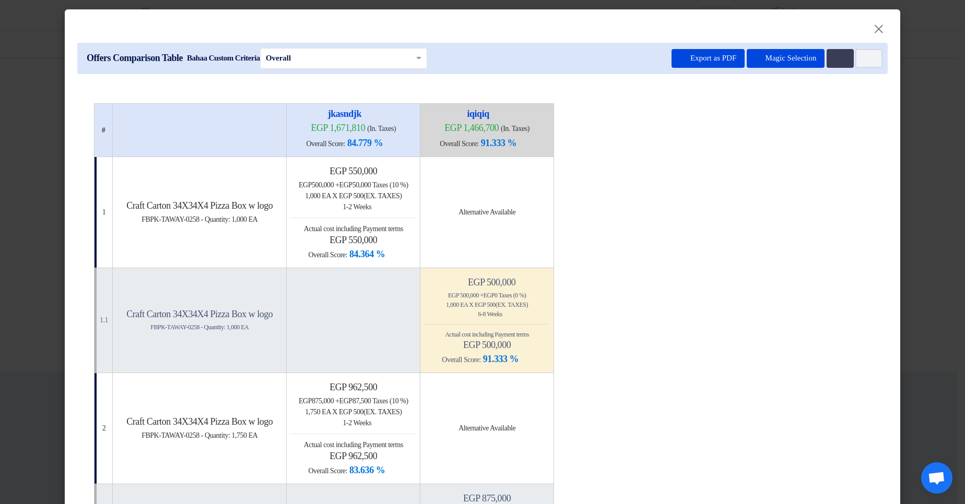
click at [862, 64] on button "Item Card filters" at bounding box center [868, 58] width 27 height 19
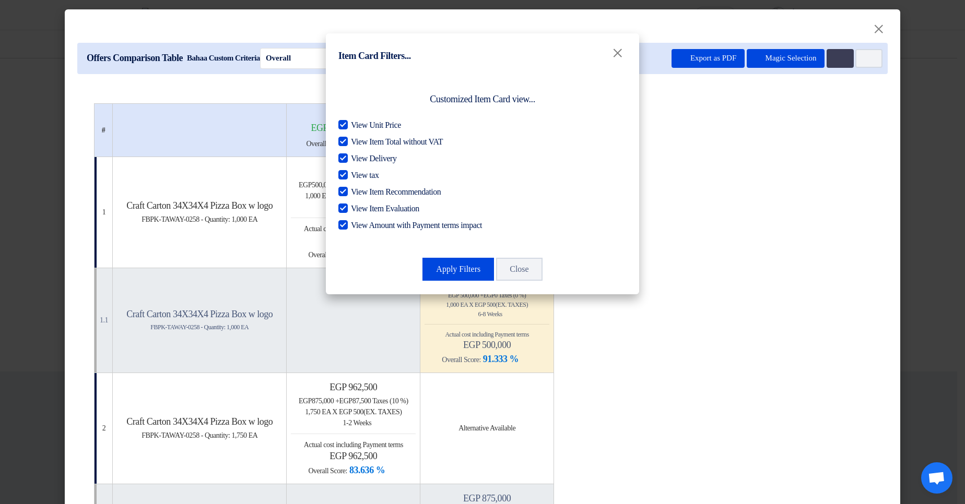
click at [387, 127] on span "View Unit Price" at bounding box center [376, 125] width 50 height 13
click at [358, 126] on input "View Unit Price" at bounding box center [354, 122] width 7 height 7
checkbox input "false"
click at [386, 139] on span "View Item Total without VAT" at bounding box center [397, 142] width 92 height 13
click at [358, 139] on input "View Item Total without VAT" at bounding box center [354, 139] width 7 height 7
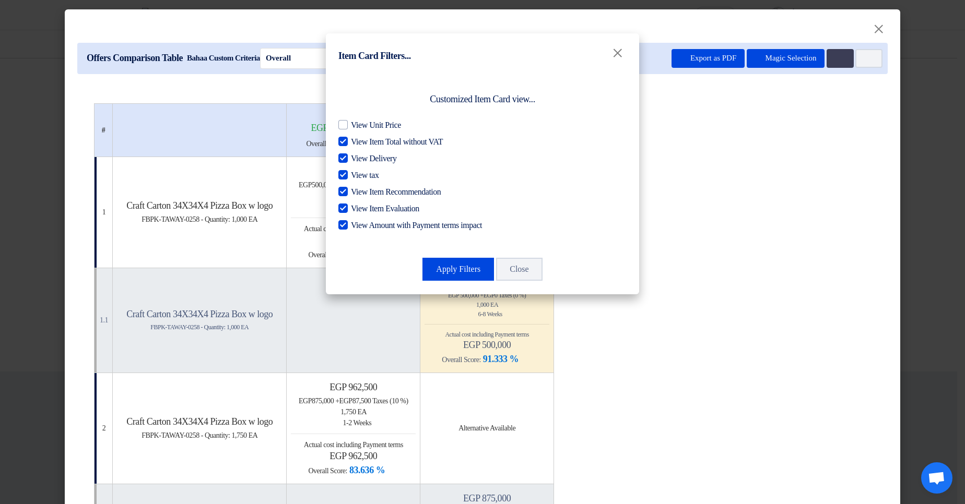
checkbox input "false"
click at [385, 157] on span "View Delivery" at bounding box center [373, 158] width 45 height 13
click at [358, 157] on input "View Delivery" at bounding box center [354, 155] width 7 height 7
checkbox input "false"
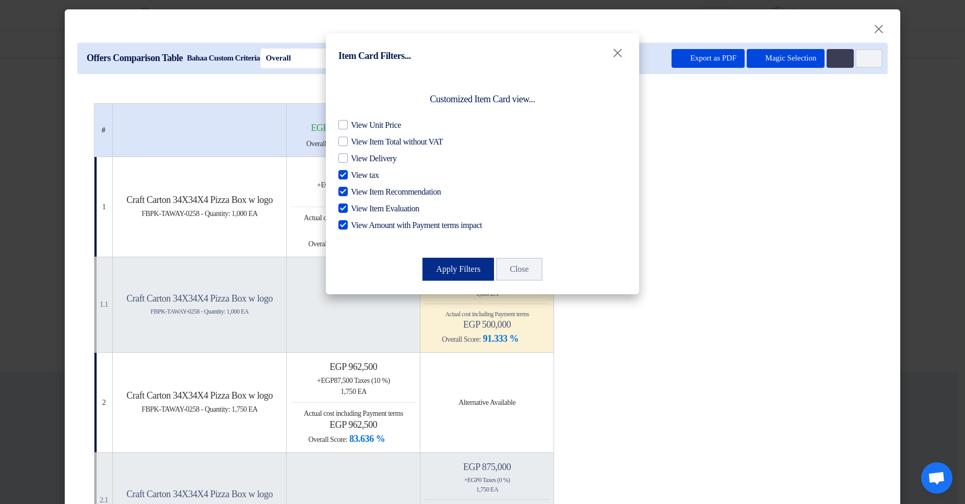
click at [440, 266] on button "Apply Filters" at bounding box center [458, 269] width 72 height 23
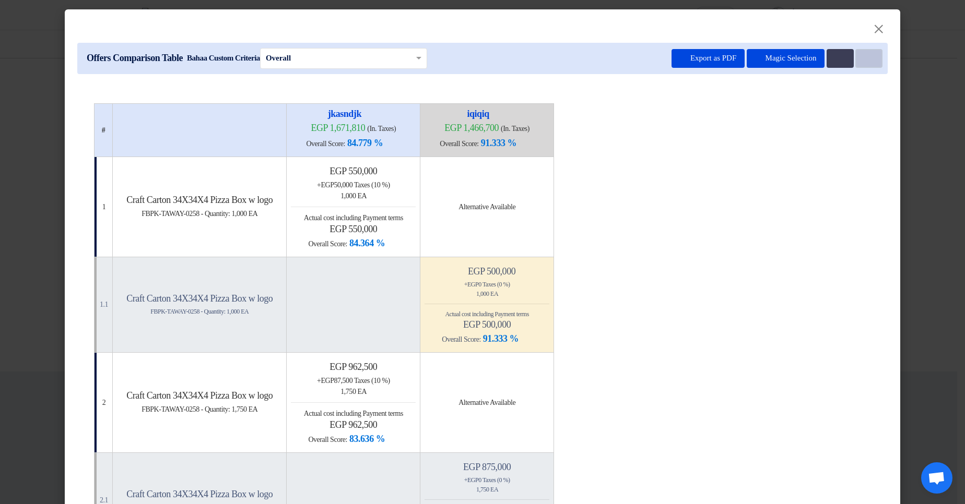
click at [863, 55] on use at bounding box center [863, 55] width 0 height 0
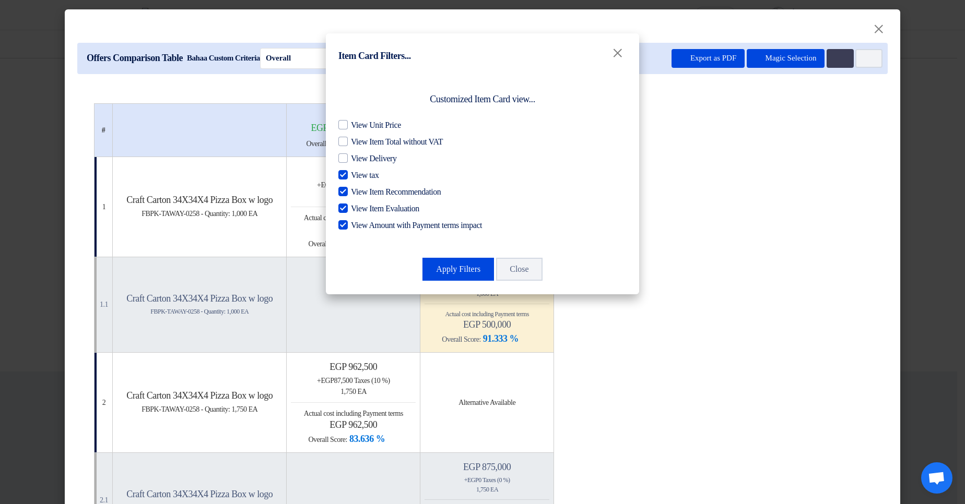
click at [369, 175] on span "View tax" at bounding box center [365, 175] width 28 height 13
click at [358, 175] on input "View tax" at bounding box center [354, 172] width 7 height 7
checkbox input "false"
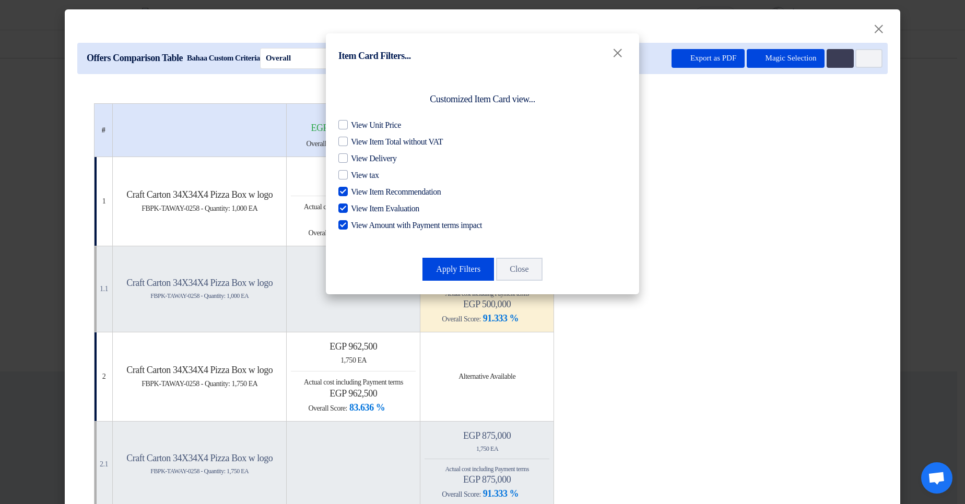
drag, startPoint x: 372, startPoint y: 191, endPoint x: 386, endPoint y: 205, distance: 20.3
click at [372, 191] on span "View Item Recommendation" at bounding box center [396, 192] width 90 height 13
click at [358, 191] on input "View Item Recommendation" at bounding box center [354, 189] width 7 height 7
checkbox input "false"
drag, startPoint x: 386, startPoint y: 205, endPoint x: 391, endPoint y: 215, distance: 10.7
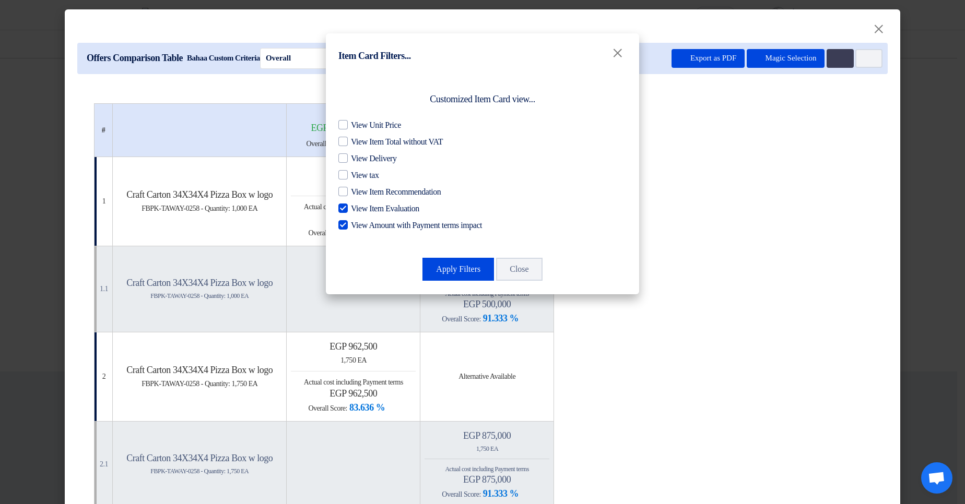
click at [386, 205] on span "View Item Evaluation" at bounding box center [385, 209] width 68 height 13
click at [358, 205] on input "View Item Evaluation" at bounding box center [354, 206] width 7 height 7
checkbox input "false"
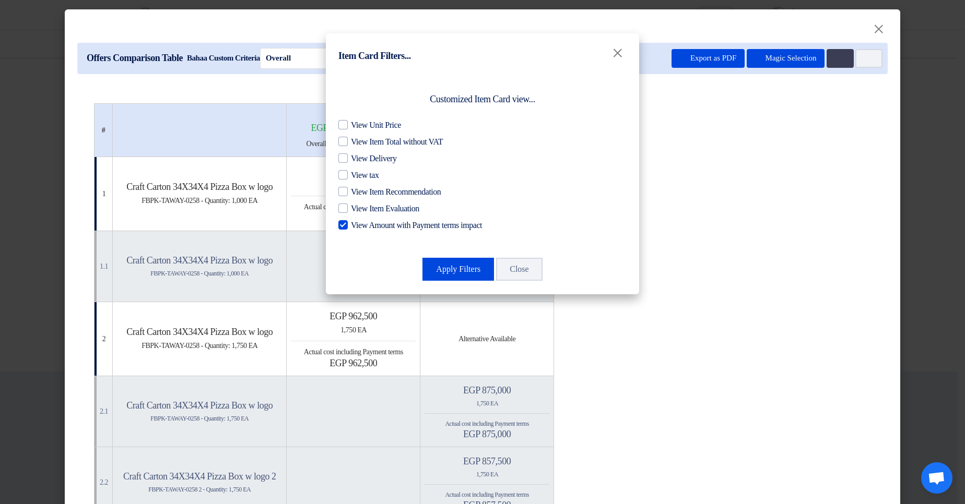
click at [391, 221] on span "View Amount with Payment terms impact" at bounding box center [416, 225] width 131 height 13
click at [358, 221] on input "View Amount with Payment terms impact" at bounding box center [354, 222] width 7 height 7
checkbox input "false"
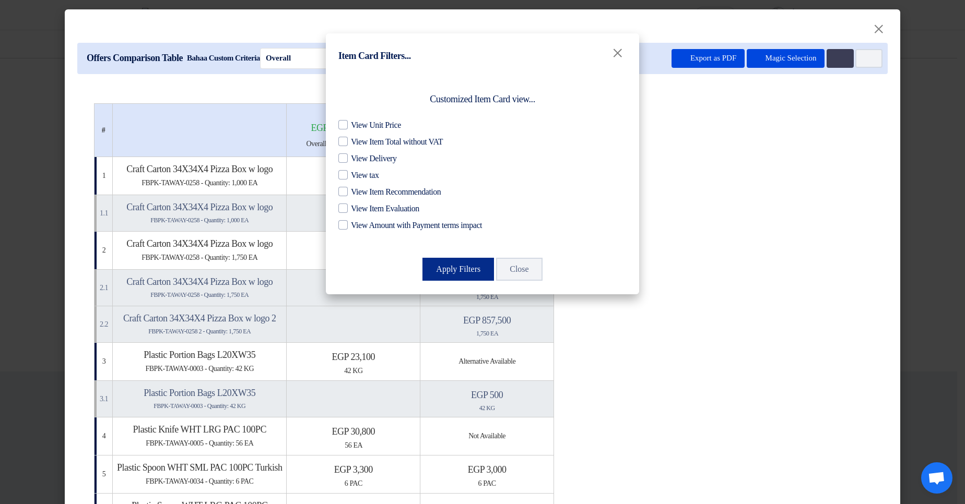
click at [433, 271] on button "Apply Filters" at bounding box center [458, 269] width 72 height 23
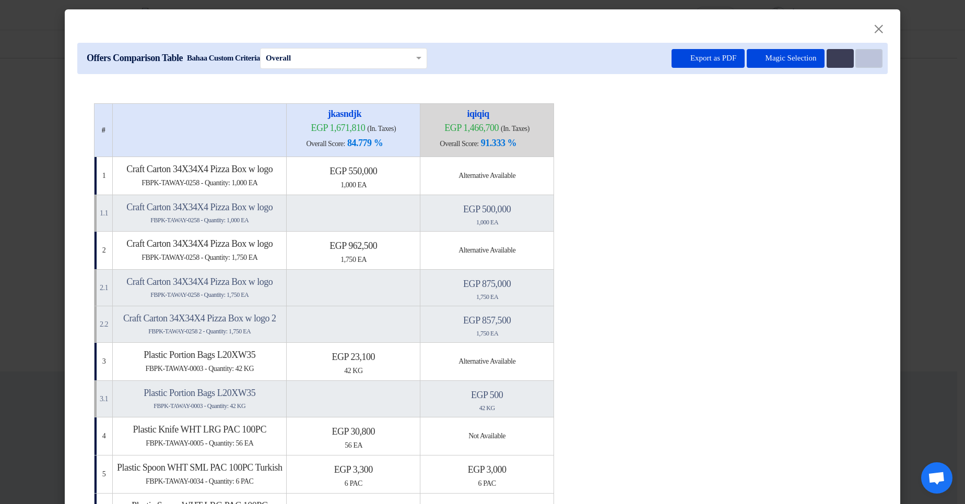
click at [863, 55] on use at bounding box center [863, 55] width 0 height 0
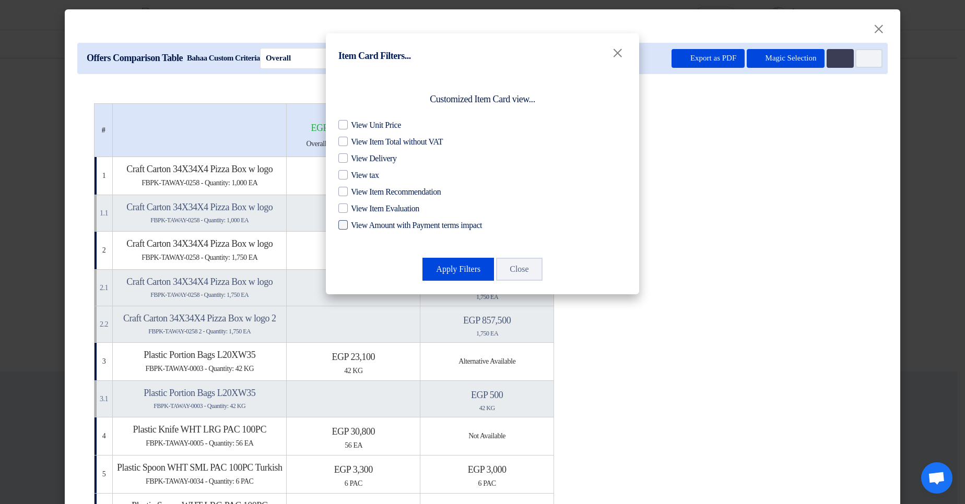
click at [368, 230] on span "View Amount with Payment terms impact" at bounding box center [416, 225] width 131 height 13
click at [358, 226] on input "View Amount with Payment terms impact" at bounding box center [354, 222] width 7 height 7
checkbox input "true"
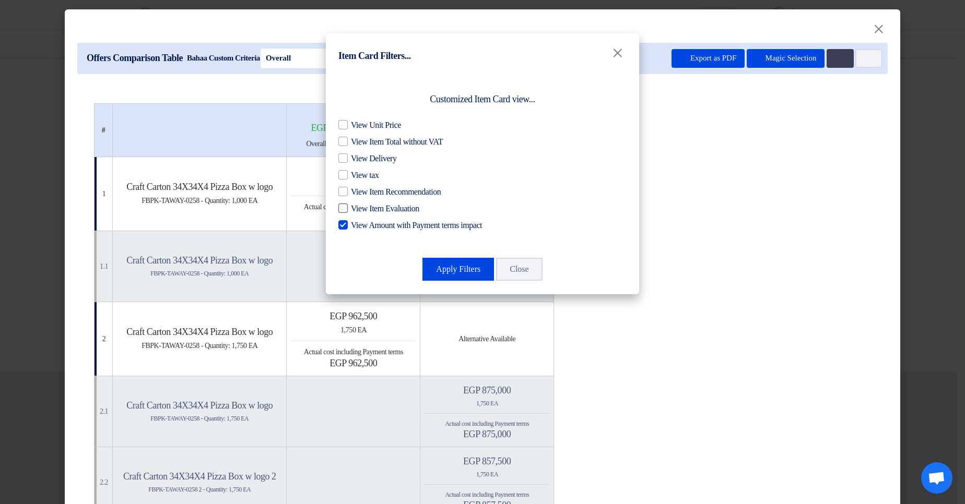
click at [380, 207] on span "View Item Evaluation" at bounding box center [385, 209] width 68 height 13
click at [358, 207] on input "View Item Evaluation" at bounding box center [354, 206] width 7 height 7
checkbox input "true"
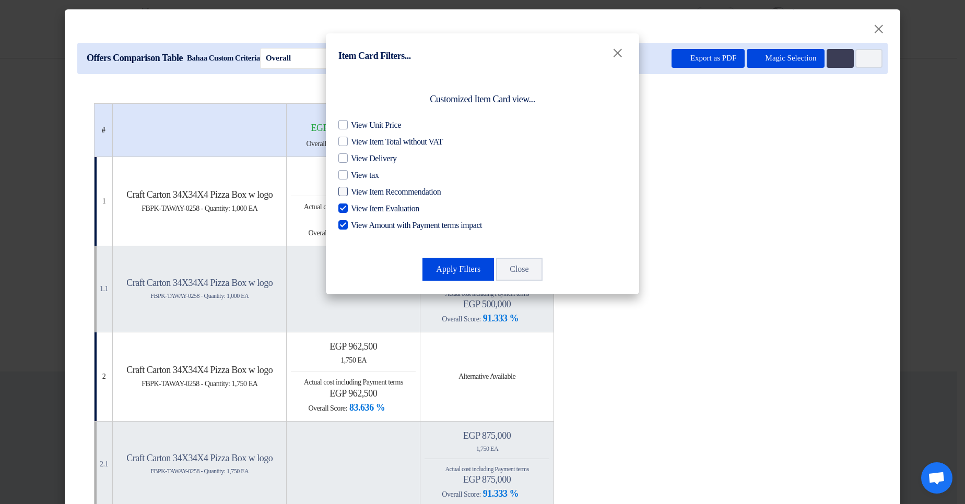
click at [388, 194] on span "View Item Recommendation" at bounding box center [396, 192] width 90 height 13
click at [358, 193] on input "View Item Recommendation" at bounding box center [354, 189] width 7 height 7
click at [513, 264] on button "Close" at bounding box center [519, 269] width 46 height 23
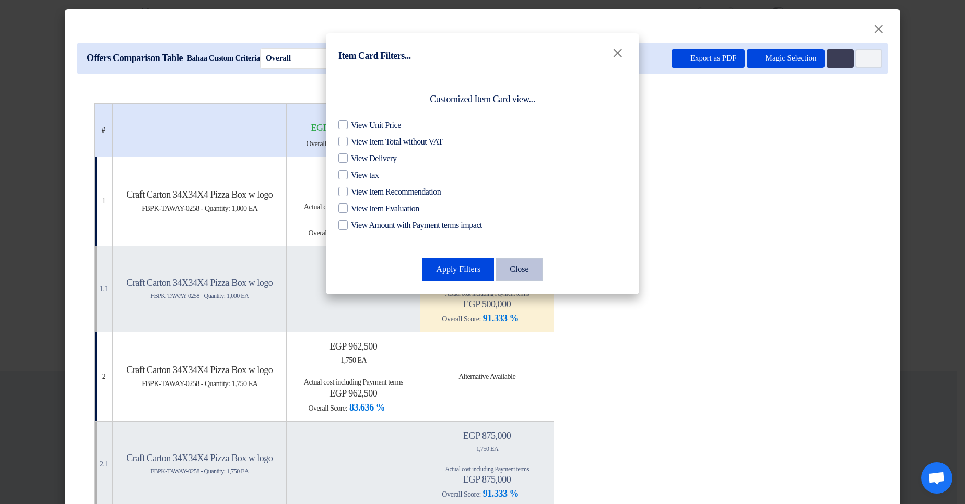
checkbox input "false"
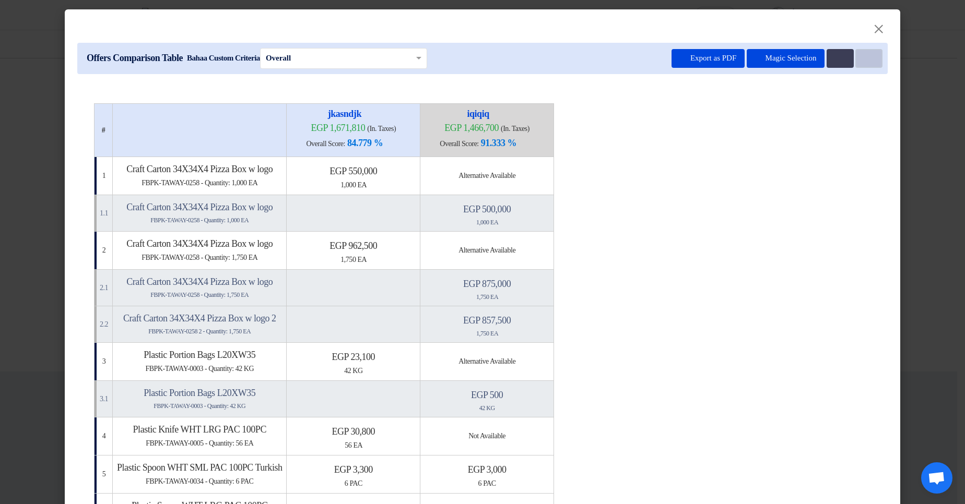
click at [871, 56] on button "Item Card filters" at bounding box center [868, 58] width 27 height 19
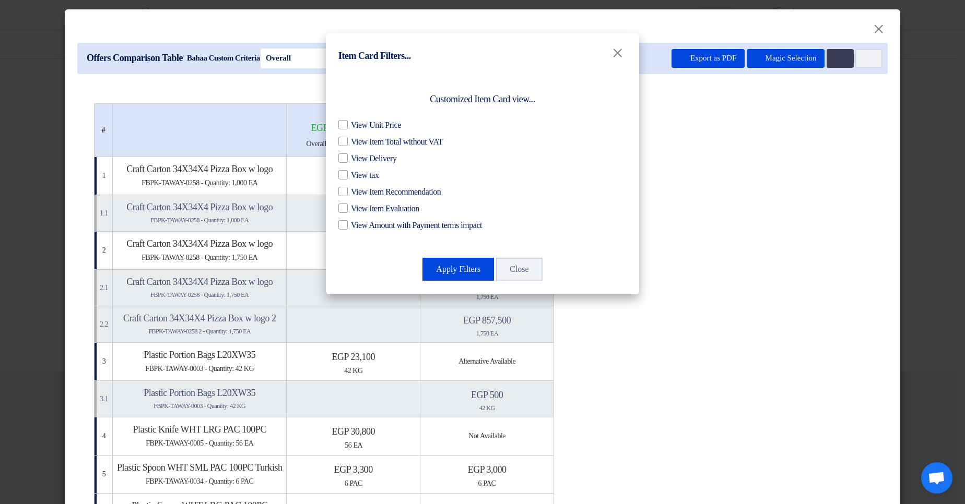
drag, startPoint x: 396, startPoint y: 226, endPoint x: 395, endPoint y: 216, distance: 9.9
click at [396, 226] on span "View Amount with Payment terms impact" at bounding box center [416, 225] width 131 height 13
click at [358, 226] on input "View Amount with Payment terms impact" at bounding box center [354, 222] width 7 height 7
checkbox input "true"
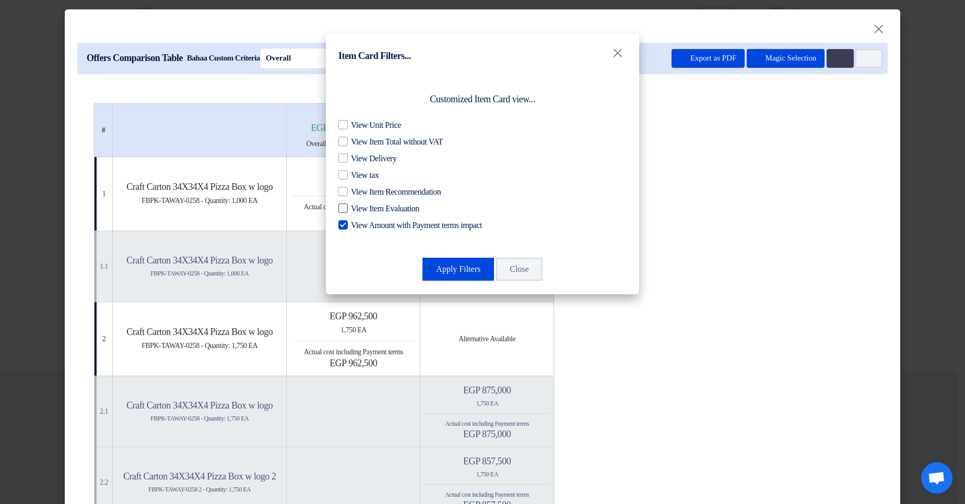
click at [396, 208] on span "View Item Evaluation" at bounding box center [385, 209] width 68 height 13
click at [358, 208] on input "View Item Evaluation" at bounding box center [354, 206] width 7 height 7
checkbox input "true"
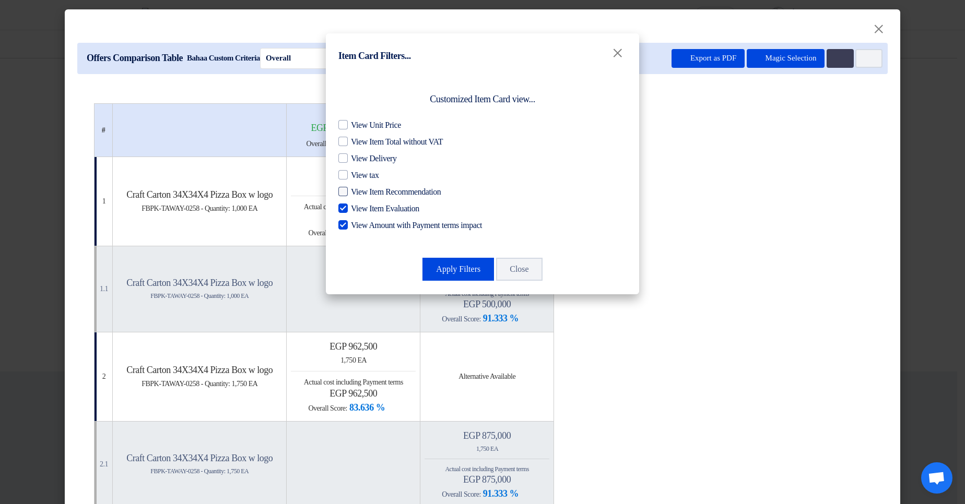
click at [402, 195] on span "View Item Recommendation" at bounding box center [396, 192] width 90 height 13
click at [358, 193] on input "View Item Recommendation" at bounding box center [354, 189] width 7 height 7
checkbox input "true"
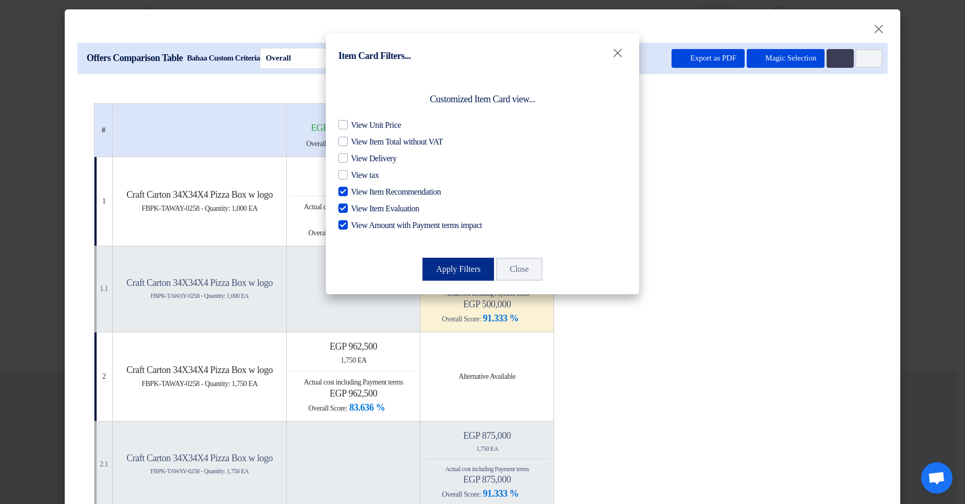
click at [447, 265] on button "Apply Filters" at bounding box center [458, 269] width 72 height 23
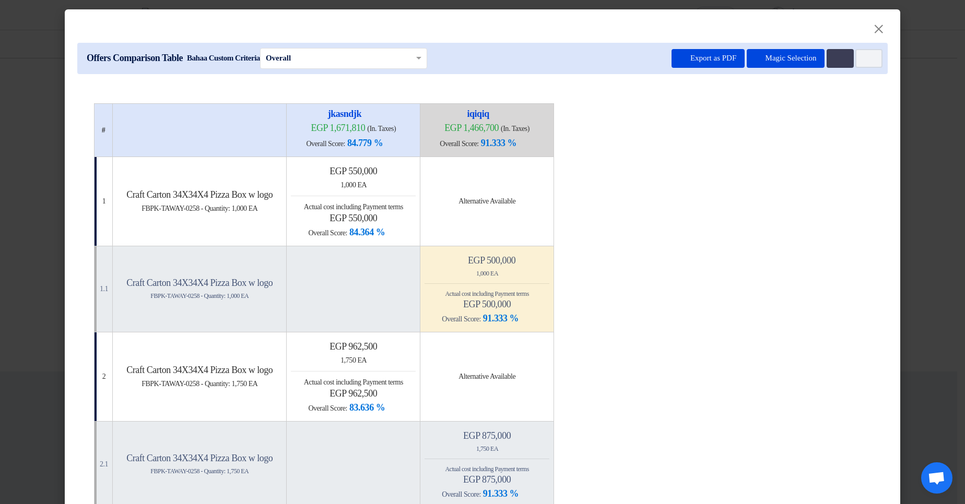
drag, startPoint x: 368, startPoint y: 183, endPoint x: 412, endPoint y: 188, distance: 44.2
click at [412, 188] on div "1,000 EA" at bounding box center [353, 185] width 125 height 11
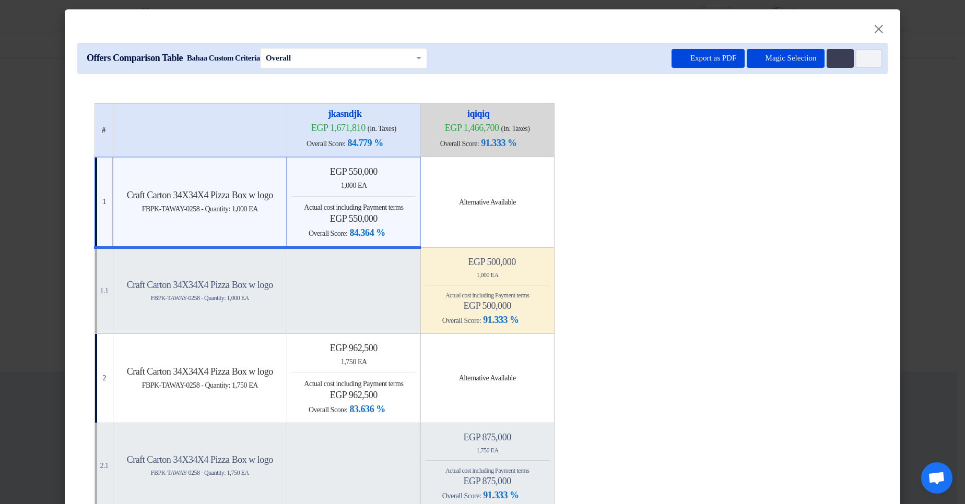
click at [408, 186] on div "1,000 EA" at bounding box center [353, 185] width 124 height 11
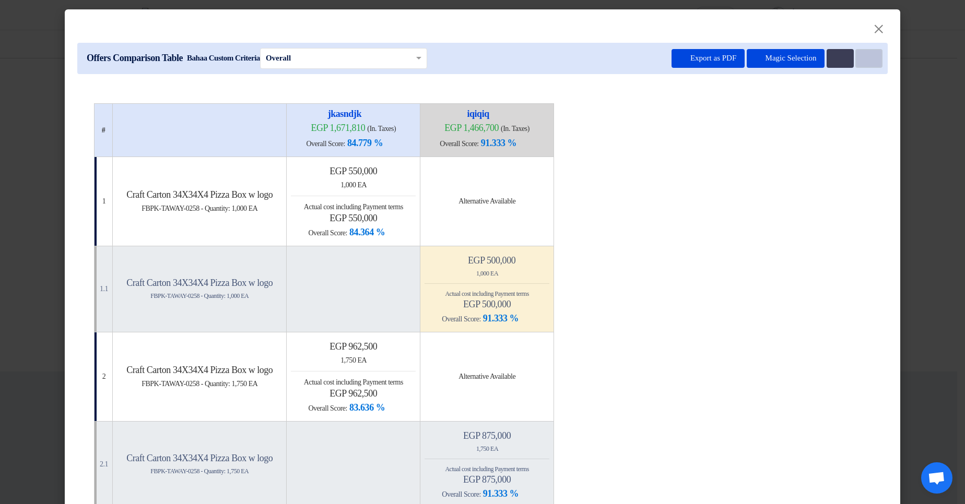
click at [857, 64] on button "Item Card filters" at bounding box center [868, 58] width 27 height 19
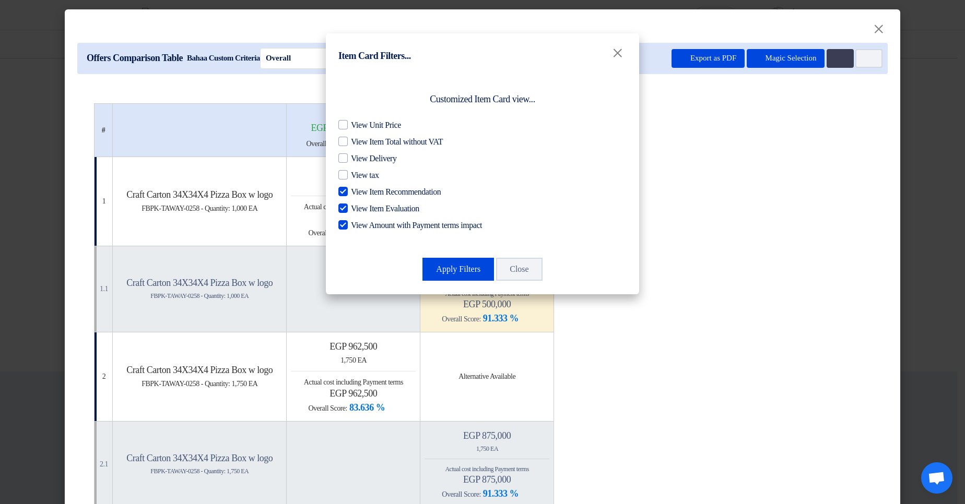
click at [395, 186] on span "View Item Recommendation" at bounding box center [396, 192] width 90 height 13
click at [358, 186] on input "View Item Recommendation" at bounding box center [354, 189] width 7 height 7
click at [394, 194] on span "View Item Recommendation" at bounding box center [396, 192] width 90 height 13
click at [358, 193] on input "View Item Recommendation" at bounding box center [354, 189] width 7 height 7
click at [380, 191] on span "View Item Recommendation" at bounding box center [396, 192] width 90 height 13
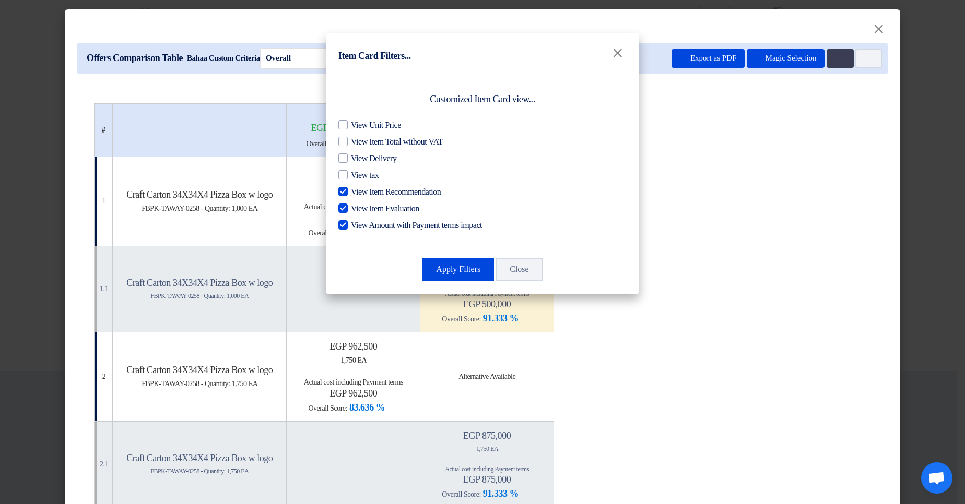
click at [358, 191] on input "View Item Recommendation" at bounding box center [354, 189] width 7 height 7
checkbox input "false"
drag, startPoint x: 375, startPoint y: 210, endPoint x: 377, endPoint y: 219, distance: 9.1
click at [375, 211] on span "View Item Evaluation" at bounding box center [385, 209] width 68 height 13
click at [358, 209] on input "View Item Evaluation" at bounding box center [354, 206] width 7 height 7
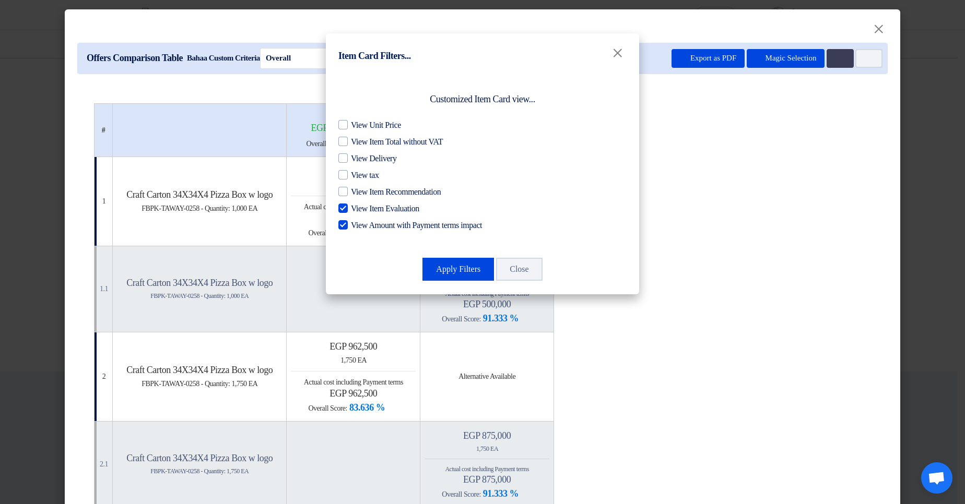
checkbox input "false"
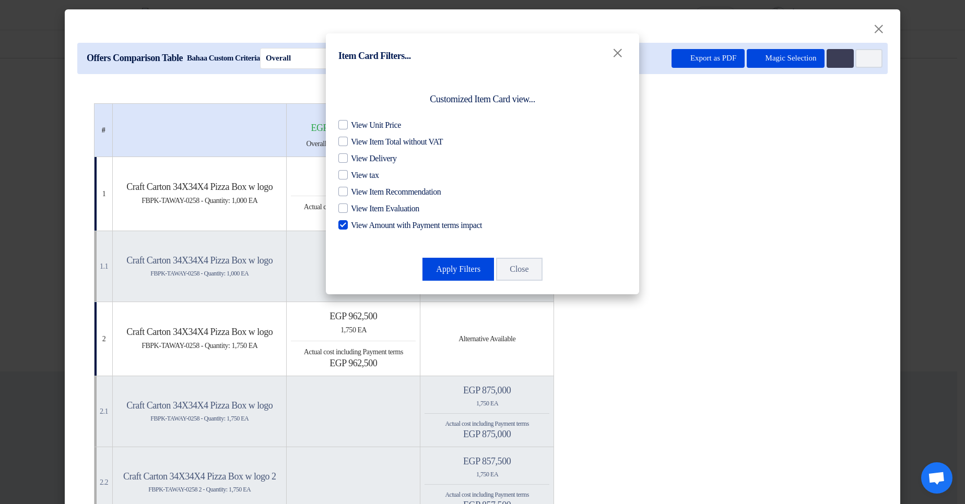
click at [382, 224] on span "View Amount with Payment terms impact" at bounding box center [416, 225] width 131 height 13
click at [358, 224] on input "View Amount with Payment terms impact" at bounding box center [354, 222] width 7 height 7
checkbox input "false"
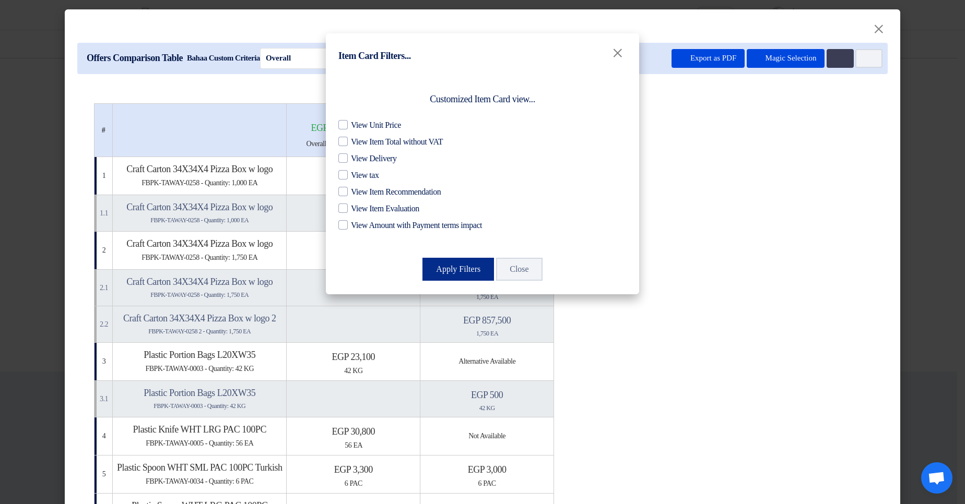
click at [444, 268] on button "Apply Filters" at bounding box center [458, 269] width 72 height 23
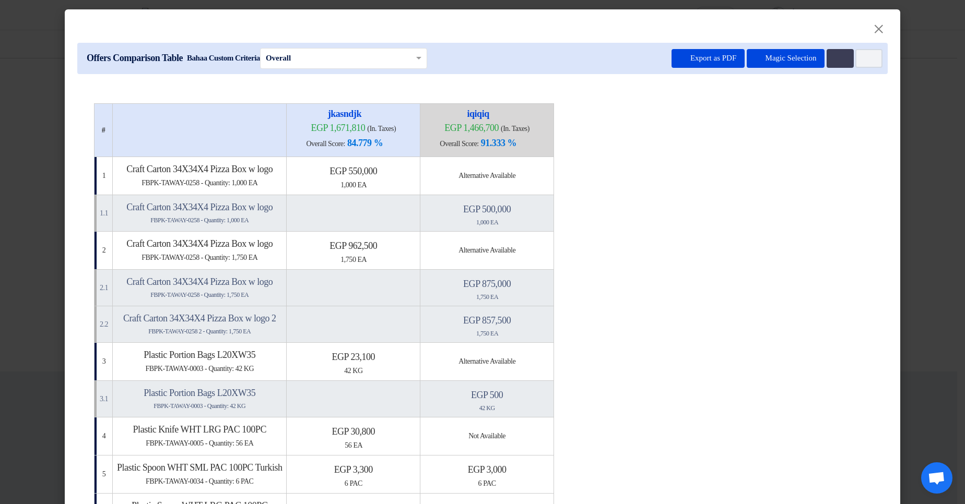
drag, startPoint x: 373, startPoint y: 184, endPoint x: 416, endPoint y: 189, distance: 43.1
click at [416, 189] on div "1,000 EA" at bounding box center [353, 185] width 125 height 11
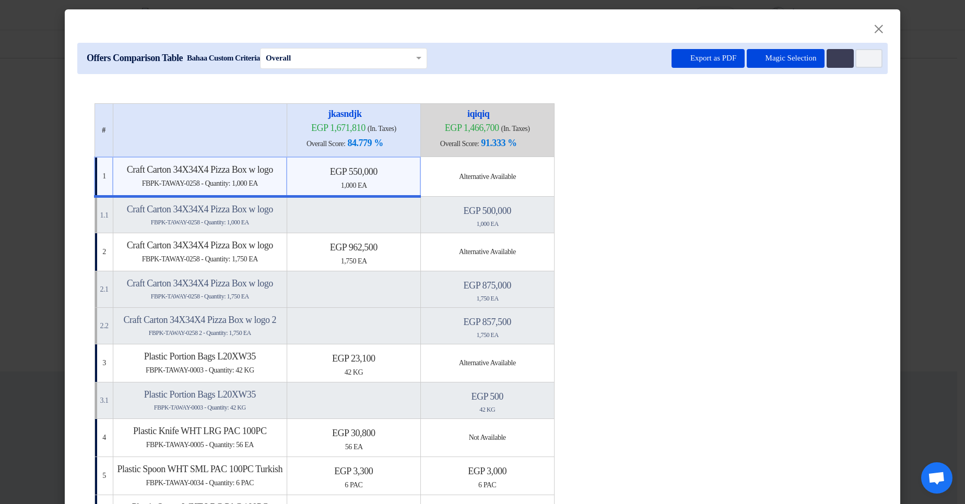
drag, startPoint x: 368, startPoint y: 188, endPoint x: 389, endPoint y: 190, distance: 20.9
click at [414, 189] on div "1,000 EA" at bounding box center [353, 185] width 124 height 11
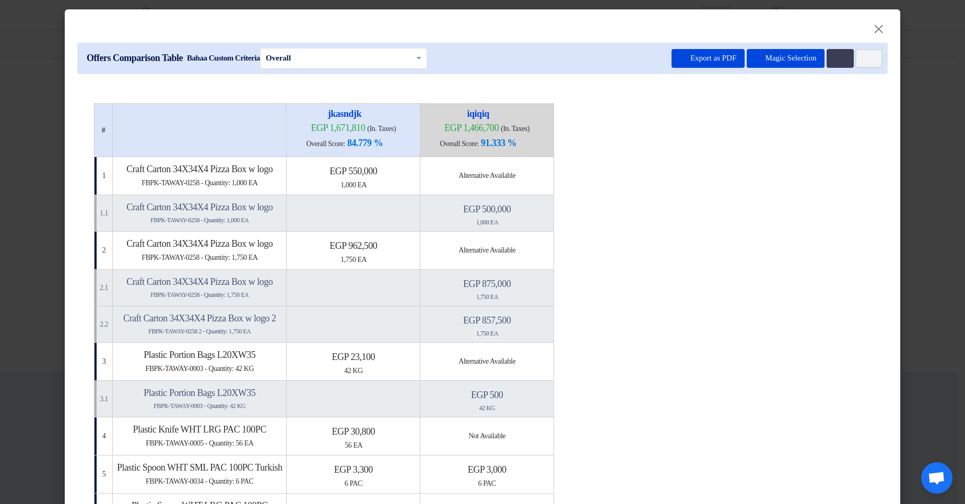
click at [416, 188] on div "1,000 EA" at bounding box center [353, 185] width 125 height 11
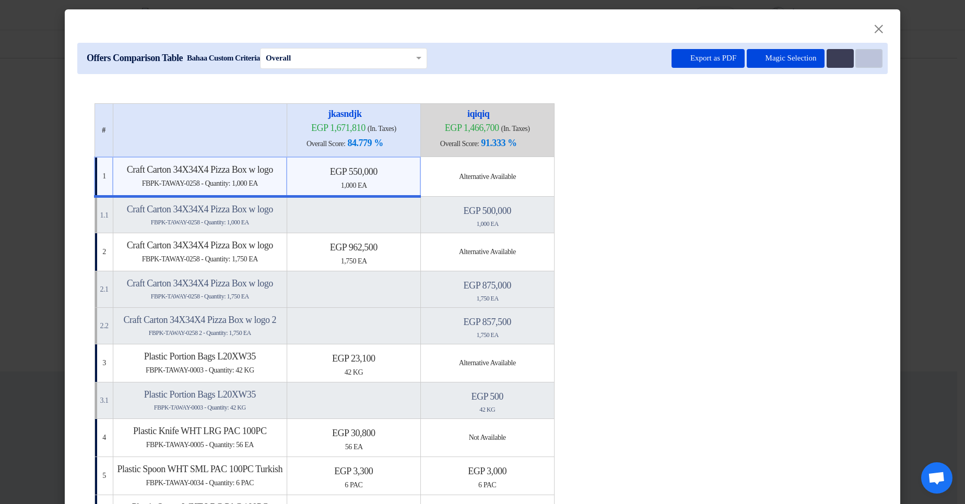
click at [869, 62] on button "Item Card filters" at bounding box center [868, 58] width 27 height 19
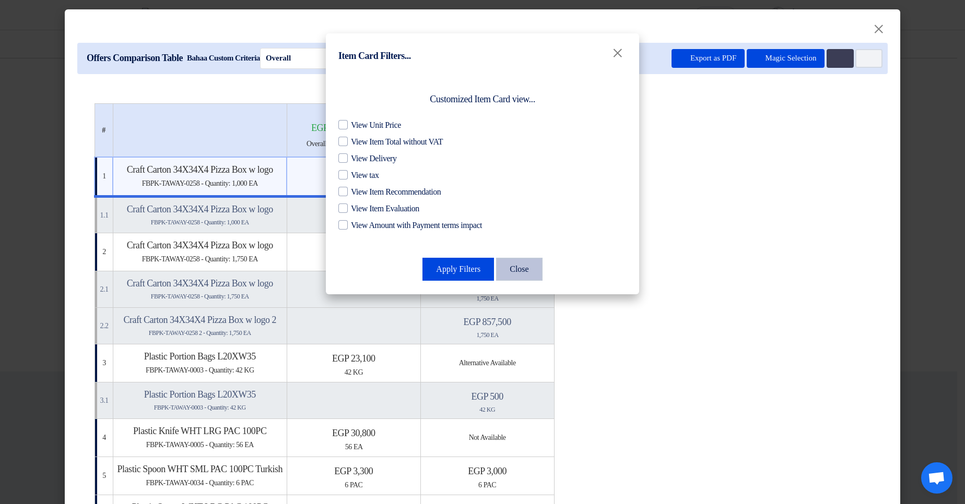
click at [537, 260] on button "Close" at bounding box center [519, 269] width 46 height 23
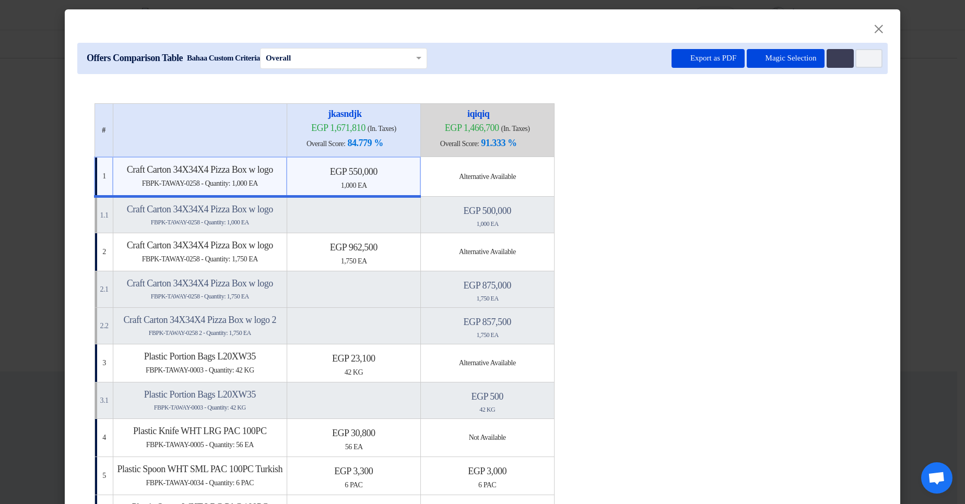
click at [751, 258] on table "# [GEOGRAPHIC_DATA] egp 1,671,810 (In. Taxes) Overall Score: 84.779 % iqiqiq" at bounding box center [482, 507] width 777 height 808
click at [416, 189] on div "1,000 EA" at bounding box center [353, 185] width 124 height 11
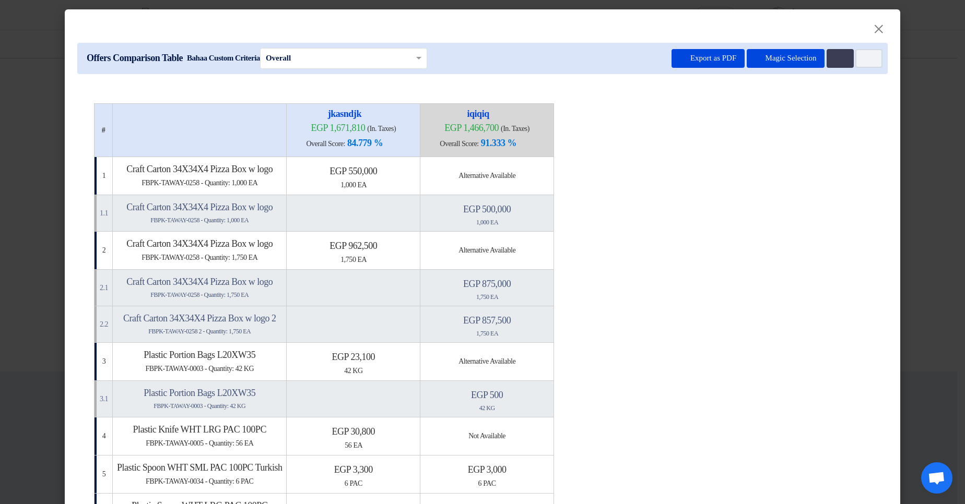
drag, startPoint x: 524, startPoint y: 223, endPoint x: 564, endPoint y: 226, distance: 39.8
click at [549, 226] on div "1,000 EA" at bounding box center [486, 222] width 125 height 9
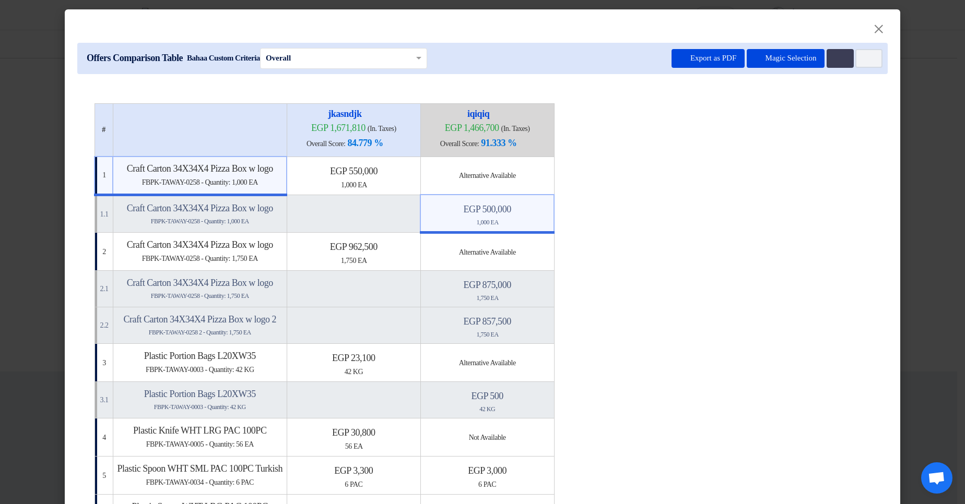
click at [549, 221] on div "1,000 EA" at bounding box center [487, 222] width 124 height 9
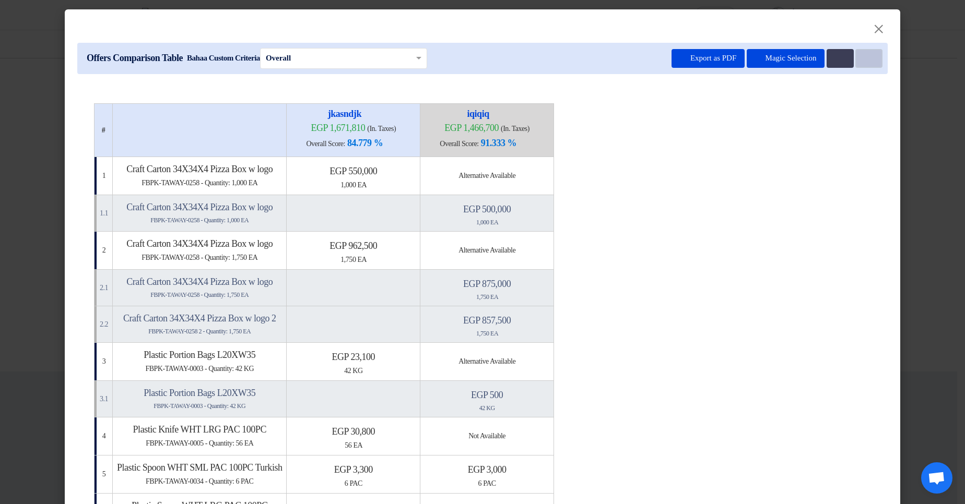
click at [861, 66] on button "Item Card filters" at bounding box center [868, 58] width 27 height 19
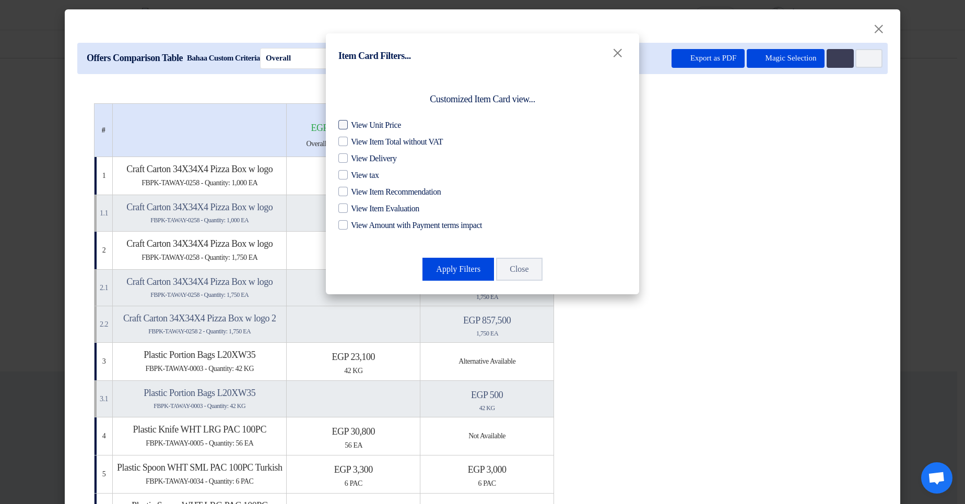
click at [387, 125] on span "View Unit Price" at bounding box center [376, 125] width 50 height 13
click at [358, 125] on input "View Unit Price" at bounding box center [354, 122] width 7 height 7
checkbox input "true"
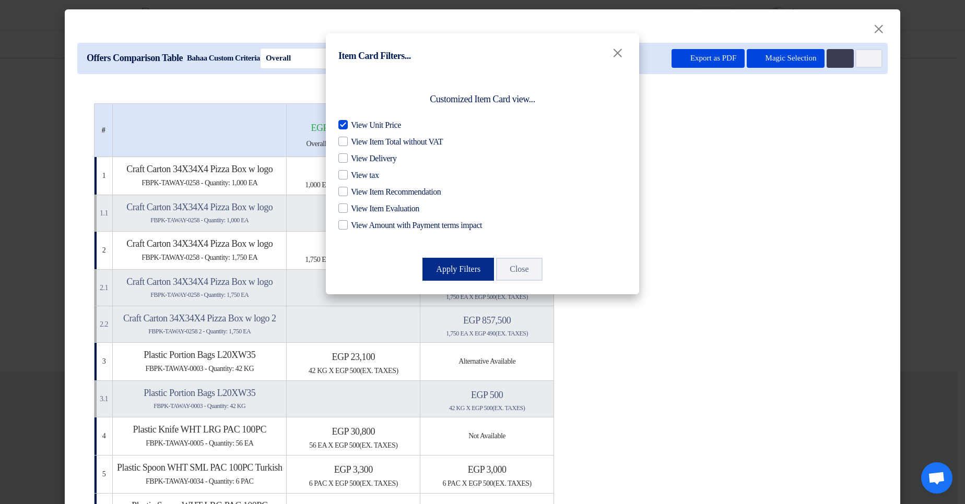
click at [445, 266] on button "Apply Filters" at bounding box center [458, 269] width 72 height 23
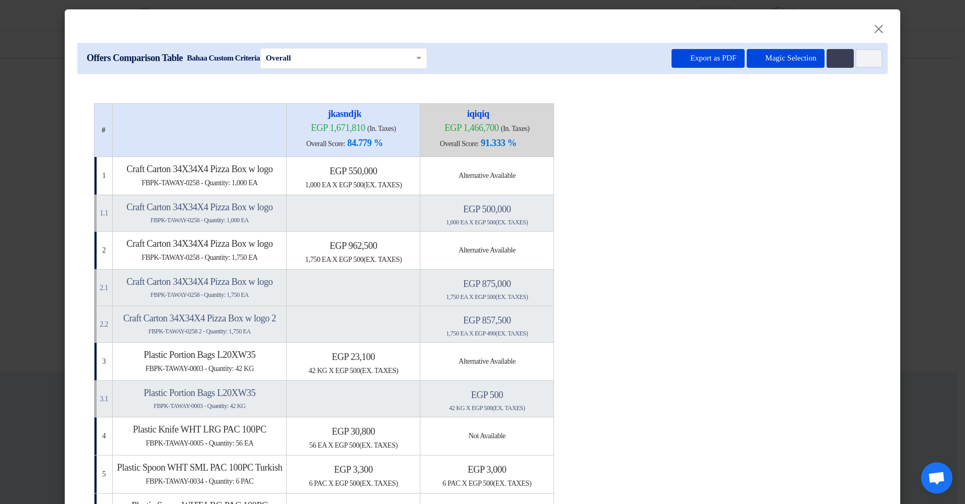
drag, startPoint x: 497, startPoint y: 335, endPoint x: 588, endPoint y: 340, distance: 91.5
click at [549, 334] on div "1,750 EA x egp 490 (Ex. Taxes)" at bounding box center [486, 333] width 125 height 9
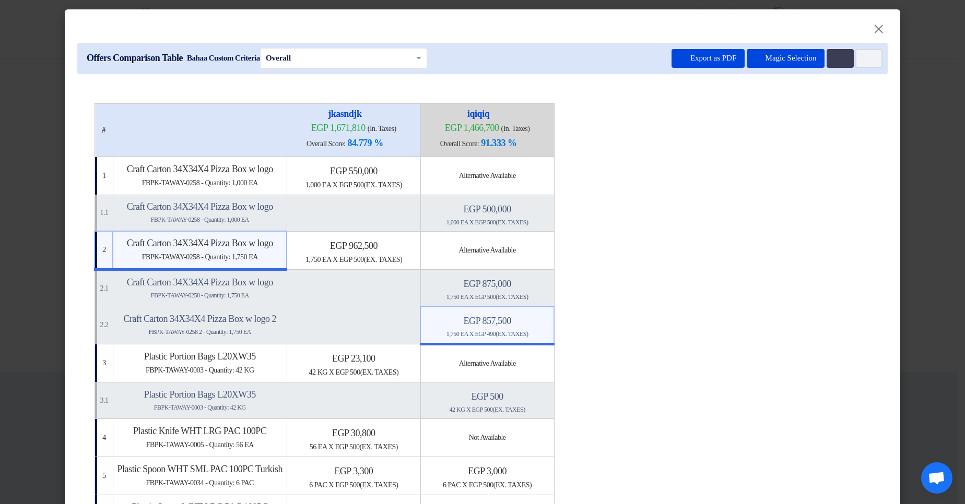
click at [528, 335] on span "x egp 490 (Ex. Taxes)" at bounding box center [498, 333] width 59 height 7
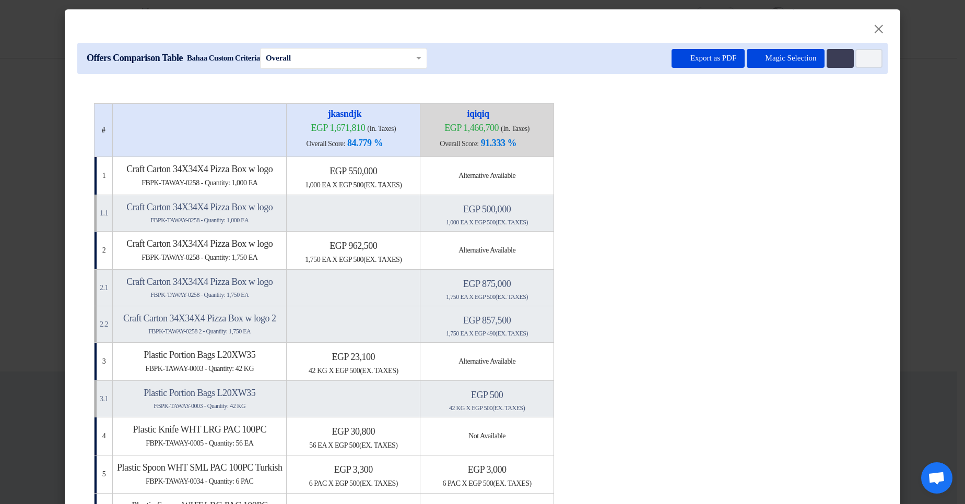
drag, startPoint x: 335, startPoint y: 185, endPoint x: 431, endPoint y: 186, distance: 95.5
click at [416, 186] on div "1,000 EA x egp 500 (Ex. Taxes)" at bounding box center [353, 185] width 125 height 11
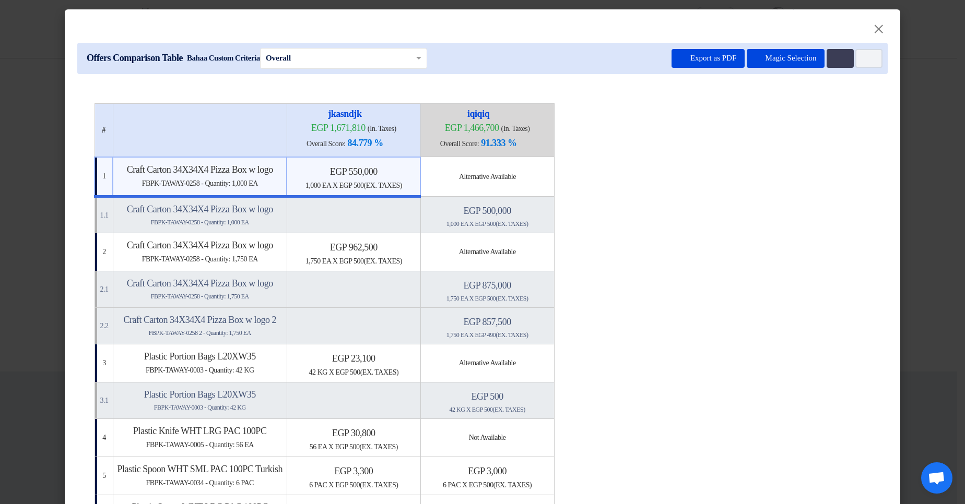
click at [665, 209] on table "# [GEOGRAPHIC_DATA] egp 1,671,810 (In. Taxes) Overall Score: 84.779 % iqiqiq" at bounding box center [482, 507] width 777 height 808
click at [416, 182] on div "1,000 EA x egp 500 (Ex. Taxes)" at bounding box center [353, 185] width 124 height 11
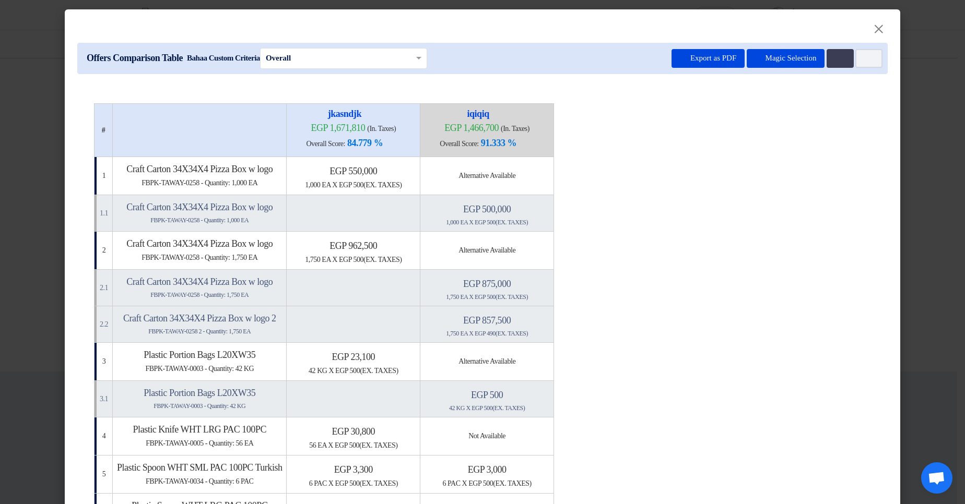
click at [730, 215] on table "# [GEOGRAPHIC_DATA] egp 1,671,810 (In. Taxes) Overall Score: 84.779 % iqiqiq" at bounding box center [482, 500] width 777 height 795
click at [864, 51] on button "Item Card filters" at bounding box center [868, 58] width 27 height 19
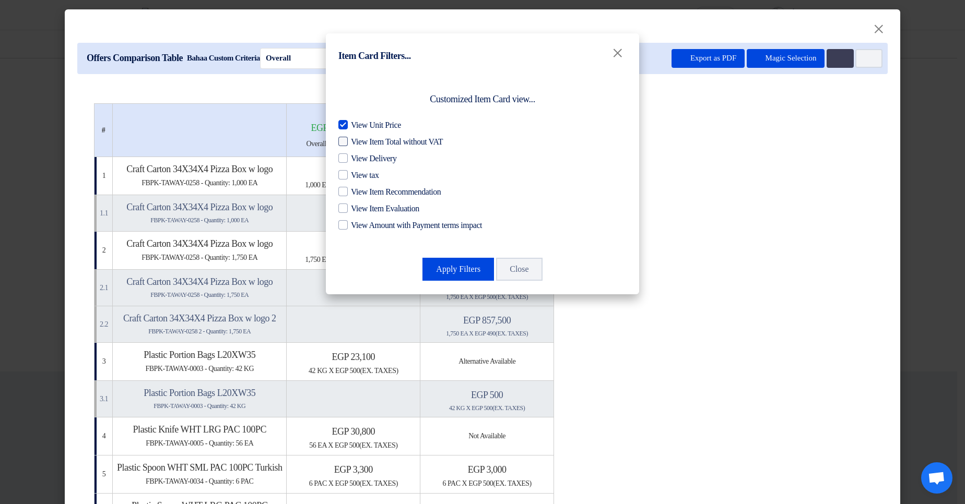
click at [425, 142] on span "View Item Total without VAT" at bounding box center [397, 142] width 92 height 13
click at [358, 142] on input "View Item Total without VAT" at bounding box center [354, 139] width 7 height 7
checkbox input "true"
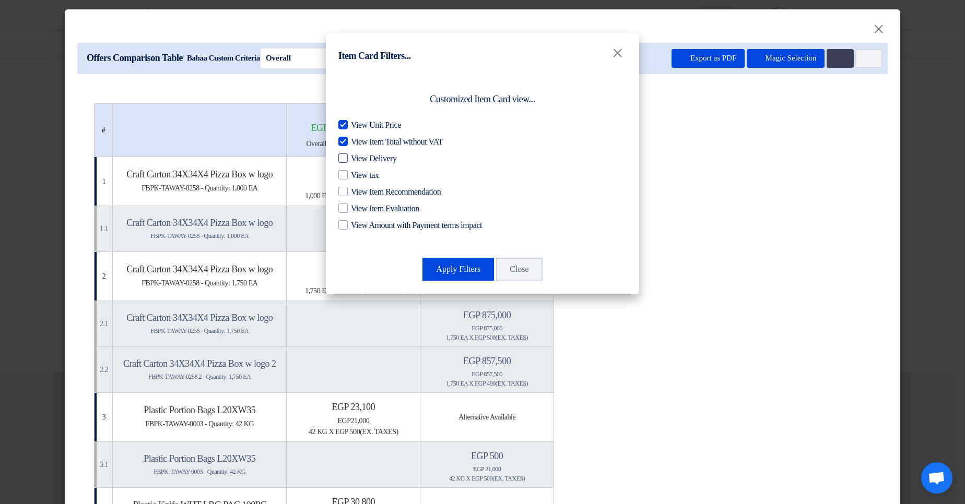
click at [365, 161] on span "View Delivery" at bounding box center [373, 158] width 45 height 13
click at [358, 159] on input "View Delivery" at bounding box center [354, 155] width 7 height 7
checkbox input "true"
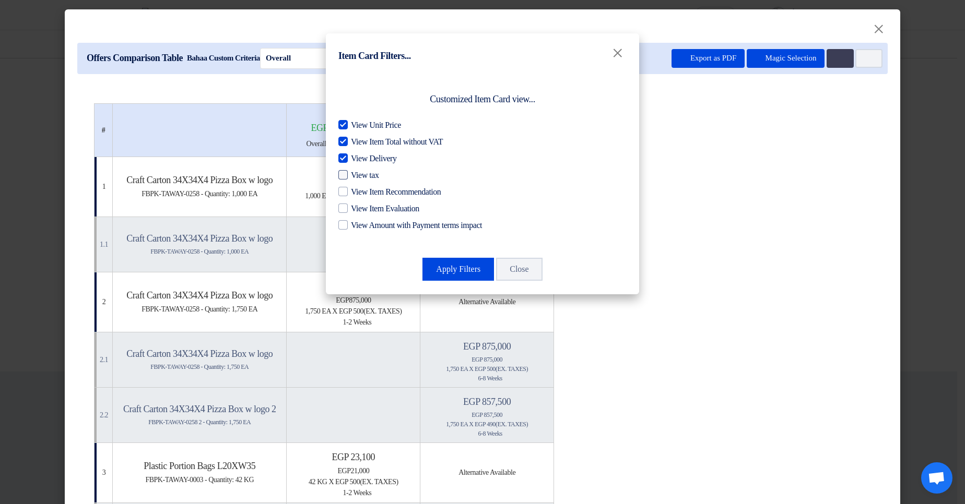
click at [363, 178] on span "View tax" at bounding box center [365, 175] width 28 height 13
click at [358, 176] on input "View tax" at bounding box center [354, 172] width 7 height 7
checkbox input "true"
click at [366, 191] on span "View Item Recommendation" at bounding box center [396, 192] width 90 height 13
click at [358, 191] on input "View Item Recommendation" at bounding box center [354, 189] width 7 height 7
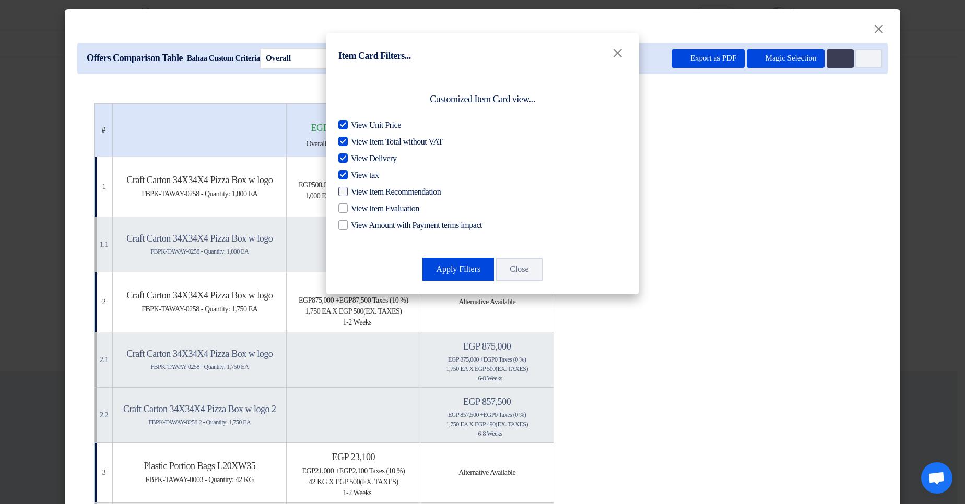
checkbox input "true"
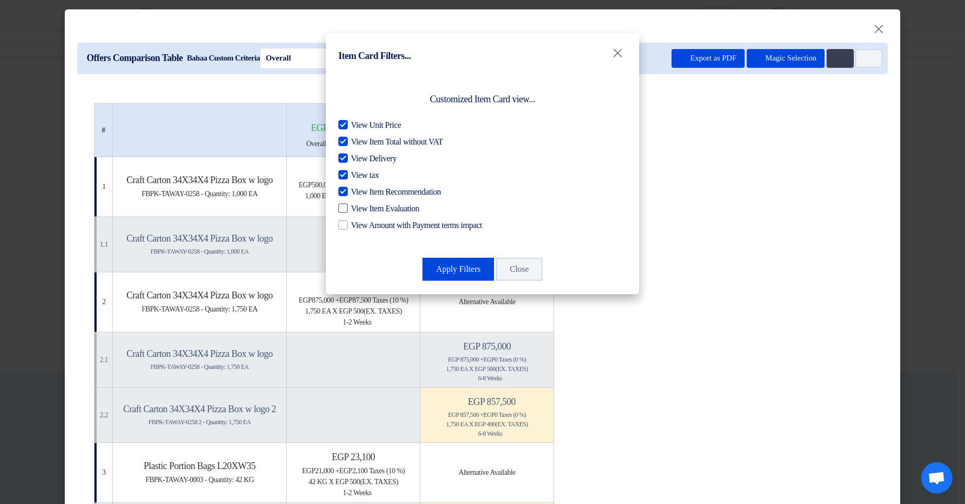
click at [371, 208] on span "View Item Evaluation" at bounding box center [385, 209] width 68 height 13
click at [358, 208] on input "View Item Evaluation" at bounding box center [354, 206] width 7 height 7
checkbox input "true"
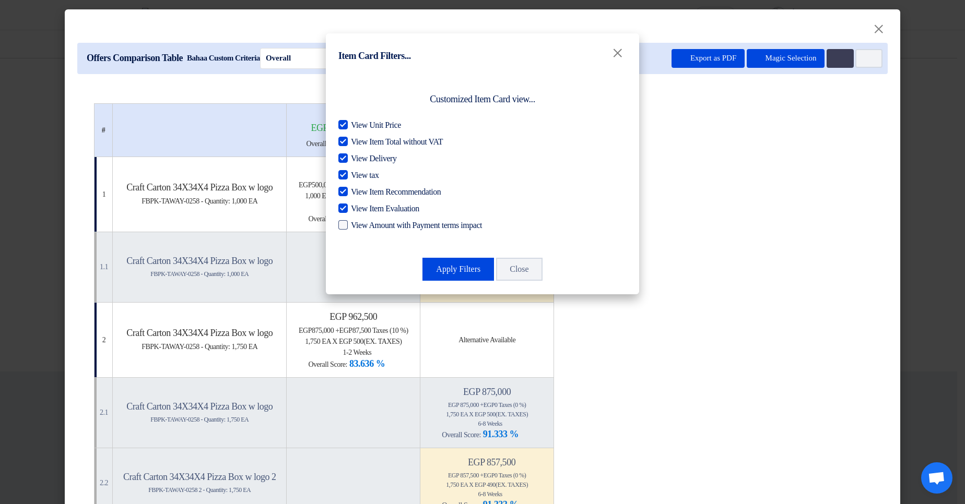
click at [373, 225] on span "View Amount with Payment terms impact" at bounding box center [416, 225] width 131 height 13
click at [358, 225] on input "View Amount with Payment terms impact" at bounding box center [354, 222] width 7 height 7
checkbox input "true"
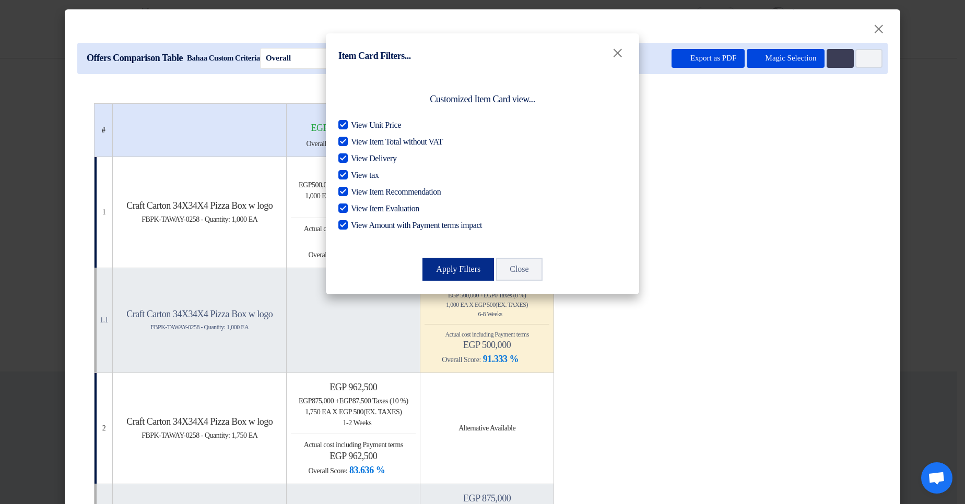
click at [431, 265] on button "Apply Filters" at bounding box center [458, 269] width 72 height 23
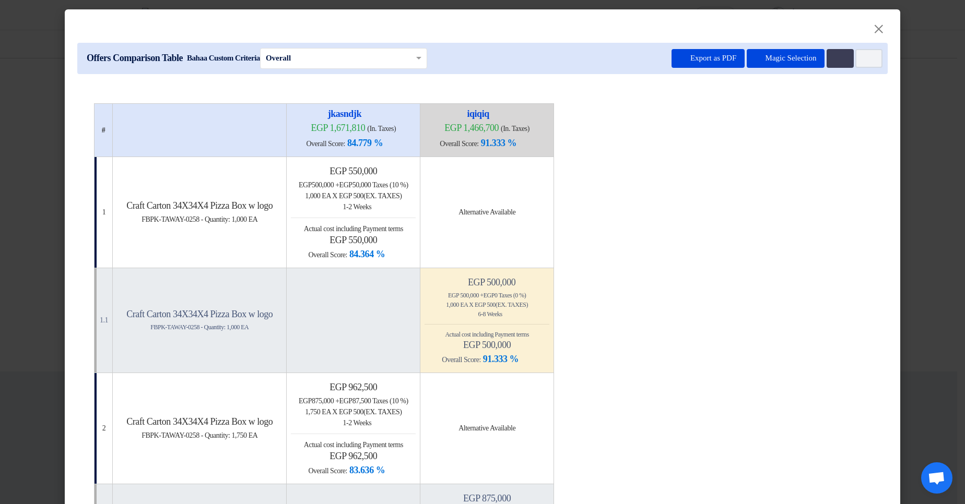
drag, startPoint x: 398, startPoint y: 194, endPoint x: 442, endPoint y: 197, distance: 44.0
click at [416, 197] on div "1,000 EA x egp 500 (Ex. Taxes)" at bounding box center [353, 196] width 125 height 11
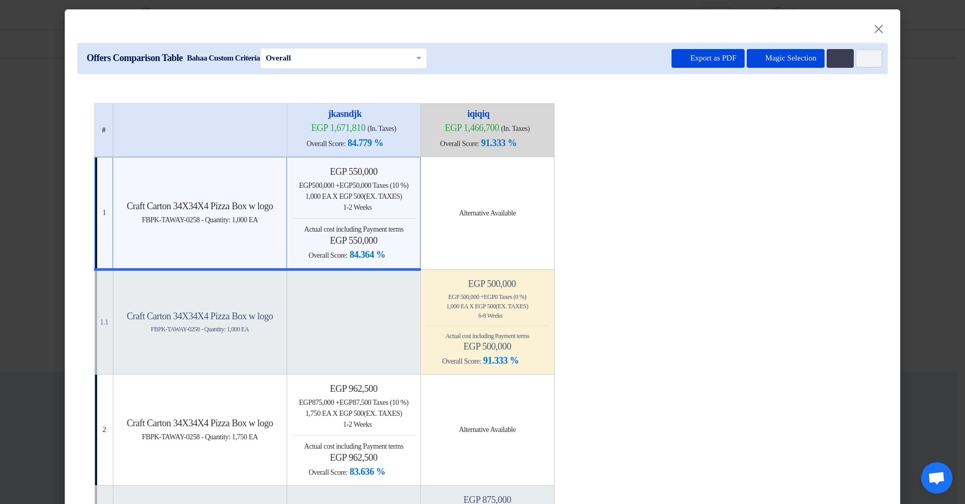
click at [402, 197] on span "(Ex. Taxes)" at bounding box center [383, 197] width 38 height 8
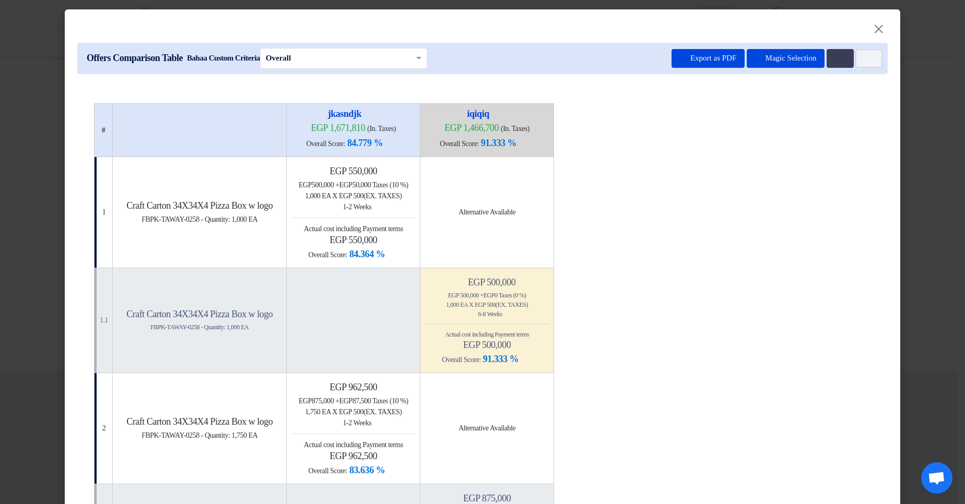
drag, startPoint x: 399, startPoint y: 196, endPoint x: 450, endPoint y: 198, distance: 50.7
click at [416, 196] on div "1,000 EA x egp 500 (Ex. Taxes)" at bounding box center [353, 196] width 125 height 11
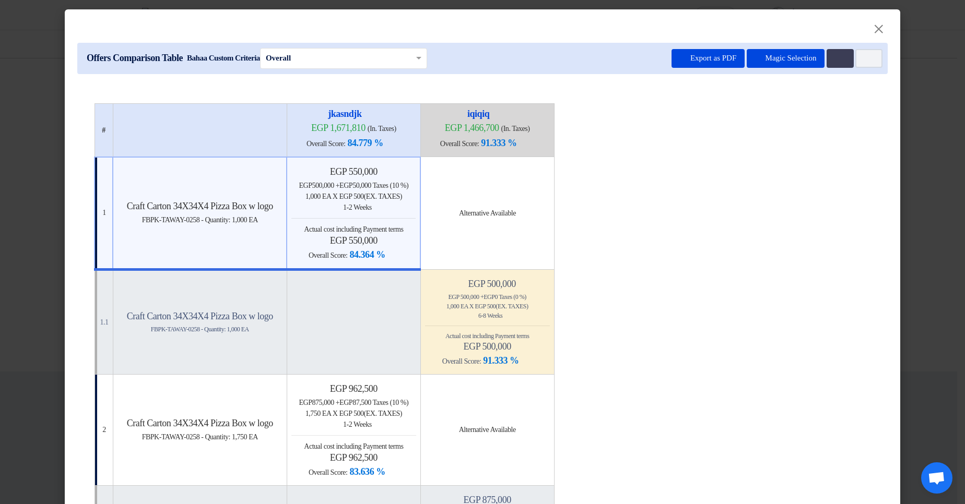
drag, startPoint x: 339, startPoint y: 186, endPoint x: 414, endPoint y: 184, distance: 74.7
click at [414, 184] on div "egp 500,000 + egp 50,000 Taxes (10 %)" at bounding box center [353, 185] width 124 height 11
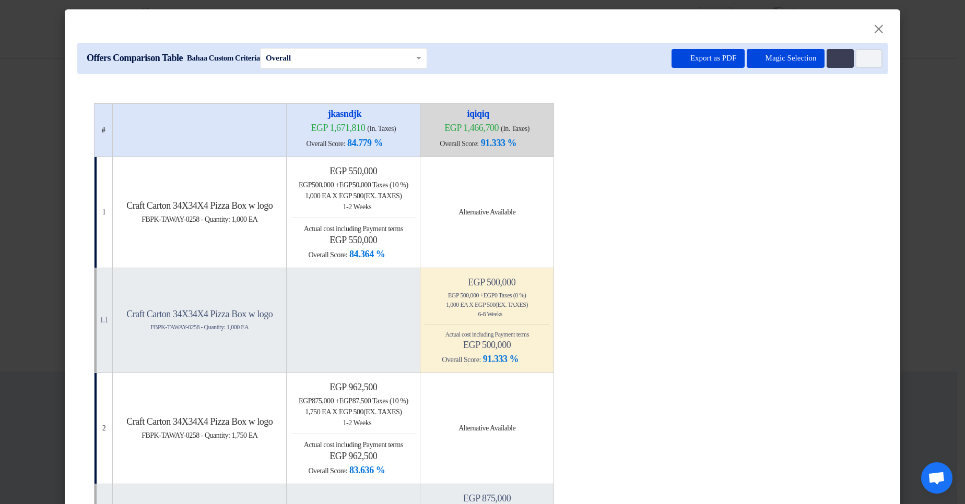
click at [416, 200] on div "1,000 EA x egp 500 (Ex. Taxes)" at bounding box center [353, 196] width 125 height 11
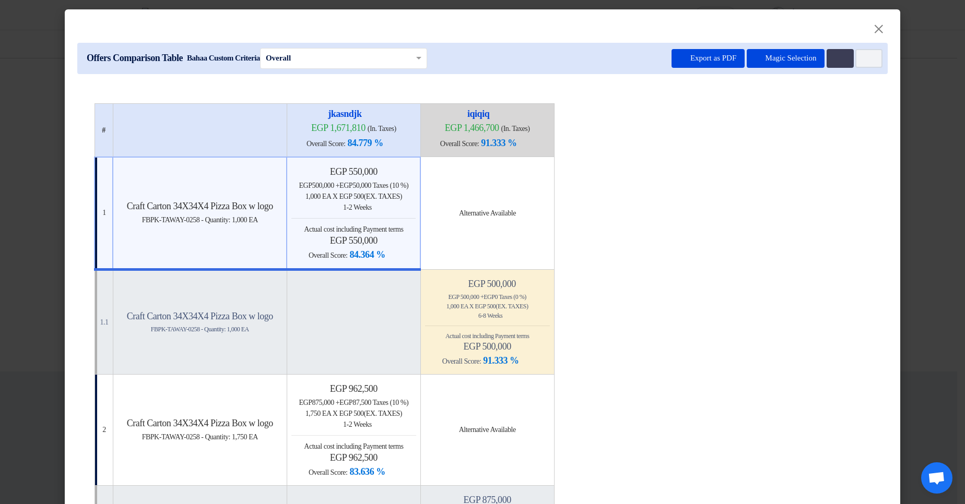
click at [416, 200] on div "1,000 EA x egp 500 (Ex. Taxes)" at bounding box center [353, 196] width 124 height 11
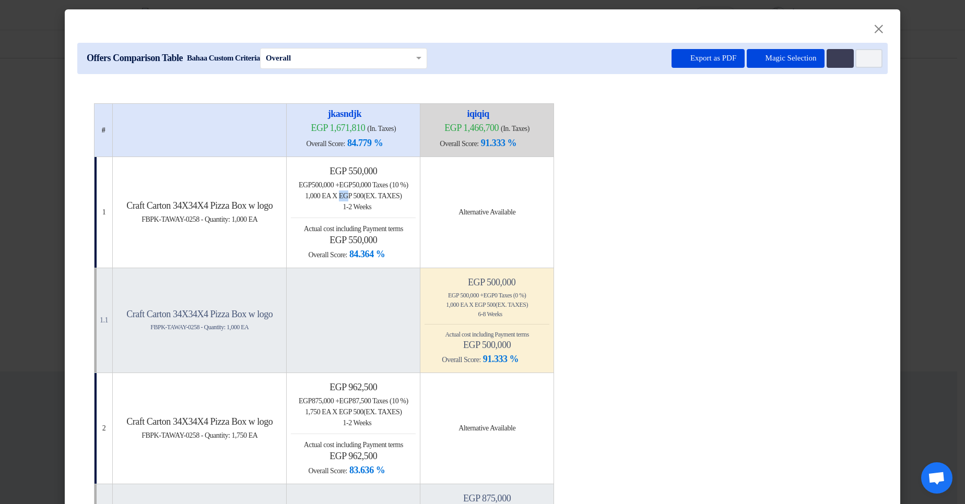
click at [370, 198] on span "x egp 500 (Ex. Taxes)" at bounding box center [366, 196] width 69 height 8
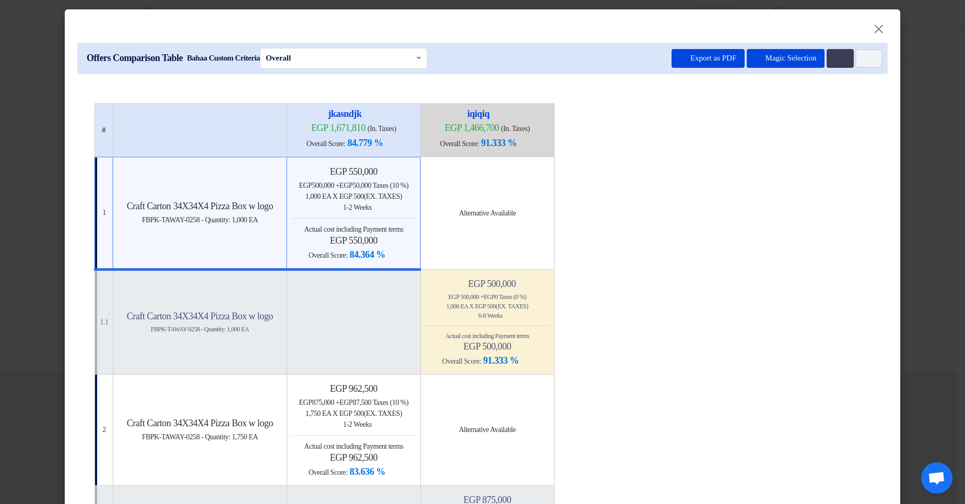
click at [416, 209] on div "Back 1-2 Weeks" at bounding box center [353, 207] width 124 height 11
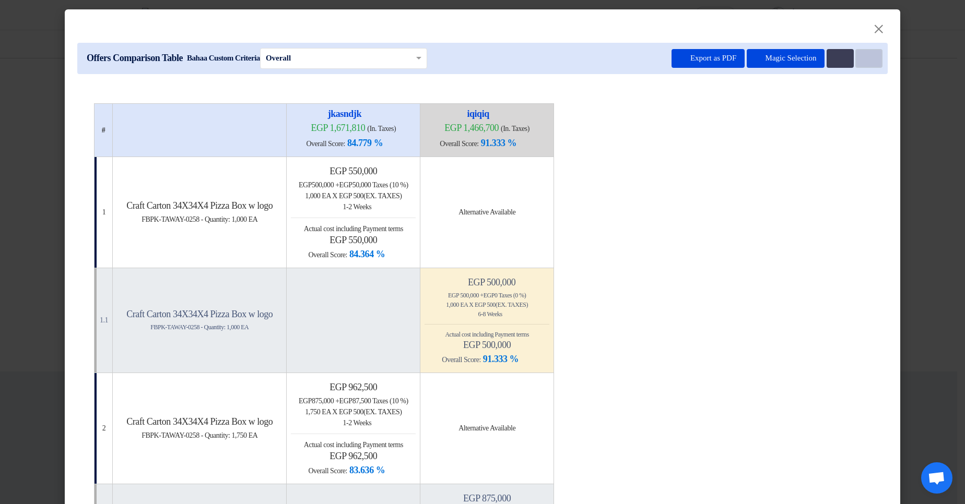
click at [869, 60] on button "Item Card filters" at bounding box center [868, 58] width 27 height 19
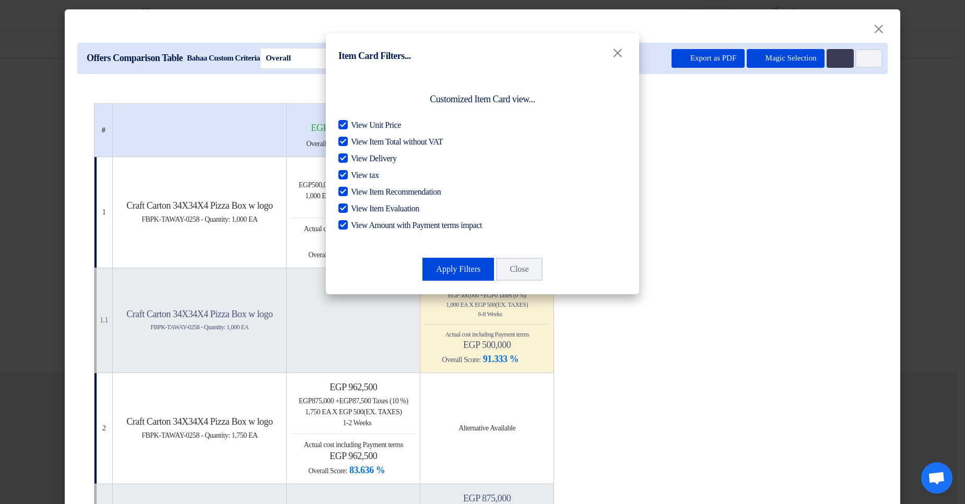
click at [389, 124] on span "View Unit Price" at bounding box center [376, 125] width 50 height 13
click at [358, 124] on input "View Unit Price" at bounding box center [354, 122] width 7 height 7
checkbox input "false"
click at [388, 138] on span "View Item Total without VAT" at bounding box center [397, 142] width 92 height 13
click at [358, 138] on input "View Item Total without VAT" at bounding box center [354, 139] width 7 height 7
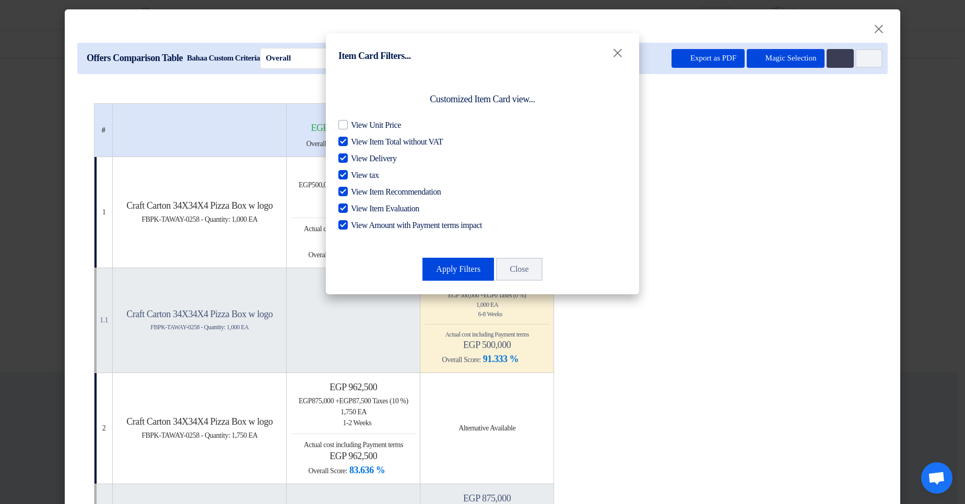
checkbox input "false"
click at [377, 161] on span "View Delivery" at bounding box center [373, 158] width 45 height 13
click at [358, 159] on input "View Delivery" at bounding box center [354, 155] width 7 height 7
checkbox input "false"
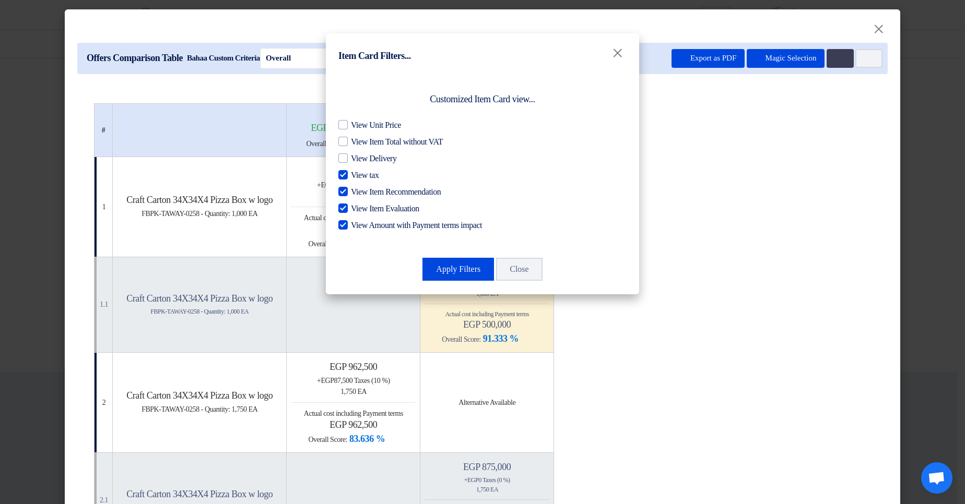
click at [370, 177] on span "View tax" at bounding box center [365, 175] width 28 height 13
click at [358, 176] on input "View tax" at bounding box center [354, 172] width 7 height 7
checkbox input "false"
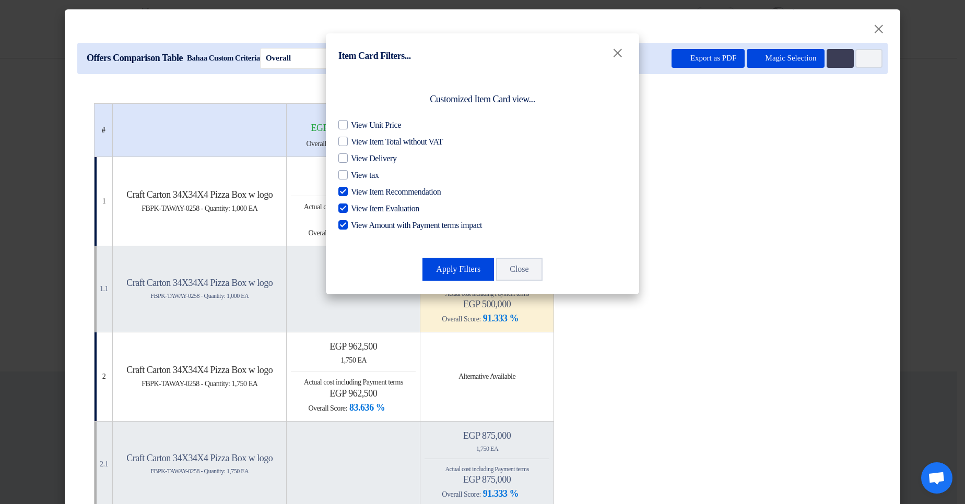
click at [370, 201] on div "View Unit Price View Item Total without VAT View Delivery View tax View Item Re…" at bounding box center [482, 175] width 288 height 113
click at [366, 191] on span "View Item Recommendation" at bounding box center [396, 192] width 90 height 13
click at [358, 191] on input "View Item Recommendation" at bounding box center [354, 189] width 7 height 7
checkbox input "false"
drag, startPoint x: 366, startPoint y: 210, endPoint x: 366, endPoint y: 218, distance: 7.8
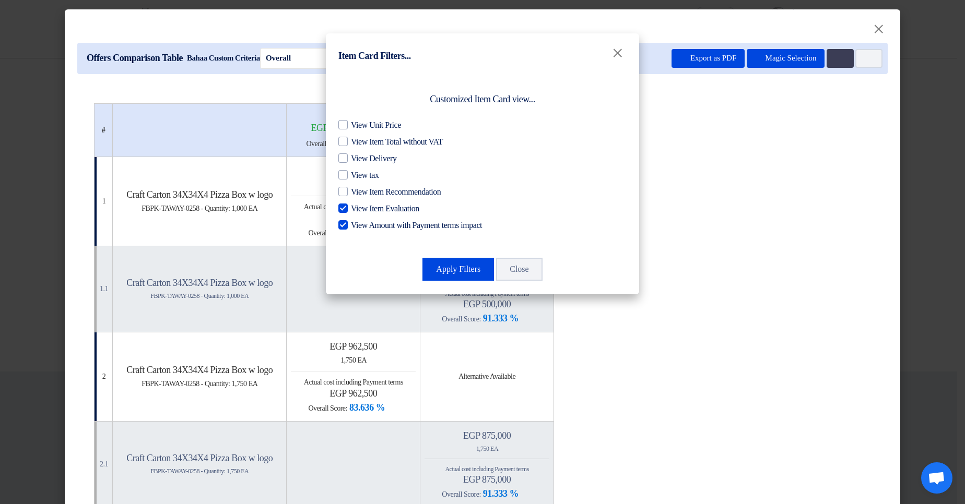
click at [366, 210] on span "View Item Evaluation" at bounding box center [385, 209] width 68 height 13
click at [358, 209] on input "View Item Evaluation" at bounding box center [354, 206] width 7 height 7
checkbox input "false"
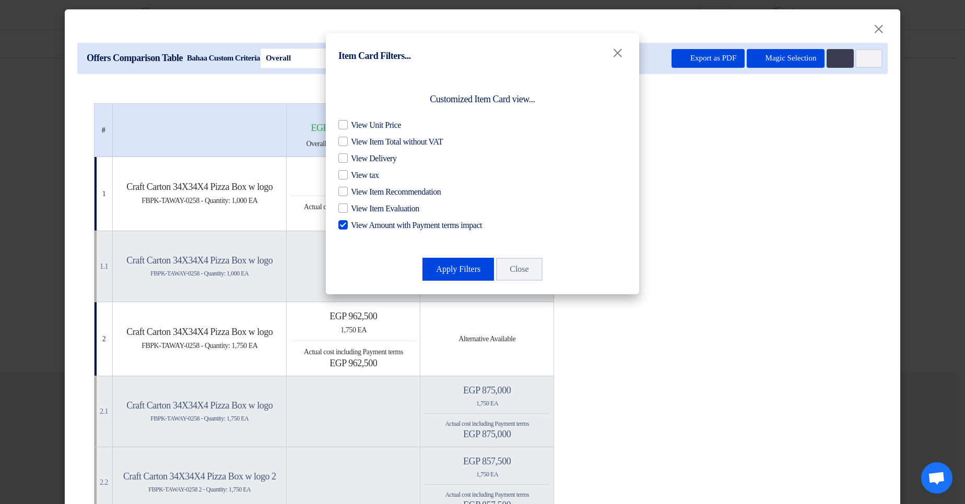
click at [367, 226] on span "View Amount with Payment terms impact" at bounding box center [416, 225] width 131 height 13
click at [358, 226] on input "View Amount with Payment terms impact" at bounding box center [354, 222] width 7 height 7
checkbox input "false"
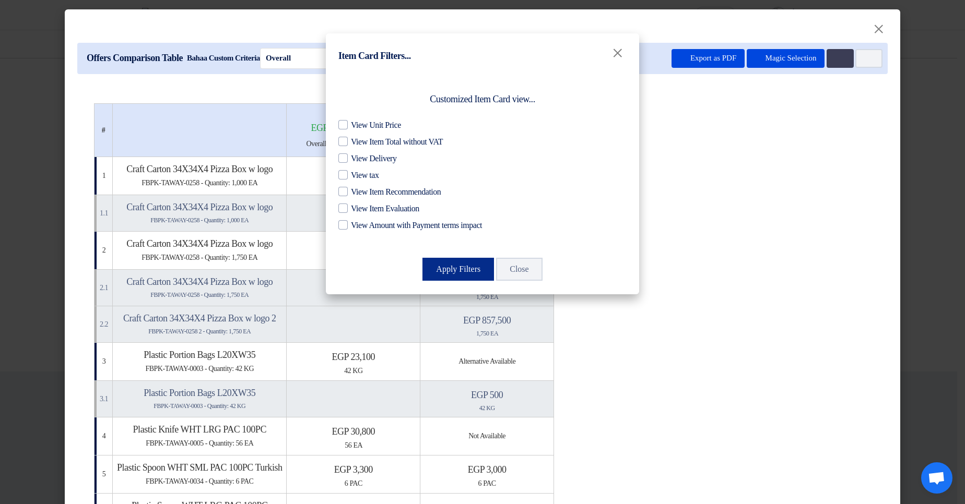
click at [456, 269] on button "Apply Filters" at bounding box center [458, 269] width 72 height 23
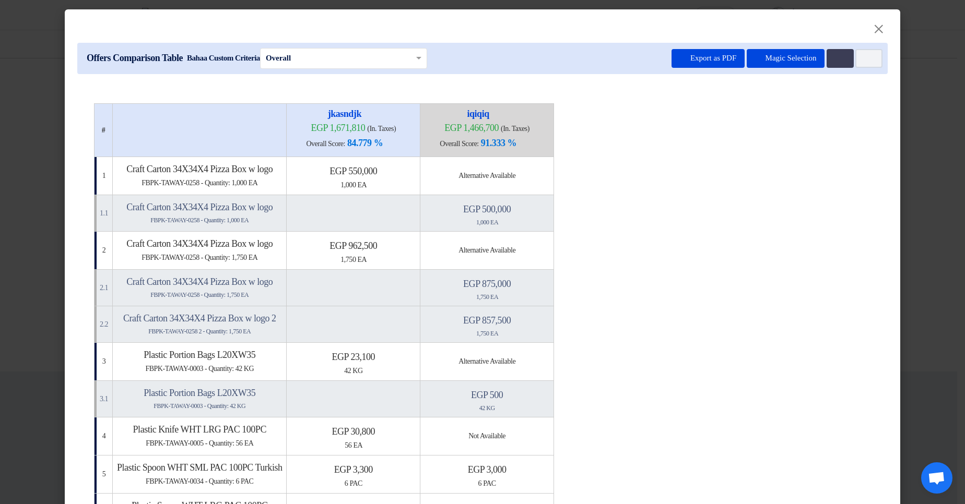
click at [352, 63] on input "text" at bounding box center [338, 58] width 145 height 14
click at [789, 177] on table "# jkasndjk egp 1,671,810 (In. Taxes) Overall Score: 84.779 % iqiqiq" at bounding box center [482, 500] width 777 height 795
click at [796, 65] on button "Magic Selection" at bounding box center [785, 58] width 78 height 19
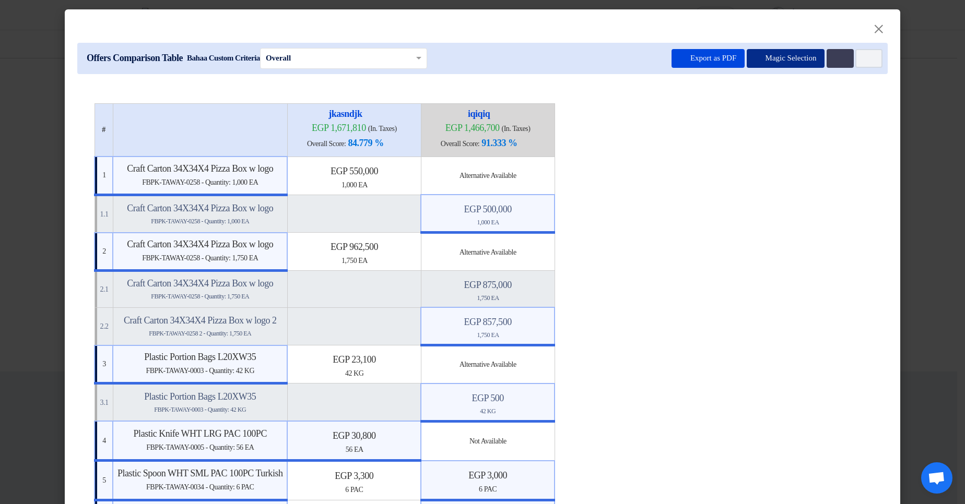
click at [784, 57] on button "Magic Selection" at bounding box center [785, 58] width 78 height 19
click at [767, 137] on table "# jkasndjk egp 1,671,810 (In. Taxes) Overall Score: 84.779 % iqiqiq" at bounding box center [482, 511] width 777 height 817
click at [863, 60] on icon "Item Card filters" at bounding box center [867, 59] width 8 height 8
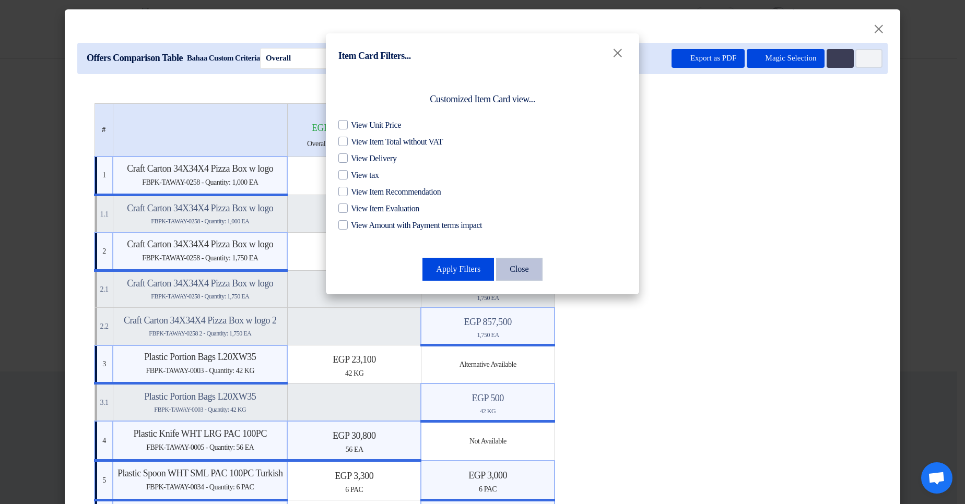
click at [530, 267] on button "Close" at bounding box center [519, 269] width 46 height 23
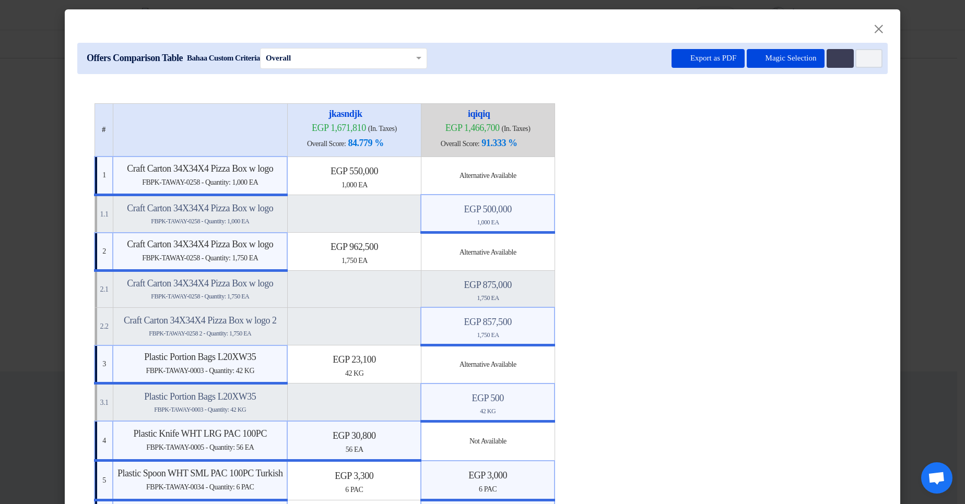
click at [828, 222] on table "# jkasndjk egp 1,671,810 (In. Taxes) Overall Score: 84.779 % iqiqiq" at bounding box center [482, 511] width 777 height 817
click at [687, 62] on button "Export as PDF" at bounding box center [707, 58] width 73 height 19
click at [735, 294] on table "# jkasndjk egp 1,671,810 (In. Taxes) Overall Score: 84.779 % iqiqiq" at bounding box center [482, 511] width 777 height 817
click at [838, 58] on icon "Multi Tenant Preferences" at bounding box center [839, 59] width 8 height 8
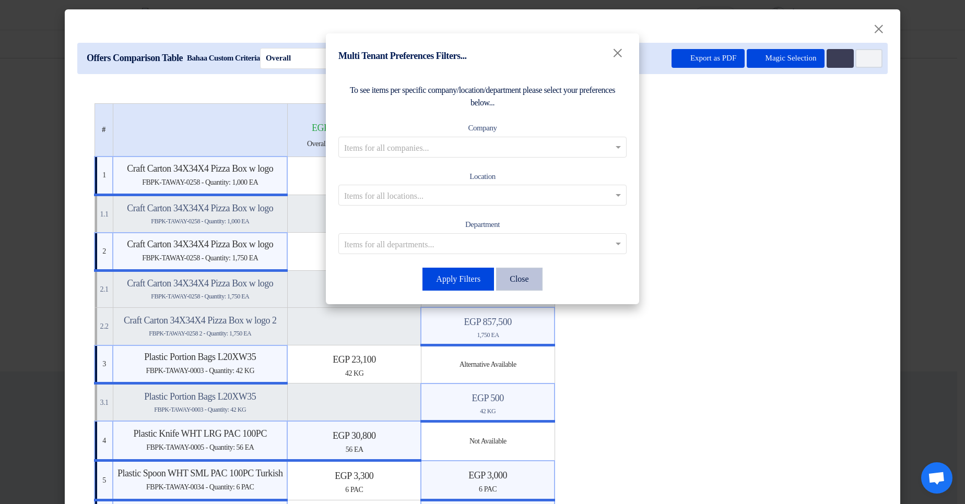
click at [530, 281] on button "Close" at bounding box center [519, 279] width 46 height 23
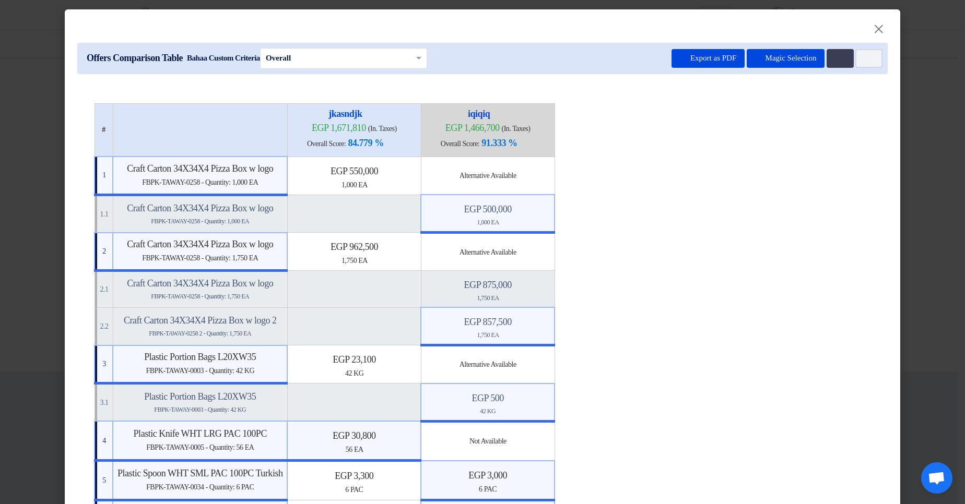
click at [815, 277] on table "# jkasndjk egp 1,671,810 (In. Taxes) Overall Score: 84.779 % iqiqiq" at bounding box center [482, 511] width 777 height 817
click at [780, 56] on button "Magic Selection" at bounding box center [785, 58] width 78 height 19
click at [540, 207] on h4 "egp 500,000" at bounding box center [487, 209] width 124 height 11
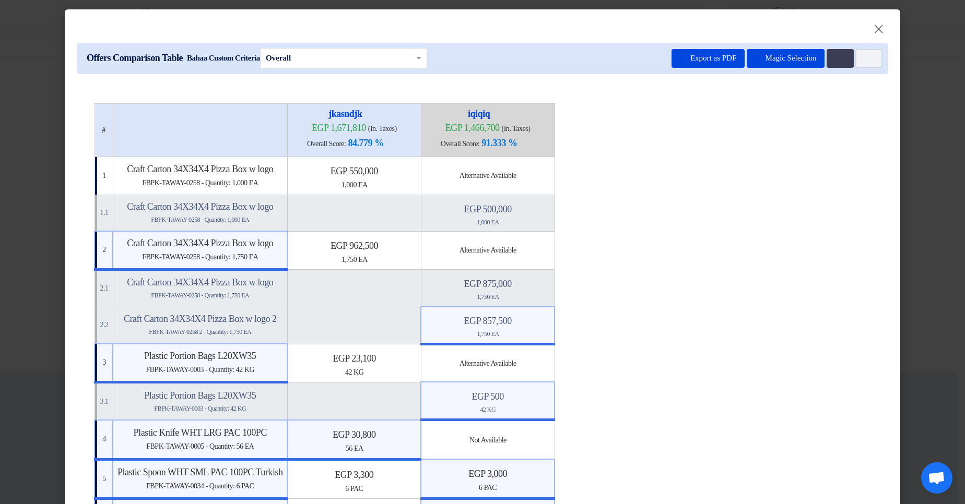
click at [514, 330] on div "1,750 EA" at bounding box center [487, 333] width 124 height 9
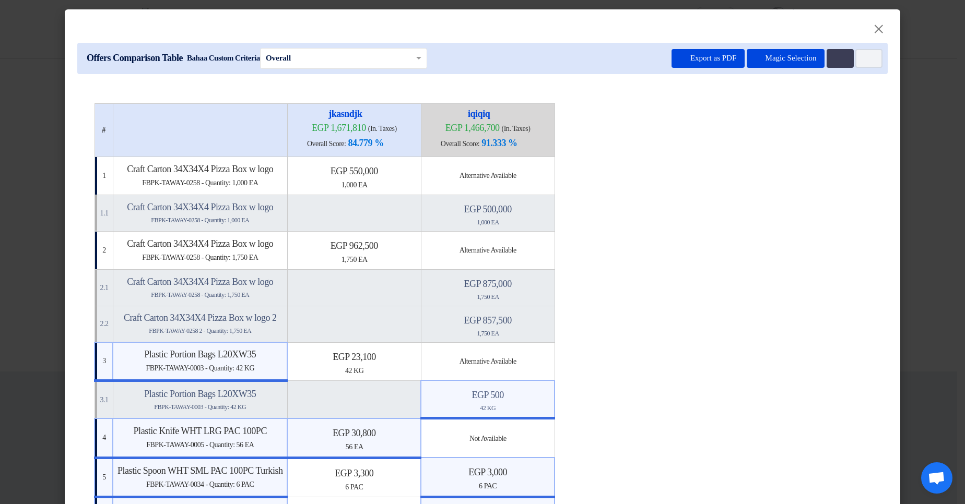
click at [530, 400] on h4 "egp 500" at bounding box center [487, 394] width 124 height 11
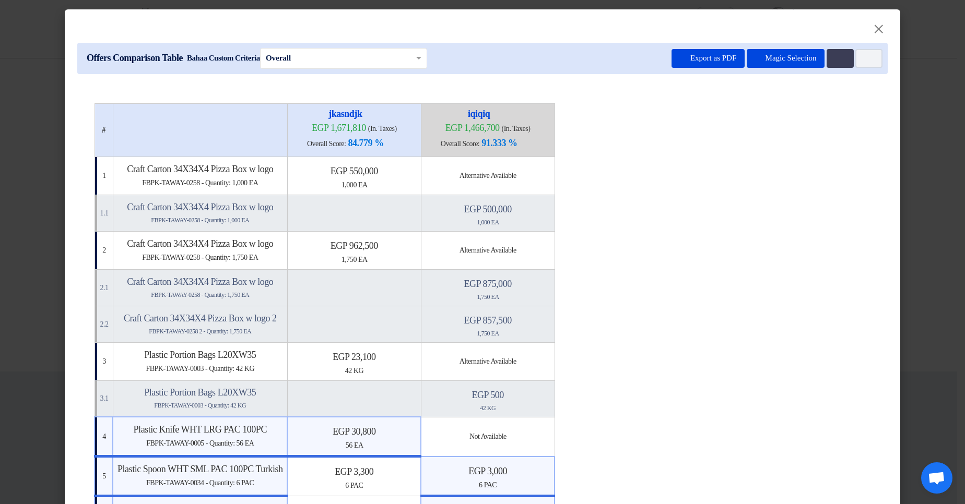
click at [391, 435] on h4 "egp 30,800" at bounding box center [354, 431] width 124 height 11
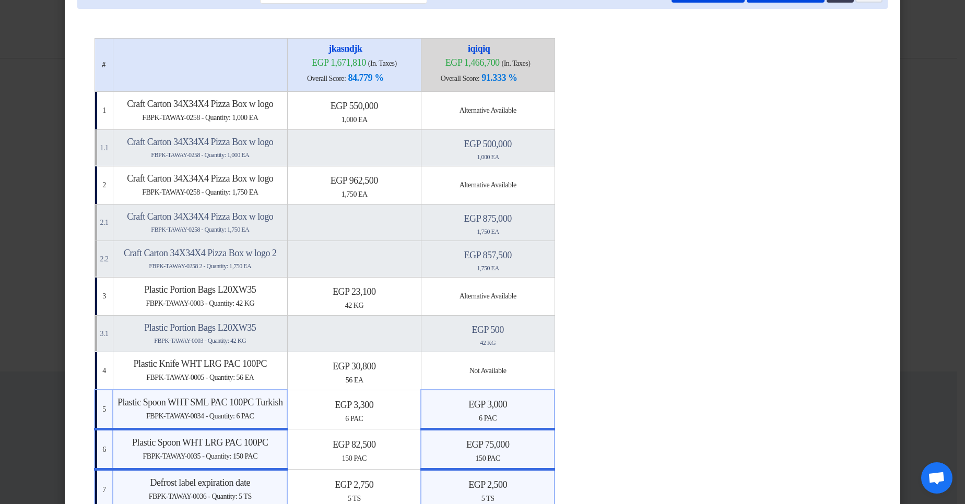
scroll to position [125, 0]
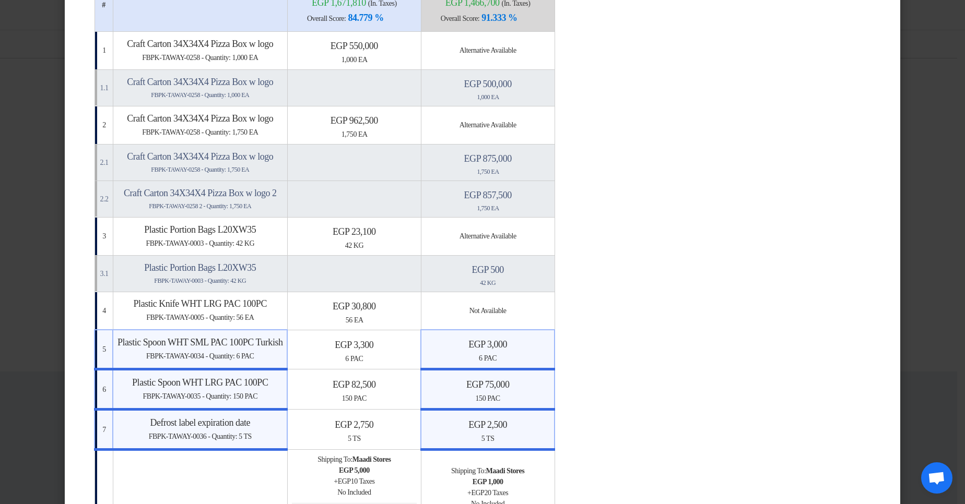
click at [482, 358] on span "6" at bounding box center [481, 358] width 4 height 8
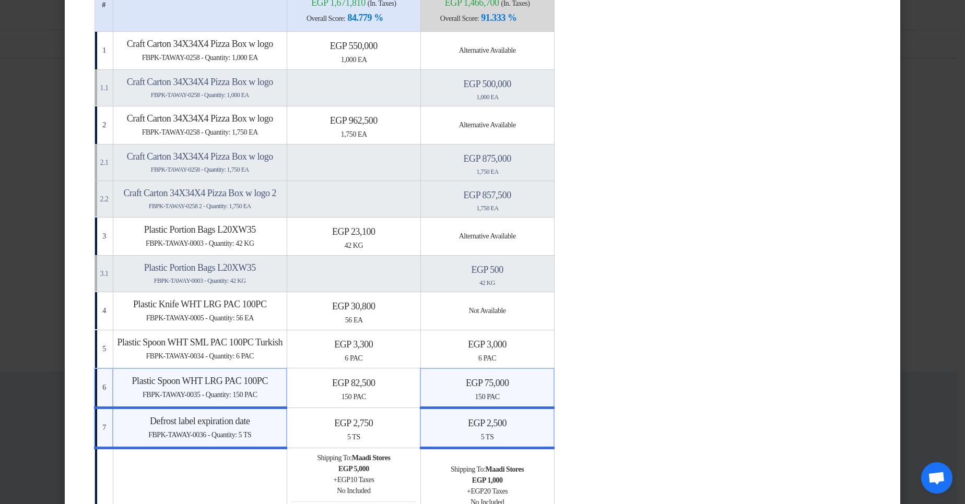
click at [542, 391] on div "150 PAC" at bounding box center [487, 396] width 124 height 11
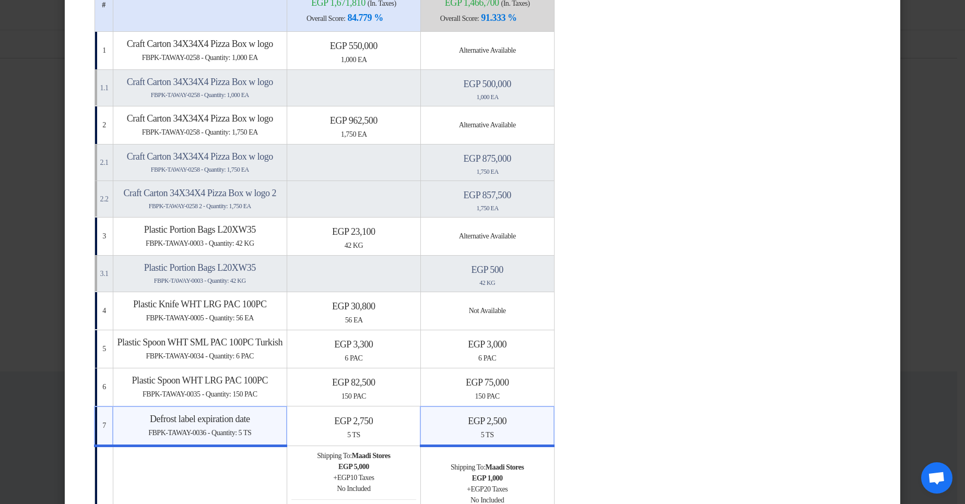
click at [536, 413] on td "egp 2,500 5 TS" at bounding box center [487, 427] width 134 height 40
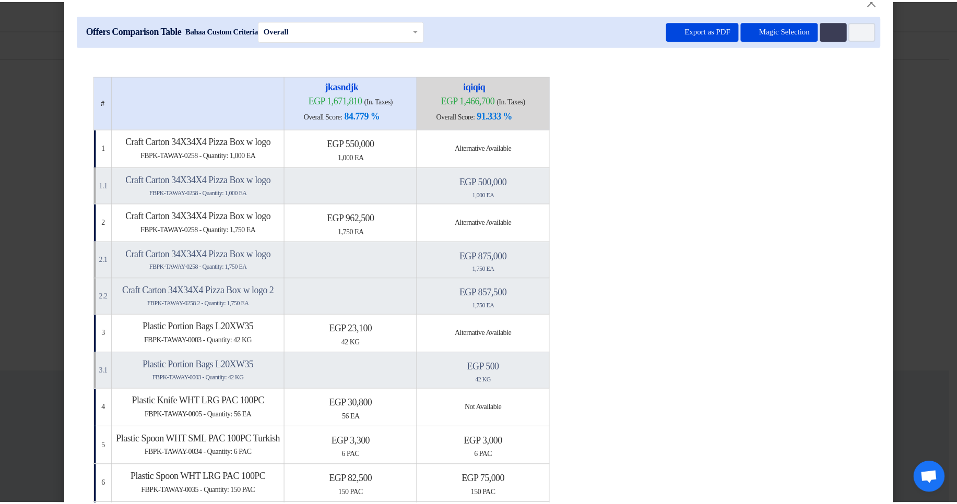
scroll to position [0, 0]
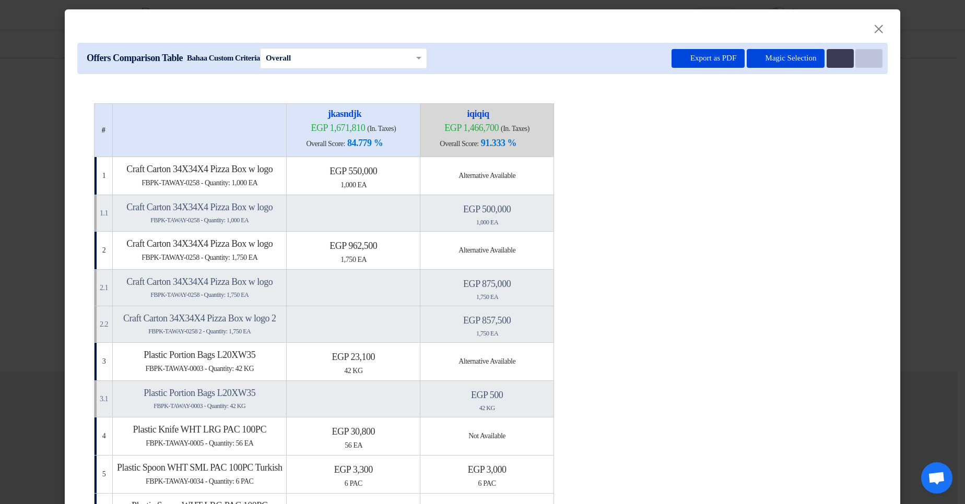
click at [869, 61] on button "Item Card filters" at bounding box center [868, 58] width 27 height 19
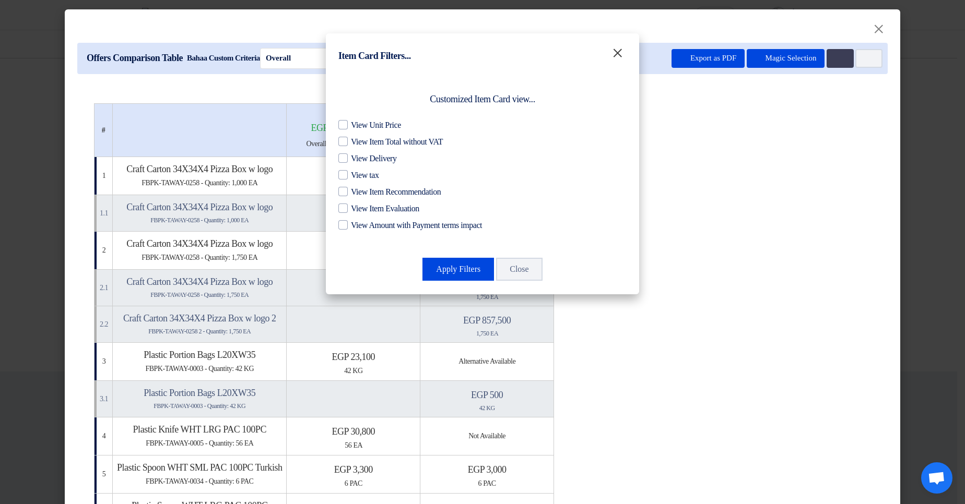
click at [617, 48] on span "×" at bounding box center [617, 52] width 12 height 23
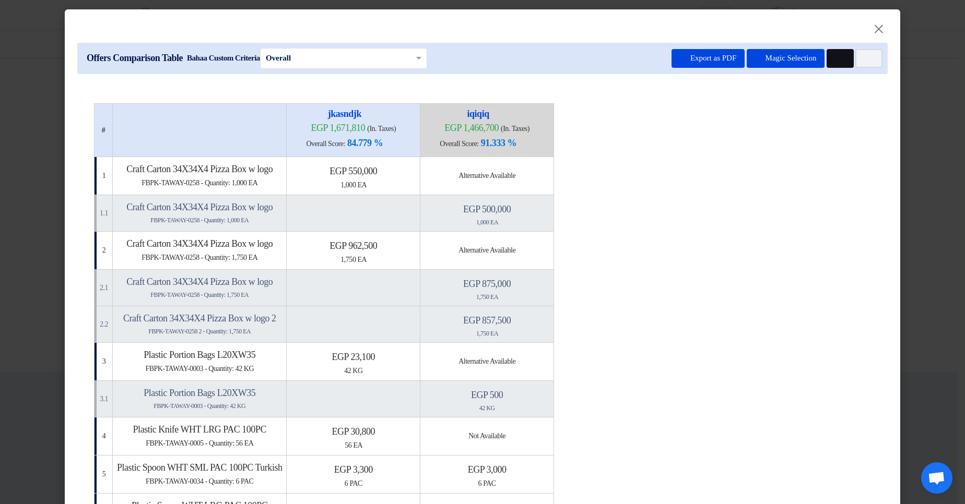
click at [830, 60] on button "Multi Tenant Preferences" at bounding box center [839, 58] width 27 height 19
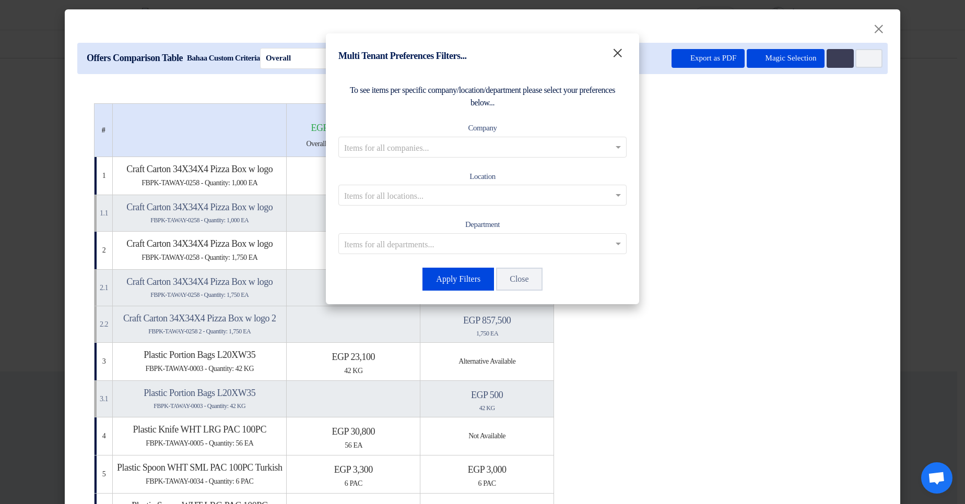
click at [620, 52] on span "×" at bounding box center [617, 52] width 12 height 23
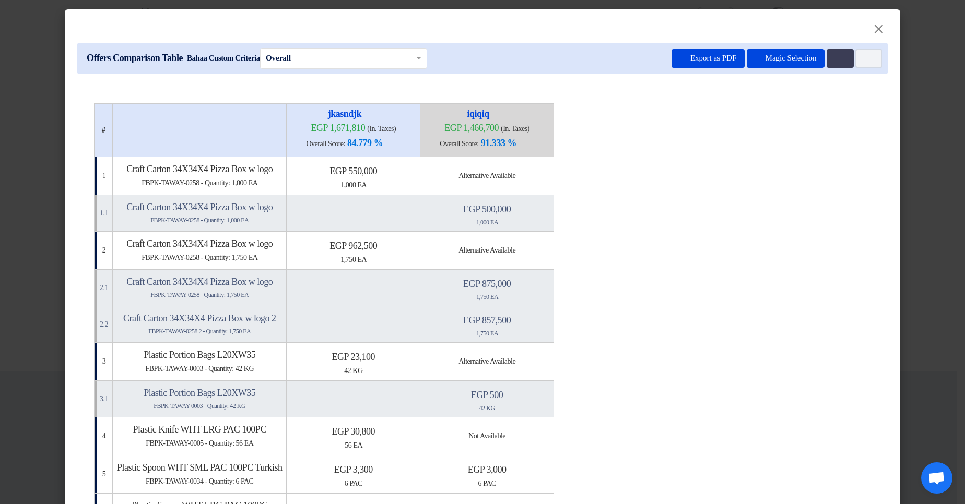
click at [655, 269] on table "# jkasndjk egp 1,671,810 (In. Taxes) Overall Score: 84.779 % iqiqiq" at bounding box center [482, 500] width 777 height 795
click at [862, 63] on button "Item Card filters" at bounding box center [868, 58] width 27 height 19
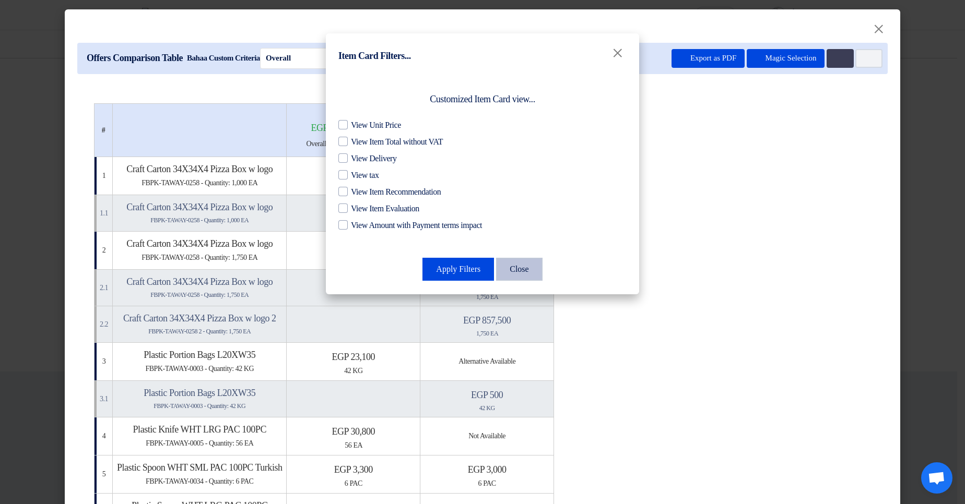
click at [535, 272] on button "Close" at bounding box center [519, 269] width 46 height 23
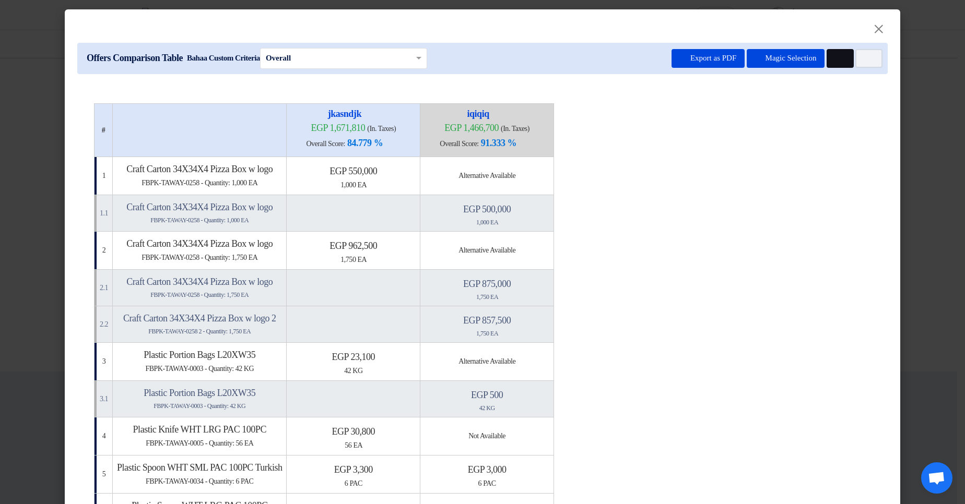
click at [826, 58] on button "Multi Tenant Preferences" at bounding box center [839, 58] width 27 height 19
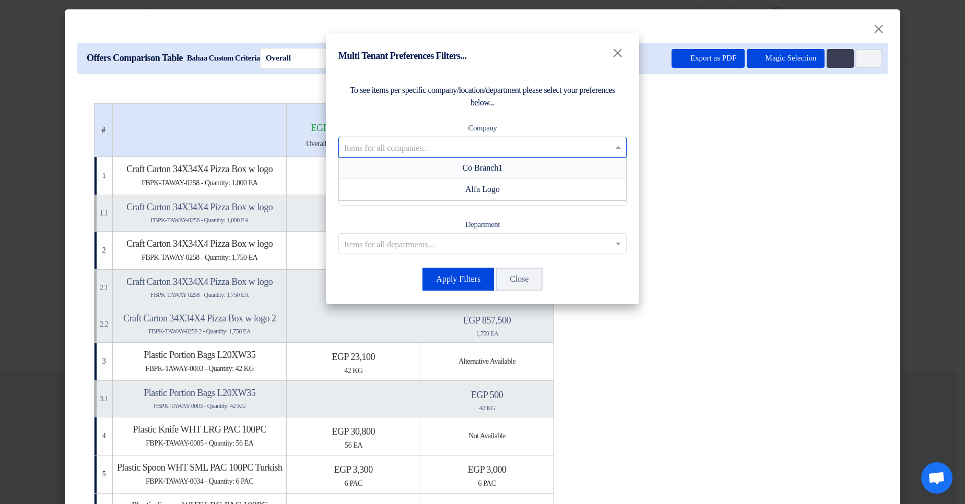
click at [574, 155] on input "text" at bounding box center [477, 146] width 266 height 17
click at [500, 167] on span "Co Branch1" at bounding box center [482, 167] width 40 height 9
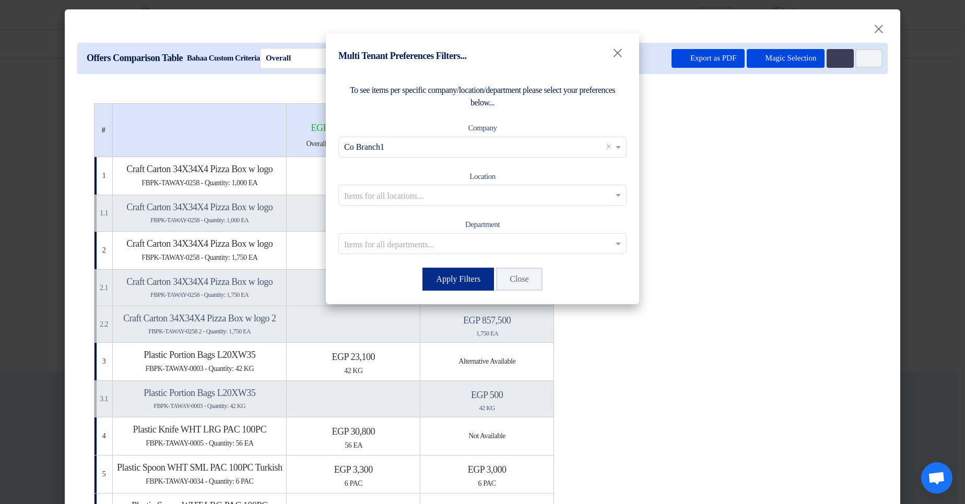
click at [462, 278] on button "Apply Filters" at bounding box center [458, 279] width 72 height 23
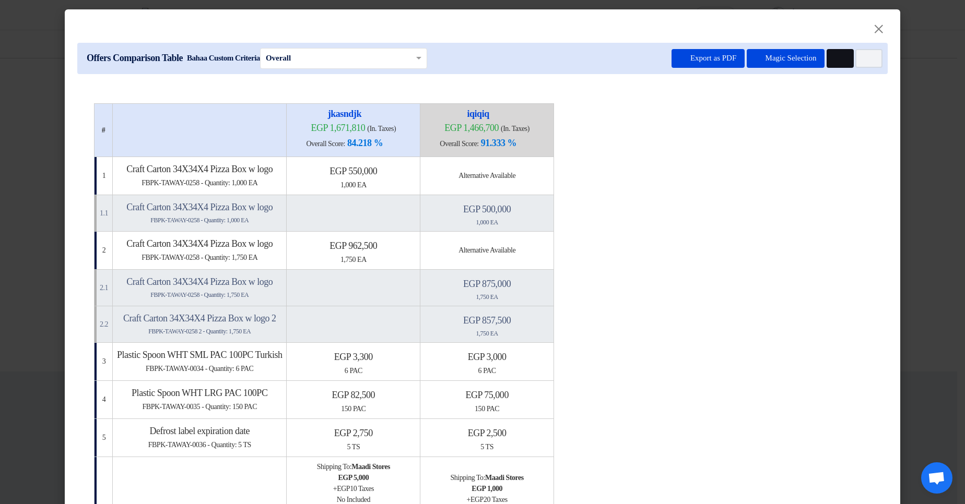
click at [845, 57] on button "Multi Tenant Preferences" at bounding box center [839, 58] width 27 height 19
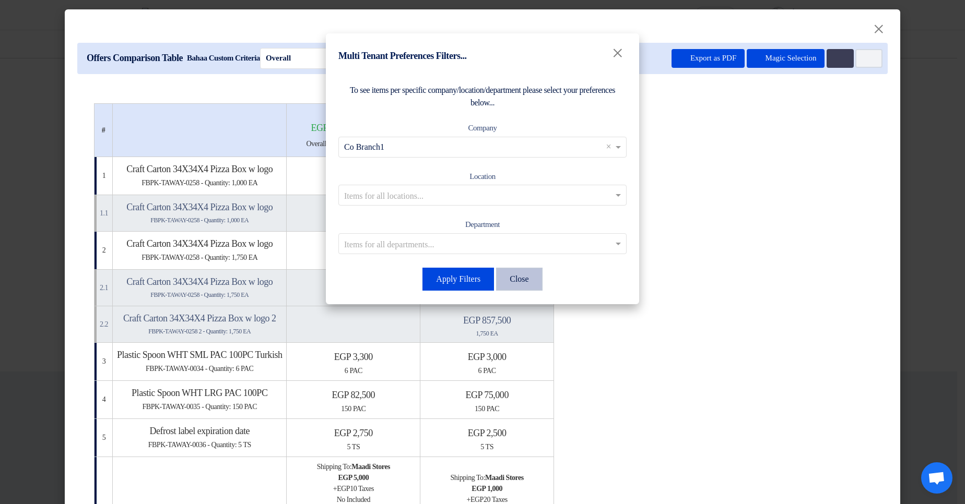
click at [536, 277] on button "Close" at bounding box center [519, 279] width 46 height 23
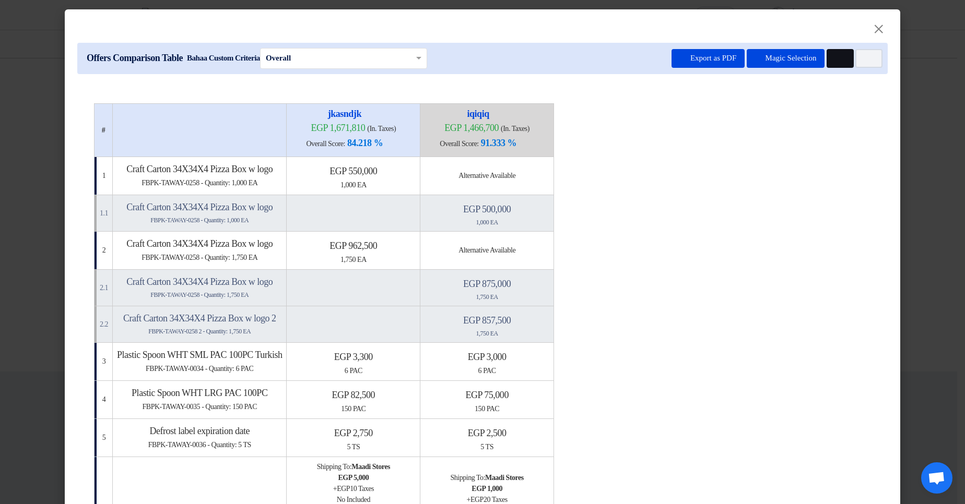
click at [835, 62] on icon "Multi Tenant Preferences" at bounding box center [839, 59] width 8 height 8
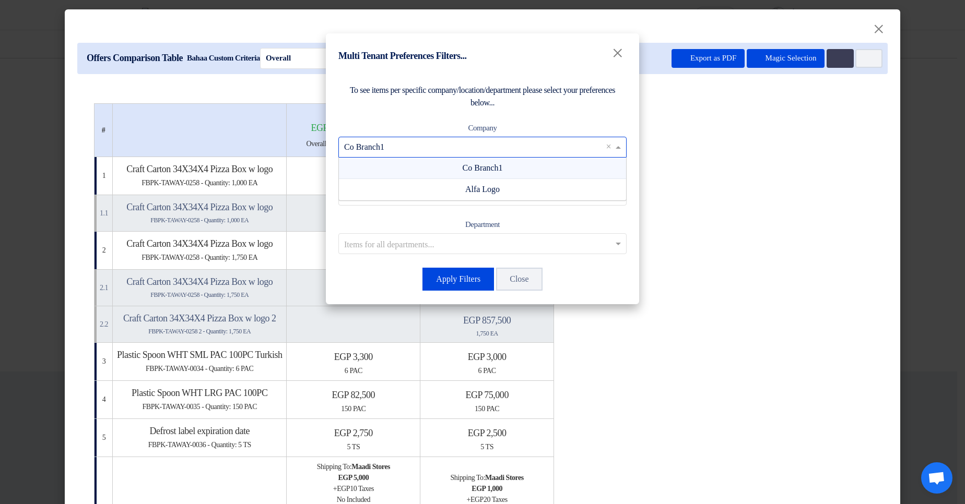
click at [526, 149] on input "text" at bounding box center [477, 146] width 266 height 17
click at [558, 130] on div "Company Items for all companies... × Co Branch1 × Co Branch1 Alfa Logo" at bounding box center [482, 140] width 288 height 36
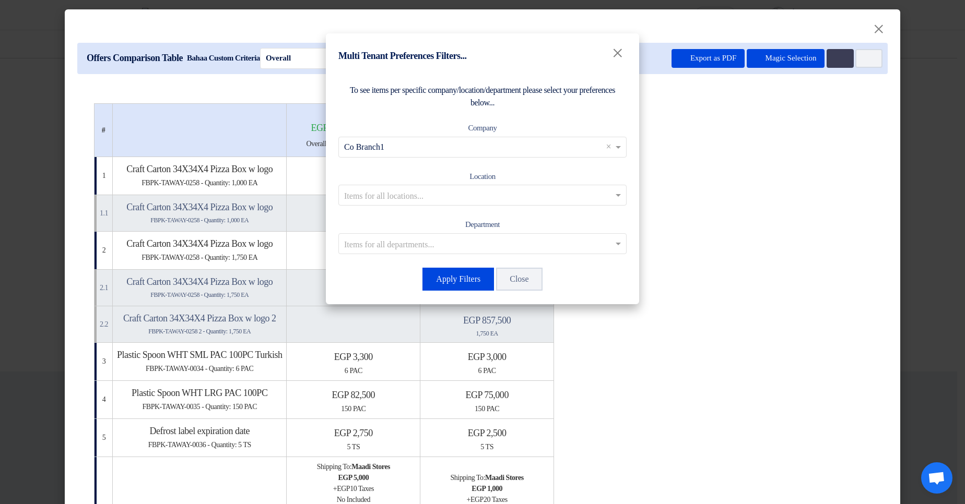
click at [782, 114] on modal-container "Multi Tenant Preferences Filters... × To see items per specific company/locatio…" at bounding box center [482, 252] width 965 height 504
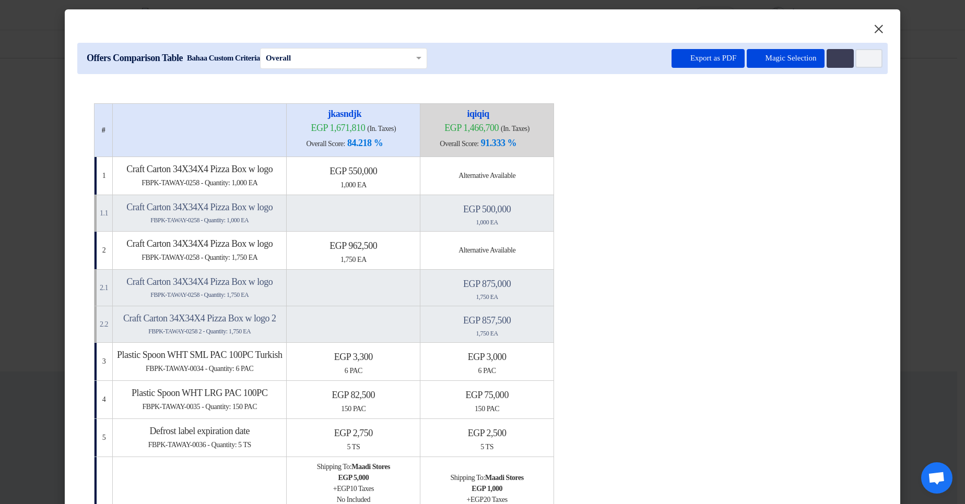
click at [875, 25] on span "×" at bounding box center [878, 28] width 12 height 23
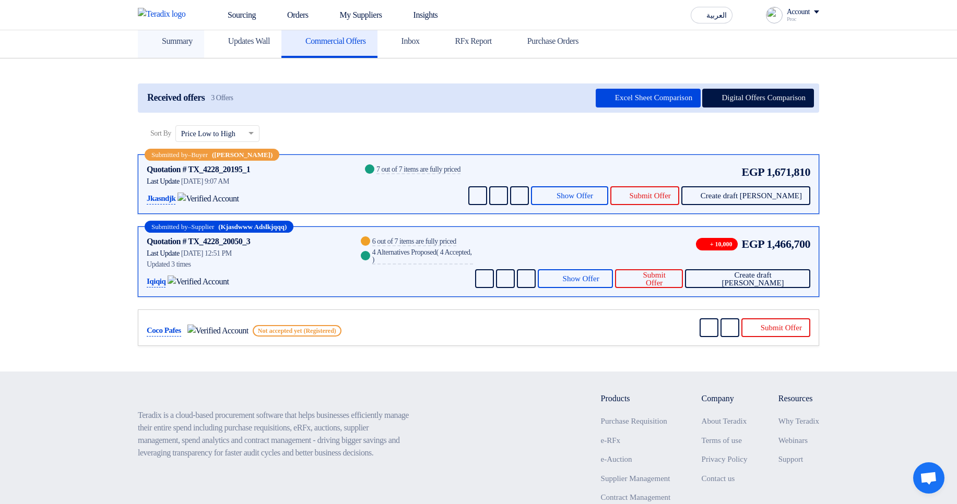
click at [200, 34] on link "Summary" at bounding box center [171, 41] width 66 height 33
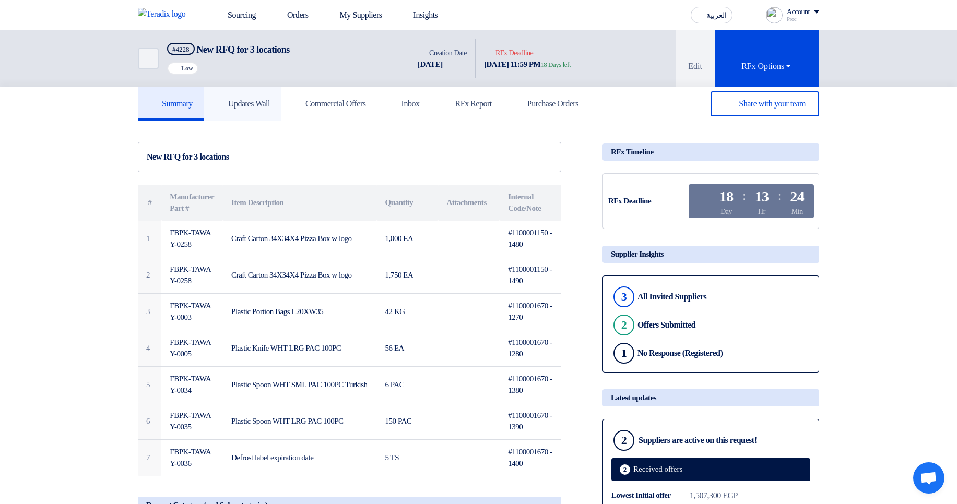
click at [270, 116] on link "Updates Wall" at bounding box center [242, 103] width 77 height 33
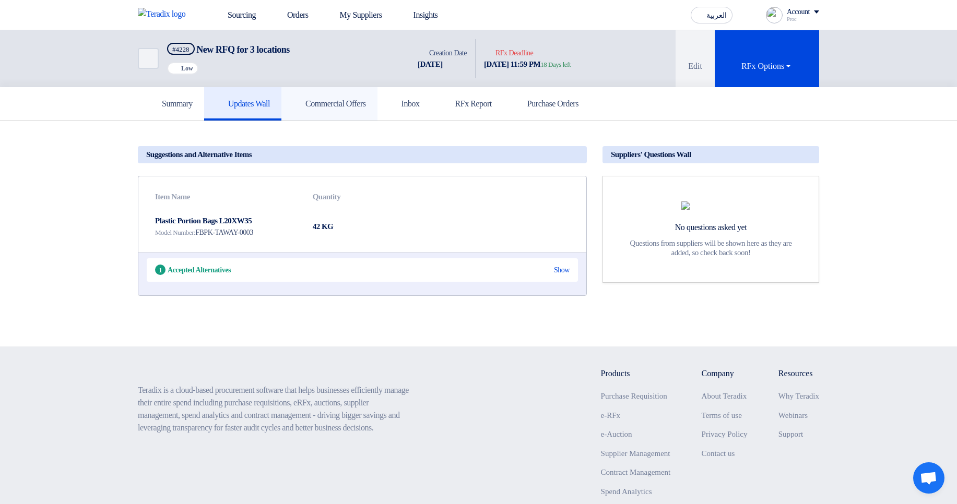
click at [340, 102] on h5 "Commercial Offers" at bounding box center [329, 104] width 73 height 10
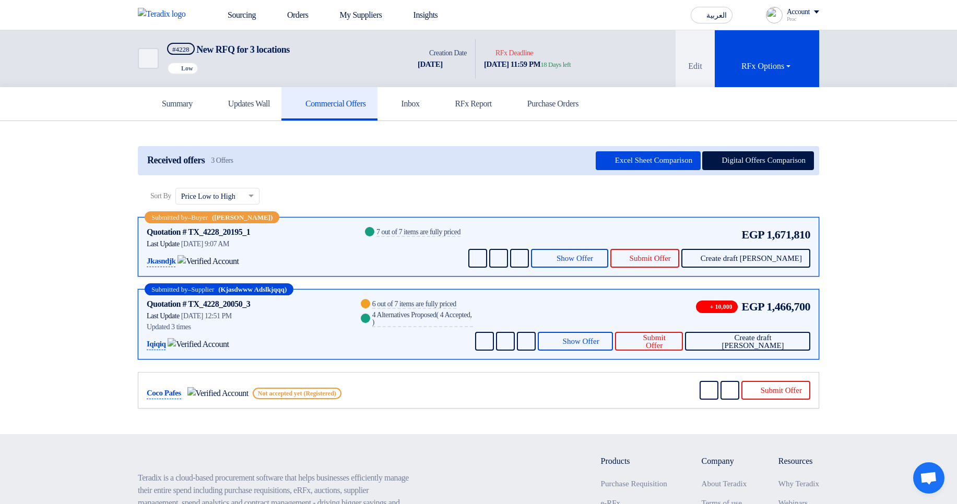
click at [525, 193] on div "Sort By Sort by × Price Low to High ×" at bounding box center [478, 202] width 681 height 29
click at [599, 338] on span "Show Offer" at bounding box center [581, 342] width 37 height 8
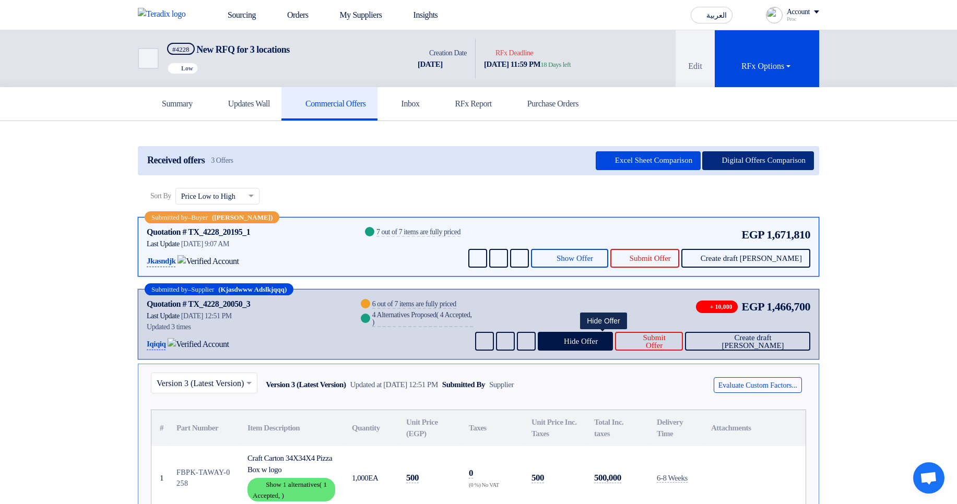
click at [746, 158] on button "Digital Offers Comparison" at bounding box center [758, 160] width 112 height 19
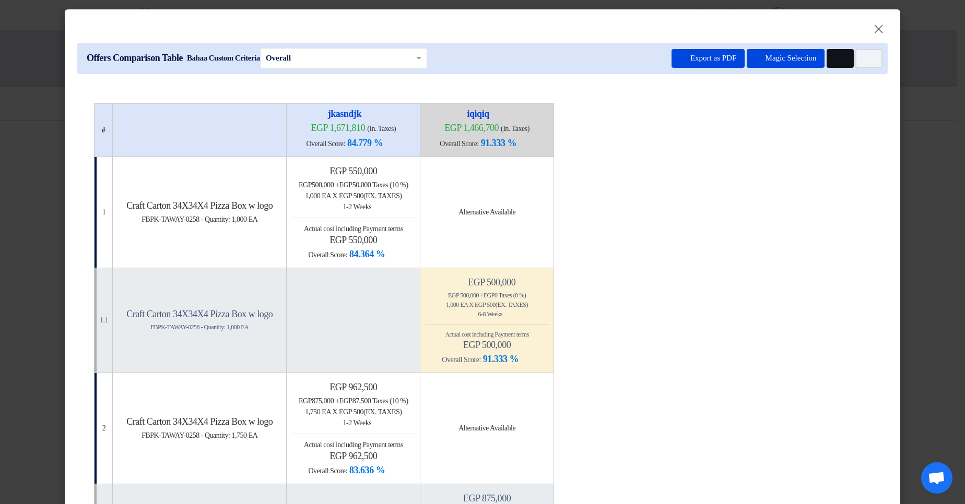
click at [838, 58] on icon "Multi Tenant Preferences" at bounding box center [839, 59] width 8 height 8
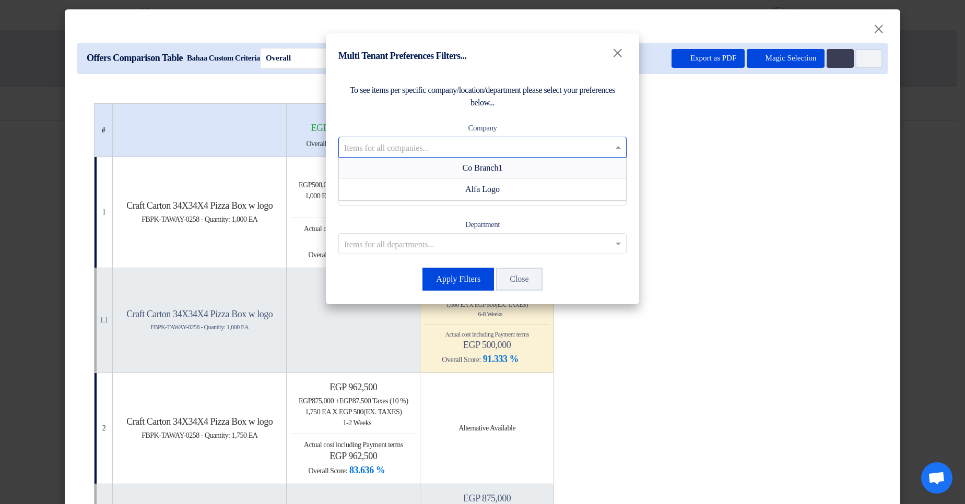
click at [568, 149] on input "text" at bounding box center [477, 146] width 266 height 17
click at [550, 171] on div "Co Branch1" at bounding box center [482, 168] width 287 height 21
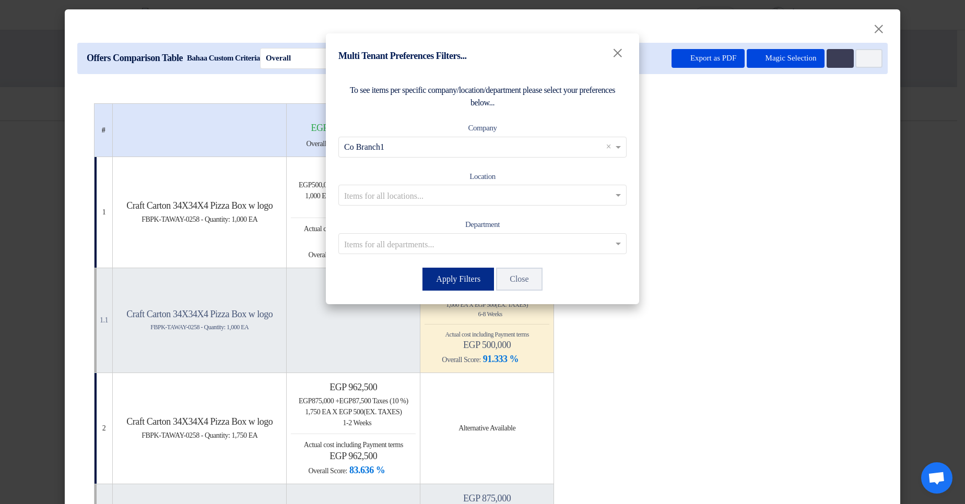
click at [471, 280] on button "Apply Filters" at bounding box center [458, 279] width 72 height 23
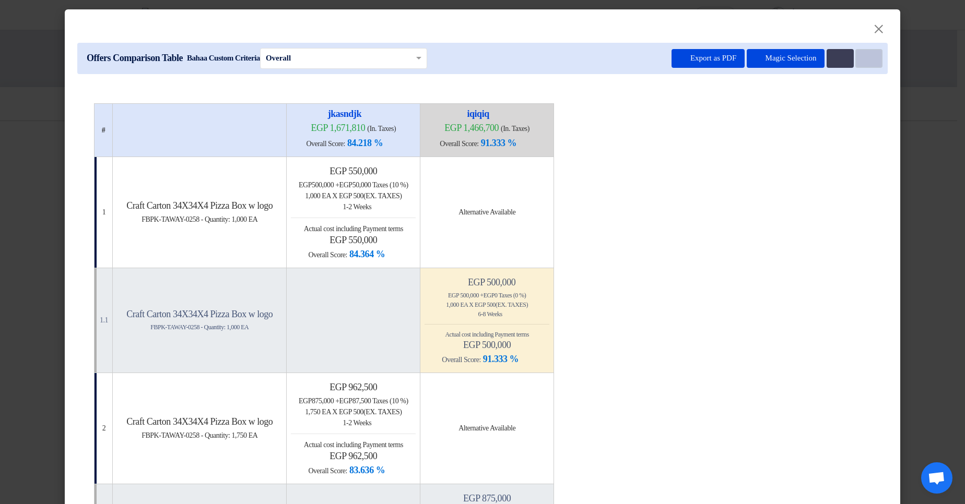
click at [866, 58] on icon "Item Card filters" at bounding box center [867, 59] width 8 height 8
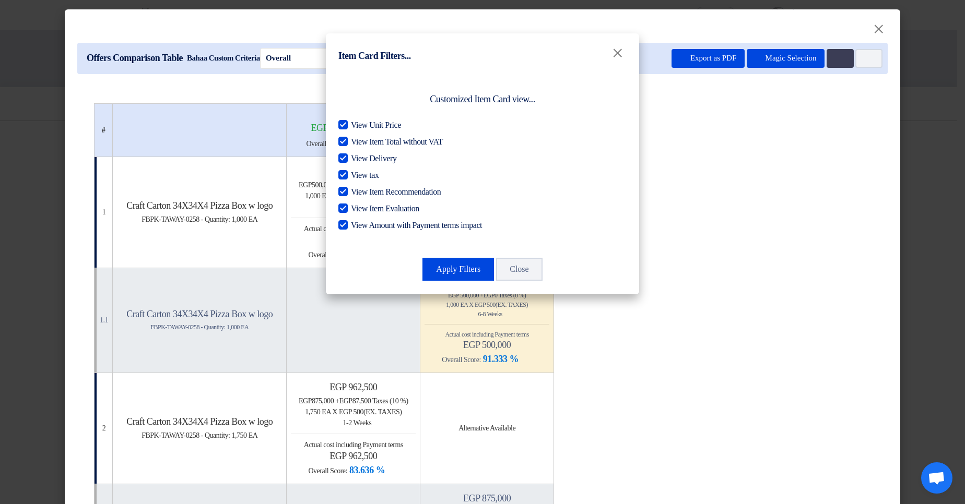
click at [386, 128] on span "View Unit Price" at bounding box center [376, 125] width 50 height 13
click at [358, 126] on input "View Unit Price" at bounding box center [354, 122] width 7 height 7
checkbox input "false"
click at [377, 142] on span "View Item Total without VAT" at bounding box center [397, 142] width 92 height 13
click at [358, 142] on input "View Item Total without VAT" at bounding box center [354, 139] width 7 height 7
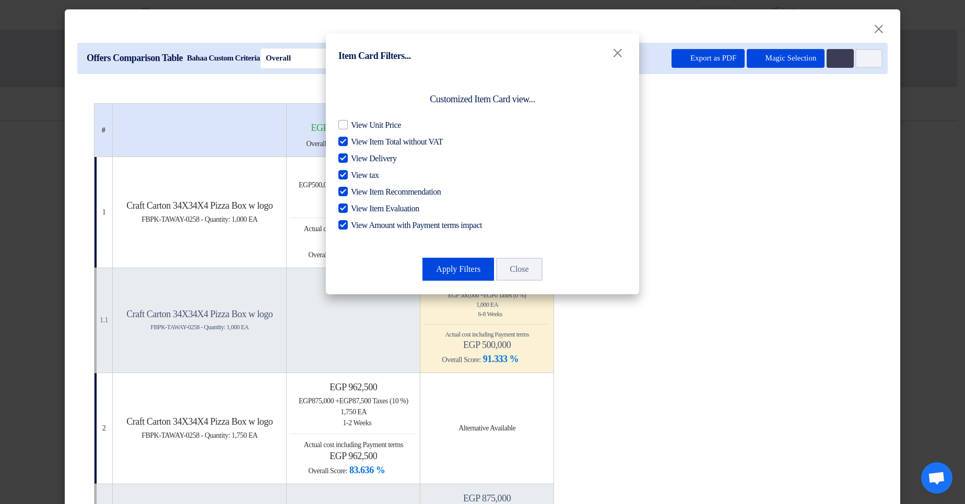
checkbox input "false"
click at [369, 162] on span "View Delivery" at bounding box center [373, 158] width 45 height 13
click at [358, 159] on input "View Delivery" at bounding box center [354, 155] width 7 height 7
checkbox input "false"
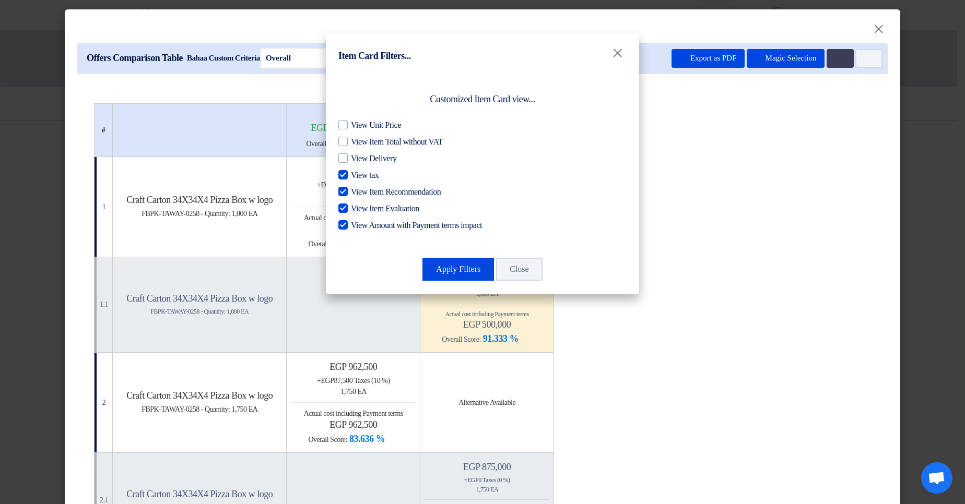
drag, startPoint x: 370, startPoint y: 176, endPoint x: 371, endPoint y: 187, distance: 11.6
click at [370, 176] on span "View tax" at bounding box center [365, 175] width 28 height 13
click at [358, 176] on input "View tax" at bounding box center [354, 172] width 7 height 7
checkbox input "false"
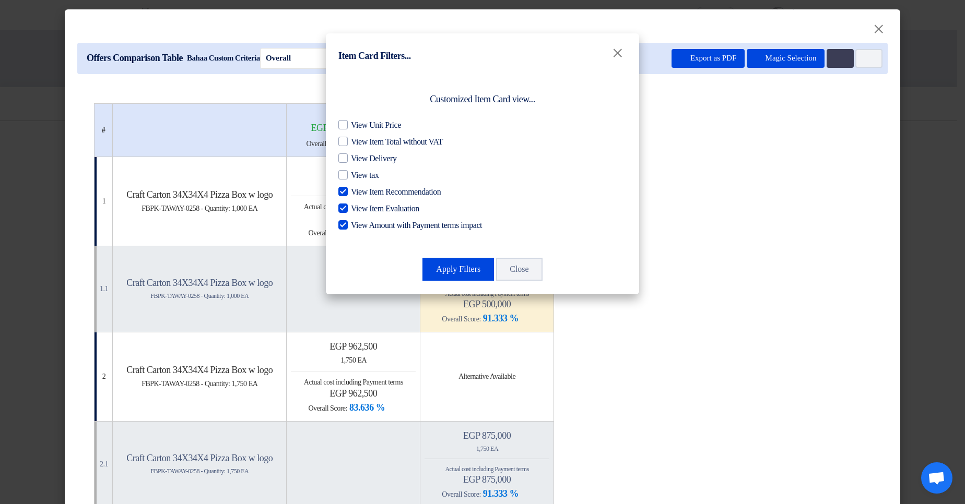
click at [370, 194] on span "View Item Recommendation" at bounding box center [396, 192] width 90 height 13
click at [358, 193] on input "View Item Recommendation" at bounding box center [354, 189] width 7 height 7
checkbox input "false"
drag, startPoint x: 371, startPoint y: 210, endPoint x: 376, endPoint y: 224, distance: 14.4
click at [372, 211] on span "View Item Evaluation" at bounding box center [385, 209] width 68 height 13
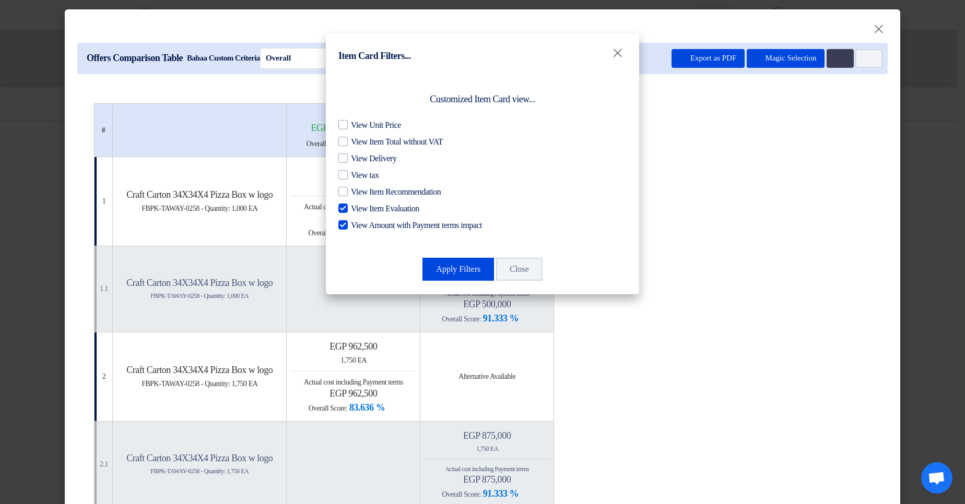
click at [358, 209] on input "View Item Evaluation" at bounding box center [354, 206] width 7 height 7
checkbox input "false"
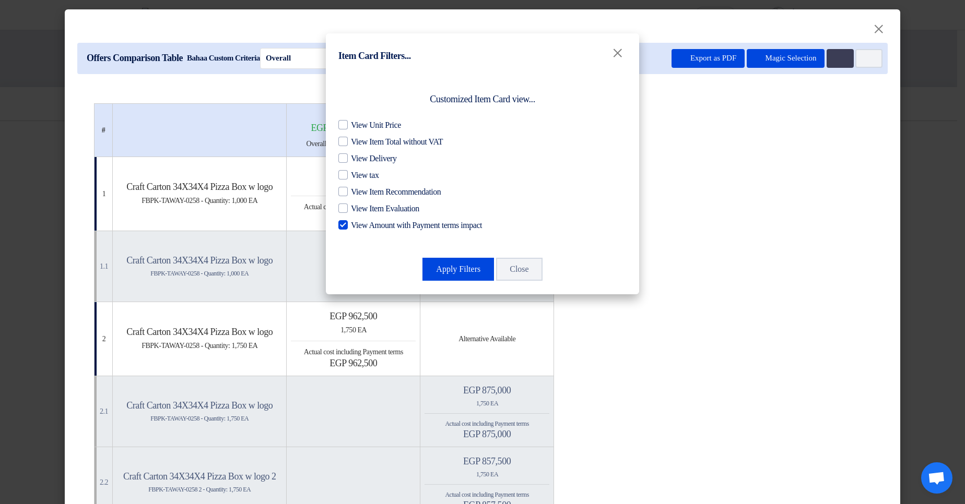
click at [376, 224] on span "View Amount with Payment terms impact" at bounding box center [416, 225] width 131 height 13
click at [358, 224] on input "View Amount with Payment terms impact" at bounding box center [354, 222] width 7 height 7
checkbox input "false"
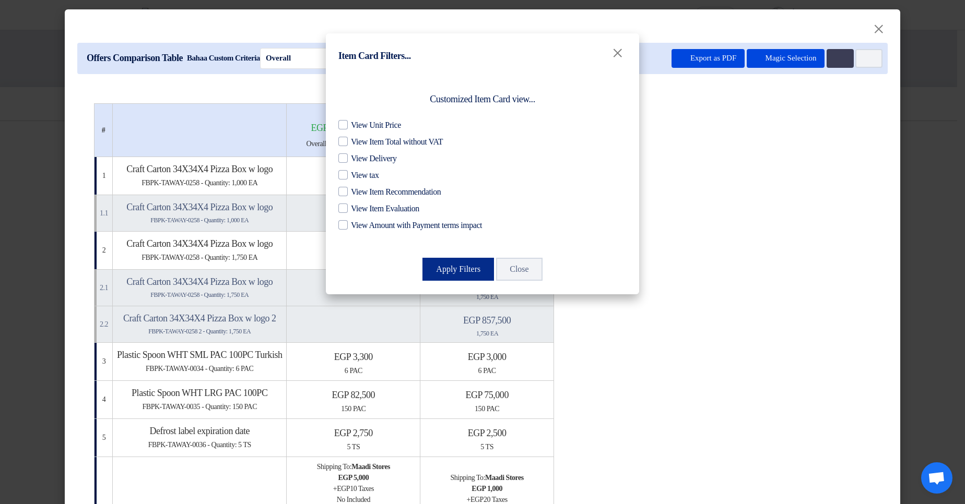
click at [445, 267] on button "Apply Filters" at bounding box center [458, 269] width 72 height 23
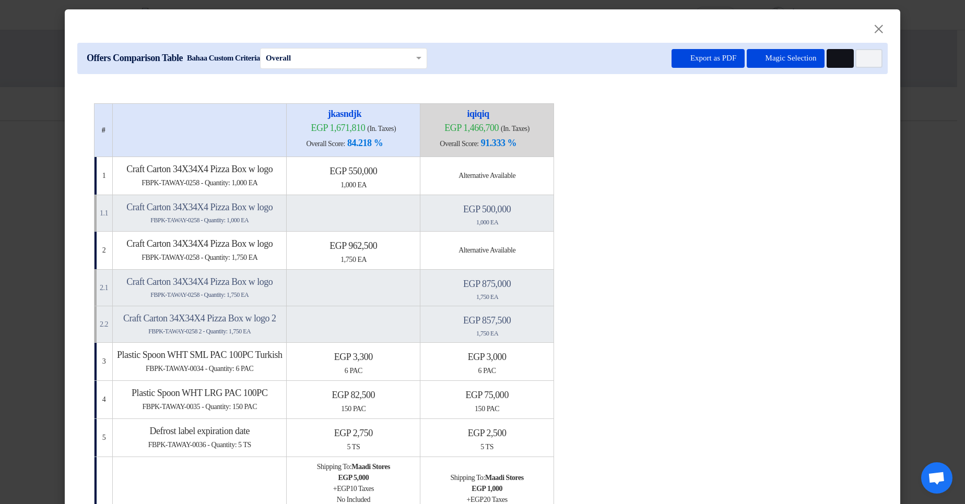
click at [835, 55] on use at bounding box center [835, 55] width 0 height 0
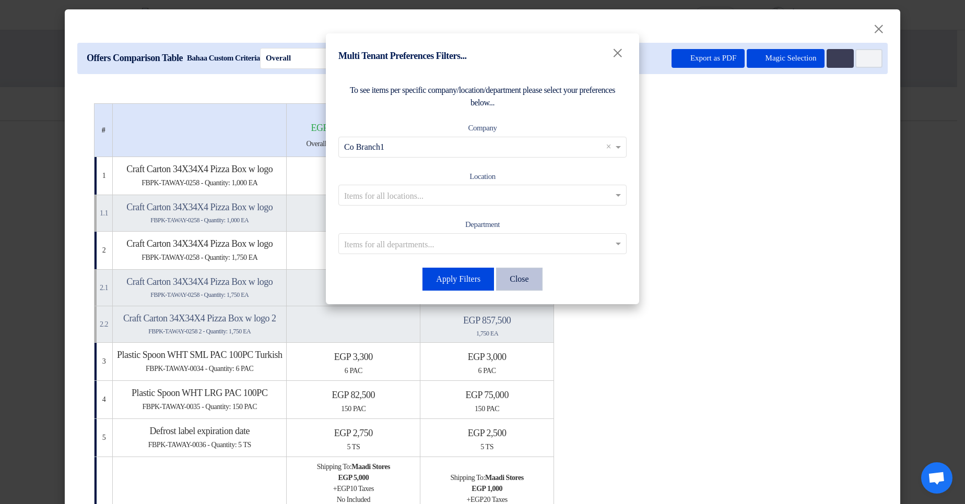
click at [526, 287] on button "Close" at bounding box center [519, 279] width 46 height 23
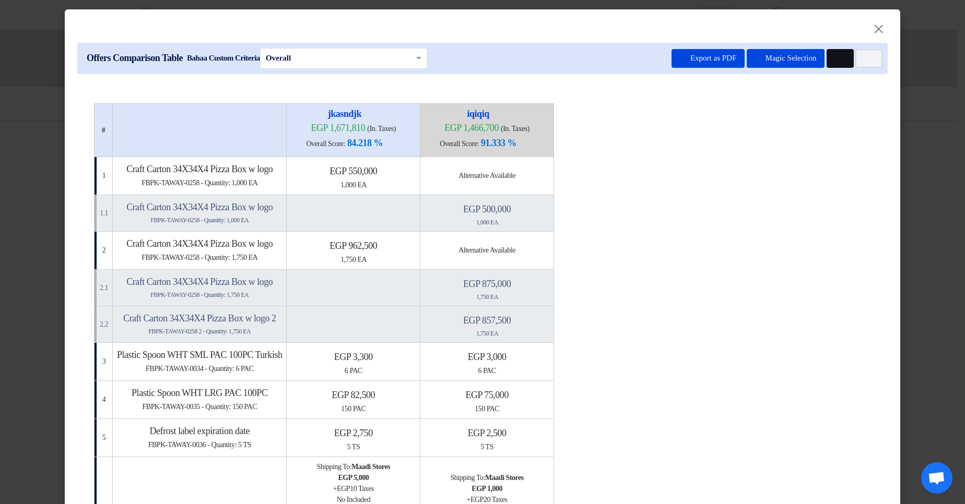
click at [835, 55] on use at bounding box center [835, 55] width 0 height 0
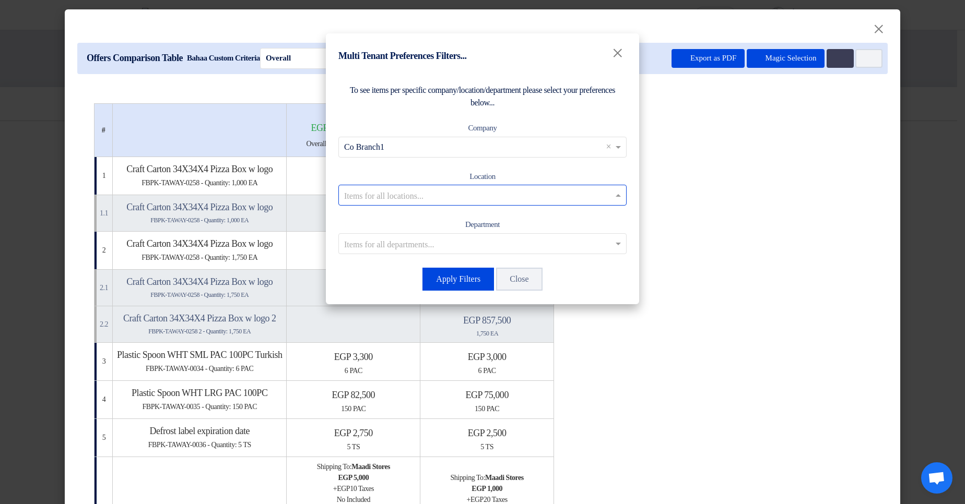
click at [551, 189] on input "text" at bounding box center [477, 195] width 266 height 17
click at [503, 220] on span "Maadi Stores" at bounding box center [482, 215] width 44 height 9
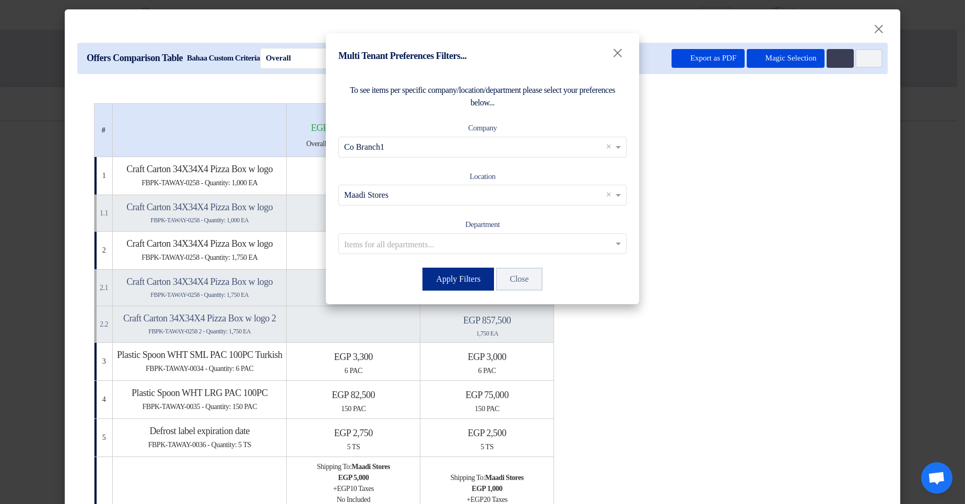
click at [478, 277] on button "Apply Filters" at bounding box center [458, 279] width 72 height 23
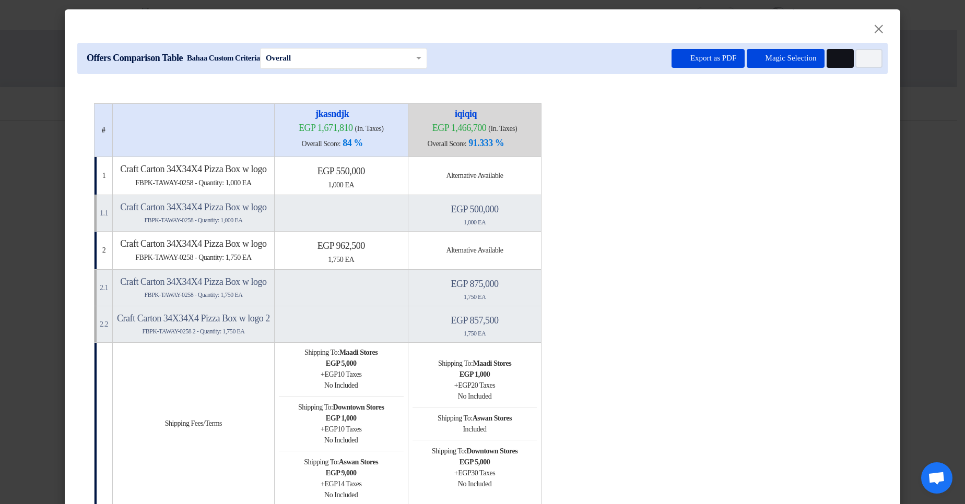
click at [826, 61] on button "Multi Tenant Preferences" at bounding box center [839, 58] width 27 height 19
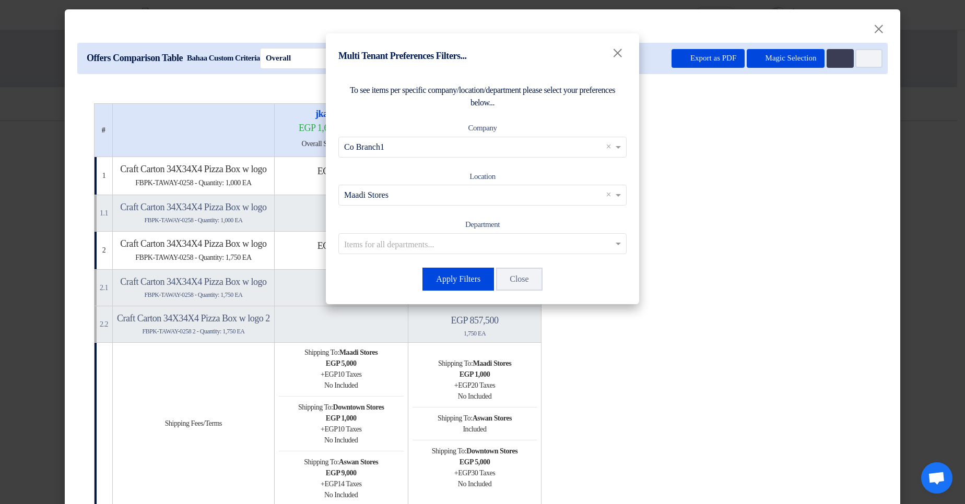
click at [428, 204] on div "Items for all locations... × Maadi Stores ×" at bounding box center [482, 195] width 288 height 21
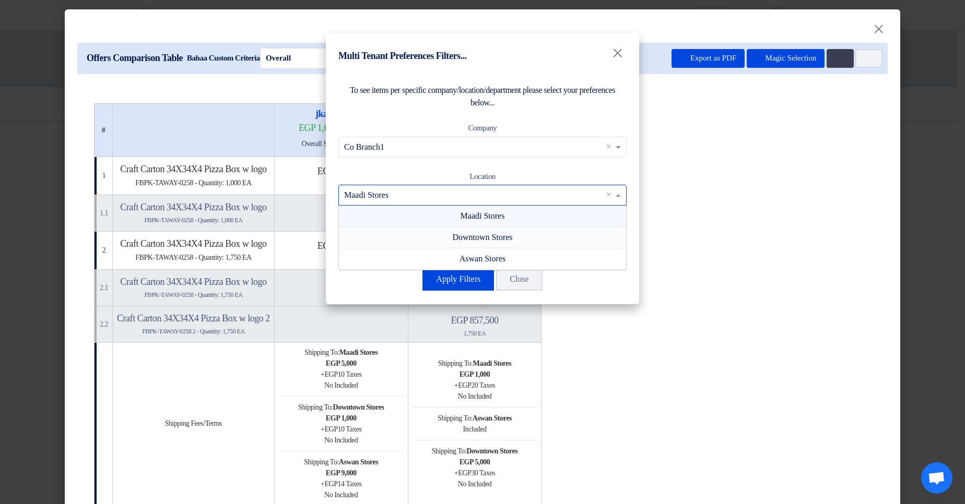
click at [403, 244] on div "Downtown Stores" at bounding box center [482, 237] width 287 height 21
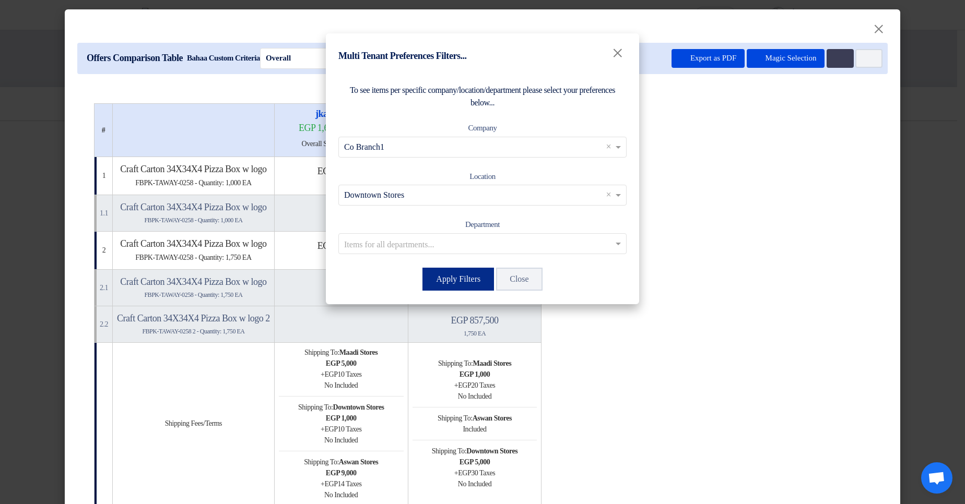
click at [458, 275] on button "Apply Filters" at bounding box center [458, 279] width 72 height 23
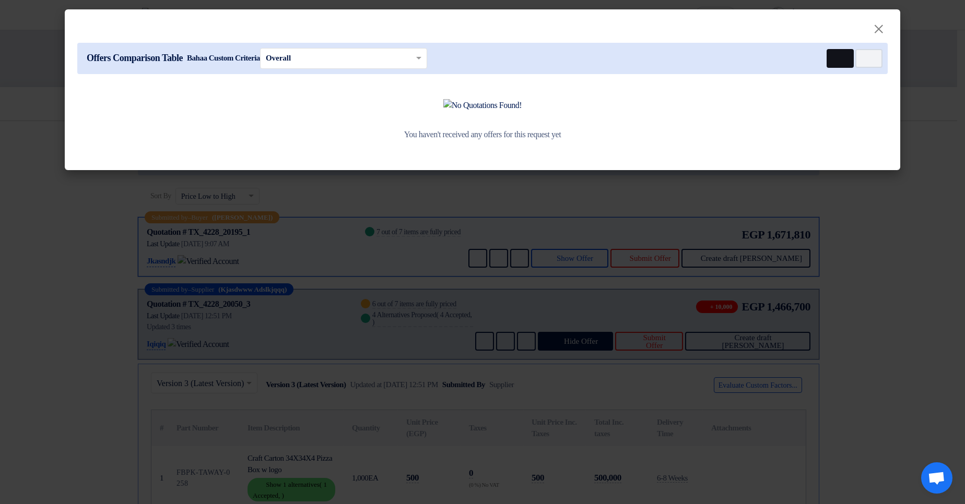
click at [835, 55] on use at bounding box center [835, 55] width 0 height 0
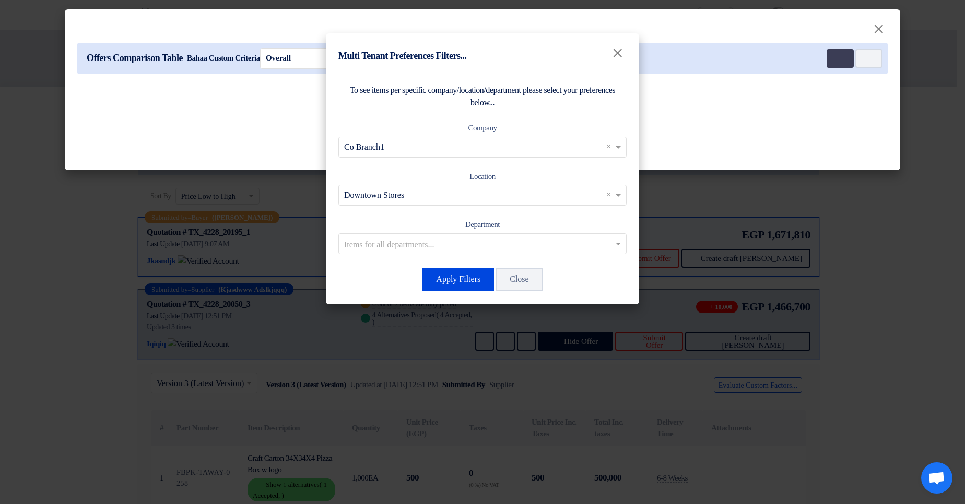
click at [439, 189] on input "text" at bounding box center [477, 195] width 266 height 17
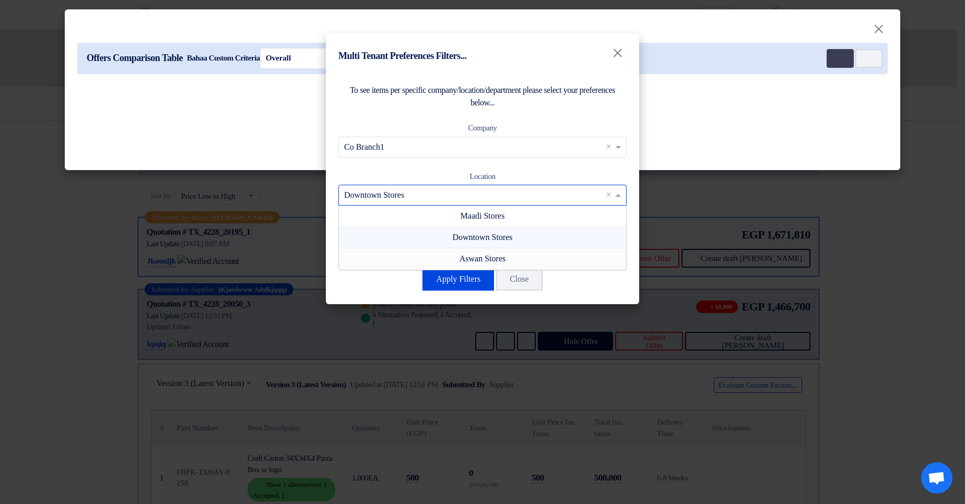
click at [685, 171] on modal-container "Multi Tenant Preferences Filters... × To see items per specific company/locatio…" at bounding box center [482, 252] width 965 height 504
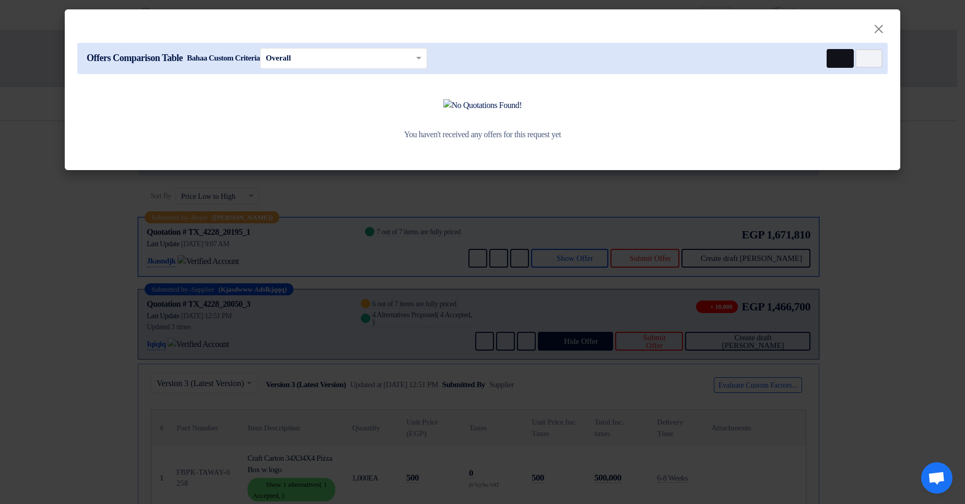
click at [835, 55] on icon "Multi Tenant Preferences" at bounding box center [839, 59] width 8 height 8
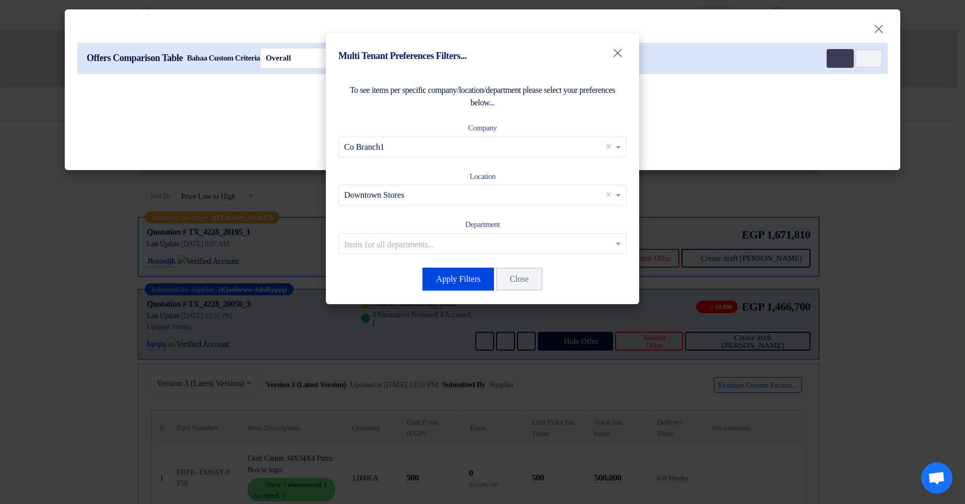
click at [802, 141] on modal-container "Multi Tenant Preferences Filters... × To see items per specific company/locatio…" at bounding box center [482, 252] width 965 height 504
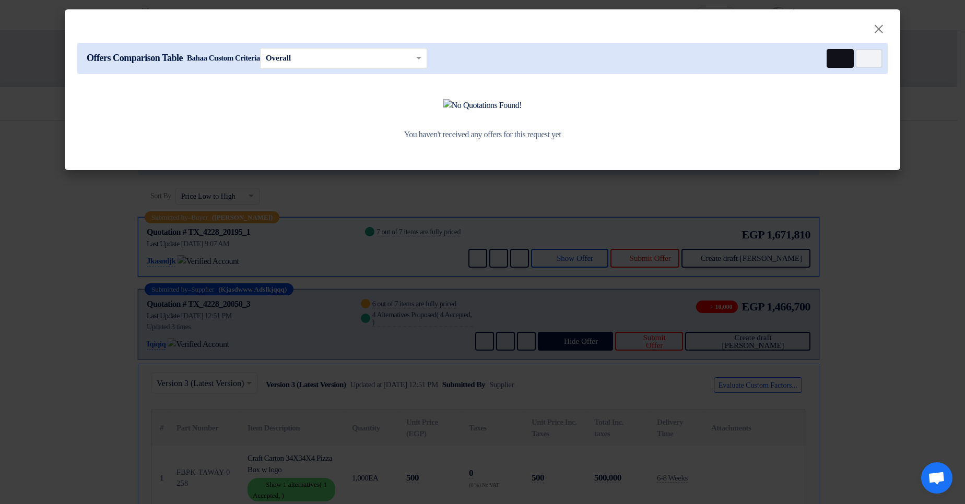
click at [840, 63] on button "Multi Tenant Preferences" at bounding box center [839, 58] width 27 height 19
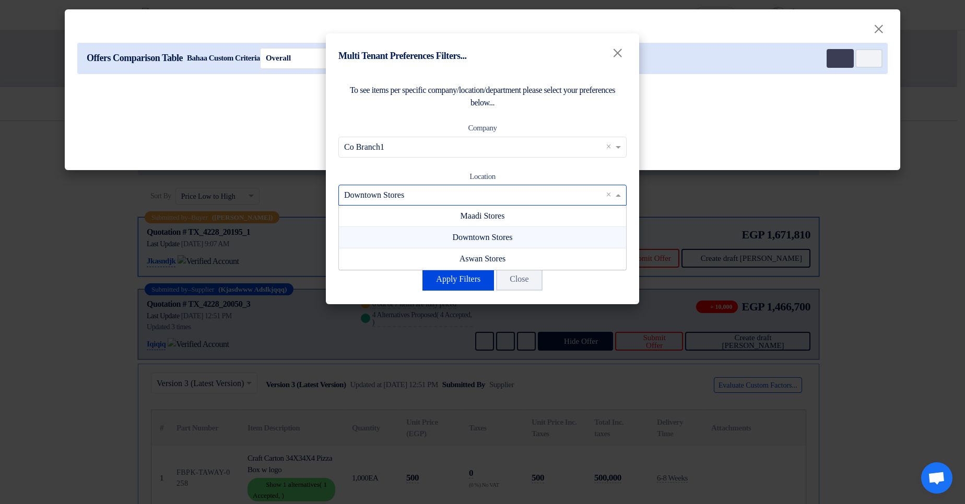
click at [570, 200] on input "text" at bounding box center [477, 195] width 266 height 17
click at [546, 258] on div "Aswan Stores" at bounding box center [482, 258] width 287 height 21
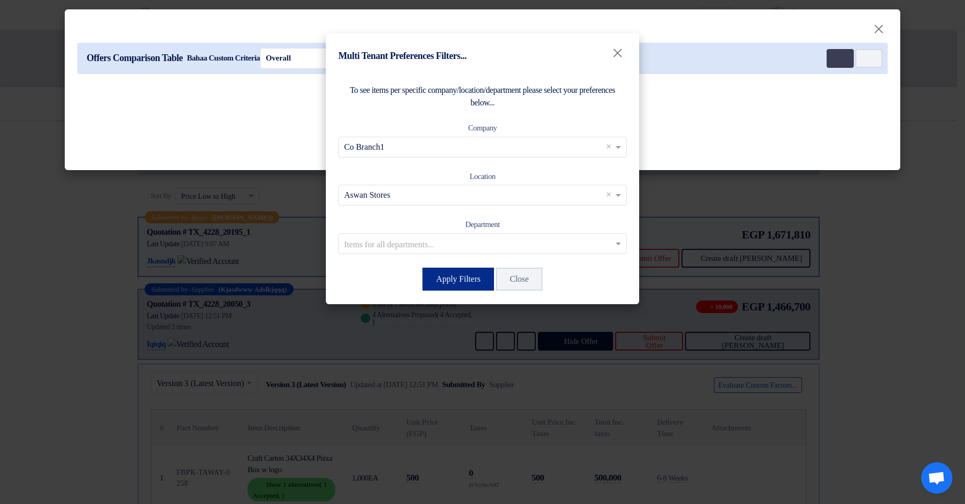
click at [459, 278] on button "Apply Filters" at bounding box center [458, 279] width 72 height 23
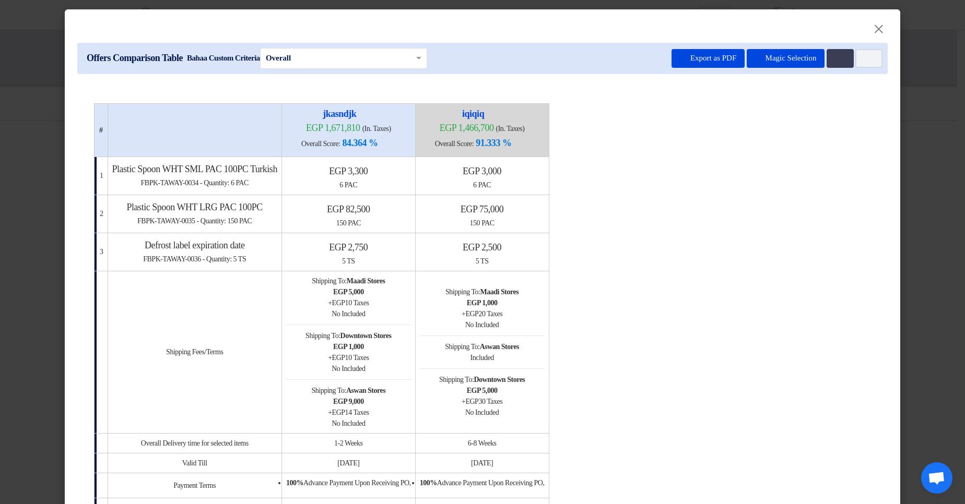
click at [715, 210] on table "# jkasndjk egp 1,671,810 (In. Taxes) Overall Score: 84.364 % iqiqiq" at bounding box center [482, 351] width 777 height 496
click at [835, 62] on button "Multi Tenant Preferences" at bounding box center [839, 58] width 27 height 19
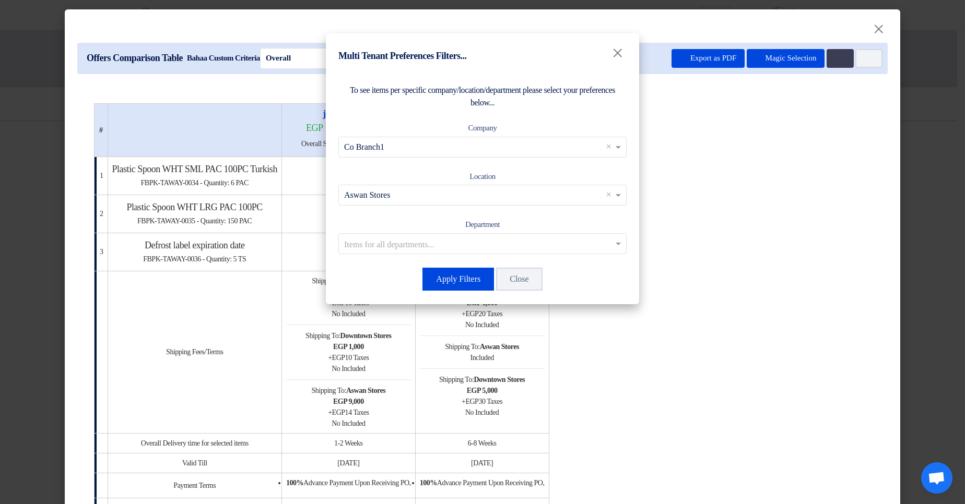
click at [465, 252] on div "Items for all departments..." at bounding box center [482, 243] width 288 height 21
click at [526, 218] on div "To see items per specific company/location/department please select your prefer…" at bounding box center [482, 188] width 313 height 233
click at [404, 151] on input "text" at bounding box center [477, 146] width 266 height 17
click at [404, 118] on div "To see items per specific company/location/department please select your prefer…" at bounding box center [482, 188] width 313 height 233
click at [430, 198] on input "text" at bounding box center [477, 195] width 266 height 17
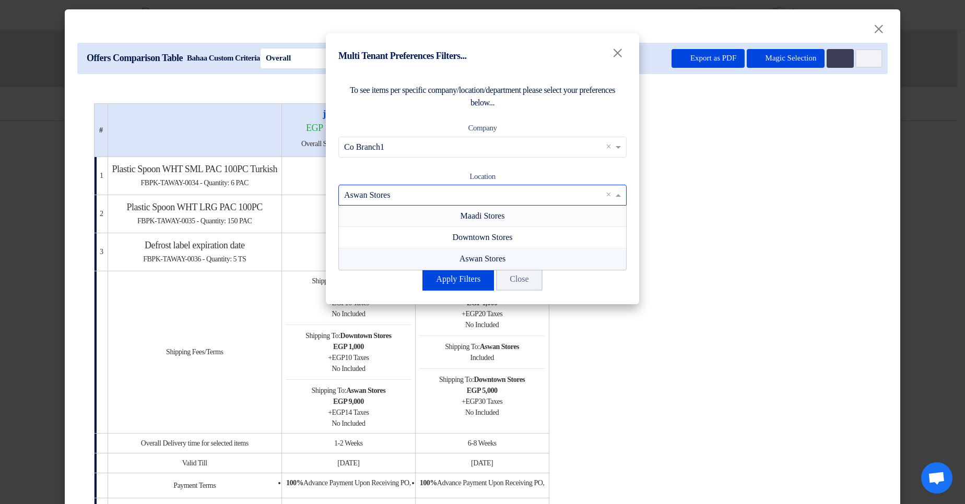
click at [461, 216] on span "Maadi Stores" at bounding box center [482, 215] width 44 height 9
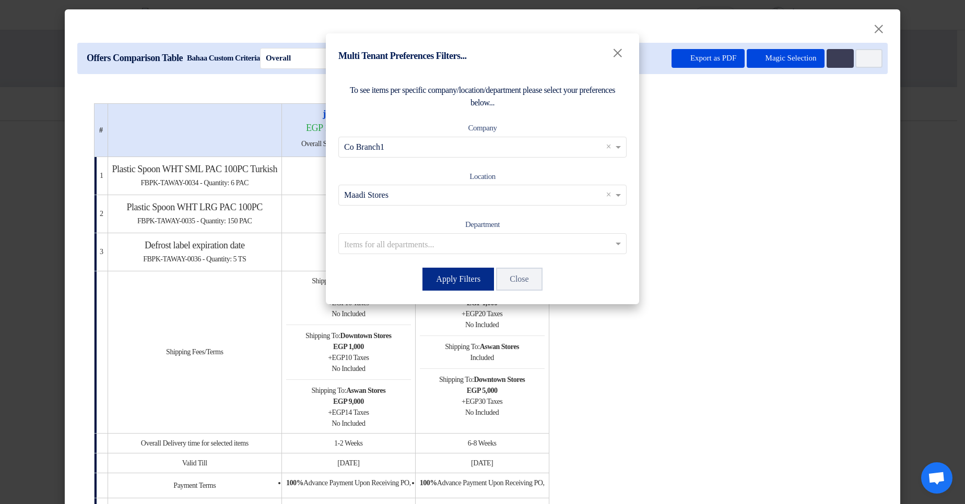
click at [455, 274] on button "Apply Filters" at bounding box center [458, 279] width 72 height 23
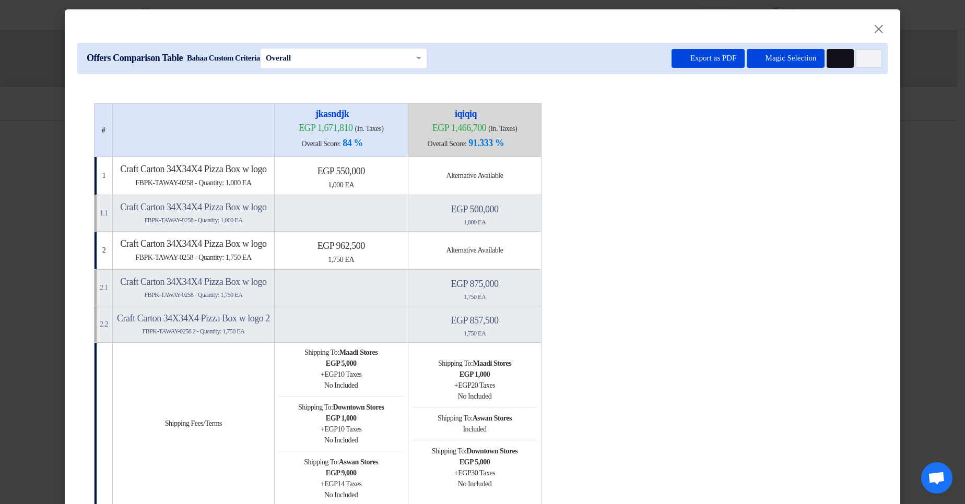
click at [836, 57] on icon "Multi Tenant Preferences" at bounding box center [839, 59] width 8 height 8
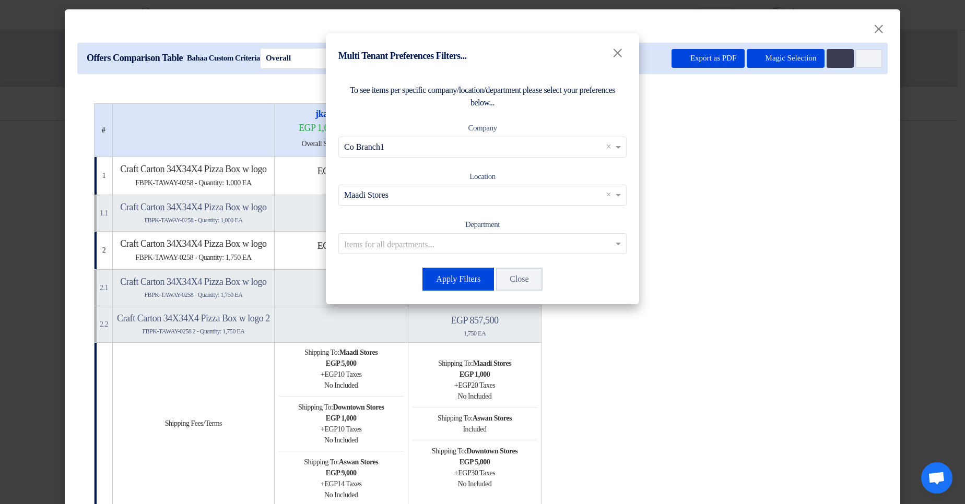
click at [440, 138] on input "text" at bounding box center [477, 146] width 266 height 17
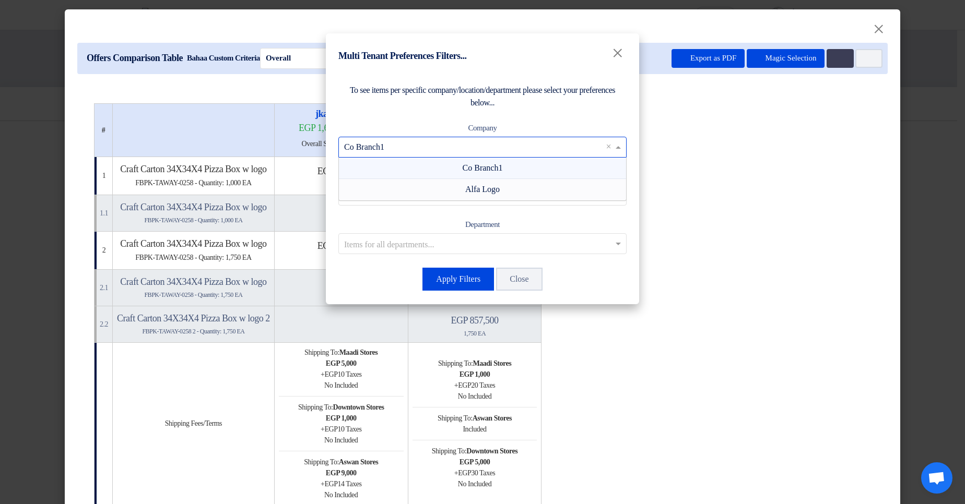
click at [459, 188] on div "Alfa Logo" at bounding box center [482, 189] width 287 height 21
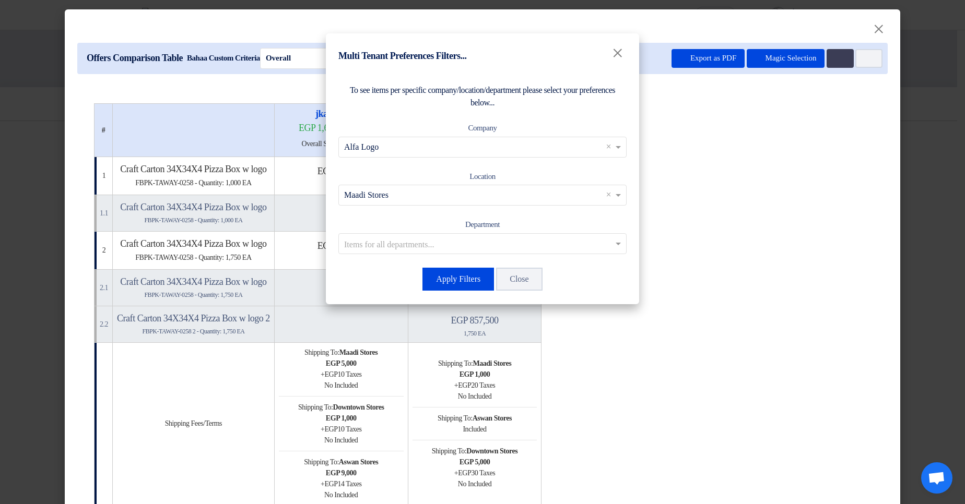
click at [548, 201] on input "text" at bounding box center [477, 195] width 266 height 17
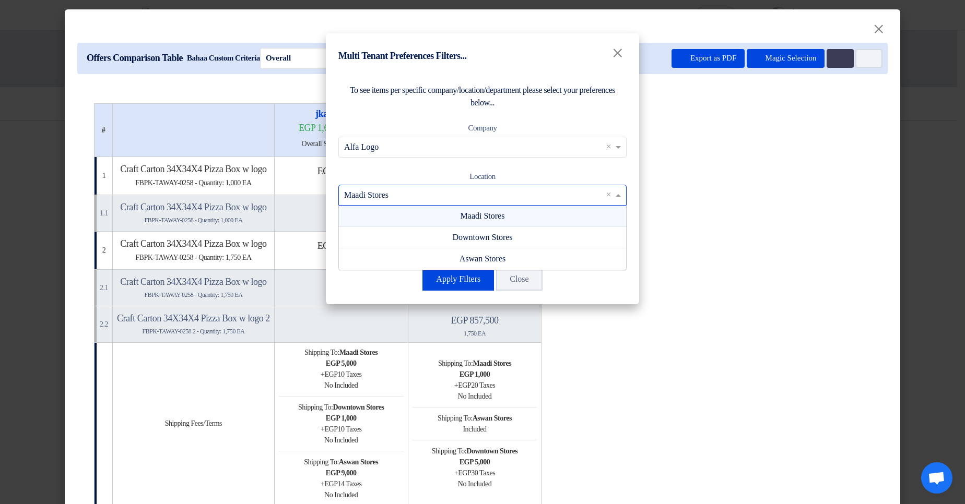
click at [523, 170] on div "Location Items for all locations... × Maadi Stores × Maadi Stores Downtown Stor…" at bounding box center [482, 188] width 288 height 36
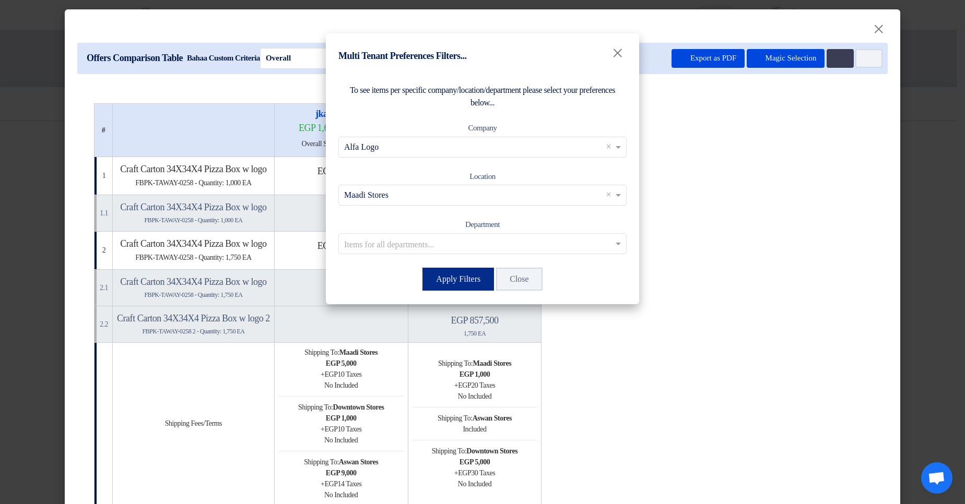
click at [438, 289] on button "Apply Filters" at bounding box center [458, 279] width 72 height 23
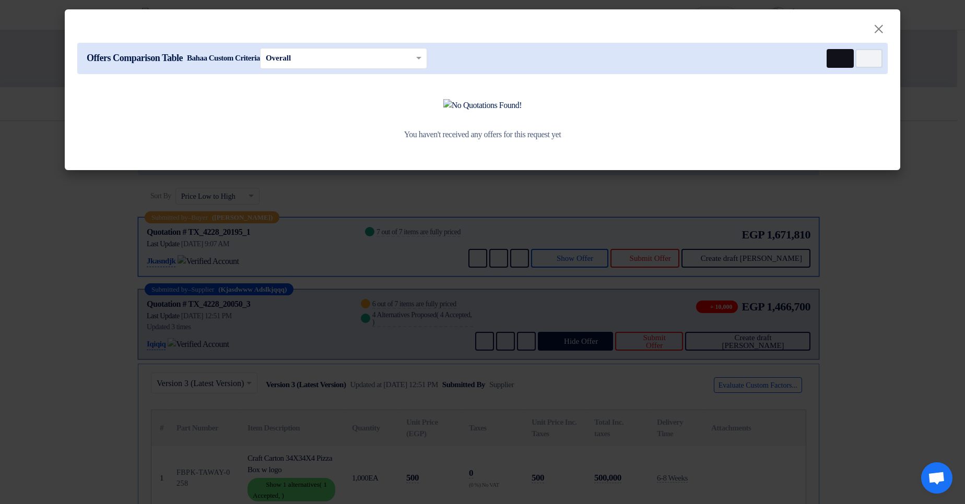
click at [836, 55] on icon "Multi Tenant Preferences" at bounding box center [839, 59] width 8 height 8
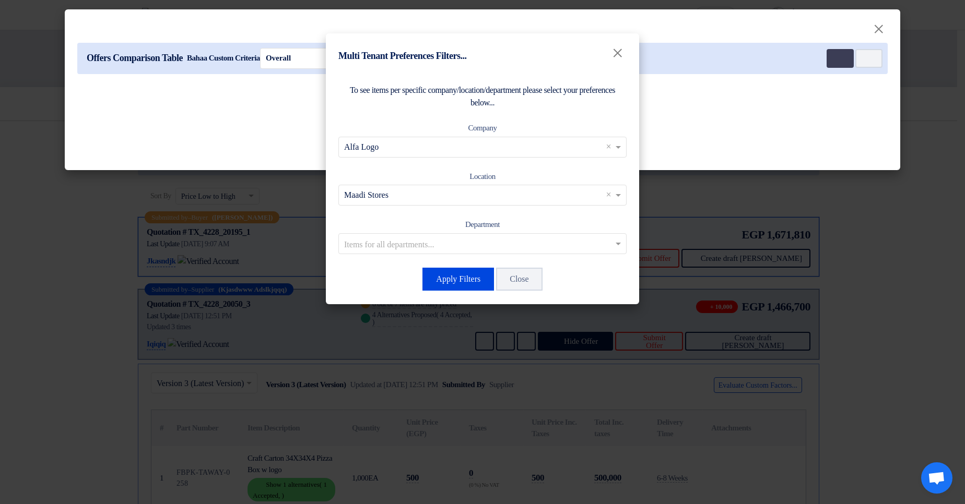
click at [428, 198] on input "text" at bounding box center [477, 195] width 266 height 17
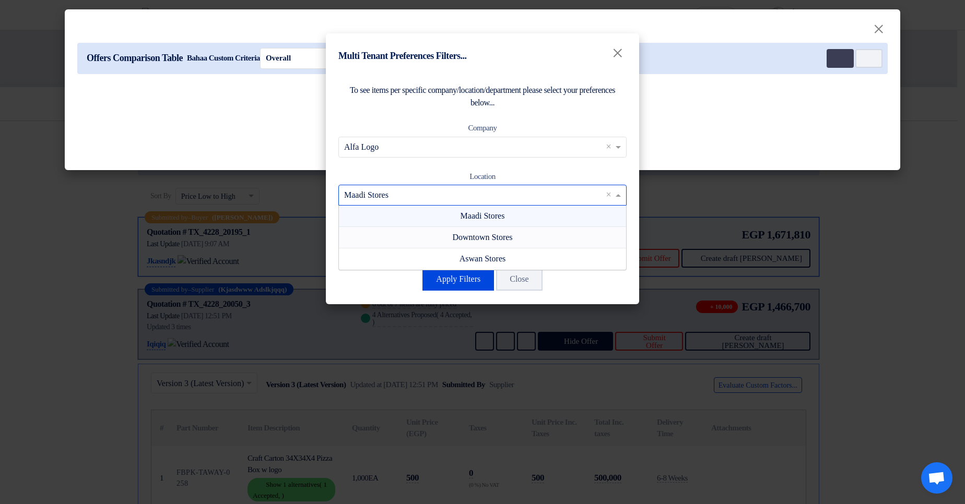
click at [424, 239] on div "Downtown Stores" at bounding box center [482, 237] width 287 height 21
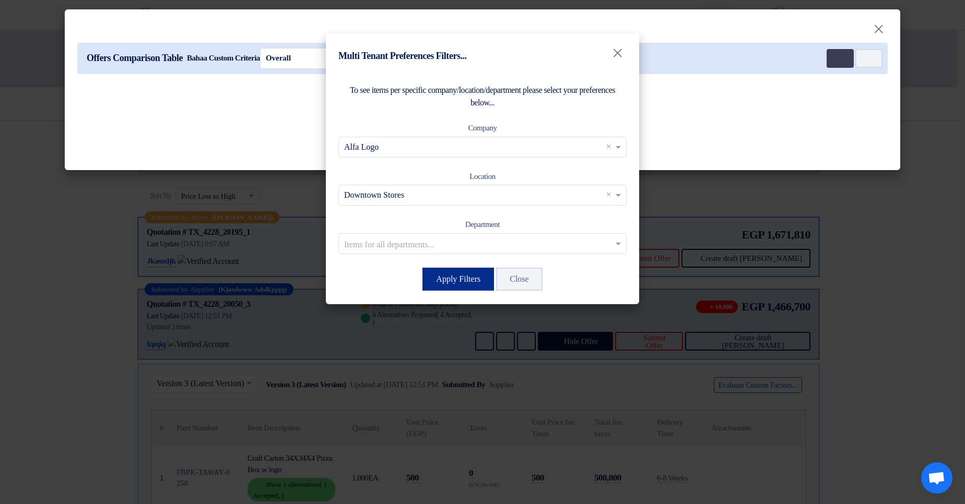
click at [464, 279] on button "Apply Filters" at bounding box center [458, 279] width 72 height 23
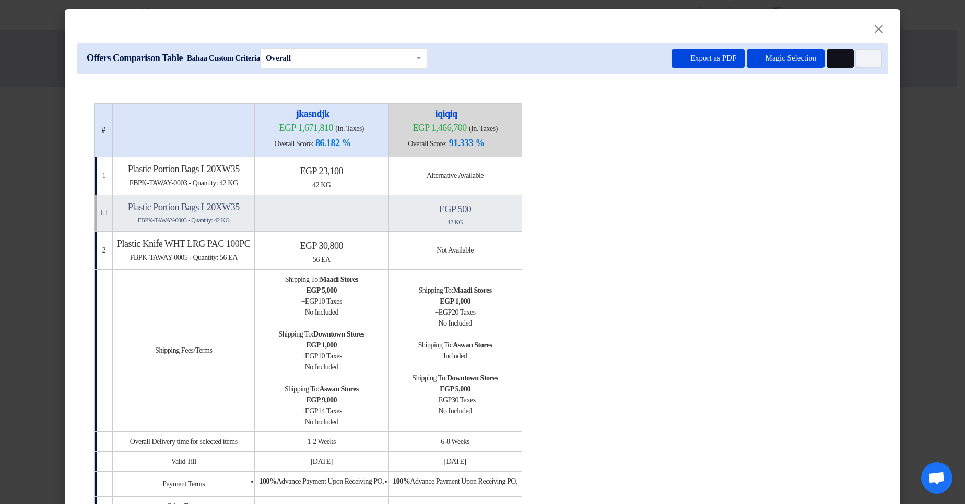
click at [834, 50] on button "Multi Tenant Preferences" at bounding box center [839, 58] width 27 height 19
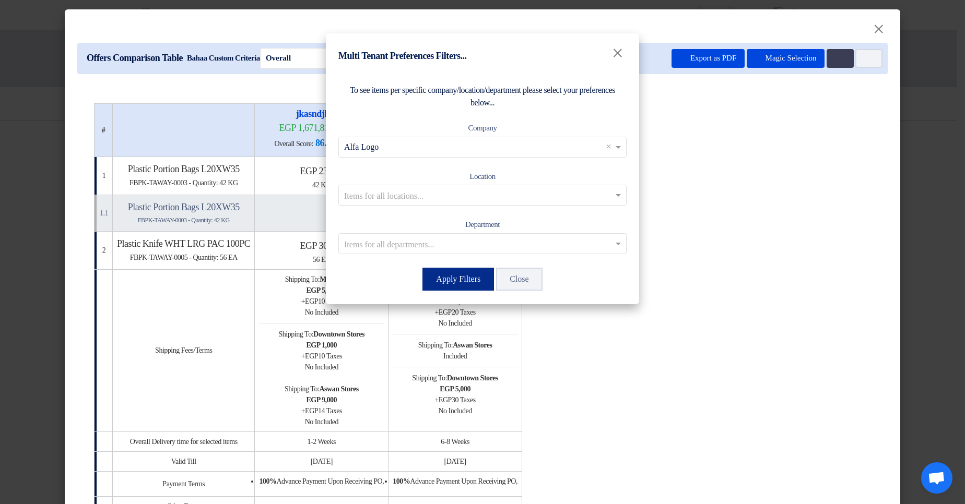
click at [435, 280] on button "Apply Filters" at bounding box center [458, 279] width 72 height 23
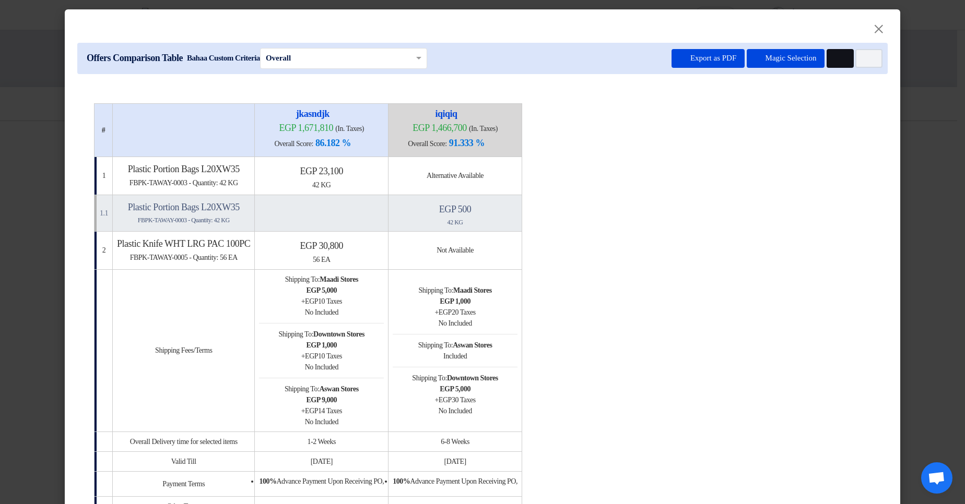
click at [839, 61] on button "Multi Tenant Preferences" at bounding box center [839, 58] width 27 height 19
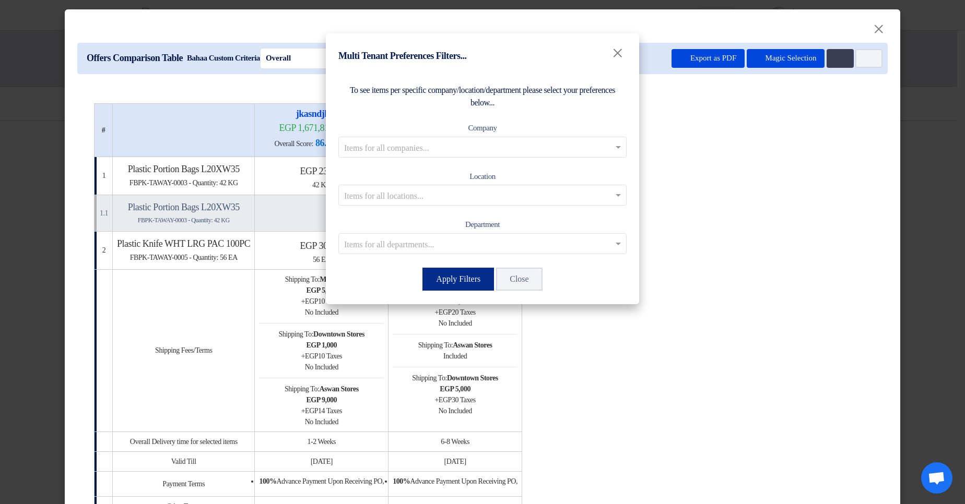
click at [441, 281] on button "Apply Filters" at bounding box center [458, 279] width 72 height 23
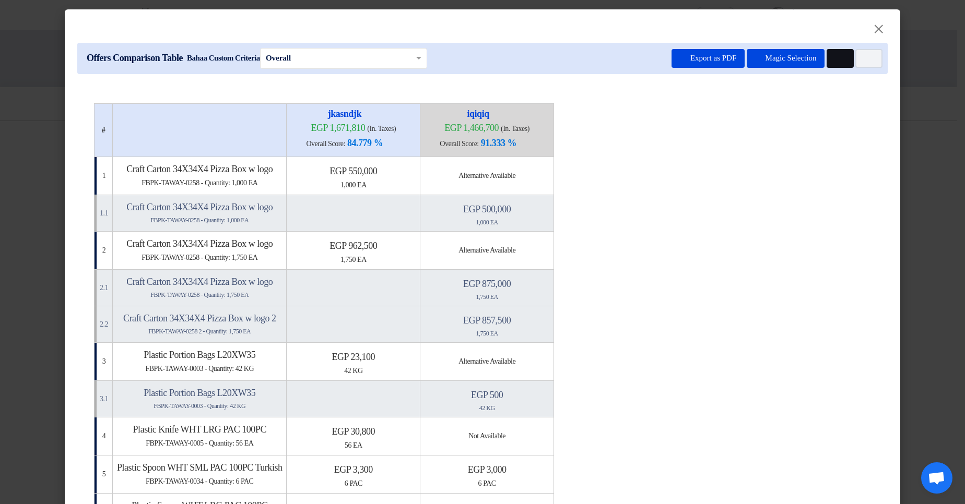
click at [832, 66] on button "Multi Tenant Preferences" at bounding box center [839, 58] width 27 height 19
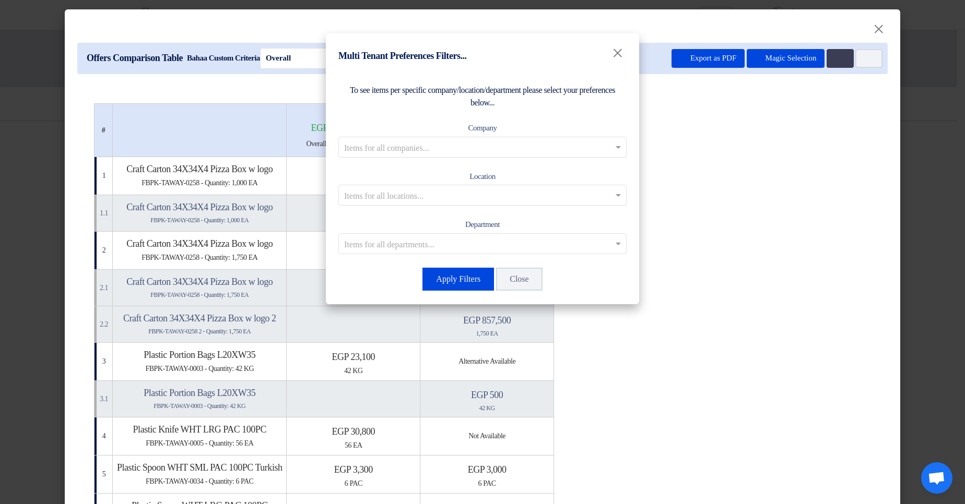
click at [505, 141] on input "text" at bounding box center [477, 146] width 266 height 17
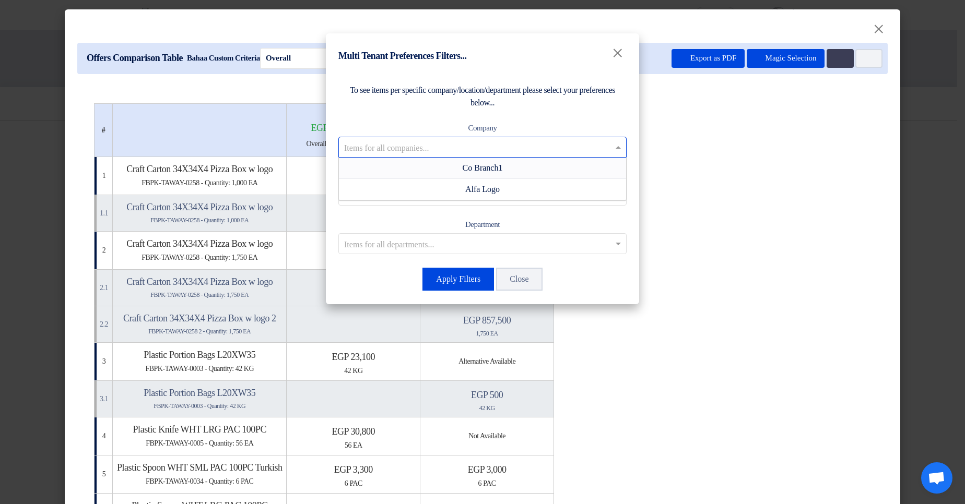
click at [482, 166] on span "Co Branch1" at bounding box center [482, 167] width 40 height 9
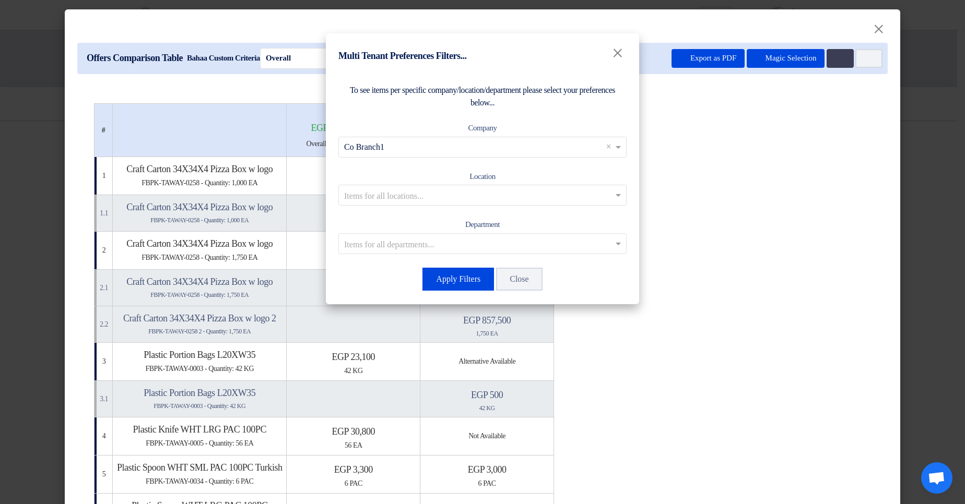
click at [450, 196] on input "text" at bounding box center [477, 195] width 266 height 17
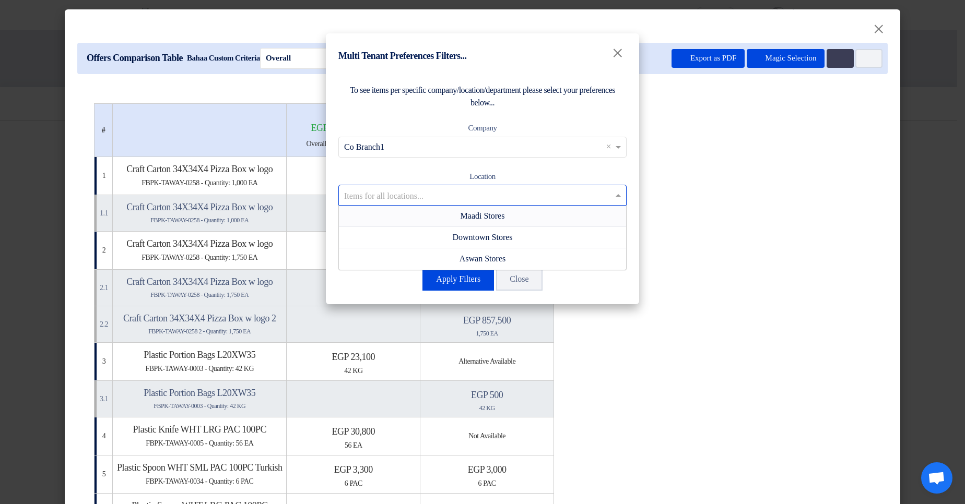
click at [481, 224] on div "Maadi Stores" at bounding box center [482, 216] width 287 height 21
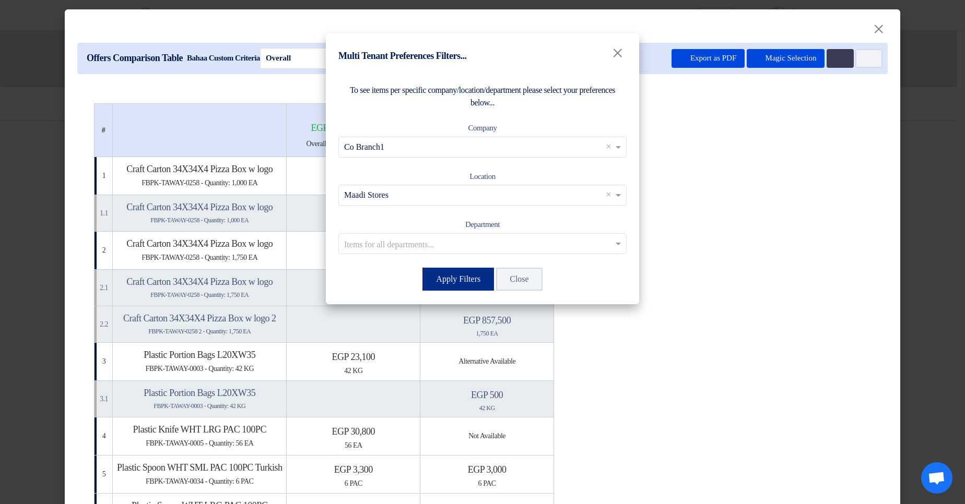
click at [466, 276] on button "Apply Filters" at bounding box center [458, 279] width 72 height 23
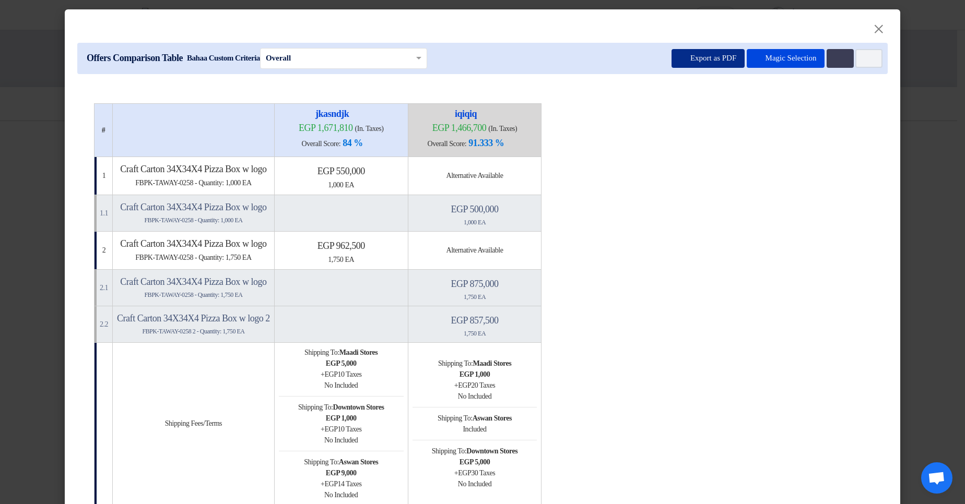
click at [671, 61] on button "Export as PDF" at bounding box center [707, 58] width 73 height 19
click at [835, 55] on icon "Multi Tenant Preferences" at bounding box center [839, 59] width 8 height 8
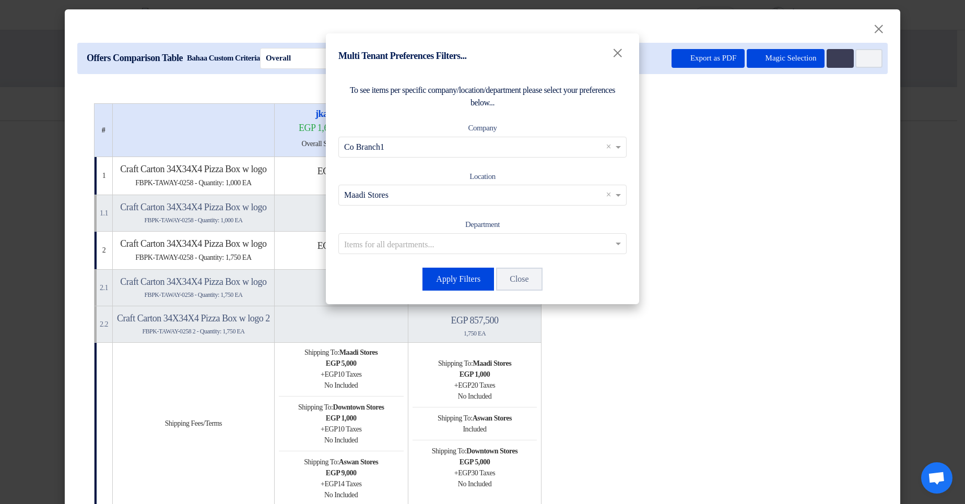
drag, startPoint x: 476, startPoint y: 123, endPoint x: 523, endPoint y: 134, distance: 48.4
click at [522, 128] on div "Company Items for all companies... × Co Branch1 ×" at bounding box center [482, 140] width 288 height 36
click at [502, 178] on div "Location Items for all locations... × Maadi Stores ×" at bounding box center [482, 188] width 288 height 36
click at [756, 270] on modal-container "Multi Tenant Preferences Filters... × To see items per specific company/locatio…" at bounding box center [482, 252] width 965 height 504
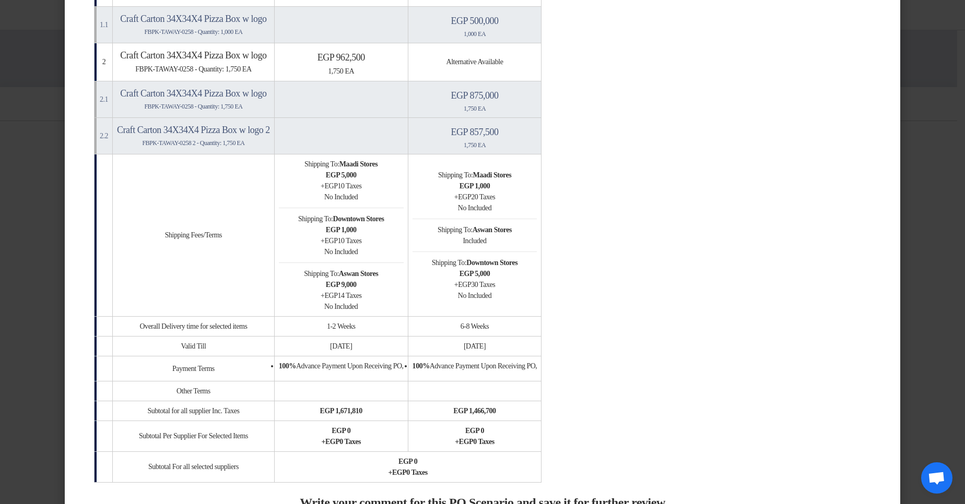
scroll to position [188, 0]
drag, startPoint x: 370, startPoint y: 162, endPoint x: 414, endPoint y: 167, distance: 44.2
click at [408, 166] on td "Shipping To: Maadi Stores egp 5,000 + egp 10 Taxes No Included Shipping To: Dow…" at bounding box center [341, 236] width 134 height 162
drag, startPoint x: 368, startPoint y: 215, endPoint x: 423, endPoint y: 219, distance: 55.5
click at [408, 219] on td "Shipping To: Maadi Stores egp 5,000 + egp 10 Taxes No Included Shipping To: Dow…" at bounding box center [341, 236] width 134 height 162
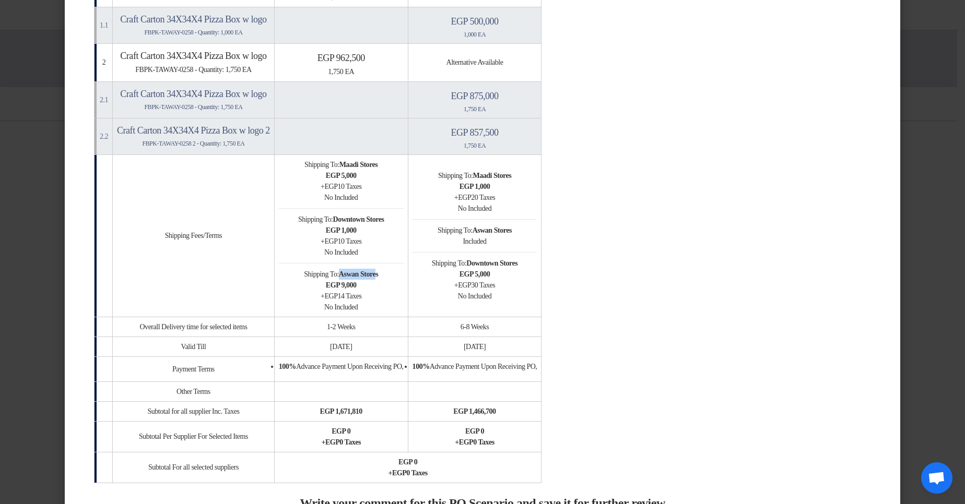
drag, startPoint x: 367, startPoint y: 274, endPoint x: 412, endPoint y: 274, distance: 44.4
click at [378, 274] on b "Aswan Stores" at bounding box center [358, 274] width 39 height 8
click at [631, 213] on table "# jkasndjk egp 1,671,810 (In. Taxes) Overall Score: 84 % iqiqiq" at bounding box center [482, 199] width 777 height 568
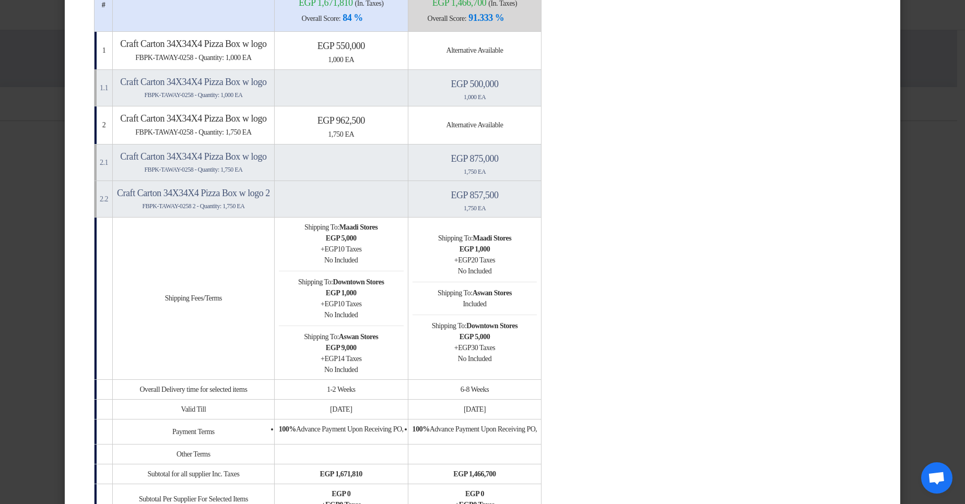
drag, startPoint x: 358, startPoint y: 257, endPoint x: 398, endPoint y: 257, distance: 40.2
click at [398, 257] on div "No Included" at bounding box center [341, 260] width 125 height 11
drag, startPoint x: 360, startPoint y: 239, endPoint x: 394, endPoint y: 254, distance: 37.4
click at [394, 254] on td "Shipping To: Maadi Stores egp 5,000 + egp 10 Taxes No Included Shipping To: Dow…" at bounding box center [341, 298] width 134 height 162
drag, startPoint x: 359, startPoint y: 312, endPoint x: 385, endPoint y: 312, distance: 26.1
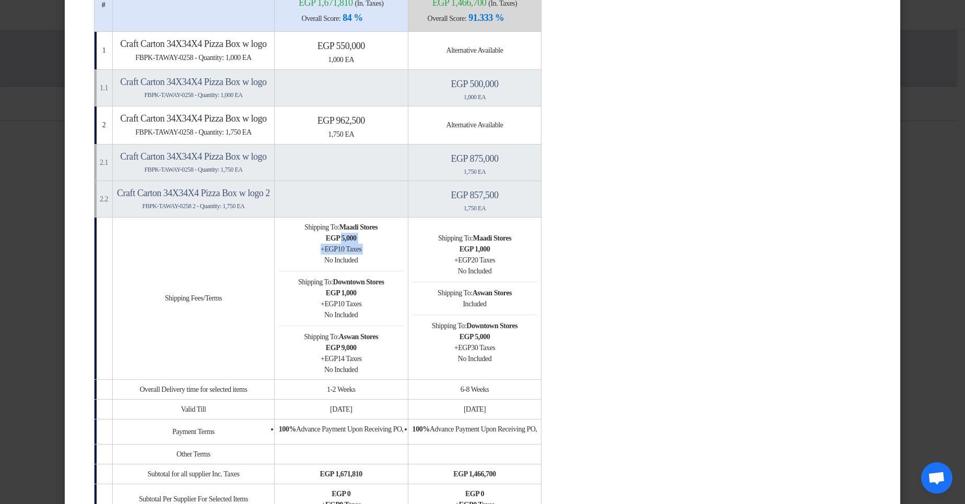
click at [385, 312] on div "No Included" at bounding box center [341, 315] width 125 height 11
drag, startPoint x: 369, startPoint y: 297, endPoint x: 386, endPoint y: 301, distance: 17.2
click at [379, 300] on div "egp 1,000 + egp 10 Taxes" at bounding box center [341, 299] width 125 height 22
drag, startPoint x: 525, startPoint y: 305, endPoint x: 542, endPoint y: 306, distance: 17.2
click at [537, 306] on div "Included" at bounding box center [474, 304] width 125 height 11
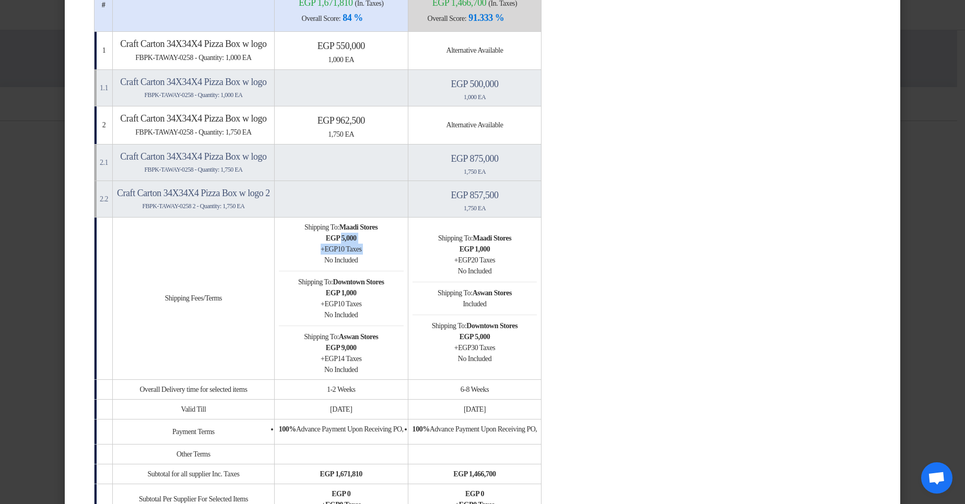
drag, startPoint x: 504, startPoint y: 361, endPoint x: 555, endPoint y: 360, distance: 50.6
click at [537, 360] on div "No Included" at bounding box center [474, 358] width 125 height 11
click at [541, 293] on td "Shipping To: Maadi Stores egp 1,000 + egp 20 Taxes No Included Shipping To: Asw…" at bounding box center [475, 298] width 134 height 162
drag, startPoint x: 478, startPoint y: 292, endPoint x: 552, endPoint y: 307, distance: 75.8
click at [541, 307] on td "Shipping To: Maadi Stores egp 1,000 + egp 20 Taxes No Included Shipping To: Asw…" at bounding box center [475, 298] width 134 height 162
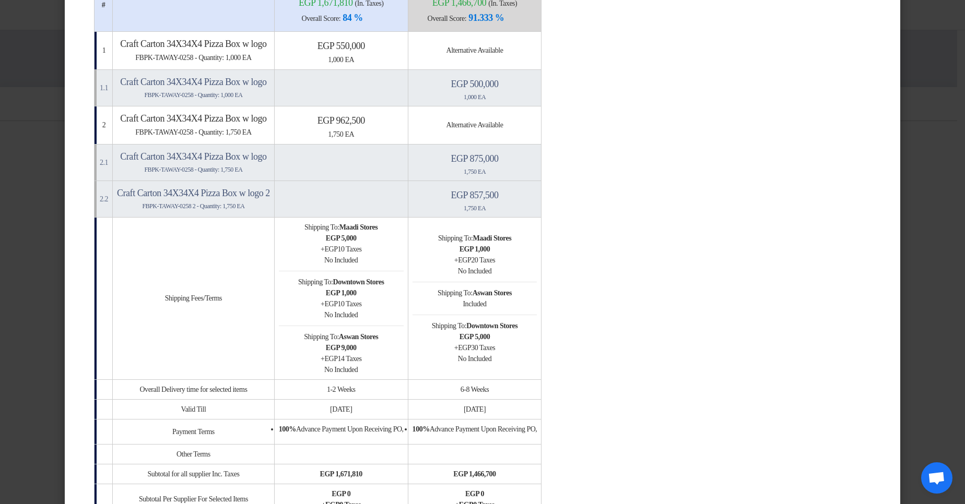
click at [537, 307] on div "Included" at bounding box center [474, 304] width 125 height 11
drag, startPoint x: 350, startPoint y: 291, endPoint x: 415, endPoint y: 313, distance: 68.2
click at [408, 313] on td "Shipping To: Maadi Stores egp 5,000 + egp 10 Taxes No Included Shipping To: Dow…" at bounding box center [341, 298] width 134 height 162
click at [404, 314] on div "No Included" at bounding box center [341, 315] width 125 height 11
click at [791, 323] on table "# jkasndjk egp 1,671,810 (In. Taxes) Overall Score: 84 % iqiqiq" at bounding box center [482, 262] width 777 height 568
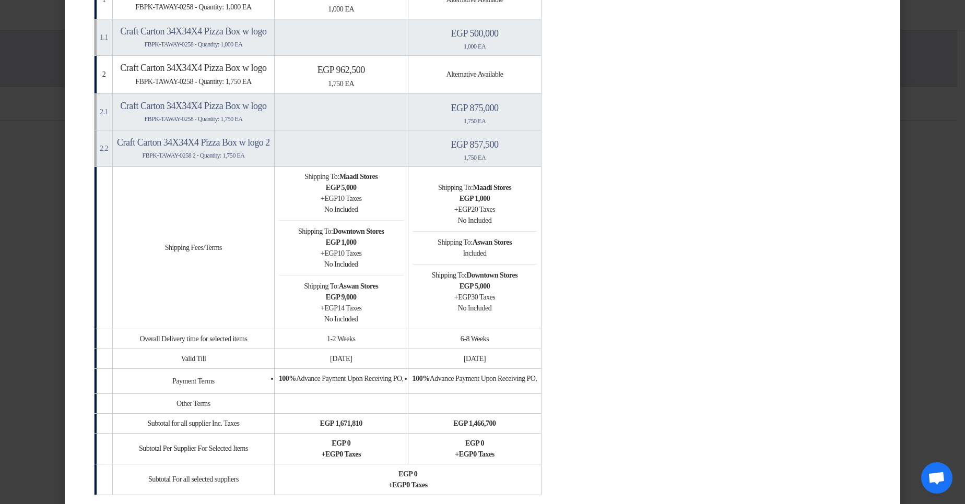
scroll to position [0, 0]
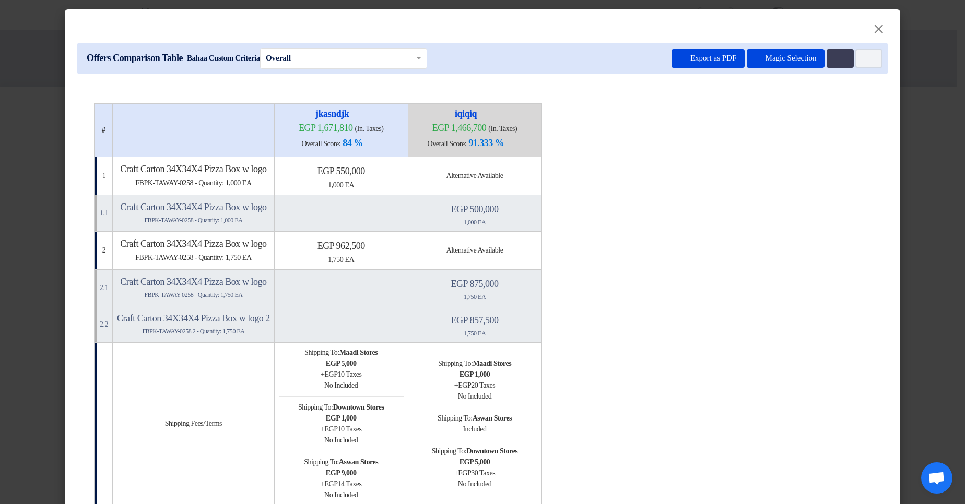
drag, startPoint x: 359, startPoint y: 175, endPoint x: 390, endPoint y: 187, distance: 33.7
click at [390, 187] on div "egp 550,000 1,000 EA" at bounding box center [341, 177] width 125 height 25
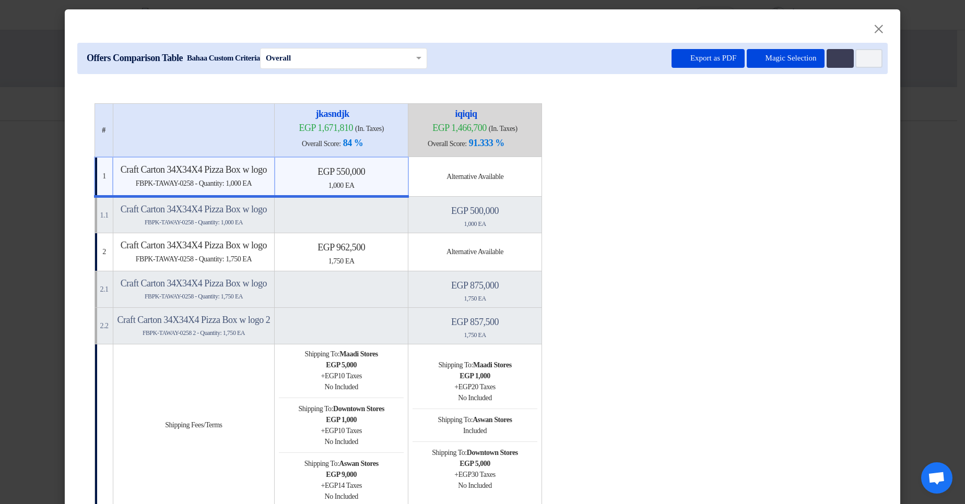
click at [820, 237] on table "# jkasndjk egp 1,671,810 (In. Taxes) Overall Score: 84 % iqiqiq" at bounding box center [482, 393] width 777 height 580
click at [404, 181] on div "1,000 EA" at bounding box center [341, 185] width 124 height 11
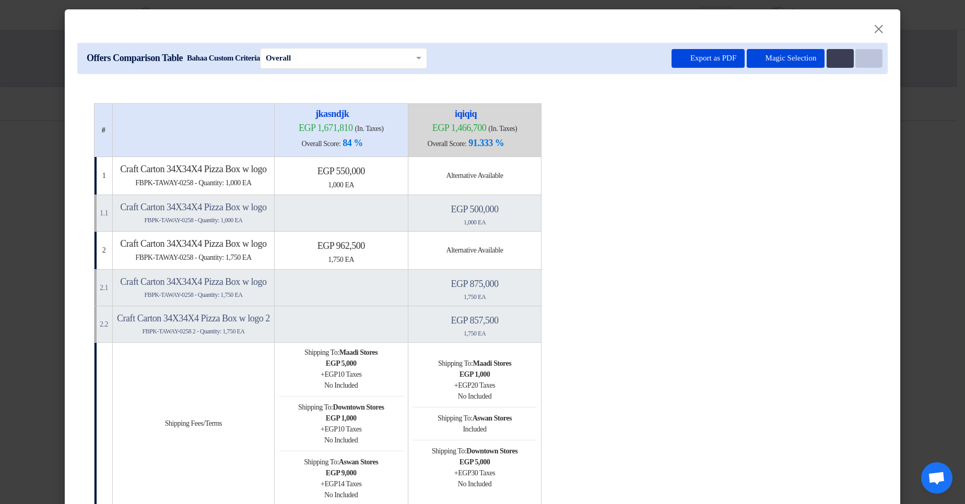
click at [857, 62] on button "Item Card filters" at bounding box center [868, 58] width 27 height 19
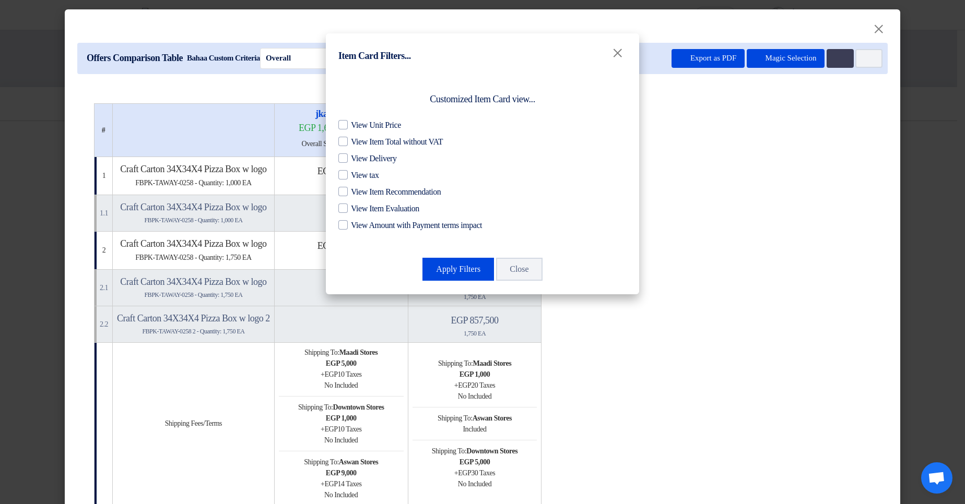
drag, startPoint x: 427, startPoint y: 97, endPoint x: 549, endPoint y: 98, distance: 122.1
click at [549, 98] on div "Customized Item Card view..." at bounding box center [482, 99] width 288 height 14
click at [563, 98] on div "Customized Item Card view..." at bounding box center [482, 99] width 288 height 14
click at [726, 178] on modal-container "Item Card Filters... × Customized Item Card view... View Unit Price View Item T…" at bounding box center [482, 252] width 965 height 504
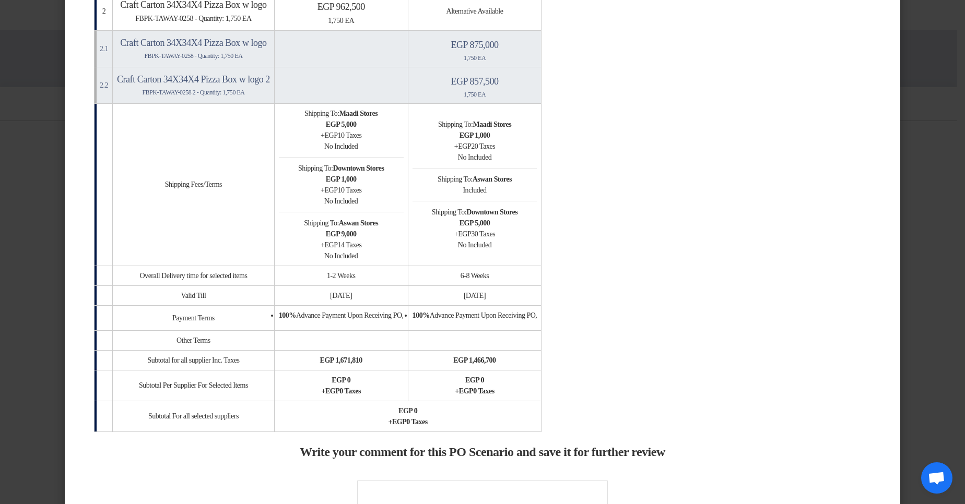
scroll to position [251, 0]
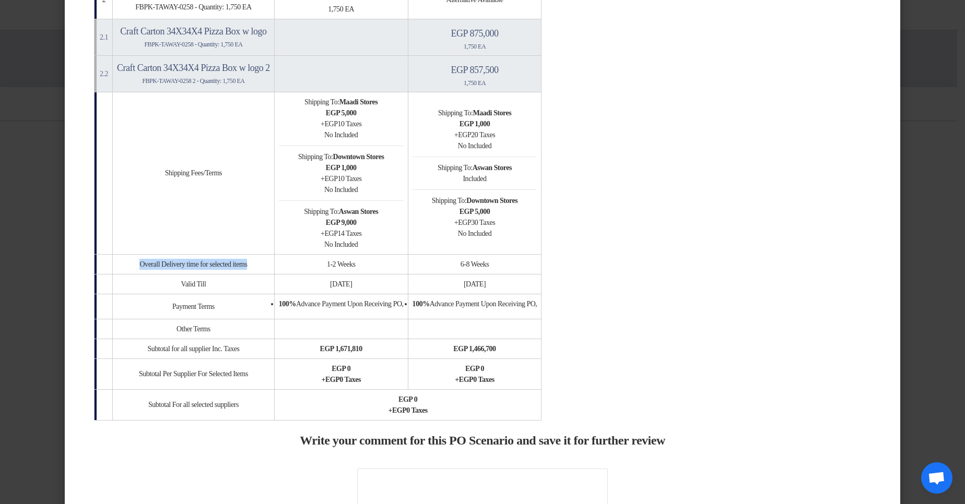
drag, startPoint x: 125, startPoint y: 265, endPoint x: 266, endPoint y: 272, distance: 141.1
click at [266, 272] on td "Overall Delivery time for selected items" at bounding box center [194, 264] width 162 height 20
drag, startPoint x: 256, startPoint y: 284, endPoint x: 195, endPoint y: 293, distance: 62.2
click at [257, 284] on td "Valid Till" at bounding box center [194, 284] width 162 height 20
drag, startPoint x: 291, startPoint y: 309, endPoint x: 231, endPoint y: 320, distance: 61.0
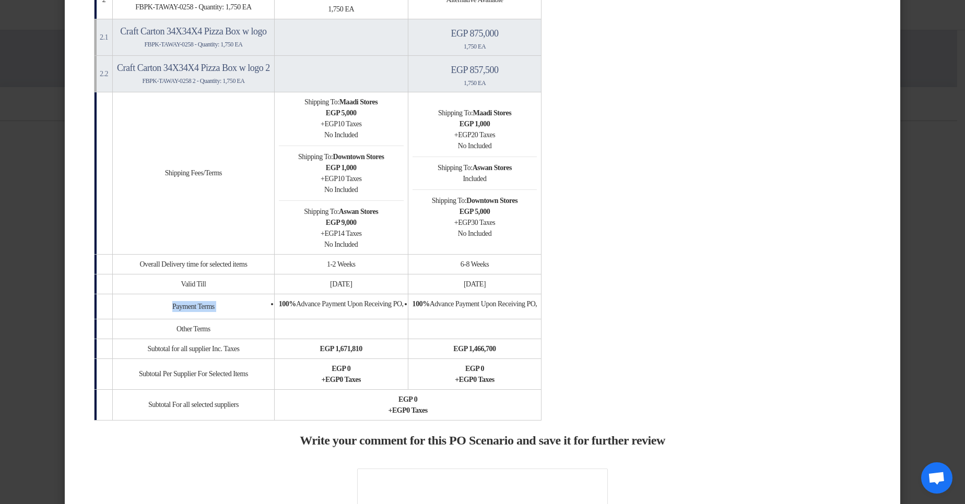
click at [298, 309] on tr "Payment Terms 100% Advance Payment Upon Receiving PO, 100% Advance Payment Upon…" at bounding box center [317, 306] width 447 height 25
click at [248, 325] on td "Other Terms" at bounding box center [194, 329] width 162 height 20
drag, startPoint x: 277, startPoint y: 351, endPoint x: 227, endPoint y: 352, distance: 50.6
click at [295, 350] on tr "Subtotal for all supplier Inc. Taxes egp 1,671,810 egp 1,466,700" at bounding box center [317, 349] width 447 height 20
drag, startPoint x: 118, startPoint y: 363, endPoint x: 330, endPoint y: 371, distance: 212.1
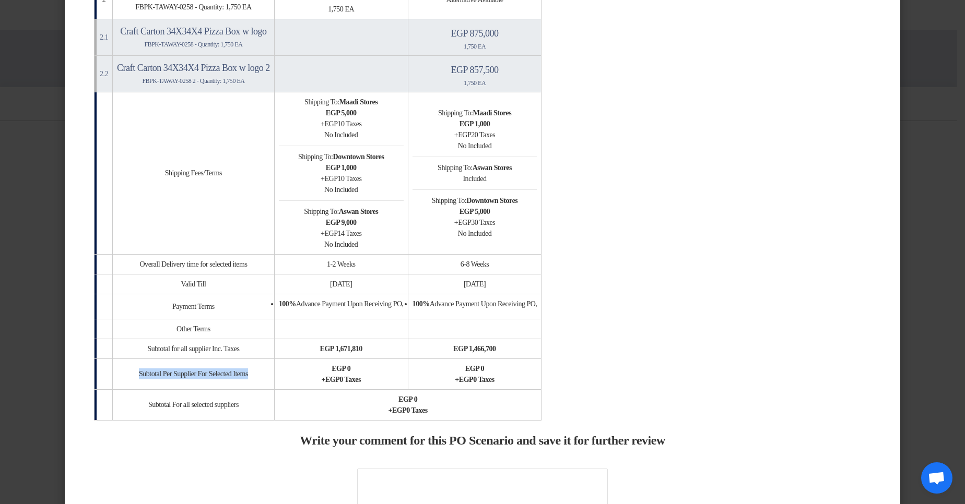
click at [330, 371] on tr "Subtotal Per Supplier For Selected Items egp 0 + egp 0 Taxes egp 0 + egp 0 Taxes" at bounding box center [317, 374] width 447 height 31
click at [711, 301] on table "# jkasndjk egp 1,671,810 (In. Taxes) Overall Score: 84 % iqiqiq" at bounding box center [482, 137] width 777 height 568
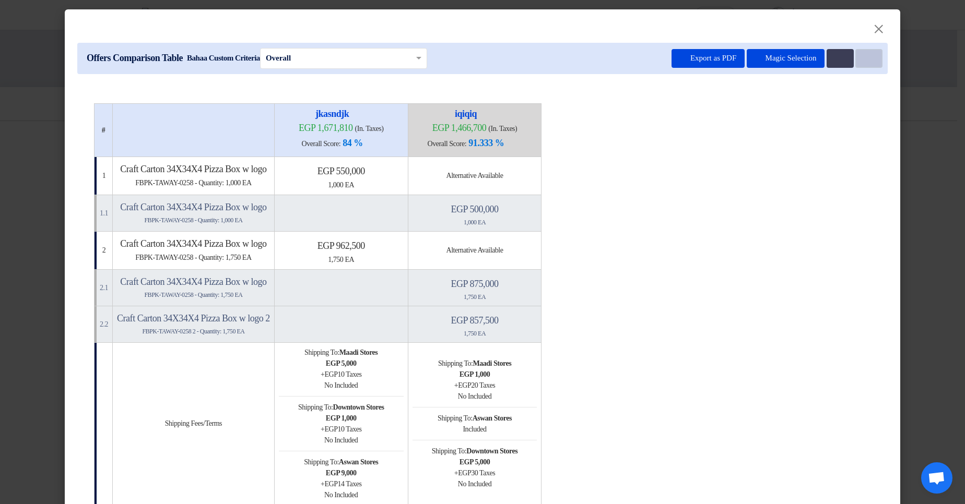
click at [863, 62] on icon "Item Card filters" at bounding box center [867, 59] width 8 height 8
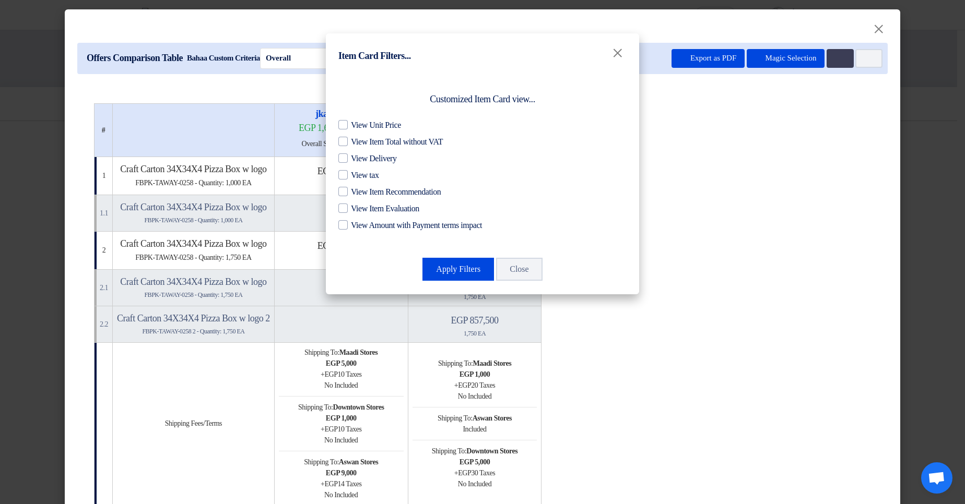
click at [756, 245] on modal-container "Item Card Filters... × Customized Item Card view... View Unit Price View Item T…" at bounding box center [482, 252] width 965 height 504
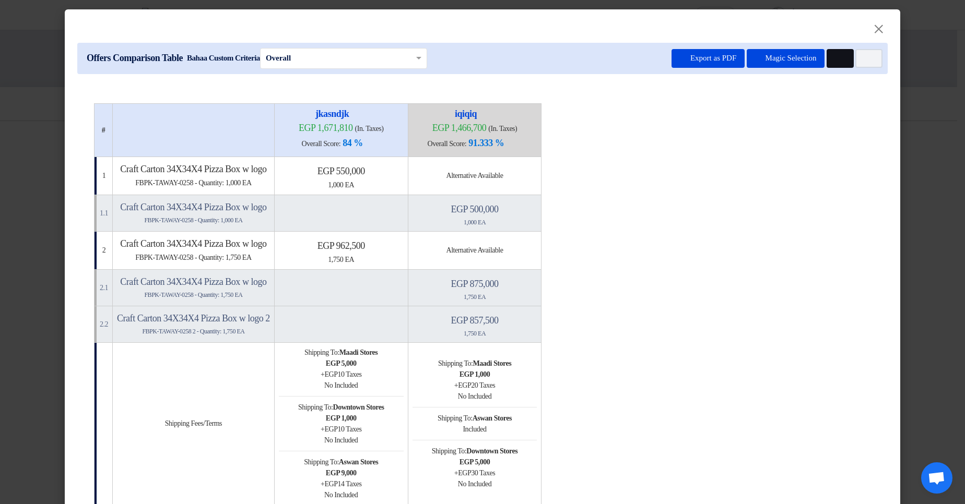
click at [835, 55] on use at bounding box center [835, 55] width 0 height 0
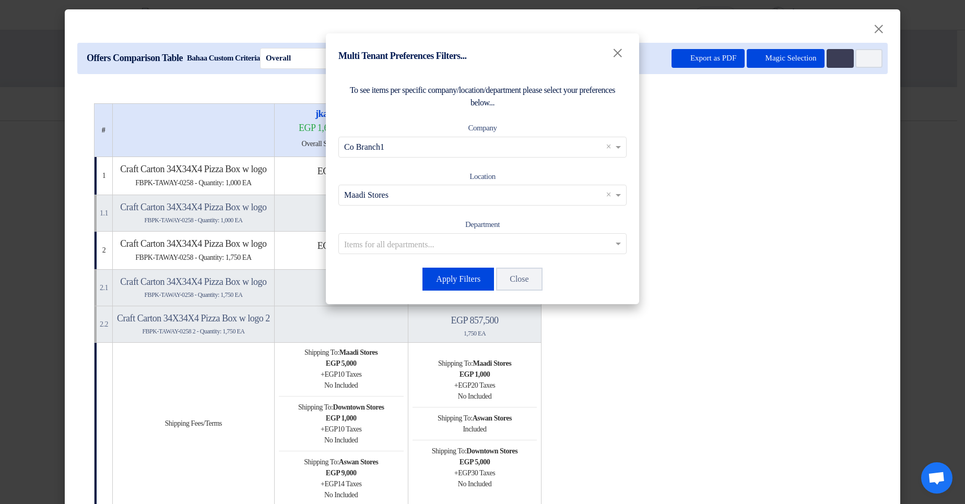
click at [829, 135] on modal-container "Multi Tenant Preferences Filters... × To see items per specific company/locatio…" at bounding box center [482, 252] width 965 height 504
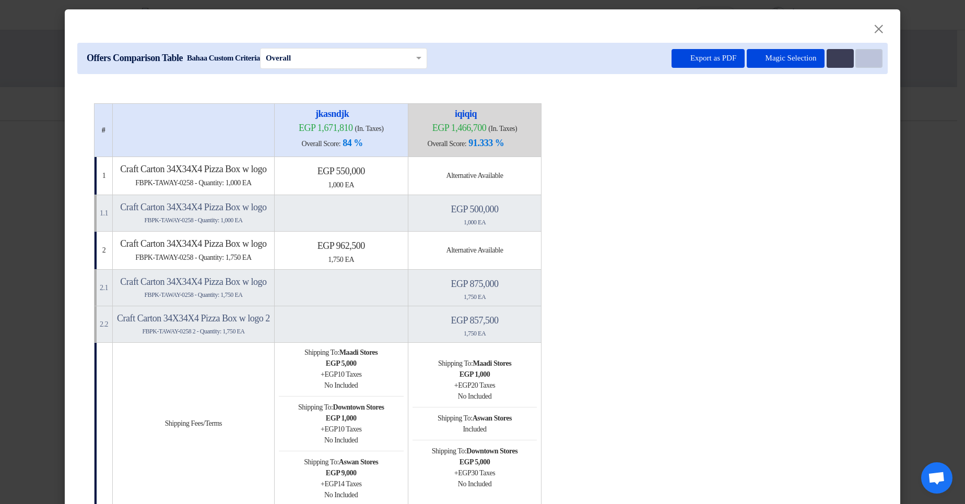
click at [859, 60] on button "Item Card filters" at bounding box center [868, 58] width 27 height 19
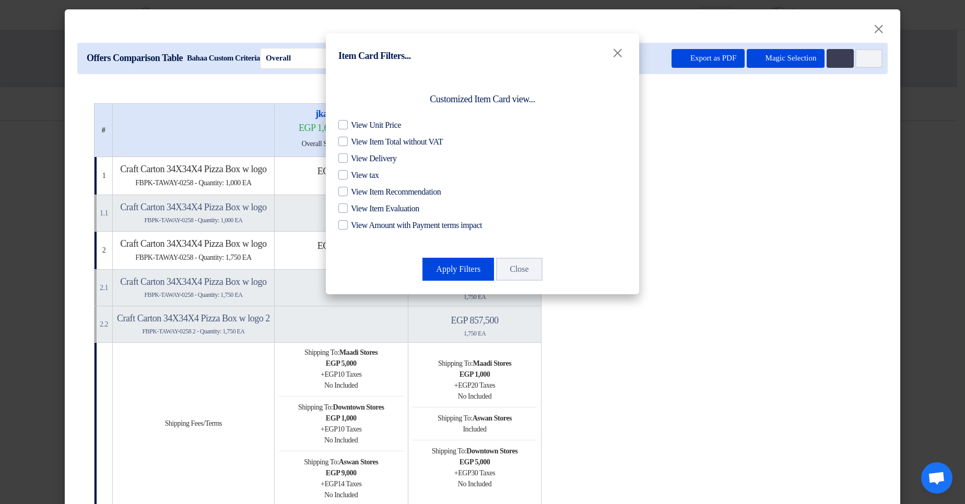
click at [709, 150] on modal-container "Item Card Filters... × Customized Item Card view... View Unit Price View Item T…" at bounding box center [482, 252] width 965 height 504
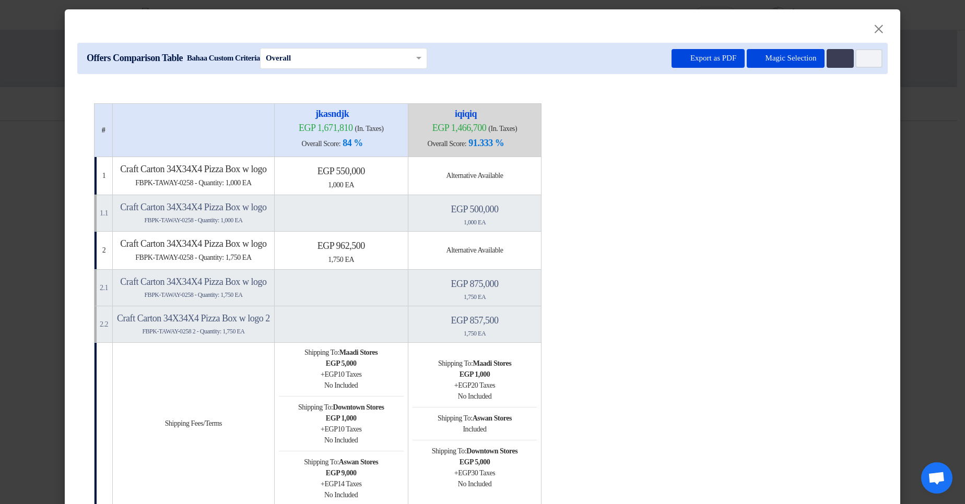
click at [736, 192] on table "# jkasndjk egp 1,671,810 (In. Taxes) Overall Score: 84 % iqiqiq" at bounding box center [482, 387] width 777 height 568
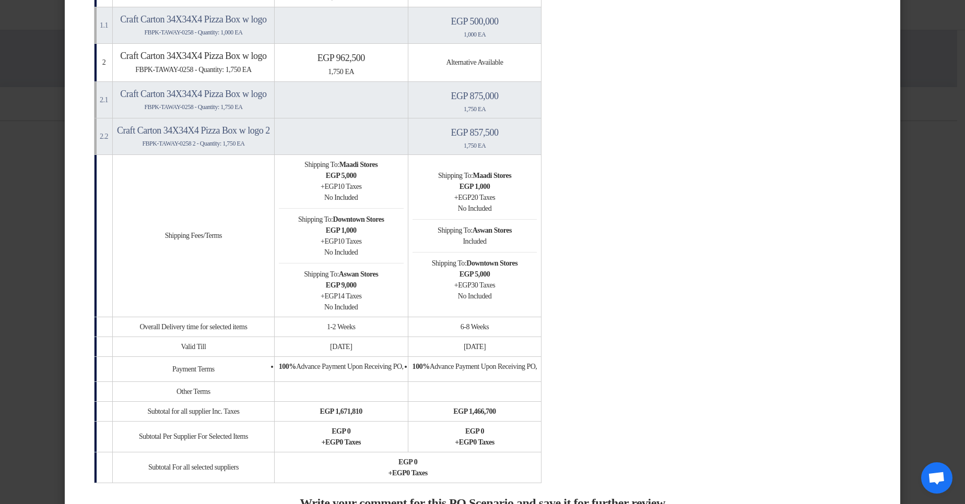
scroll to position [251, 0]
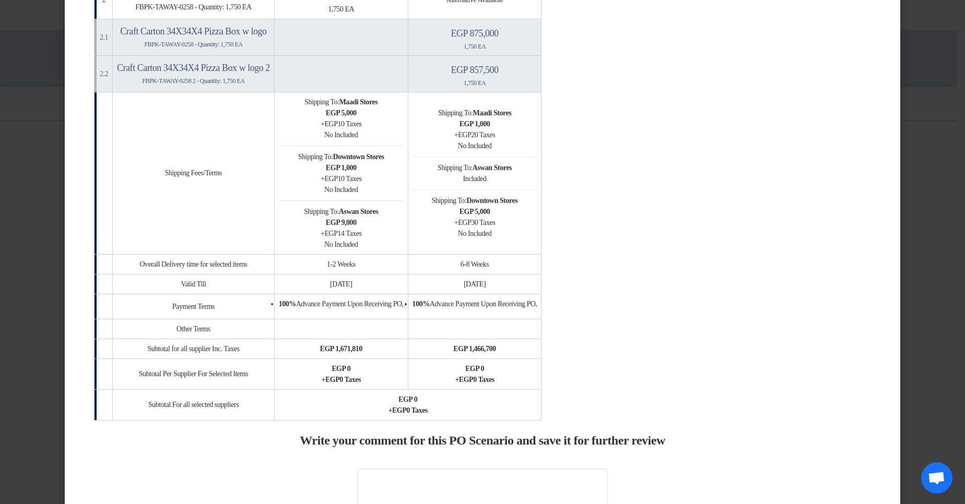
drag, startPoint x: 146, startPoint y: 259, endPoint x: 627, endPoint y: 310, distance: 483.4
click at [627, 310] on table "# jkasndjk egp 1,671,810 (In. Taxes) Overall Score: 84 % iqiqiq" at bounding box center [482, 137] width 777 height 568
click at [142, 128] on td "Shipping Fees/Terms" at bounding box center [194, 173] width 162 height 162
drag, startPoint x: 128, startPoint y: 149, endPoint x: 575, endPoint y: 356, distance: 492.1
click at [574, 358] on div "# jkasndjk egp 1,671,810 (In. Taxes) Overall Score: 84 % iqiqiq" at bounding box center [482, 214] width 810 height 756
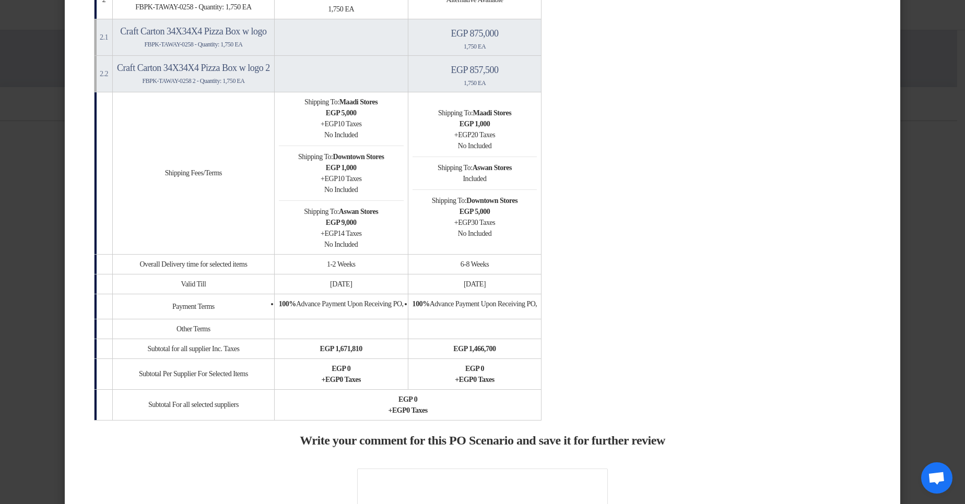
click at [541, 355] on td "egp 1,466,700" at bounding box center [475, 349] width 134 height 20
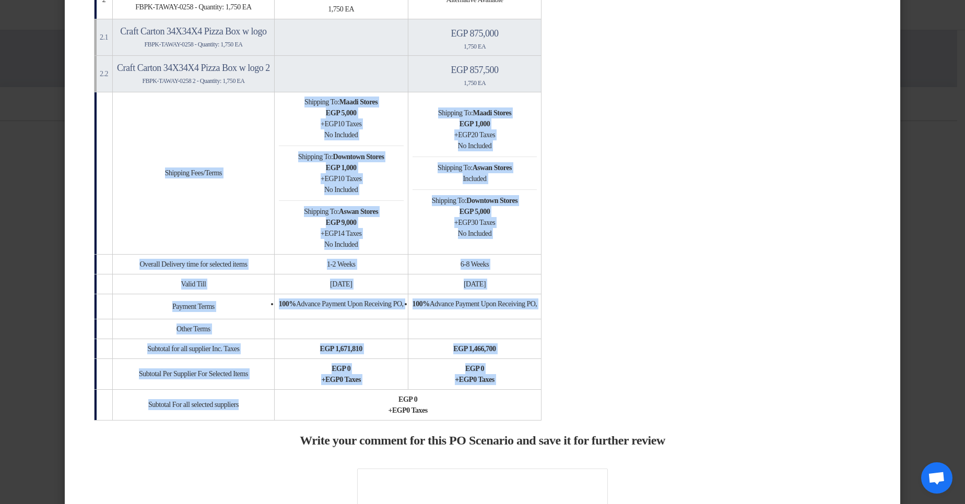
drag, startPoint x: 244, startPoint y: 359, endPoint x: 134, endPoint y: 124, distance: 259.4
click at [134, 124] on tbody "1 Craft Carton 34X34X4 Pizza Box w logo FBPK-TAWAY-0258 - Quantity: 1,000 EA eg…" at bounding box center [317, 163] width 447 height 514
click at [241, 175] on td "Shipping Fees/Terms" at bounding box center [194, 173] width 162 height 162
click at [765, 212] on table "# jkasndjk egp 1,671,810 (In. Taxes) Overall Score: 84 % iqiqiq" at bounding box center [482, 137] width 777 height 568
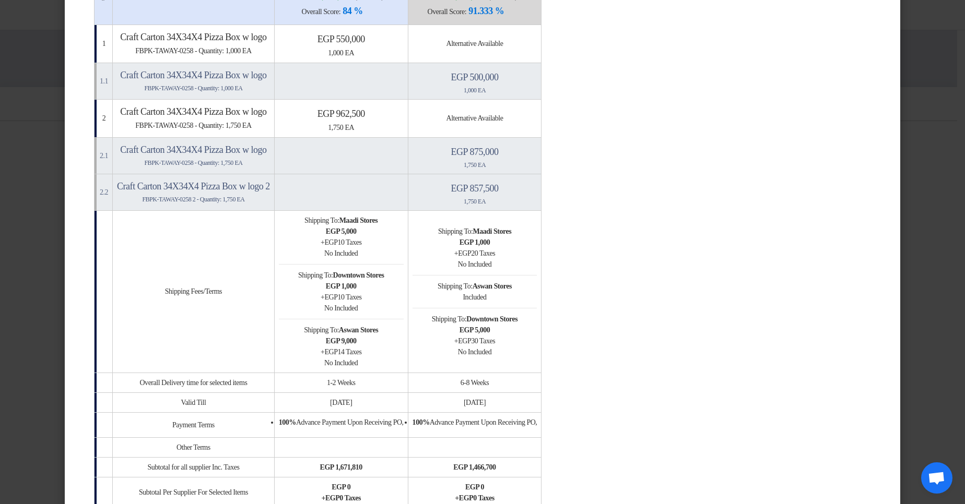
scroll to position [63, 0]
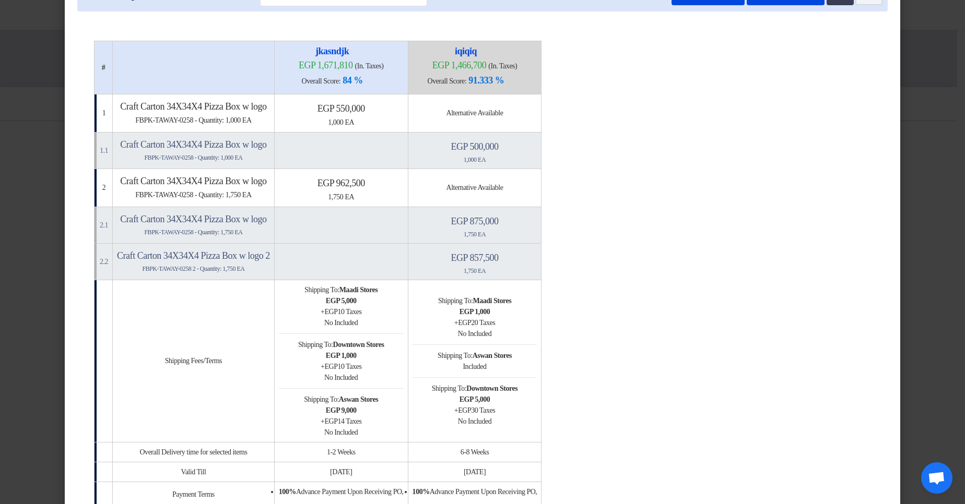
click at [794, 197] on table "# jkasndjk egp 1,671,810 (In. Taxes) Overall Score: 84 % iqiqiq" at bounding box center [482, 325] width 777 height 568
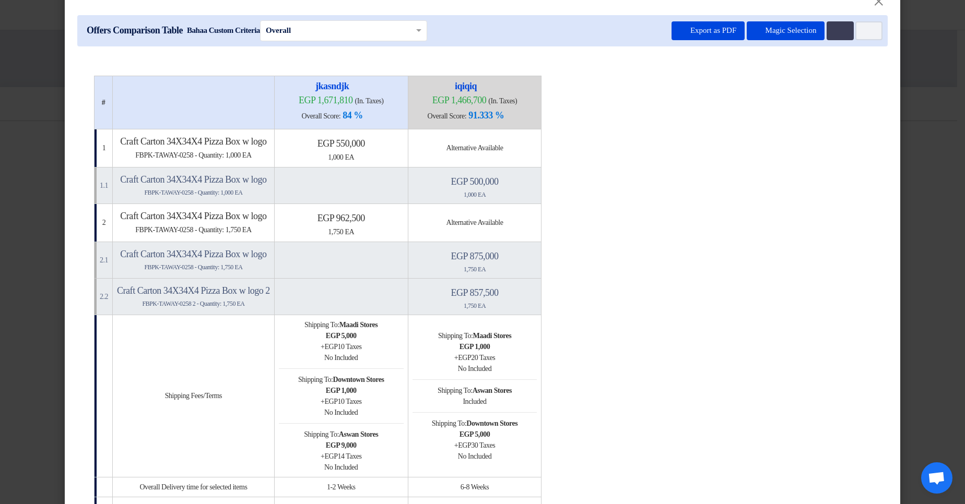
scroll to position [0, 0]
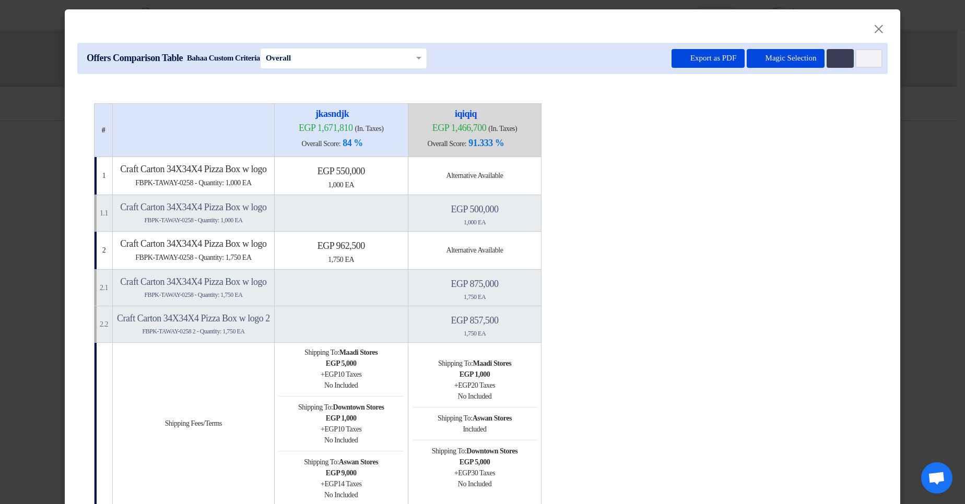
click at [746, 168] on table "# jkasndjk egp 1,671,810 (In. Taxes) Overall Score: 84 % iqiqiq" at bounding box center [482, 387] width 777 height 568
click at [840, 57] on button "Multi Tenant Preferences" at bounding box center [839, 58] width 27 height 19
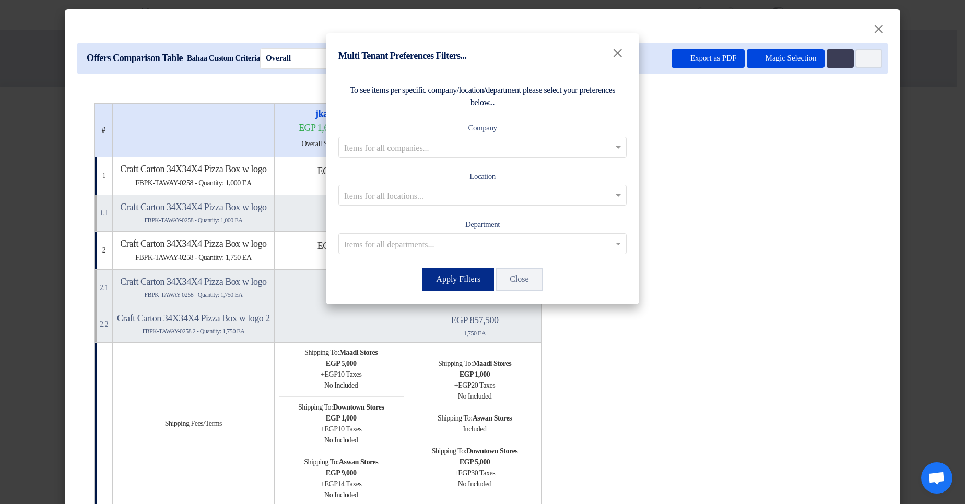
click at [448, 278] on button "Apply Filters" at bounding box center [458, 279] width 72 height 23
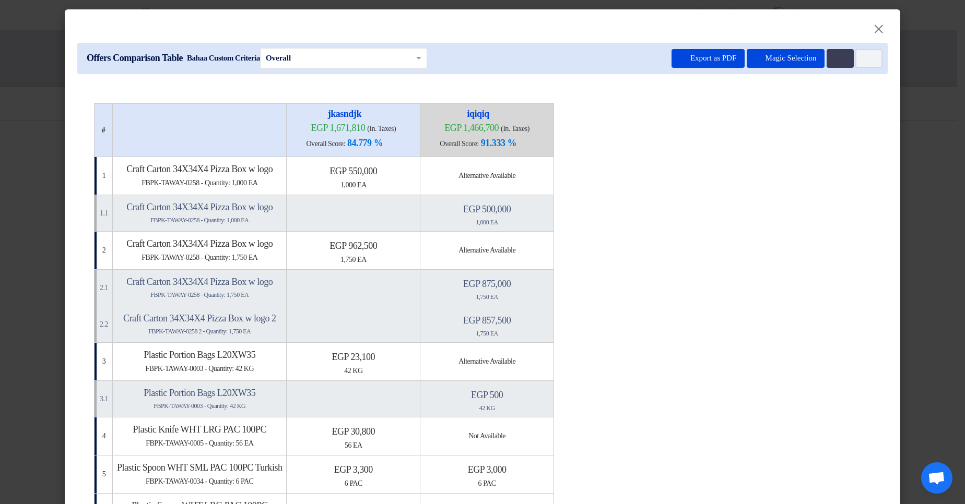
click at [740, 257] on table "# jkasndjk egp 1,671,810 (In. Taxes) Overall Score: 84.779 % iqiqiq" at bounding box center [482, 500] width 777 height 795
click at [838, 66] on button "Multi Tenant Preferences" at bounding box center [839, 58] width 27 height 19
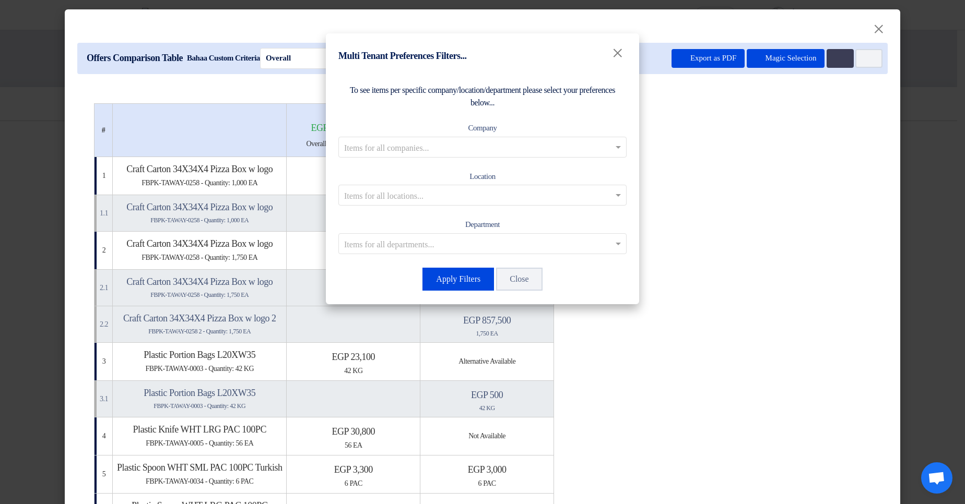
click at [545, 146] on input "text" at bounding box center [477, 146] width 266 height 17
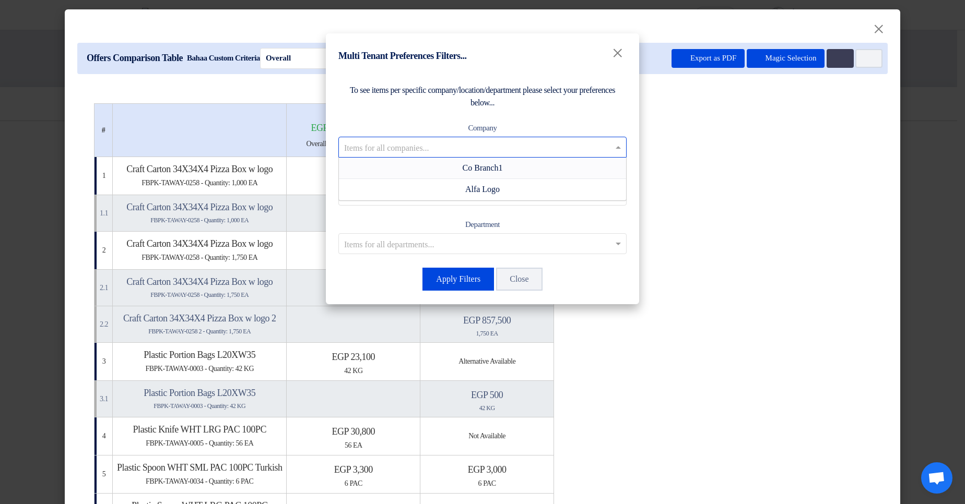
click at [509, 167] on div "Co Branch1" at bounding box center [482, 168] width 287 height 21
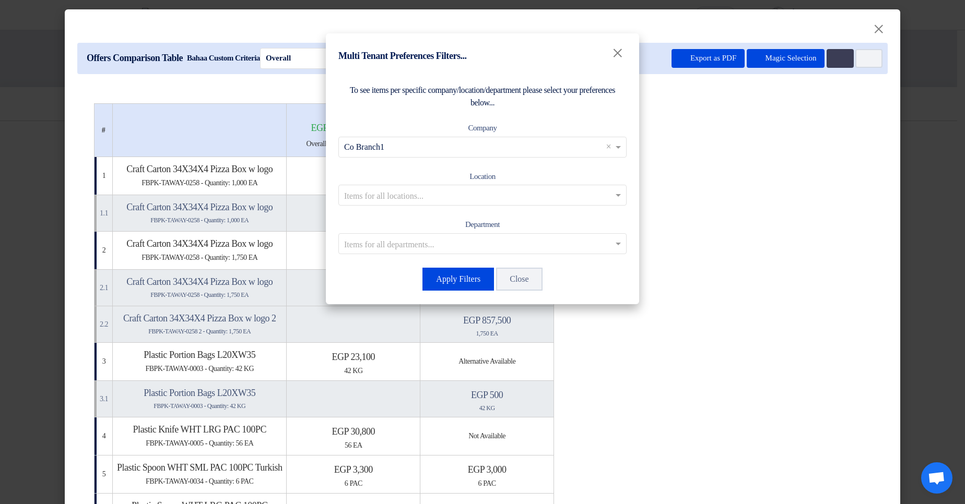
click at [484, 189] on input "text" at bounding box center [477, 195] width 266 height 17
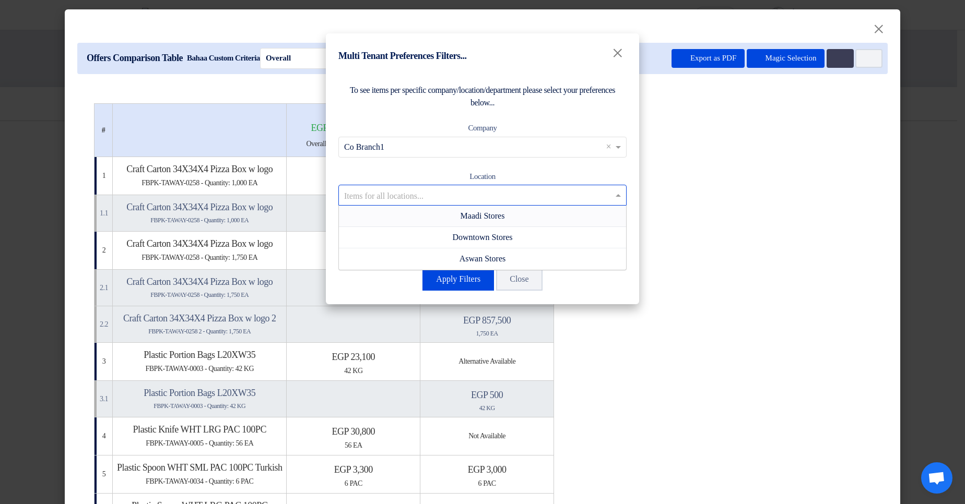
click at [487, 211] on span "Maadi Stores" at bounding box center [482, 215] width 44 height 9
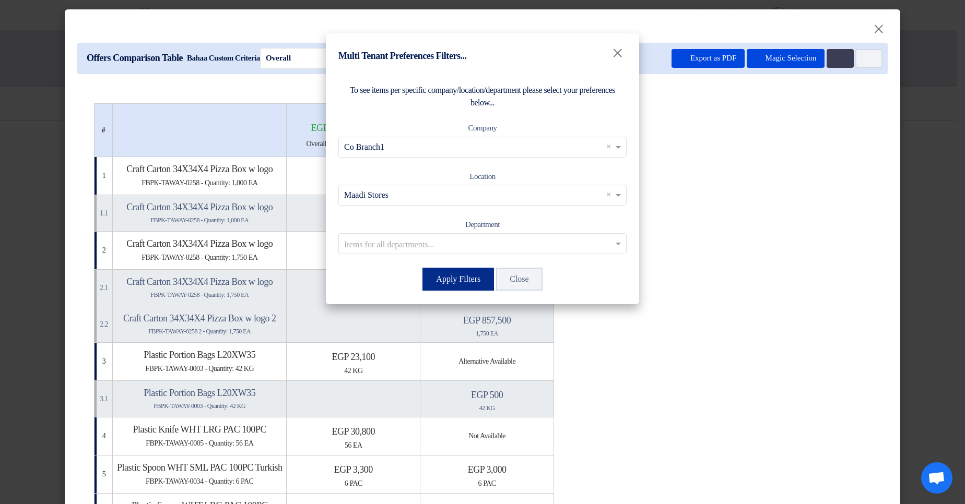
click at [446, 274] on button "Apply Filters" at bounding box center [458, 279] width 72 height 23
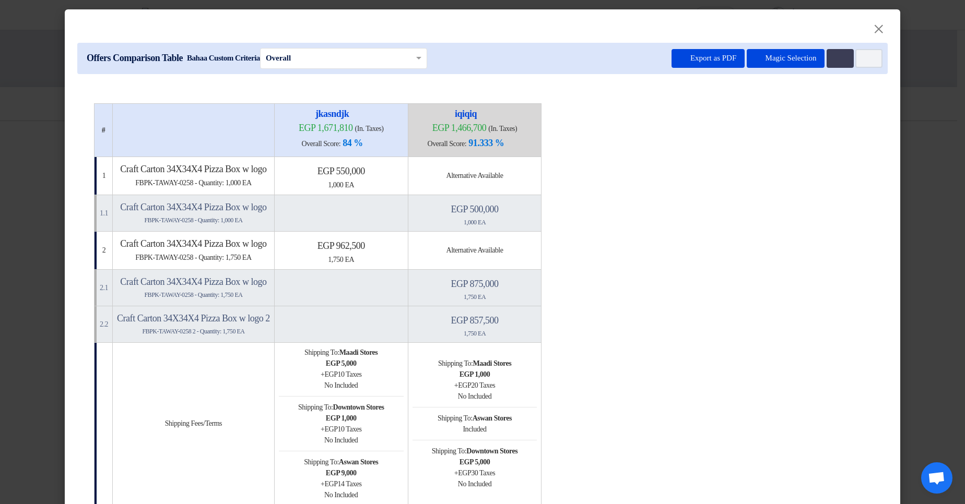
click at [343, 184] on span "1,000" at bounding box center [335, 185] width 15 height 8
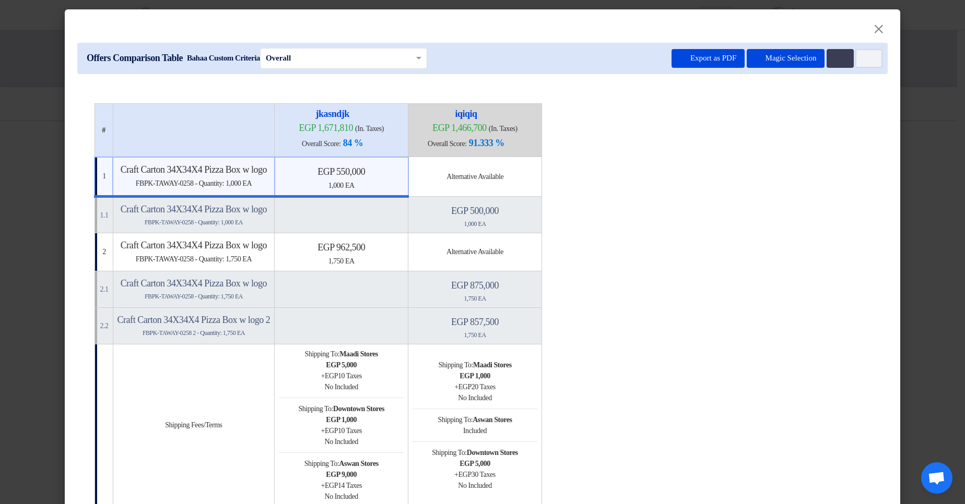
click at [522, 282] on h4 "egp 875,000" at bounding box center [474, 285] width 125 height 11
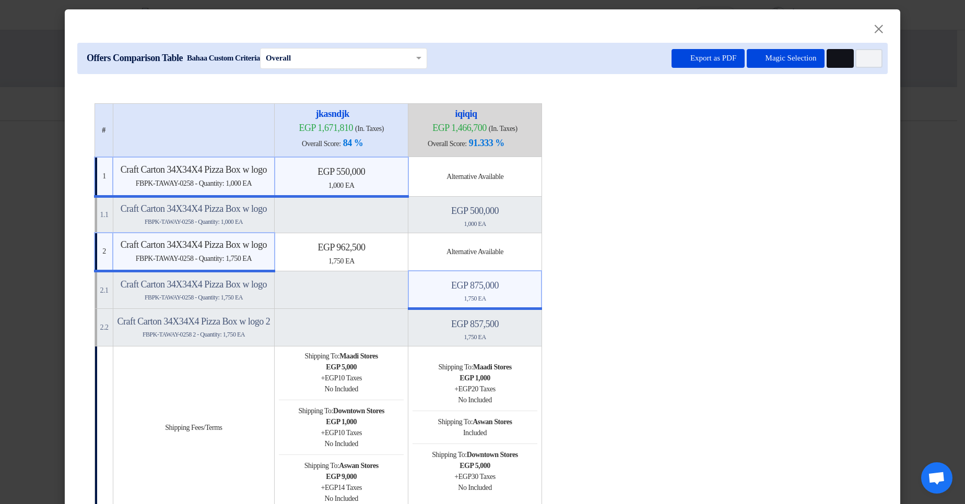
click at [839, 61] on button "Multi Tenant Preferences" at bounding box center [839, 58] width 27 height 19
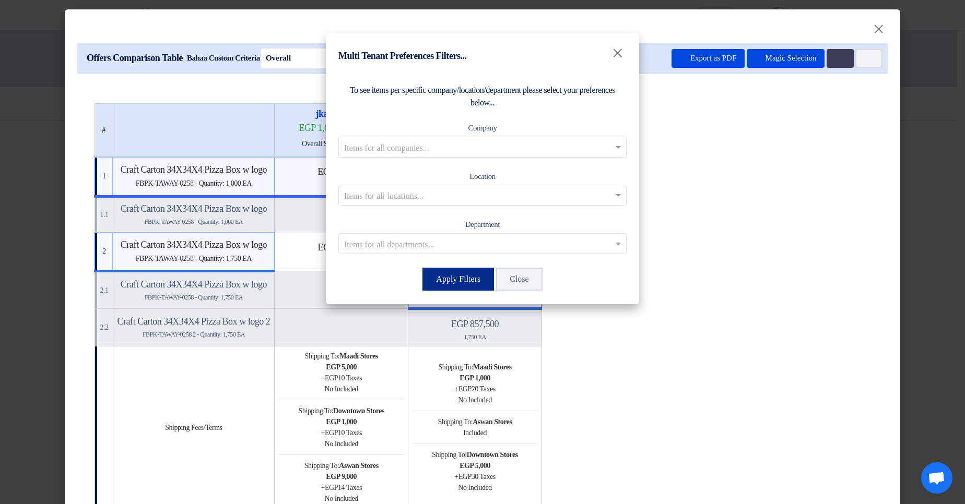
click at [457, 280] on button "Apply Filters" at bounding box center [458, 279] width 72 height 23
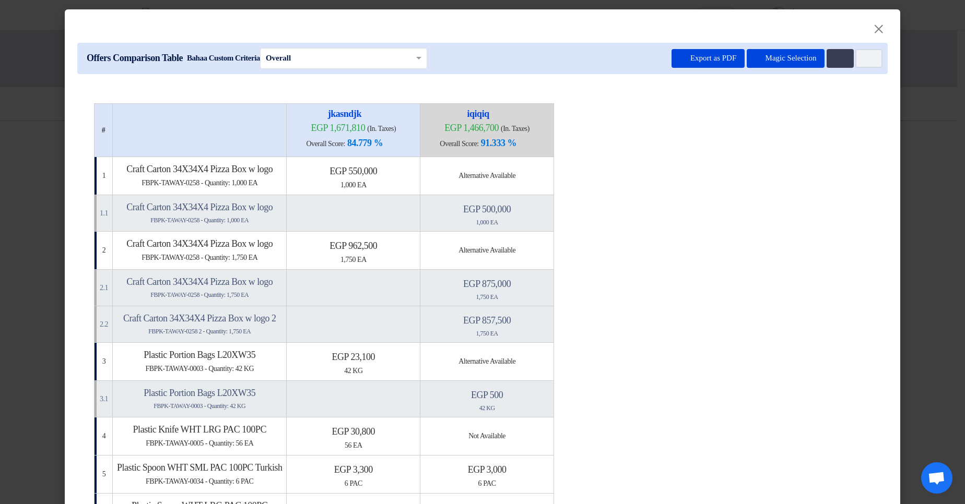
click at [702, 241] on table "# jkasndjk egp 1,671,810 (In. Taxes) Overall Score: 84.779 % iqiqiq" at bounding box center [482, 500] width 777 height 795
click at [355, 181] on span "1,000" at bounding box center [347, 185] width 15 height 8
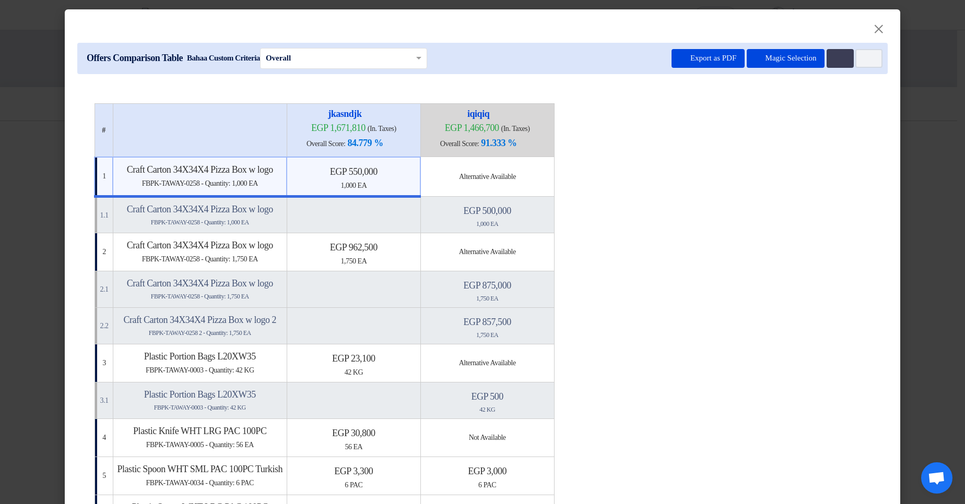
click at [550, 284] on h4 "egp 875,000" at bounding box center [487, 285] width 125 height 11
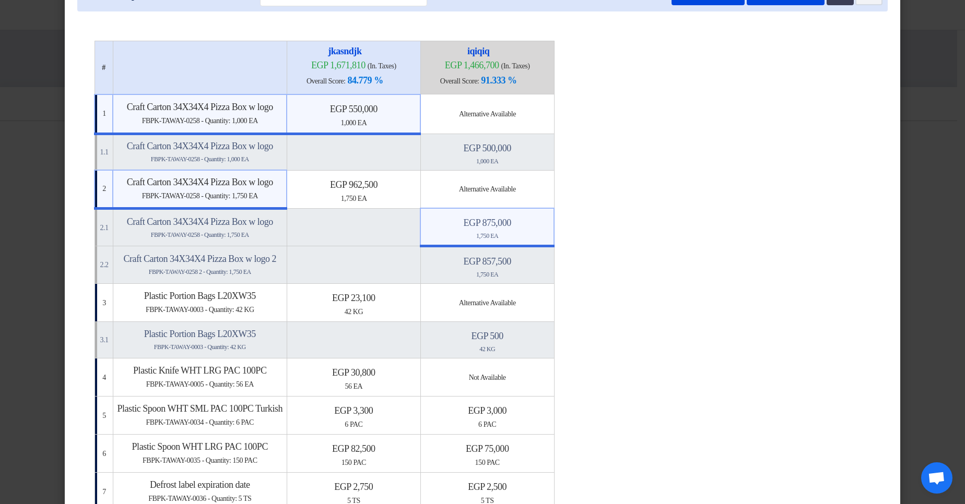
scroll to position [125, 0]
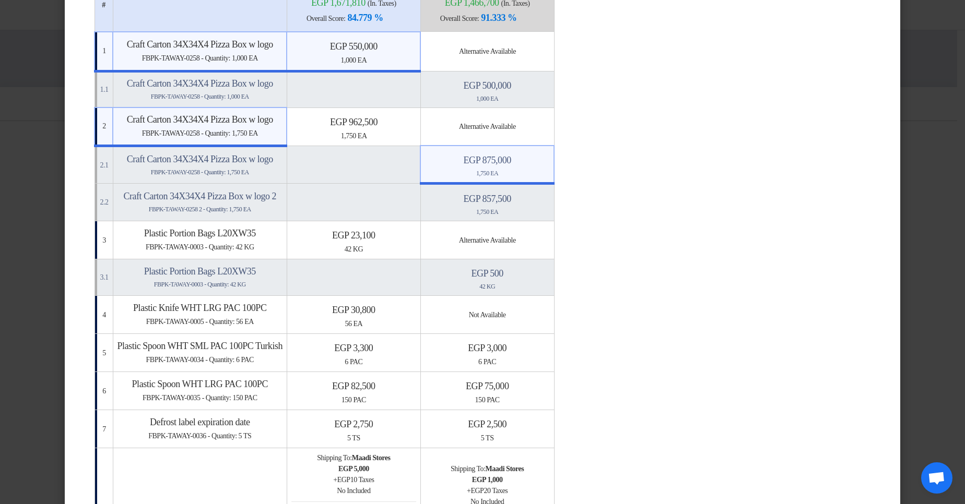
click at [927, 160] on modal-container "× Offers Comparison Table Bahaa Custom Criteria × Overall × Export as PDF Magic…" at bounding box center [482, 252] width 965 height 504
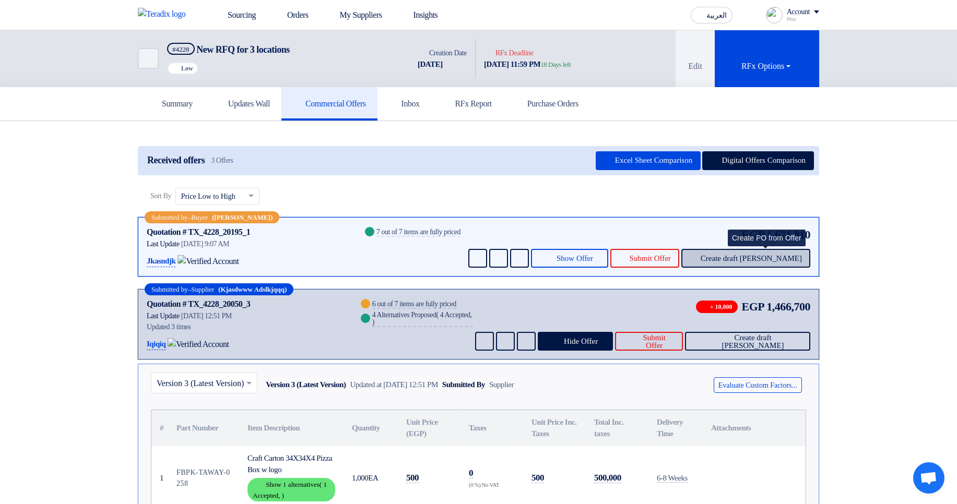
click at [763, 264] on button "Create draft PO" at bounding box center [745, 258] width 129 height 19
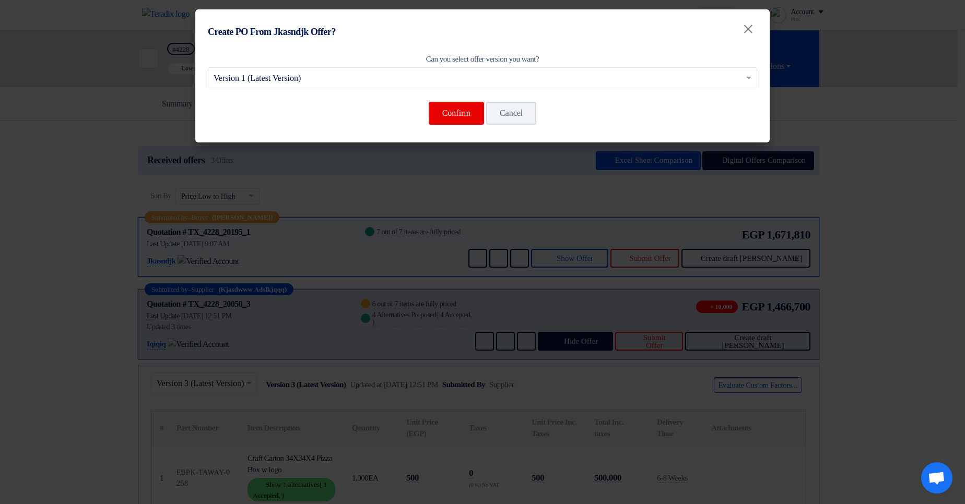
click at [669, 184] on modal-container "Create PO From Jkasndjk Offer? × Can you select offer version you want? Select …" at bounding box center [482, 252] width 965 height 504
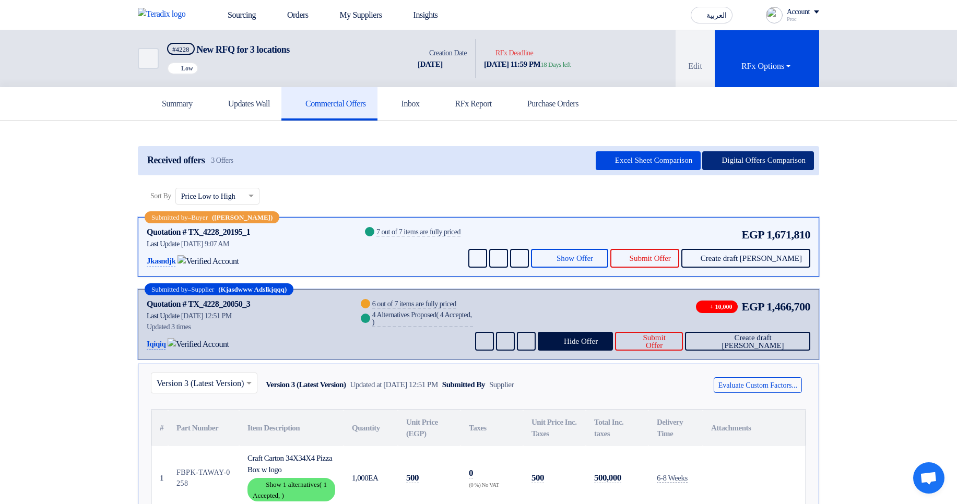
click at [792, 165] on button "Digital Offers Comparison" at bounding box center [758, 160] width 112 height 19
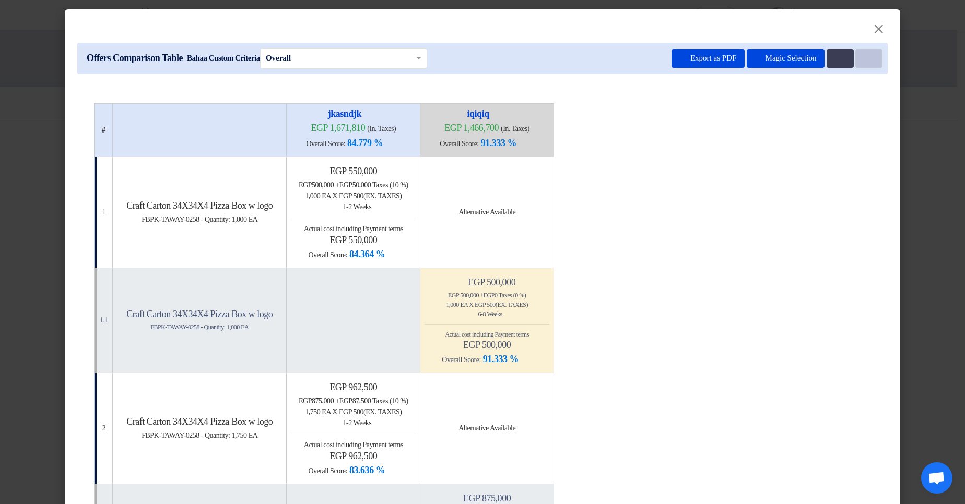
click at [868, 62] on button "Item Card filters" at bounding box center [868, 58] width 27 height 19
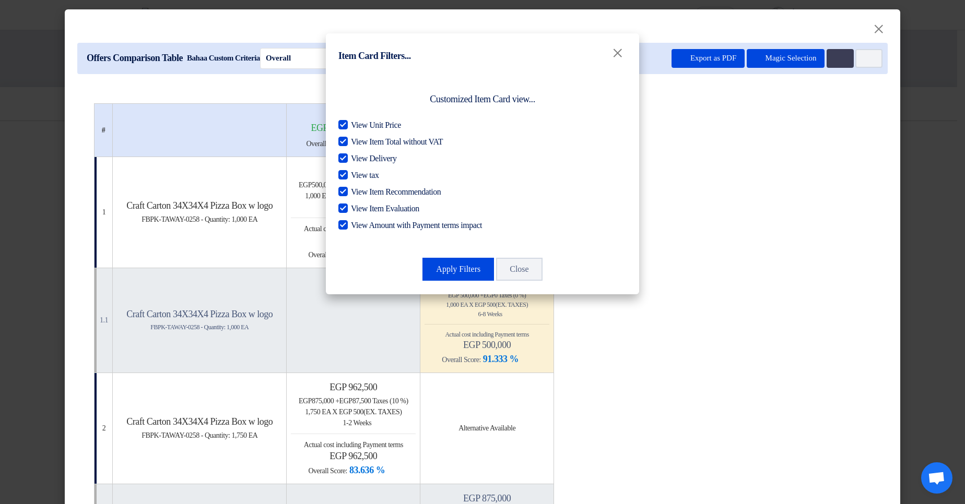
click at [381, 130] on span "View Unit Price" at bounding box center [376, 125] width 50 height 13
click at [358, 126] on input "View Unit Price" at bounding box center [354, 122] width 7 height 7
checkbox input "false"
click at [374, 144] on span "View Item Total without VAT" at bounding box center [397, 142] width 92 height 13
click at [358, 143] on input "View Item Total without VAT" at bounding box center [354, 139] width 7 height 7
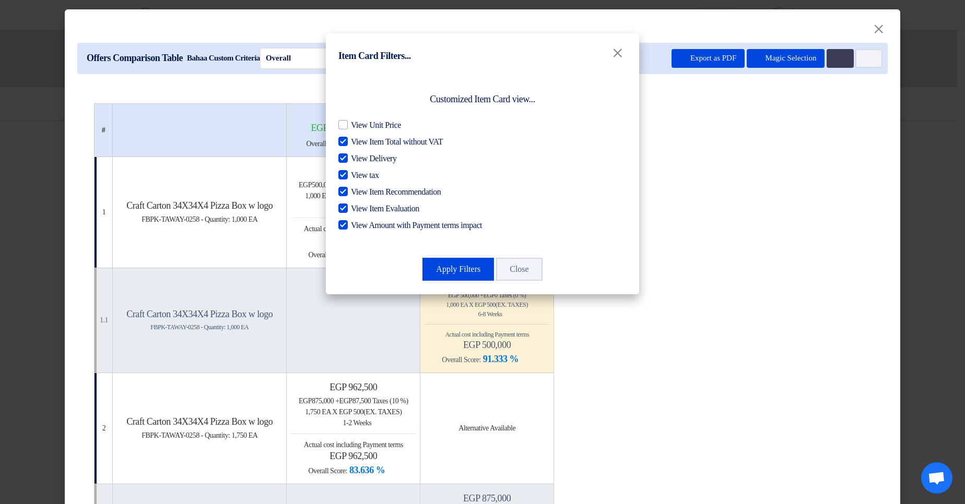
checkbox input "false"
click at [361, 156] on span "View Delivery" at bounding box center [373, 158] width 45 height 13
click at [358, 156] on input "View Delivery" at bounding box center [354, 155] width 7 height 7
checkbox input "false"
click at [359, 172] on span "View tax" at bounding box center [365, 175] width 28 height 13
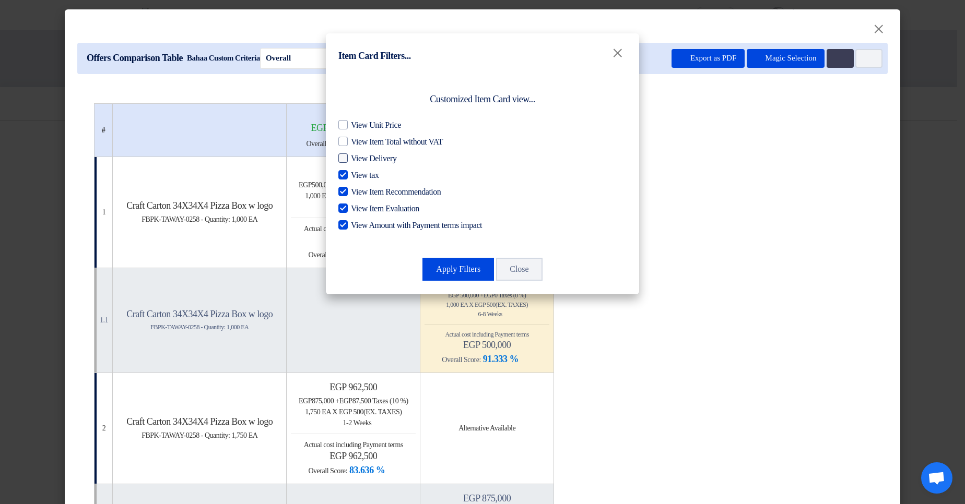
click at [358, 172] on input "View tax" at bounding box center [354, 172] width 7 height 7
checkbox input "false"
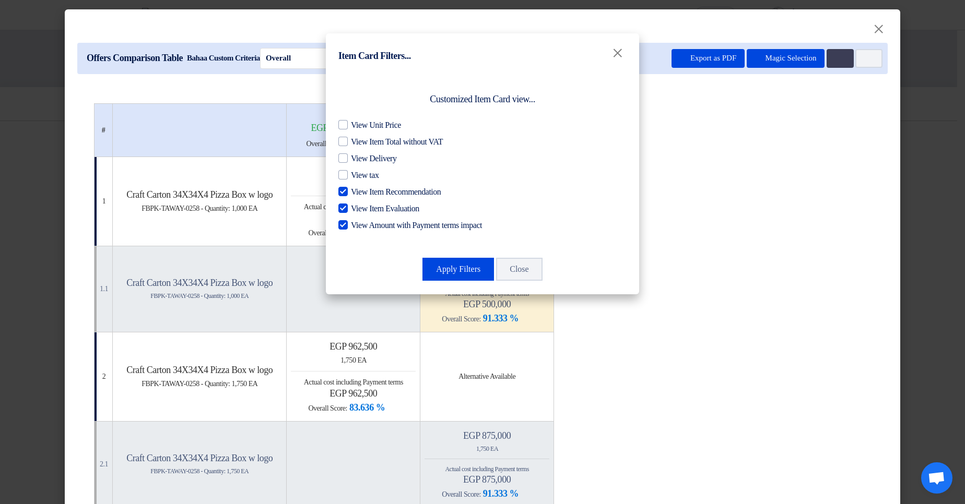
click at [367, 189] on span "View Item Recommendation" at bounding box center [396, 192] width 90 height 13
click at [358, 189] on input "View Item Recommendation" at bounding box center [354, 189] width 7 height 7
checkbox input "false"
click at [363, 206] on span "View Item Evaluation" at bounding box center [385, 209] width 68 height 13
click at [358, 206] on input "View Item Evaluation" at bounding box center [354, 206] width 7 height 7
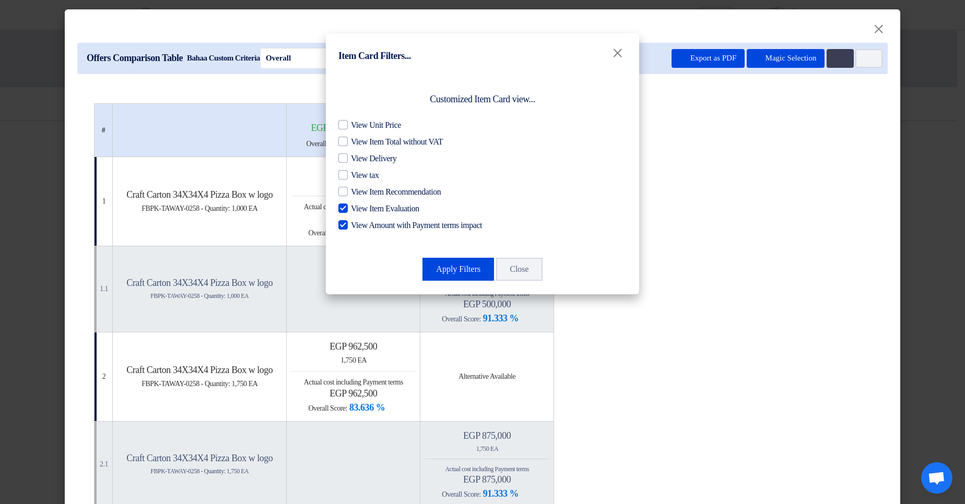
checkbox input "false"
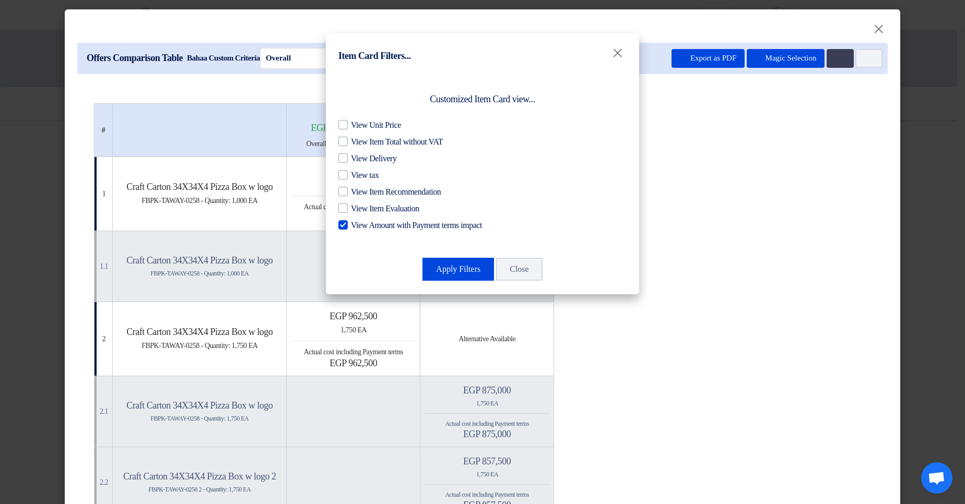
click at [375, 229] on span "View Amount with Payment terms impact" at bounding box center [416, 225] width 131 height 13
click at [358, 226] on input "View Amount with Payment terms impact" at bounding box center [354, 222] width 7 height 7
checkbox input "false"
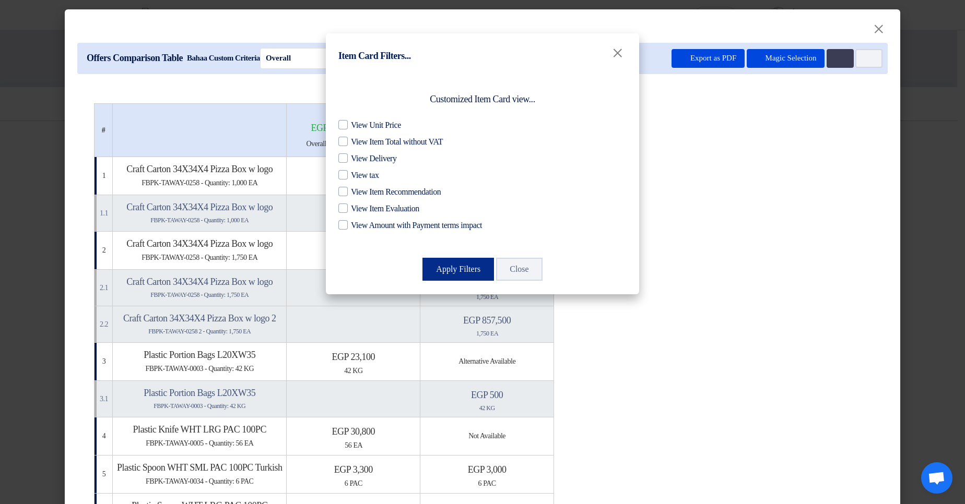
click at [450, 272] on button "Apply Filters" at bounding box center [458, 269] width 72 height 23
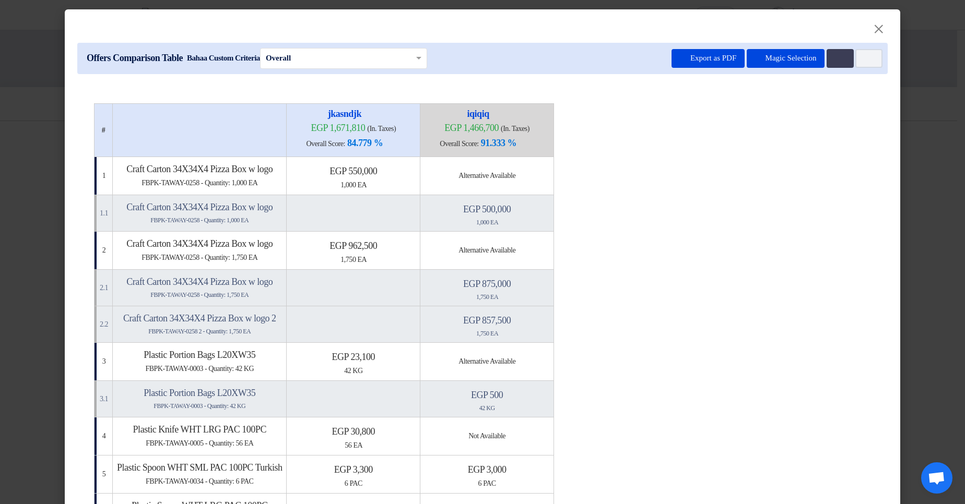
click at [731, 250] on table "# jkasndjk egp 1,671,810 (In. Taxes) Overall Score: 84.779 % iqiqiq" at bounding box center [482, 500] width 777 height 795
click at [405, 184] on div "1,000 EA" at bounding box center [353, 185] width 125 height 11
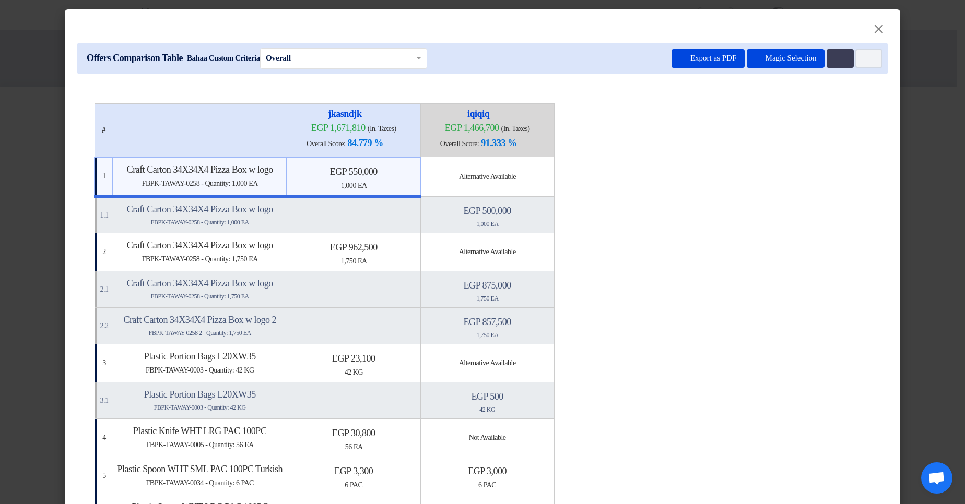
click at [489, 227] on span "1,000" at bounding box center [482, 223] width 13 height 7
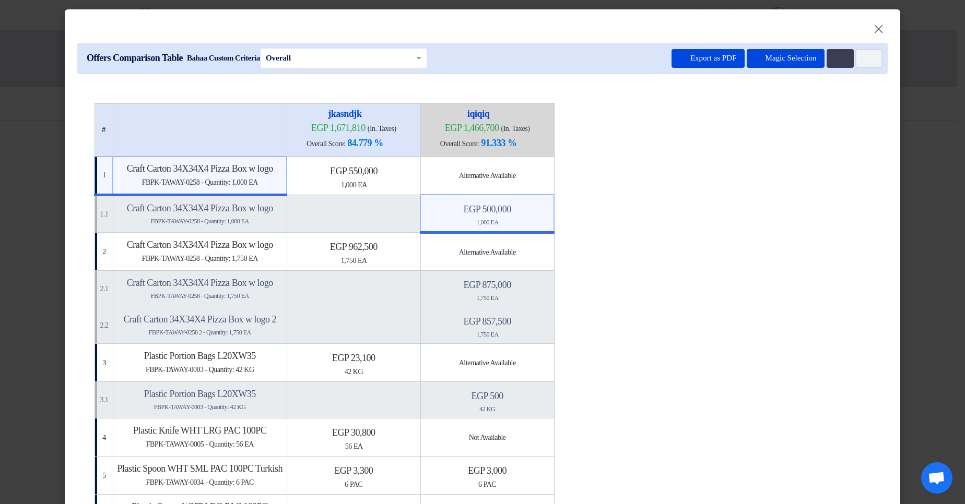
click at [356, 258] on span "1,750" at bounding box center [348, 261] width 15 height 8
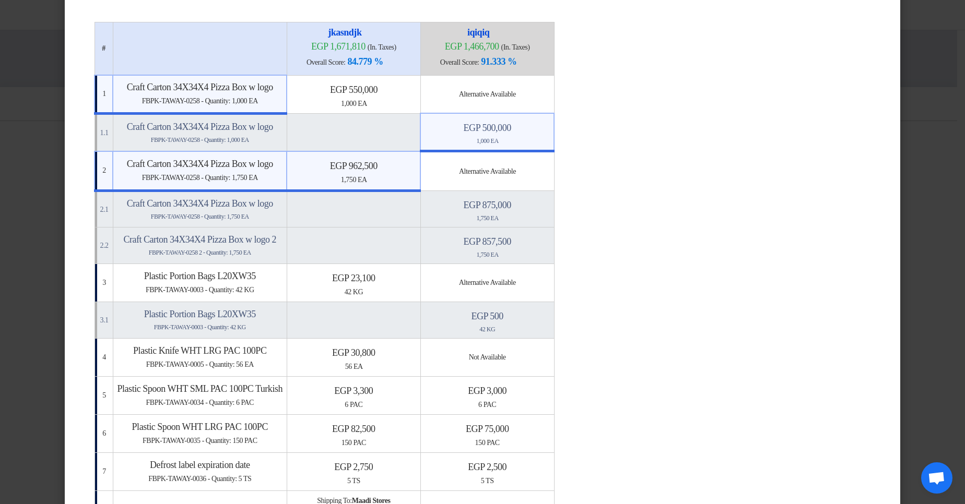
scroll to position [0, 0]
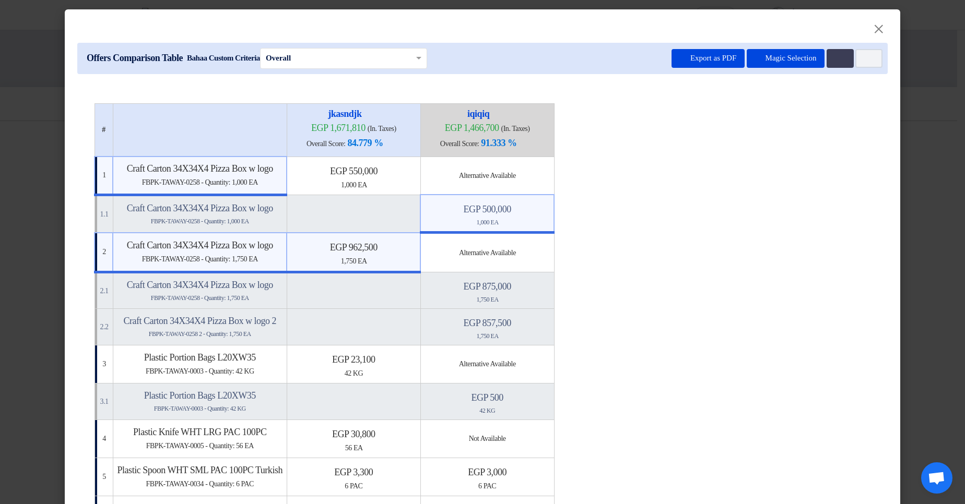
click at [780, 200] on table "# jkasndjk egp 1,671,810 (In. Taxes) Overall Score: 84.779 % iqiqiq" at bounding box center [482, 507] width 777 height 809
click at [530, 211] on h4 "egp 500,000" at bounding box center [487, 209] width 124 height 11
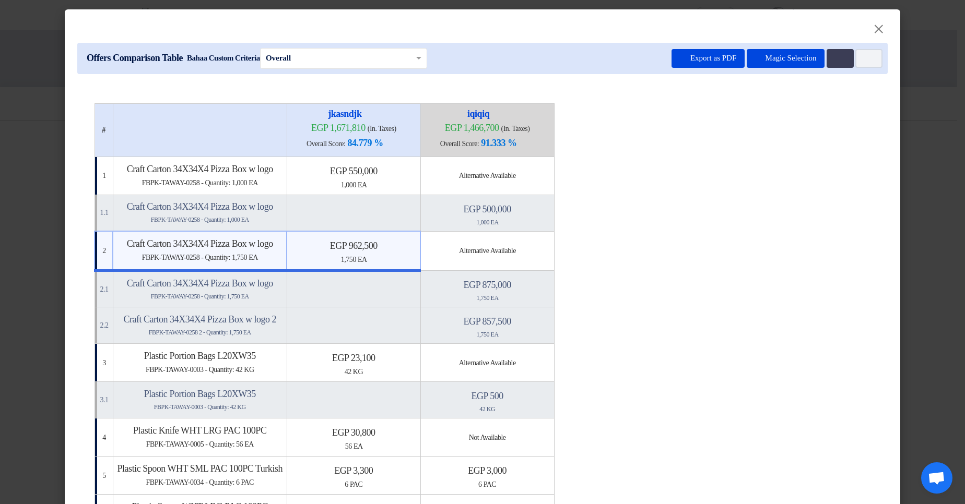
click at [416, 245] on h4 "egp 962,500" at bounding box center [353, 245] width 124 height 11
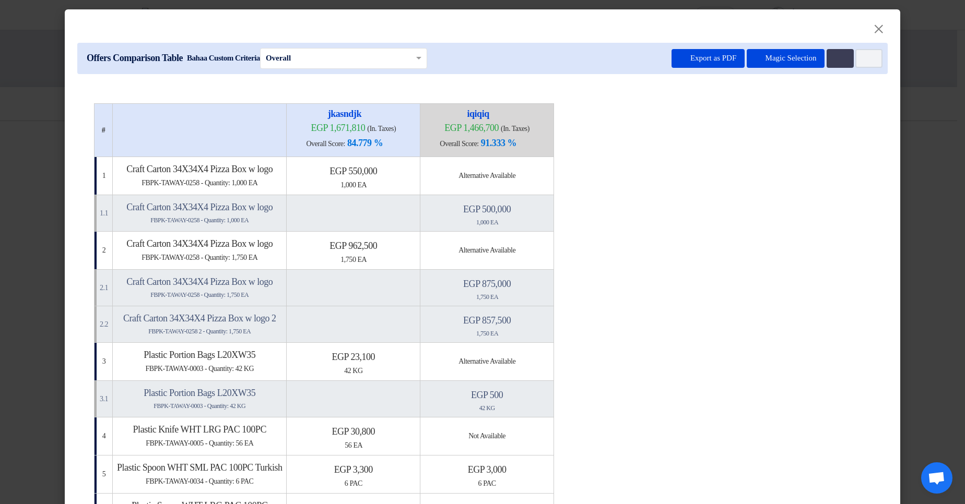
click at [489, 219] on span "1,000" at bounding box center [482, 222] width 13 height 7
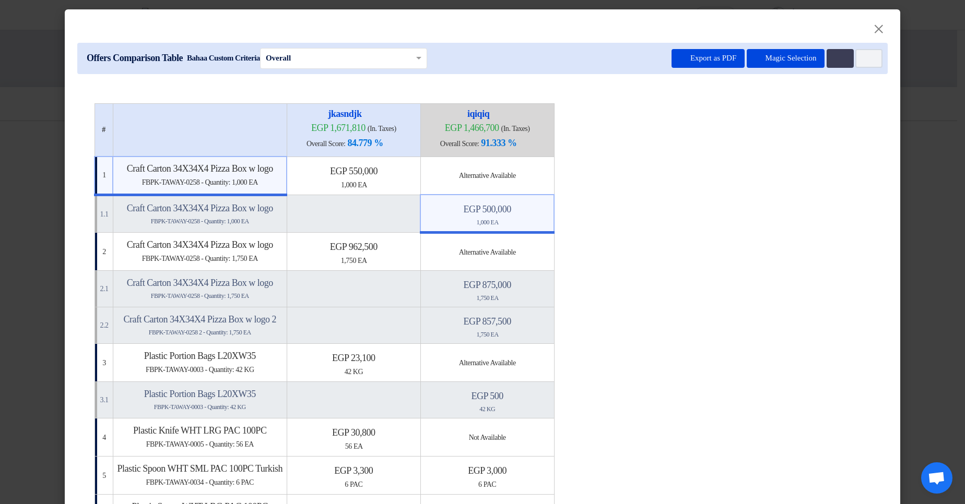
click at [416, 259] on div "1,750 EA" at bounding box center [353, 260] width 125 height 11
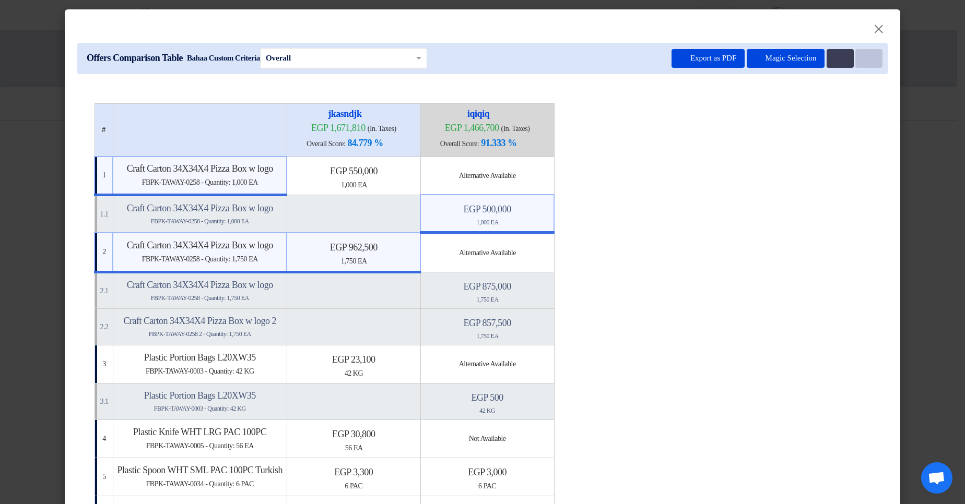
click at [863, 55] on use at bounding box center [863, 55] width 0 height 0
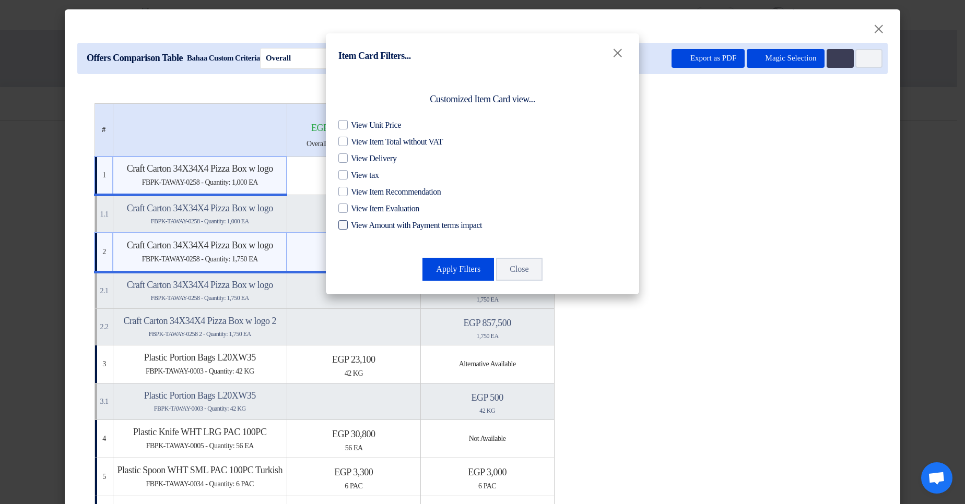
click at [419, 188] on span "View Item Recommendation" at bounding box center [396, 192] width 90 height 13
click at [358, 188] on input "View Item Recommendation" at bounding box center [354, 189] width 7 height 7
checkbox input "true"
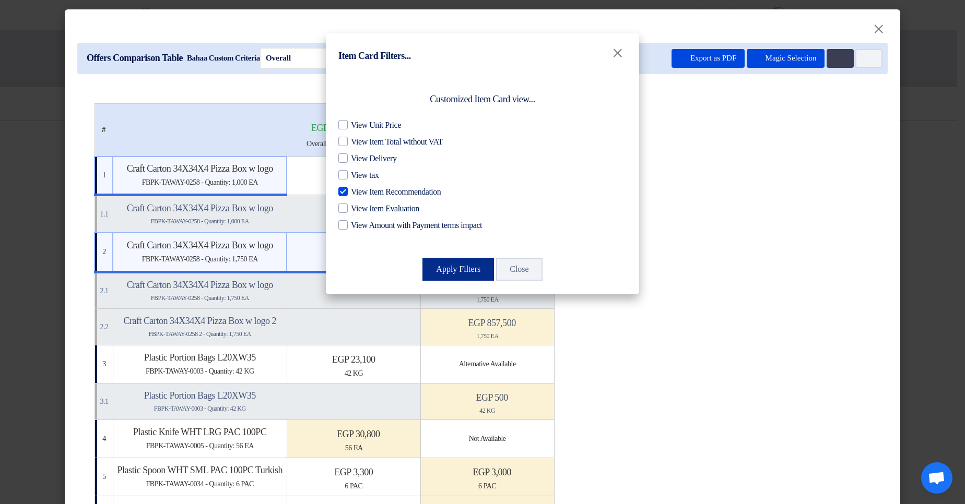
click at [473, 268] on button "Apply Filters" at bounding box center [458, 269] width 72 height 23
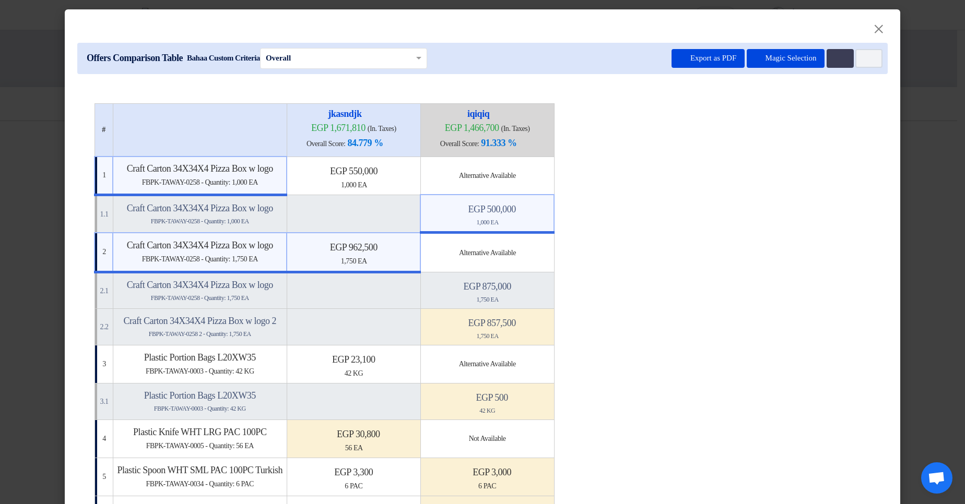
click at [714, 215] on table "# jkasndjk egp 1,671,810 (In. Taxes) Overall Score: 84.779 % iqiqiq" at bounding box center [482, 507] width 777 height 809
click at [778, 58] on button "Magic Selection" at bounding box center [785, 58] width 78 height 19
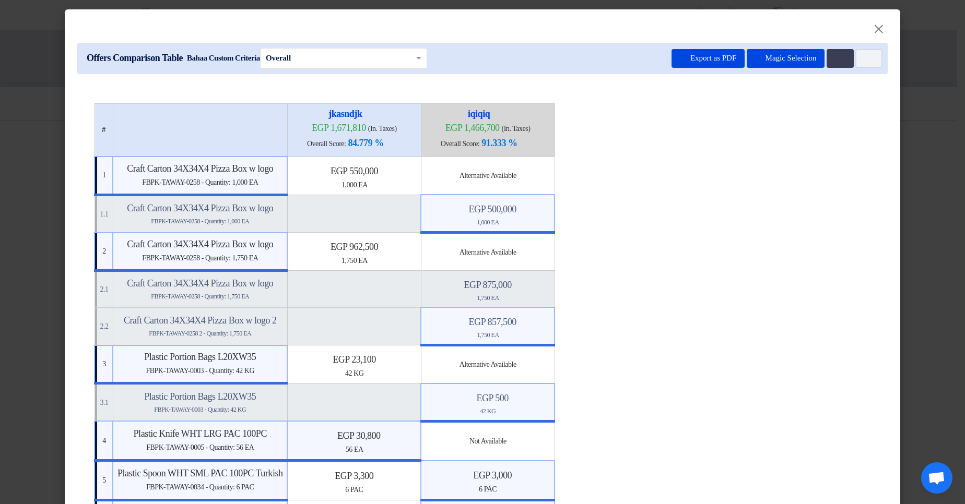
click at [712, 280] on table "# jkasndjk egp 1,671,810 (In. Taxes) Overall Score: 84.779 % iqiqiq" at bounding box center [482, 511] width 777 height 817
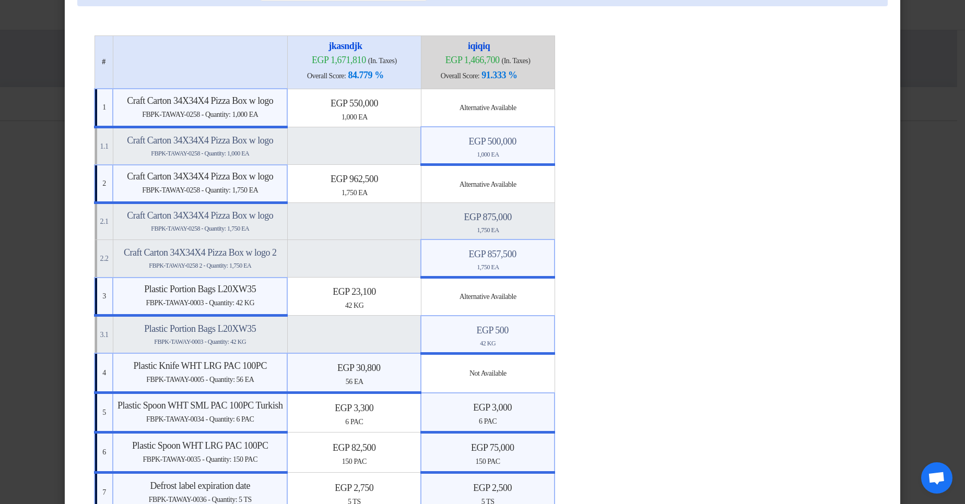
scroll to position [63, 0]
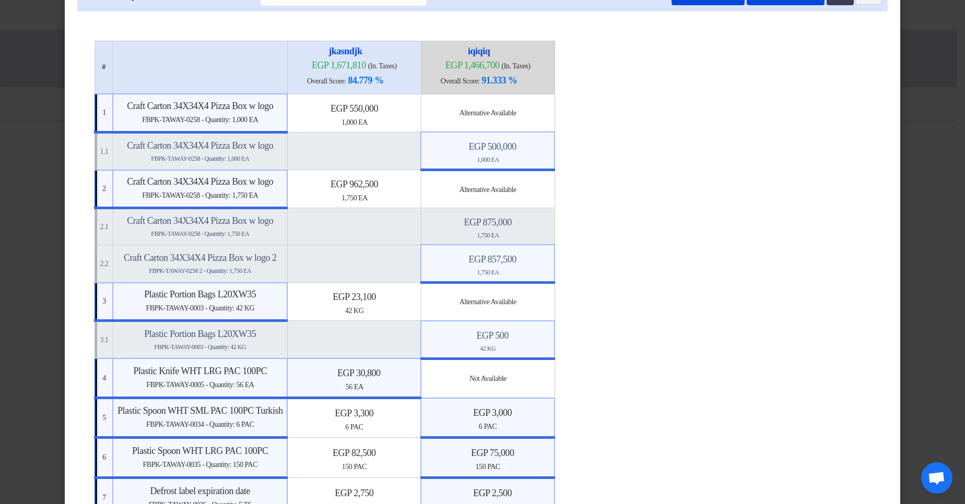
click at [940, 252] on modal-container "× Offers Comparison Table Bahaa Custom Criteria × Overall × Export as PDF Magic…" at bounding box center [482, 252] width 965 height 504
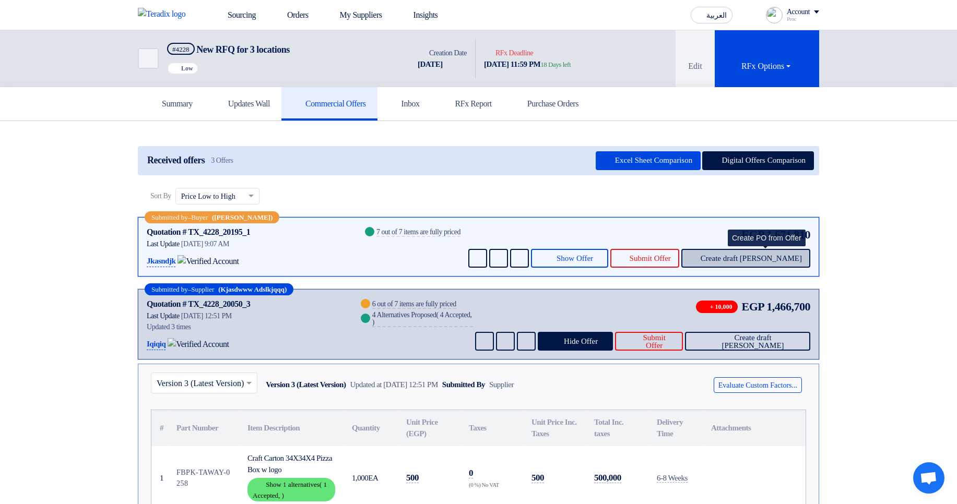
click at [744, 257] on span "Create draft PO" at bounding box center [751, 259] width 101 height 8
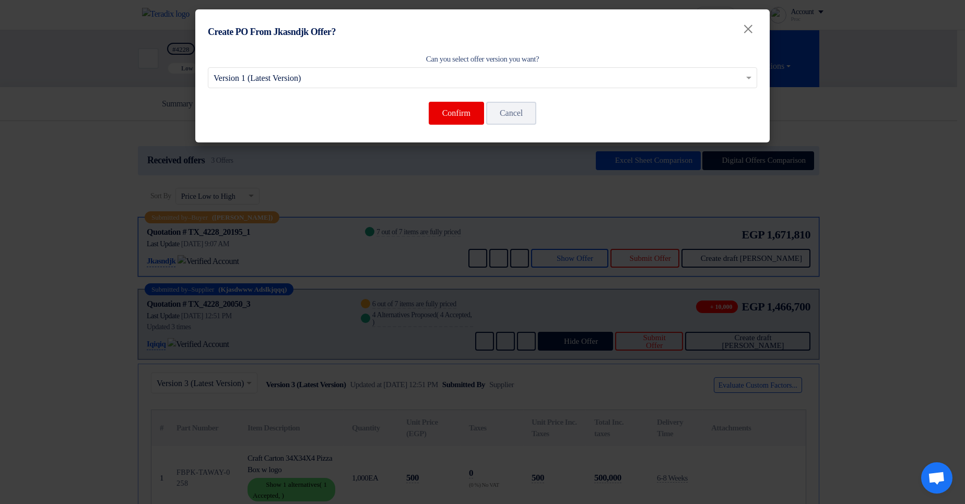
drag, startPoint x: 882, startPoint y: 175, endPoint x: 868, endPoint y: 185, distance: 17.5
click at [880, 180] on modal-container "Create PO From Jkasndjk Offer? × Can you select offer version you want? Select …" at bounding box center [482, 252] width 965 height 504
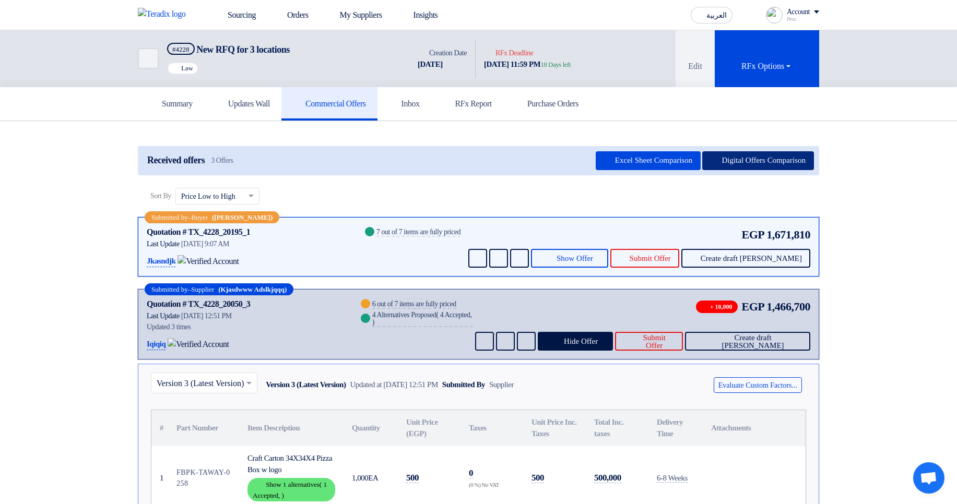
click at [749, 163] on button "Digital Offers Comparison" at bounding box center [758, 160] width 112 height 19
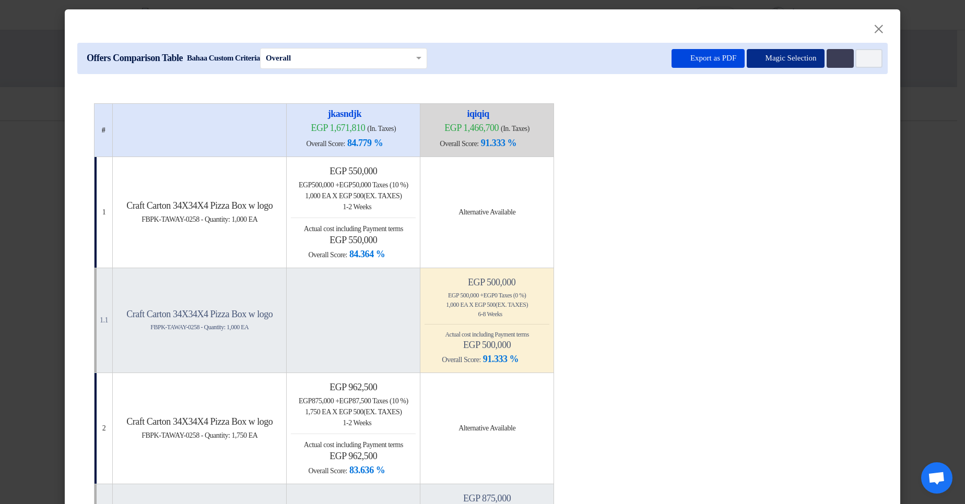
click at [764, 59] on button "Magic Selection" at bounding box center [785, 58] width 78 height 19
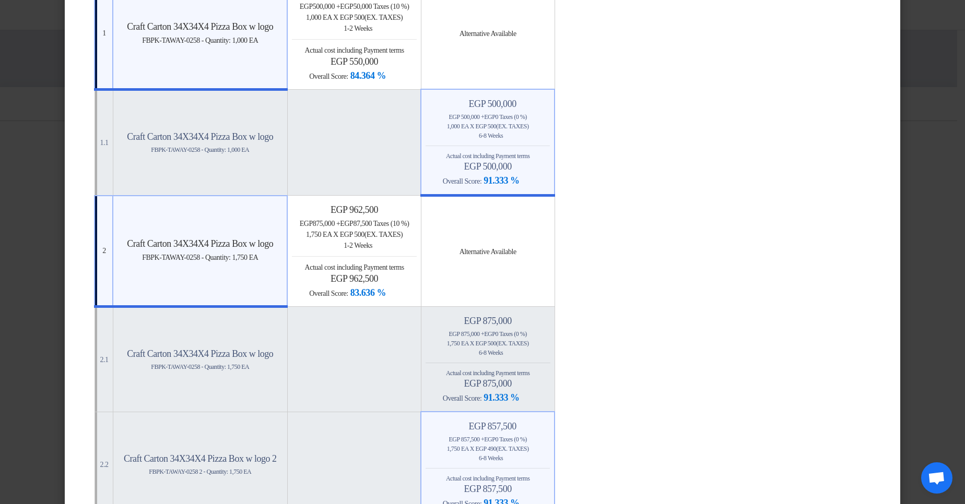
scroll to position [188, 0]
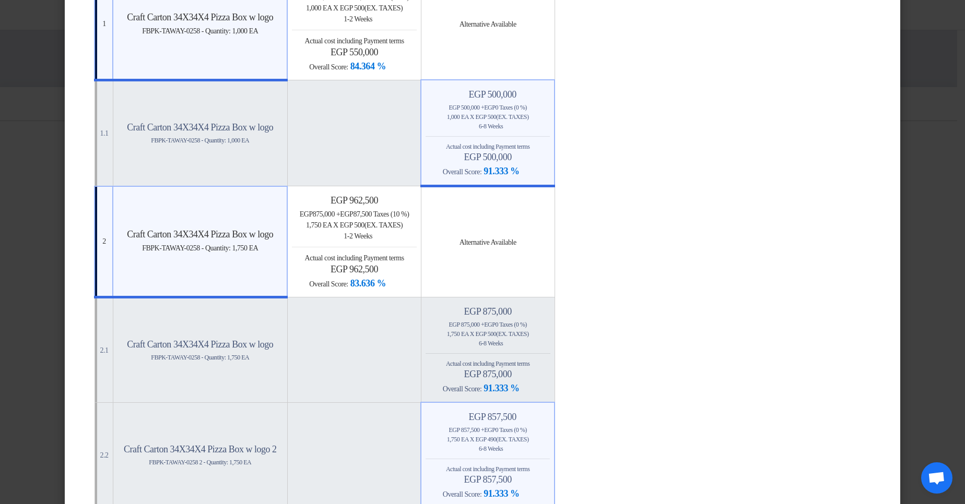
click at [924, 210] on modal-container "× Offers Comparison Table Bahaa Custom Criteria × Overall × Export as PDF Magic…" at bounding box center [482, 252] width 965 height 504
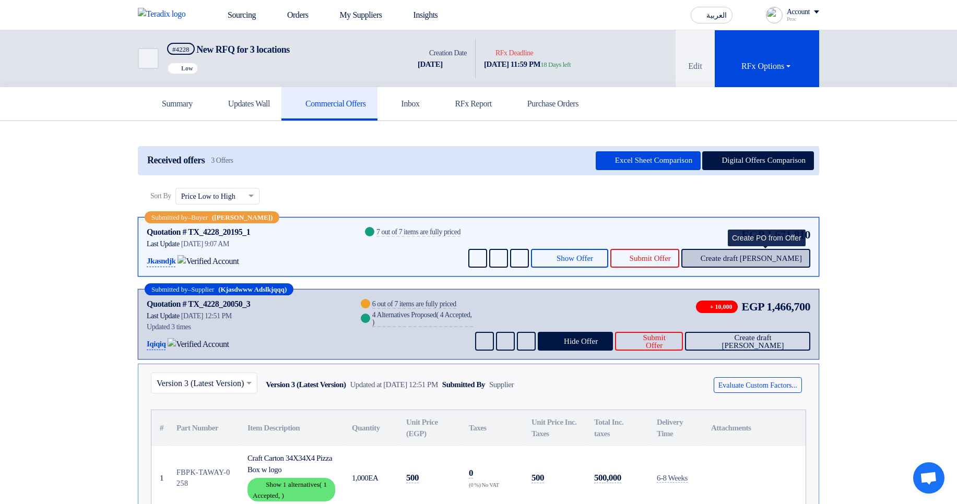
click at [773, 263] on button "Create draft PO" at bounding box center [745, 258] width 129 height 19
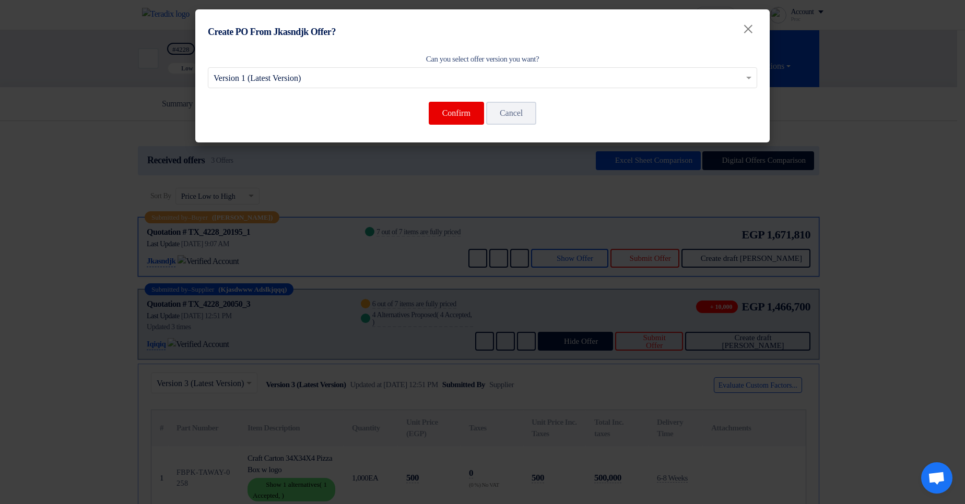
click at [929, 123] on modal-container "Create PO From Jkasndjk Offer? × Can you select offer version you want? Select …" at bounding box center [482, 252] width 965 height 504
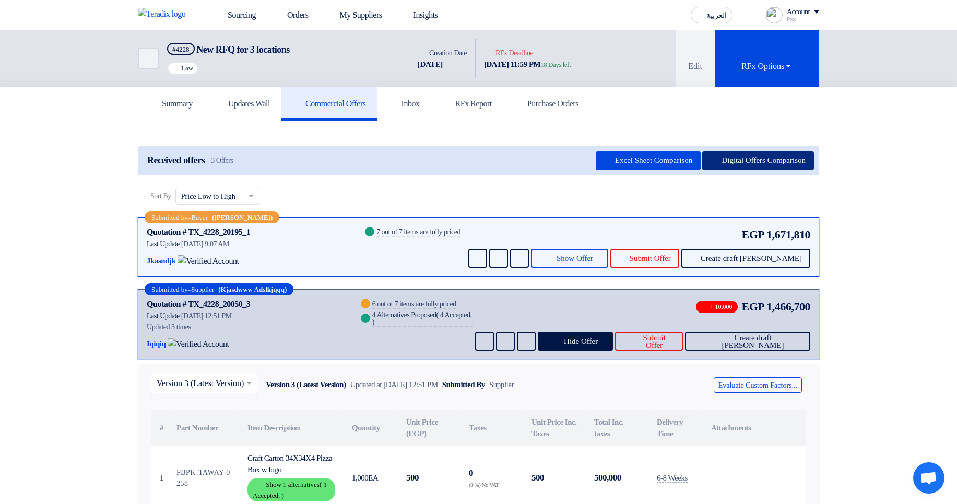
click at [769, 160] on button "Digital Offers Comparison" at bounding box center [758, 160] width 112 height 19
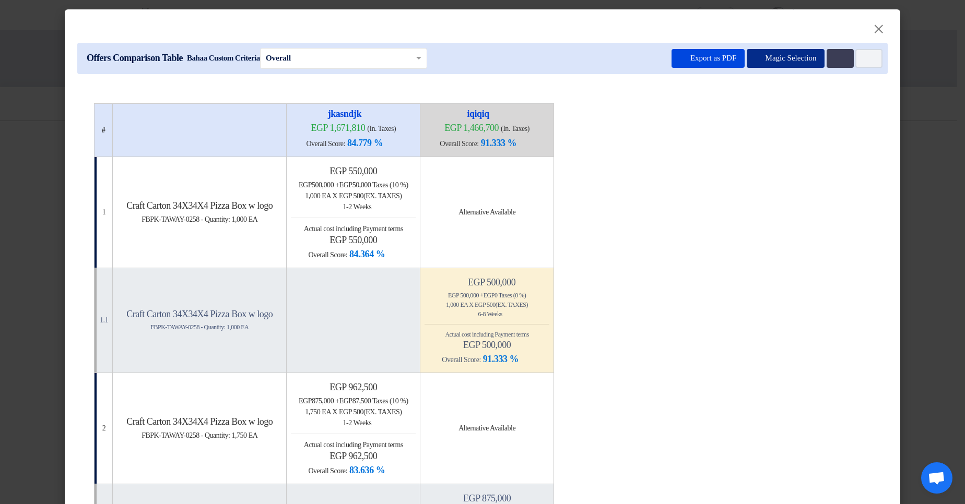
click at [793, 57] on button "Magic Selection" at bounding box center [785, 58] width 78 height 19
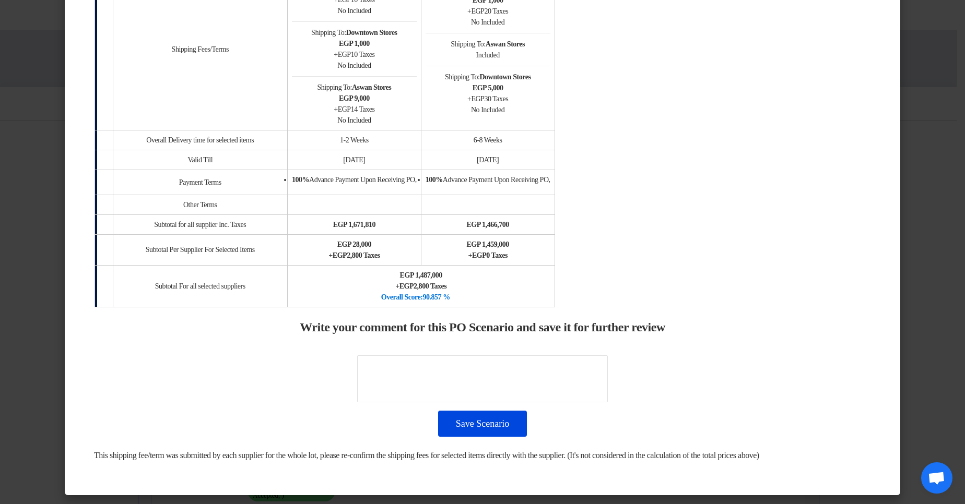
scroll to position [1410, 0]
click at [525, 367] on textarea at bounding box center [482, 378] width 251 height 47
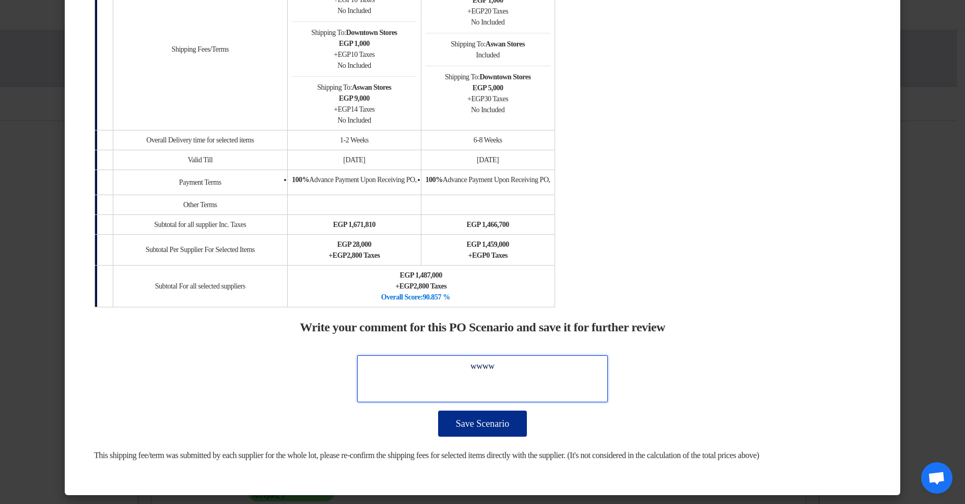
type textarea "wwww"
click at [484, 414] on button "Save Scenario" at bounding box center [482, 424] width 89 height 26
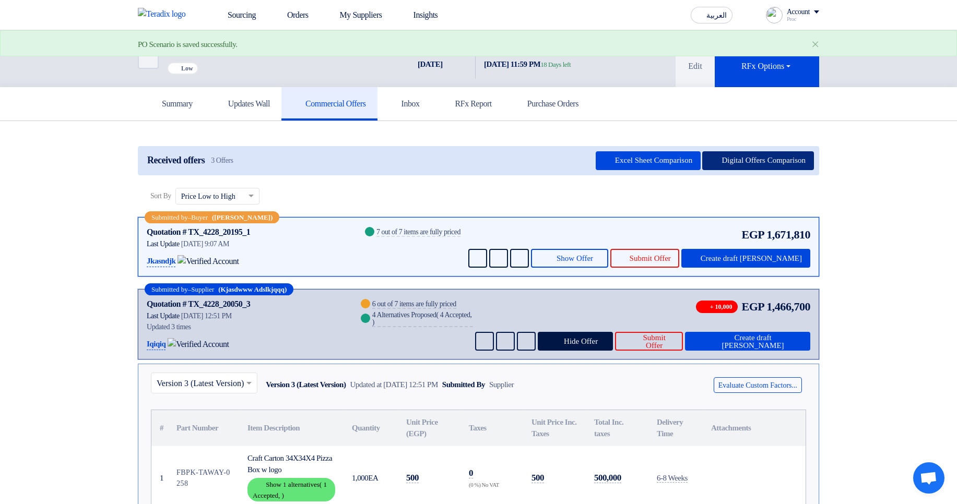
click at [762, 167] on button "Digital Offers Comparison" at bounding box center [758, 160] width 112 height 19
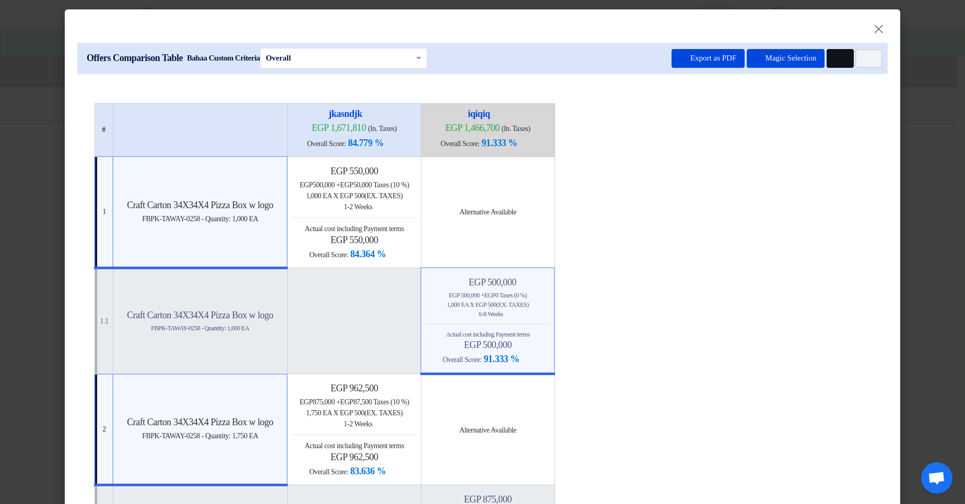
click at [840, 63] on button "Multi Tenant Preferences" at bounding box center [839, 58] width 27 height 19
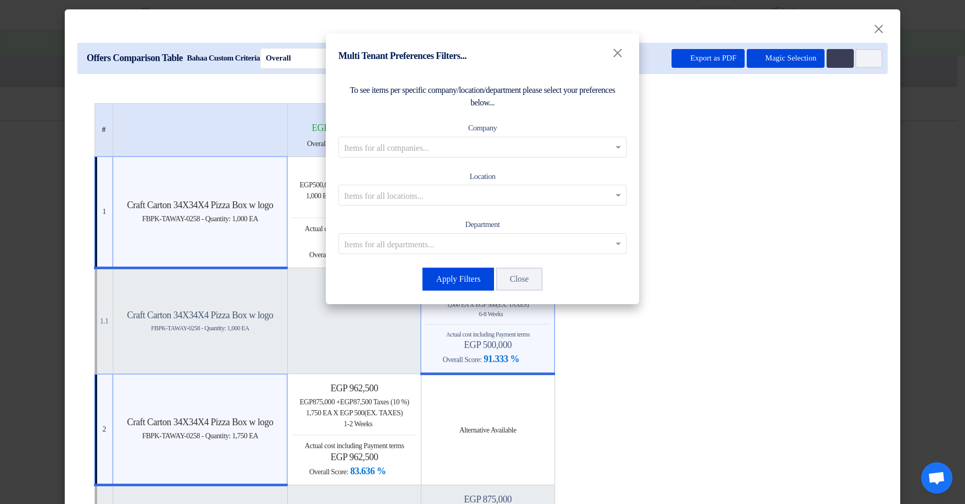
click at [727, 193] on modal-container "Multi Tenant Preferences Filters... × To see items per specific company/locatio…" at bounding box center [482, 252] width 965 height 504
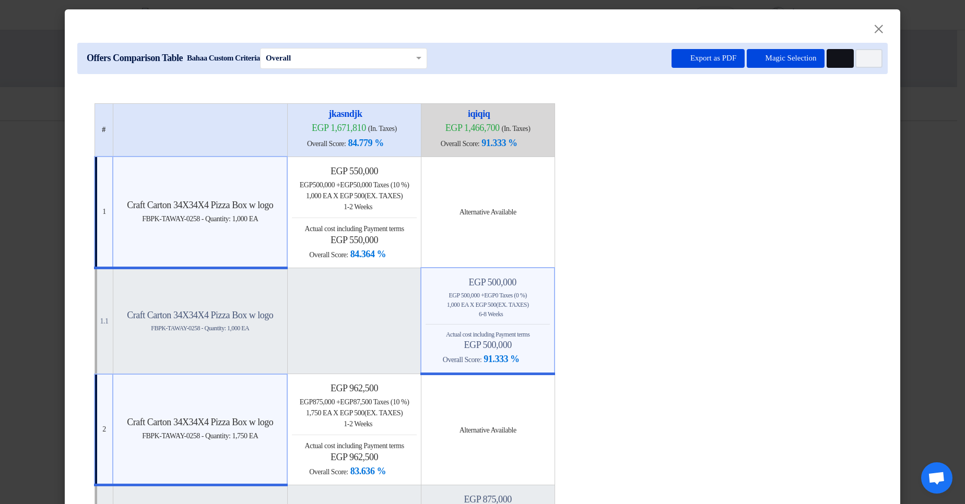
click at [836, 58] on icon "Multi Tenant Preferences" at bounding box center [839, 59] width 8 height 8
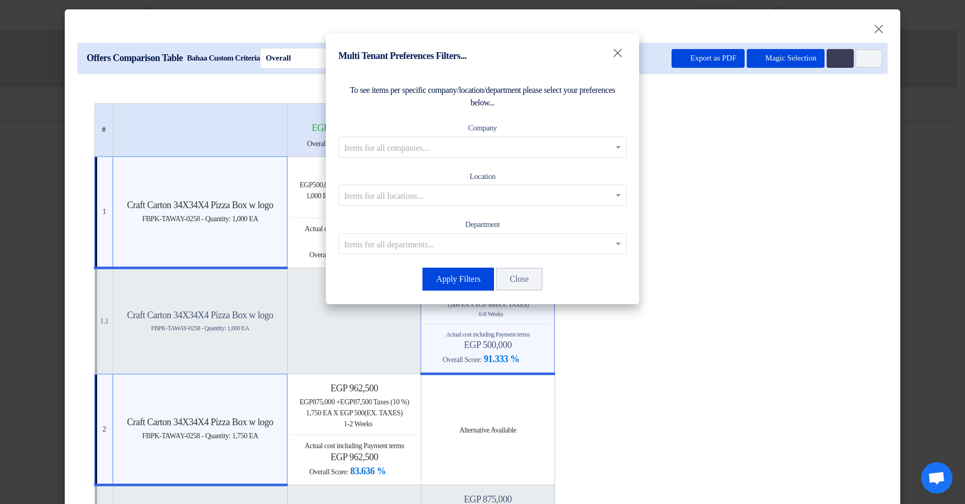
click at [549, 141] on input "text" at bounding box center [477, 146] width 266 height 17
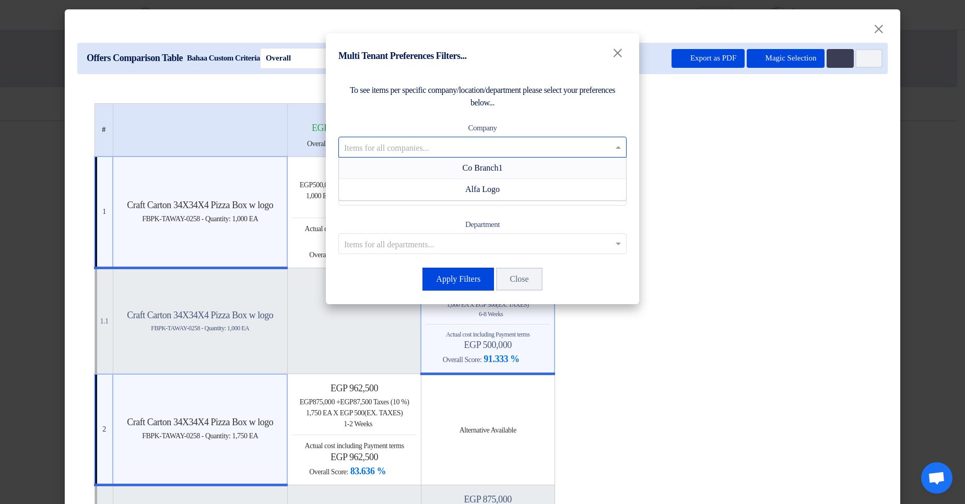
click at [508, 167] on div "Co Branch1" at bounding box center [482, 168] width 287 height 21
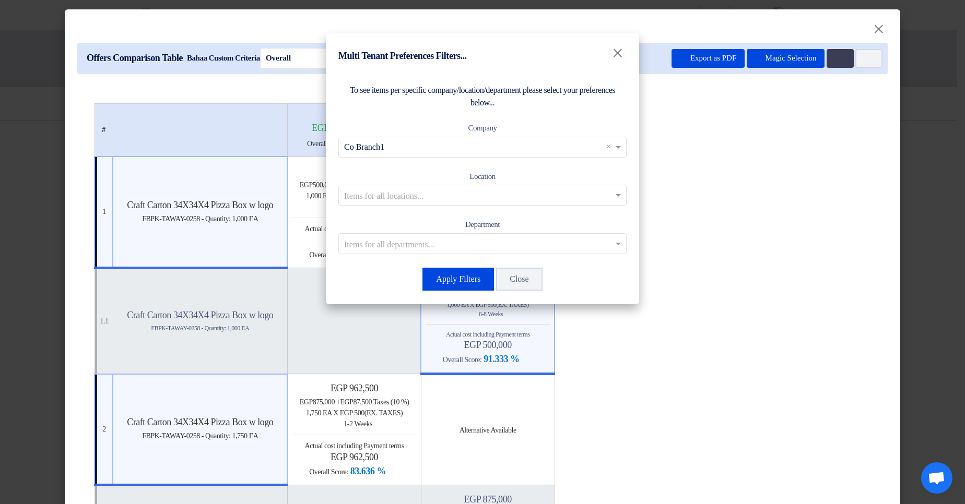
click at [483, 197] on input "text" at bounding box center [477, 195] width 266 height 17
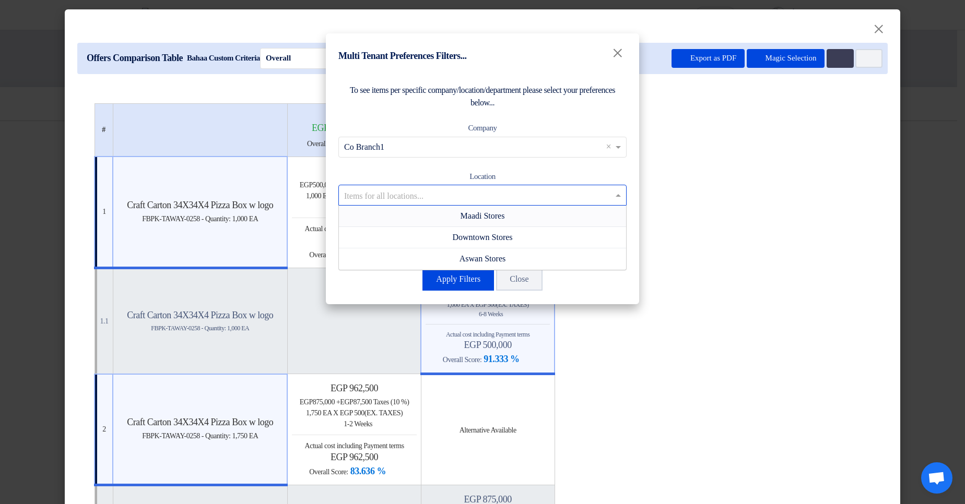
click at [485, 217] on span "Maadi Stores" at bounding box center [482, 215] width 44 height 9
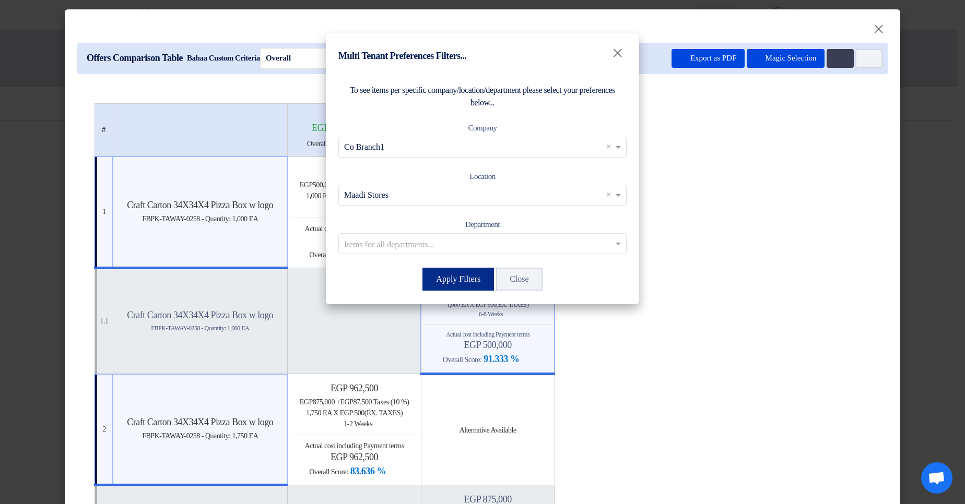
drag, startPoint x: 468, startPoint y: 274, endPoint x: 523, endPoint y: 274, distance: 54.3
click at [468, 274] on button "Apply Filters" at bounding box center [458, 279] width 72 height 23
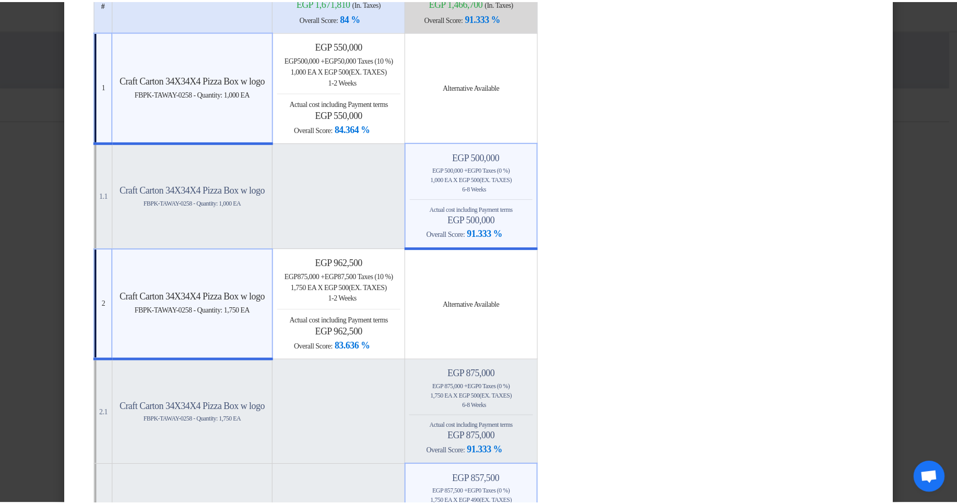
scroll to position [0, 0]
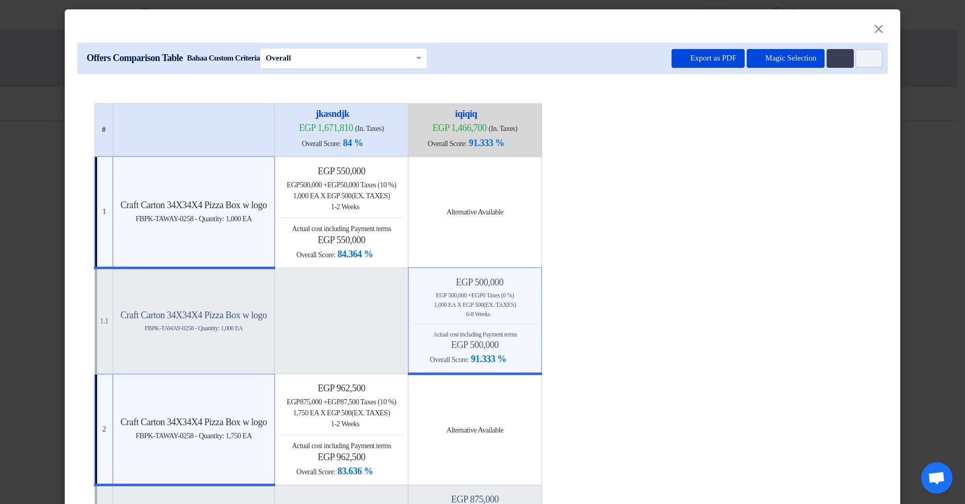
click at [945, 84] on modal-container "× Offers Comparison Table Bahaa Custom Criteria × Overall × Export as PDF Magic…" at bounding box center [482, 252] width 965 height 504
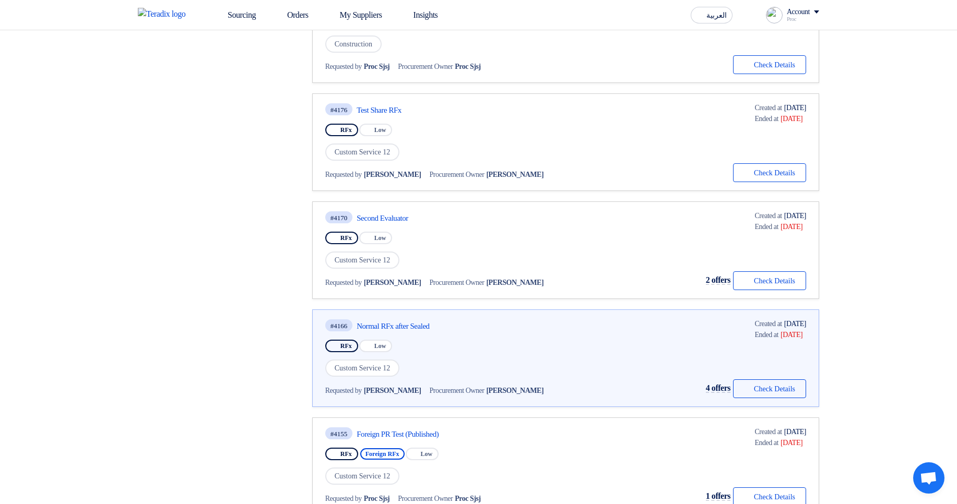
scroll to position [689, 0]
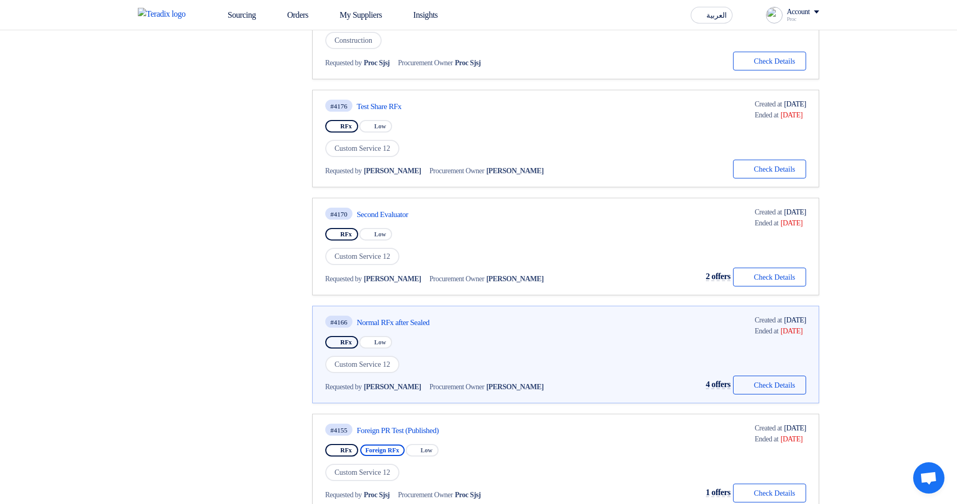
click at [412, 327] on div "#4166 Normal RFx after Sealed" at bounding box center [440, 322] width 230 height 14
click at [409, 323] on link "Normal RFx after Sealed" at bounding box center [455, 322] width 196 height 9
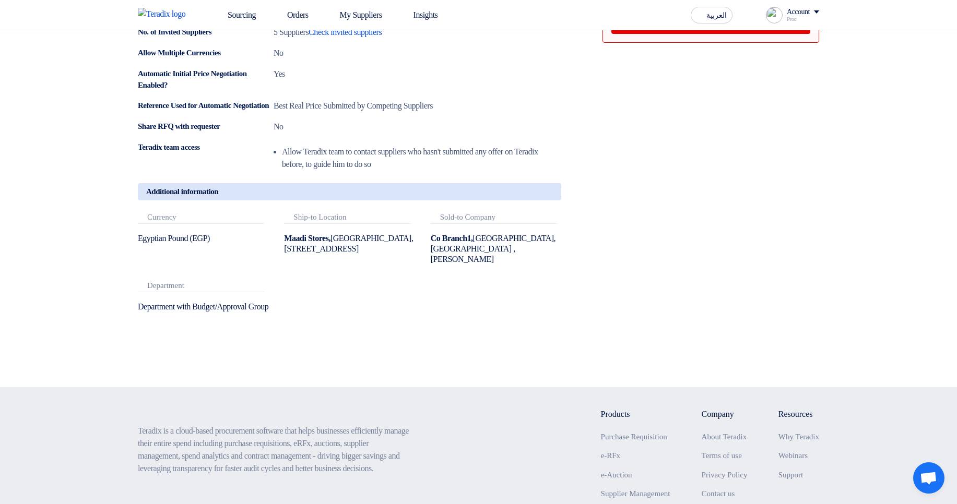
scroll to position [626, 0]
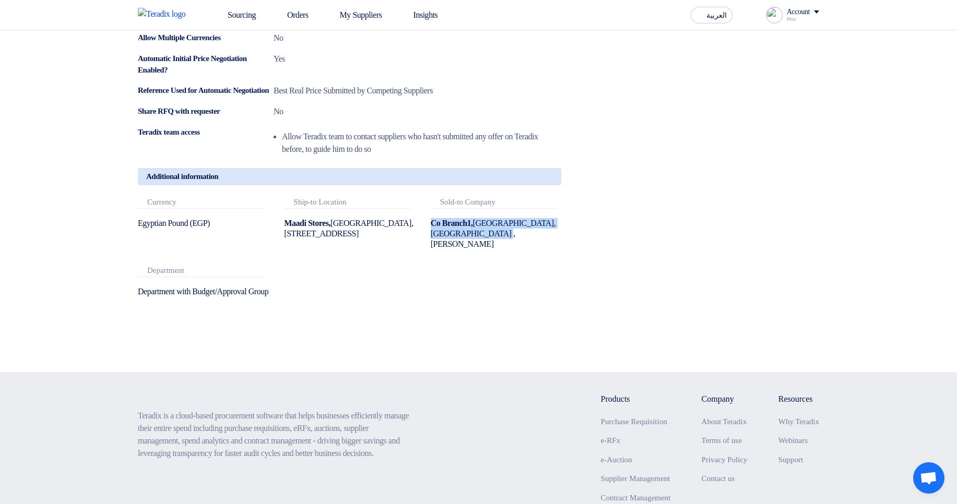
drag, startPoint x: 432, startPoint y: 242, endPoint x: 539, endPoint y: 260, distance: 109.1
click at [539, 260] on div "Attachments Currency Egyptian Pound (EGP) Attachments Ship-to Location [STREET_…" at bounding box center [349, 256] width 439 height 116
click at [539, 250] on div "Co Branch1, [GEOGRAPHIC_DATA], [GEOGRAPHIC_DATA] ,[PERSON_NAME]" at bounding box center [496, 233] width 130 height 31
drag, startPoint x: 430, startPoint y: 244, endPoint x: 491, endPoint y: 263, distance: 64.1
click at [487, 263] on div "Attachments Currency Egyptian Pound (EGP) Attachments Ship-to Location [STREET_…" at bounding box center [349, 256] width 439 height 116
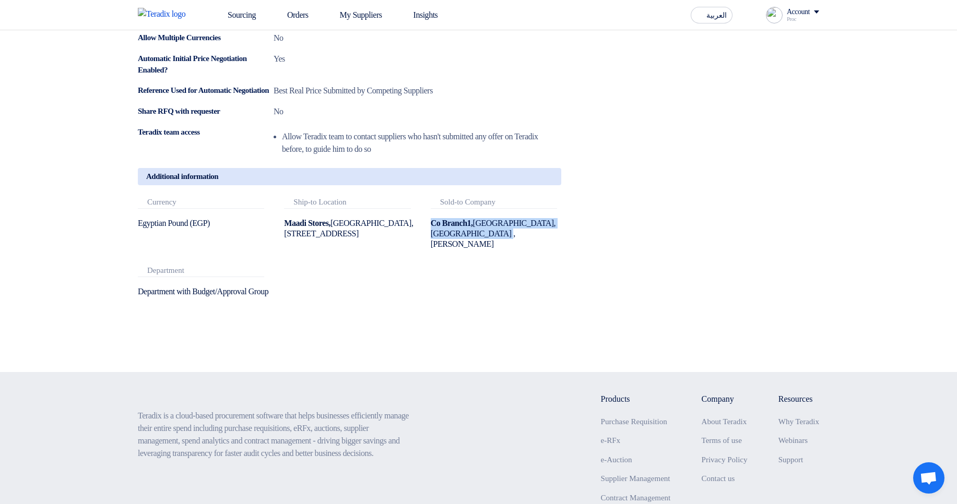
click at [521, 250] on div "Co Branch1, [GEOGRAPHIC_DATA], [GEOGRAPHIC_DATA] ,[PERSON_NAME]" at bounding box center [496, 233] width 130 height 31
drag, startPoint x: 432, startPoint y: 243, endPoint x: 500, endPoint y: 259, distance: 69.9
click at [500, 250] on div "Co Branch1, [GEOGRAPHIC_DATA], [GEOGRAPHIC_DATA] ,[PERSON_NAME]" at bounding box center [496, 233] width 130 height 31
drag, startPoint x: 425, startPoint y: 245, endPoint x: 511, endPoint y: 263, distance: 87.4
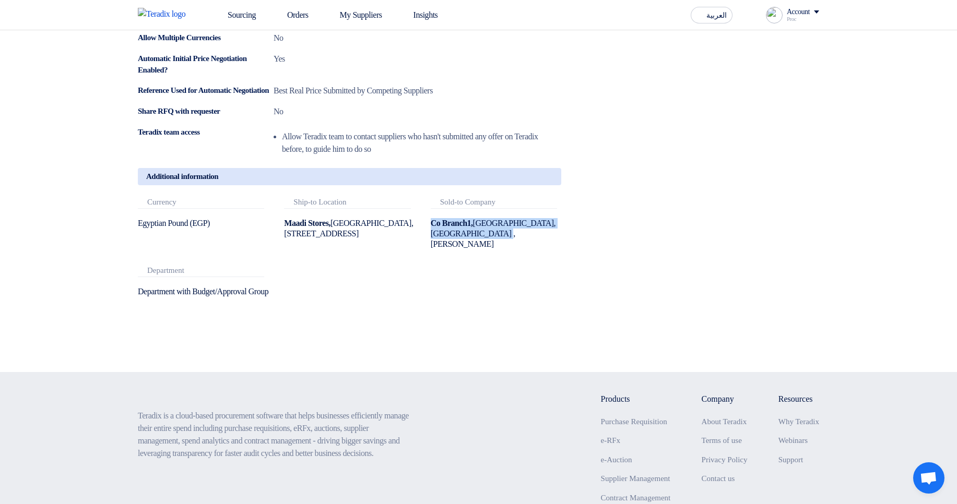
click at [511, 263] on div "Attachments Currency Egyptian Pound (EGP) Attachments Ship-to Location [STREET_…" at bounding box center [349, 256] width 439 height 116
click at [439, 228] on b "Co Branch1," at bounding box center [452, 223] width 42 height 9
click at [434, 228] on b "Co Branch1," at bounding box center [452, 223] width 42 height 9
drag, startPoint x: 434, startPoint y: 244, endPoint x: 456, endPoint y: 242, distance: 22.5
click at [456, 228] on b "Co Branch1," at bounding box center [452, 223] width 42 height 9
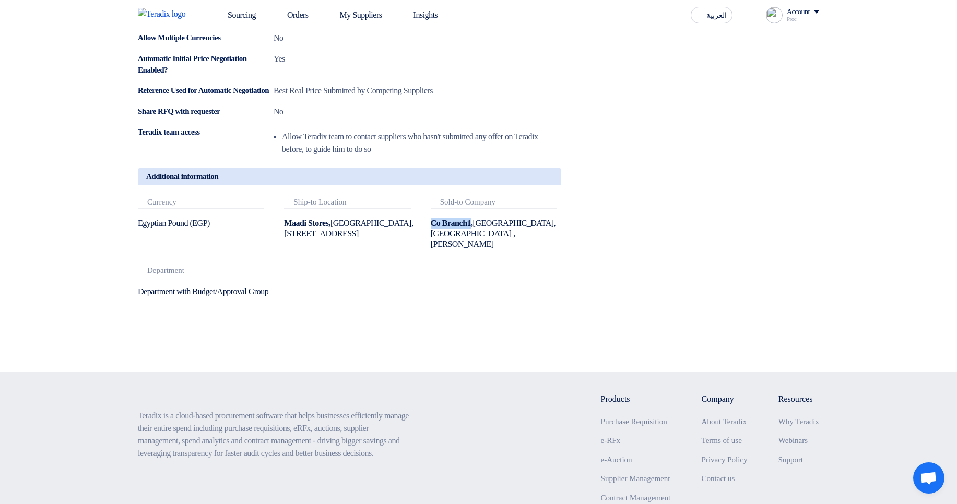
click at [456, 228] on b "Co Branch1," at bounding box center [452, 223] width 42 height 9
drag, startPoint x: 462, startPoint y: 250, endPoint x: 493, endPoint y: 268, distance: 36.0
click at [493, 268] on div "Attachments Currency Egyptian Pound (EGP) Attachments Ship-to Location Maadi St…" at bounding box center [349, 256] width 439 height 116
drag, startPoint x: 455, startPoint y: 247, endPoint x: 493, endPoint y: 249, distance: 38.1
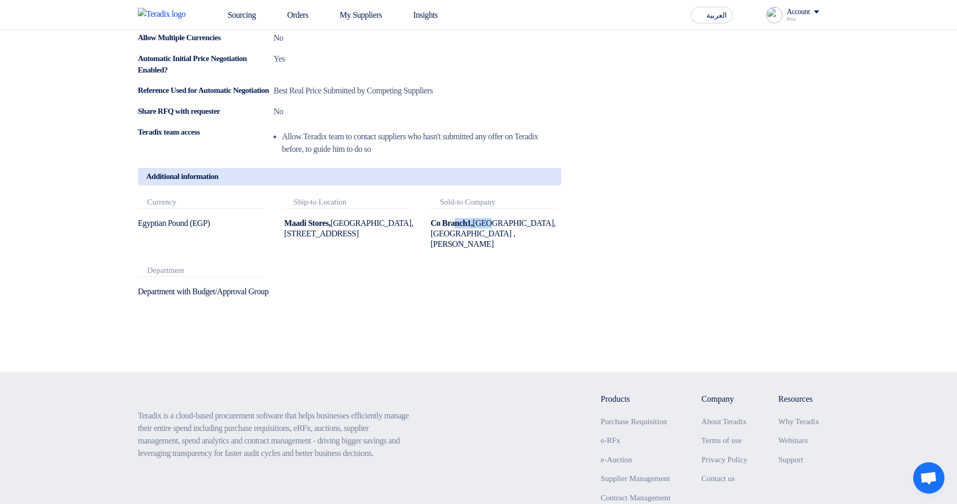
click at [493, 249] on div "Co Branch1, القاهرة, Egypt ,SHSHSH Hamda" at bounding box center [496, 233] width 130 height 31
click at [493, 250] on div "Co Branch1, القاهرة, Egypt ,SHSHSH Hamda" at bounding box center [496, 233] width 130 height 31
click at [542, 187] on icon at bounding box center [546, 180] width 13 height 13
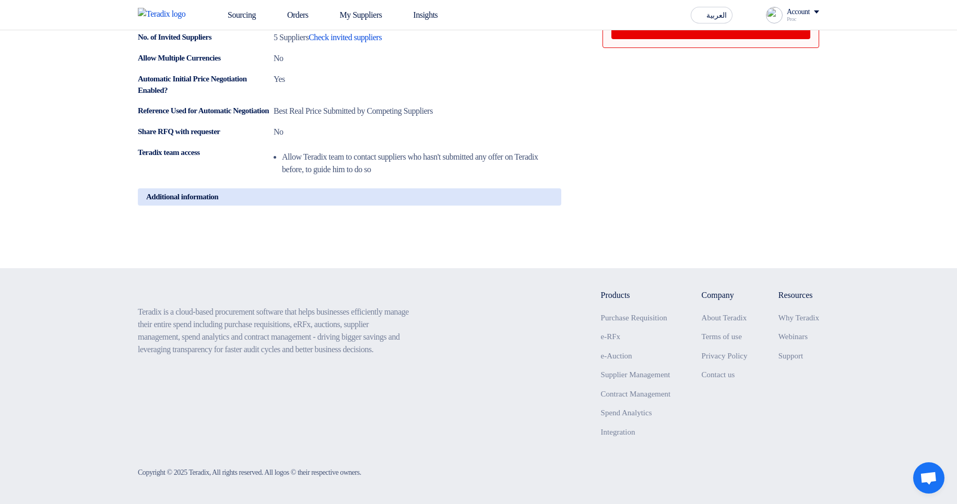
click at [542, 201] on icon at bounding box center [546, 201] width 13 height 13
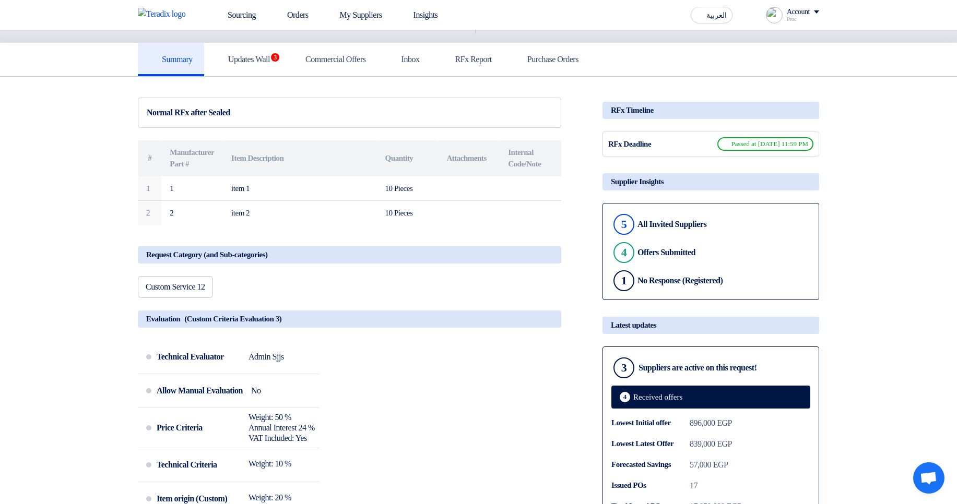
scroll to position [0, 0]
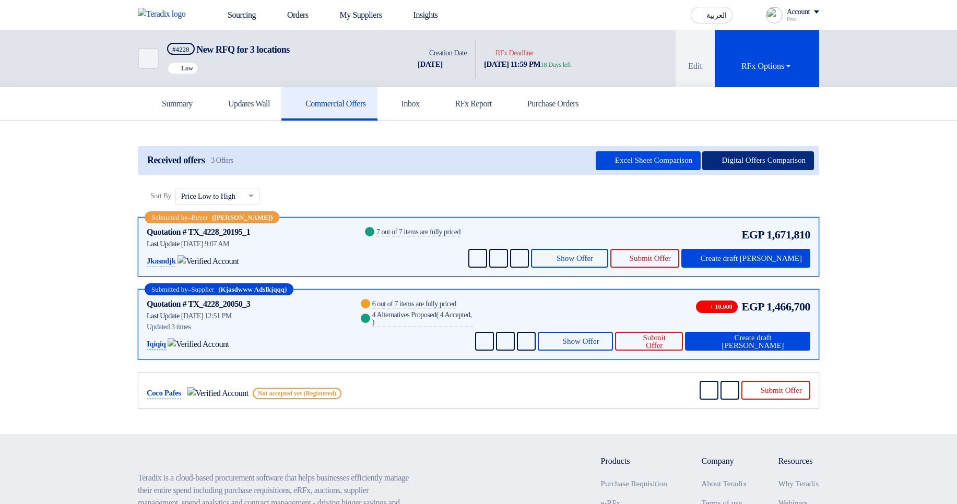
click at [772, 165] on button "Digital Offers Comparison" at bounding box center [758, 160] width 112 height 19
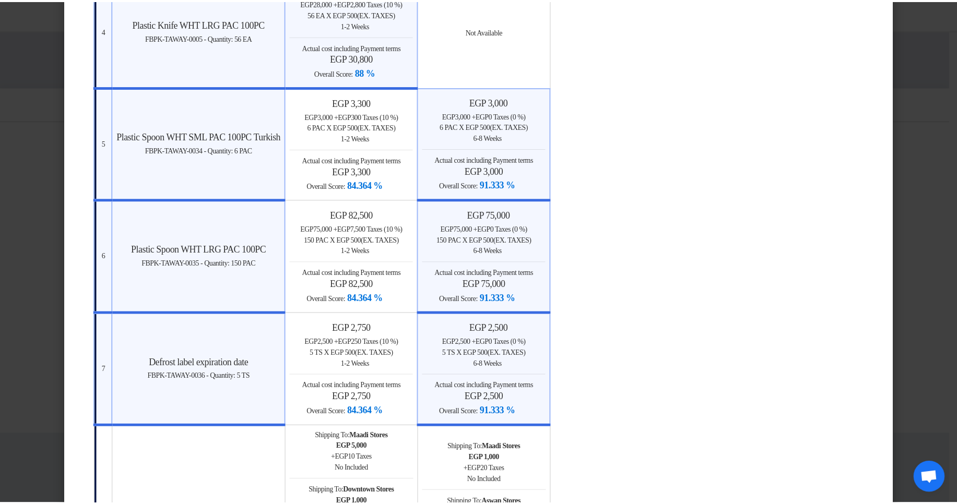
scroll to position [877, 0]
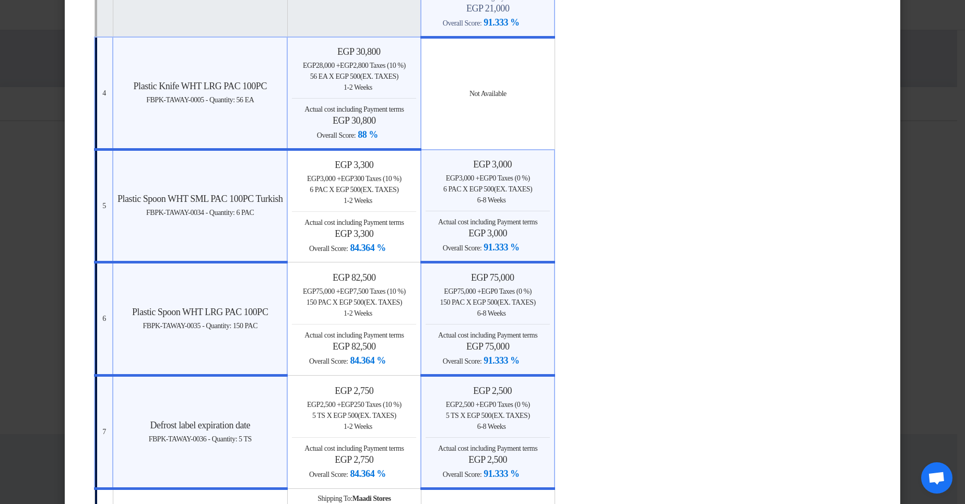
click at [784, 192] on table "# [GEOGRAPHIC_DATA] egp 1,671,810 (In. Taxes) Overall Score: 84.779 % iqiqiq" at bounding box center [482, 27] width 777 height 1602
click at [947, 169] on modal-container "× Offers Comparison Table Bahaa Custom Criteria × Overall × Export as PDF Magic…" at bounding box center [482, 252] width 965 height 504
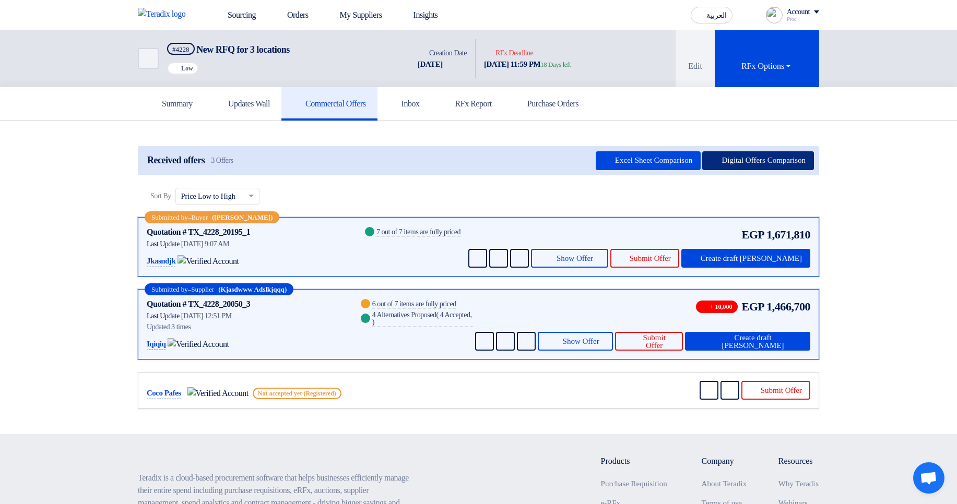
click at [774, 157] on button "Digital Offers Comparison" at bounding box center [758, 160] width 112 height 19
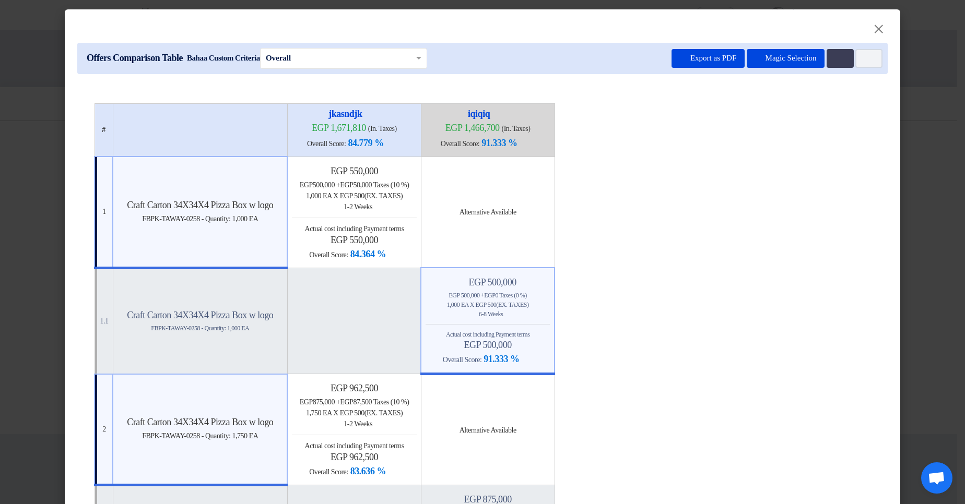
drag, startPoint x: 929, startPoint y: 185, endPoint x: 698, endPoint y: 165, distance: 231.6
click at [929, 186] on modal-container "× Offers Comparison Table Bahaa Custom Criteria × Overall × Export as PDF Magic…" at bounding box center [482, 252] width 965 height 504
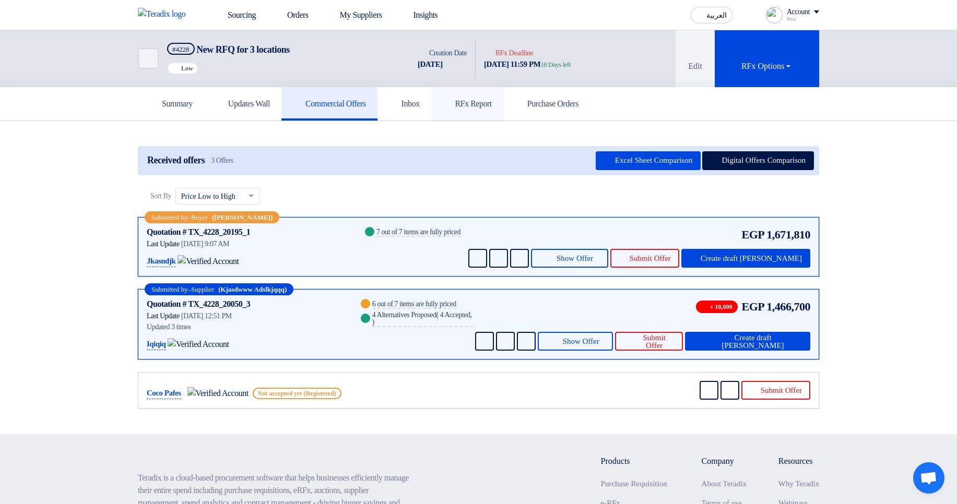
click at [492, 100] on h5 "RFx Report" at bounding box center [467, 104] width 49 height 10
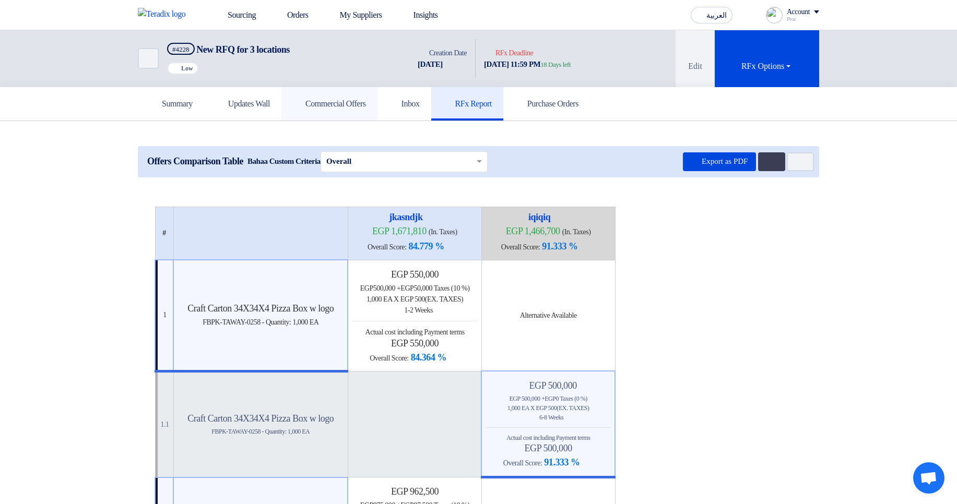
click at [361, 105] on h5 "Commercial Offers" at bounding box center [329, 104] width 73 height 10
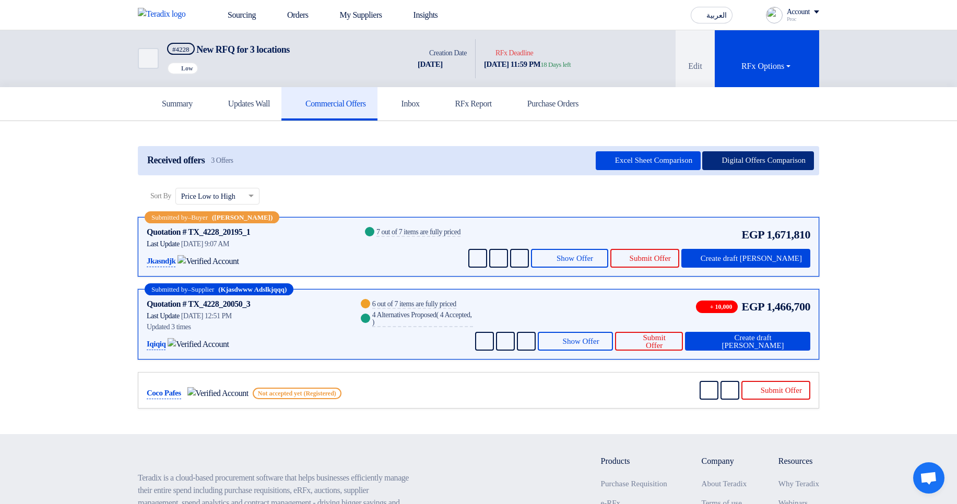
click at [758, 160] on button "Digital Offers Comparison" at bounding box center [758, 160] width 112 height 19
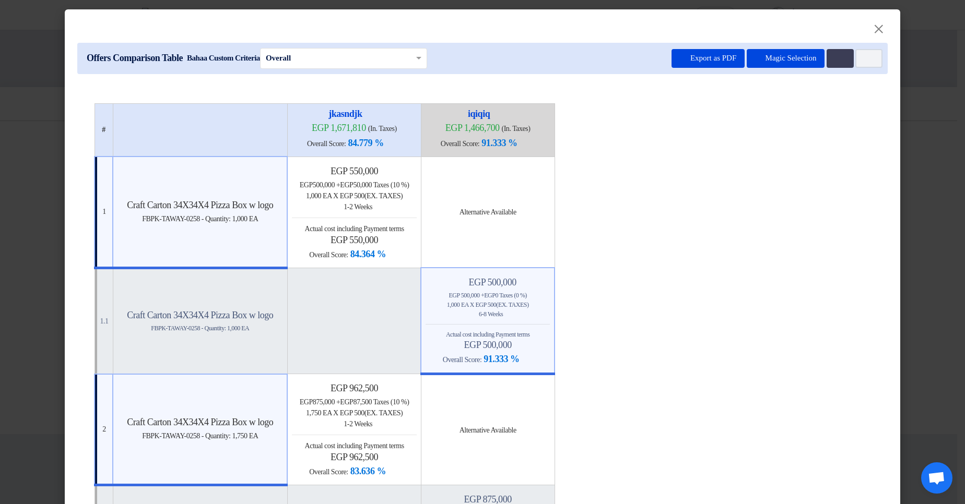
click at [368, 220] on div "egp 550,000 egp 500,000 + egp 50,000 Taxes (10 %) 1,000 EA x egp 500 (Ex. Taxes…" at bounding box center [354, 213] width 124 height 96
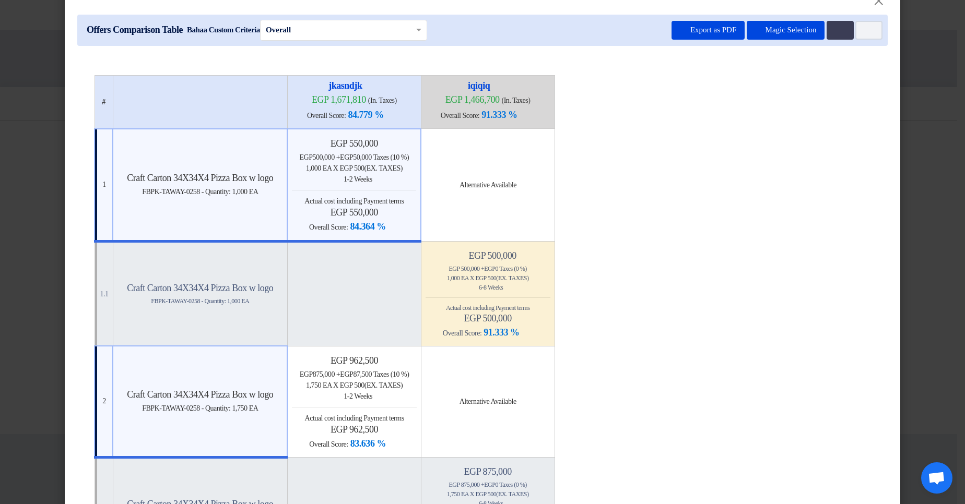
scroll to position [125, 0]
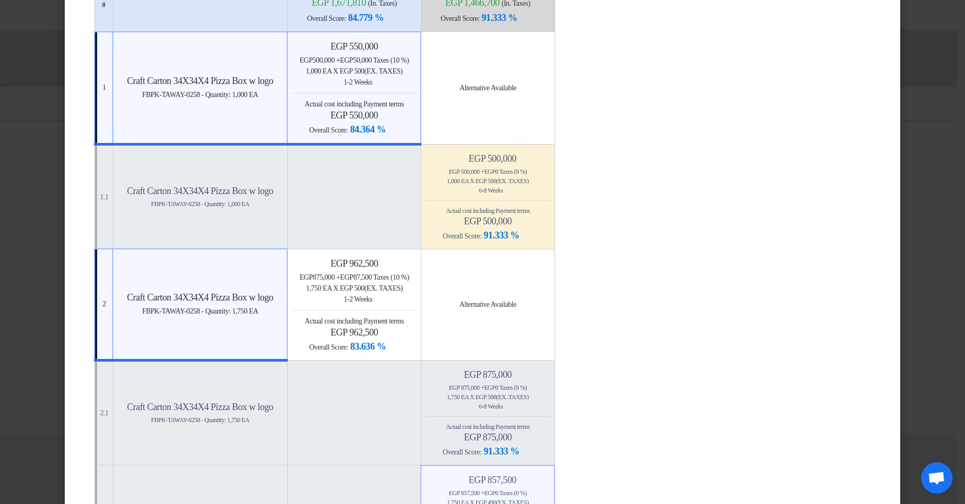
click at [357, 333] on h4 "egp 962,500" at bounding box center [354, 332] width 124 height 11
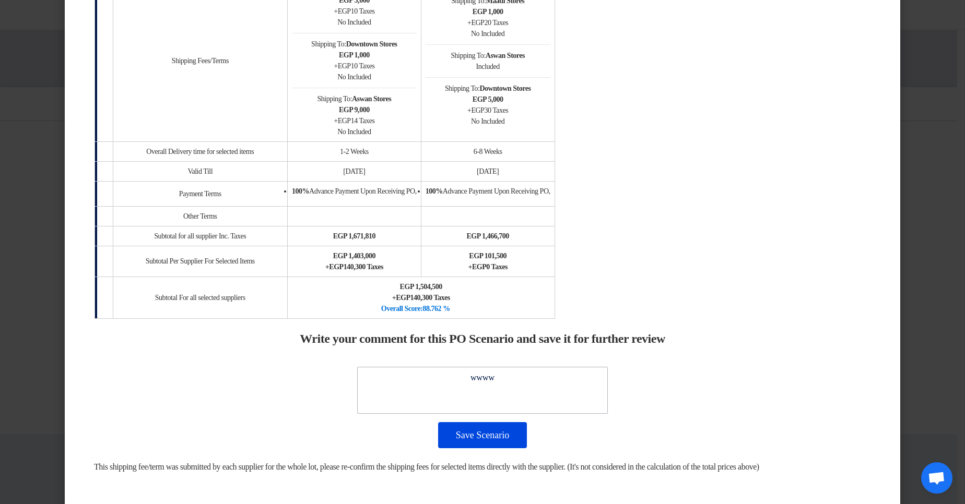
scroll to position [1410, 0]
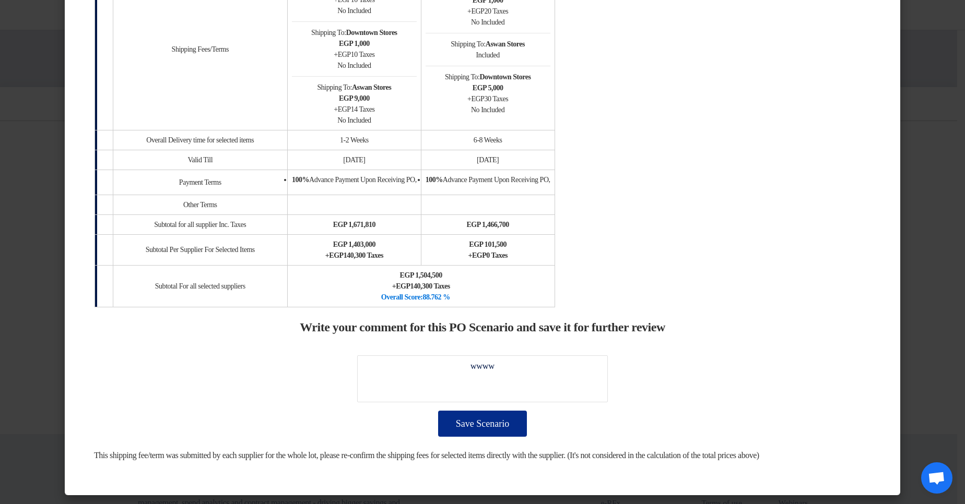
click at [487, 414] on button "Save Scenario" at bounding box center [482, 424] width 89 height 26
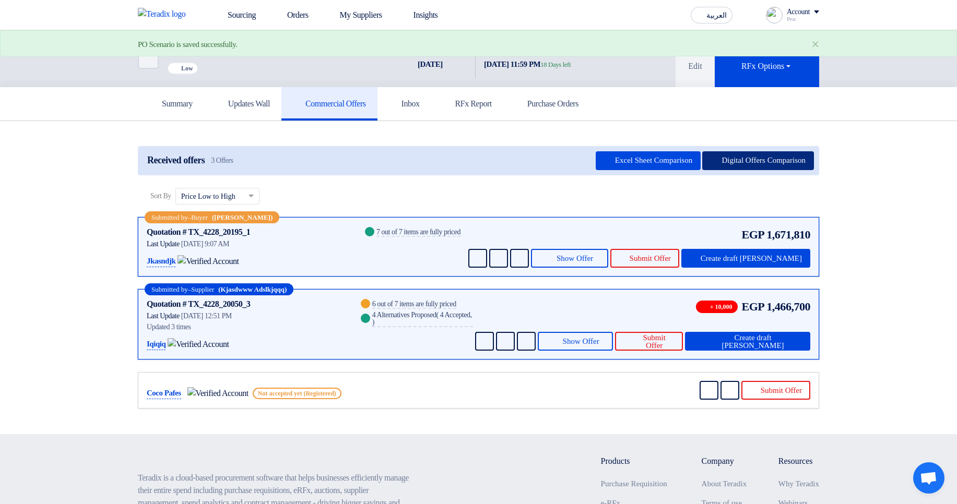
click at [706, 162] on button "Digital Offers Comparison" at bounding box center [758, 160] width 112 height 19
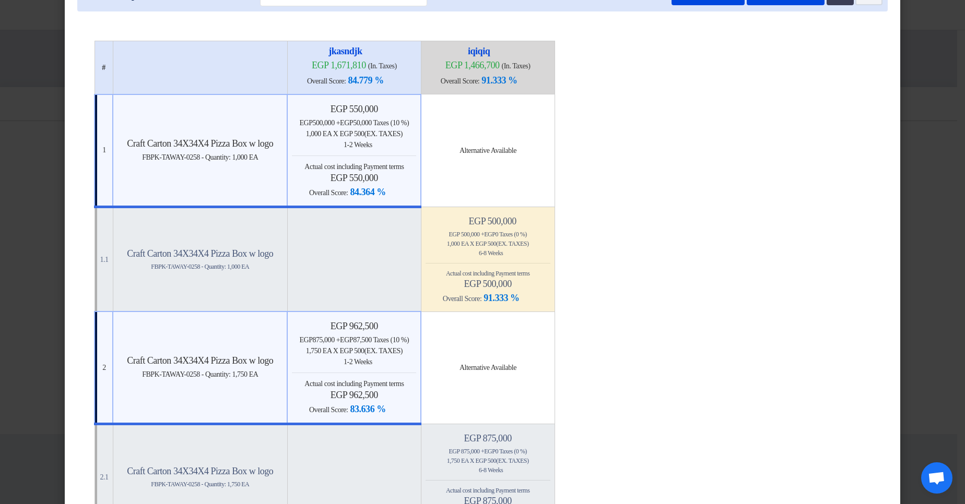
scroll to position [0, 0]
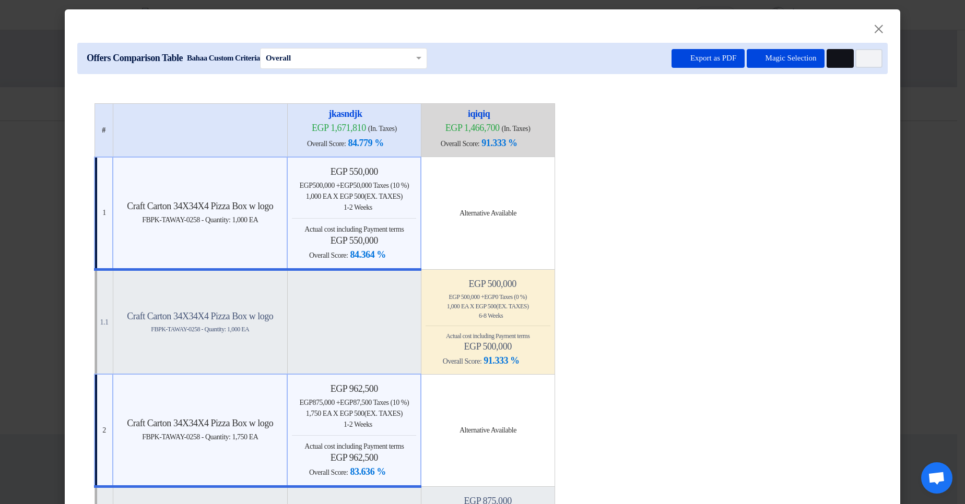
click at [838, 57] on icon "Multi Tenant Preferences" at bounding box center [839, 59] width 8 height 8
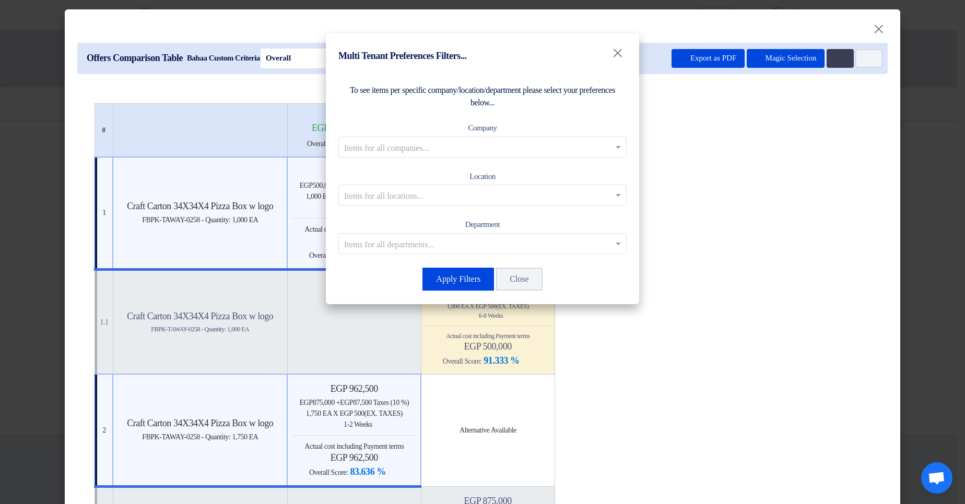
click at [485, 144] on input "text" at bounding box center [477, 146] width 266 height 17
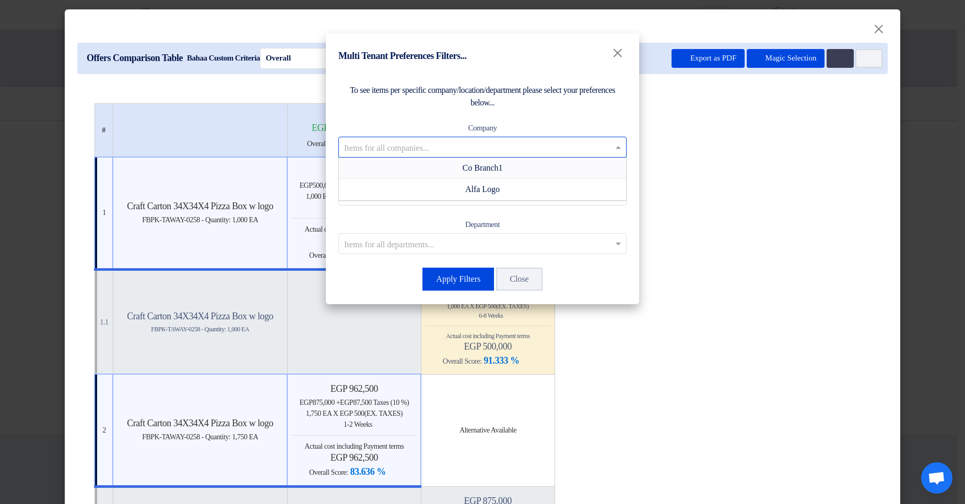
click at [483, 165] on span "Co Branch1" at bounding box center [482, 167] width 40 height 9
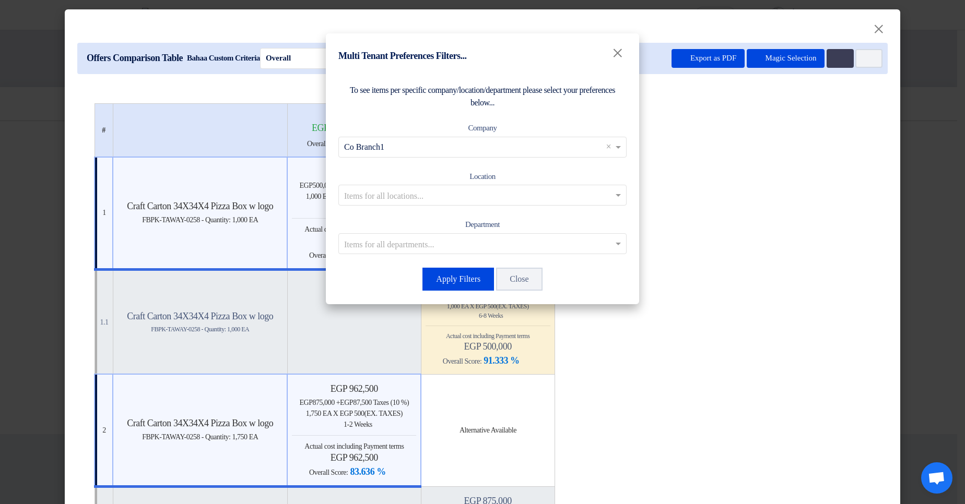
click at [478, 189] on input "text" at bounding box center [477, 195] width 266 height 17
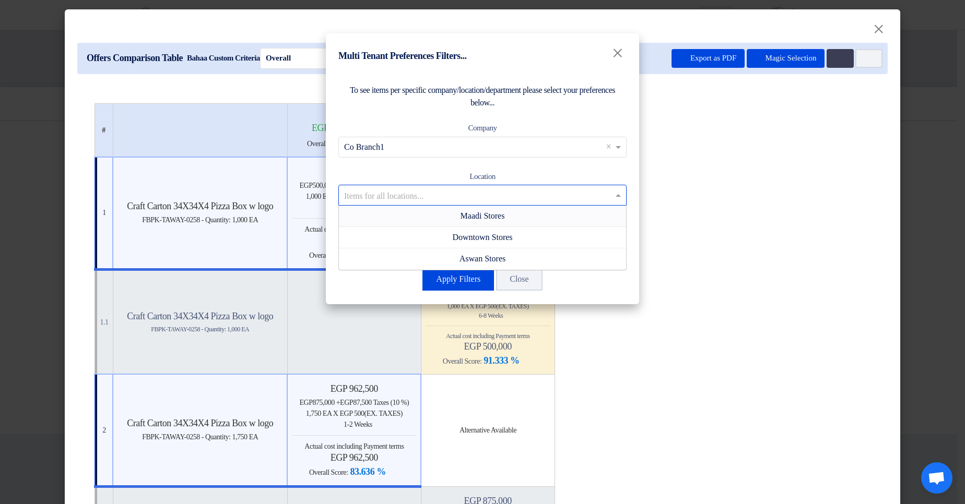
click at [480, 214] on span "Maadi Stores" at bounding box center [482, 215] width 44 height 9
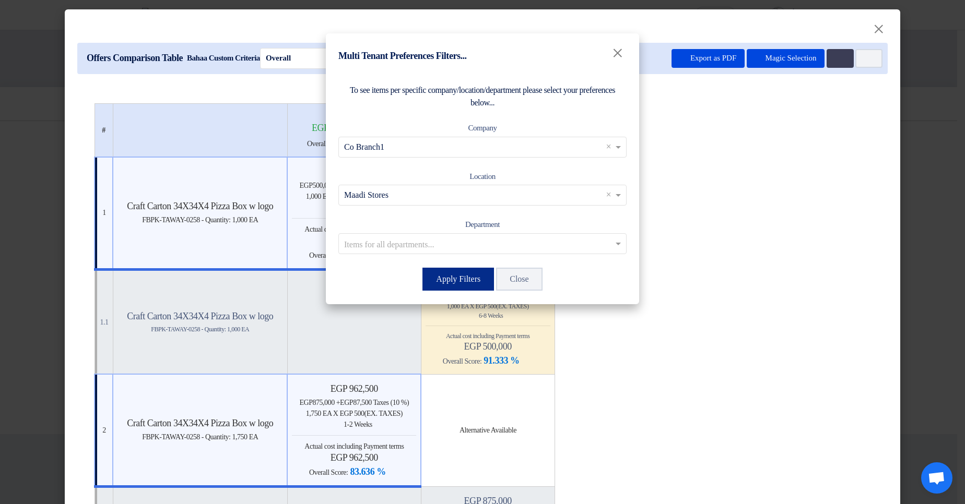
click at [440, 290] on button "Apply Filters" at bounding box center [458, 279] width 72 height 23
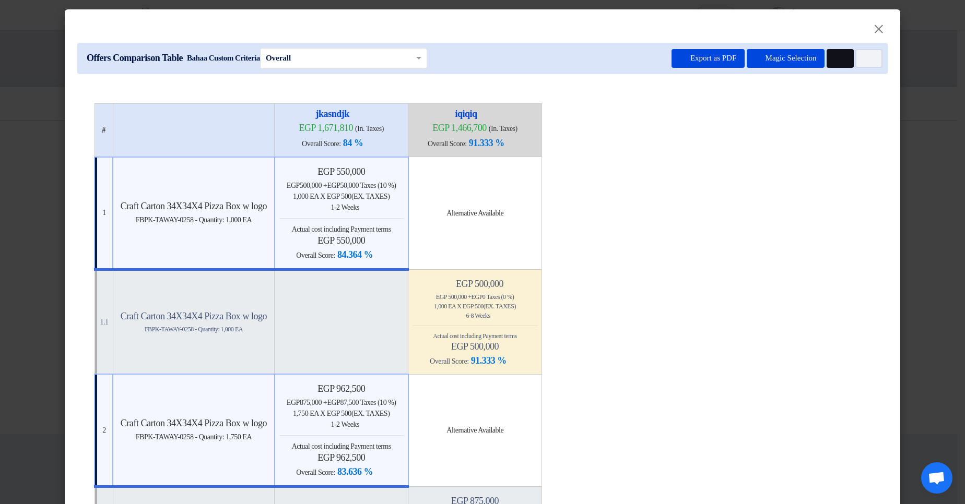
click at [840, 57] on button "Multi Tenant Preferences" at bounding box center [839, 58] width 27 height 19
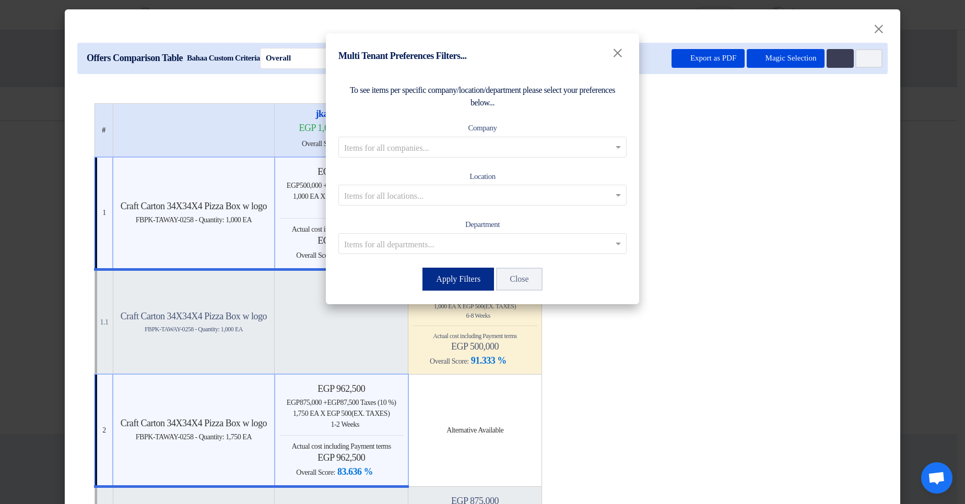
click at [445, 278] on button "Apply Filters" at bounding box center [458, 279] width 72 height 23
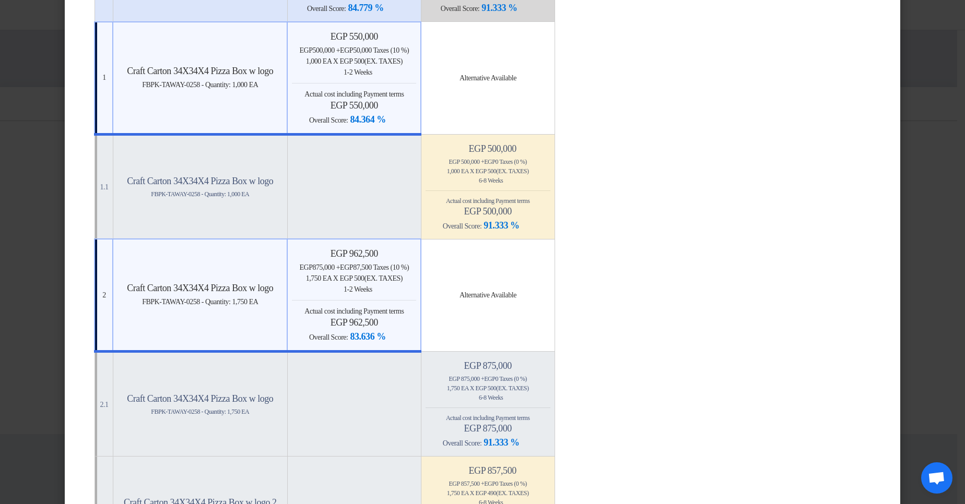
scroll to position [32, 0]
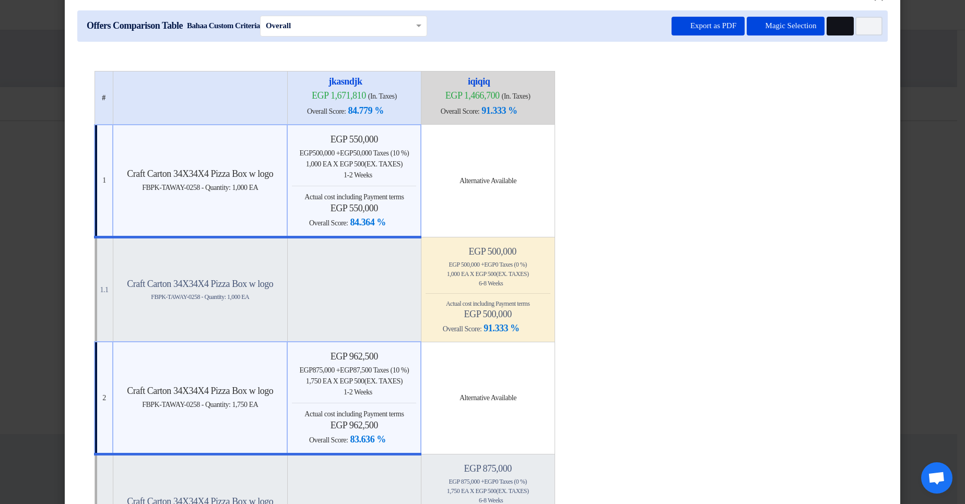
click at [835, 28] on icon "Multi Tenant Preferences" at bounding box center [839, 26] width 8 height 8
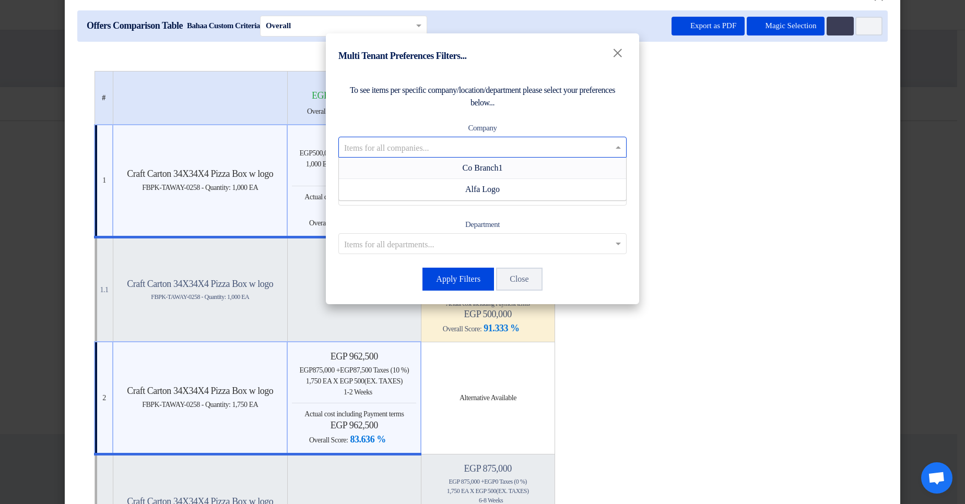
click at [534, 141] on input "text" at bounding box center [477, 146] width 266 height 17
click at [773, 145] on modal-container "Multi Tenant Preferences Filters... × To see items per specific company/locatio…" at bounding box center [482, 252] width 965 height 504
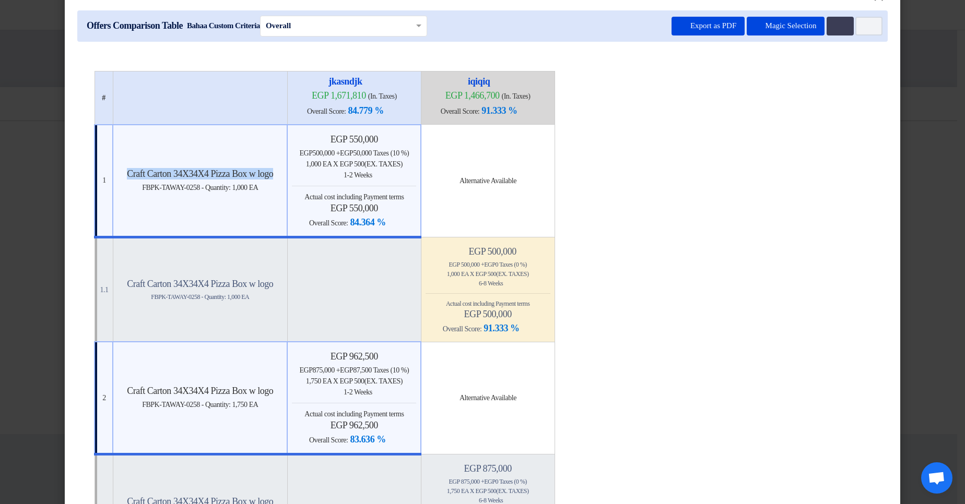
drag, startPoint x: 127, startPoint y: 174, endPoint x: 295, endPoint y: 171, distance: 168.6
click at [282, 171] on h4 "Craft Carton 34X34X4 Pizza Box w logo" at bounding box center [199, 173] width 165 height 11
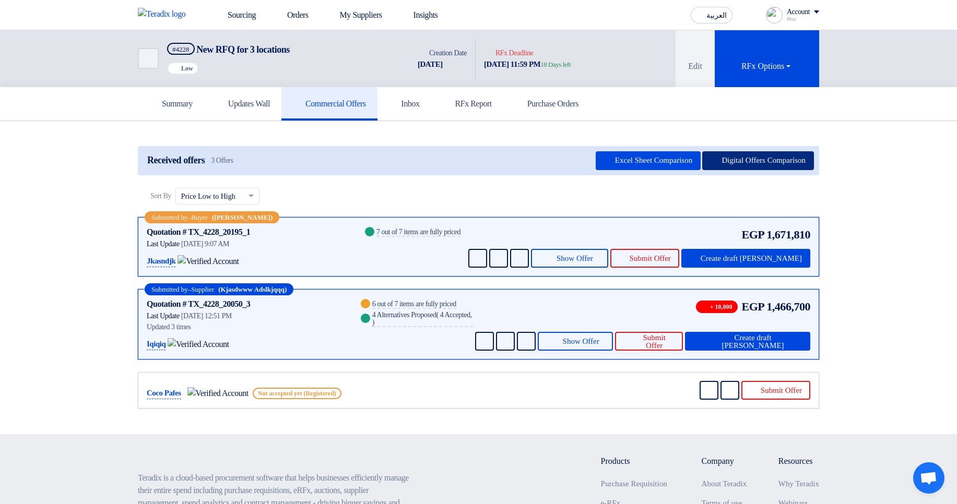
click at [780, 157] on button "Digital Offers Comparison" at bounding box center [758, 160] width 112 height 19
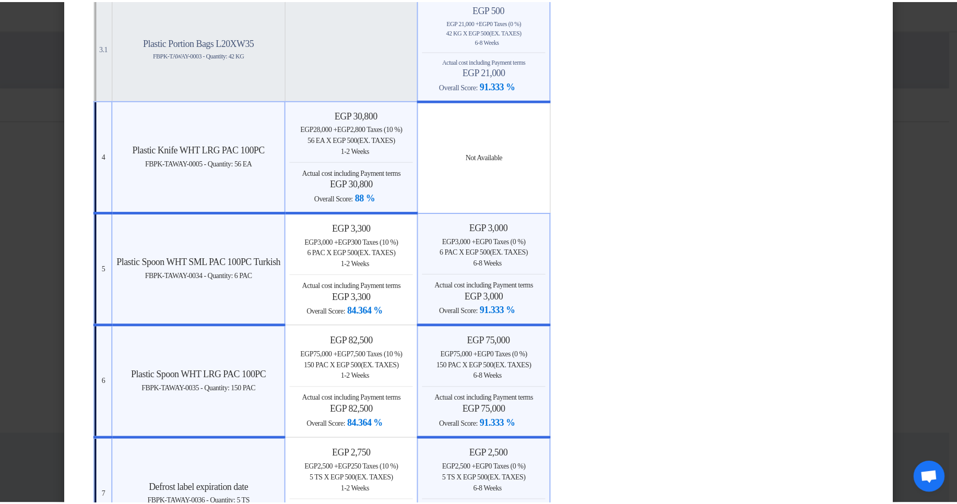
scroll to position [814, 0]
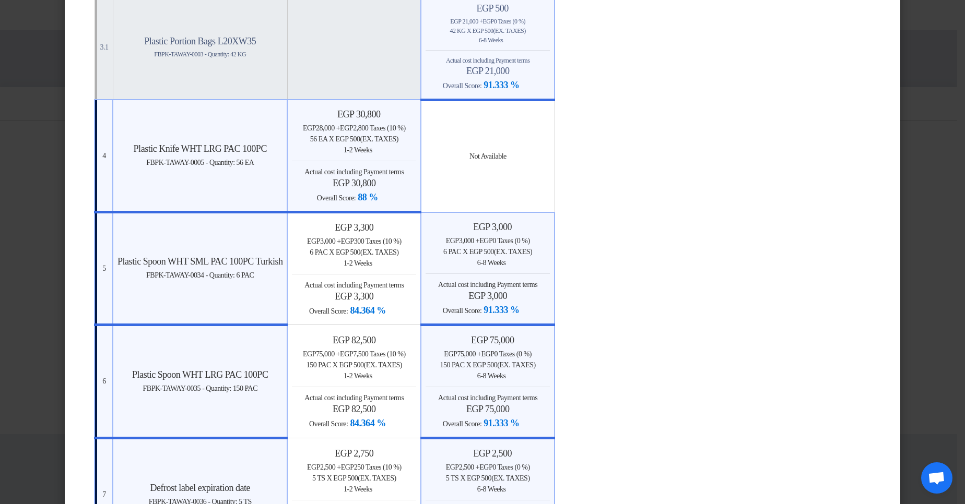
click at [920, 192] on modal-container "× Offers Comparison Table Bahaa Custom Criteria × Overall × Export as PDF Magic…" at bounding box center [482, 252] width 965 height 504
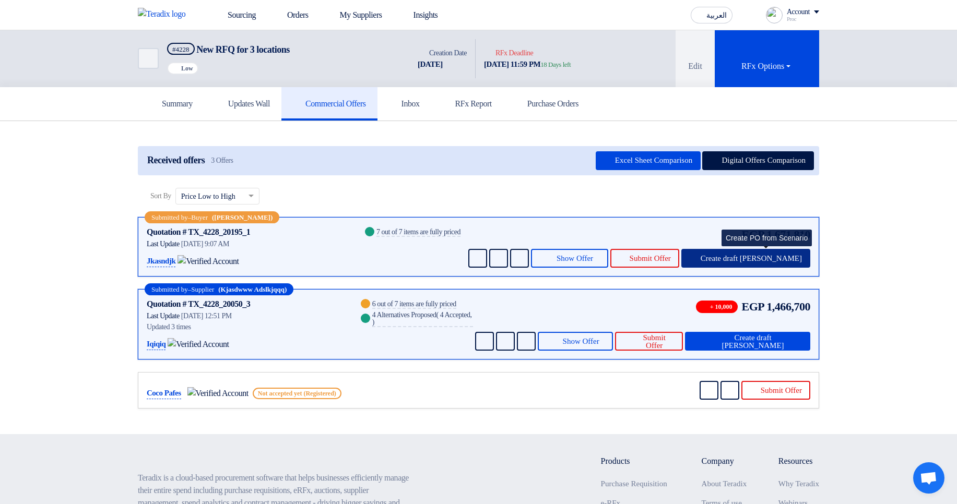
click at [781, 192] on span "Create draft [PERSON_NAME]" at bounding box center [751, 259] width 101 height 8
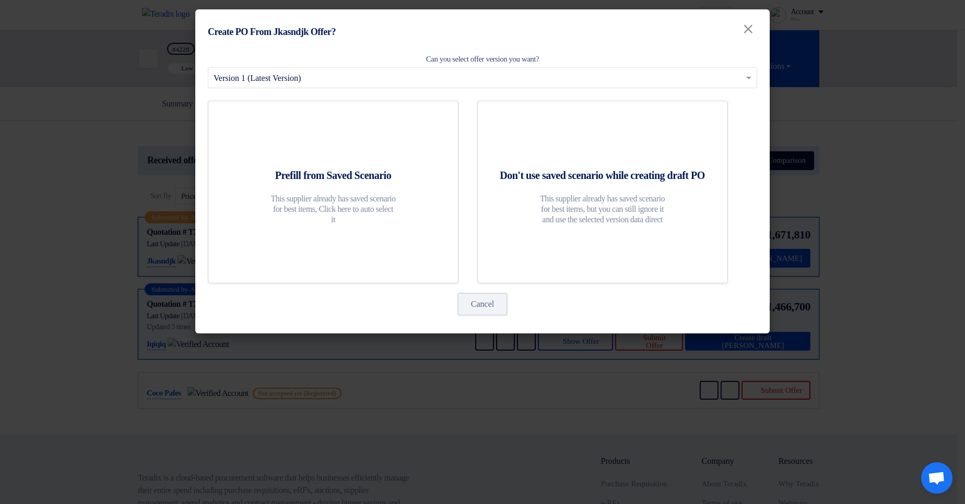
click at [871, 192] on modal-container "Create PO From Jkasndjk Offer? × Can you select offer version you want? Select …" at bounding box center [482, 252] width 965 height 504
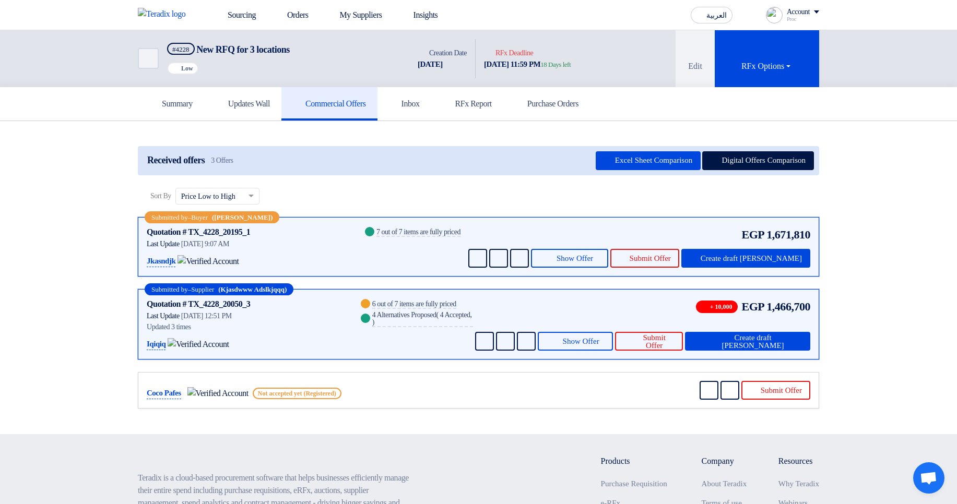
click at [915, 192] on section "Received offers 3 Offers Excel Sheet Comparison Digital Offers Comparison Sort …" at bounding box center [478, 278] width 957 height 314
click at [758, 160] on button "Digital Offers Comparison" at bounding box center [758, 160] width 112 height 19
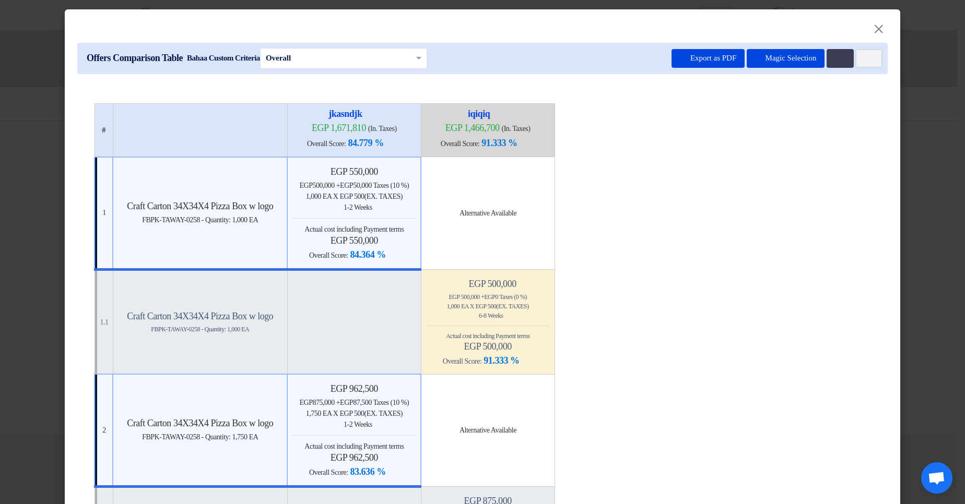
click at [932, 192] on modal-container "× Offers Comparison Table Bahaa Custom Criteria × Overall × Export as PDF Magic…" at bounding box center [482, 252] width 965 height 504
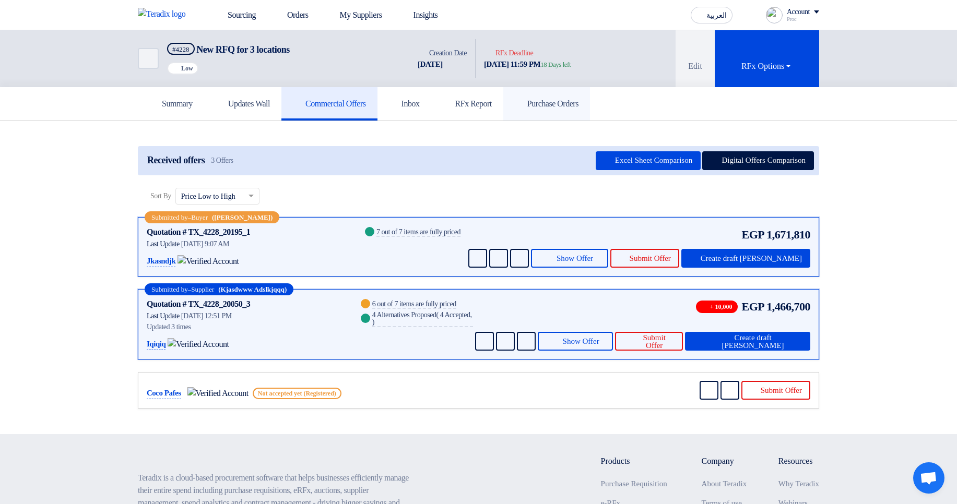
click at [590, 111] on link "Purchase Orders" at bounding box center [546, 103] width 87 height 33
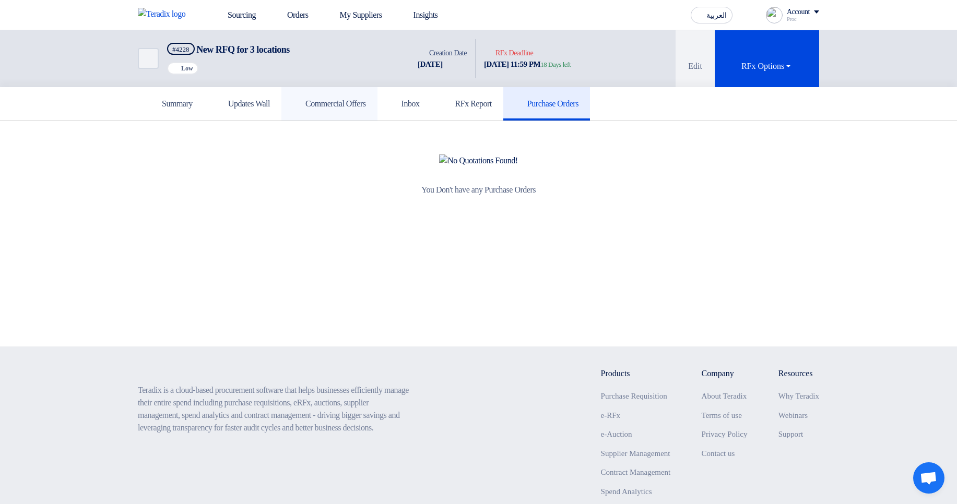
click at [377, 111] on link "Commercial Offers" at bounding box center [329, 103] width 96 height 33
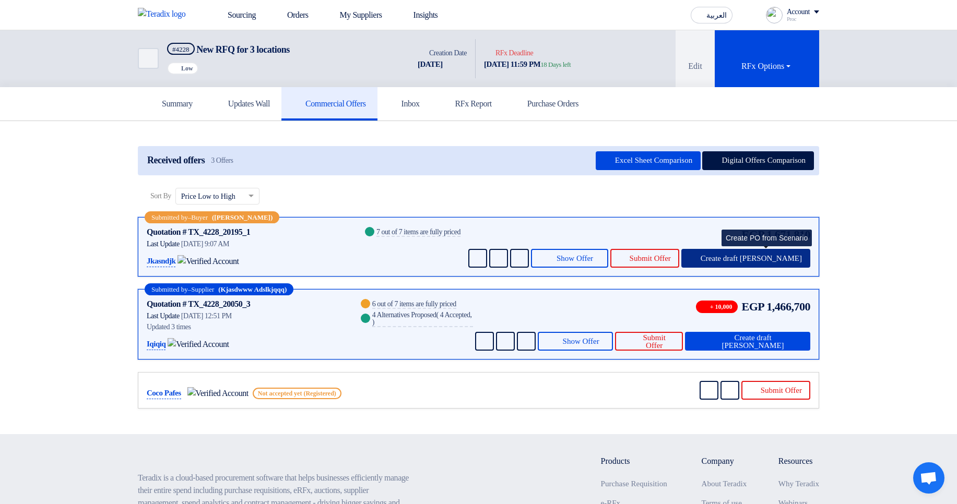
click at [772, 192] on span "Create draft PO" at bounding box center [751, 259] width 101 height 8
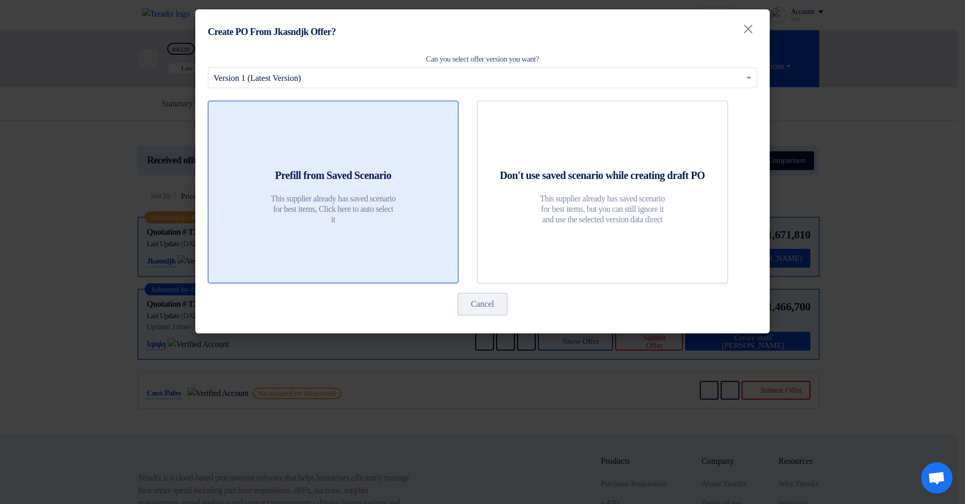
click at [407, 192] on div "Prefill from Saved Scenario This supplier already has saved scenario for best i…" at bounding box center [333, 199] width 224 height 62
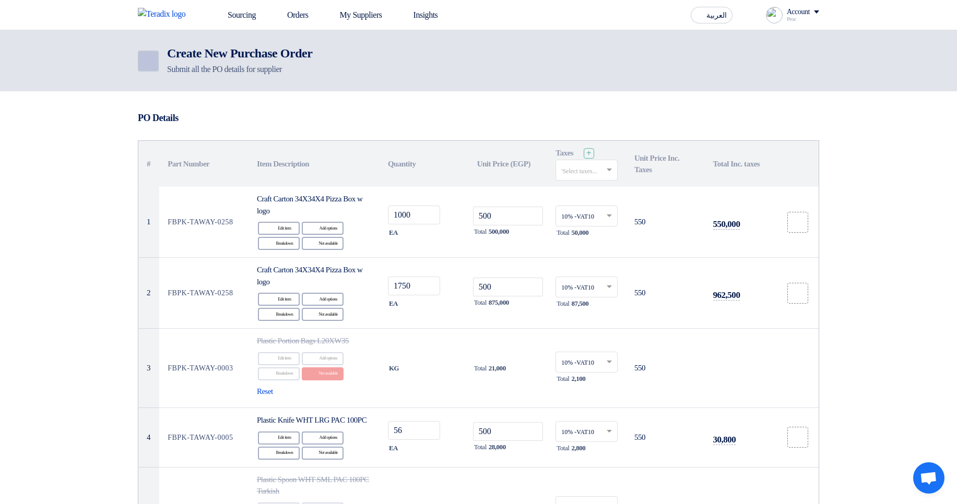
click at [146, 54] on link "Back" at bounding box center [148, 61] width 21 height 21
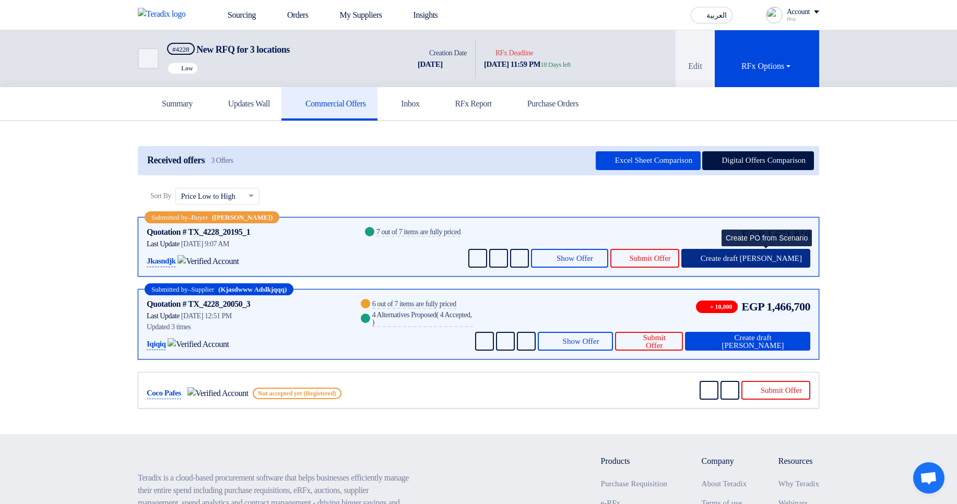
click at [775, 192] on span "Create draft PO" at bounding box center [751, 259] width 101 height 8
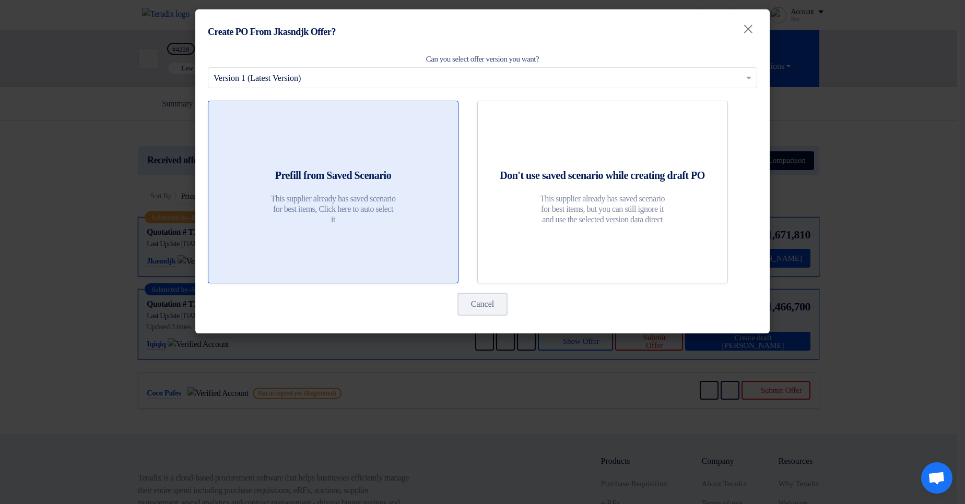
click at [376, 165] on link "Prefill from Saved Scenario This supplier already has saved scenario for best i…" at bounding box center [333, 192] width 251 height 183
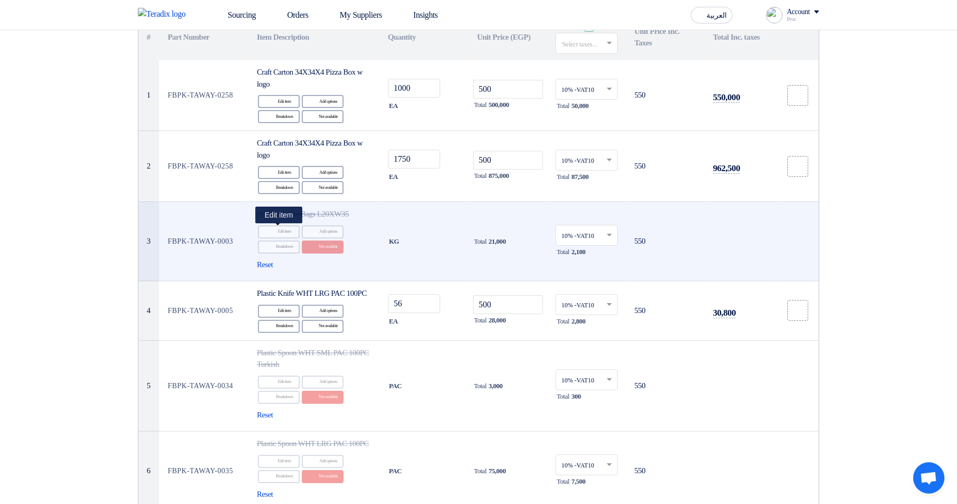
scroll to position [125, 0]
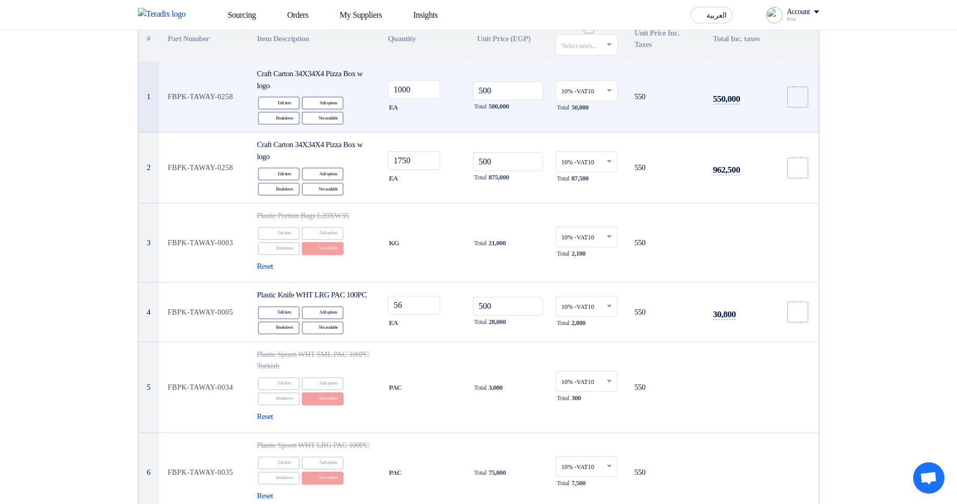
drag, startPoint x: 212, startPoint y: 406, endPoint x: 174, endPoint y: 99, distance: 308.7
click at [174, 99] on tbody "1 FBPK-TAWAY-0258 Craft Carton 34X34X4 Pizza Box w logo Edit Edit item Alternat…" at bounding box center [478, 327] width 680 height 530
click at [174, 99] on td "FBPK-TAWAY-0258" at bounding box center [203, 97] width 89 height 71
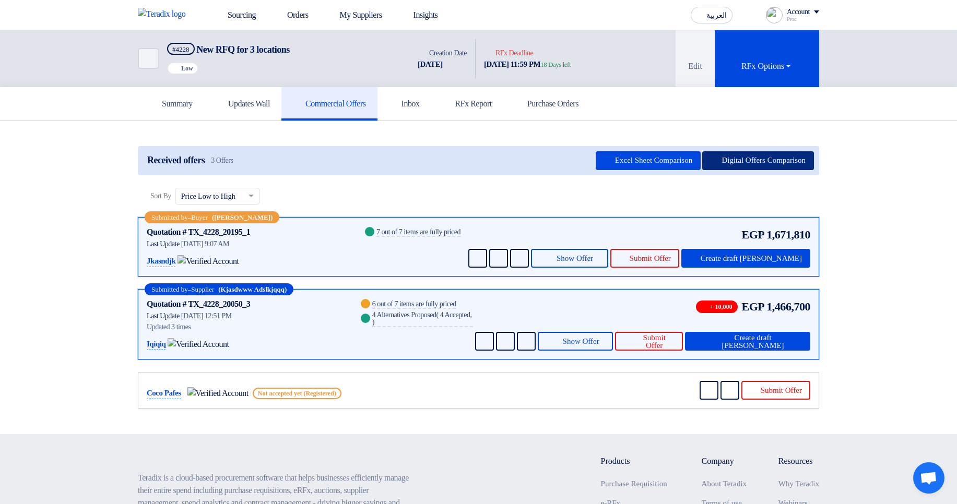
click at [728, 162] on button "Digital Offers Comparison" at bounding box center [758, 160] width 112 height 19
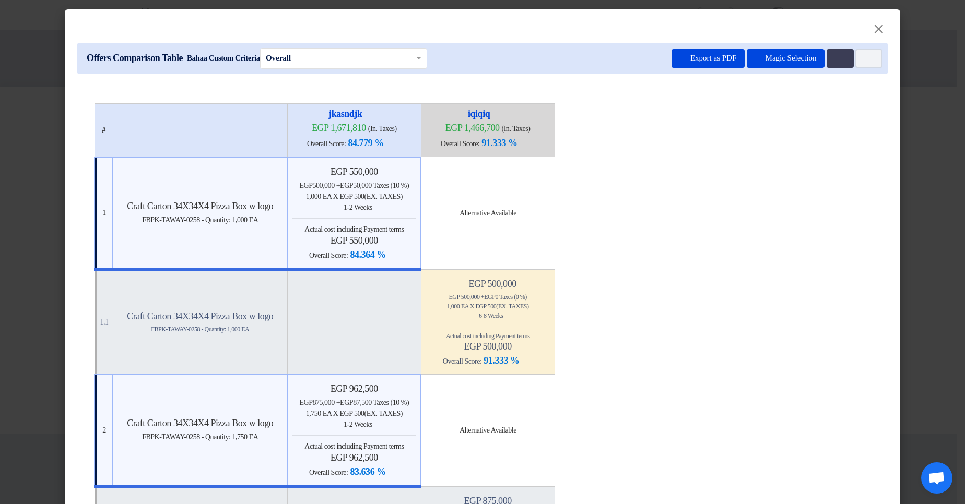
click at [404, 192] on div "egp 550,000 egp 500,000 + egp 50,000 Taxes (10 %) 1,000 EA x egp 500 (Ex. Taxes…" at bounding box center [354, 214] width 124 height 96
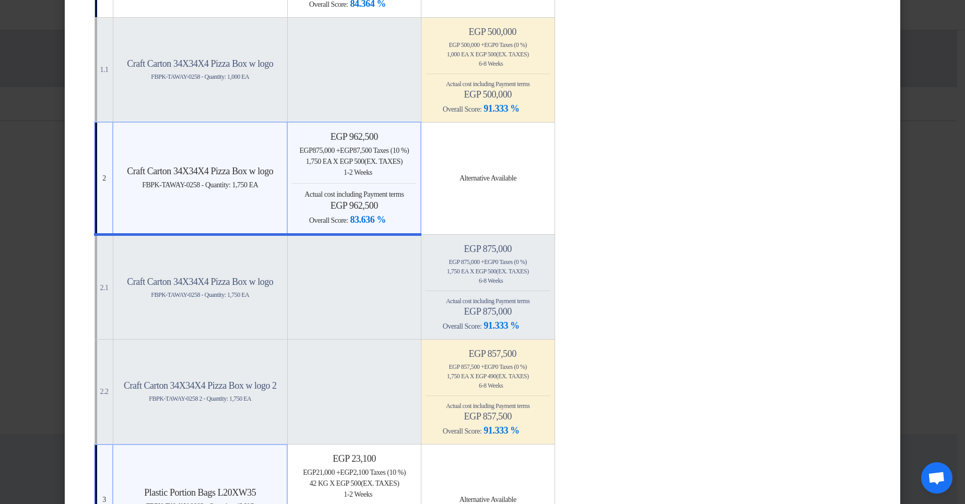
click at [401, 192] on span "Actual cost including Payment terms" at bounding box center [353, 195] width 99 height 8
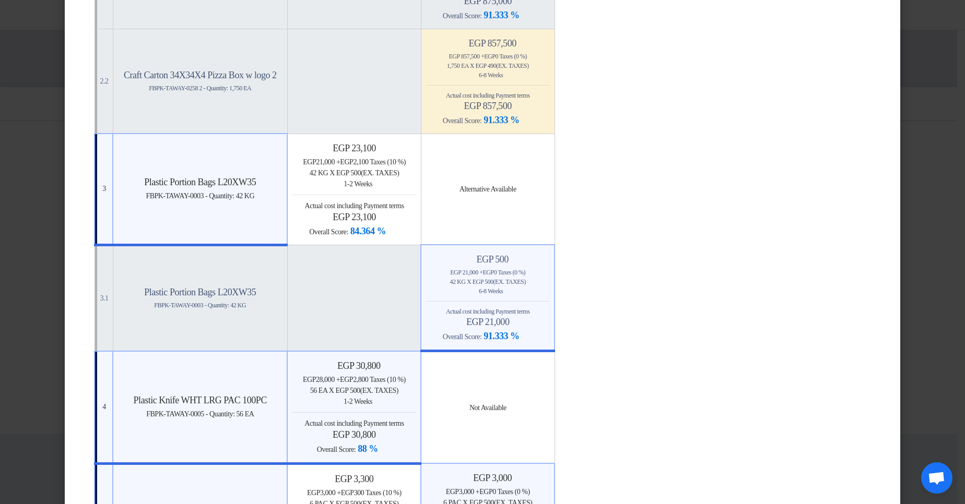
scroll to position [564, 0]
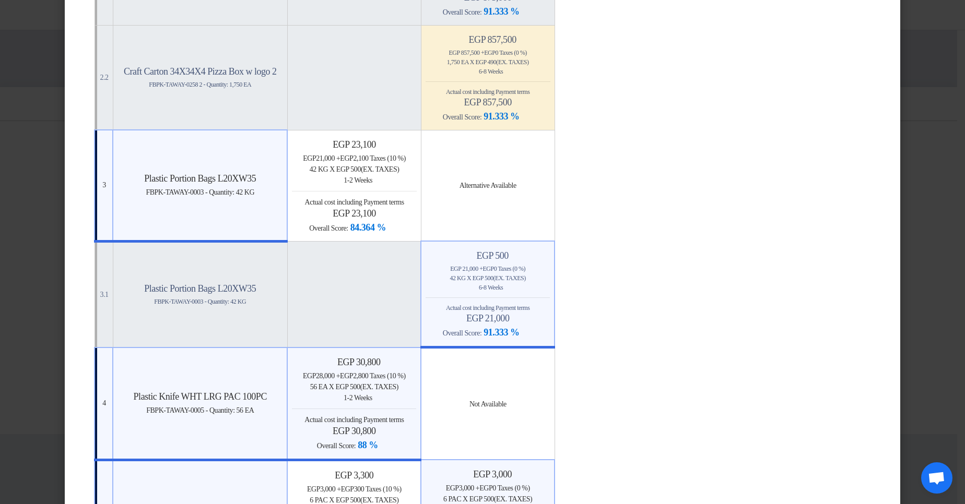
click at [492, 192] on div "Back 6-8 Weeks" at bounding box center [487, 287] width 124 height 9
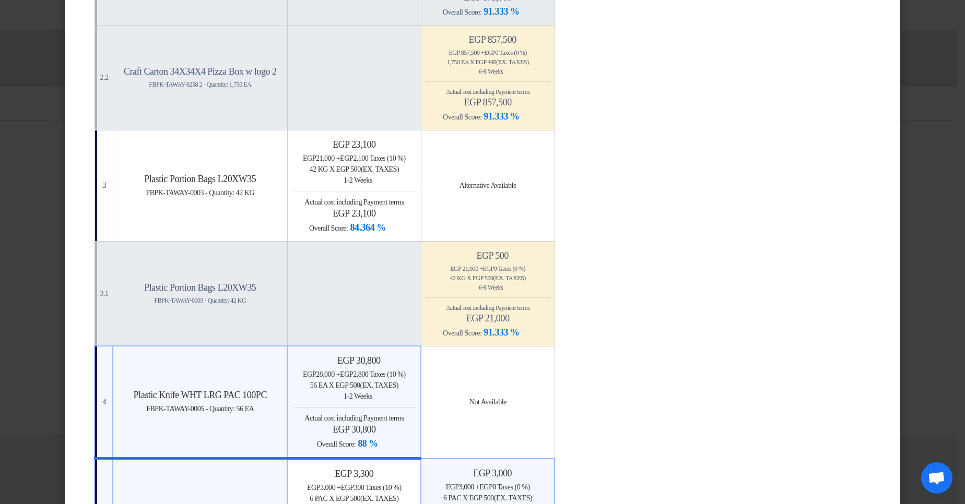
click at [389, 192] on div "Back 1-2 Weeks" at bounding box center [354, 396] width 124 height 11
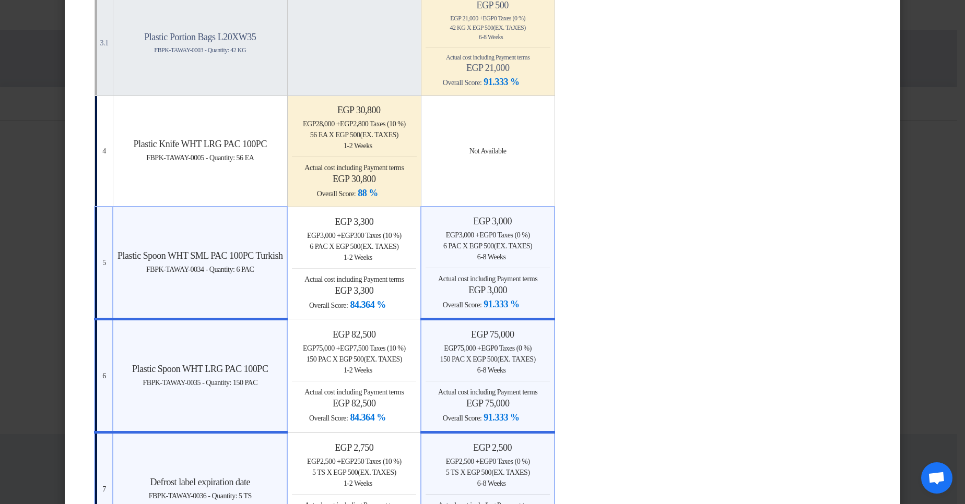
click at [519, 192] on div "6 PAC x egp 500 (Ex. Taxes)" at bounding box center [487, 246] width 124 height 11
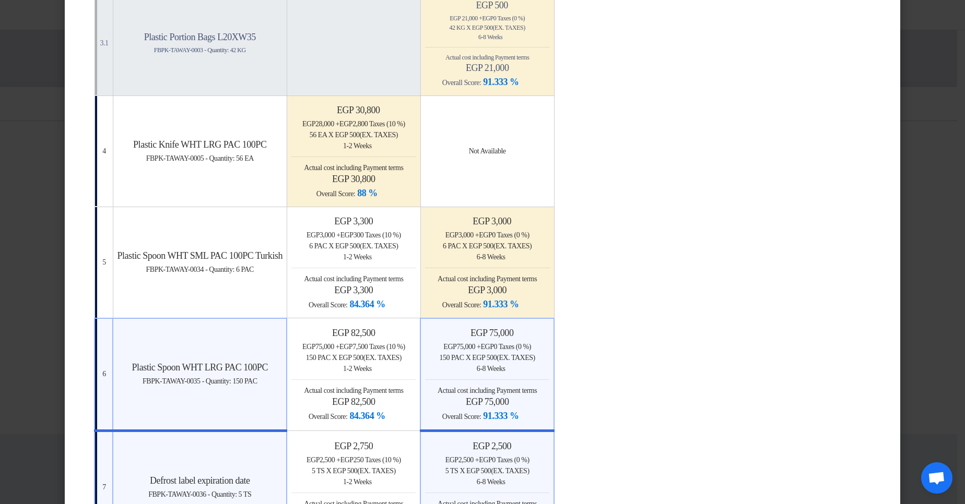
click at [535, 192] on span "(Ex. Taxes)" at bounding box center [515, 358] width 38 height 8
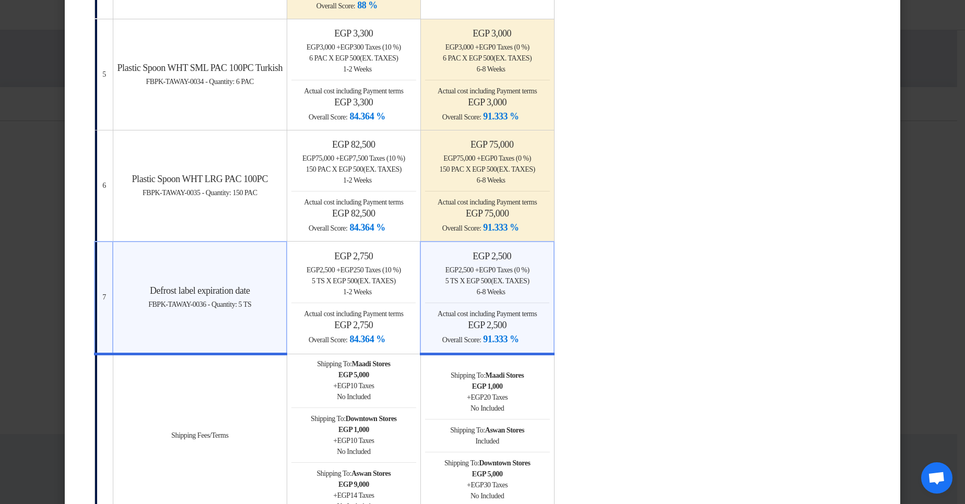
drag, startPoint x: 536, startPoint y: 275, endPoint x: 524, endPoint y: 290, distance: 19.7
click at [536, 192] on div "egp 2,500 + egp 0 Taxes (0 %)" at bounding box center [487, 270] width 124 height 11
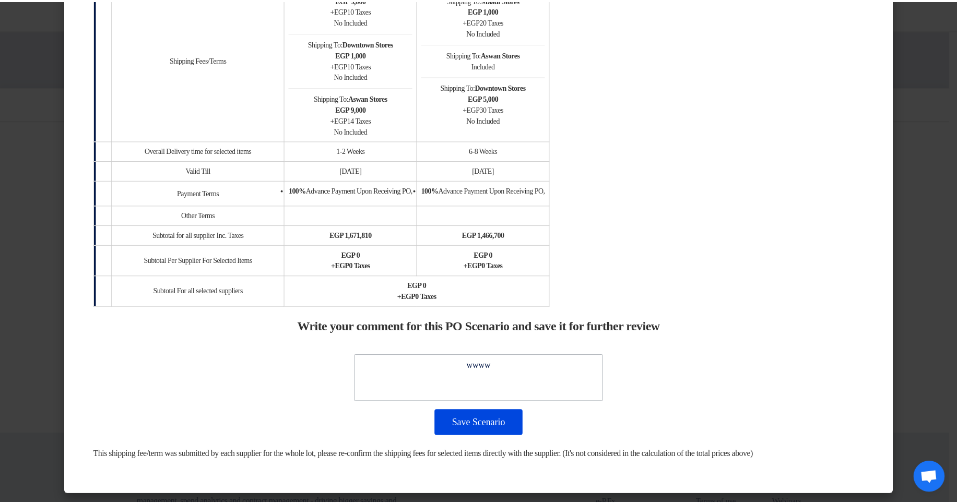
scroll to position [1389, 0]
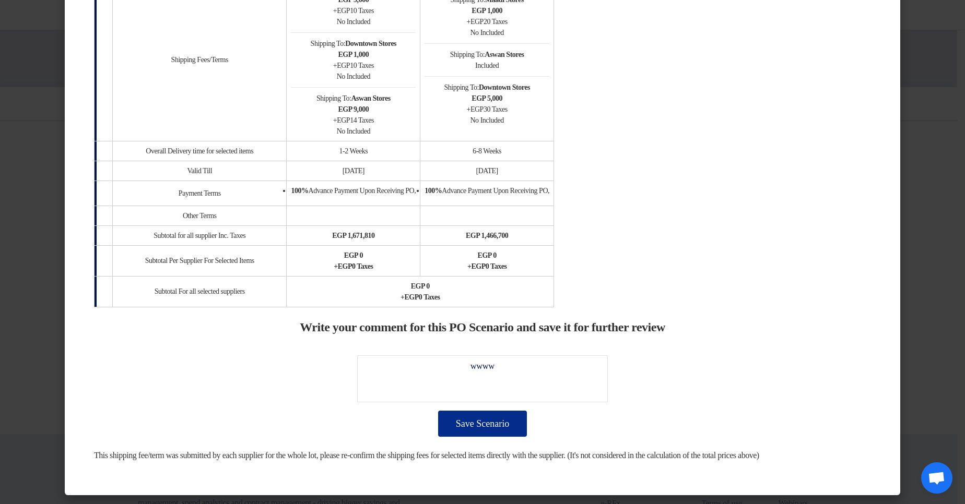
click at [501, 192] on button "Save Scenario" at bounding box center [482, 424] width 89 height 26
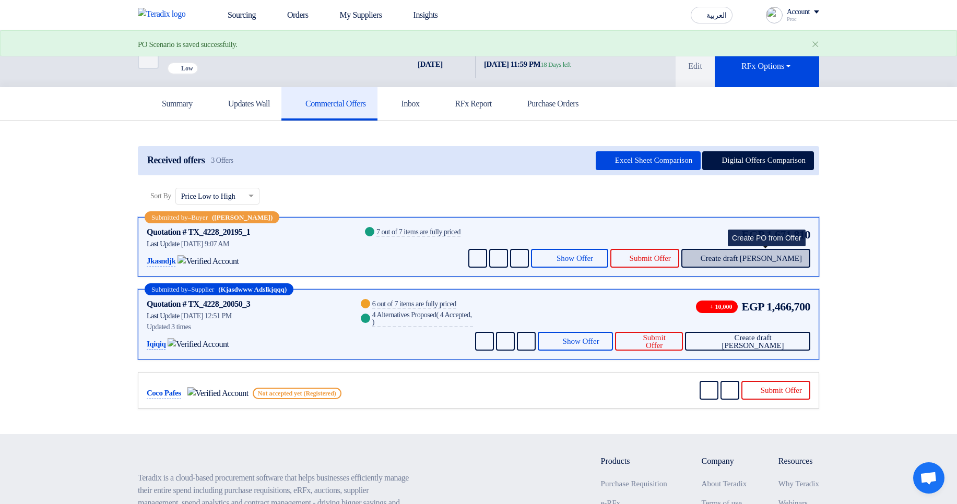
click at [754, 192] on button "Create draft PO" at bounding box center [745, 258] width 129 height 19
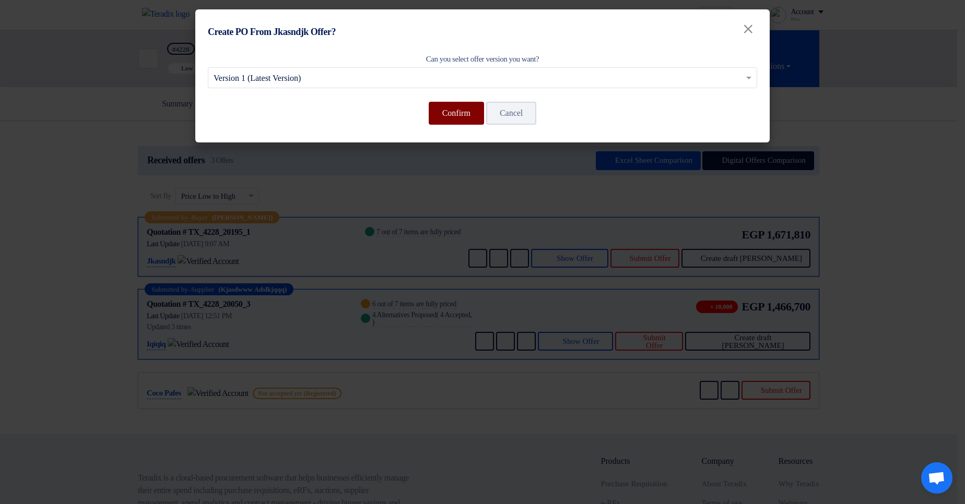
click at [472, 115] on button "Confirm" at bounding box center [456, 113] width 55 height 23
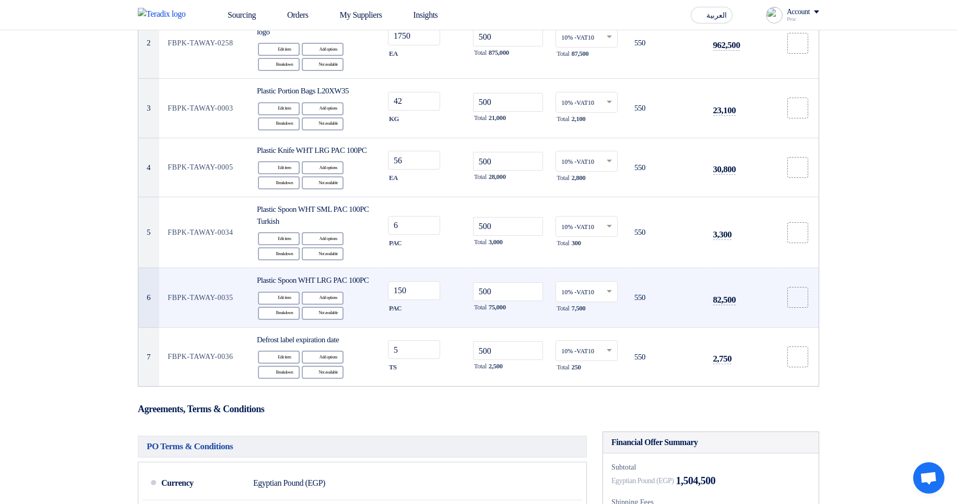
scroll to position [251, 0]
click at [309, 192] on use at bounding box center [309, 308] width 0 height 0
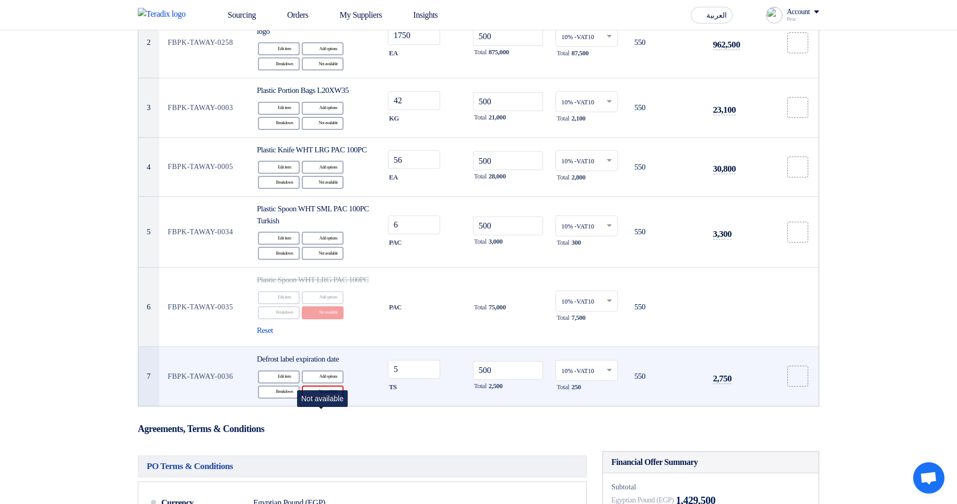
click at [326, 192] on div "Reject Not available" at bounding box center [323, 392] width 42 height 13
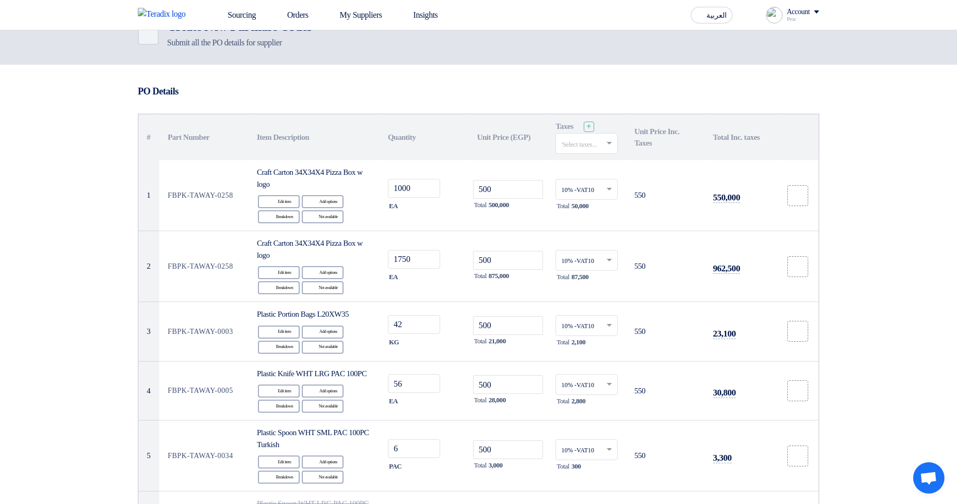
scroll to position [0, 0]
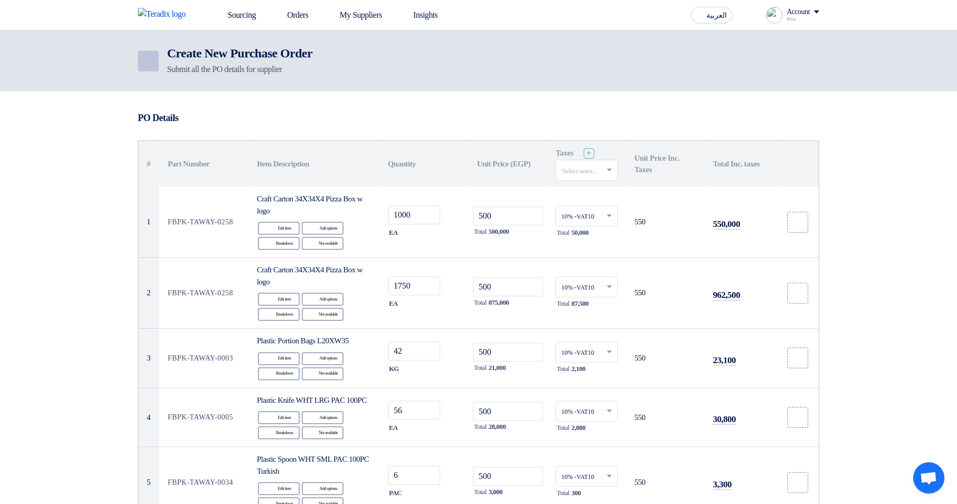
click at [146, 58] on icon "Back" at bounding box center [147, 61] width 13 height 13
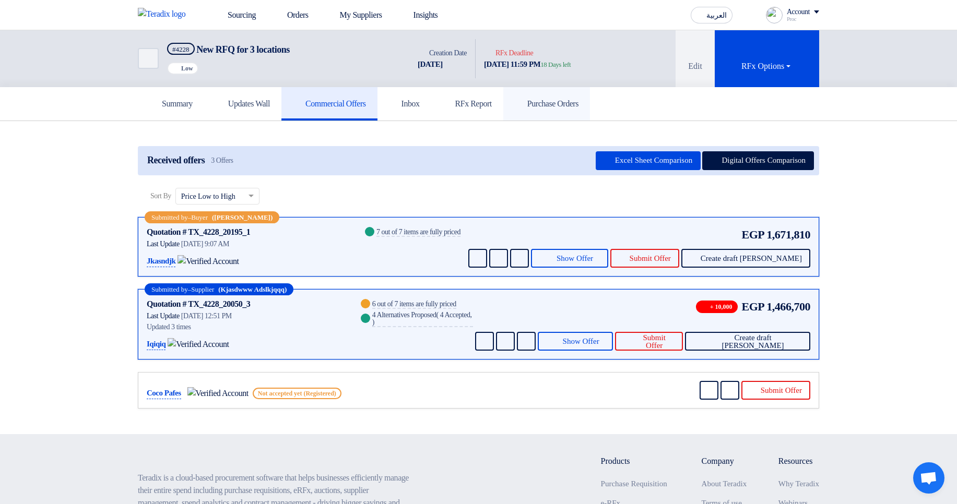
click at [578, 101] on h5 "Purchase Orders" at bounding box center [547, 104] width 64 height 10
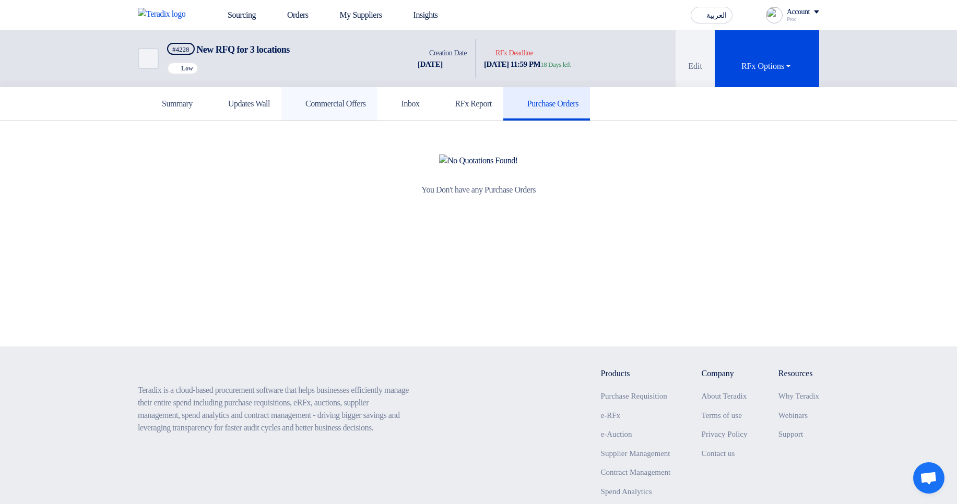
click at [366, 91] on link "Commercial Offers" at bounding box center [329, 103] width 96 height 33
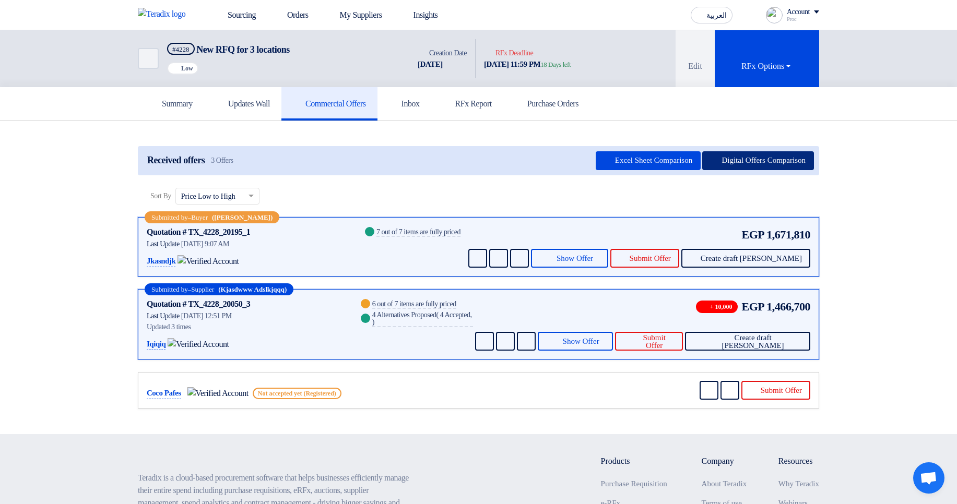
click at [725, 164] on button "Digital Offers Comparison" at bounding box center [758, 160] width 112 height 19
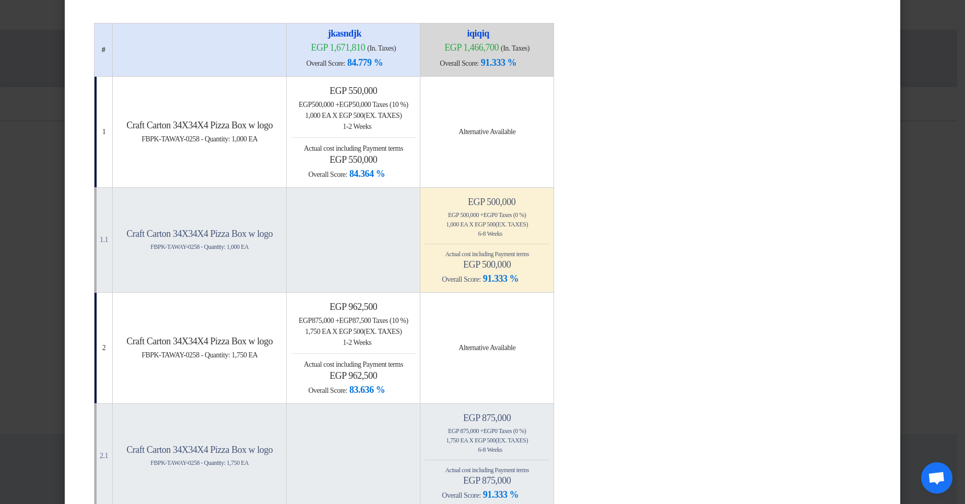
scroll to position [125, 0]
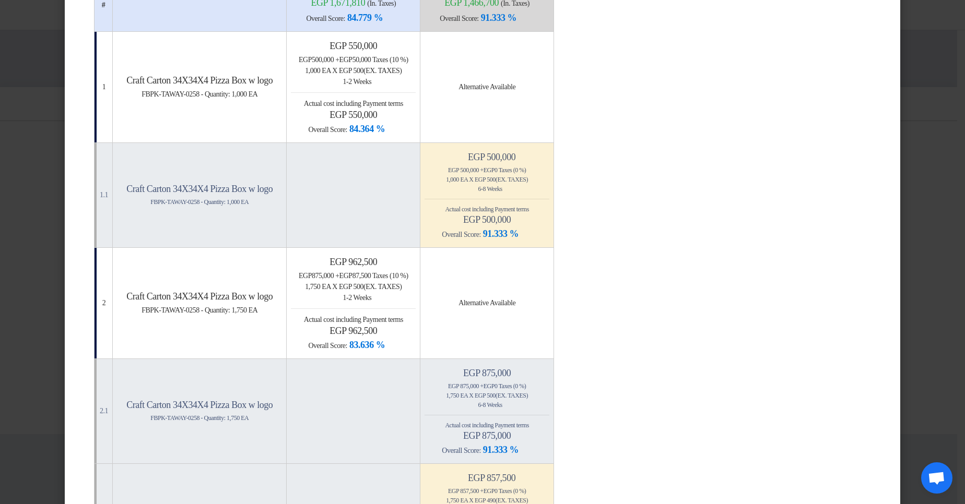
click at [933, 176] on modal-container "× Offers Comparison Table Bahaa Custom Criteria × Overall × Export as PDF Magic…" at bounding box center [482, 252] width 965 height 504
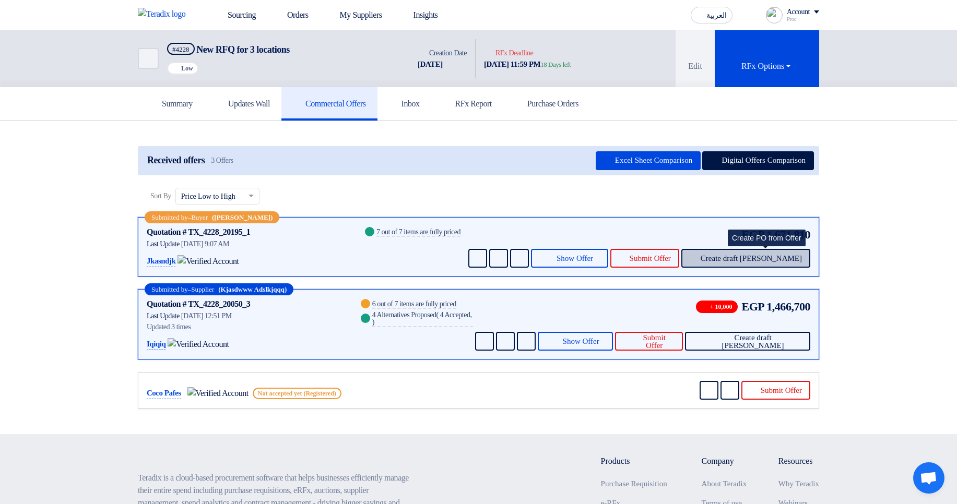
click at [766, 192] on button "Create draft PO" at bounding box center [745, 258] width 129 height 19
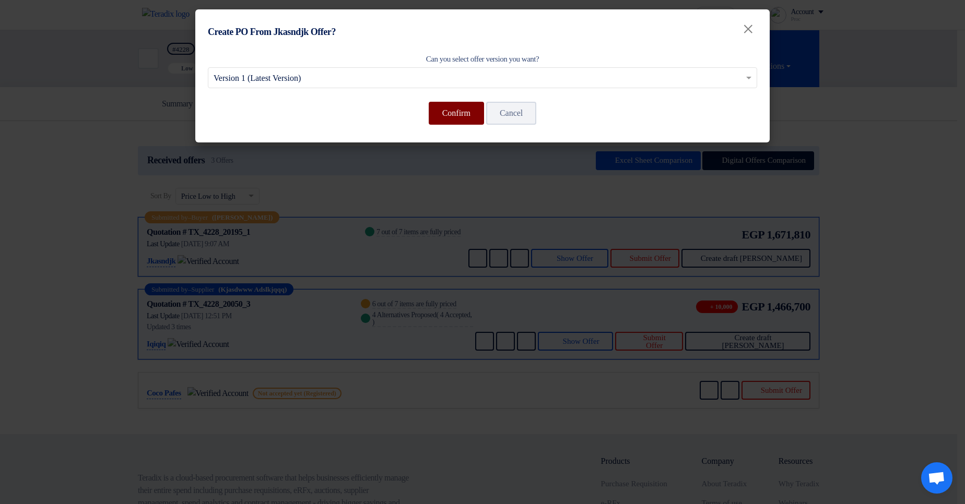
click at [468, 111] on button "Confirm" at bounding box center [456, 113] width 55 height 23
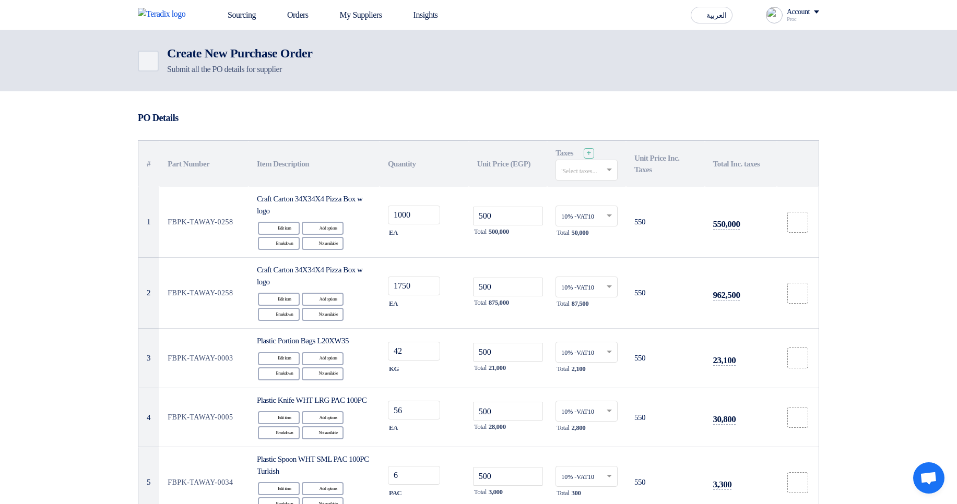
click at [160, 57] on div "Back" at bounding box center [152, 61] width 29 height 21
click at [148, 58] on icon "Back" at bounding box center [147, 61] width 13 height 13
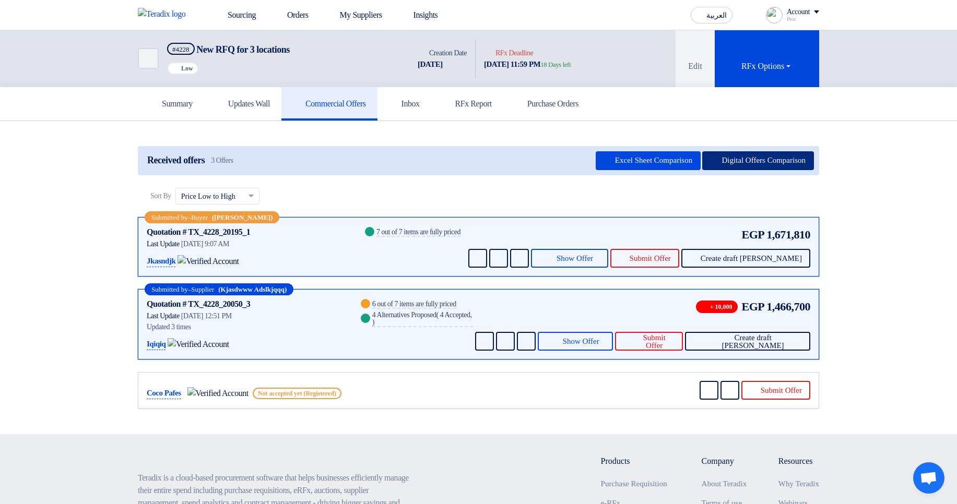
click at [730, 153] on button "Digital Offers Comparison" at bounding box center [758, 160] width 112 height 19
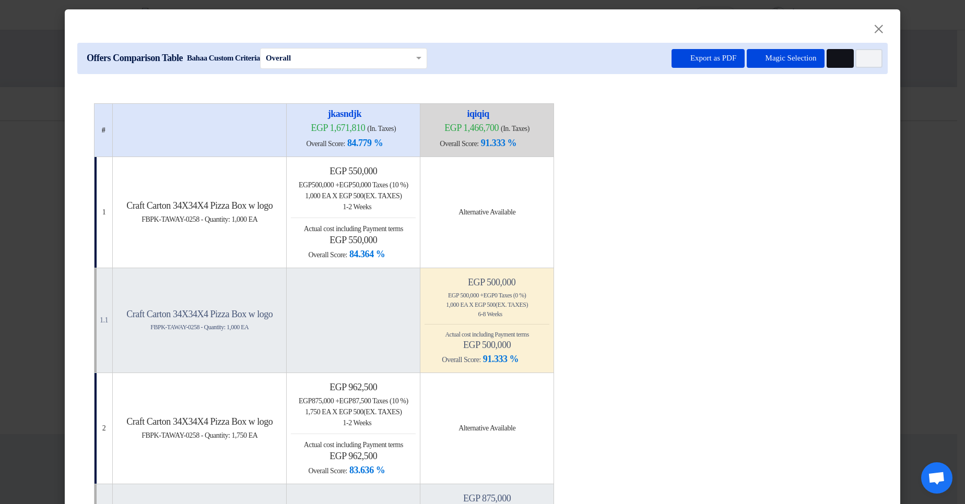
click at [835, 55] on use at bounding box center [835, 55] width 0 height 0
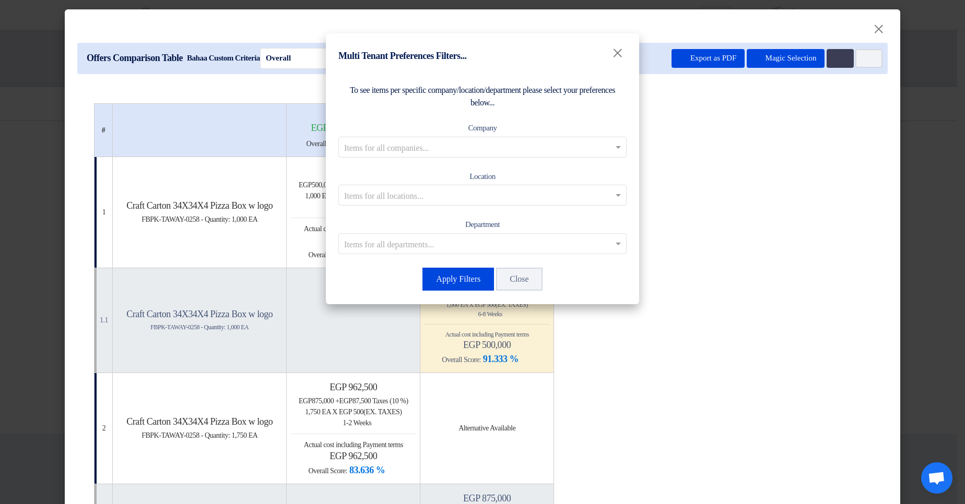
click at [523, 147] on input "text" at bounding box center [477, 146] width 266 height 17
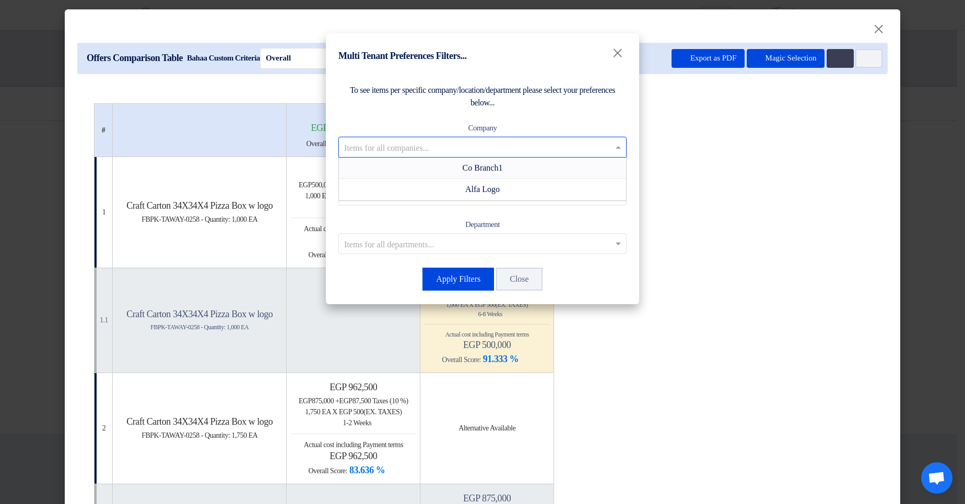
drag, startPoint x: 499, startPoint y: 163, endPoint x: 484, endPoint y: 180, distance: 22.2
click at [498, 163] on span "Co Branch1" at bounding box center [482, 167] width 40 height 9
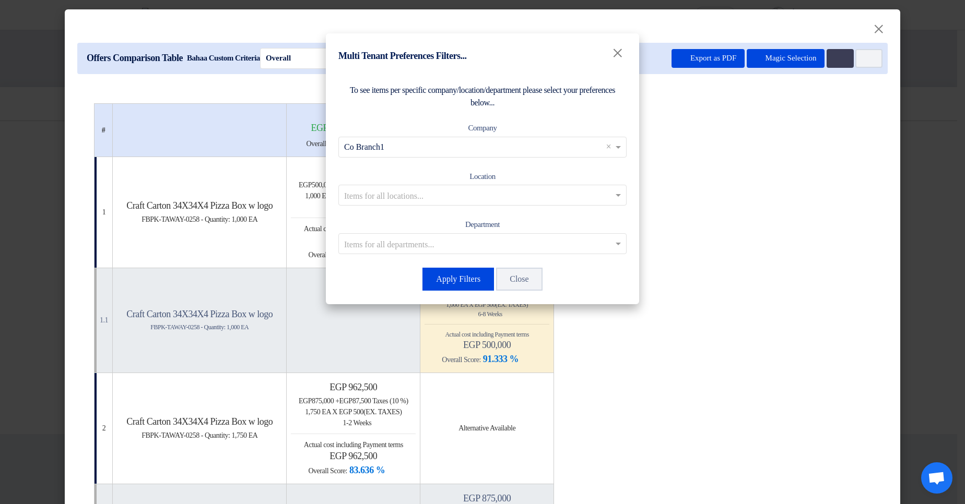
click at [443, 192] on input "text" at bounding box center [477, 195] width 266 height 17
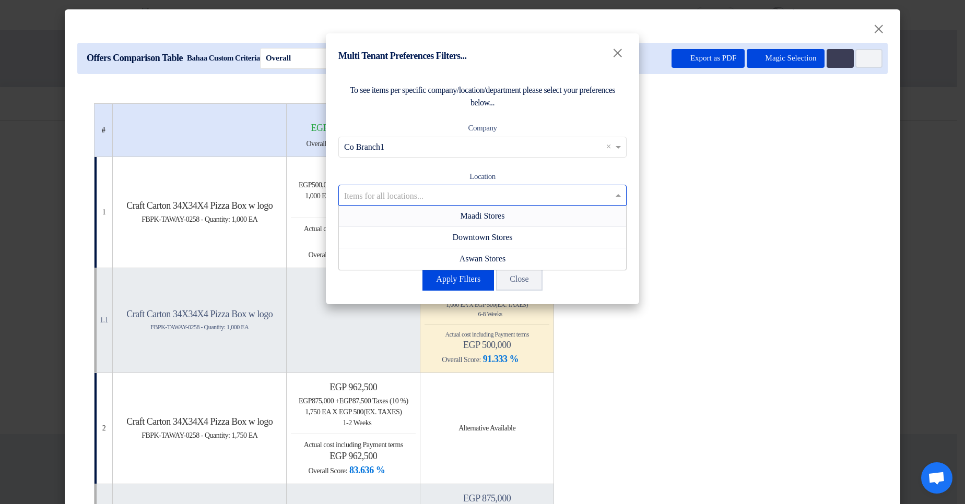
drag, startPoint x: 442, startPoint y: 215, endPoint x: 454, endPoint y: 231, distance: 19.8
click at [443, 192] on div "Maadi Stores" at bounding box center [482, 216] width 287 height 21
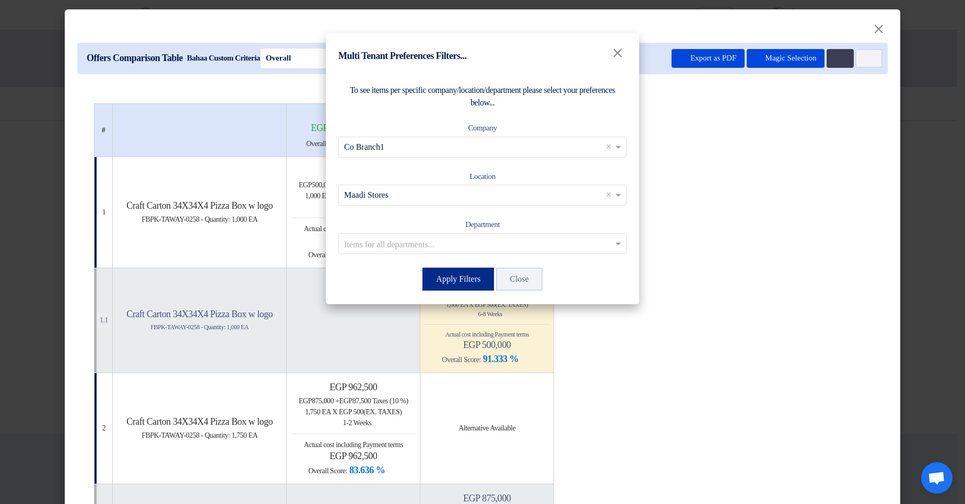
click at [451, 192] on button "Apply Filters" at bounding box center [458, 279] width 72 height 23
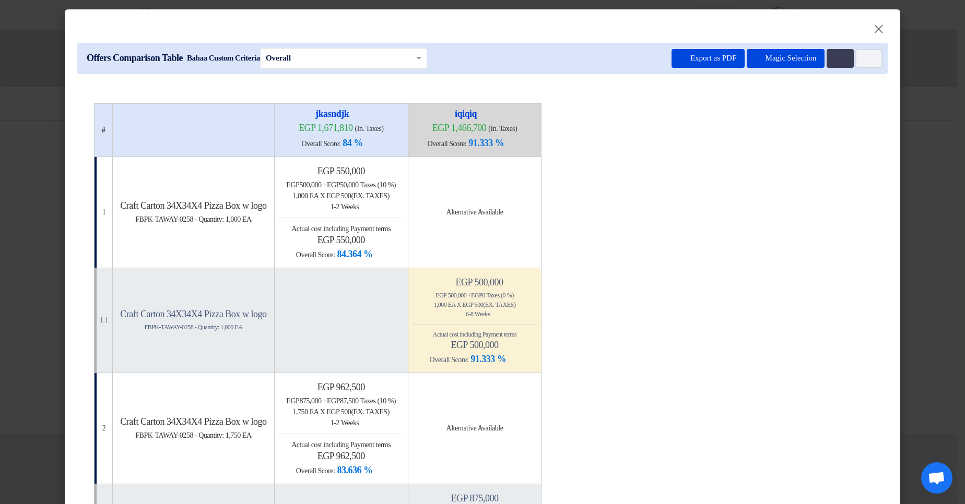
click at [515, 192] on span "(Ex. Taxes)" at bounding box center [499, 304] width 32 height 7
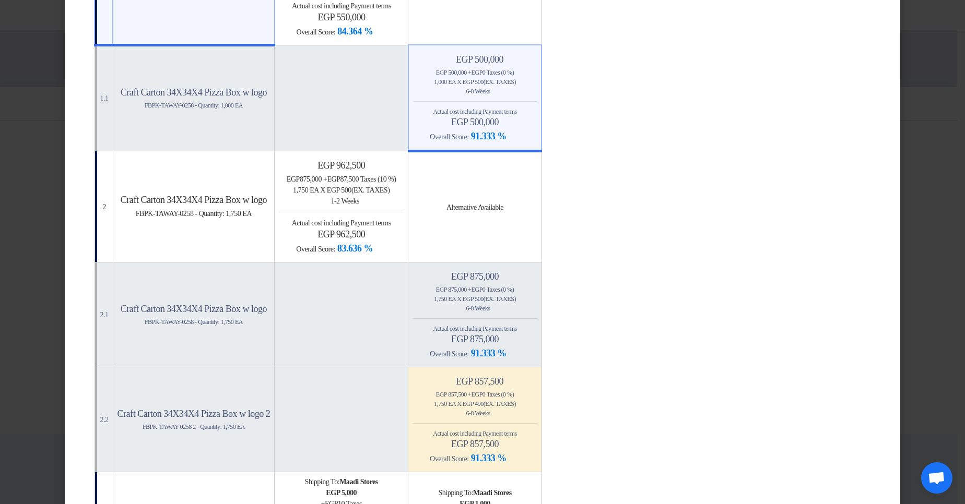
scroll to position [251, 0]
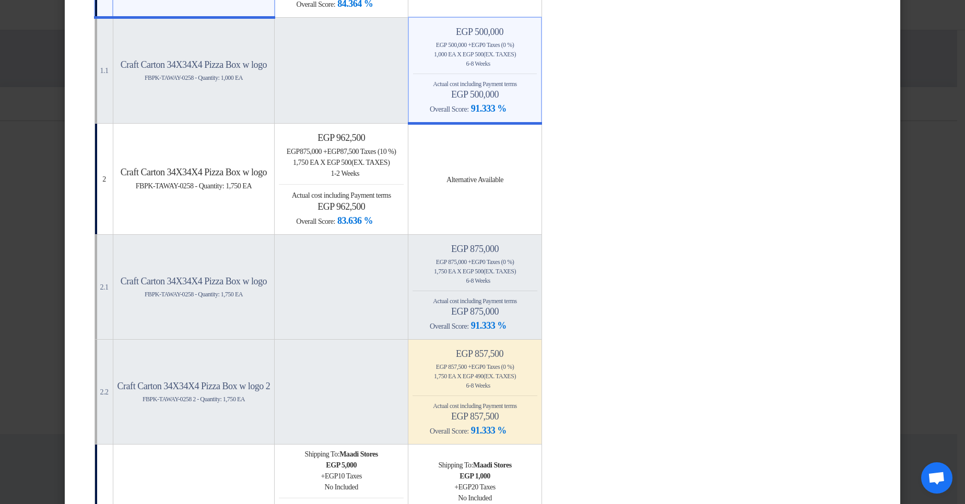
click at [513, 192] on div "egp 857,500 + egp 0 Taxes (0 %)" at bounding box center [474, 366] width 125 height 9
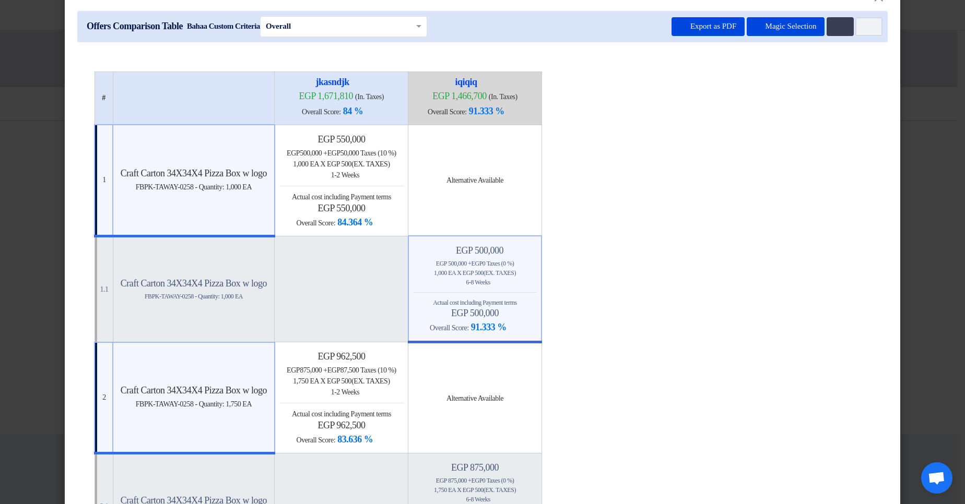
scroll to position [0, 0]
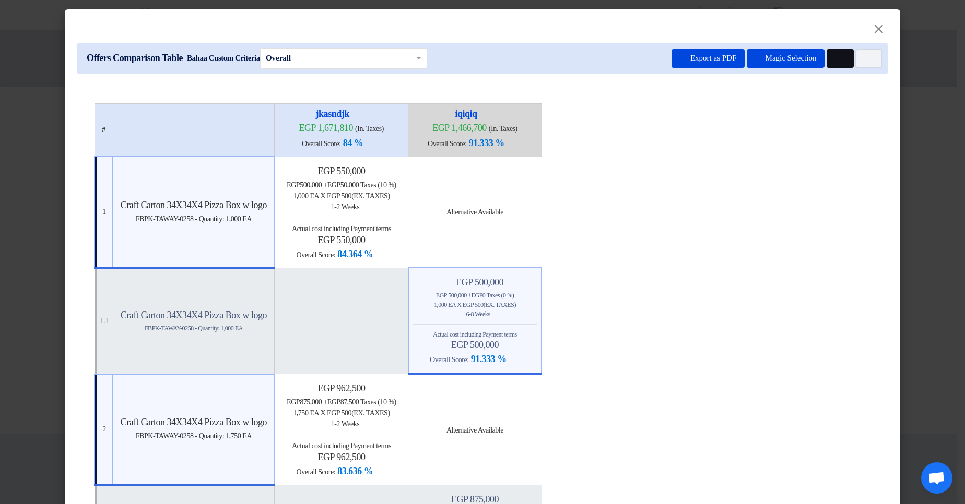
click at [847, 57] on button "Multi Tenant Preferences" at bounding box center [839, 58] width 27 height 19
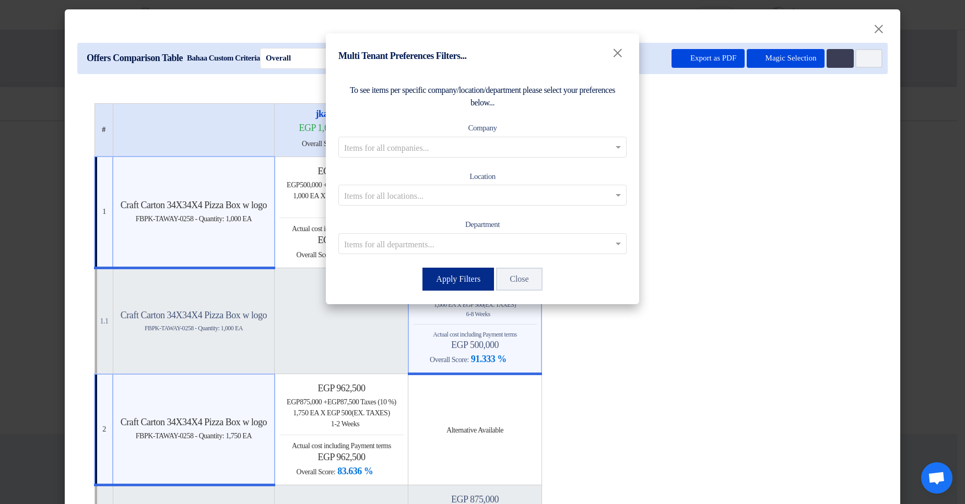
click at [477, 192] on button "Apply Filters" at bounding box center [458, 279] width 72 height 23
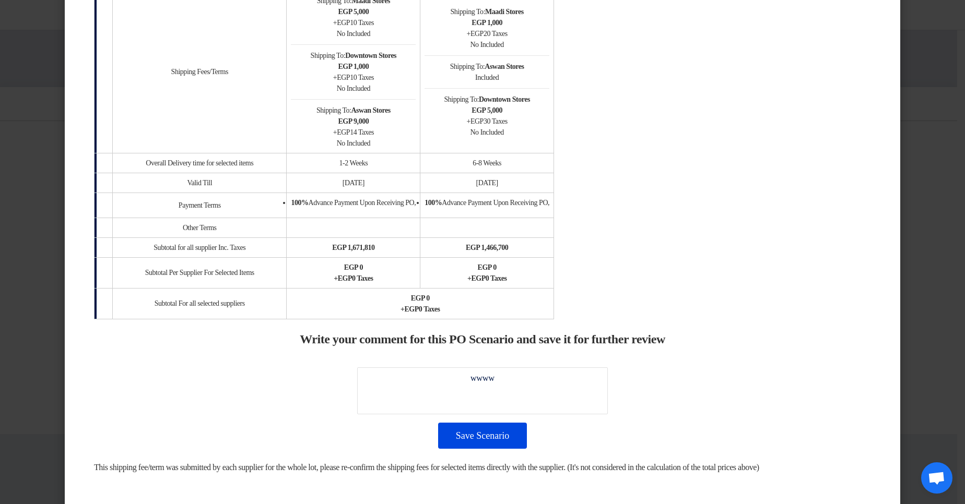
scroll to position [1378, 0]
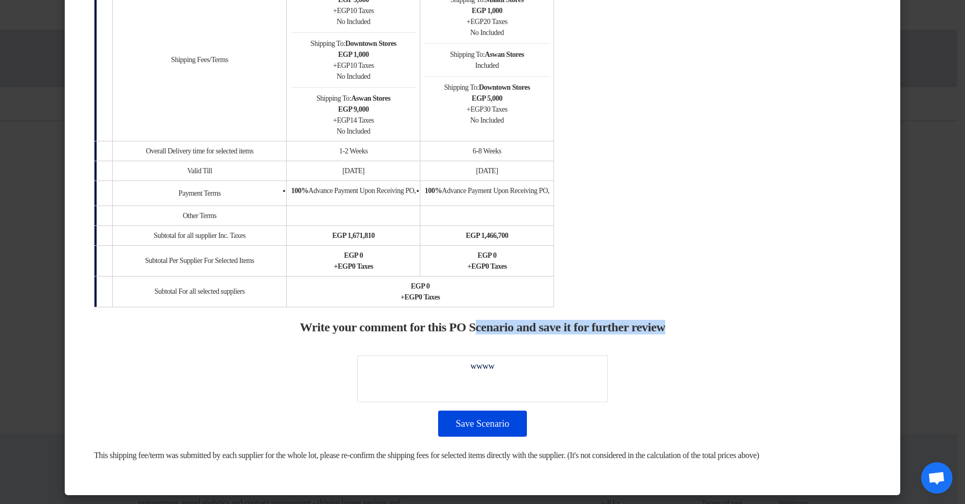
drag, startPoint x: 471, startPoint y: 326, endPoint x: 755, endPoint y: 328, distance: 284.0
click at [711, 192] on div "Write your comment for this PO Scenario and save it for further review Save Sce…" at bounding box center [482, 378] width 777 height 117
click at [794, 192] on div "Write your comment for this PO Scenario and save it for further review Save Sce…" at bounding box center [482, 378] width 777 height 117
click at [922, 192] on modal-container "× Offers Comparison Table Bahaa Custom Criteria × Overall × Export as PDF Magic…" at bounding box center [482, 252] width 965 height 504
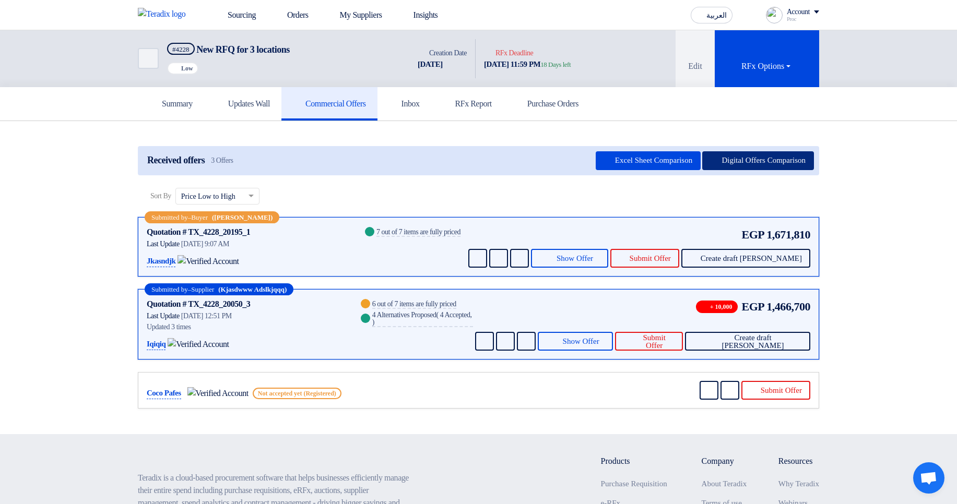
click at [773, 167] on button "Digital Offers Comparison" at bounding box center [758, 160] width 112 height 19
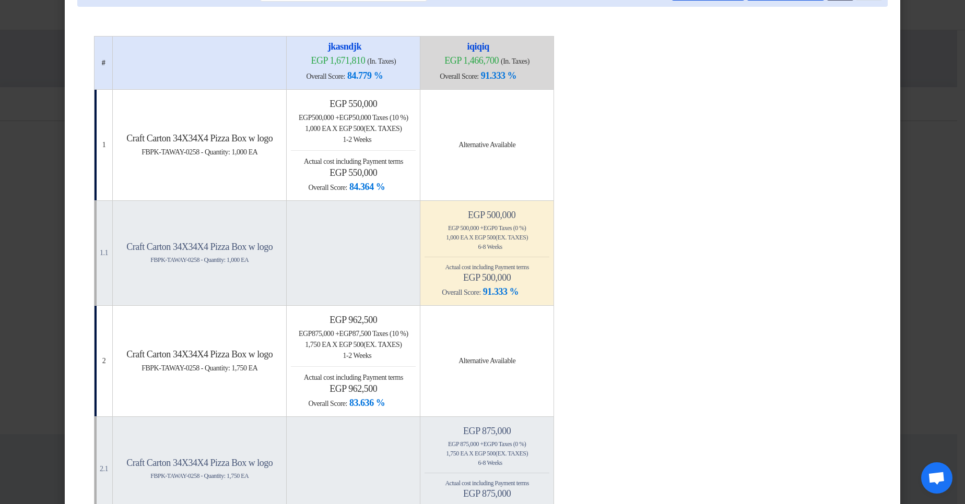
scroll to position [63, 0]
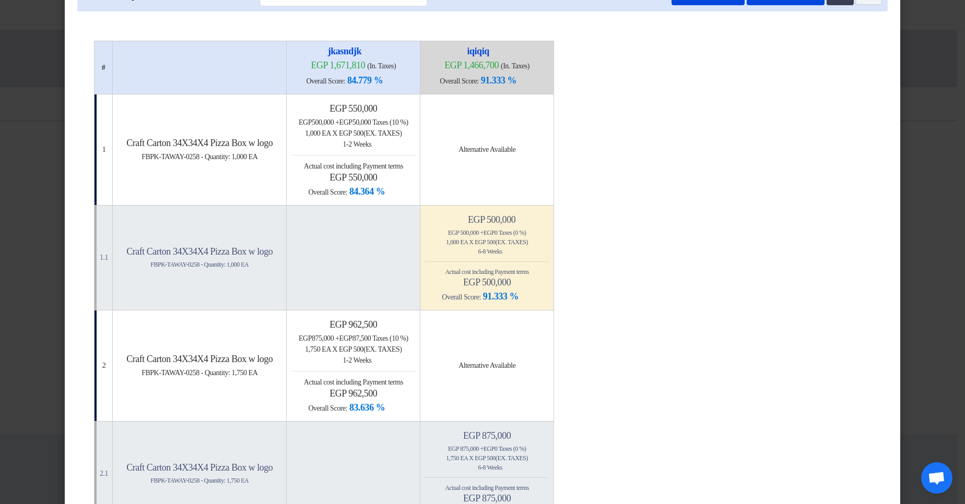
drag, startPoint x: 495, startPoint y: 215, endPoint x: 579, endPoint y: 302, distance: 121.8
click at [549, 192] on div "Minimize/Maximize Category egp 500,000 egp 500,000 + egp 0 Taxes (0 %) 1,000 EA…" at bounding box center [486, 258] width 125 height 89
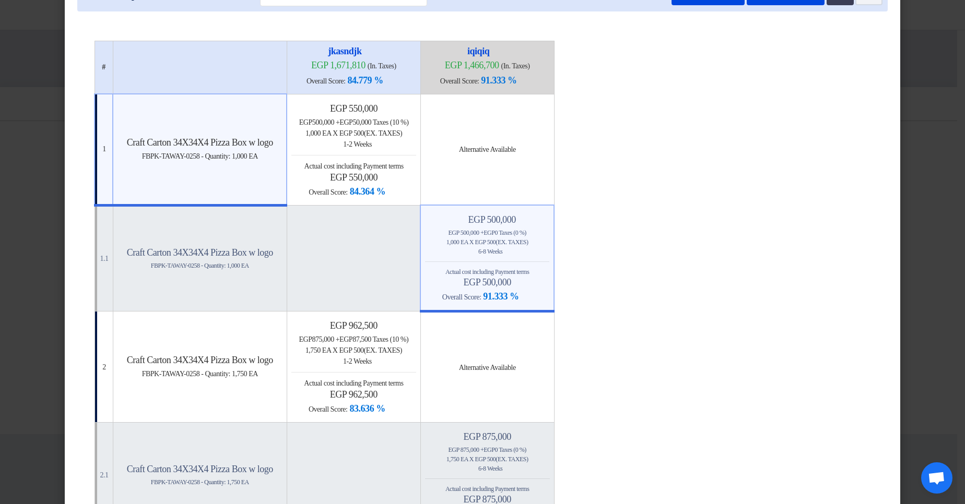
drag, startPoint x: 345, startPoint y: 89, endPoint x: 432, endPoint y: 193, distance: 135.2
click at [420, 192] on td "egp 550,000 egp 500,000 + egp 50,000 Taxes (10 %) 1,000 EA x egp 500 (Ex. Taxes…" at bounding box center [354, 149] width 134 height 111
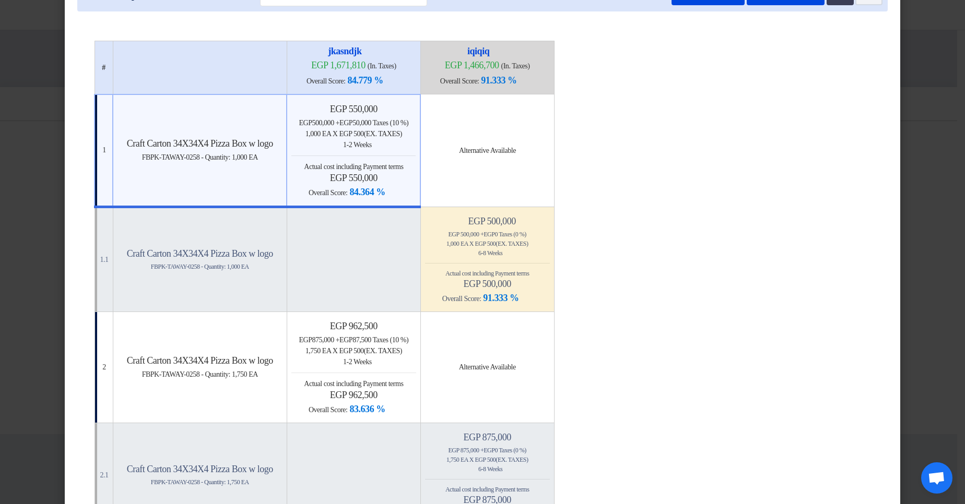
click at [550, 192] on div "1,000 EA x egp 500 (Ex. Taxes)" at bounding box center [487, 243] width 125 height 9
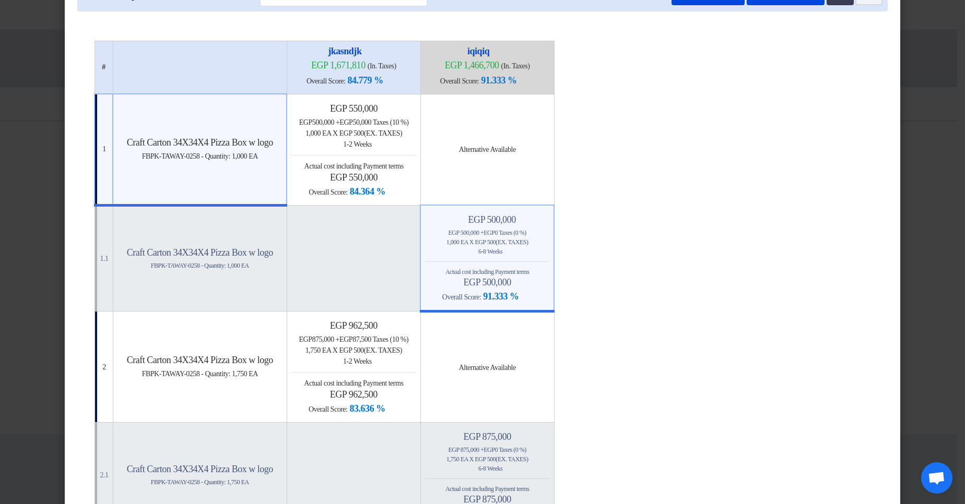
click at [399, 153] on div "egp 550,000 egp 500,000 + egp 50,000 Taxes (10 %) 1,000 EA x egp 500 (Ex. Taxes…" at bounding box center [353, 151] width 124 height 96
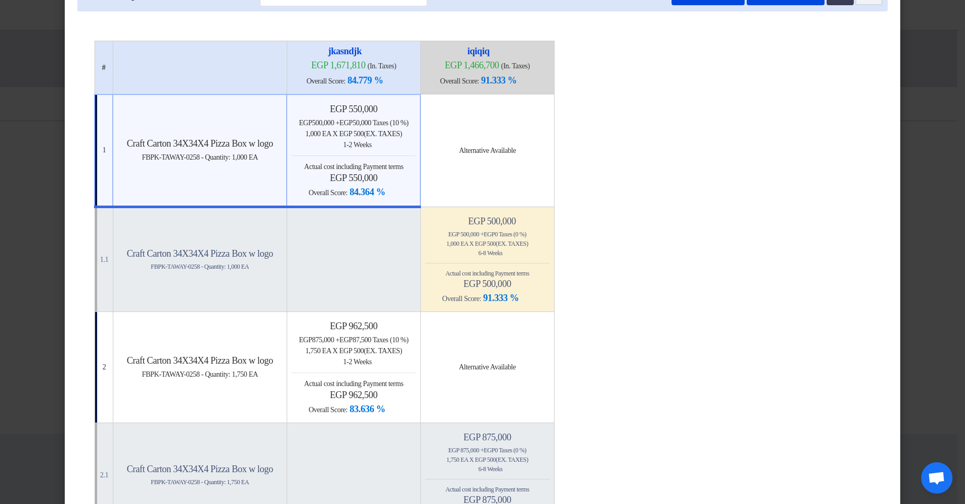
click at [468, 192] on span "EA" at bounding box center [463, 243] width 7 height 7
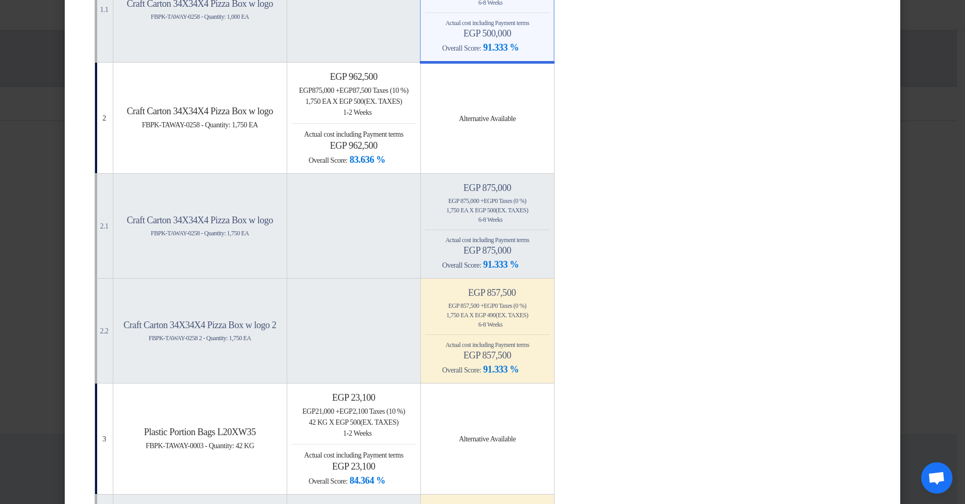
scroll to position [0, 0]
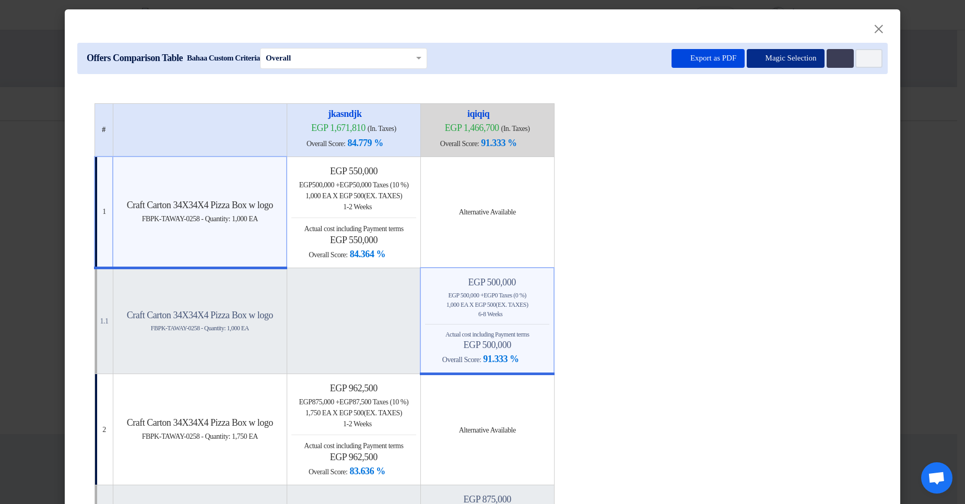
click at [758, 60] on button "Magic Selection" at bounding box center [785, 58] width 78 height 19
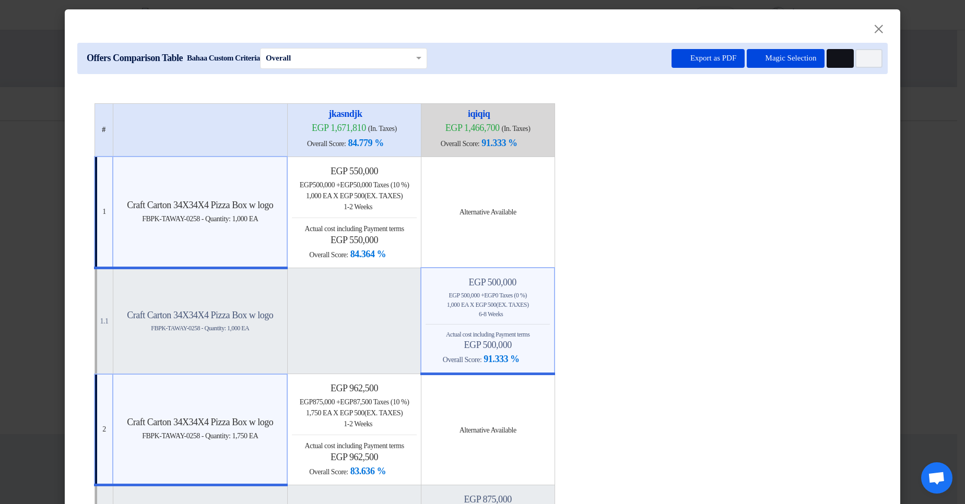
click at [835, 58] on icon "Multi Tenant Preferences" at bounding box center [839, 59] width 8 height 8
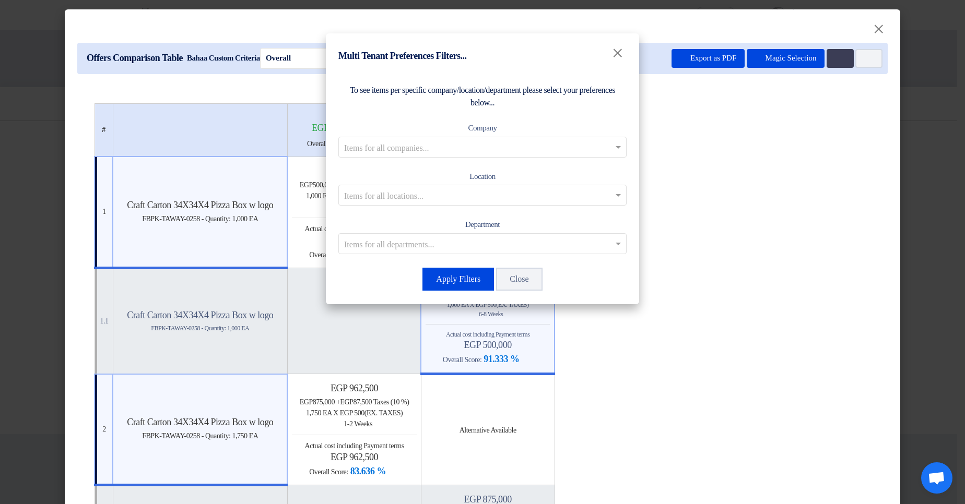
click at [502, 147] on input "text" at bounding box center [477, 146] width 266 height 17
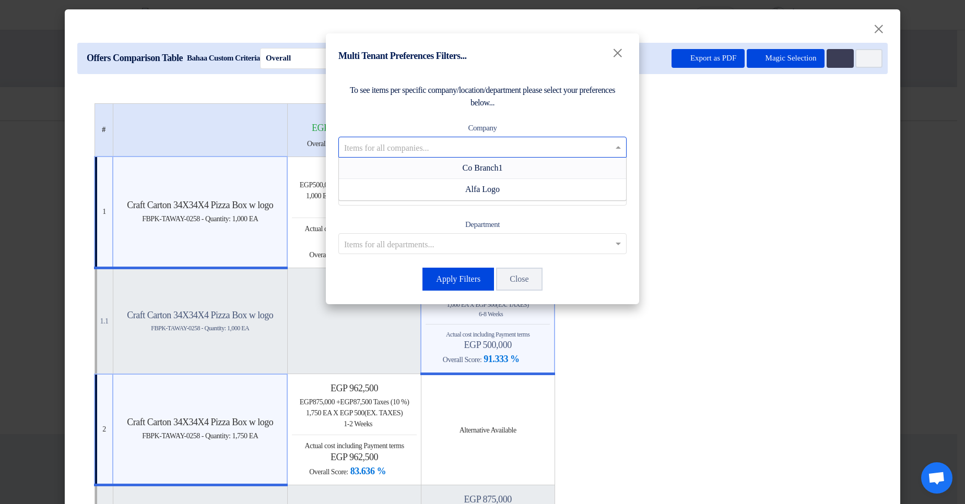
click at [468, 174] on div "Co Branch1" at bounding box center [482, 168] width 287 height 21
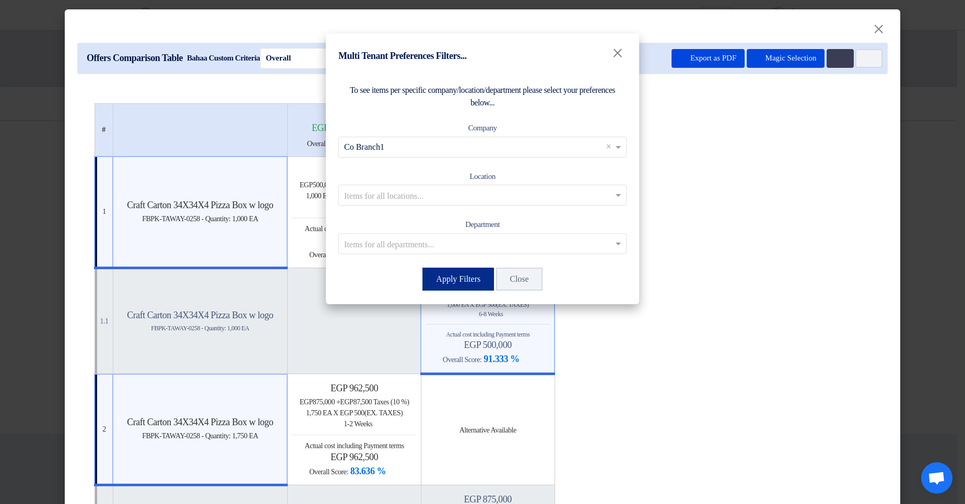
click at [455, 192] on button "Apply Filters" at bounding box center [458, 279] width 72 height 23
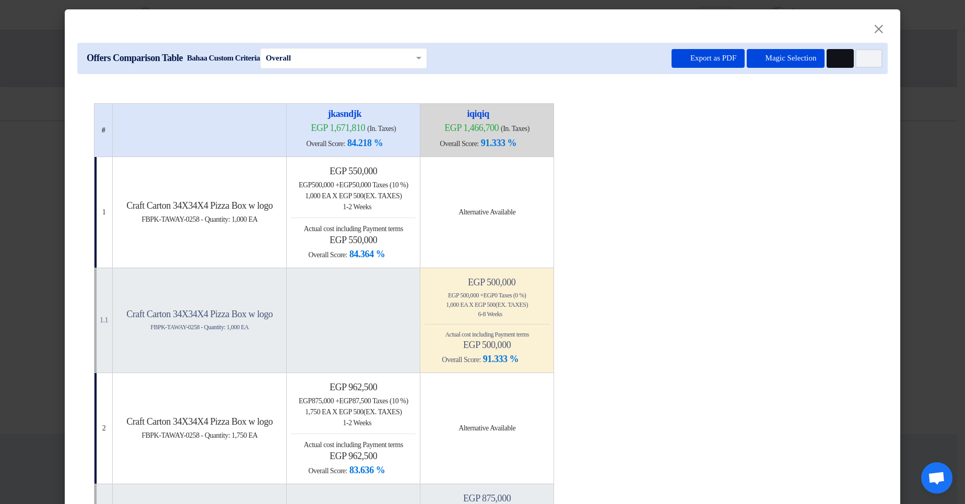
click at [830, 63] on button "Multi Tenant Preferences" at bounding box center [839, 58] width 27 height 19
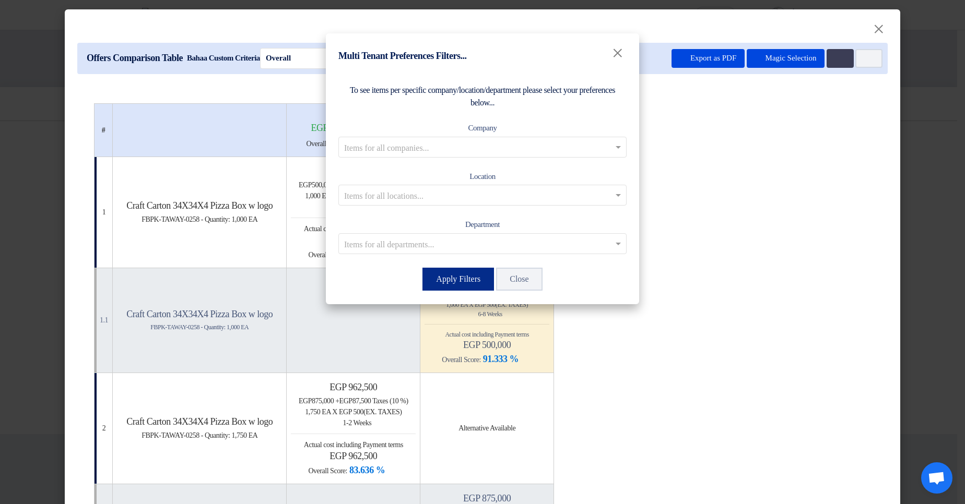
click at [455, 192] on button "Apply Filters" at bounding box center [458, 279] width 72 height 23
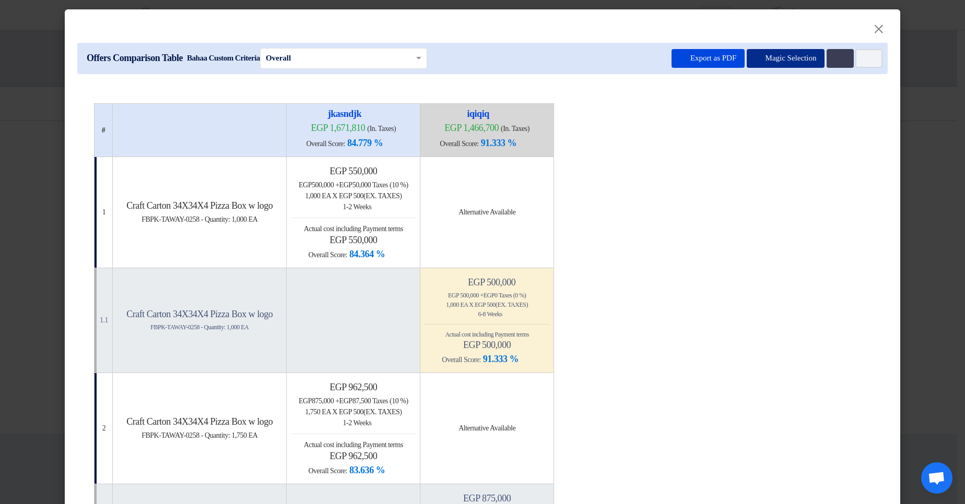
click at [777, 57] on button "Magic Selection" at bounding box center [785, 58] width 78 height 19
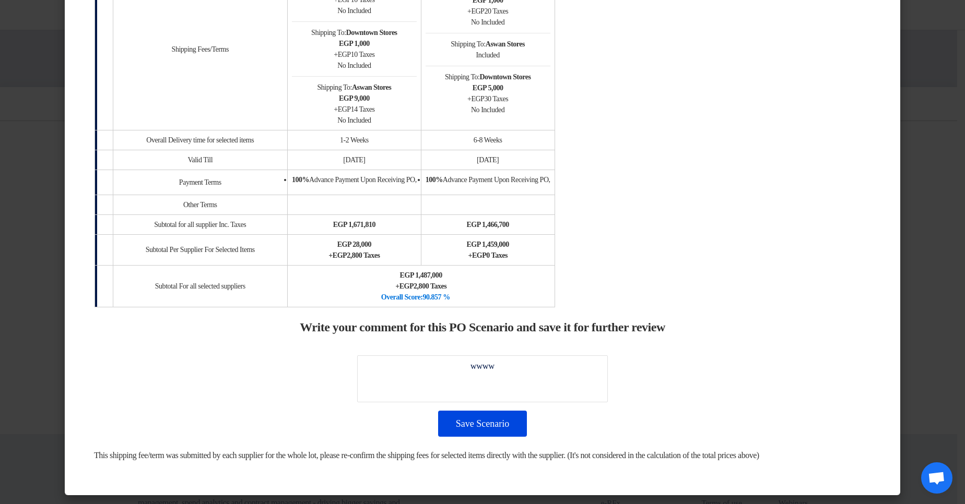
scroll to position [1410, 0]
click at [484, 192] on button "Save Scenario" at bounding box center [482, 424] width 89 height 26
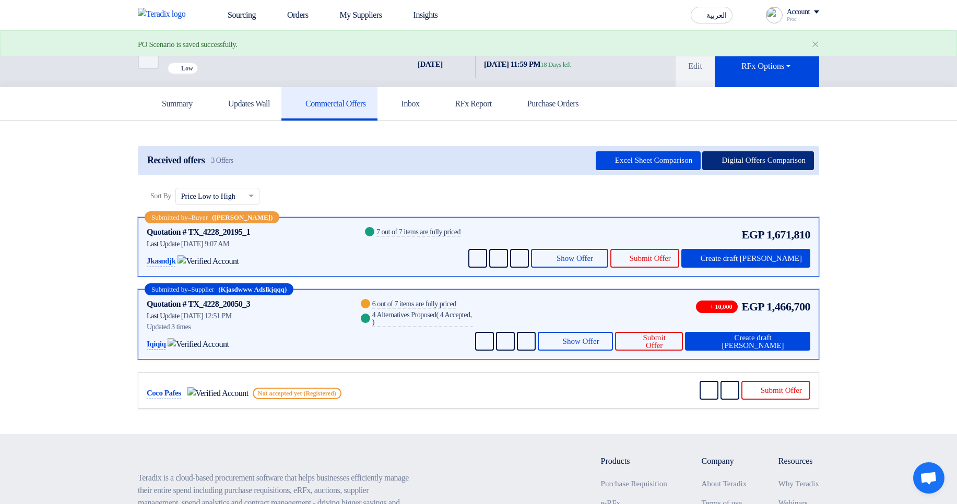
click at [742, 156] on button "Digital Offers Comparison" at bounding box center [758, 160] width 112 height 19
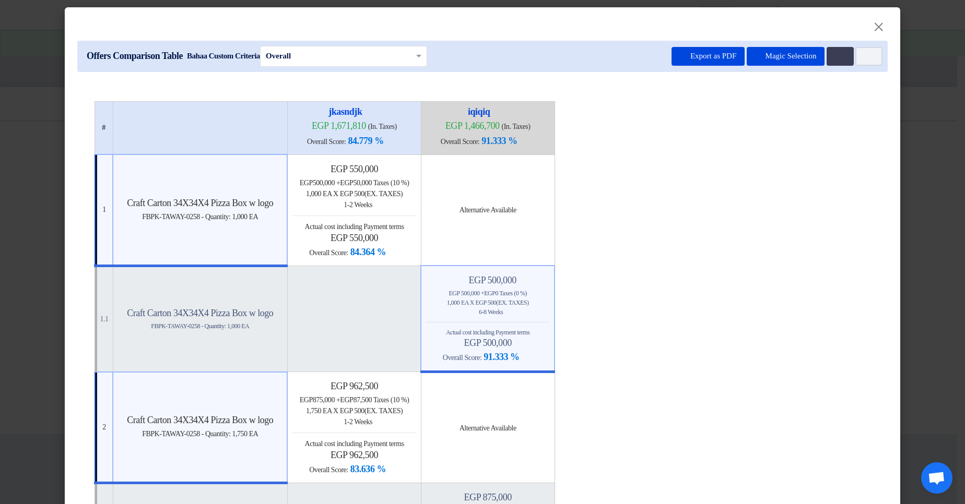
scroll to position [0, 0]
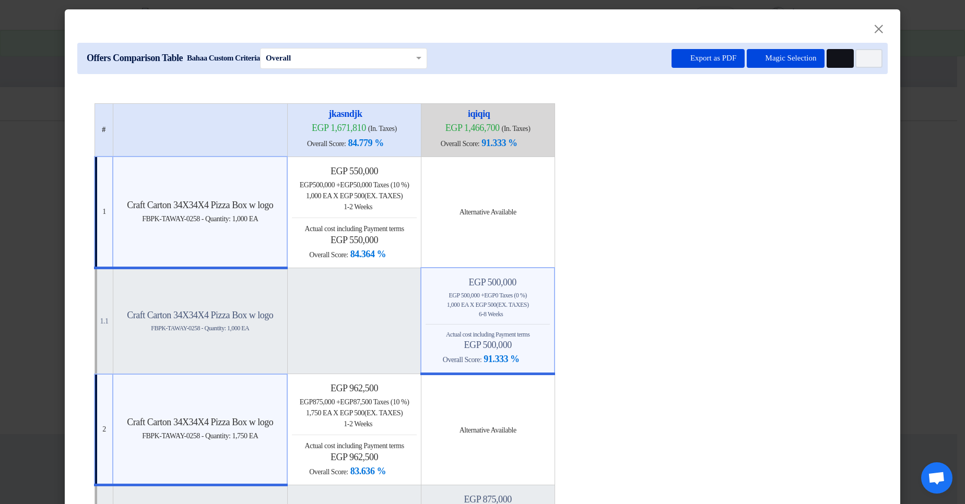
click at [835, 64] on button "Multi Tenant Preferences" at bounding box center [839, 58] width 27 height 19
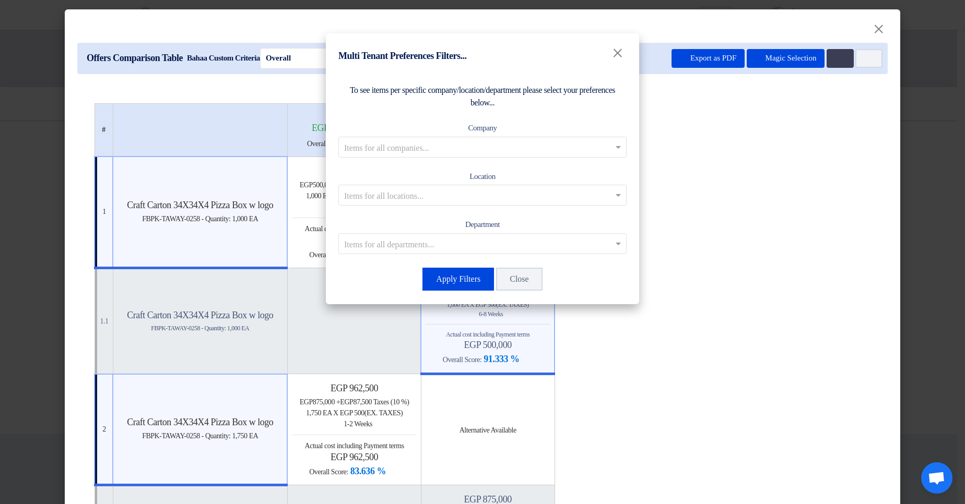
click at [583, 150] on input "text" at bounding box center [477, 146] width 266 height 17
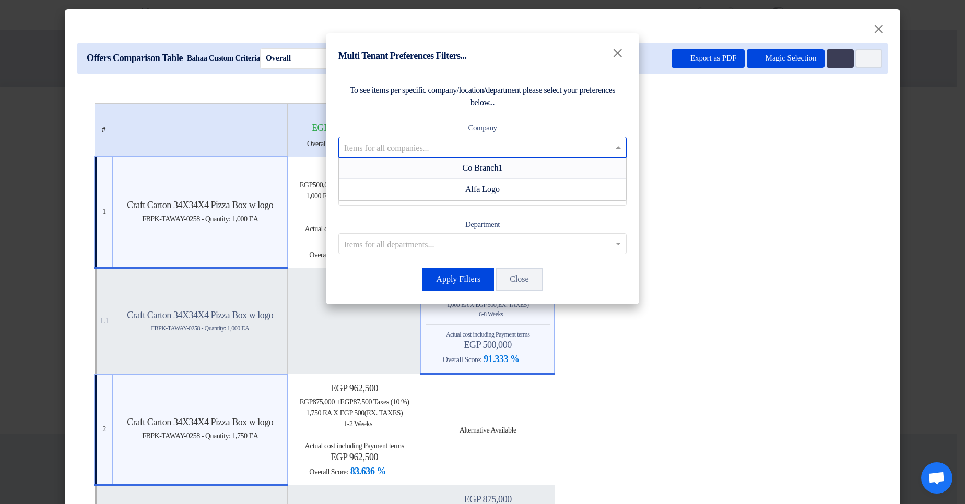
click at [499, 170] on span "Co Branch1" at bounding box center [482, 167] width 40 height 9
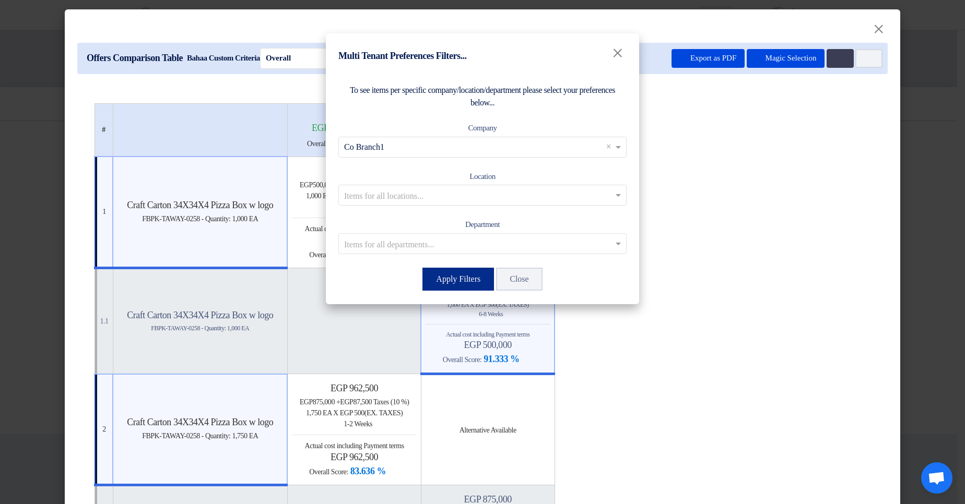
click at [462, 192] on button "Apply Filters" at bounding box center [458, 279] width 72 height 23
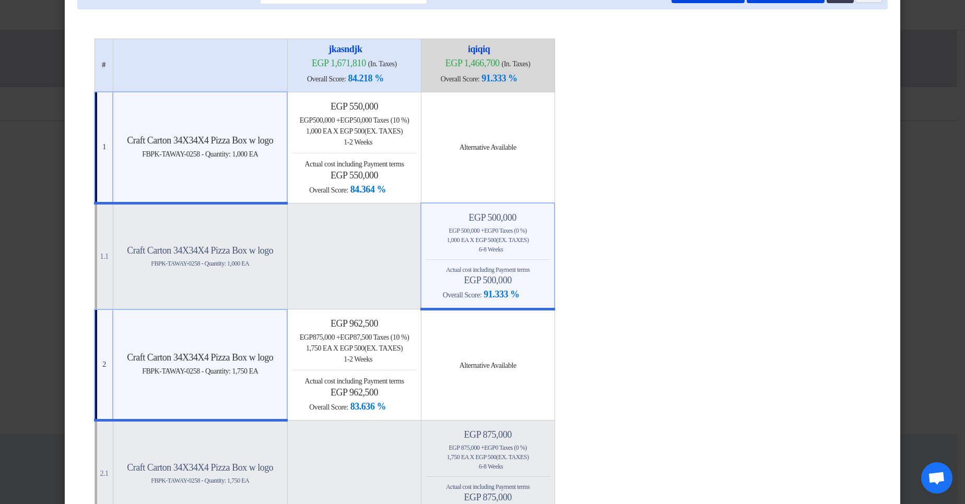
scroll to position [63, 0]
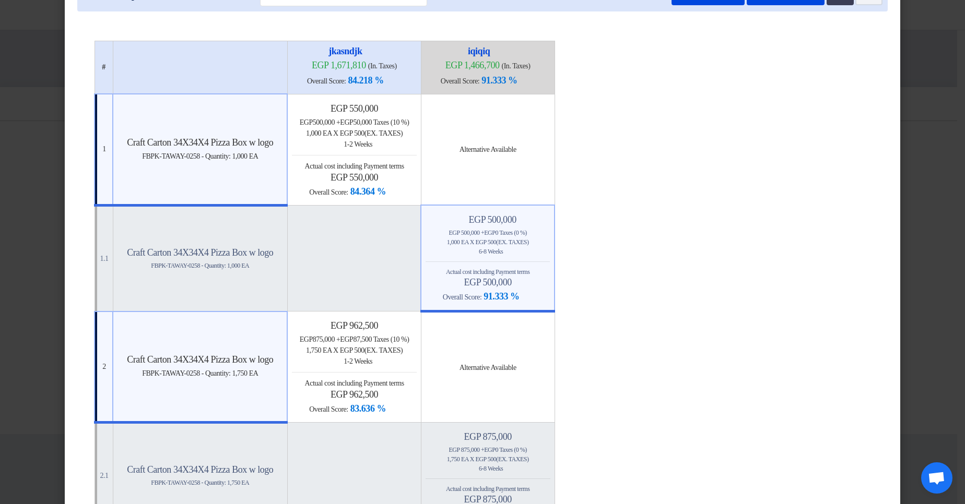
click at [367, 140] on div "Back 1-2 Weeks" at bounding box center [354, 144] width 124 height 11
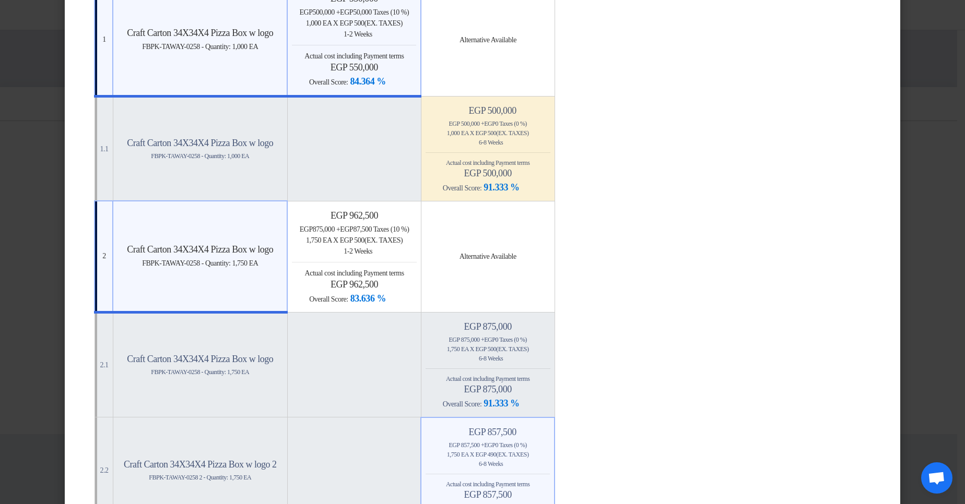
scroll to position [188, 0]
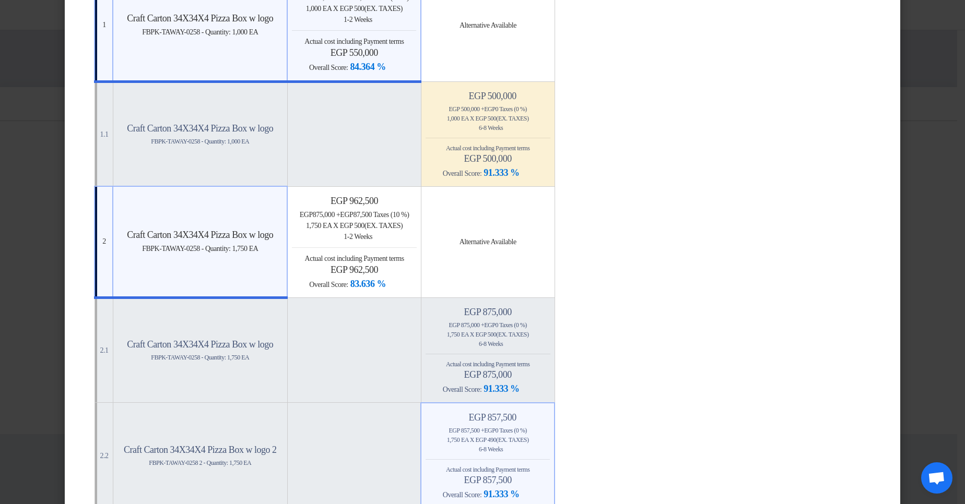
click at [415, 192] on div "egp 962,500 egp 875,000 + egp 87,500 Taxes (10 %) 1,750 EA x egp 500 (Ex. Taxes…" at bounding box center [354, 243] width 124 height 96
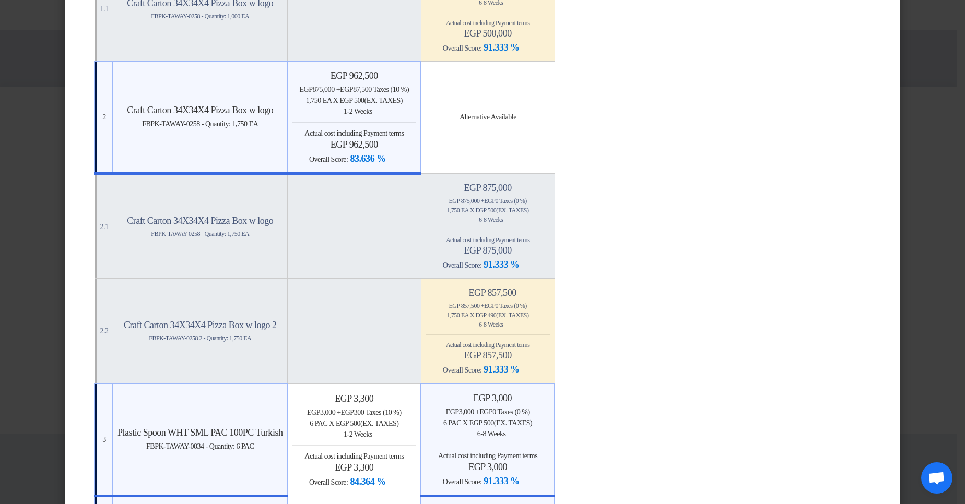
scroll to position [0, 0]
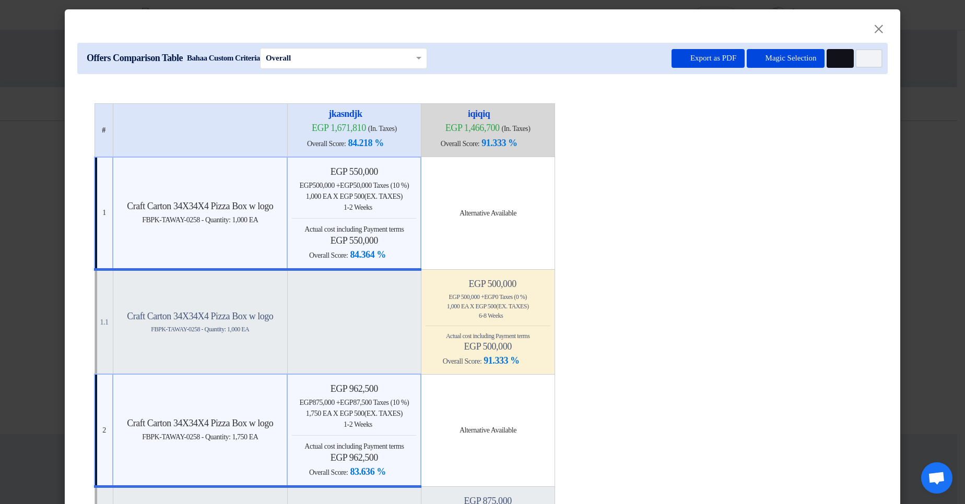
click at [826, 61] on button "Multi Tenant Preferences" at bounding box center [839, 58] width 27 height 19
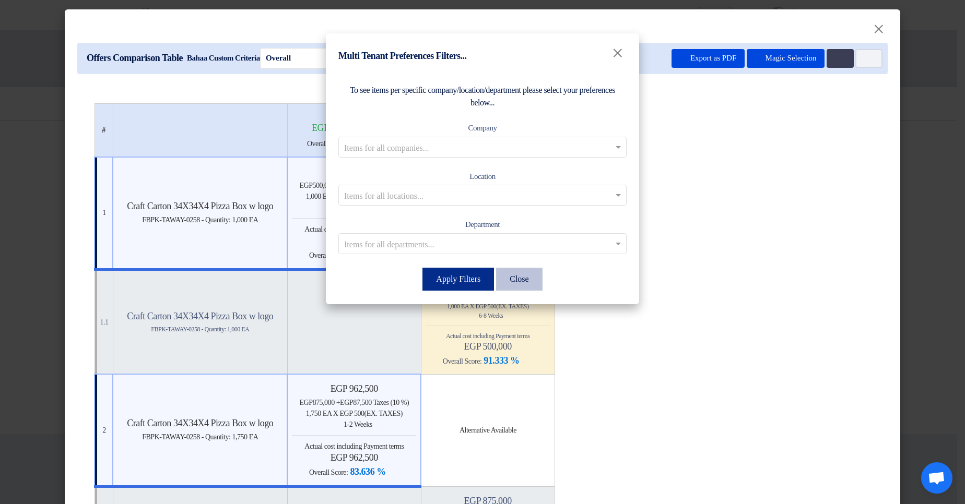
click at [463, 192] on button "Apply Filters" at bounding box center [458, 279] width 72 height 23
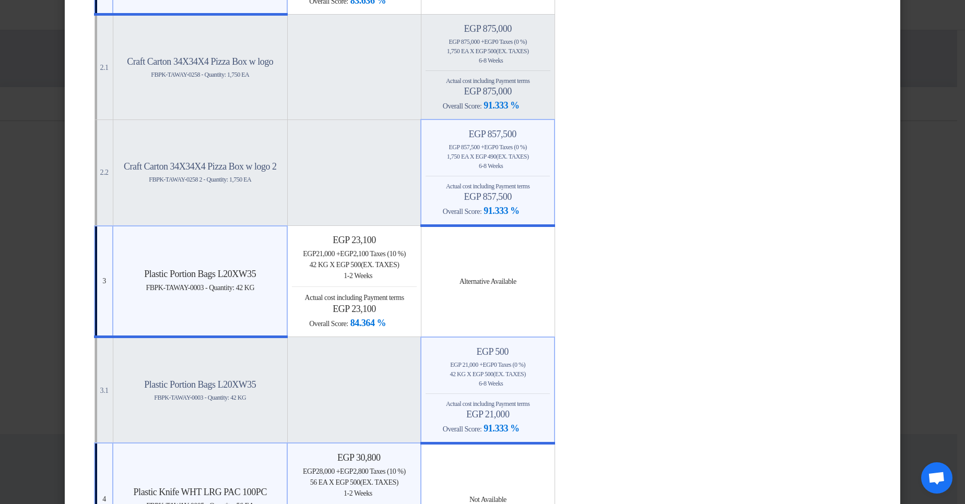
scroll to position [95, 0]
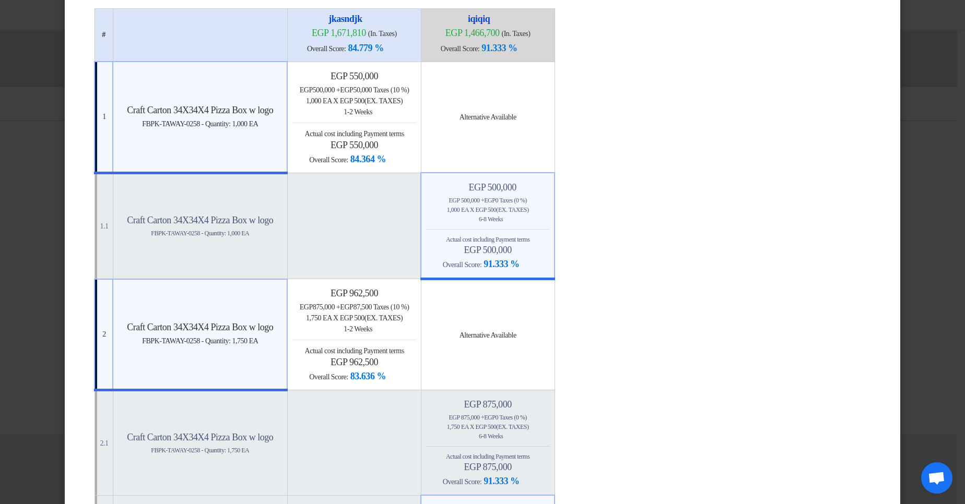
click at [373, 135] on span "Actual cost including Payment terms" at bounding box center [354, 134] width 99 height 8
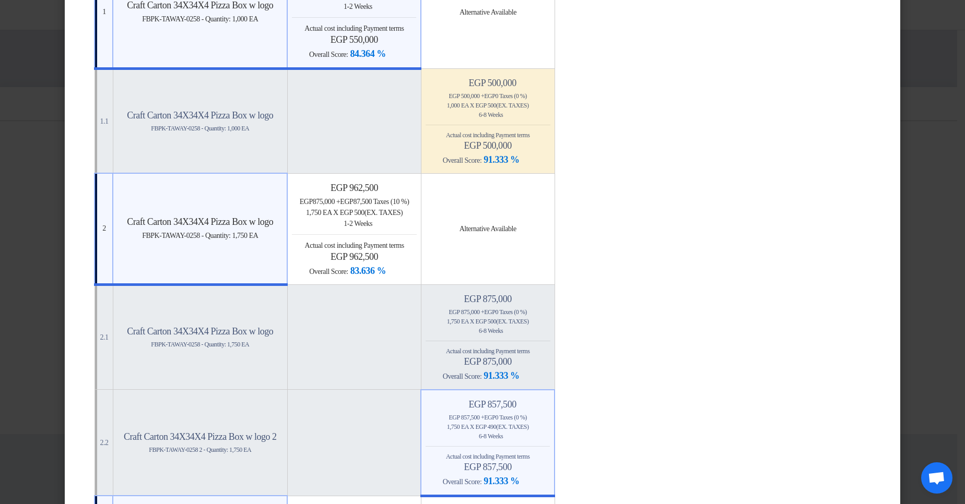
scroll to position [220, 0]
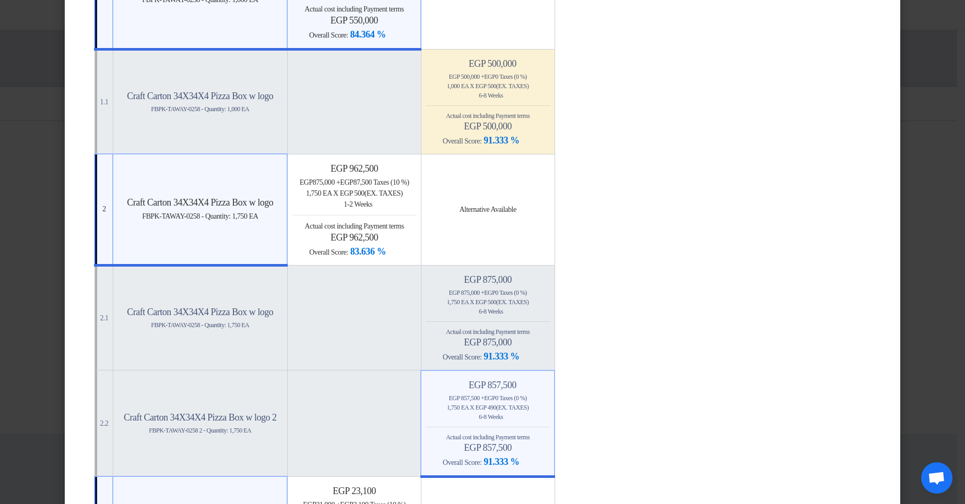
click at [389, 192] on div "Back 1-2 Weeks" at bounding box center [354, 204] width 124 height 11
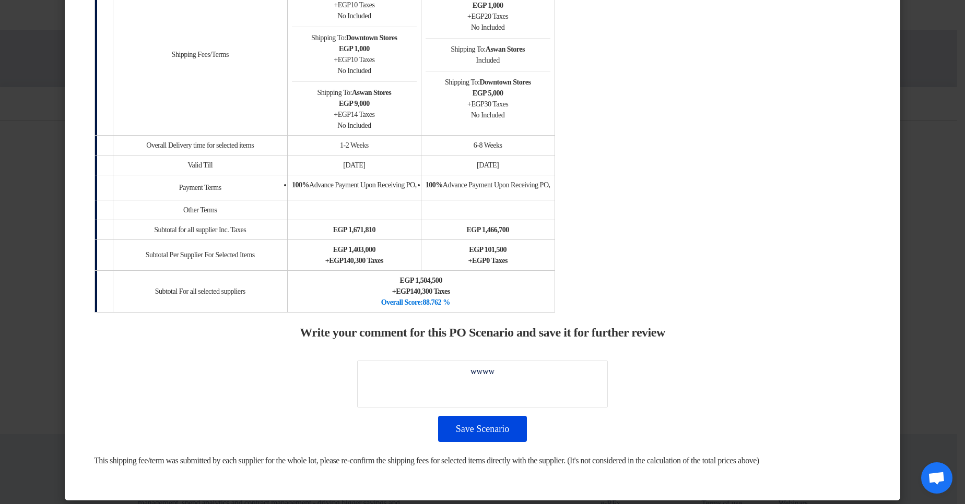
scroll to position [1410, 0]
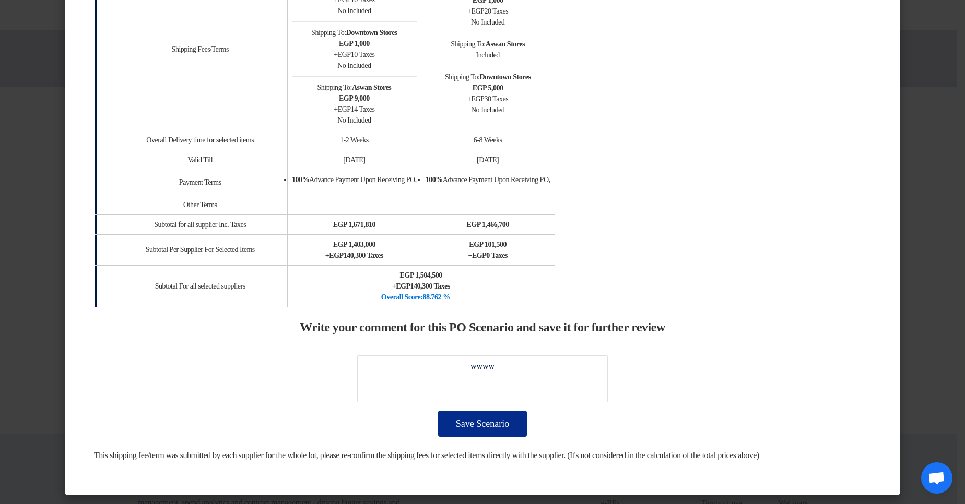
click at [468, 192] on button "Save Scenario" at bounding box center [482, 424] width 89 height 26
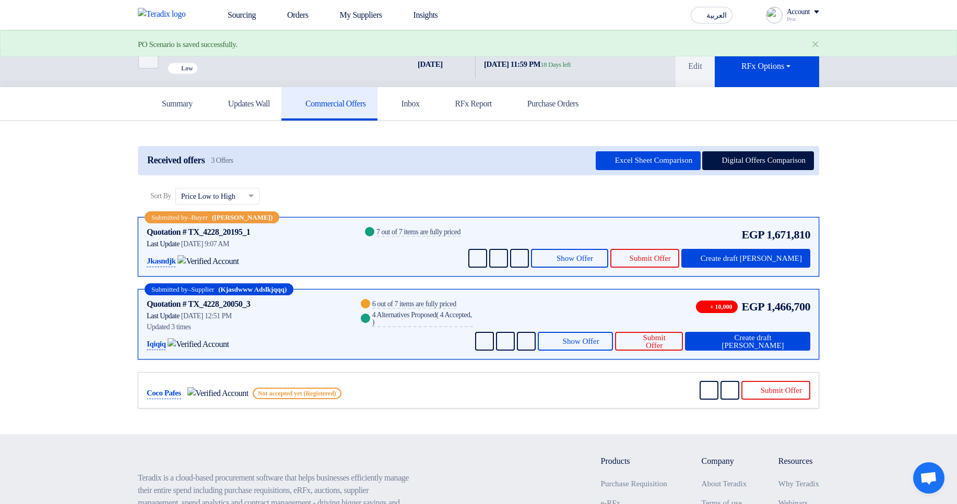
click at [764, 149] on div "Received offers 3 Offers Excel Sheet Comparison Digital Offers Comparison" at bounding box center [478, 160] width 681 height 29
click at [766, 156] on button "Digital Offers Comparison" at bounding box center [758, 160] width 112 height 19
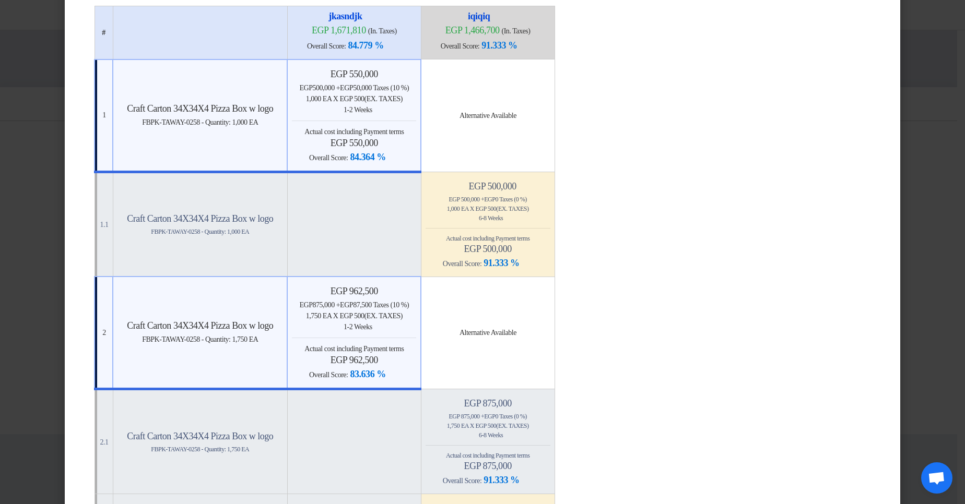
scroll to position [0, 0]
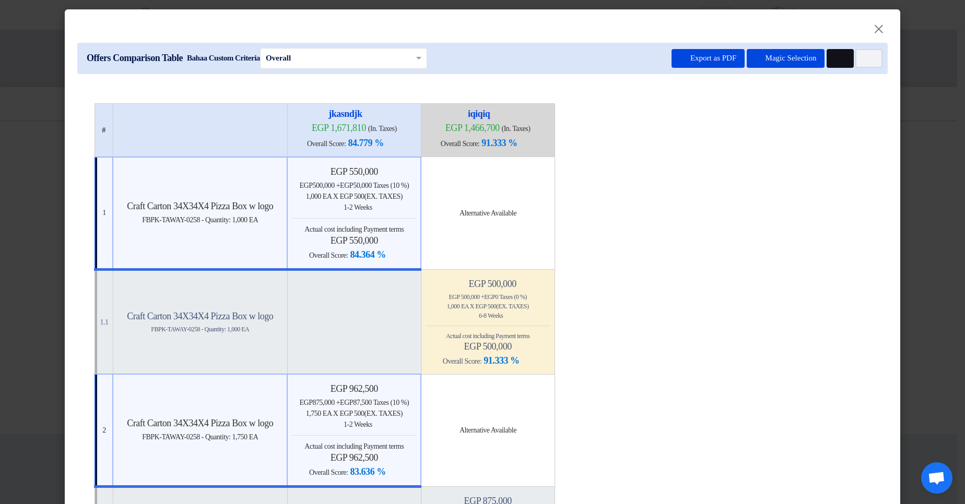
click at [832, 63] on button "Multi Tenant Preferences" at bounding box center [839, 58] width 27 height 19
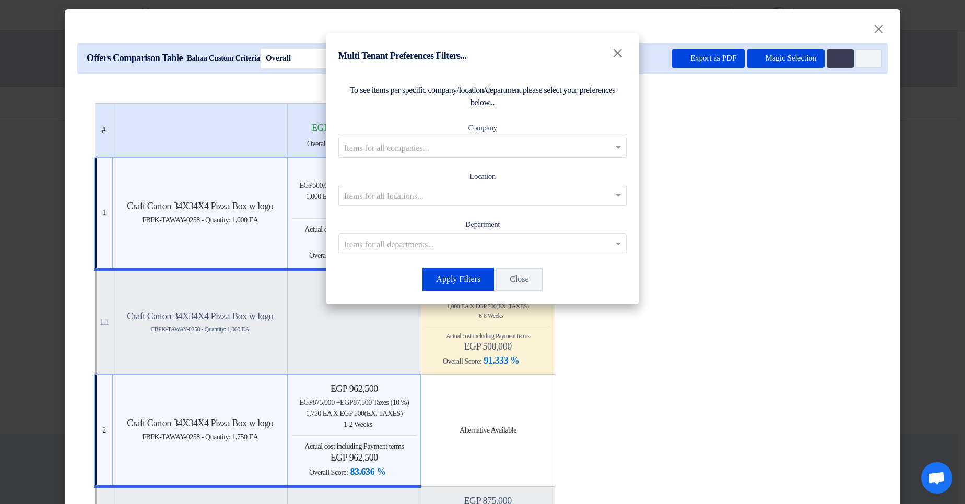
click at [494, 151] on input "text" at bounding box center [477, 146] width 266 height 17
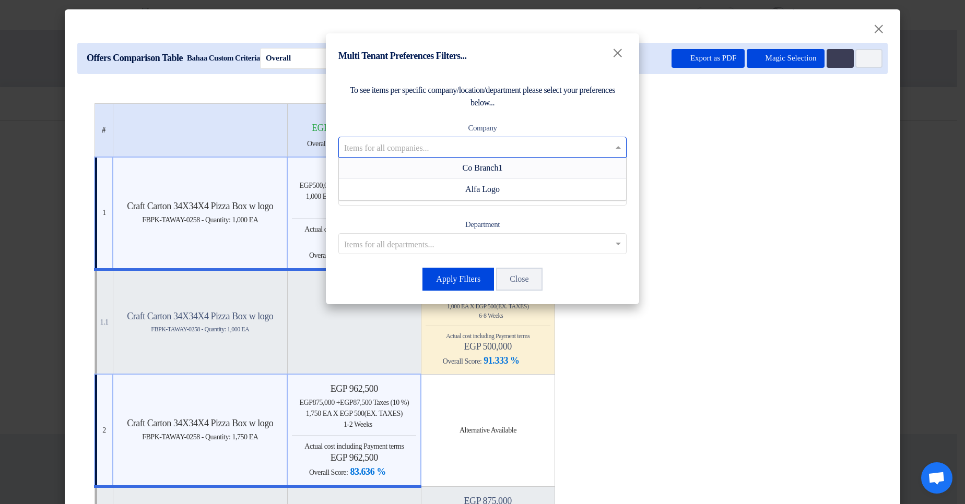
click at [477, 170] on span "Co Branch1" at bounding box center [482, 167] width 40 height 9
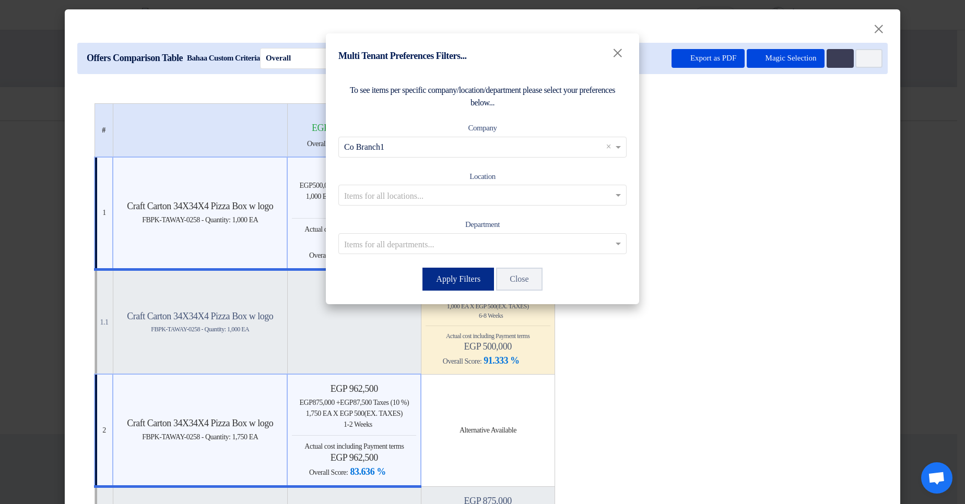
click at [440, 192] on button "Apply Filters" at bounding box center [458, 279] width 72 height 23
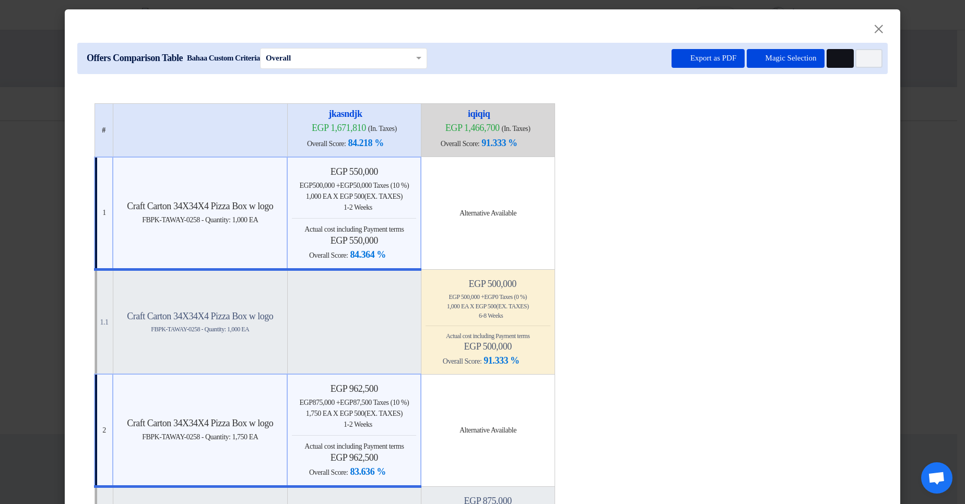
click at [827, 60] on button "Multi Tenant Preferences" at bounding box center [839, 58] width 27 height 19
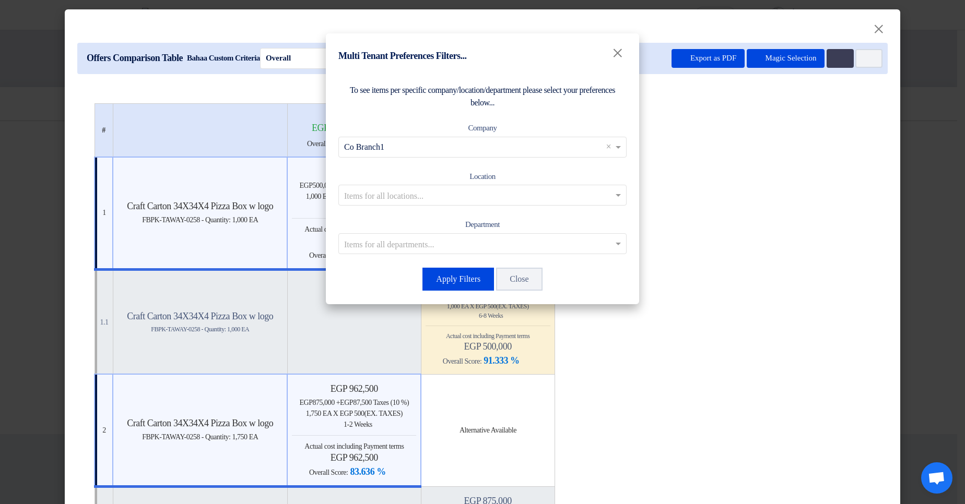
click at [432, 192] on input "text" at bounding box center [477, 195] width 266 height 17
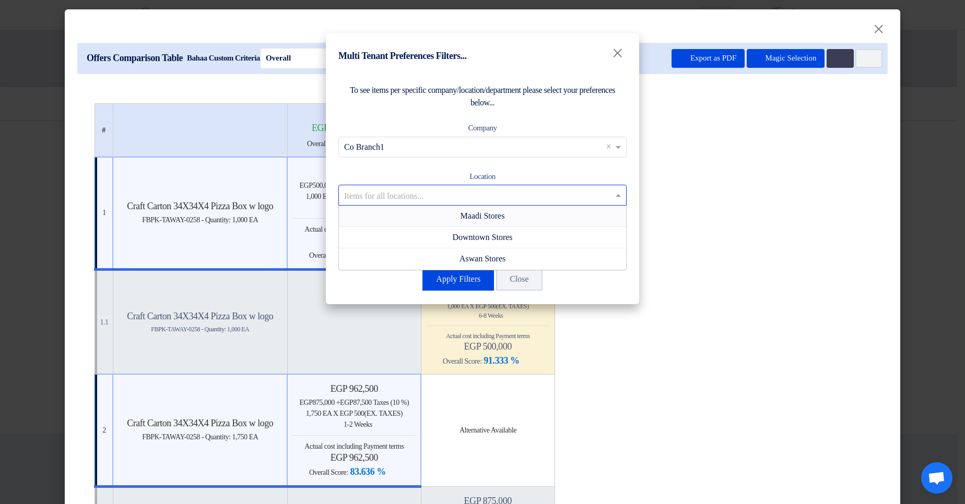
drag, startPoint x: 433, startPoint y: 219, endPoint x: 449, endPoint y: 232, distance: 20.5
click at [434, 192] on div "Maadi Stores" at bounding box center [482, 216] width 287 height 21
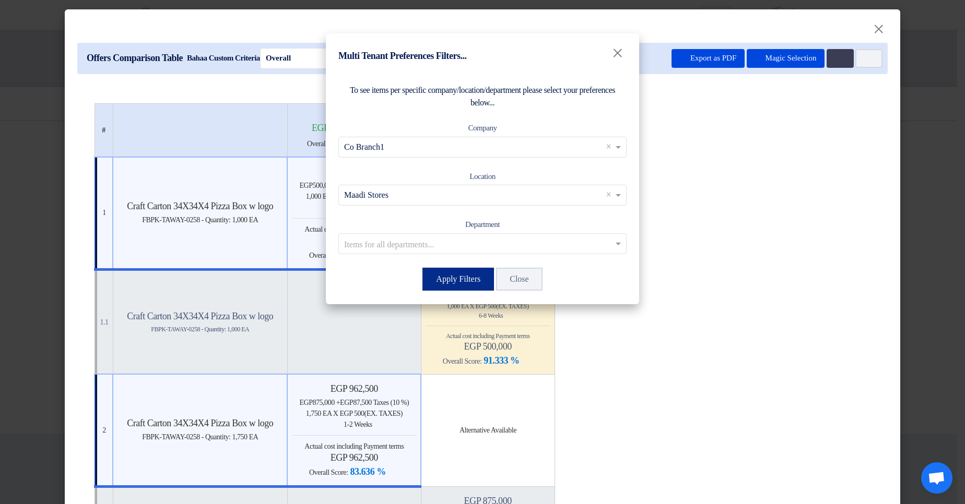
click at [467, 192] on button "Apply Filters" at bounding box center [458, 279] width 72 height 23
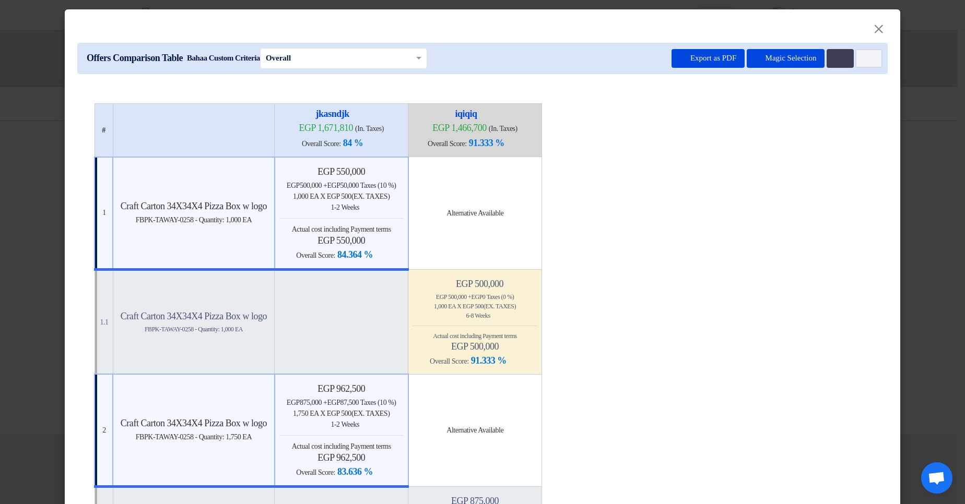
drag, startPoint x: 504, startPoint y: 115, endPoint x: 687, endPoint y: 133, distance: 184.1
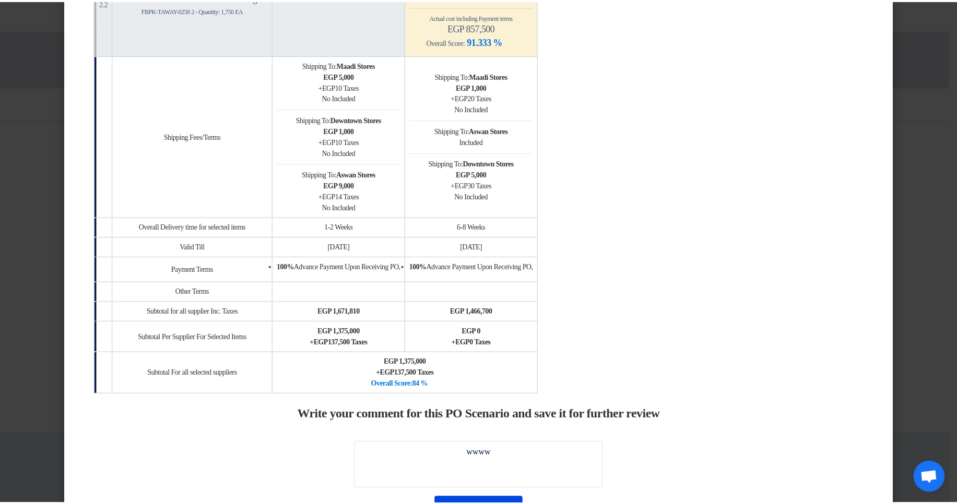
scroll to position [689, 0]
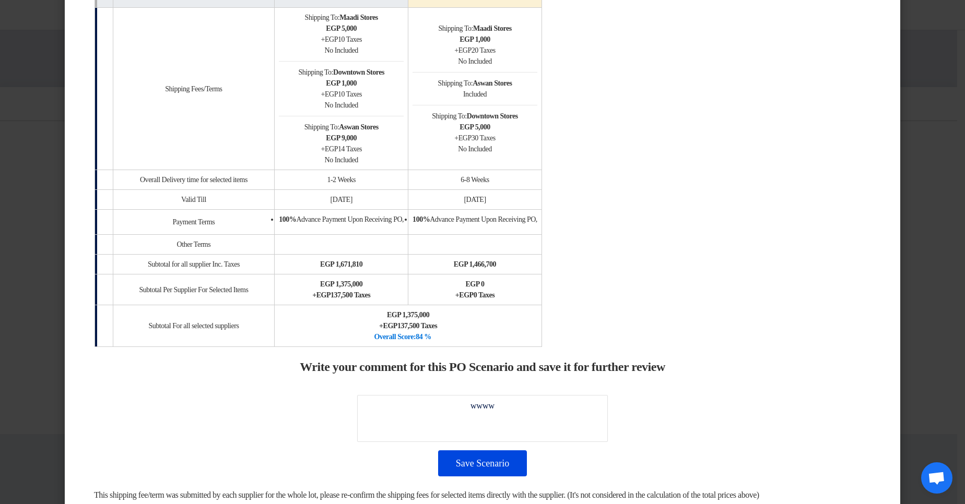
click at [940, 144] on modal-container "× Offers Comparison Table Bahaa Custom Criteria × Overall × Export as PDF Magic…" at bounding box center [482, 252] width 965 height 504
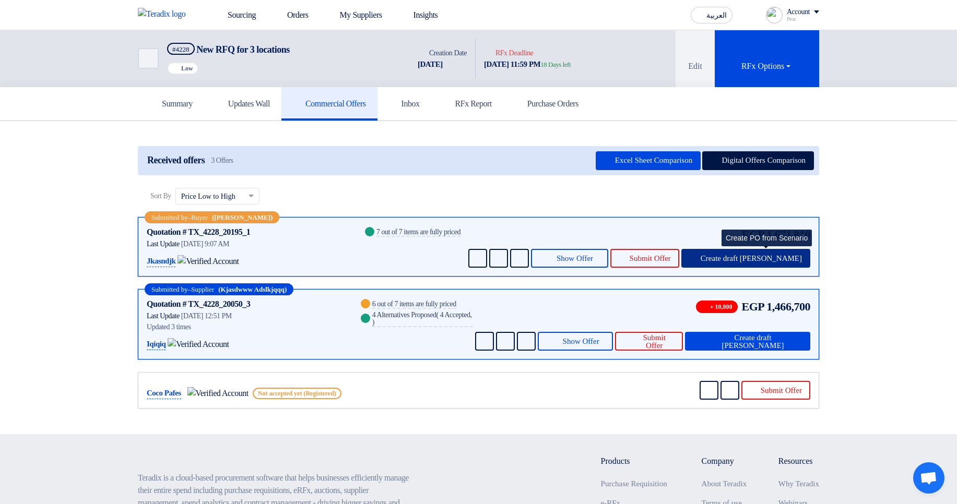
click at [793, 192] on span "Create draft PO" at bounding box center [751, 259] width 101 height 8
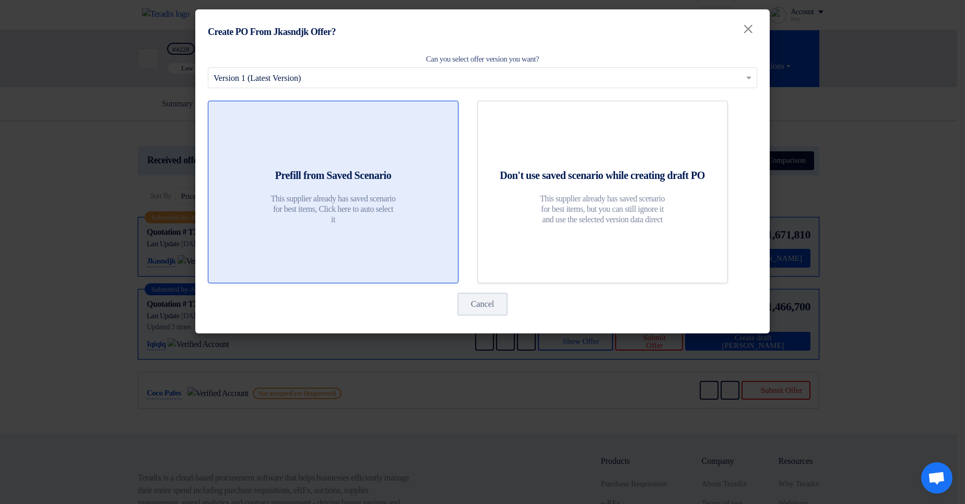
click at [374, 149] on div at bounding box center [333, 144] width 224 height 29
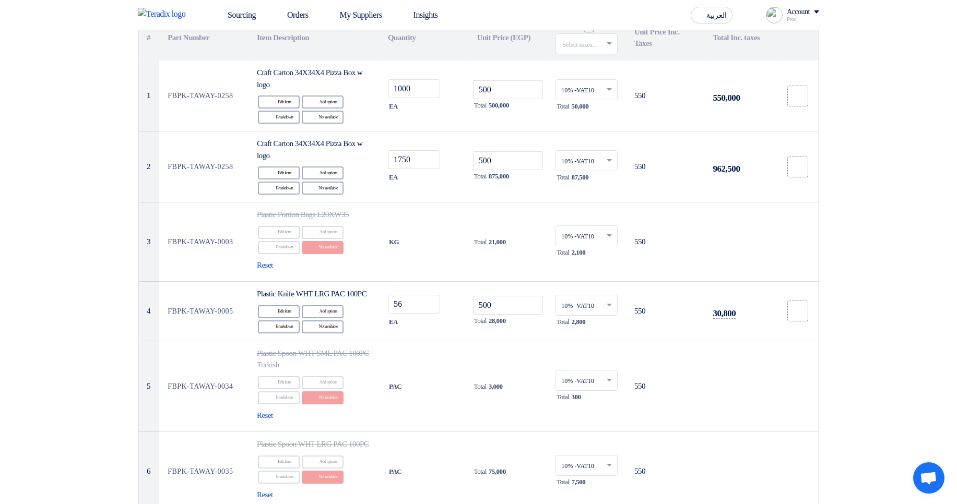
scroll to position [125, 0]
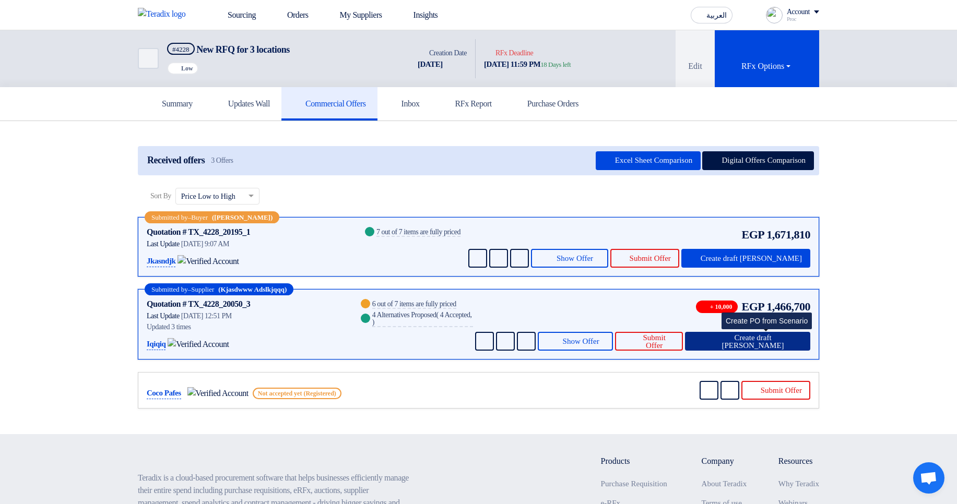
click at [755, 192] on span "Create draft PO" at bounding box center [753, 342] width 98 height 16
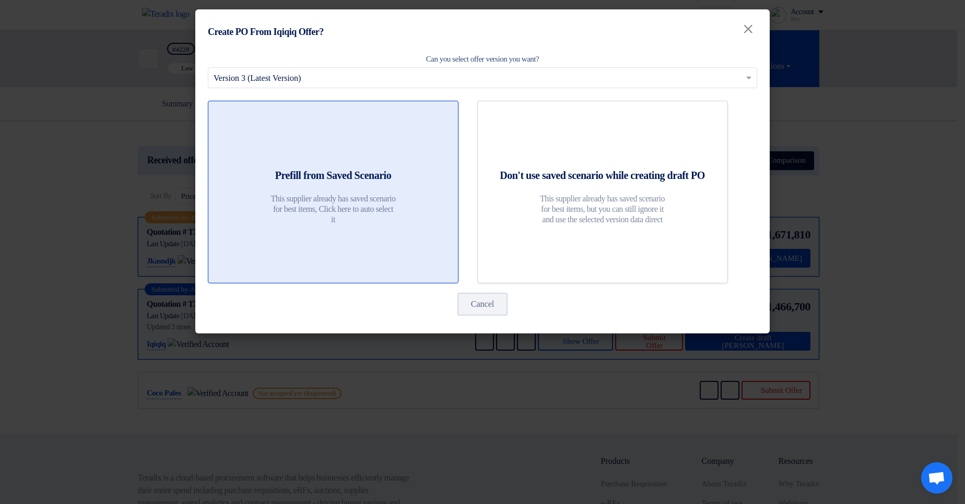
click at [362, 168] on h2 "Prefill from Saved Scenario" at bounding box center [333, 175] width 116 height 15
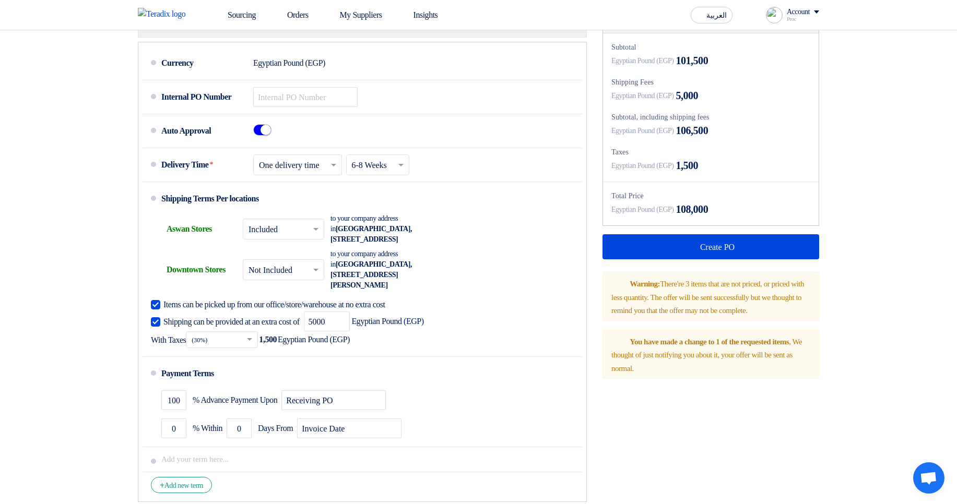
scroll to position [752, 0]
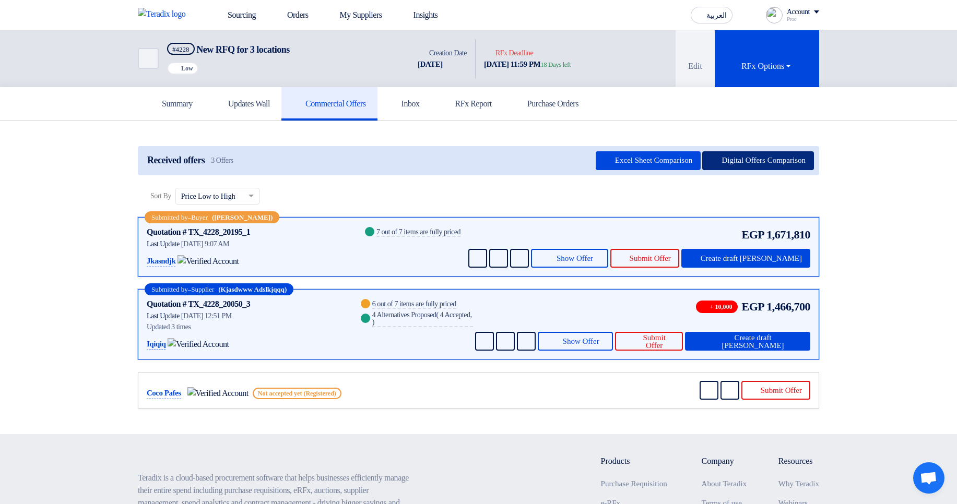
click at [790, 156] on button "Digital Offers Comparison" at bounding box center [758, 160] width 112 height 19
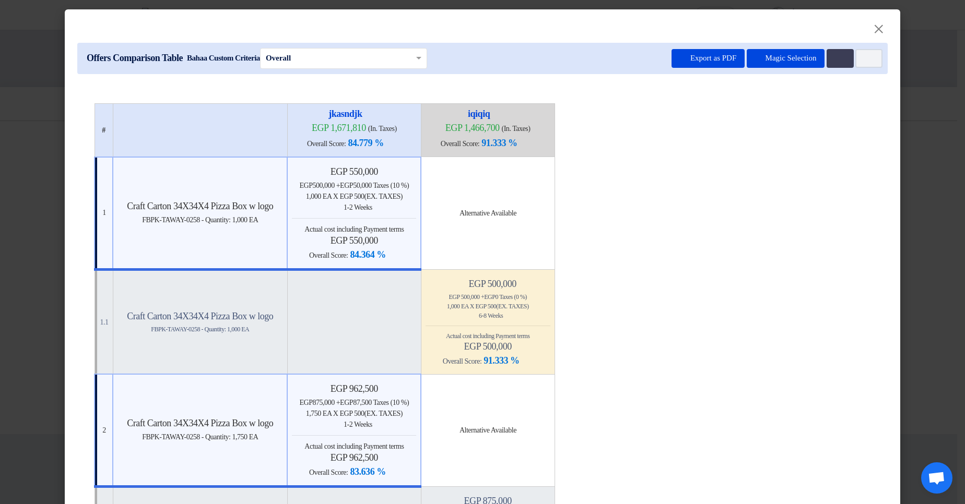
click at [416, 192] on div "Back 1-2 Weeks" at bounding box center [354, 207] width 124 height 11
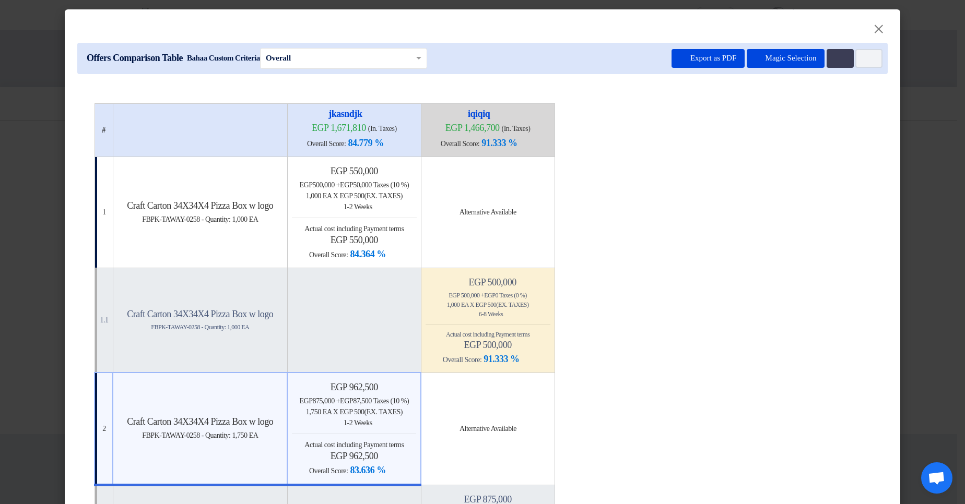
click at [417, 192] on div "Back 1-2 Weeks" at bounding box center [354, 206] width 125 height 11
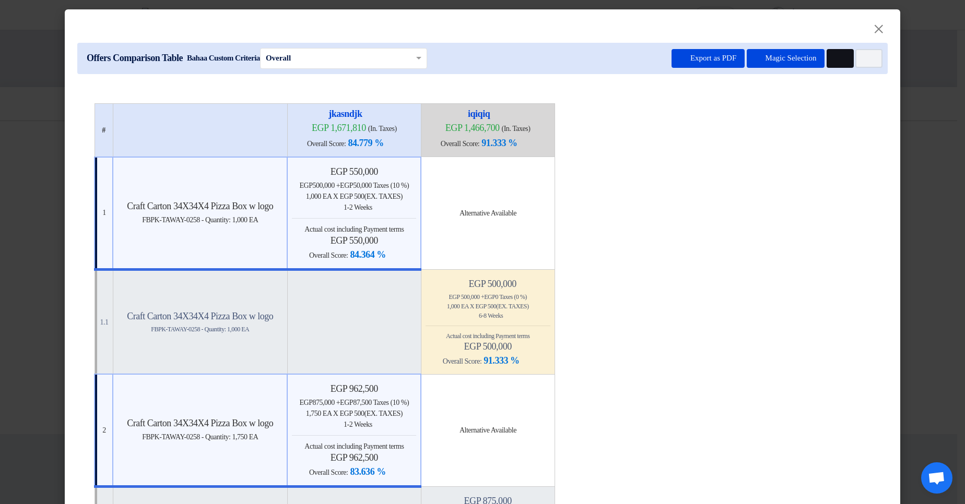
click at [840, 66] on button "Multi Tenant Preferences" at bounding box center [839, 58] width 27 height 19
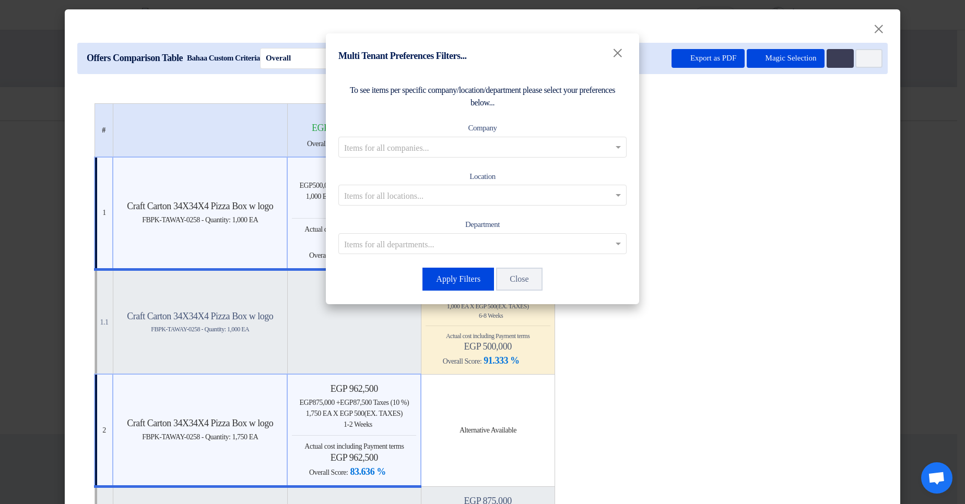
click at [526, 143] on input "text" at bounding box center [477, 146] width 266 height 17
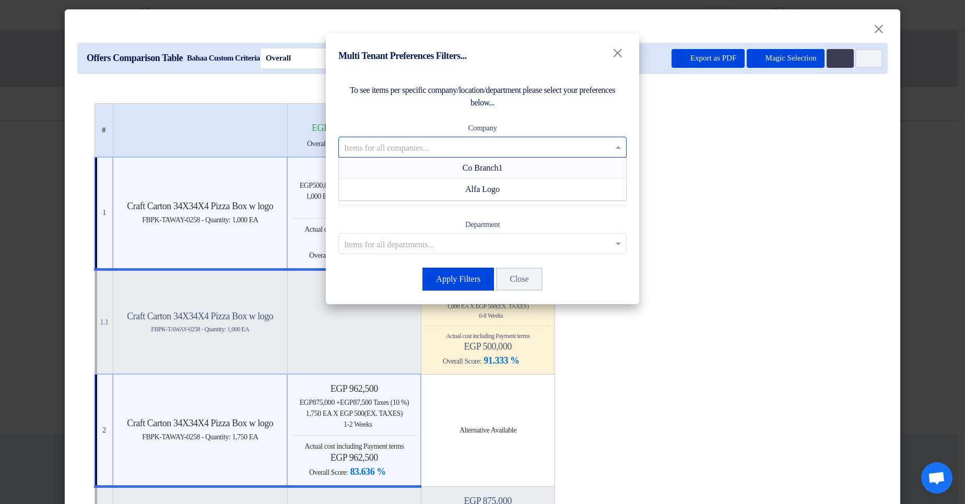
click at [499, 167] on span "Co Branch1" at bounding box center [482, 167] width 40 height 9
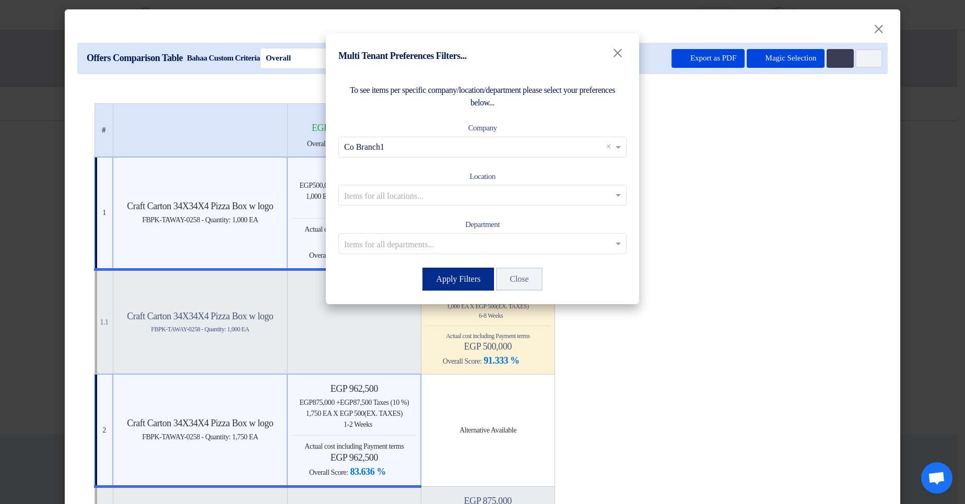
click at [445, 192] on button "Apply Filters" at bounding box center [458, 279] width 72 height 23
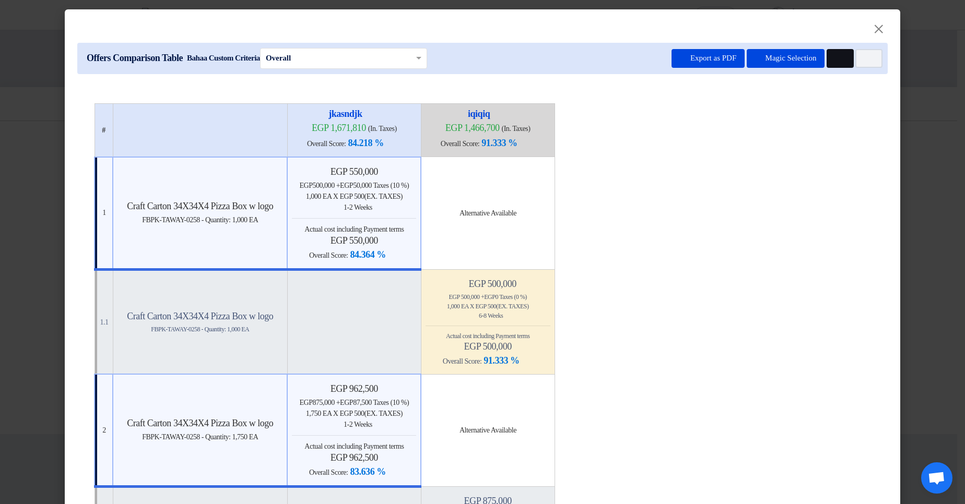
click at [835, 59] on icon "Multi Tenant Preferences" at bounding box center [839, 59] width 8 height 8
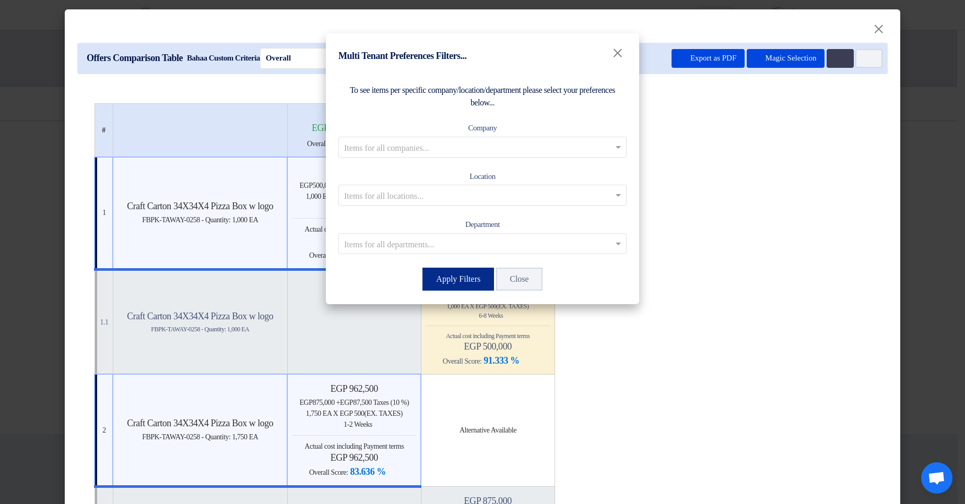
click at [461, 192] on button "Apply Filters" at bounding box center [458, 279] width 72 height 23
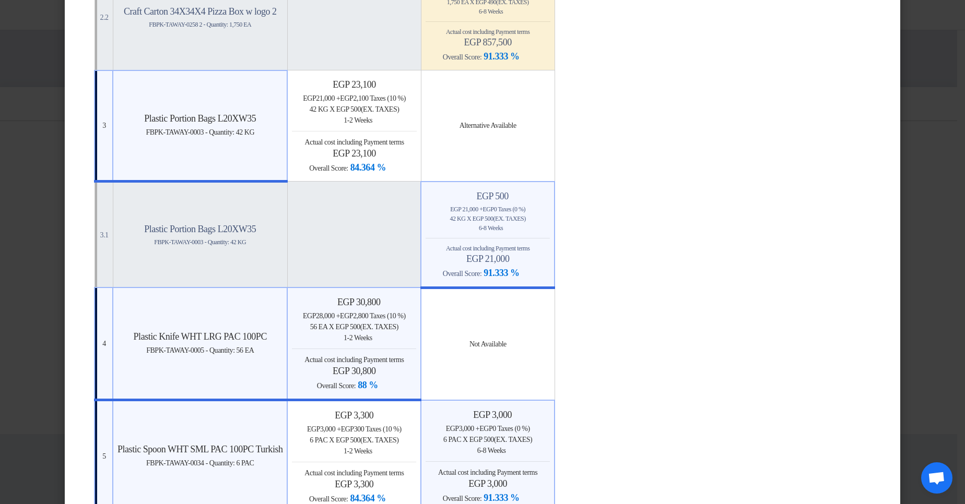
scroll to position [814, 0]
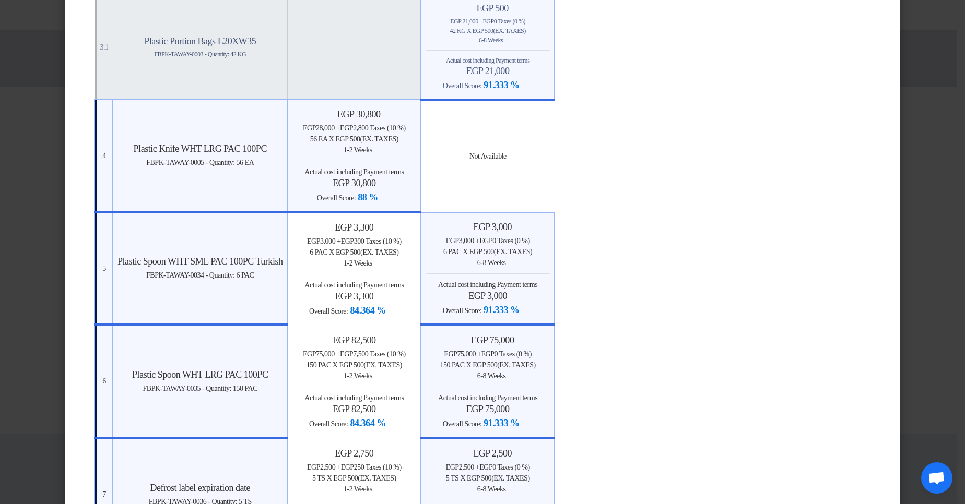
click at [401, 168] on span "Actual cost including Payment terms" at bounding box center [353, 172] width 99 height 8
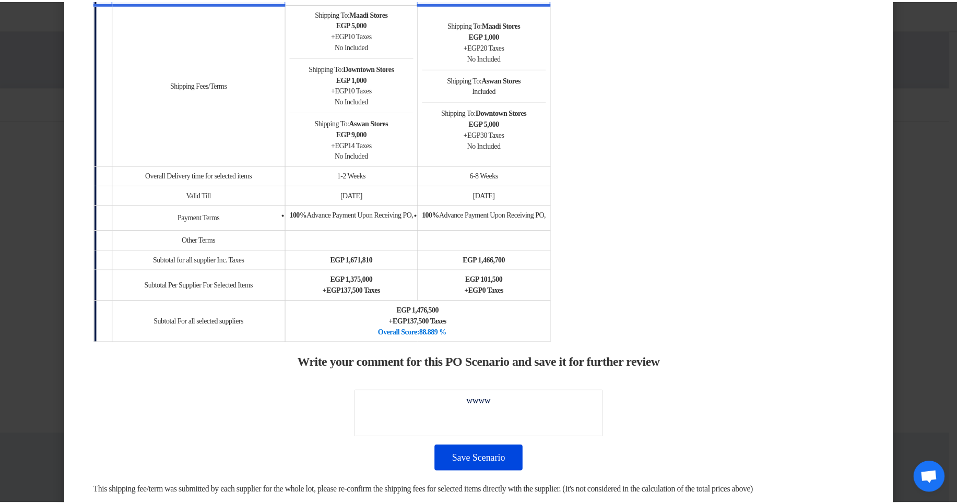
scroll to position [1409, 0]
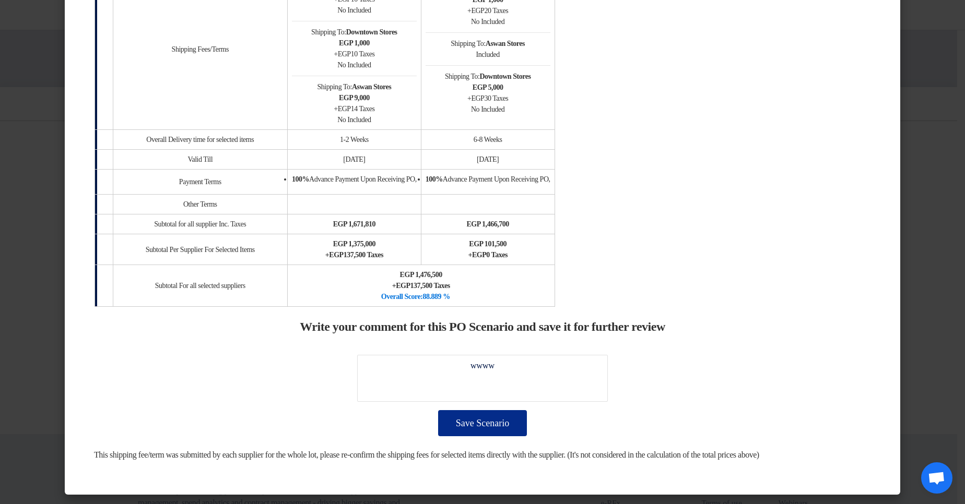
click at [511, 192] on button "Save Scenario" at bounding box center [482, 423] width 89 height 26
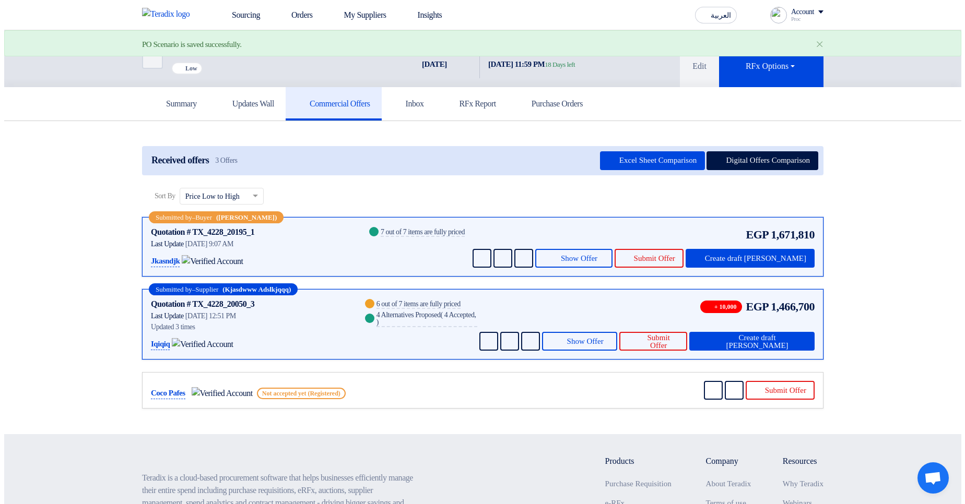
scroll to position [1361, 0]
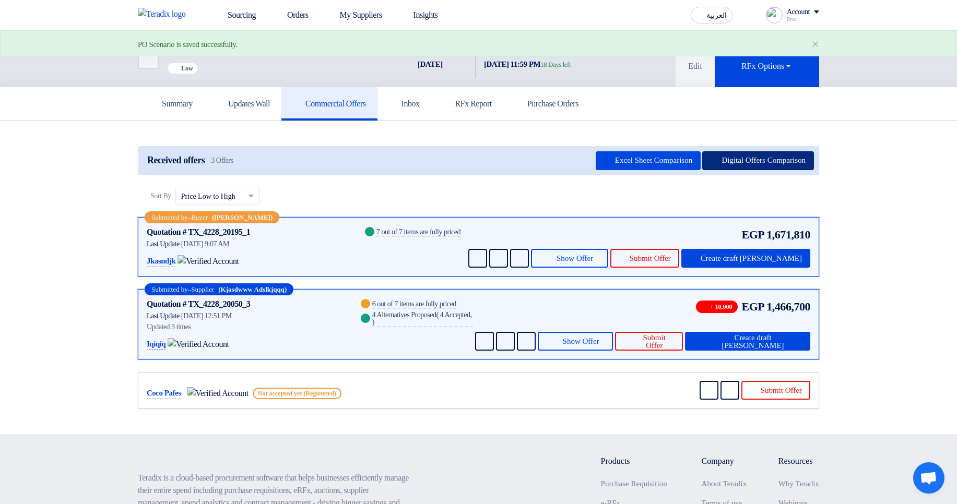
click at [764, 168] on button "Digital Offers Comparison" at bounding box center [758, 160] width 112 height 19
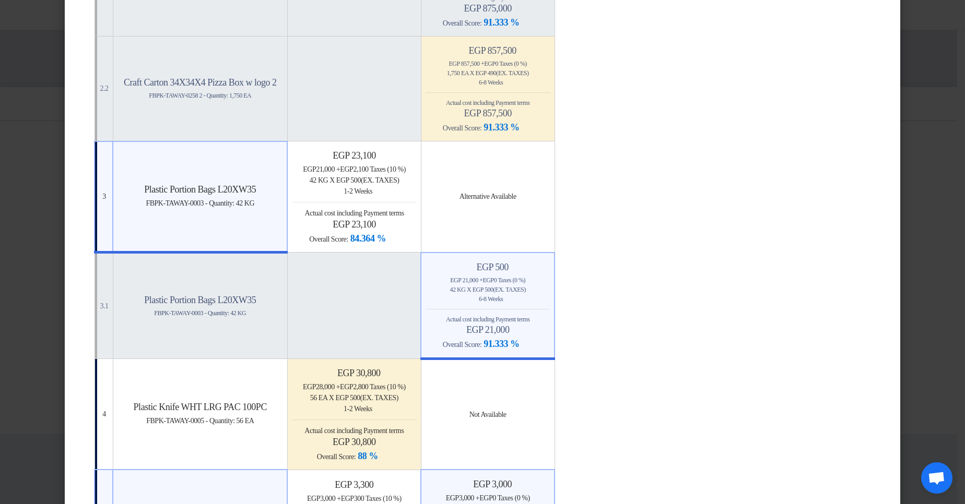
scroll to position [752, 0]
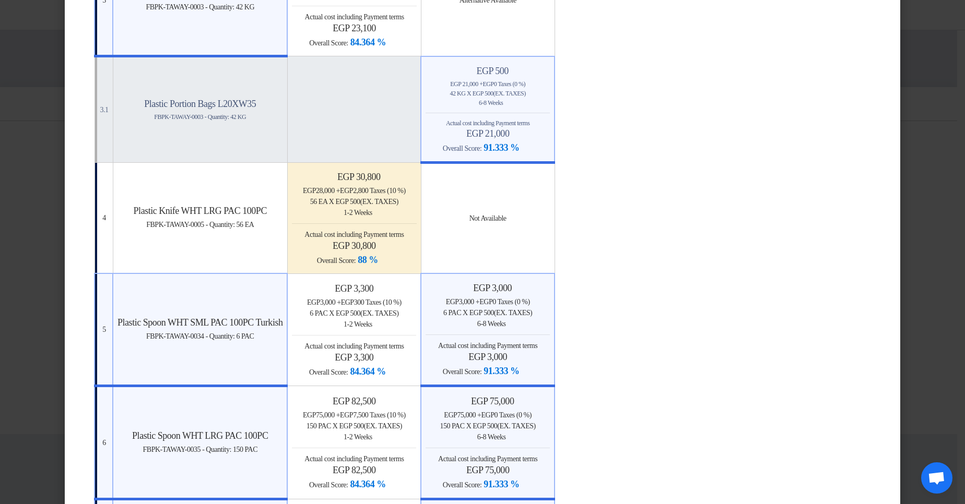
click at [398, 192] on span "(Ex. Taxes)" at bounding box center [379, 202] width 38 height 8
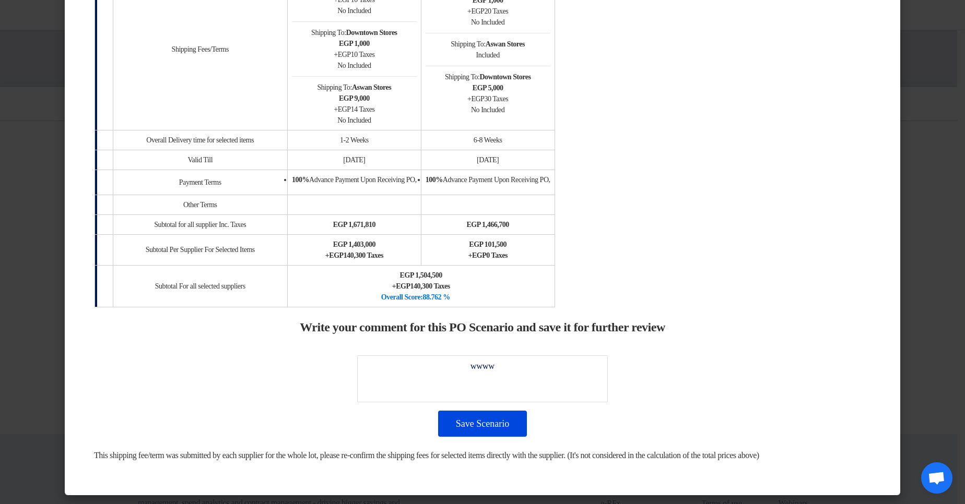
scroll to position [1410, 0]
drag, startPoint x: 514, startPoint y: 411, endPoint x: 527, endPoint y: 402, distance: 15.4
click at [514, 192] on button "Save Scenario" at bounding box center [482, 424] width 89 height 26
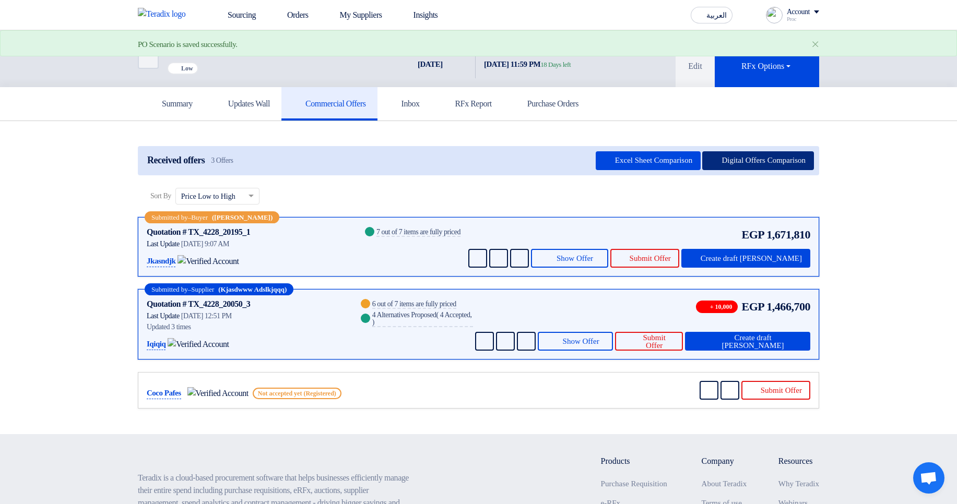
click at [741, 163] on button "Digital Offers Comparison" at bounding box center [758, 160] width 112 height 19
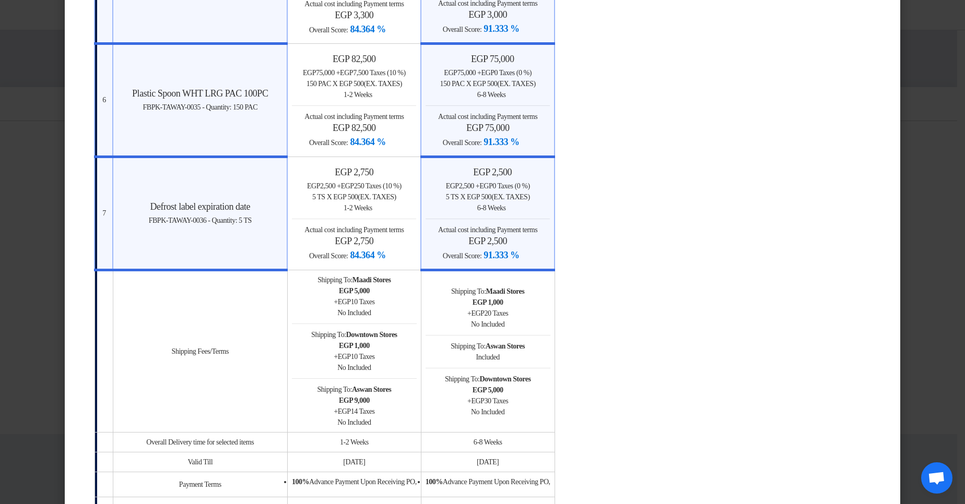
scroll to position [909, 0]
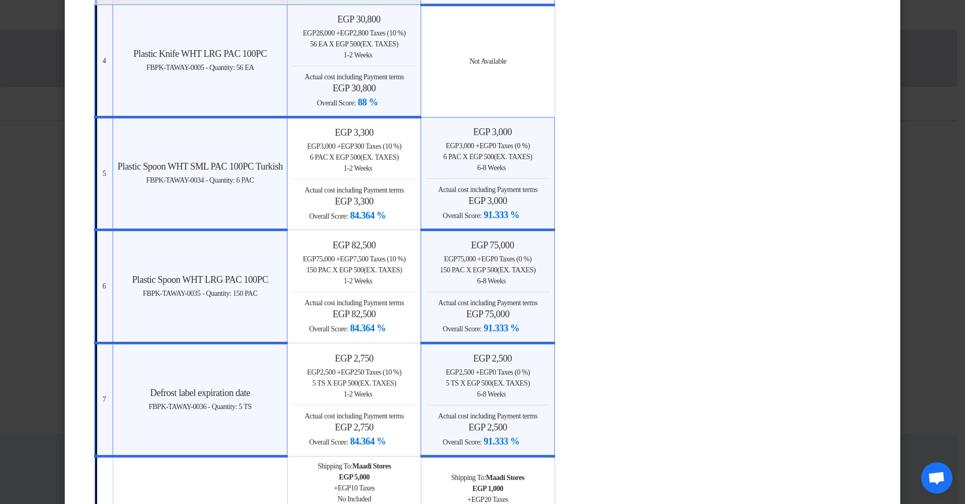
click at [930, 139] on modal-container "× Offers Comparison Table Bahaa Custom Criteria × Overall × Export as PDF Magic…" at bounding box center [482, 252] width 965 height 504
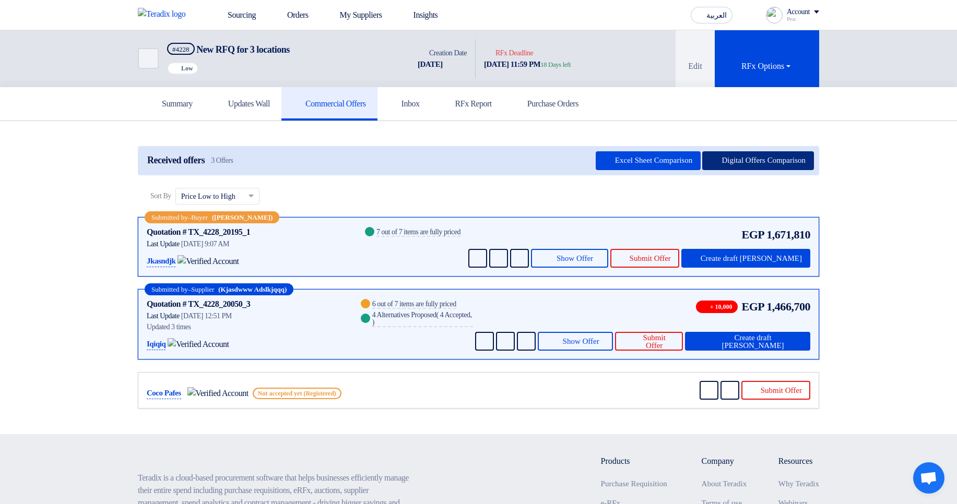
click at [761, 153] on button "Digital Offers Comparison" at bounding box center [758, 160] width 112 height 19
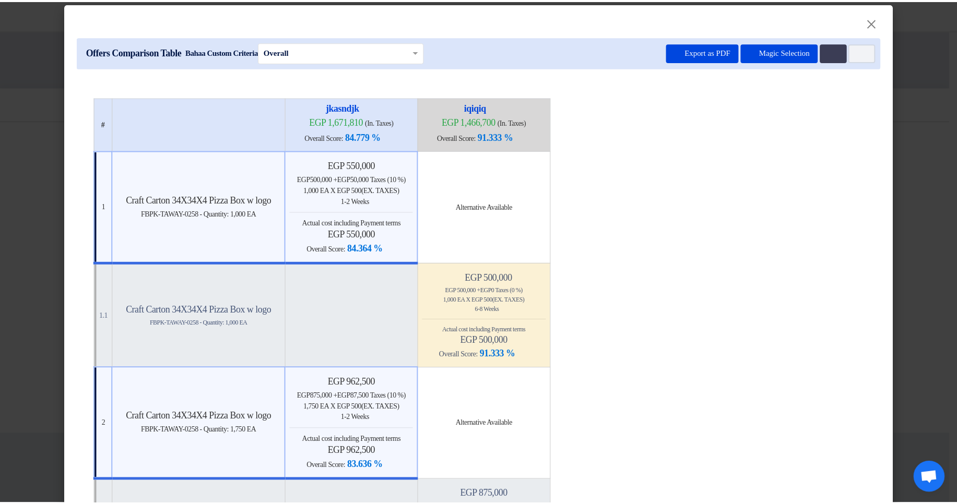
scroll to position [0, 0]
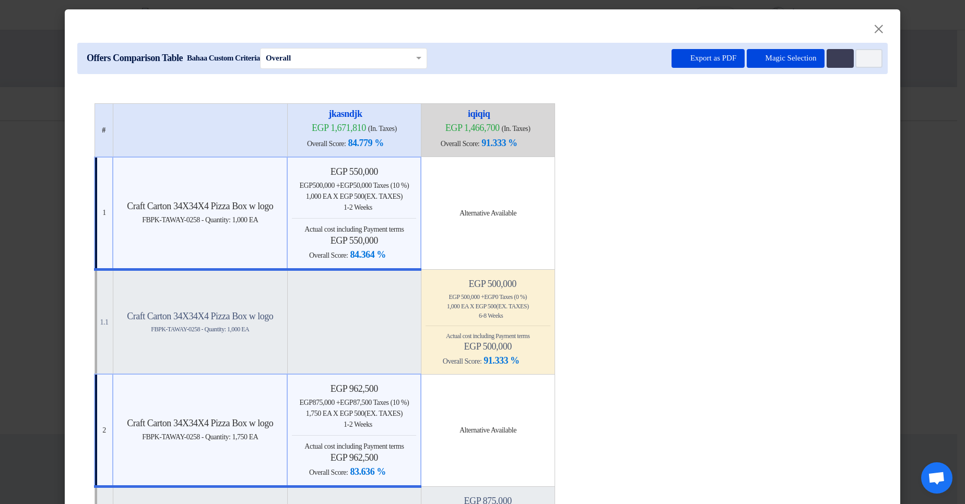
click at [903, 145] on modal-container "× Offers Comparison Table Bahaa Custom Criteria × Overall × Export as PDF Magic…" at bounding box center [482, 252] width 965 height 504
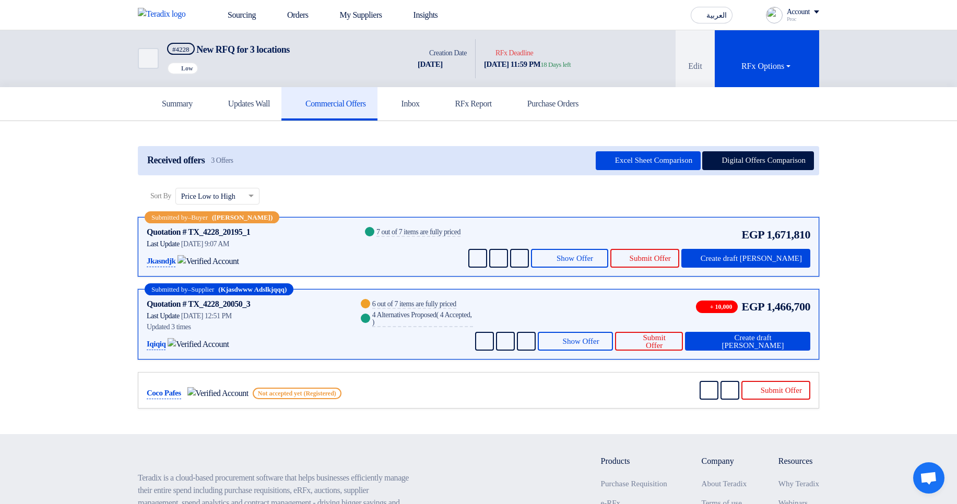
drag, startPoint x: 153, startPoint y: 255, endPoint x: 202, endPoint y: 255, distance: 48.5
click at [202, 192] on div "Jkasndjk" at bounding box center [249, 261] width 204 height 13
click at [764, 192] on span "Create draft PO" at bounding box center [751, 259] width 101 height 8
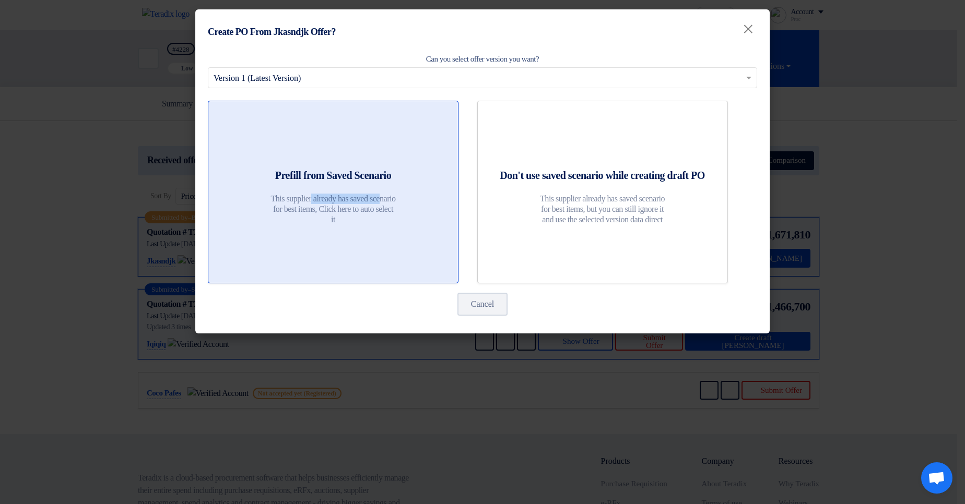
click at [355, 192] on div "Prefill from Saved Scenario This supplier already has saved scenario for best i…" at bounding box center [333, 199] width 224 height 62
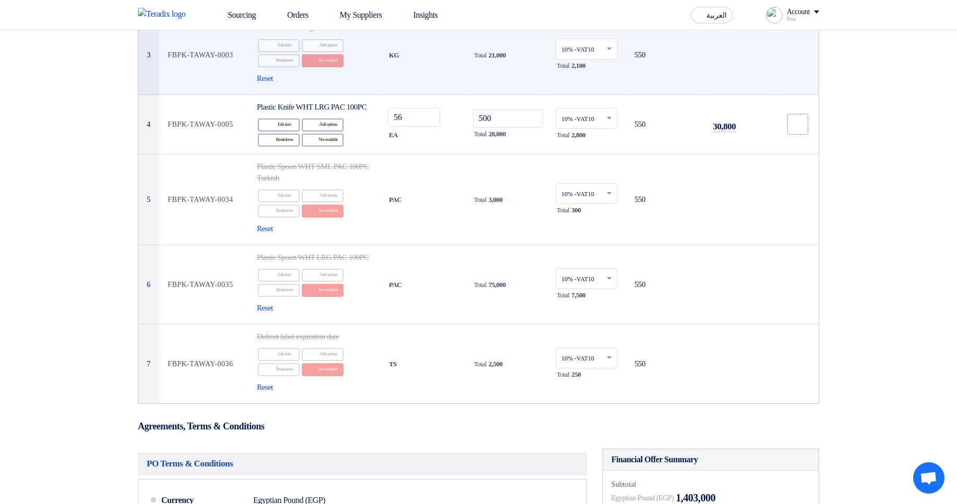
scroll to position [125, 0]
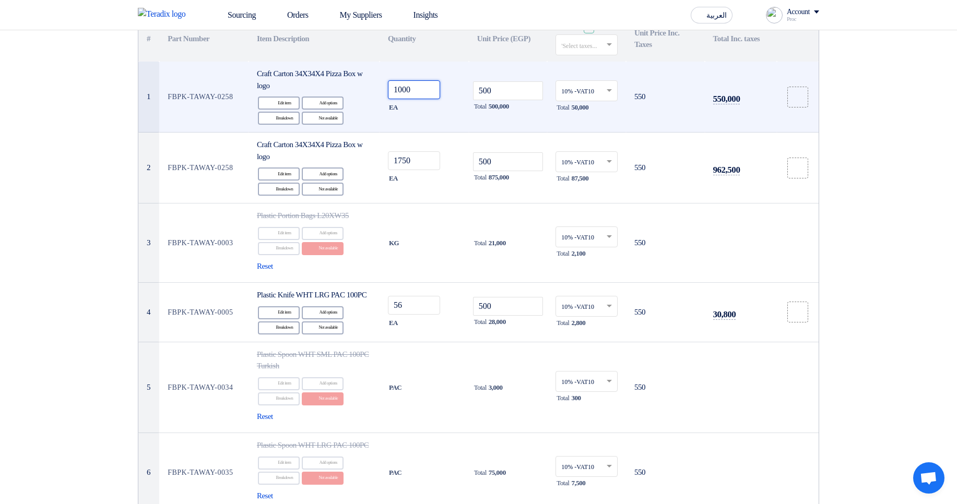
click at [412, 91] on input "1000" at bounding box center [414, 89] width 52 height 19
click at [505, 92] on input "500" at bounding box center [508, 90] width 70 height 19
click at [583, 87] on input "text" at bounding box center [581, 91] width 40 height 17
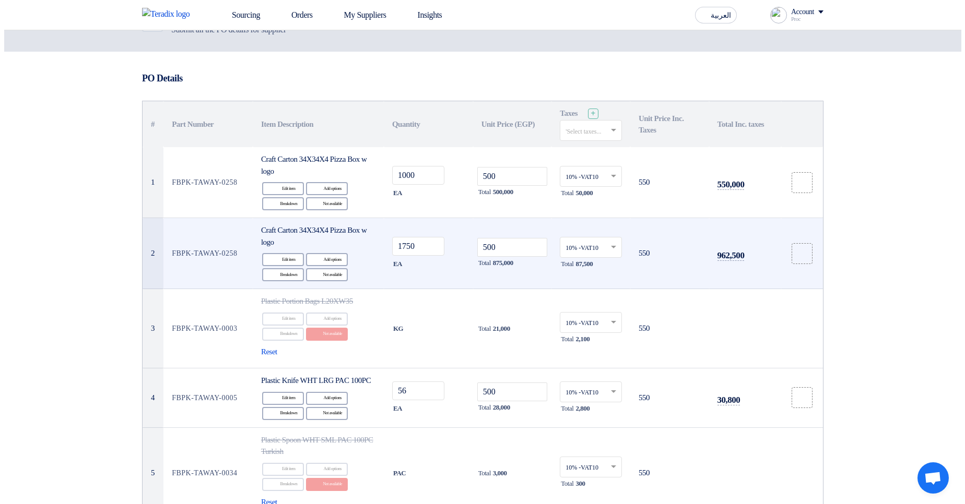
scroll to position [0, 0]
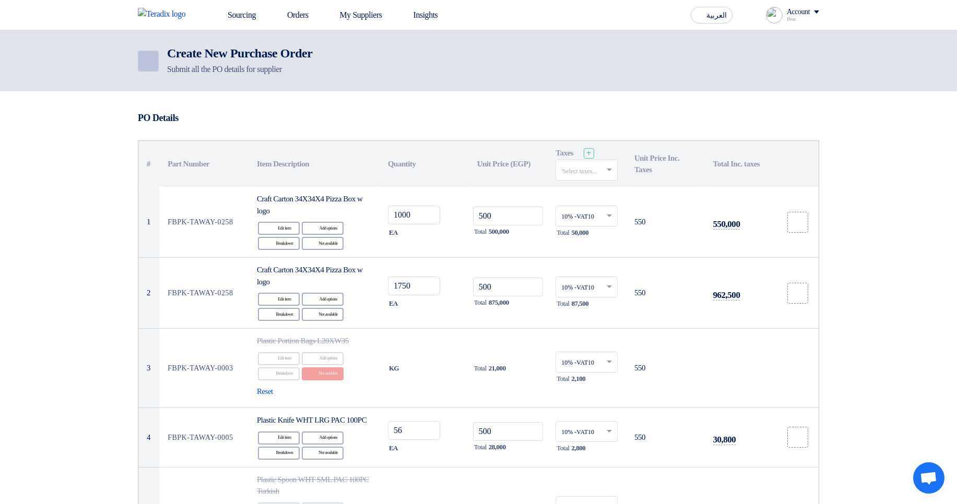
click at [150, 56] on icon "Back" at bounding box center [147, 61] width 13 height 13
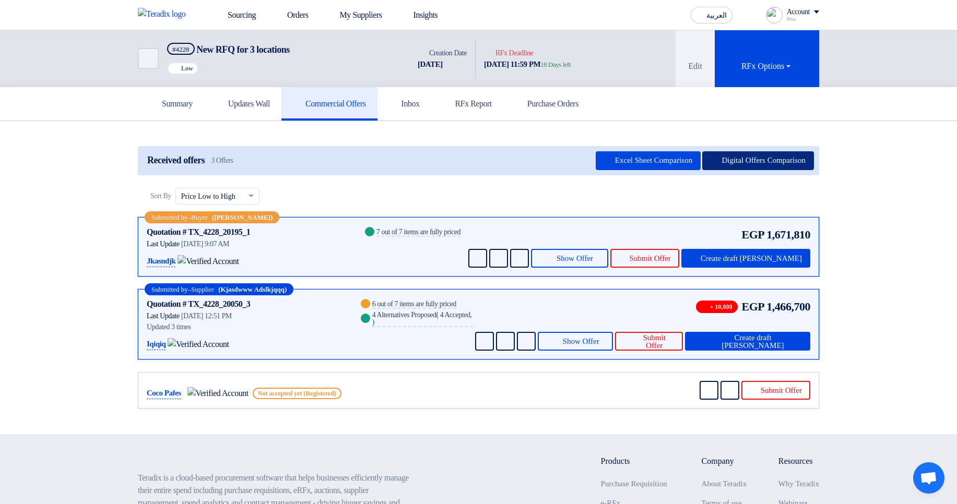
click at [739, 156] on button "Digital Offers Comparison" at bounding box center [758, 160] width 112 height 19
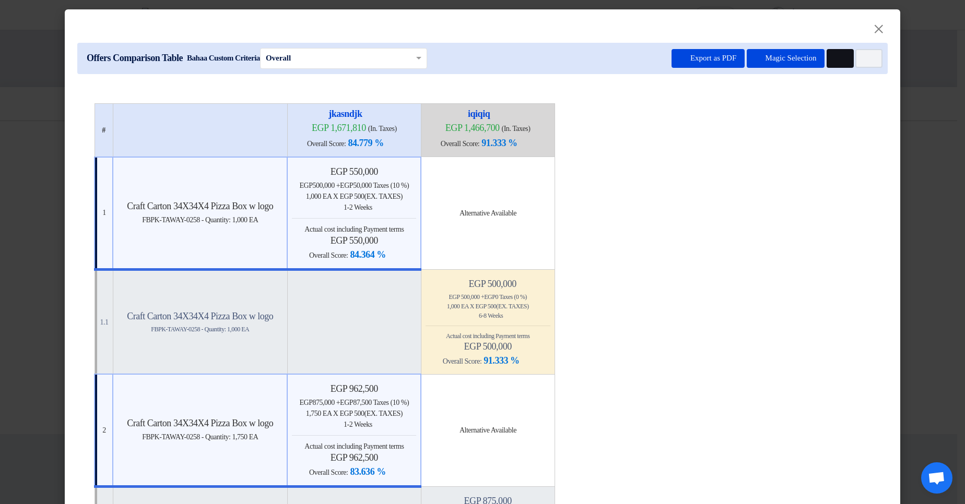
click at [835, 56] on icon "Multi Tenant Preferences" at bounding box center [839, 59] width 8 height 8
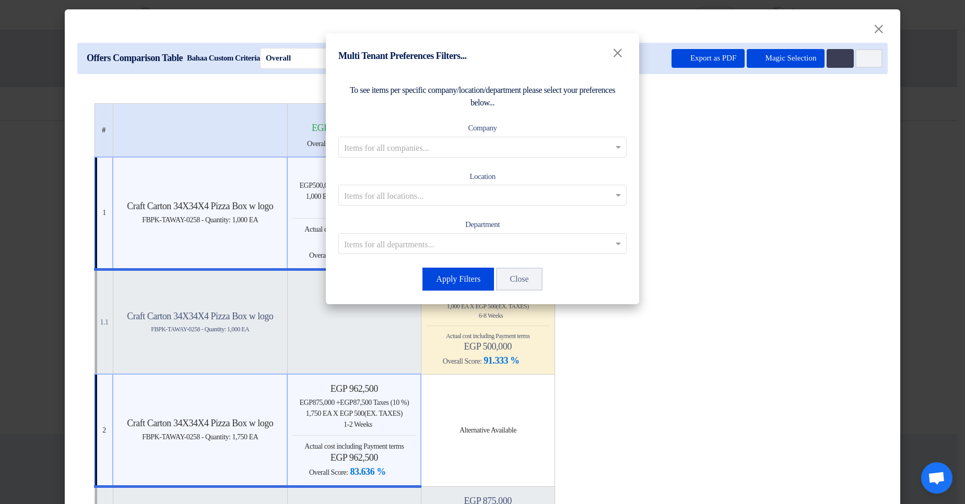
click at [487, 143] on input "text" at bounding box center [477, 146] width 266 height 17
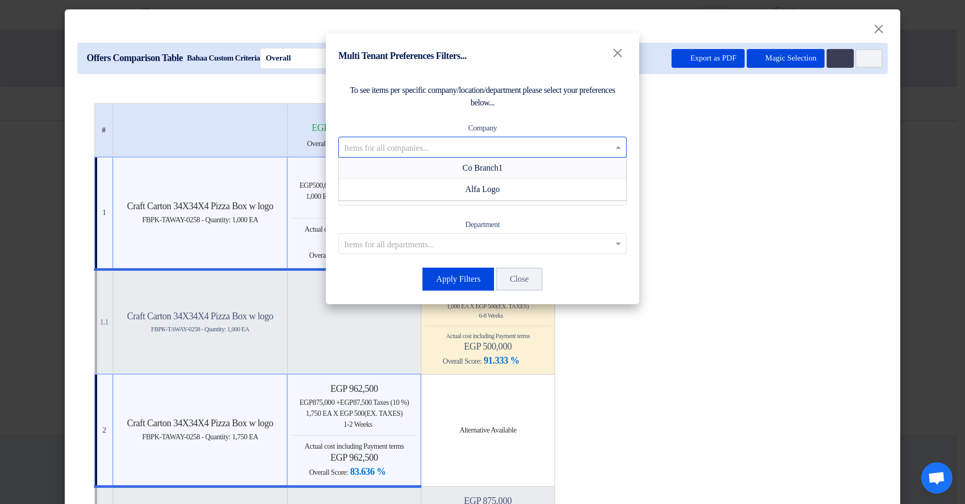
drag, startPoint x: 473, startPoint y: 172, endPoint x: 465, endPoint y: 205, distance: 33.9
click at [473, 171] on span "Co Branch1" at bounding box center [482, 167] width 40 height 9
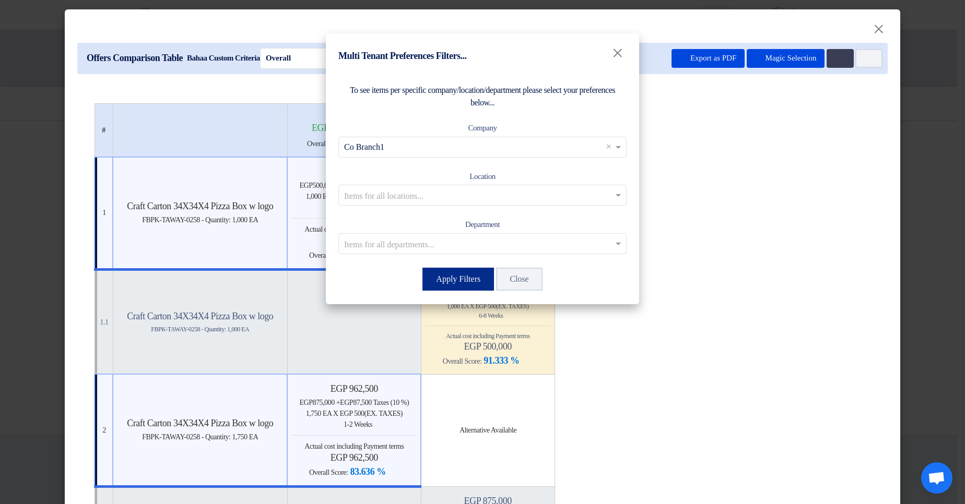
click at [443, 192] on button "Apply Filters" at bounding box center [458, 279] width 72 height 23
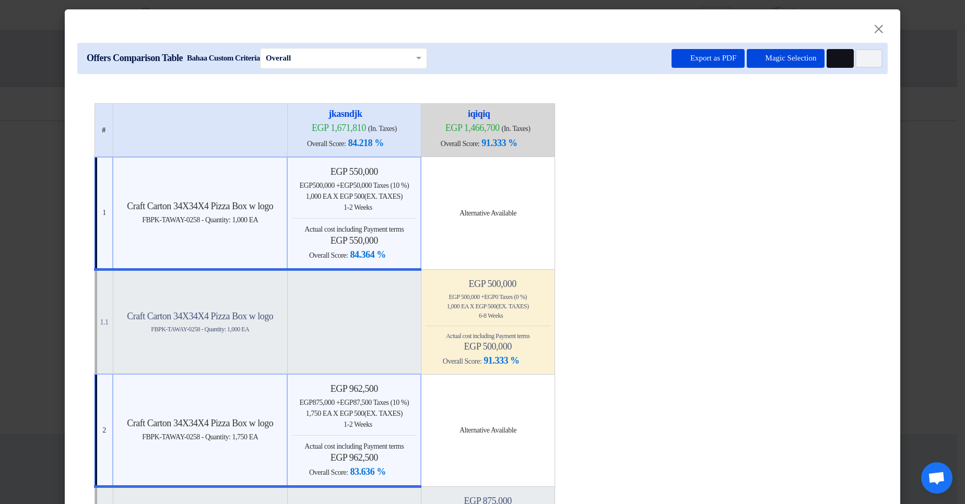
click at [835, 60] on icon "Multi Tenant Preferences" at bounding box center [839, 59] width 8 height 8
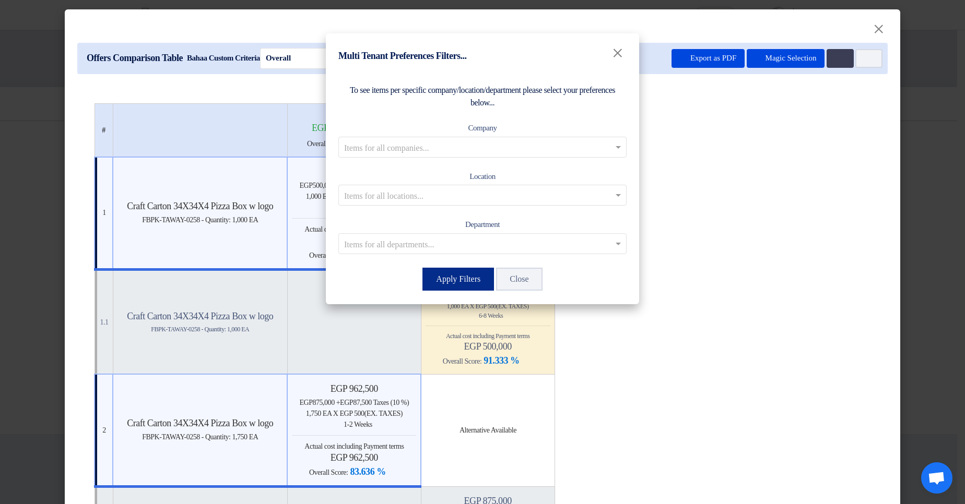
click at [452, 192] on button "Apply Filters" at bounding box center [458, 279] width 72 height 23
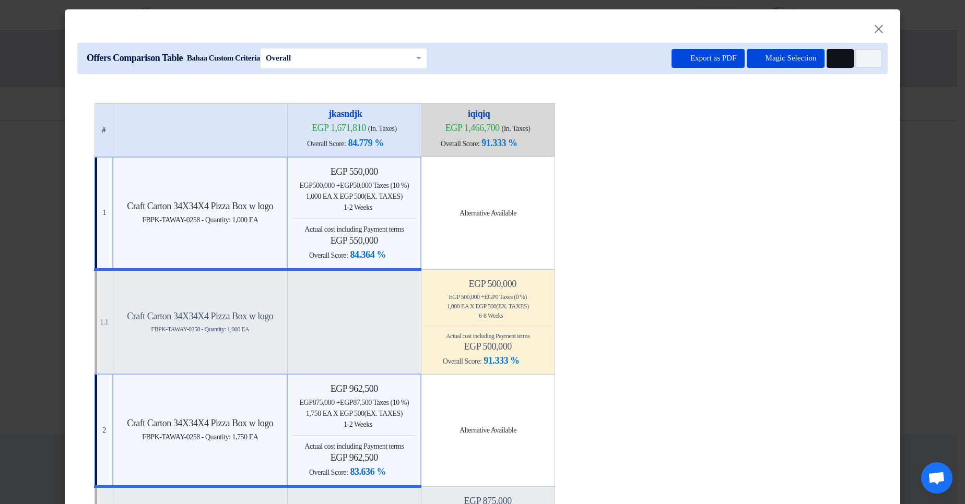
click at [830, 57] on button "Multi Tenant Preferences" at bounding box center [839, 58] width 27 height 19
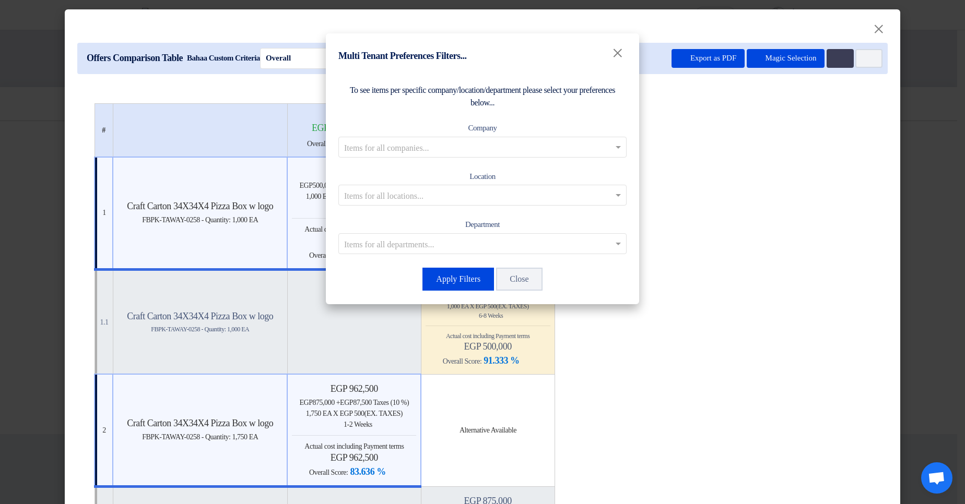
click at [519, 133] on div "Company Items for all companies..." at bounding box center [482, 140] width 288 height 36
click at [506, 147] on input "text" at bounding box center [477, 146] width 266 height 17
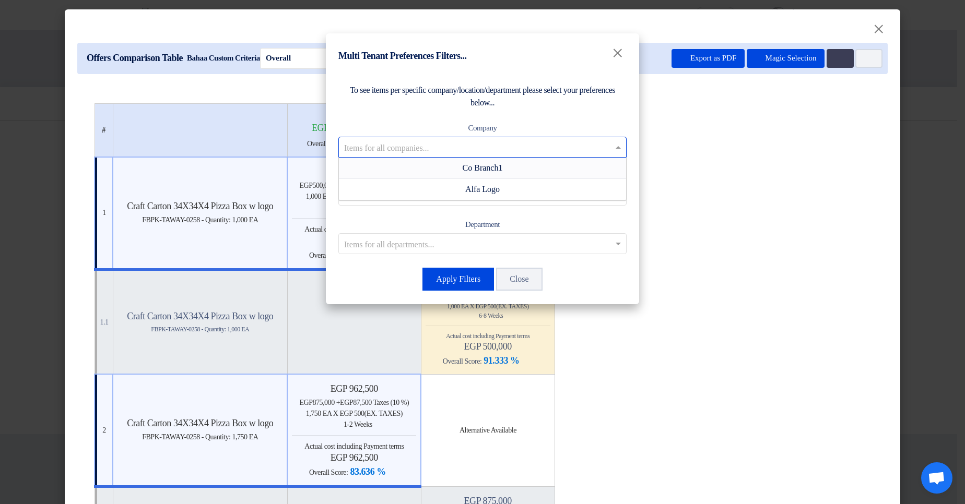
click at [481, 168] on span "Co Branch1" at bounding box center [482, 167] width 40 height 9
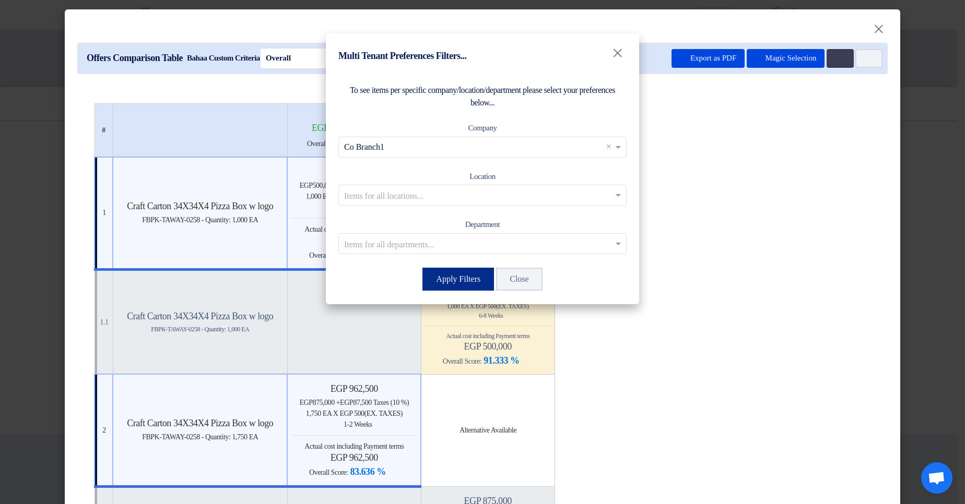
click at [441, 192] on button "Apply Filters" at bounding box center [458, 279] width 72 height 23
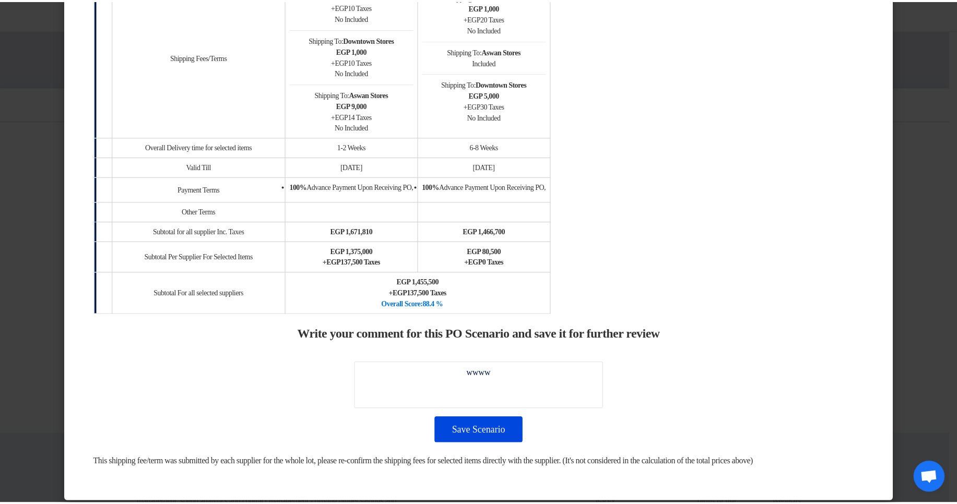
scroll to position [1065, 0]
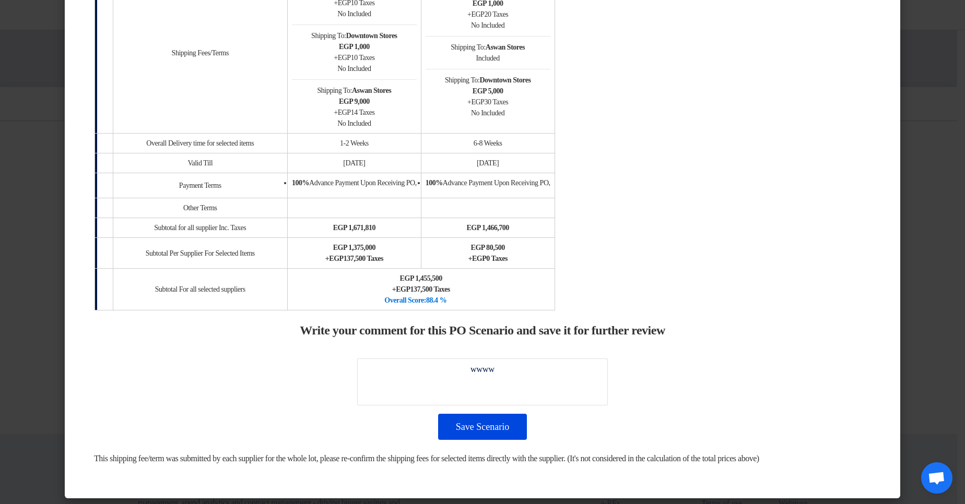
click at [930, 148] on modal-container "× Offers Comparison Table Bahaa Custom Criteria × Overall × Export as PDF Magic…" at bounding box center [482, 252] width 965 height 504
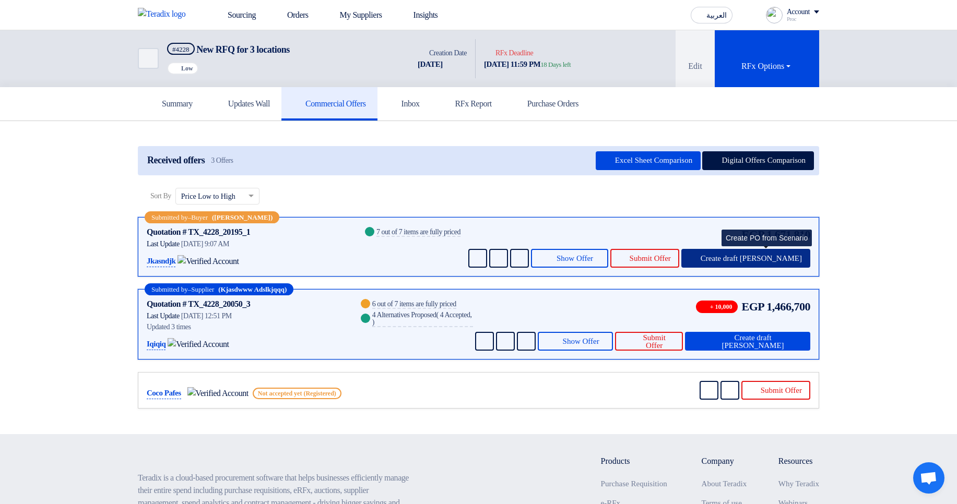
click at [763, 192] on span "Create draft PO" at bounding box center [751, 259] width 101 height 8
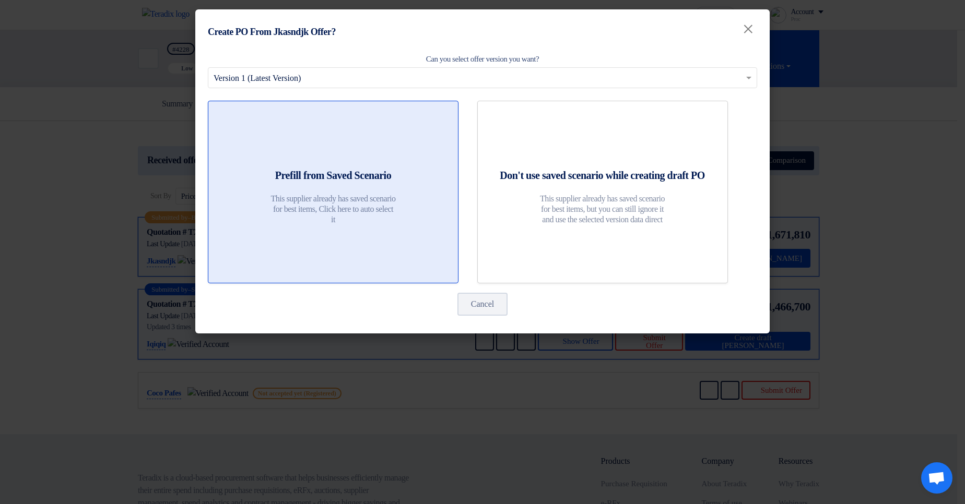
click at [359, 192] on p "This supplier already has saved scenario for best items, Click here to auto sel…" at bounding box center [332, 209] width 125 height 31
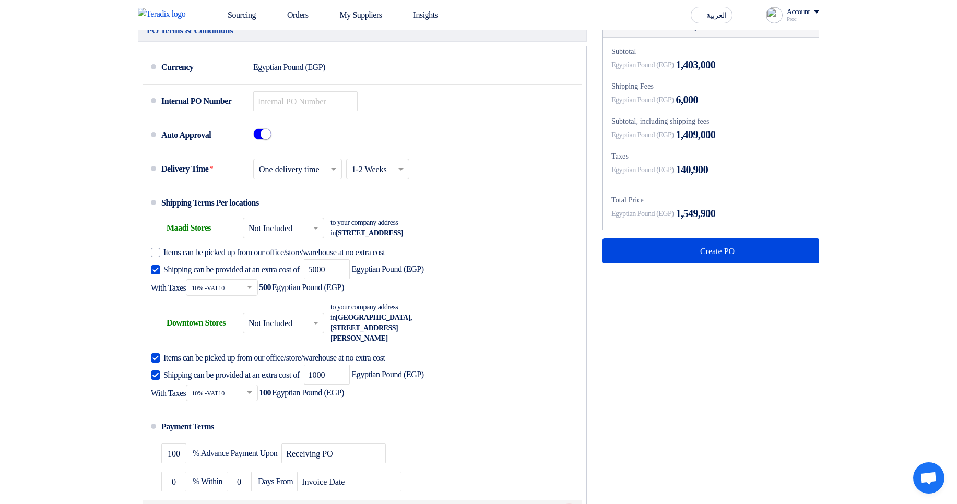
scroll to position [877, 0]
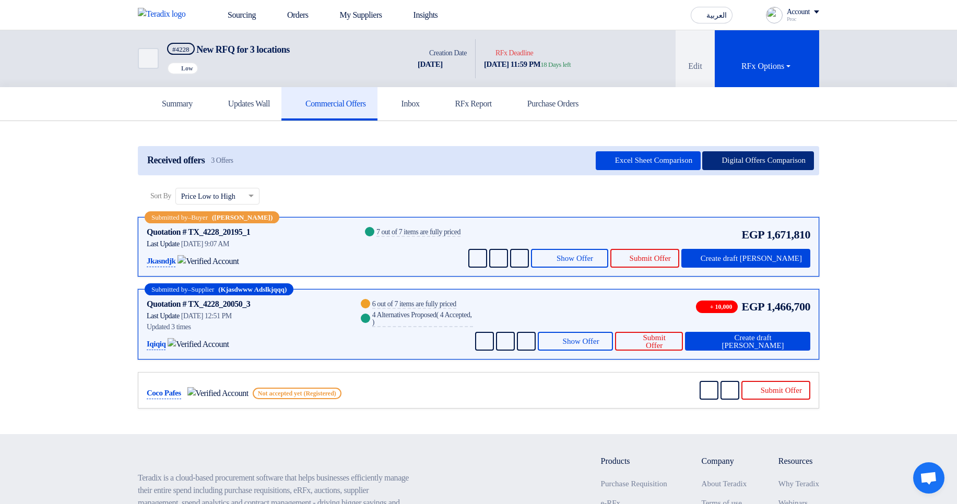
click at [710, 161] on button "Digital Offers Comparison" at bounding box center [758, 160] width 112 height 19
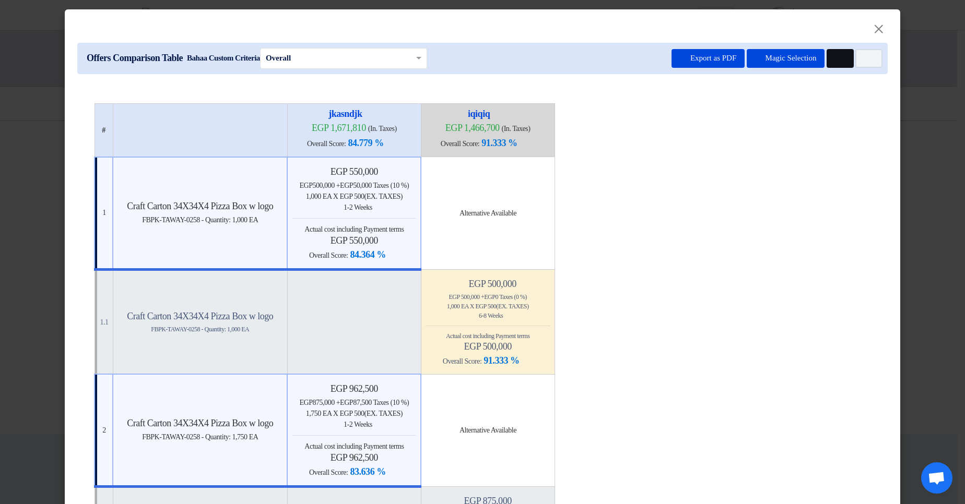
click at [835, 54] on button "Multi Tenant Preferences" at bounding box center [839, 58] width 27 height 19
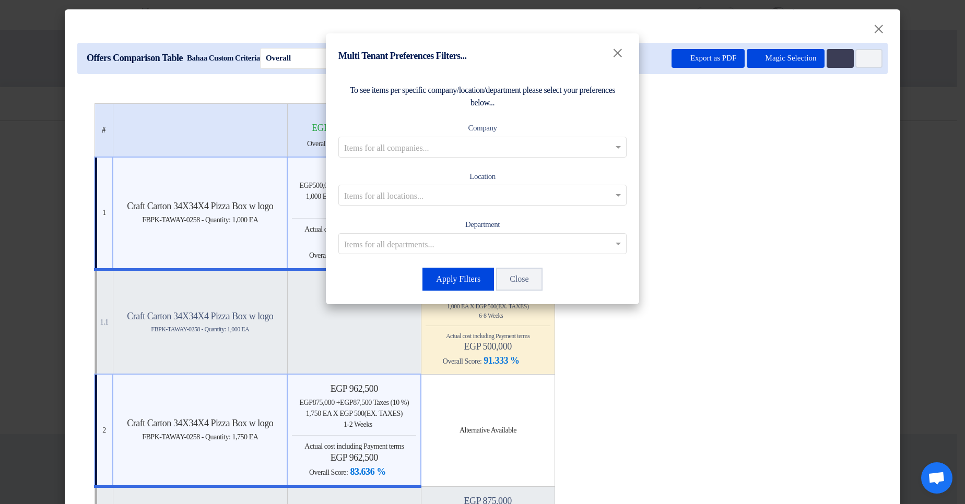
drag, startPoint x: 448, startPoint y: 147, endPoint x: 457, endPoint y: 159, distance: 15.4
click at [450, 142] on input "text" at bounding box center [477, 146] width 266 height 17
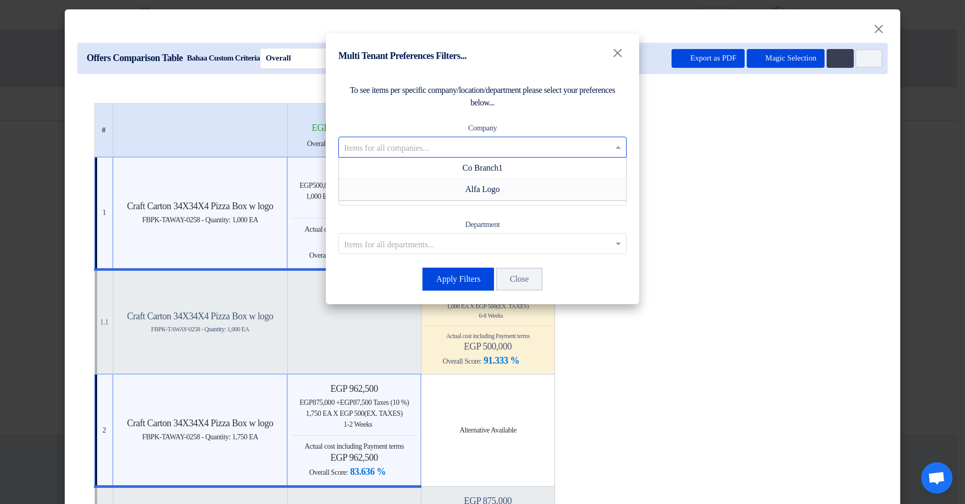
drag, startPoint x: 458, startPoint y: 190, endPoint x: 476, endPoint y: 233, distance: 47.0
click at [457, 189] on div "Alfa Logo" at bounding box center [482, 189] width 287 height 21
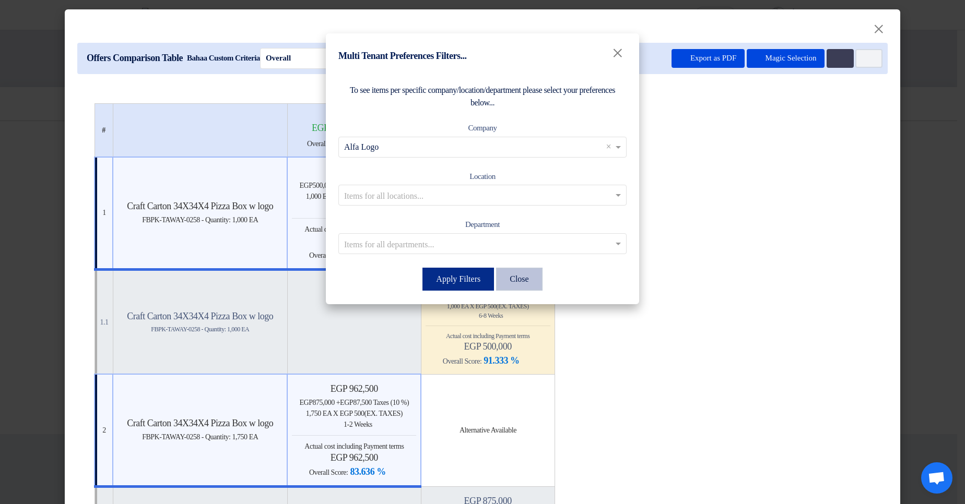
click at [458, 192] on button "Apply Filters" at bounding box center [458, 279] width 72 height 23
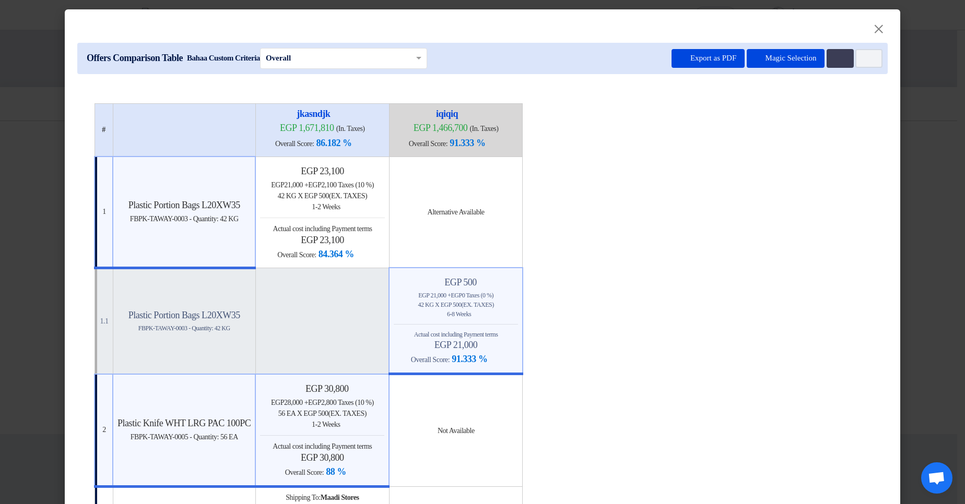
click at [916, 134] on modal-container "× Offers Comparison Table Bahaa Custom Criteria × Overall × Export as PDF Magic…" at bounding box center [482, 252] width 965 height 504
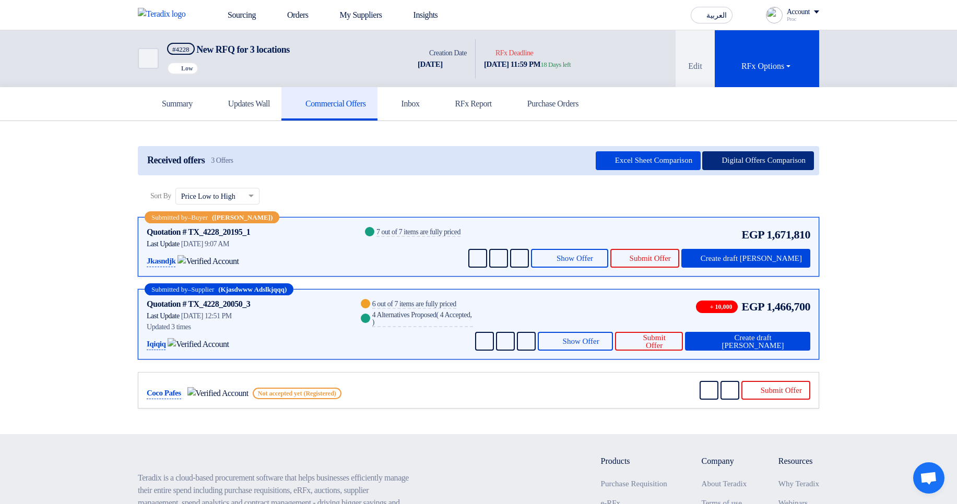
click at [750, 161] on button "Digital Offers Comparison" at bounding box center [758, 160] width 112 height 19
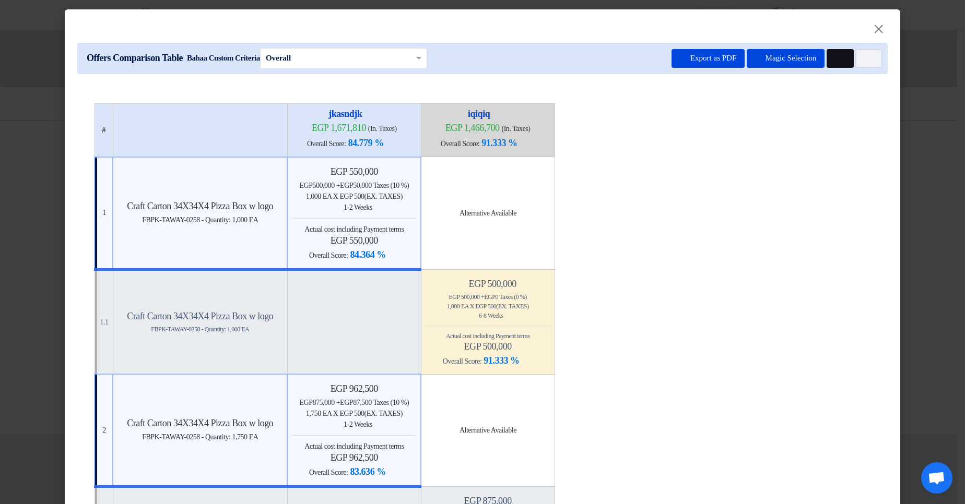
click at [840, 61] on button "Multi Tenant Preferences" at bounding box center [839, 58] width 27 height 19
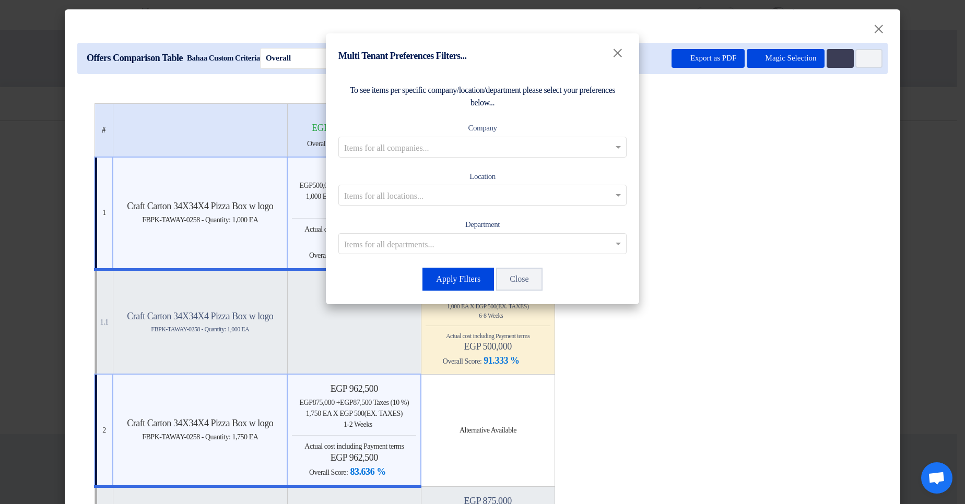
drag, startPoint x: 523, startPoint y: 129, endPoint x: 522, endPoint y: 147, distance: 17.8
click at [523, 129] on div "Company Items for all companies..." at bounding box center [482, 140] width 288 height 36
click at [522, 147] on input "text" at bounding box center [477, 146] width 266 height 17
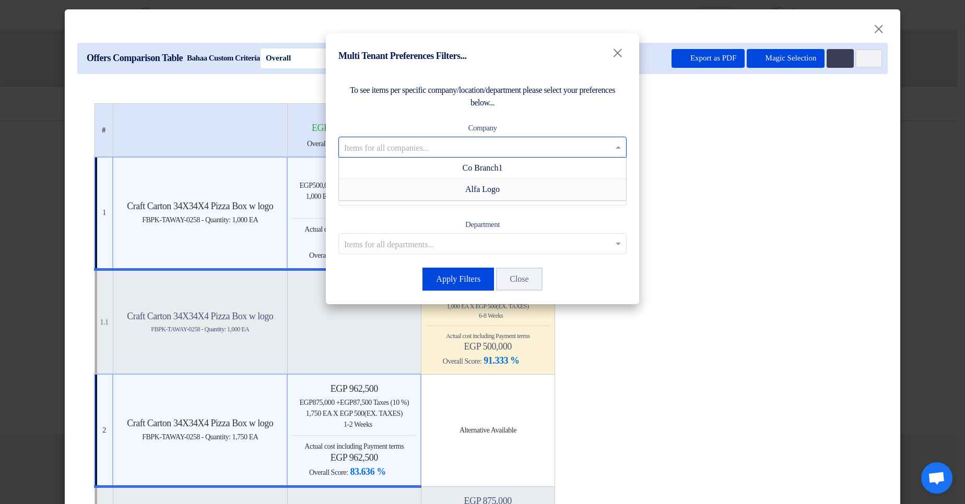
click at [474, 185] on span "Alfa Logo" at bounding box center [482, 189] width 34 height 9
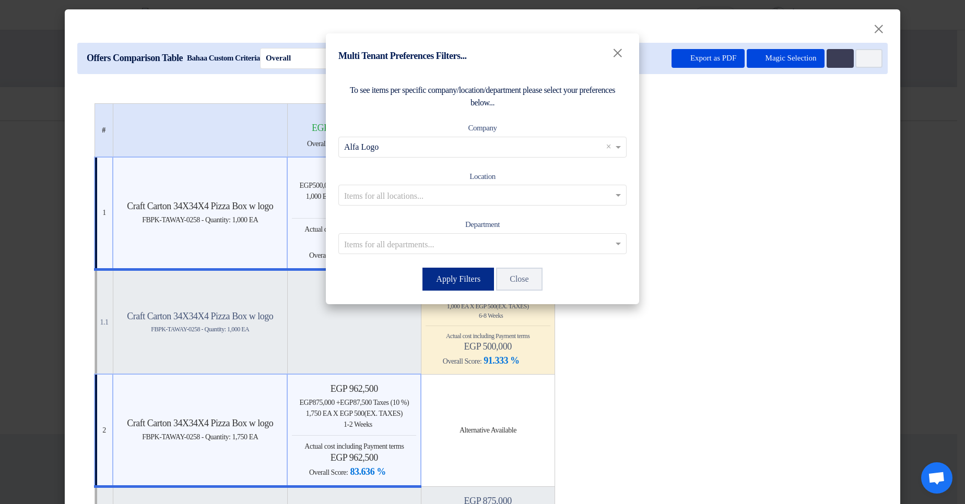
drag, startPoint x: 450, startPoint y: 280, endPoint x: 602, endPoint y: 331, distance: 159.8
click at [451, 192] on button "Apply Filters" at bounding box center [458, 279] width 72 height 23
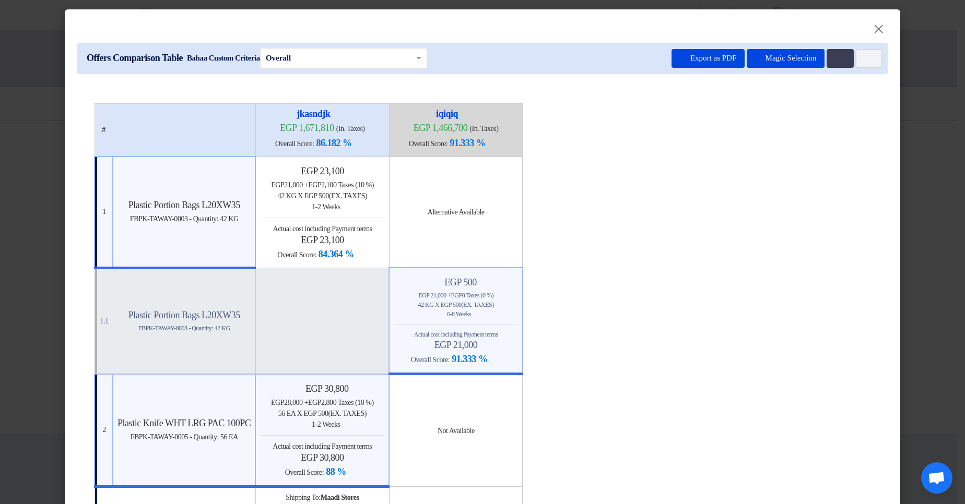
click at [916, 192] on modal-container "× Offers Comparison Table Bahaa Custom Criteria × Overall × Export as PDF Magic…" at bounding box center [482, 252] width 965 height 504
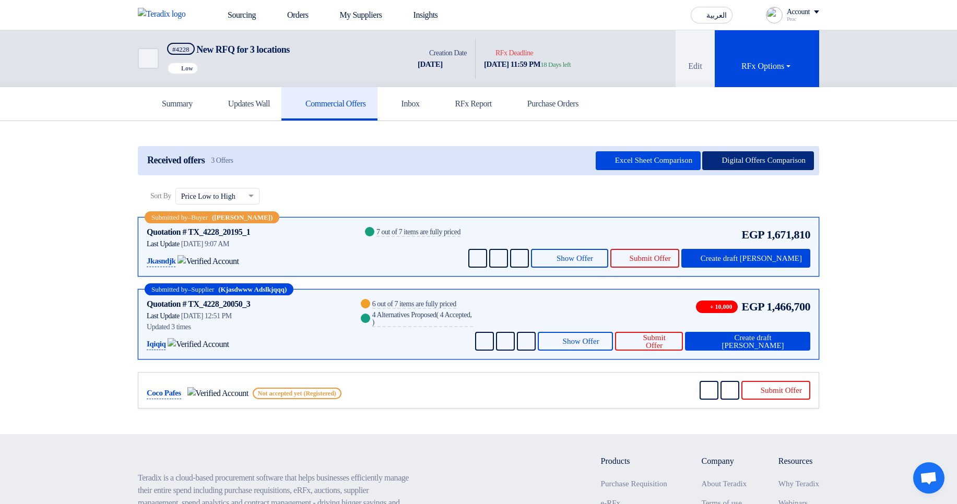
click at [758, 157] on button "Digital Offers Comparison" at bounding box center [758, 160] width 112 height 19
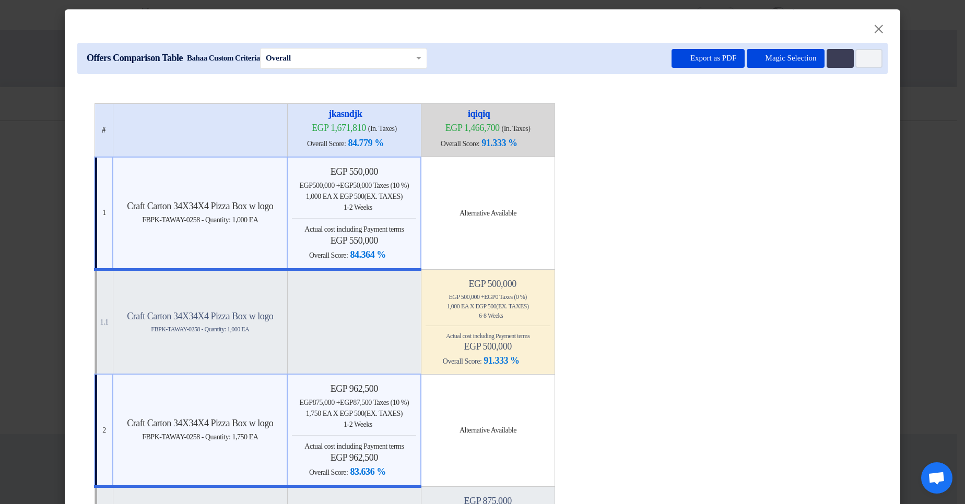
click at [932, 192] on modal-container "× Offers Comparison Table Bahaa Custom Criteria × Overall × Export as PDF Magic…" at bounding box center [482, 252] width 965 height 504
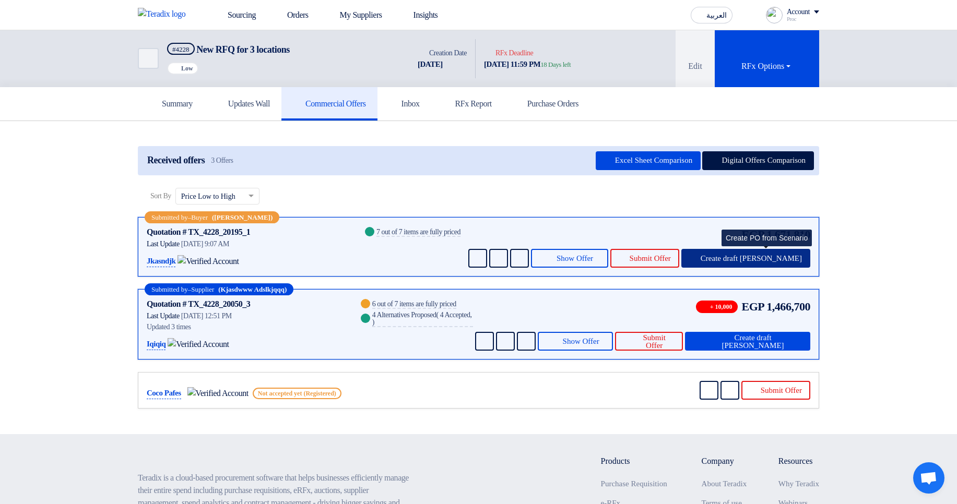
click at [767, 192] on span "Create draft PO" at bounding box center [751, 259] width 101 height 8
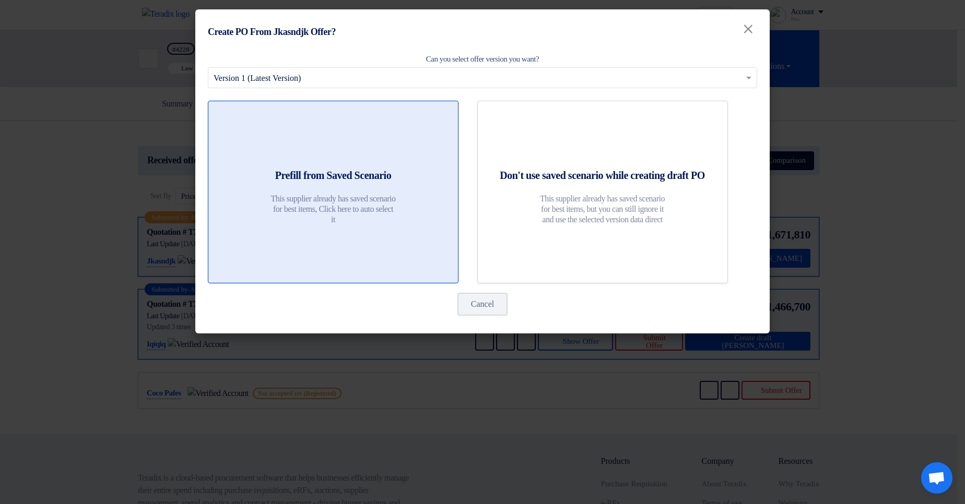
click at [305, 192] on p "This supplier already has saved scenario for best items, Click here to auto sel…" at bounding box center [332, 209] width 125 height 31
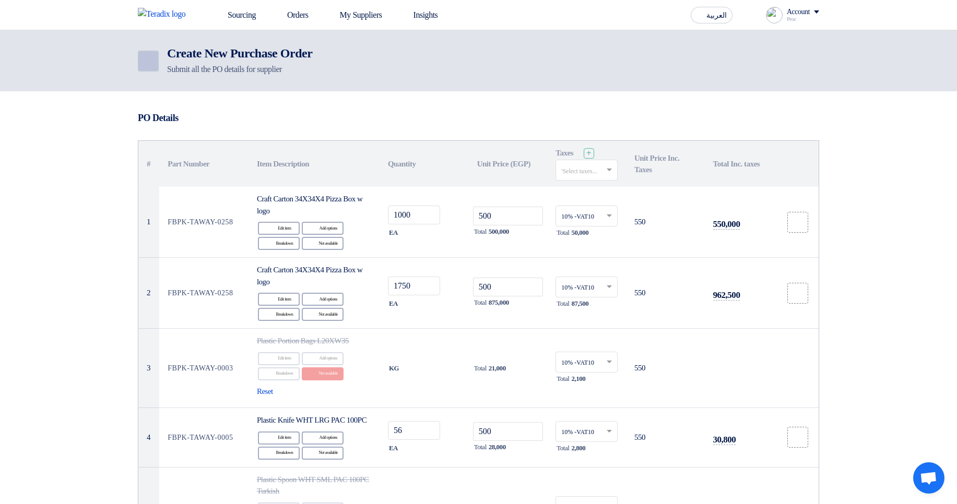
click at [145, 58] on icon "Back" at bounding box center [147, 61] width 13 height 13
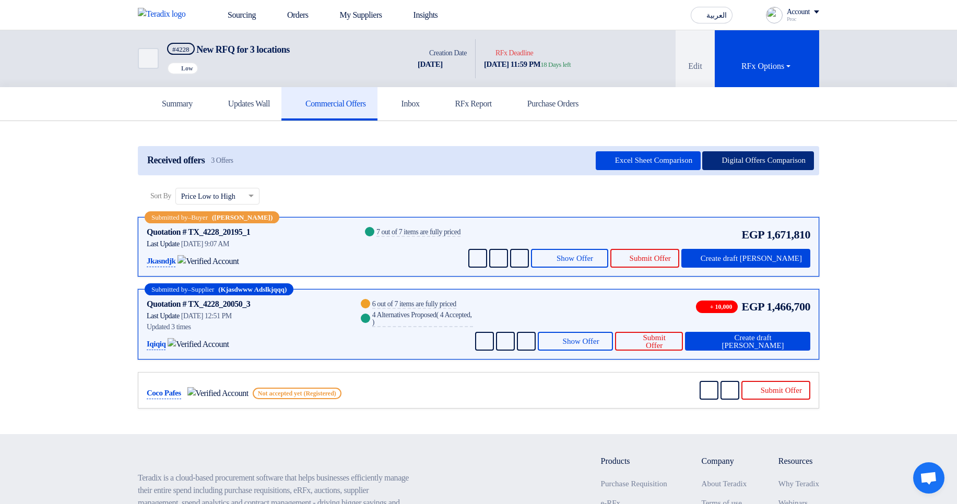
click at [733, 163] on button "Digital Offers Comparison" at bounding box center [758, 160] width 112 height 19
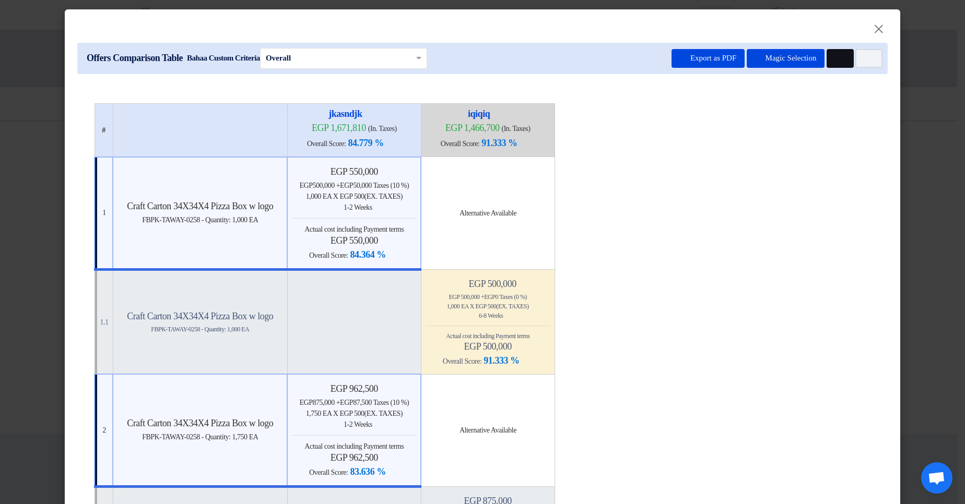
click at [835, 59] on icon "Multi Tenant Preferences" at bounding box center [839, 59] width 8 height 8
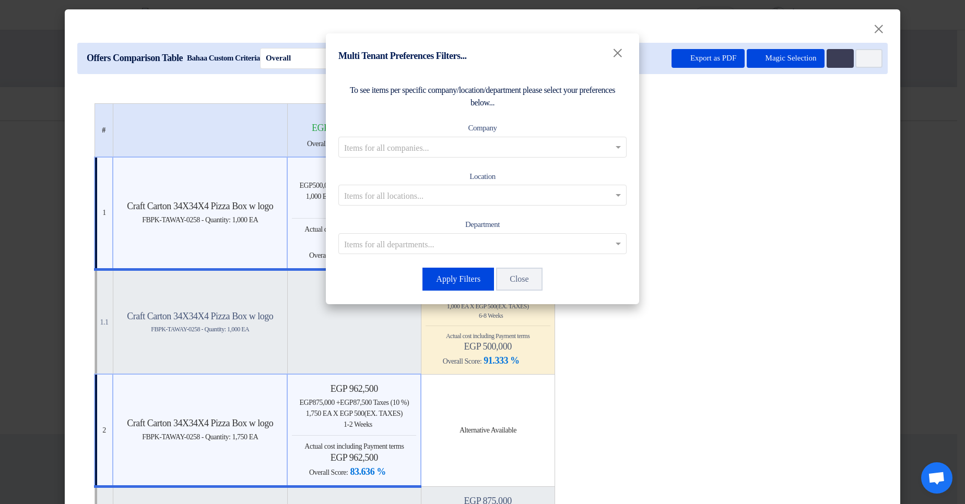
click at [462, 136] on div "Company Items for all companies..." at bounding box center [482, 140] width 288 height 36
click at [466, 147] on input "text" at bounding box center [477, 146] width 266 height 17
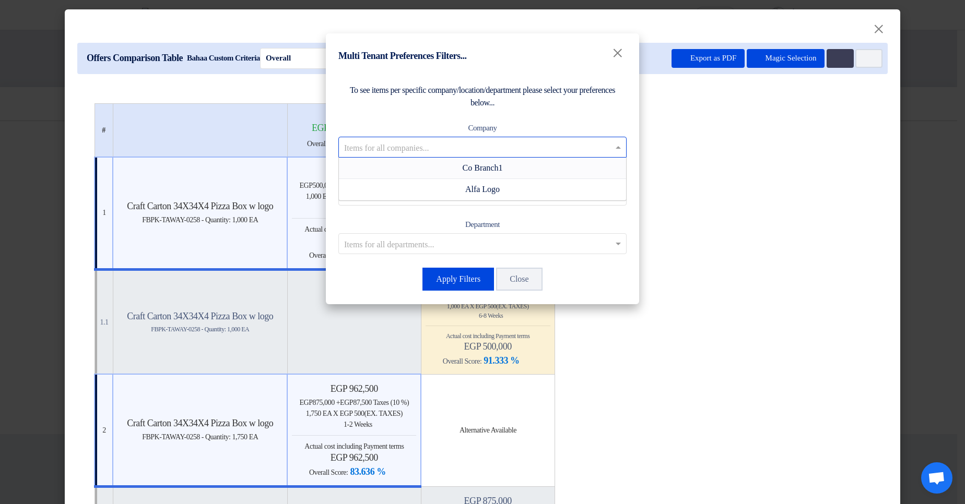
click at [464, 164] on span "Co Branch1" at bounding box center [482, 167] width 40 height 9
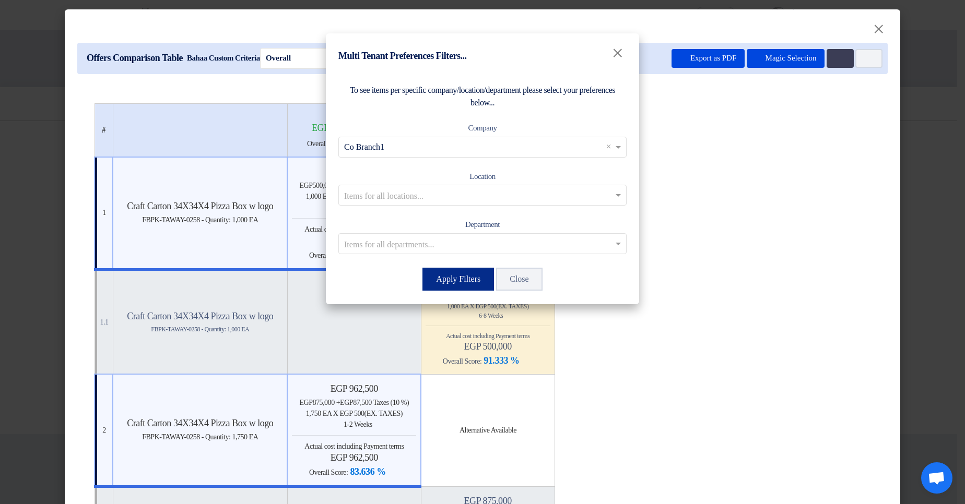
click at [456, 192] on button "Apply Filters" at bounding box center [458, 279] width 72 height 23
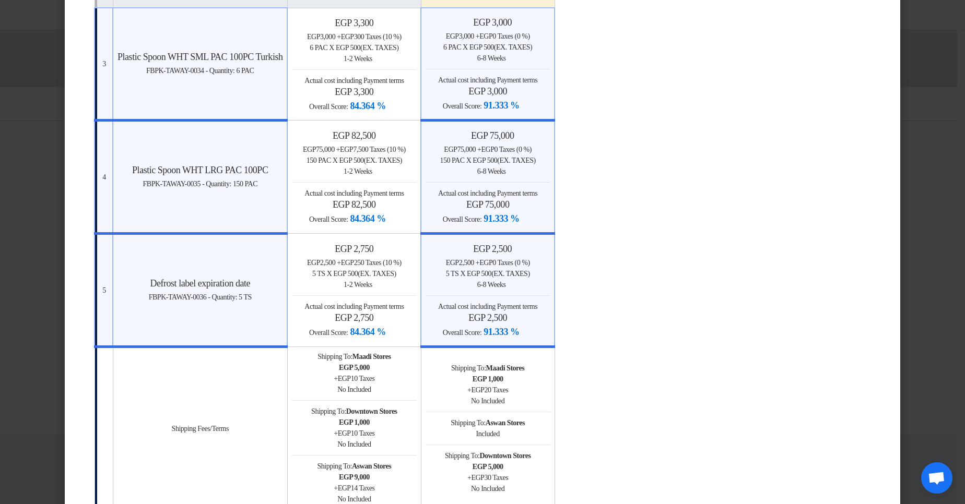
scroll to position [1002, 0]
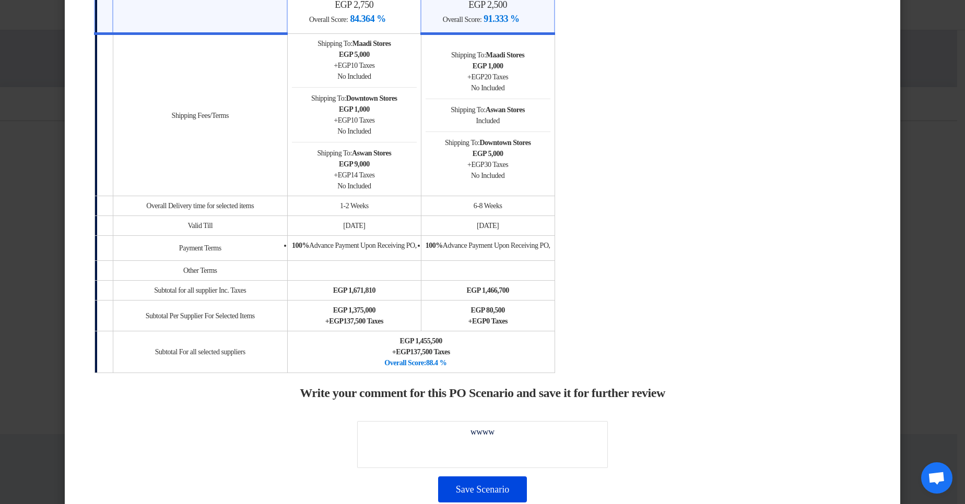
click at [923, 186] on modal-container "× Offers Comparison Table Bahaa Custom Criteria × Overall × Export as PDF Magic…" at bounding box center [482, 252] width 965 height 504
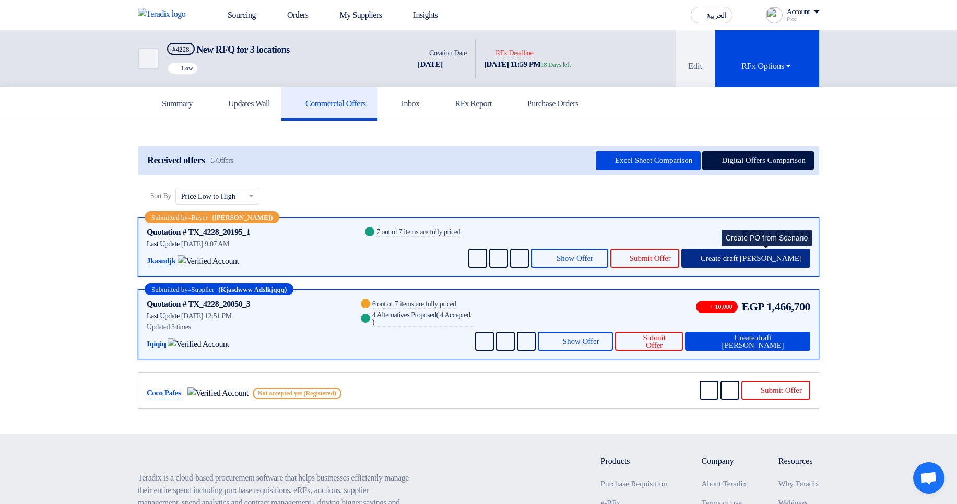
click at [767, 192] on span "Create draft PO" at bounding box center [751, 259] width 101 height 8
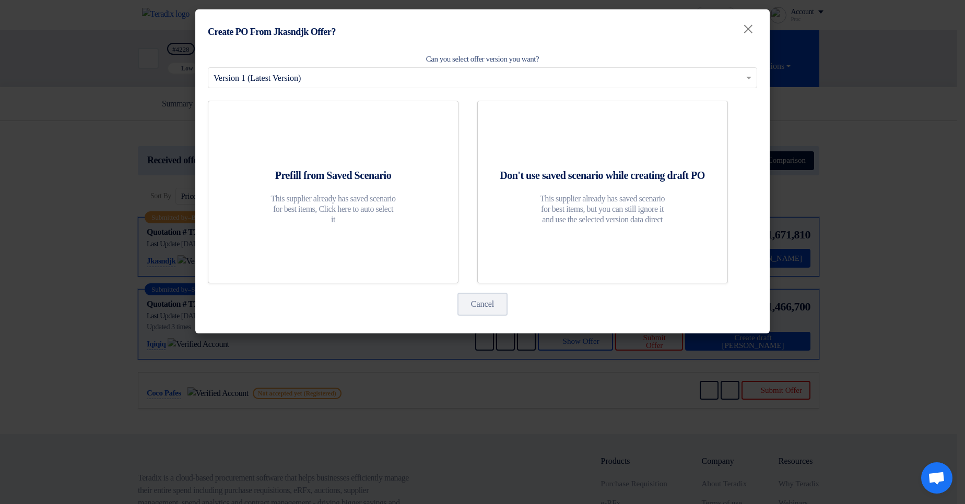
click at [869, 180] on modal-container "Create PO From Jkasndjk Offer? × Can you select offer version you want? Select …" at bounding box center [482, 252] width 965 height 504
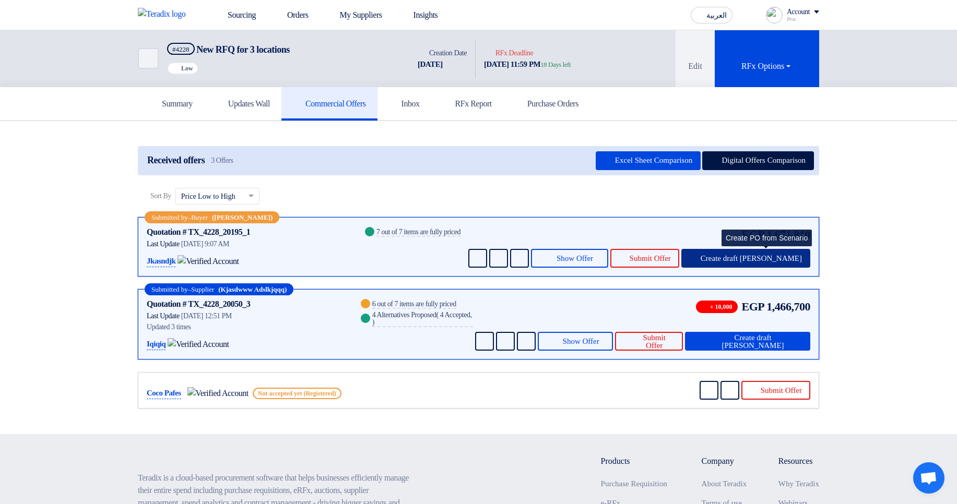
click at [772, 192] on span "Create draft PO" at bounding box center [751, 259] width 101 height 8
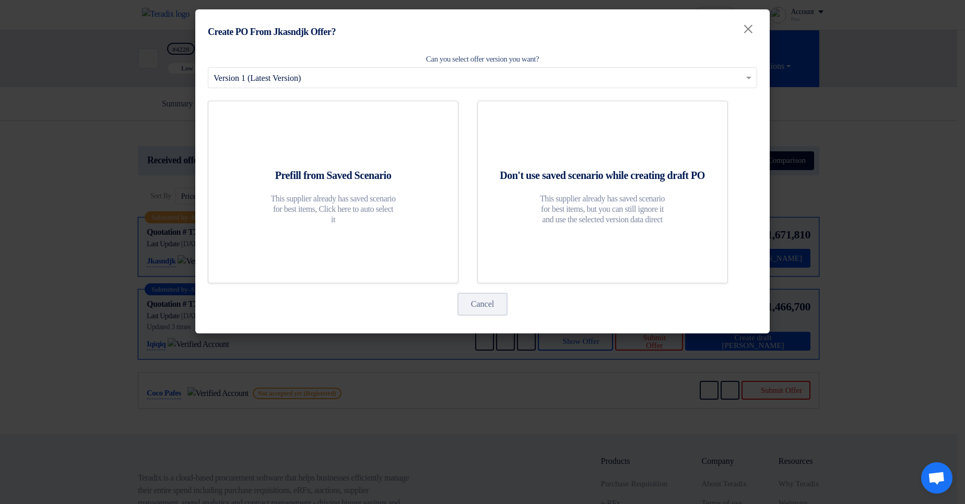
click at [896, 175] on modal-container "Create PO From Jkasndjk Offer? × Can you select offer version you want? Select …" at bounding box center [482, 252] width 965 height 504
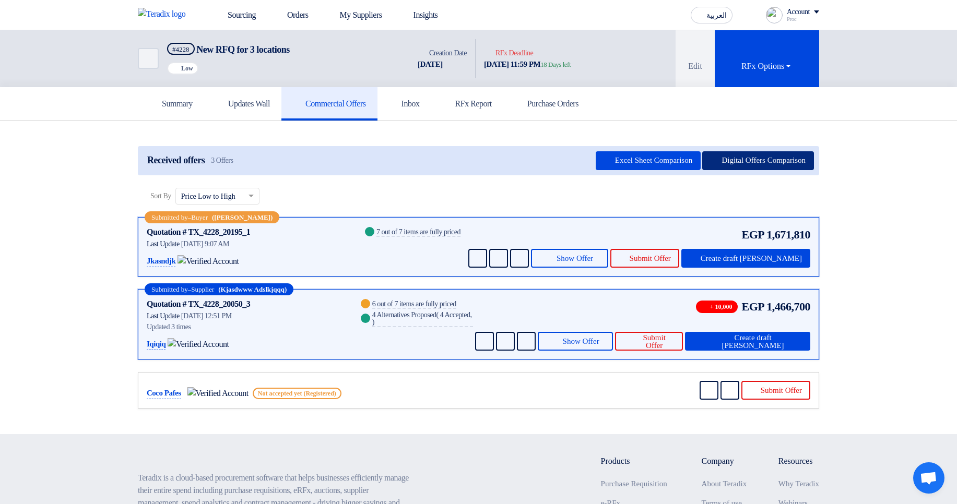
click at [752, 157] on button "Digital Offers Comparison" at bounding box center [758, 160] width 112 height 19
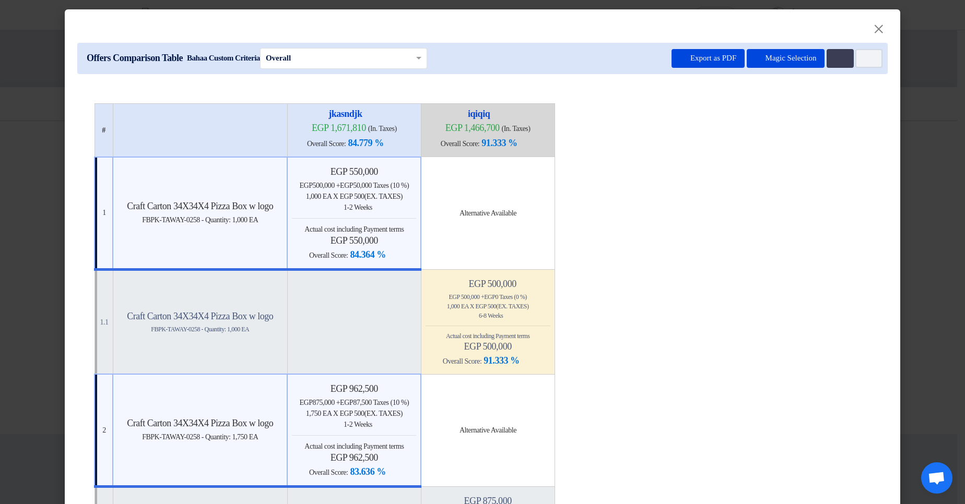
click at [928, 162] on modal-container "× Offers Comparison Table Bahaa Custom Criteria × Overall × Export as PDF Magic…" at bounding box center [482, 252] width 965 height 504
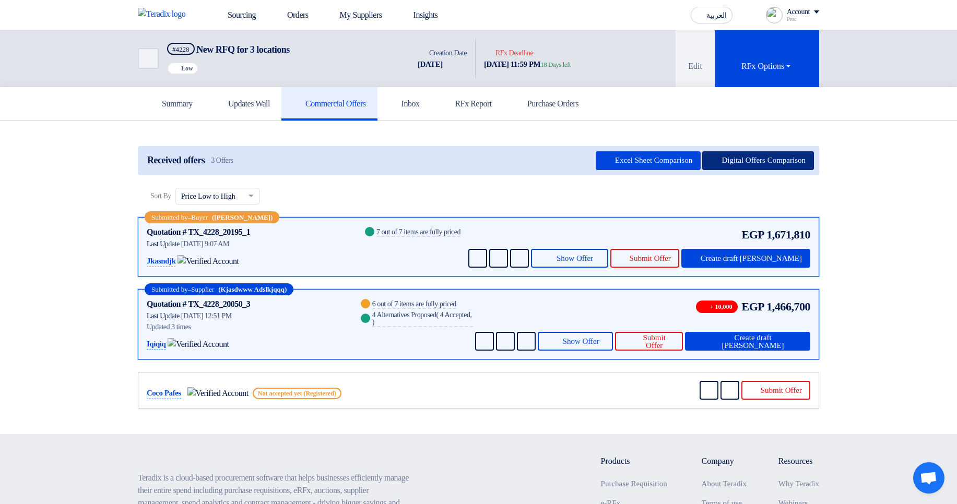
click at [751, 162] on button "Digital Offers Comparison" at bounding box center [758, 160] width 112 height 19
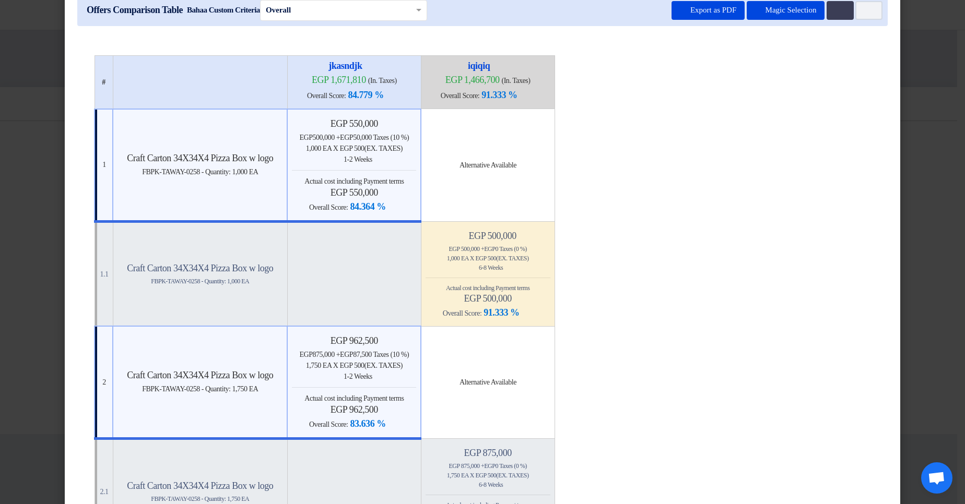
scroll to position [0, 0]
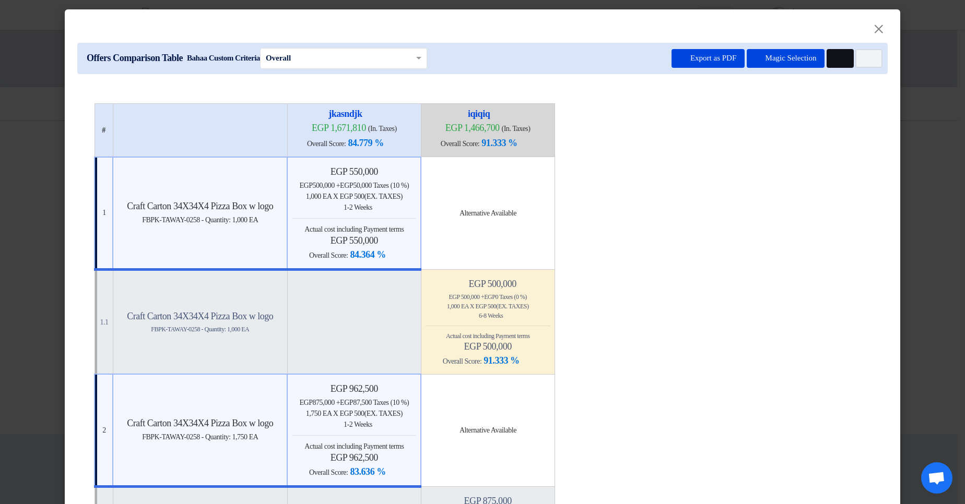
click at [835, 60] on icon "Multi Tenant Preferences" at bounding box center [839, 59] width 8 height 8
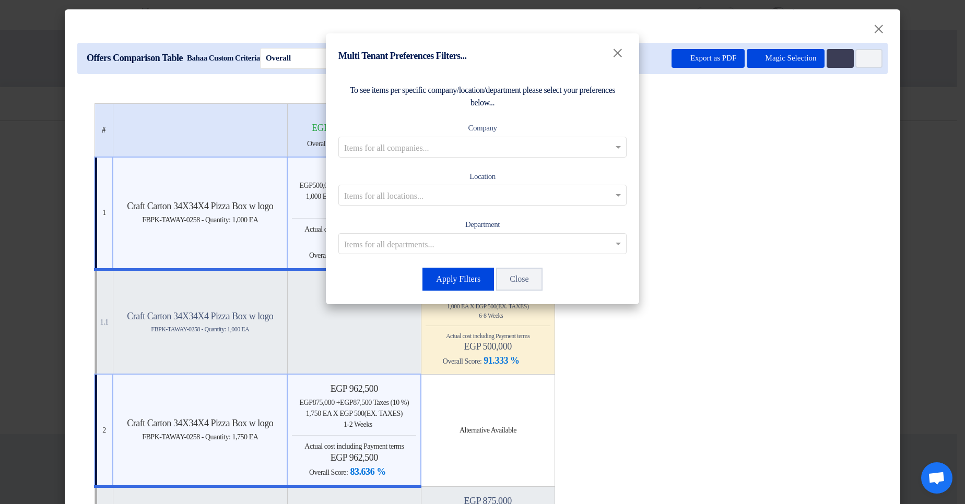
click at [492, 139] on input "text" at bounding box center [477, 146] width 266 height 17
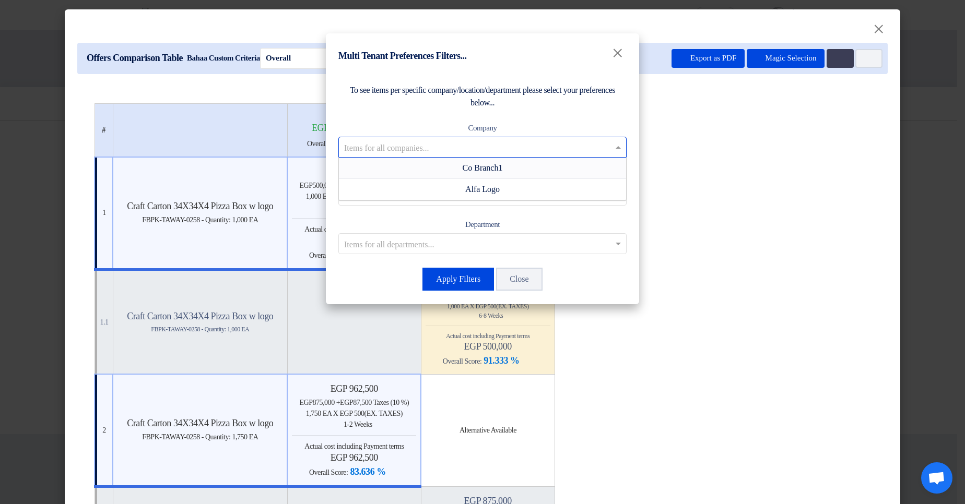
click at [472, 163] on span "Co Branch1" at bounding box center [482, 167] width 40 height 9
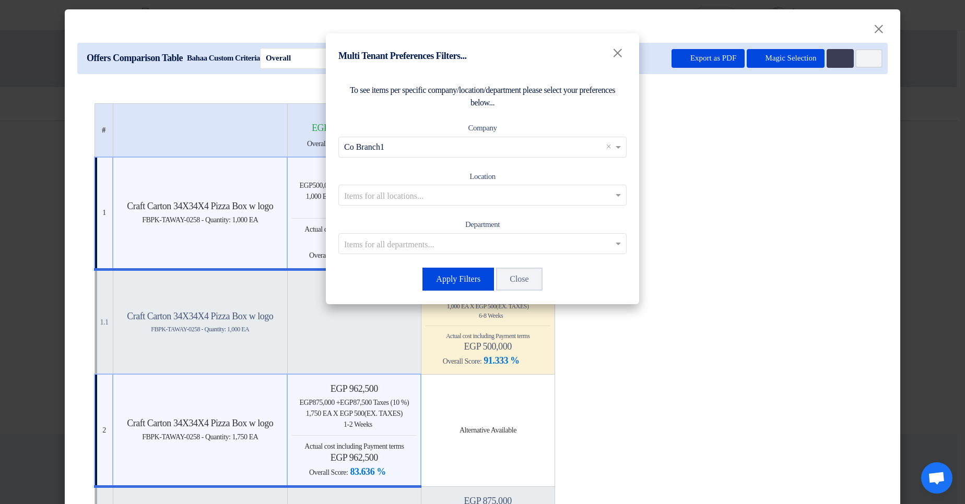
click at [453, 192] on div "To see items per specific company/location/department please select your prefer…" at bounding box center [482, 188] width 313 height 233
click at [456, 192] on button "Apply Filters" at bounding box center [458, 279] width 72 height 23
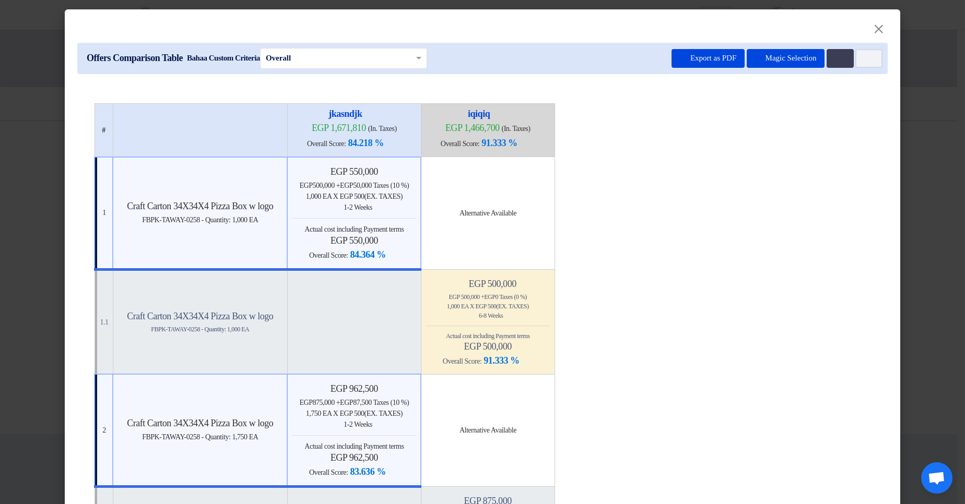
click at [948, 192] on modal-container "× Offers Comparison Table Bahaa Custom Criteria × Overall × Export as PDF Magic…" at bounding box center [482, 252] width 965 height 504
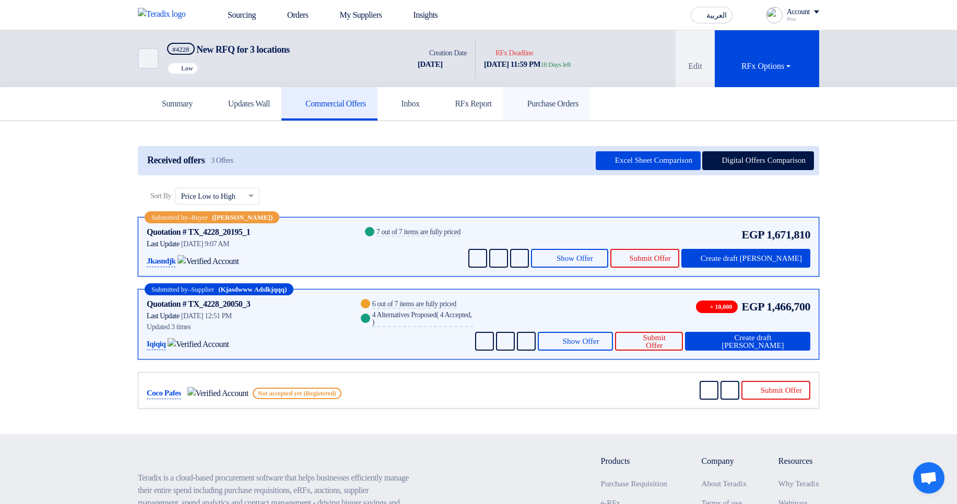
click at [590, 93] on link "Purchase Orders" at bounding box center [546, 103] width 87 height 33
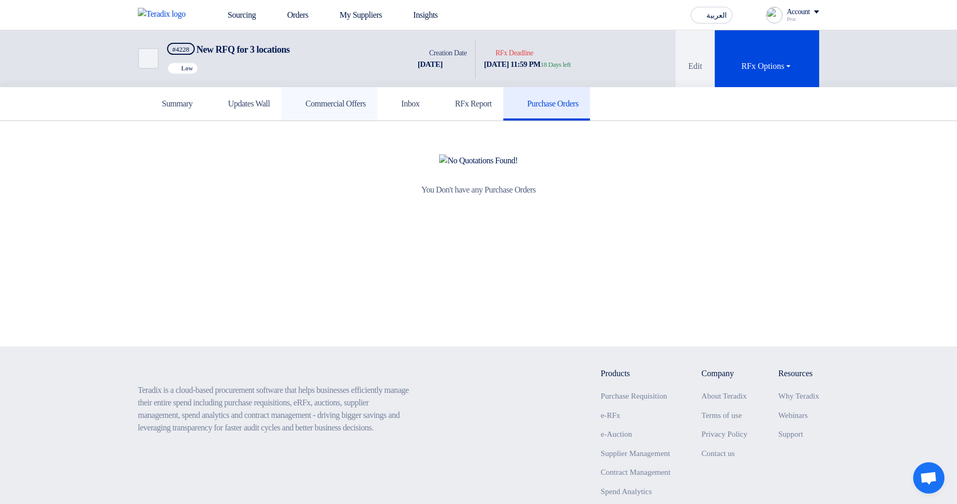
click at [366, 104] on h5 "Commercial Offers" at bounding box center [329, 104] width 73 height 10
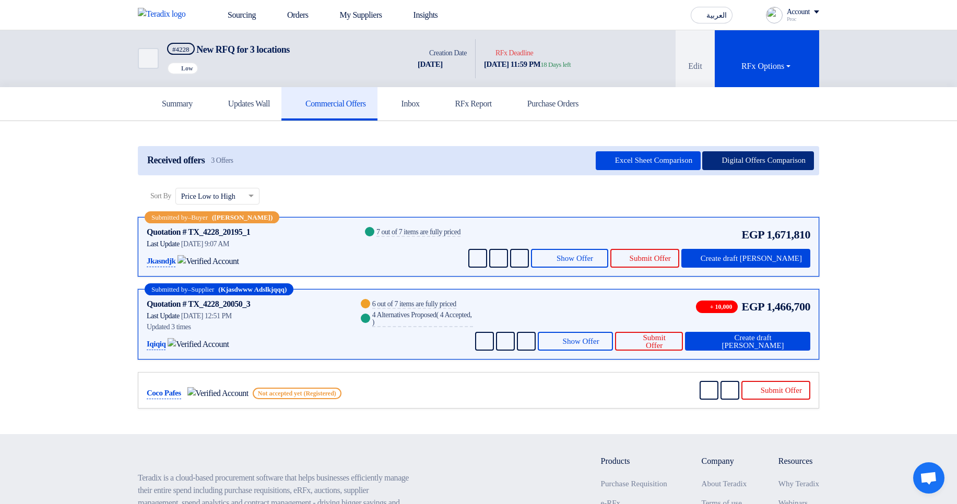
click at [741, 157] on button "Digital Offers Comparison" at bounding box center [758, 160] width 112 height 19
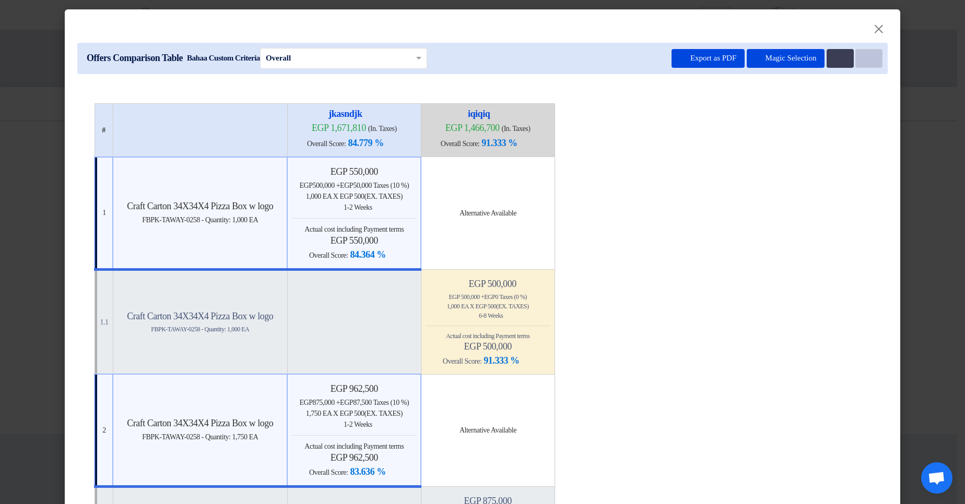
click at [865, 63] on button "Item Card filters" at bounding box center [868, 58] width 27 height 19
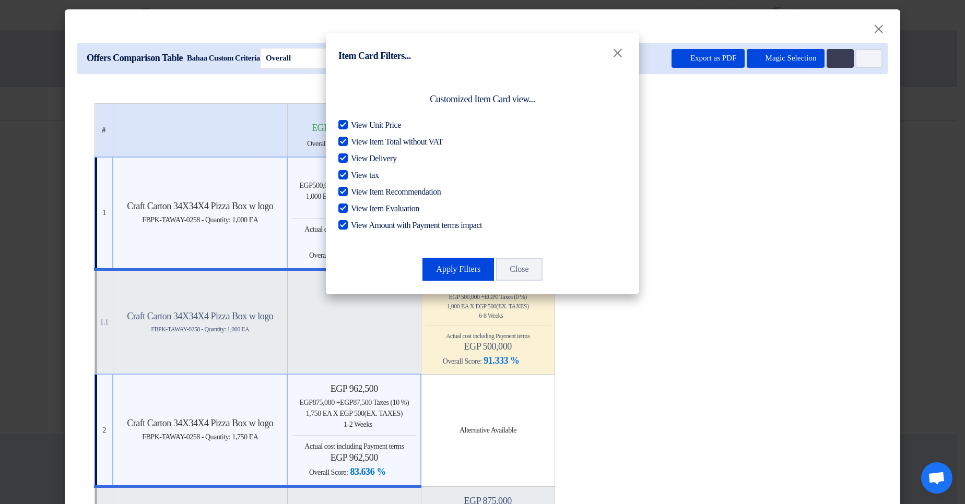
click at [796, 191] on modal-container "Item Card Filters... × Customized Item Card view... View Unit Price View Item T…" at bounding box center [482, 252] width 965 height 504
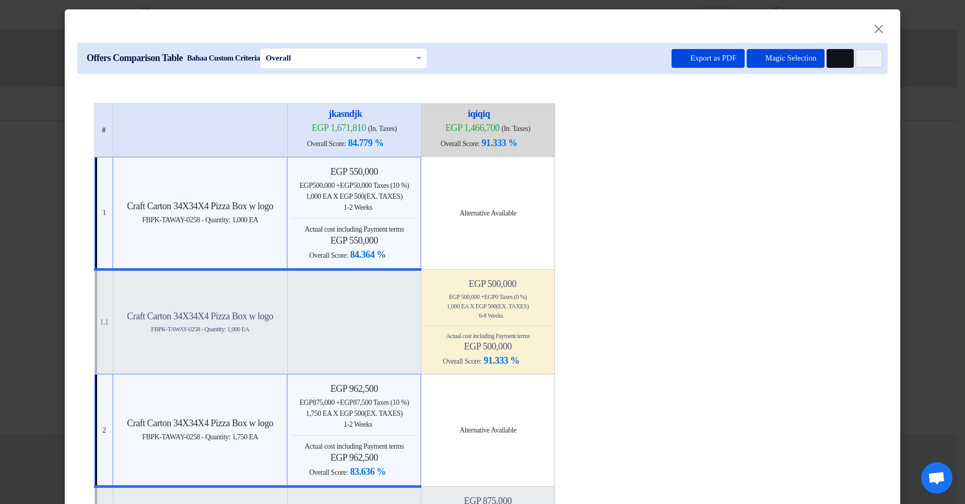
click at [845, 58] on button "Multi Tenant Preferences" at bounding box center [839, 58] width 27 height 19
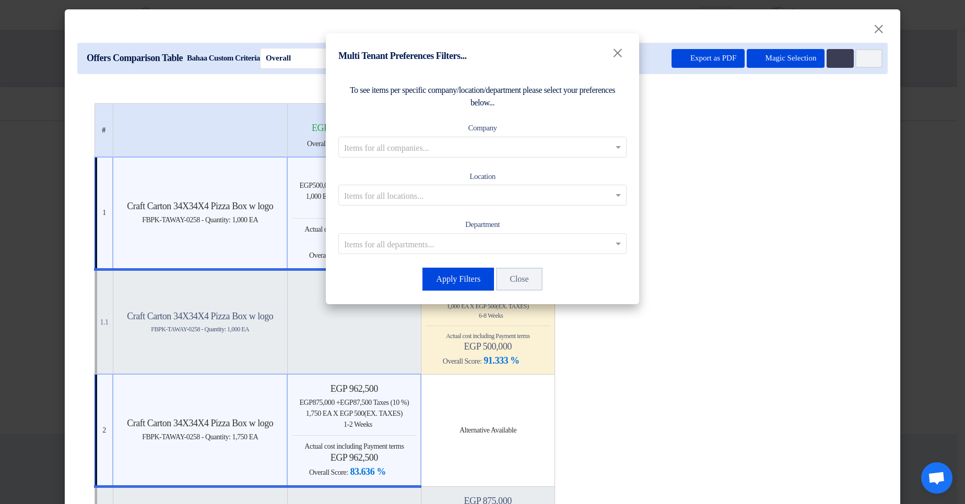
click at [849, 192] on modal-container "Multi Tenant Preferences Filters... × To see items per specific company/locatio…" at bounding box center [482, 252] width 965 height 504
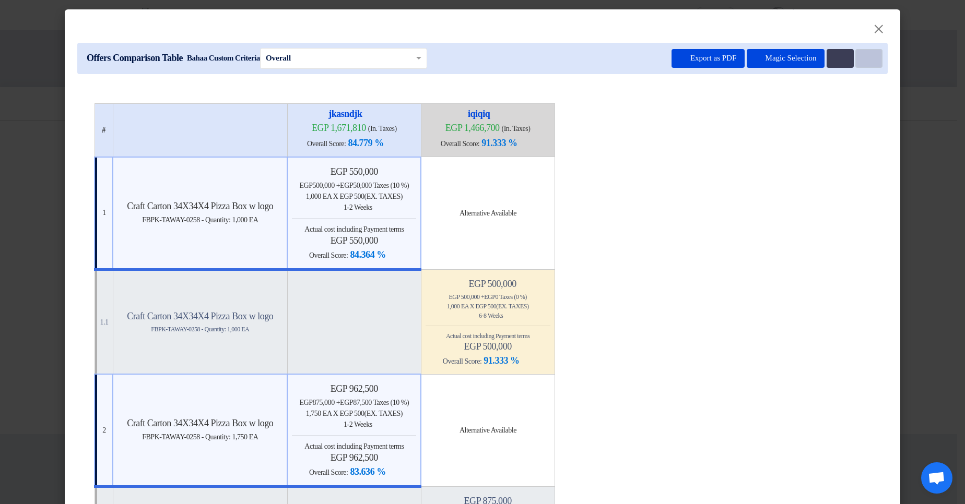
click at [868, 54] on button "Item Card filters" at bounding box center [868, 58] width 27 height 19
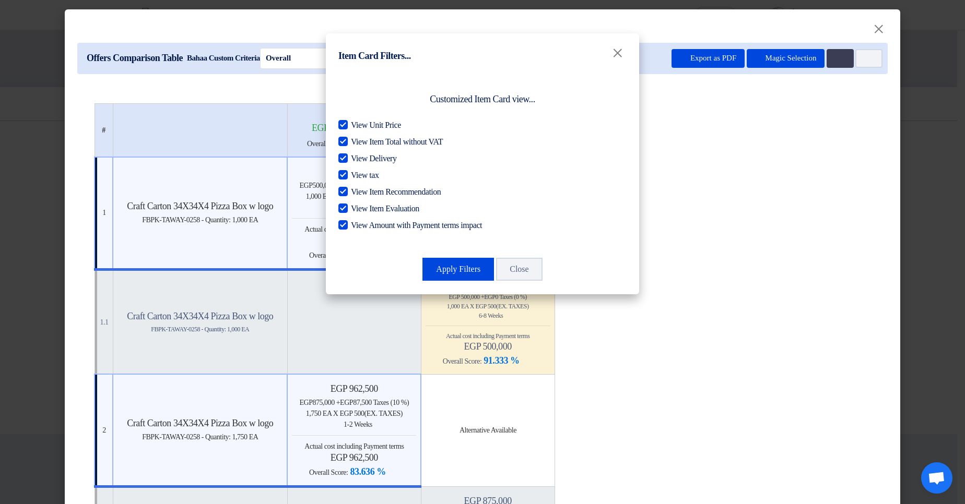
click at [773, 192] on modal-container "Item Card Filters... × Customized Item Card view... View Unit Price View Item T…" at bounding box center [482, 252] width 965 height 504
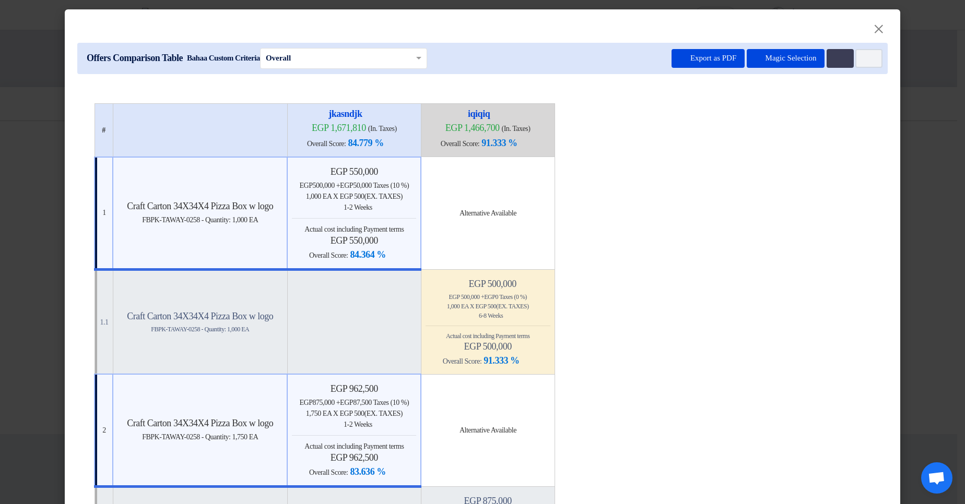
click at [908, 150] on modal-container "× Offers Comparison Table Bahaa Custom Criteria × Overall × Export as PDF Magic…" at bounding box center [482, 252] width 965 height 504
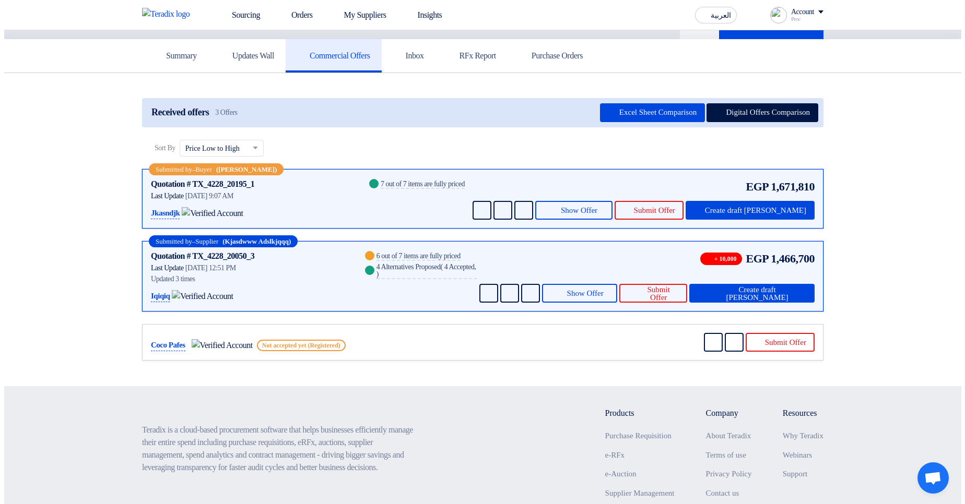
scroll to position [63, 0]
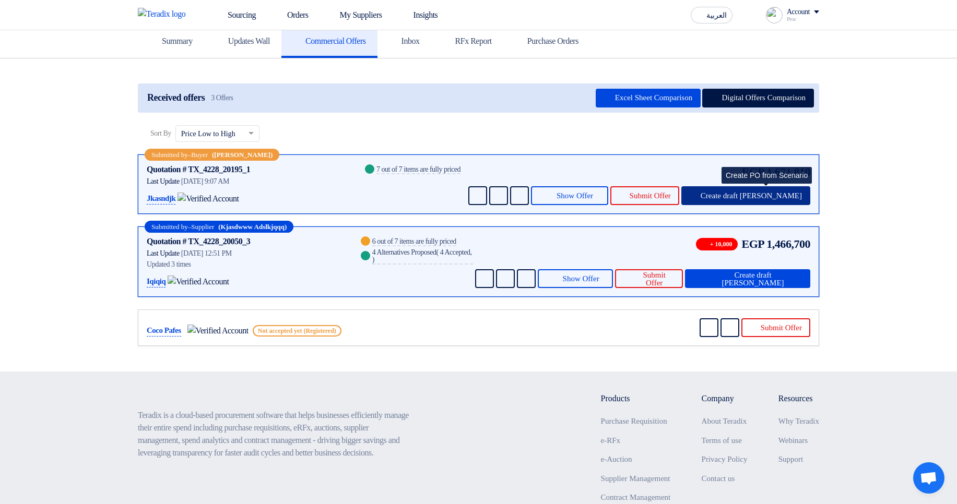
click at [772, 192] on span "Create draft PO" at bounding box center [751, 196] width 101 height 8
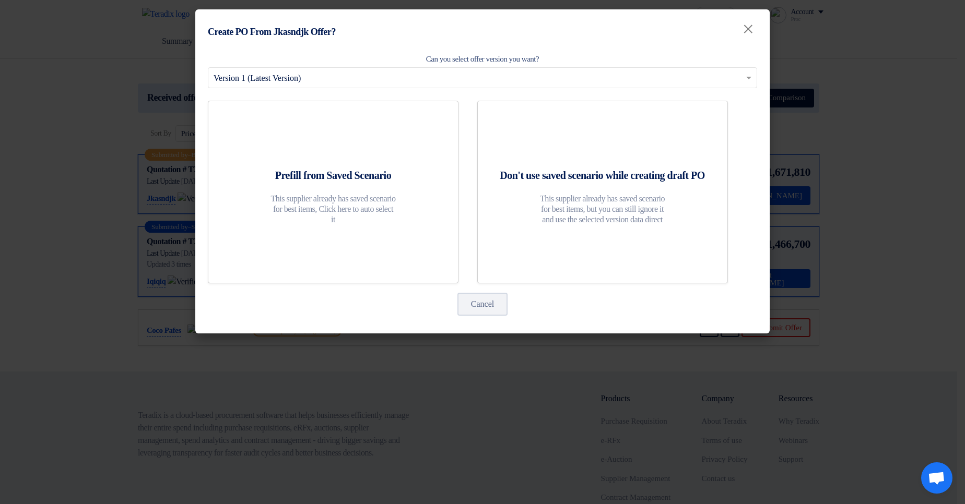
click at [463, 94] on div "Can you select offer version you want? Select from offer versions × Version 1 (…" at bounding box center [482, 191] width 574 height 287
click at [507, 94] on div "Can you select offer version you want? Select from offer versions × Version 1 (…" at bounding box center [482, 191] width 574 height 287
click at [323, 79] on input "text" at bounding box center [476, 78] width 527 height 17
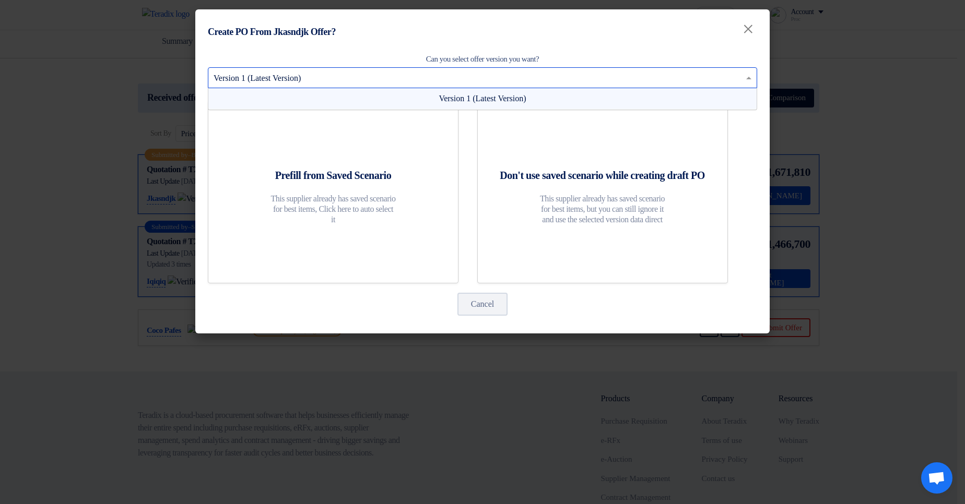
click at [828, 82] on modal-container "Create PO From Jkasndjk Offer? × Can you select offer version you want? Select …" at bounding box center [482, 252] width 965 height 504
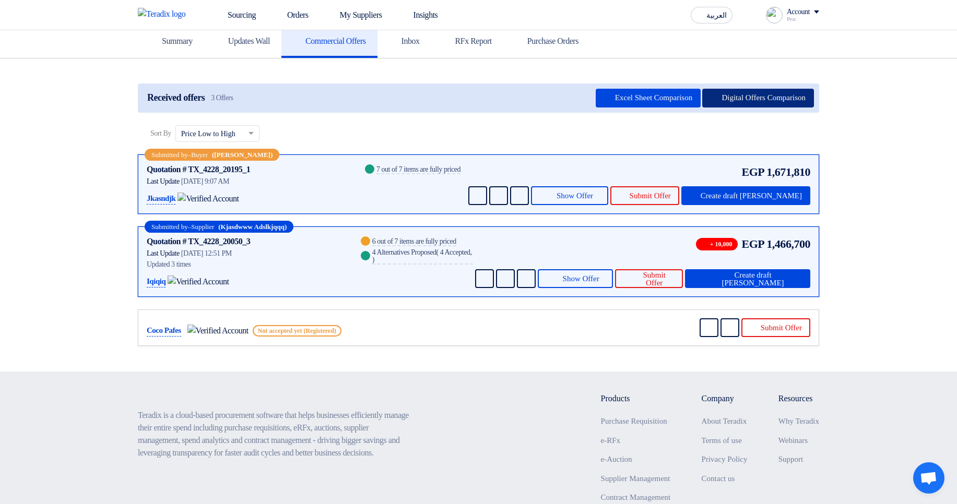
drag, startPoint x: 776, startPoint y: 88, endPoint x: 772, endPoint y: 92, distance: 5.9
click at [772, 92] on button "Digital Offers Comparison" at bounding box center [758, 98] width 112 height 19
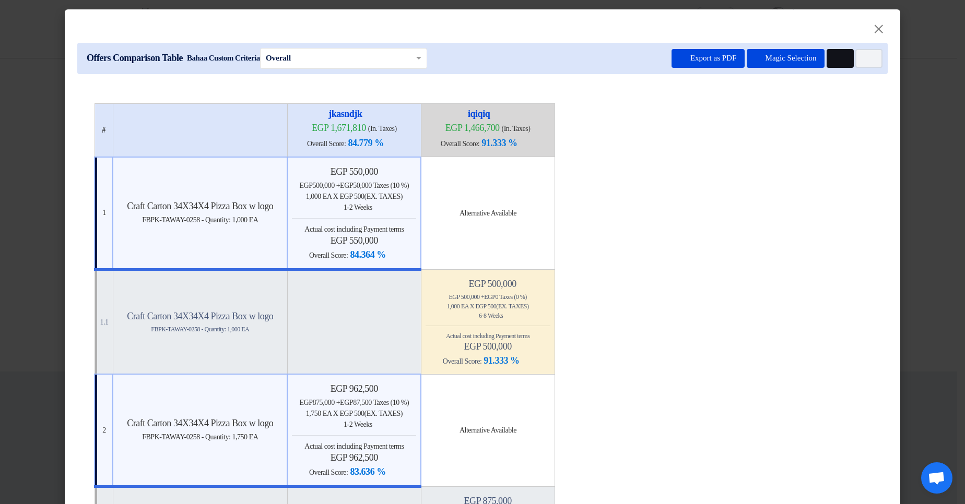
click at [835, 58] on icon "Multi Tenant Preferences" at bounding box center [839, 59] width 8 height 8
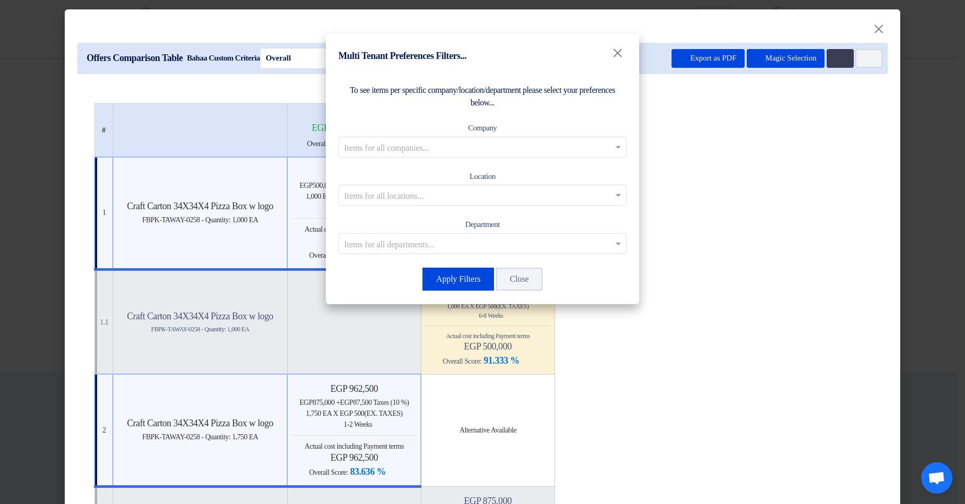
click at [496, 151] on input "text" at bounding box center [477, 146] width 266 height 17
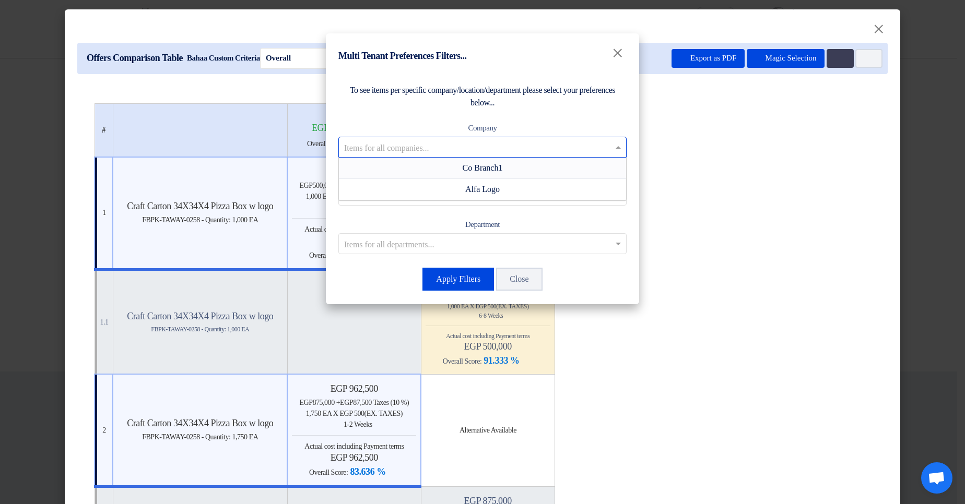
click at [532, 168] on div "Co Branch1" at bounding box center [482, 168] width 287 height 21
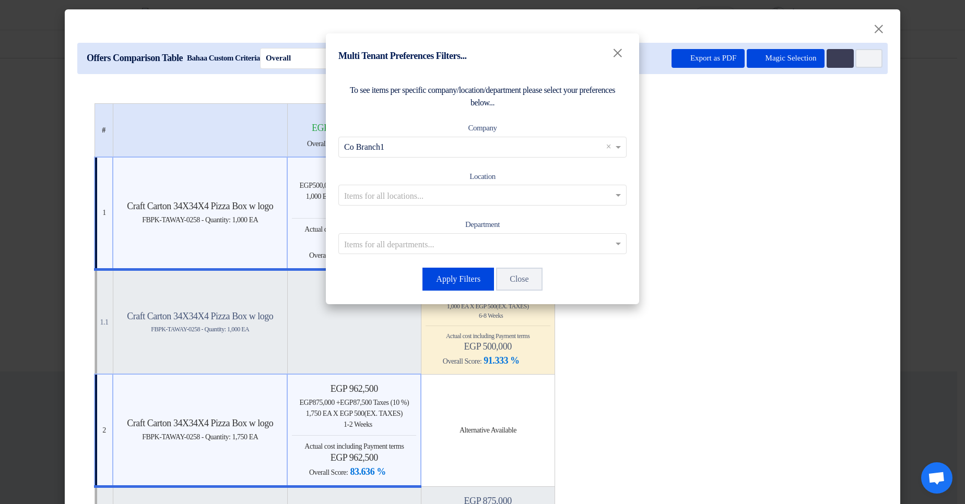
click at [542, 192] on input "text" at bounding box center [477, 195] width 266 height 17
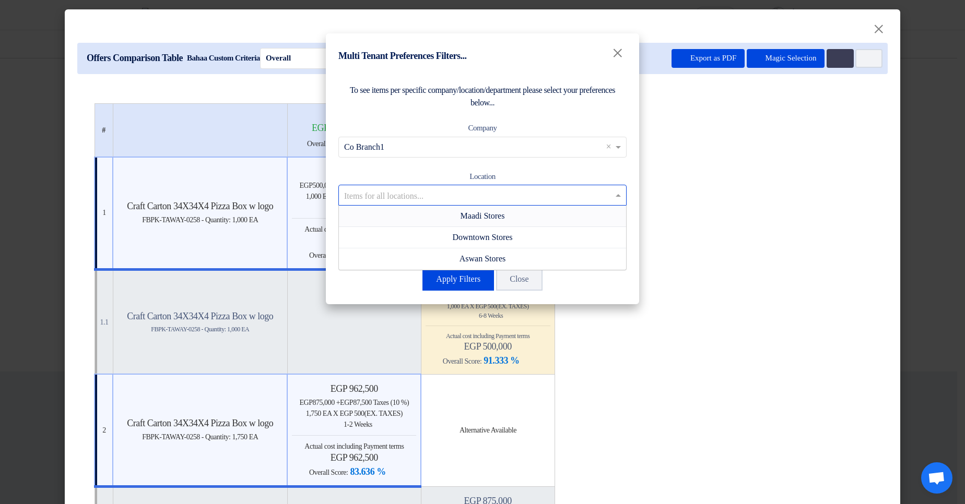
click at [544, 192] on div "Maadi Stores" at bounding box center [482, 216] width 287 height 21
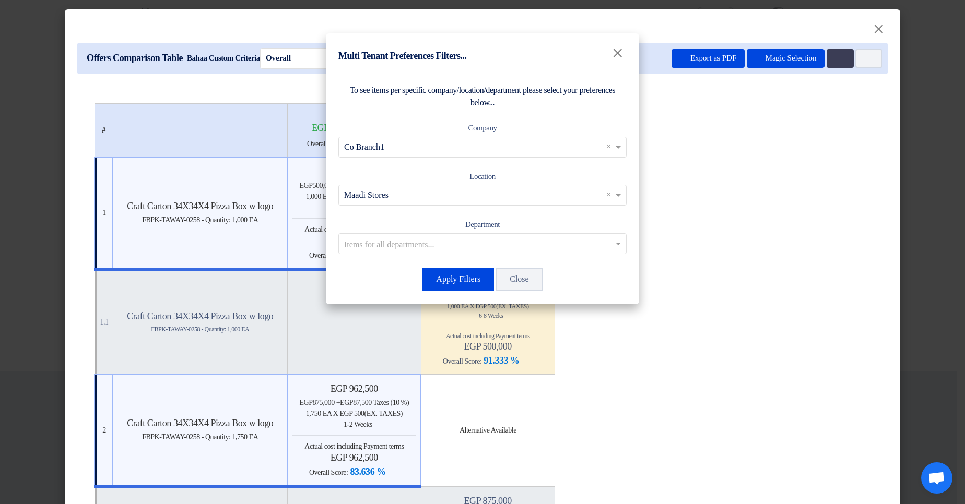
click at [567, 192] on input "text" at bounding box center [477, 195] width 266 height 17
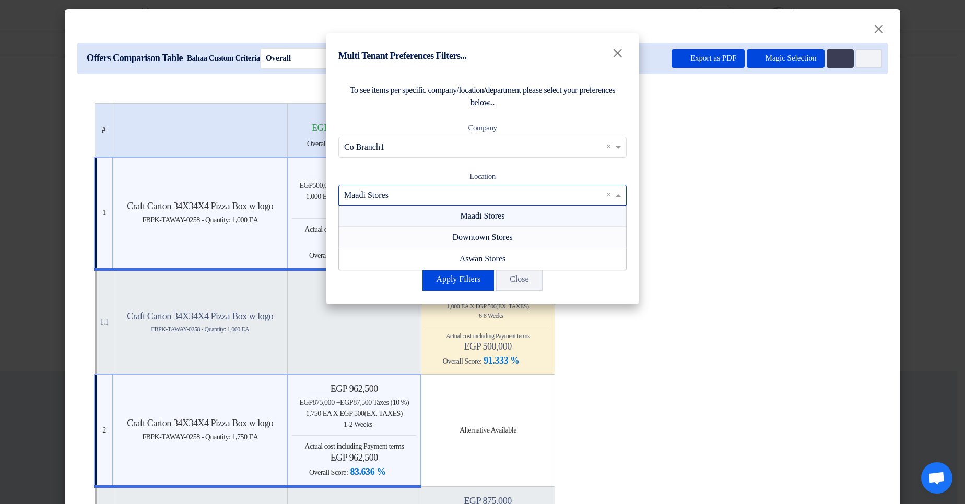
click at [525, 192] on div "Downtown Stores" at bounding box center [482, 237] width 287 height 21
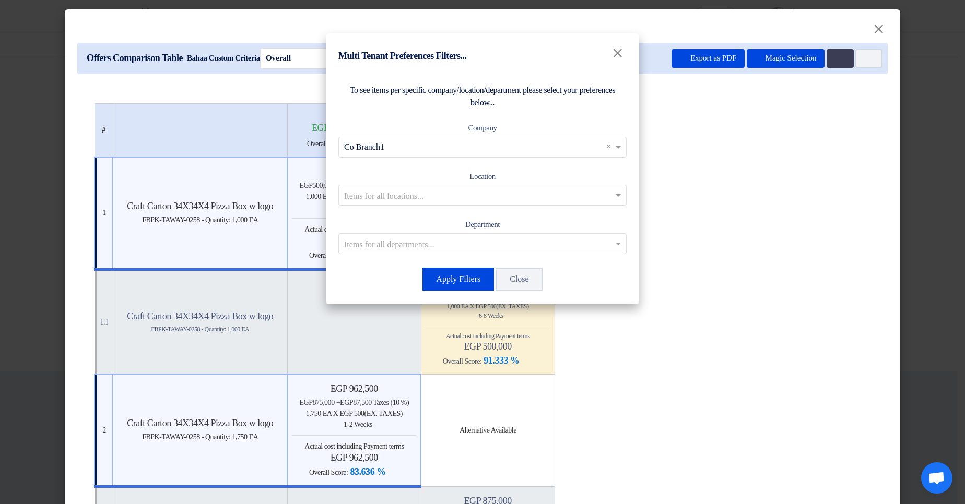
click at [547, 172] on div "Location Items for all locations..." at bounding box center [482, 188] width 288 height 36
click at [602, 192] on ng-select "Items for all departments..." at bounding box center [482, 243] width 288 height 21
click at [587, 192] on div "Department Items for all departments... Department 1" at bounding box center [482, 236] width 288 height 36
click at [940, 192] on modal-container "Multi Tenant Preferences Filters... × To see items per specific company/locatio…" at bounding box center [482, 252] width 965 height 504
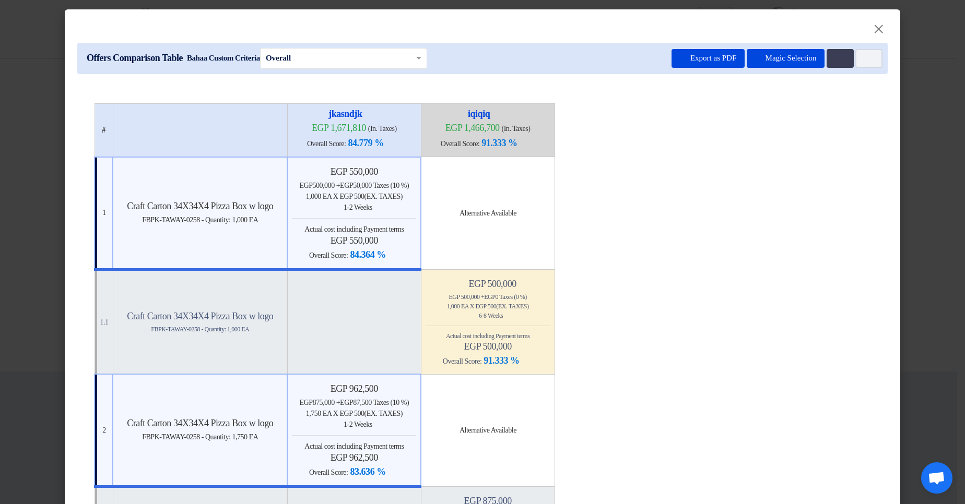
click at [932, 192] on modal-container "× Offers Comparison Table Bahaa Custom Criteria × Overall × Export as PDF Magic…" at bounding box center [482, 252] width 965 height 504
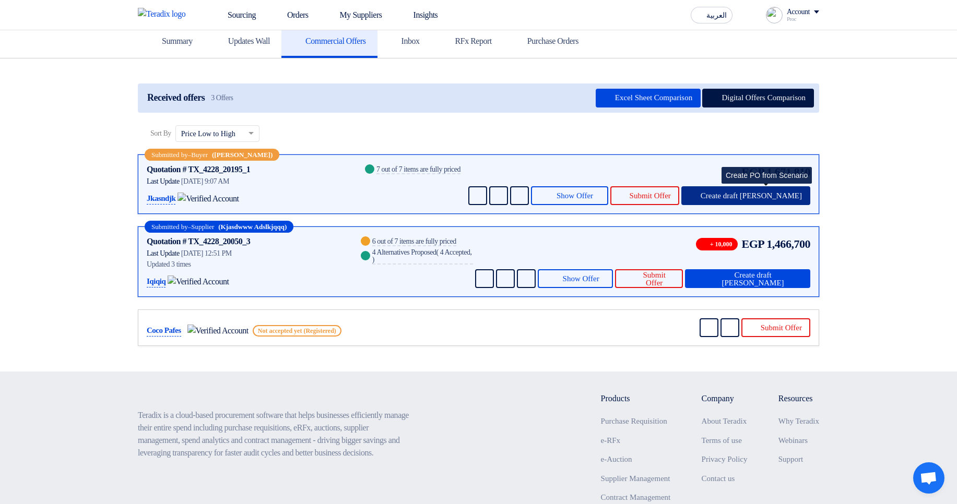
click at [759, 192] on span "Create draft PO" at bounding box center [751, 196] width 101 height 8
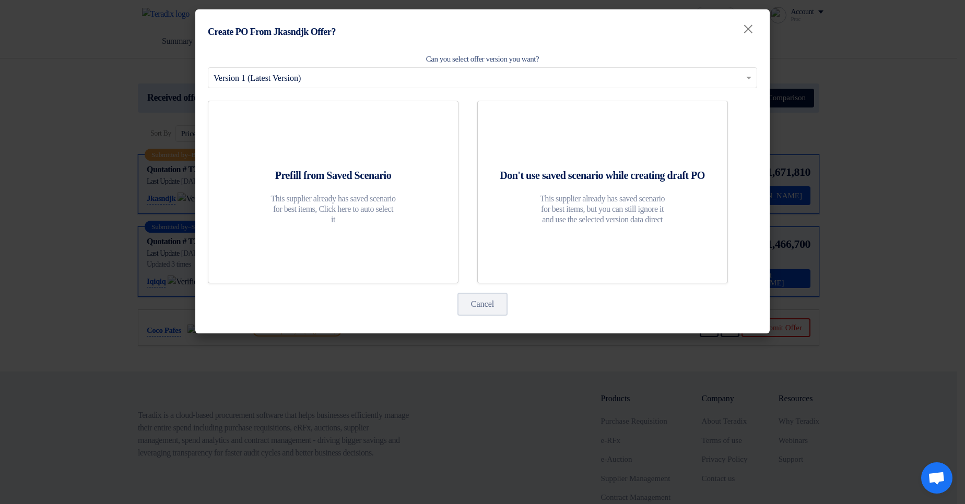
click at [870, 184] on modal-container "Create PO From Jkasndjk Offer? × Can you select offer version you want? Select …" at bounding box center [482, 252] width 965 height 504
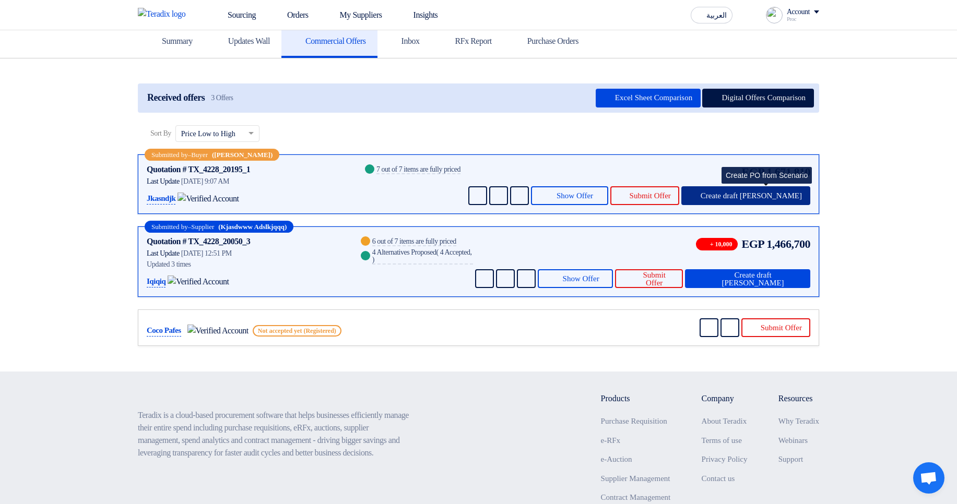
click at [774, 189] on button "Create draft PO" at bounding box center [745, 195] width 129 height 19
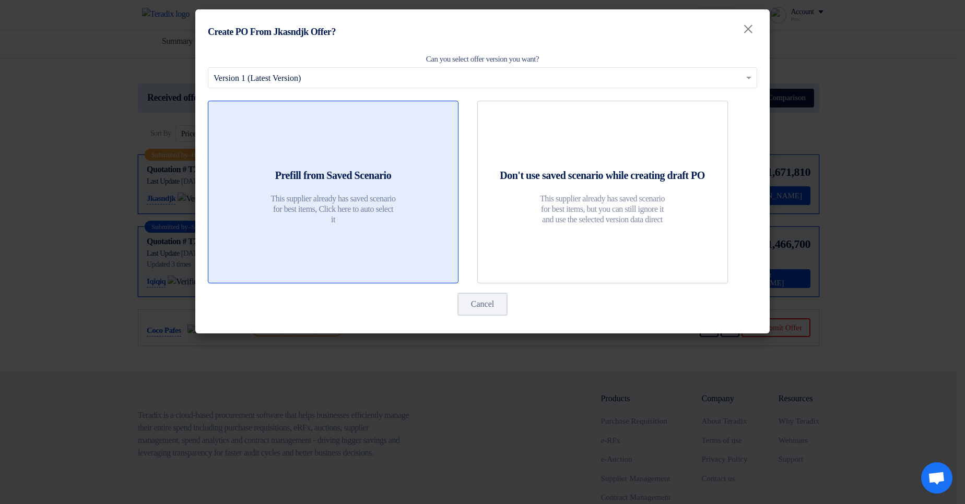
click at [355, 160] on link "Prefill from Saved Scenario This supplier already has saved scenario for best i…" at bounding box center [333, 192] width 251 height 183
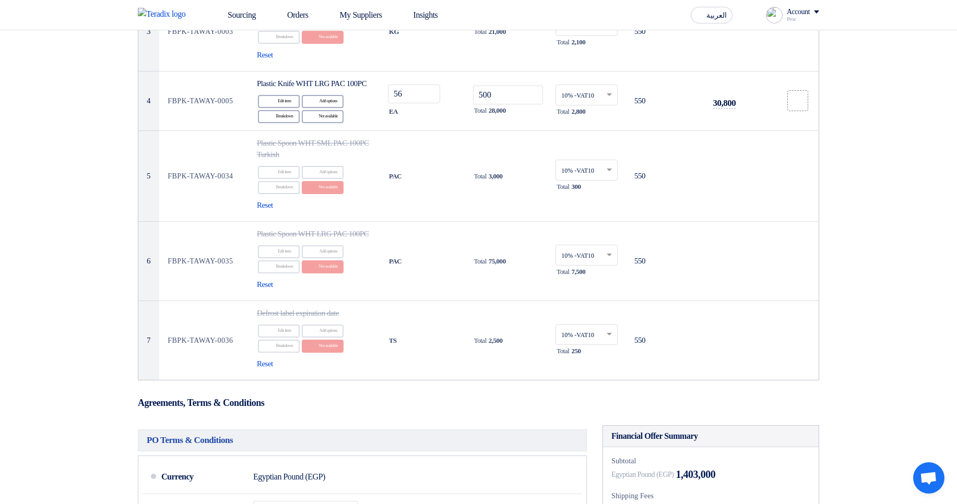
scroll to position [63, 0]
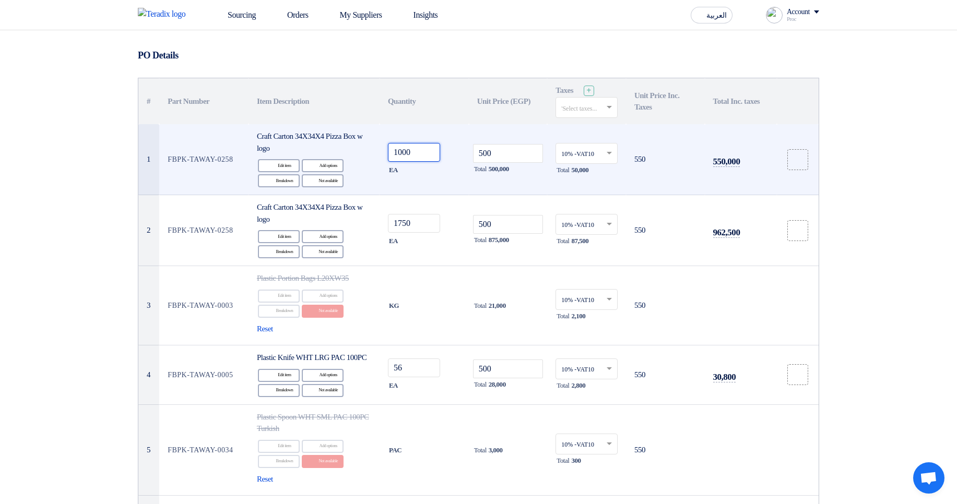
click at [422, 158] on input "1000" at bounding box center [414, 152] width 52 height 19
click at [404, 152] on input "1000" at bounding box center [414, 152] width 52 height 19
click at [516, 150] on input "500" at bounding box center [508, 153] width 70 height 19
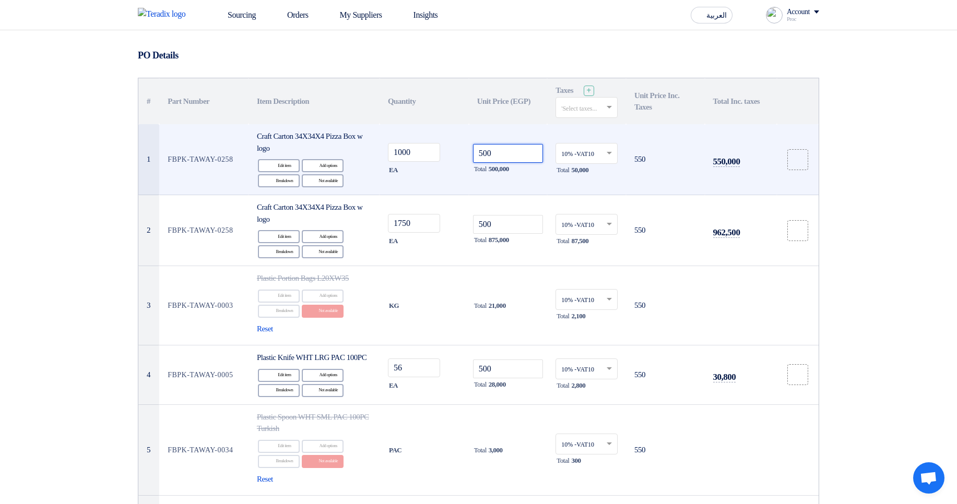
click at [516, 150] on input "500" at bounding box center [508, 153] width 70 height 19
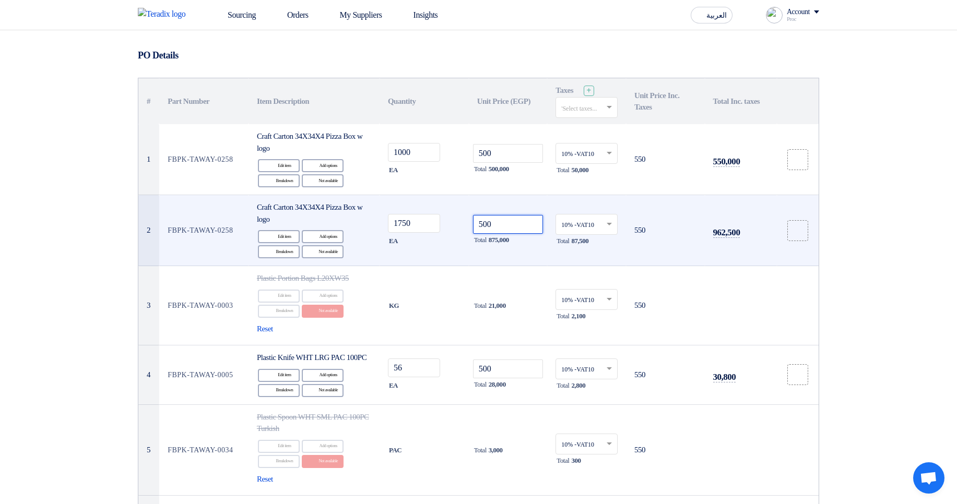
click at [514, 192] on input "500" at bounding box center [508, 224] width 70 height 19
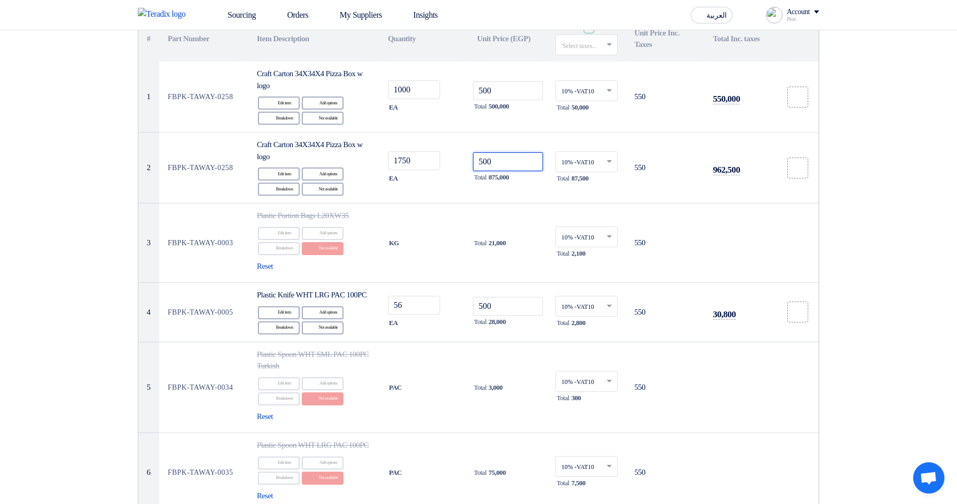
scroll to position [70, 0]
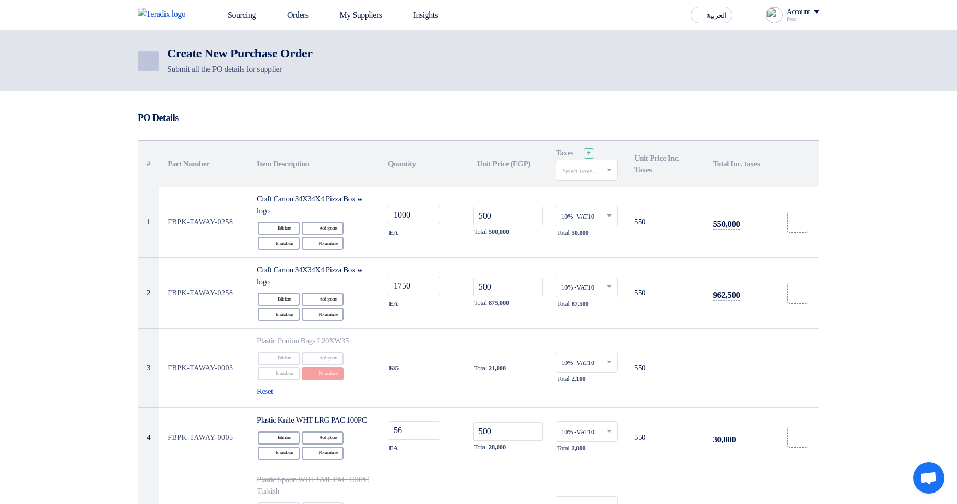
click at [143, 61] on icon "Back" at bounding box center [147, 61] width 13 height 13
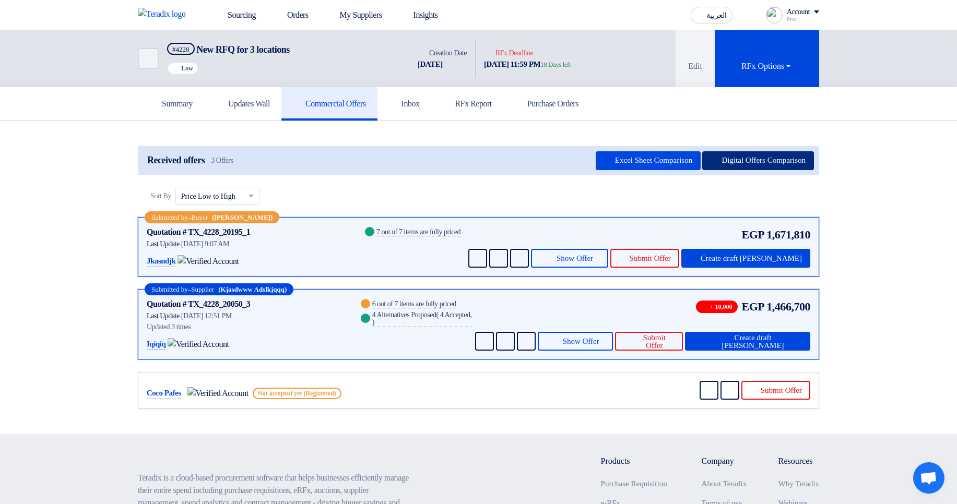
click at [738, 161] on button "Digital Offers Comparison" at bounding box center [758, 160] width 112 height 19
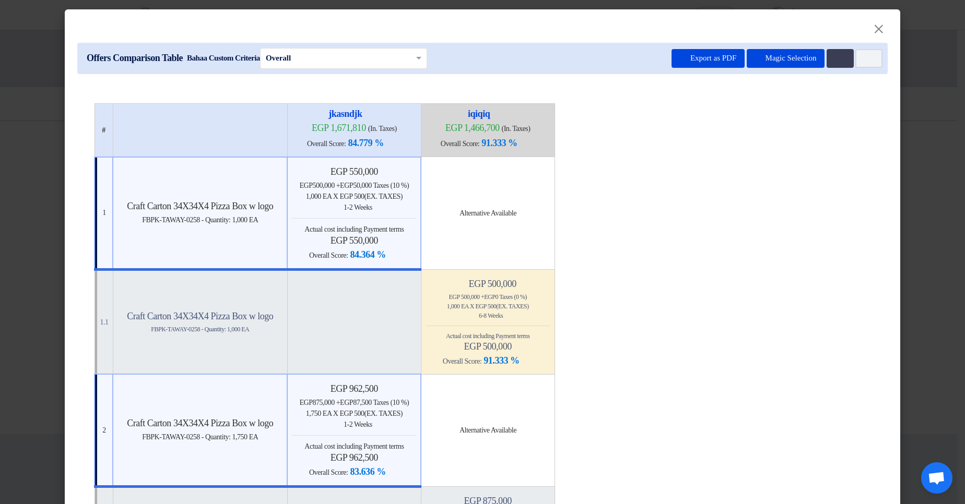
click at [911, 192] on modal-container "× Offers Comparison Table Bahaa Custom Criteria × Overall × Export as PDF Magic…" at bounding box center [482, 252] width 965 height 504
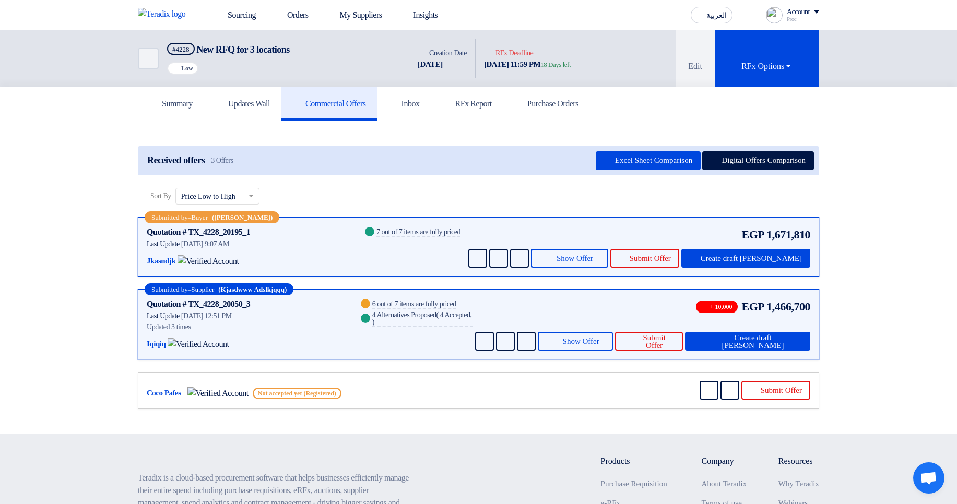
click at [851, 192] on section "Received offers 3 Offers Excel Sheet Comparison Digital Offers Comparison Sort …" at bounding box center [478, 278] width 957 height 314
drag, startPoint x: 196, startPoint y: 105, endPoint x: 229, endPoint y: 109, distance: 32.6
click at [193, 104] on h5 "Summary" at bounding box center [170, 104] width 43 height 10
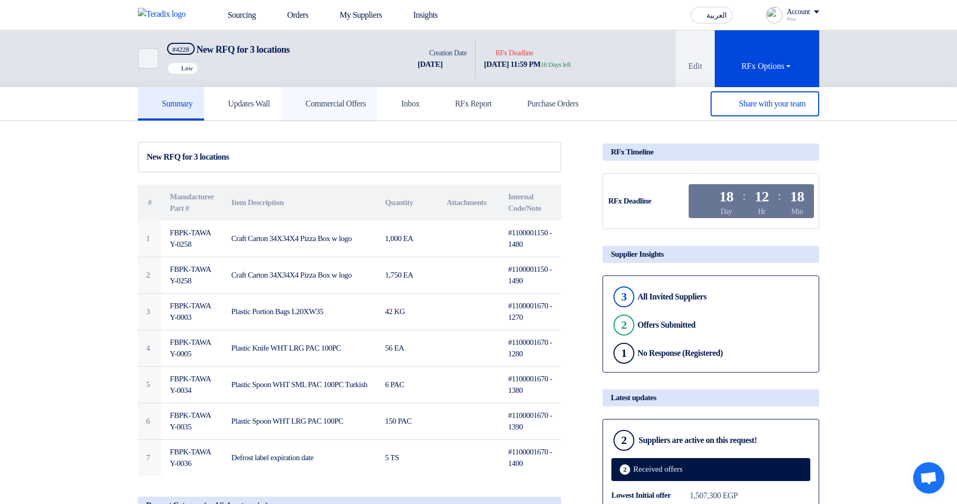
click at [369, 112] on link "Commercial Offers" at bounding box center [329, 103] width 96 height 33
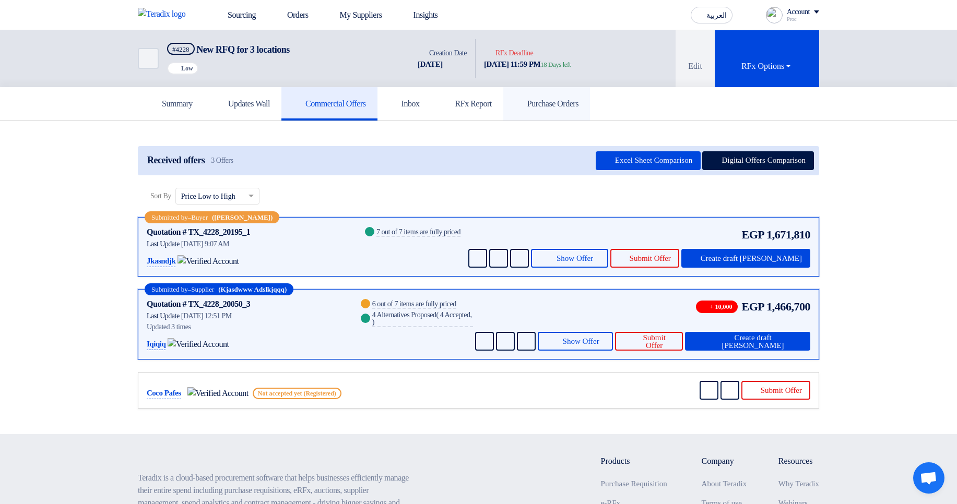
click at [573, 101] on h5 "Purchase Orders" at bounding box center [547, 104] width 64 height 10
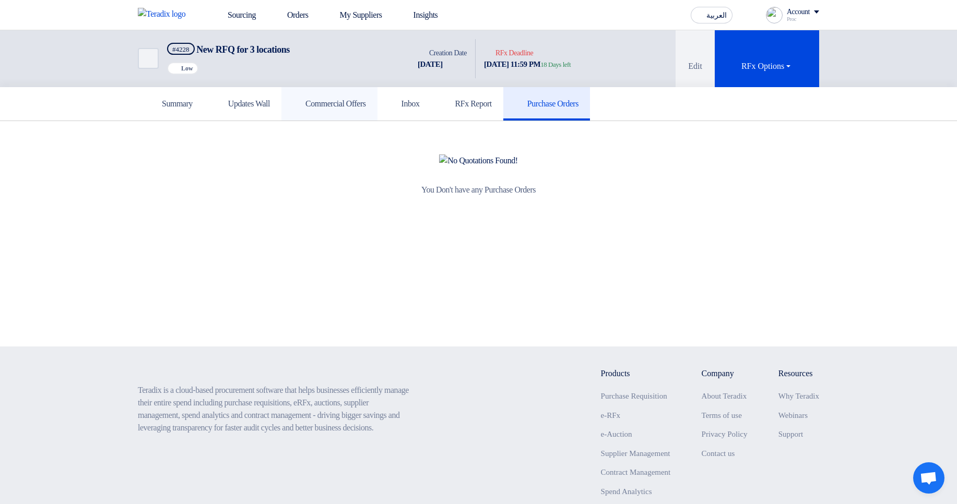
click at [342, 105] on h5 "Commercial Offers" at bounding box center [329, 104] width 73 height 10
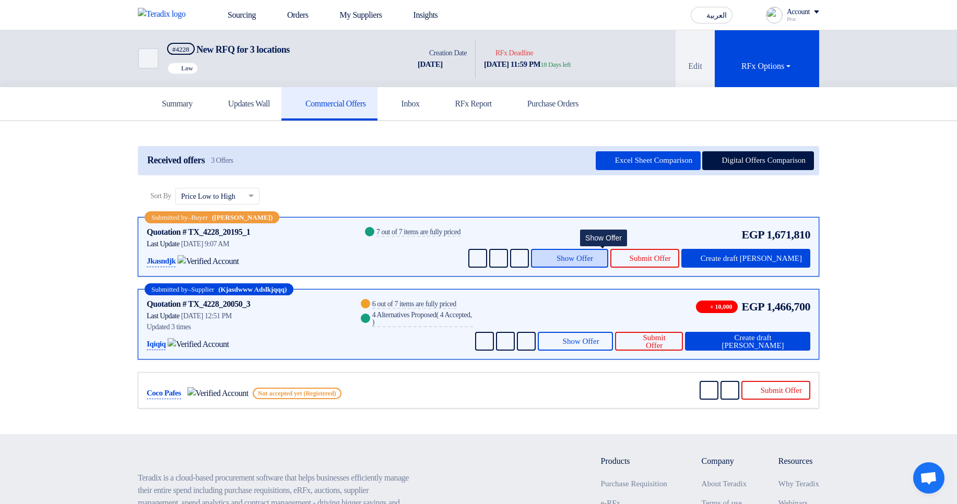
click at [593, 192] on span "Show Offer" at bounding box center [574, 259] width 37 height 8
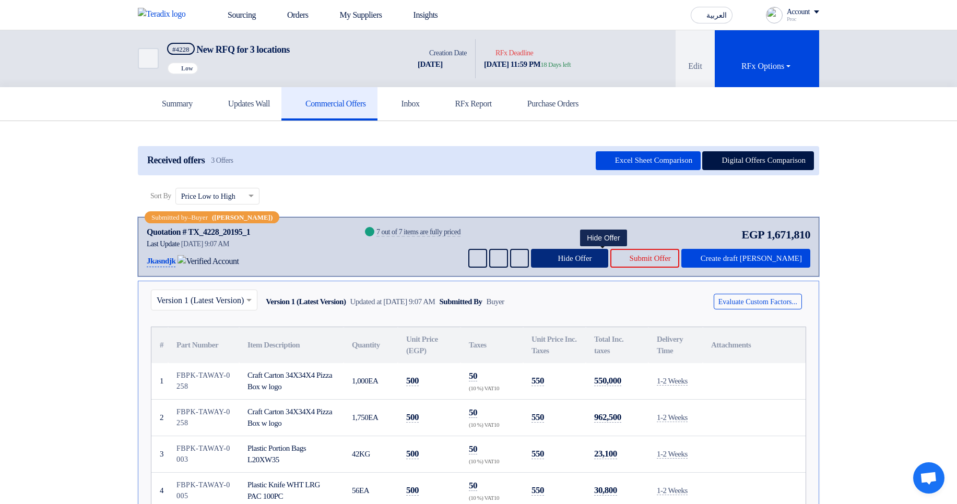
click at [591, 192] on span "Hide Offer" at bounding box center [574, 259] width 34 height 8
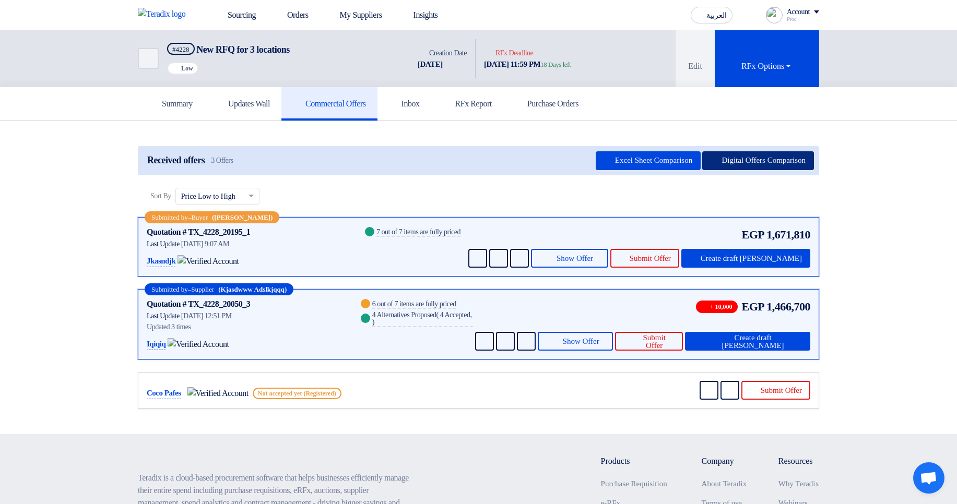
click at [755, 160] on button "Digital Offers Comparison" at bounding box center [758, 160] width 112 height 19
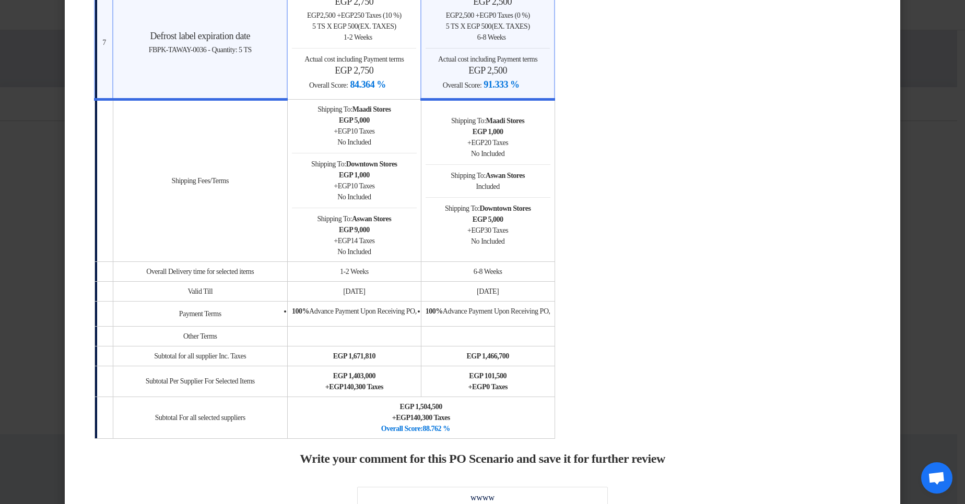
scroll to position [1378, 0]
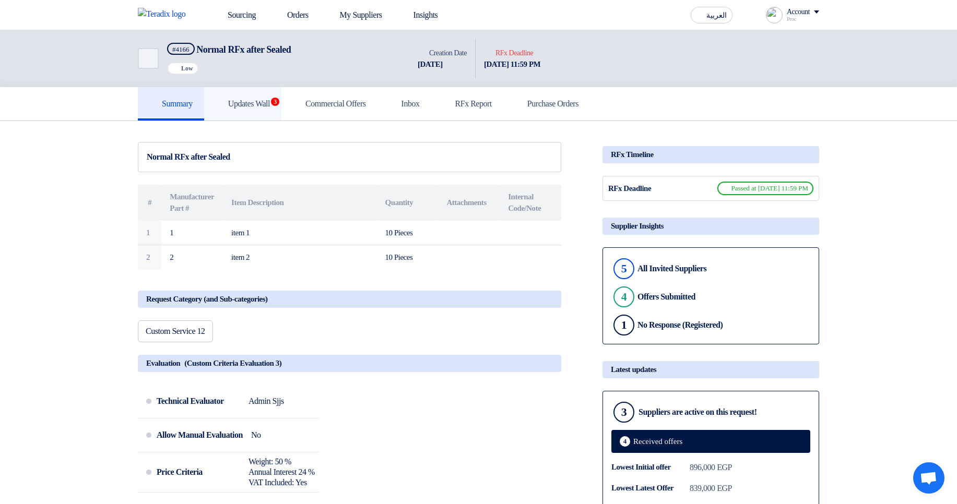
click at [270, 104] on h5 "Updates Wall 3" at bounding box center [243, 104] width 54 height 10
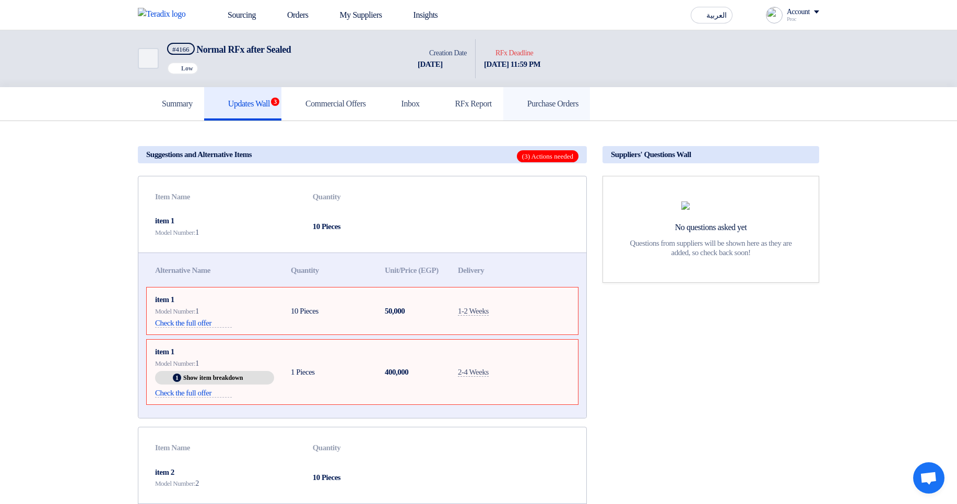
drag, startPoint x: 575, startPoint y: 101, endPoint x: 566, endPoint y: 114, distance: 15.9
click at [575, 100] on h5 "Purchase Orders" at bounding box center [547, 104] width 64 height 10
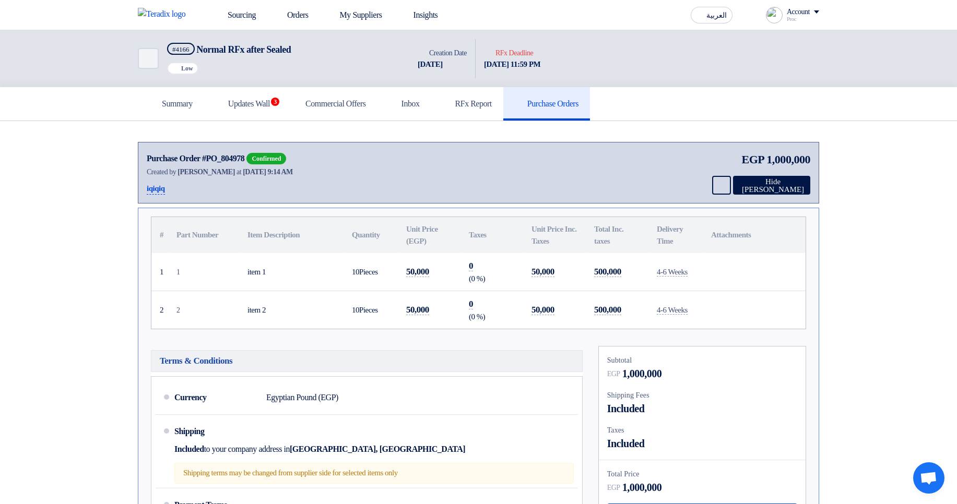
drag, startPoint x: 195, startPoint y: 172, endPoint x: 286, endPoint y: 170, distance: 91.4
click at [286, 170] on div "Created by [PERSON_NAME] at [DATE] 9:14 AM" at bounding box center [249, 172] width 204 height 11
click at [495, 319] on tbody "1 1 item 1 10 Pieces 50,000 0 (0 %) 50,000 500,000" at bounding box center [478, 291] width 654 height 76
click at [496, 320] on div "(0 %)" at bounding box center [492, 317] width 46 height 12
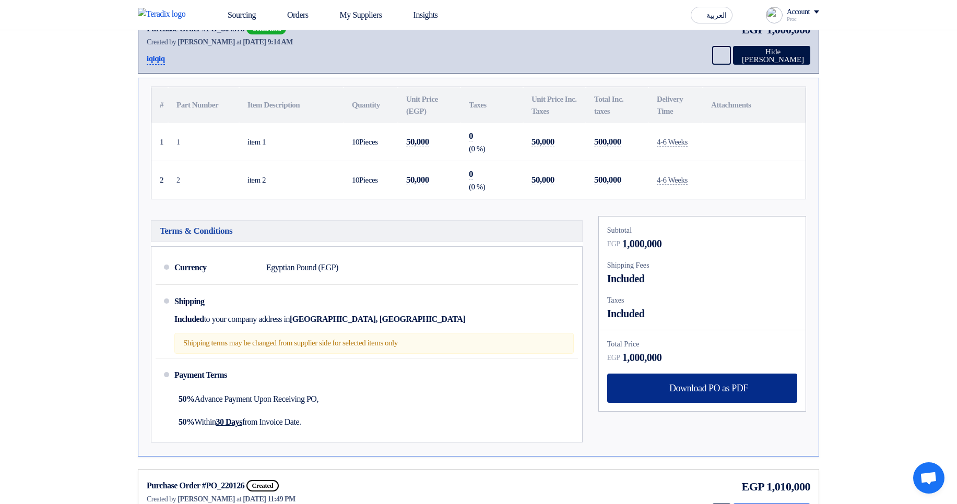
scroll to position [125, 0]
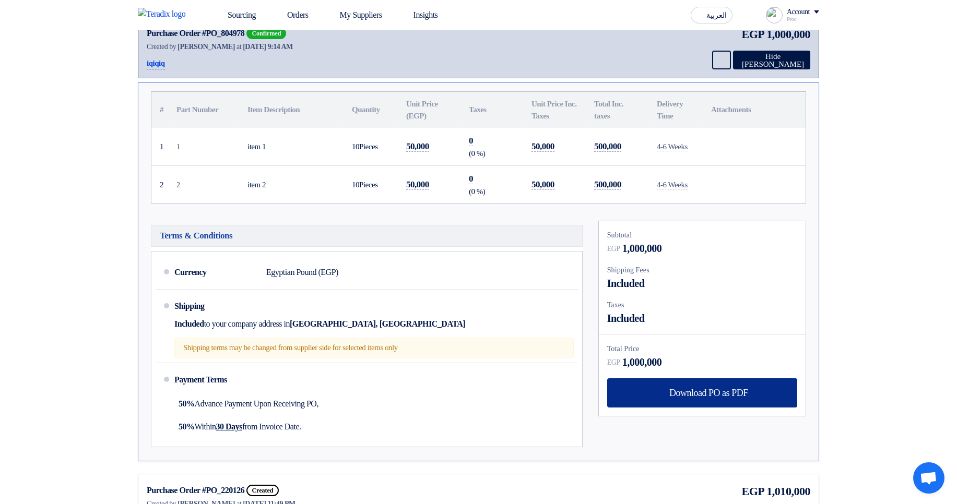
click at [697, 403] on div "Download PO as PDF" at bounding box center [702, 392] width 190 height 29
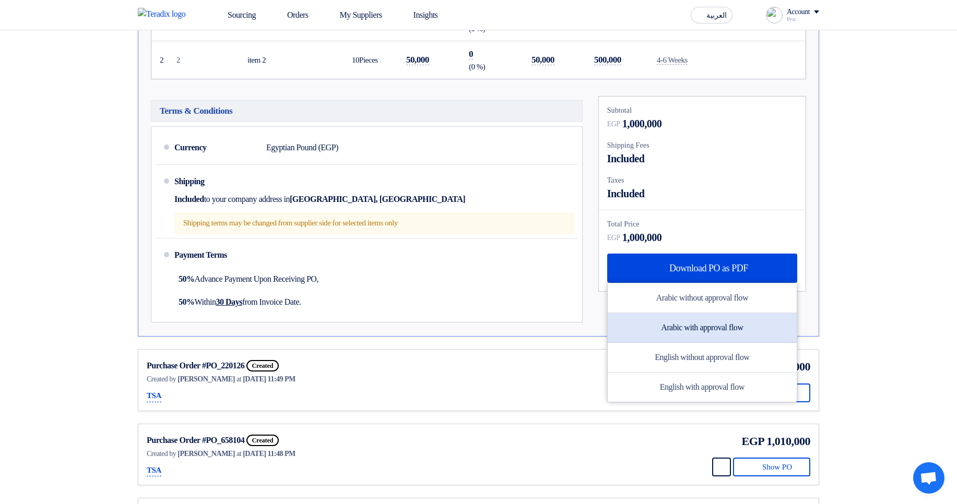
scroll to position [251, 0]
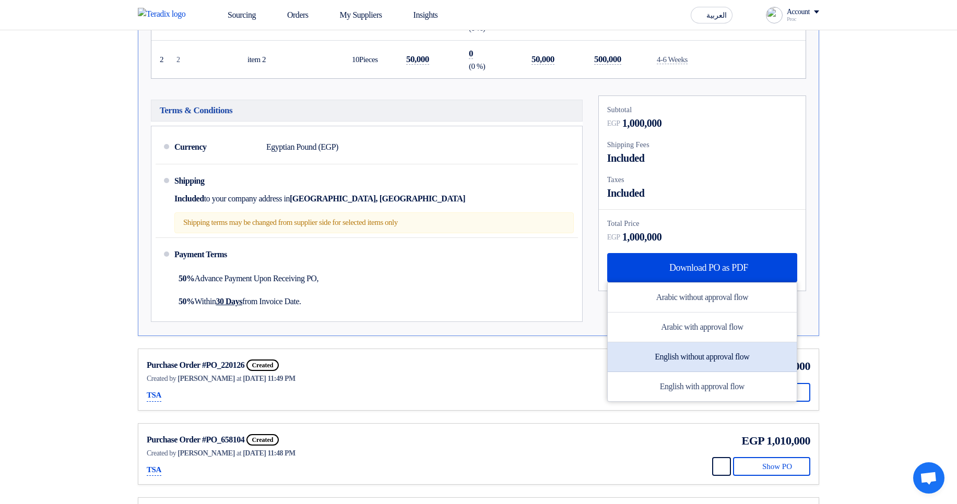
click at [712, 357] on div "English without approval flow" at bounding box center [702, 357] width 189 height 30
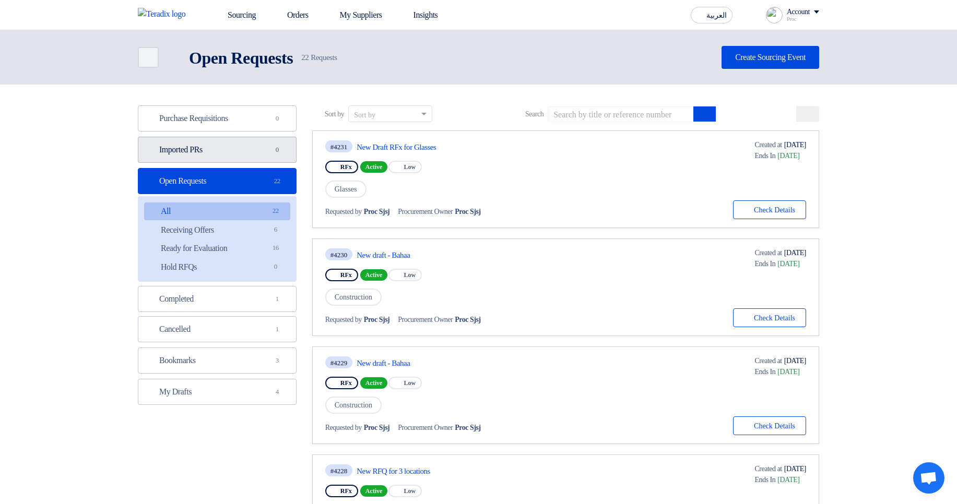
click at [254, 159] on link "Imported PRs Imported PRs 0" at bounding box center [217, 150] width 159 height 26
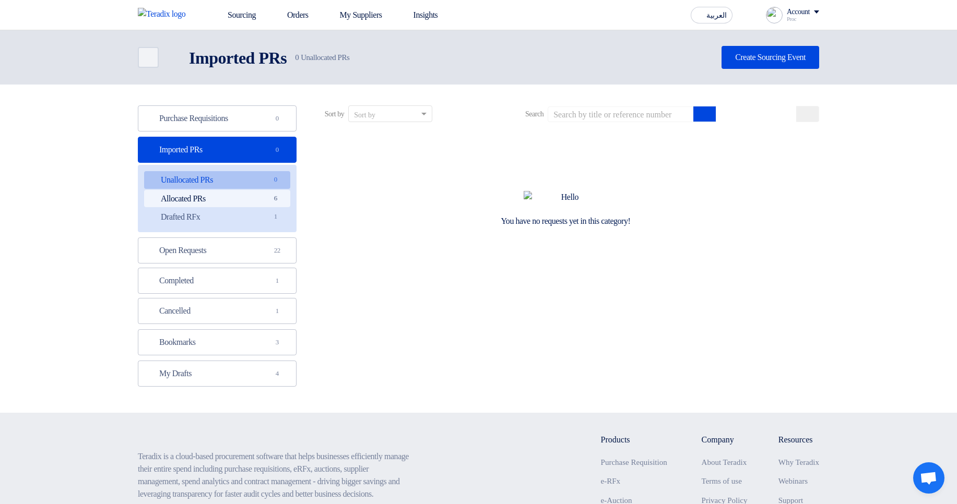
click at [255, 204] on link "Allocated PRs Allocated PRs 6" at bounding box center [217, 199] width 146 height 18
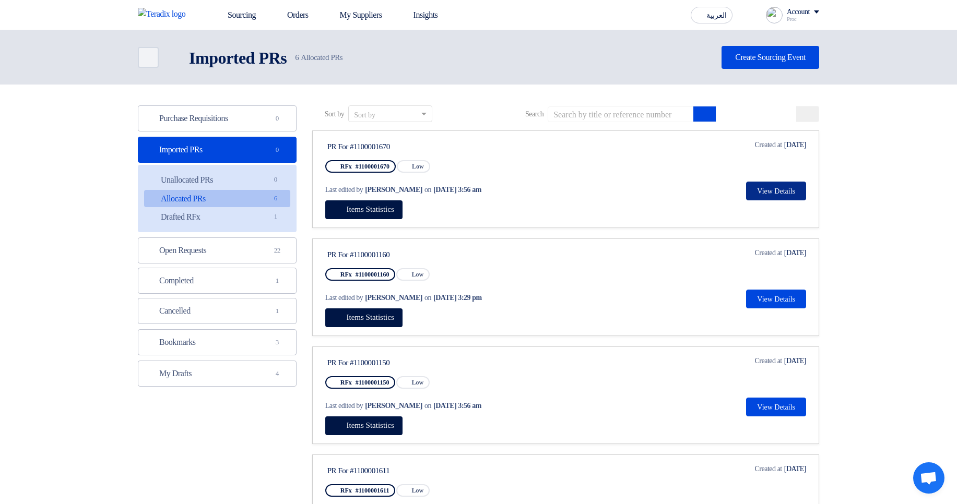
click at [779, 191] on button "View Details" at bounding box center [776, 191] width 60 height 19
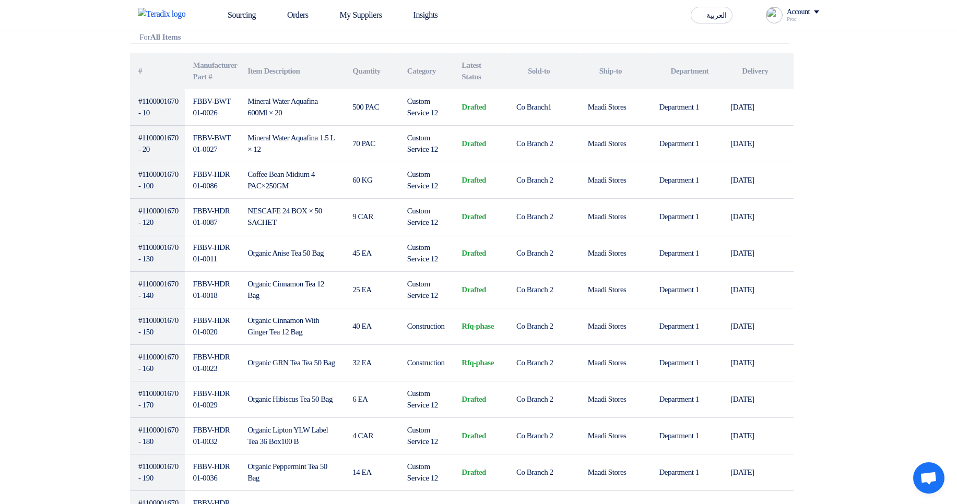
scroll to position [125, 0]
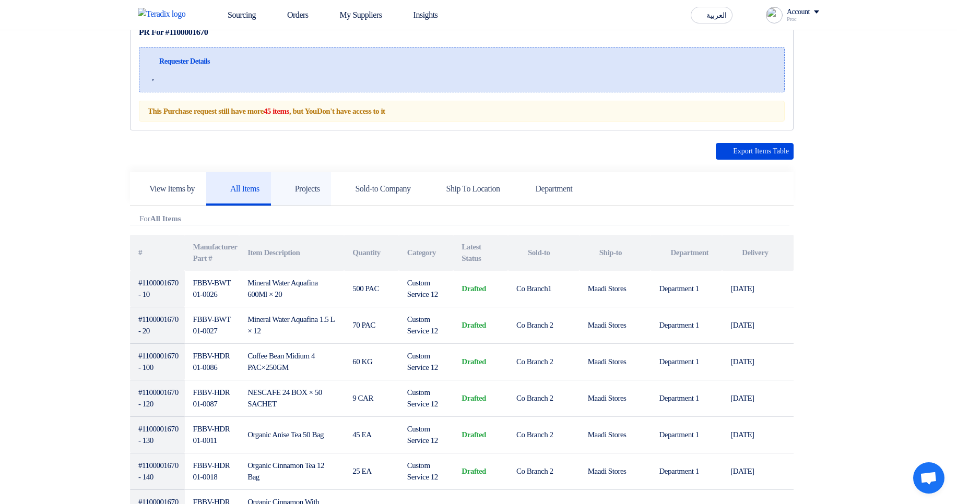
click at [306, 191] on h5 "Projects" at bounding box center [301, 189] width 38 height 10
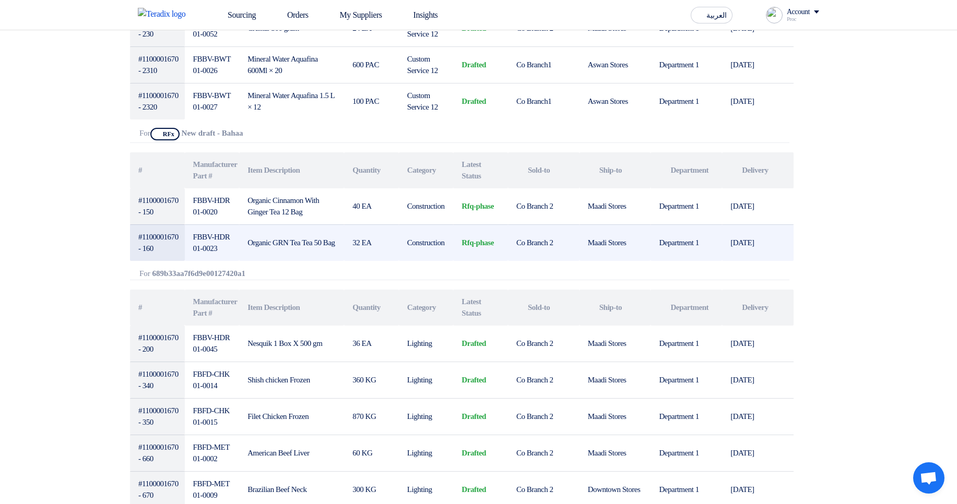
scroll to position [752, 0]
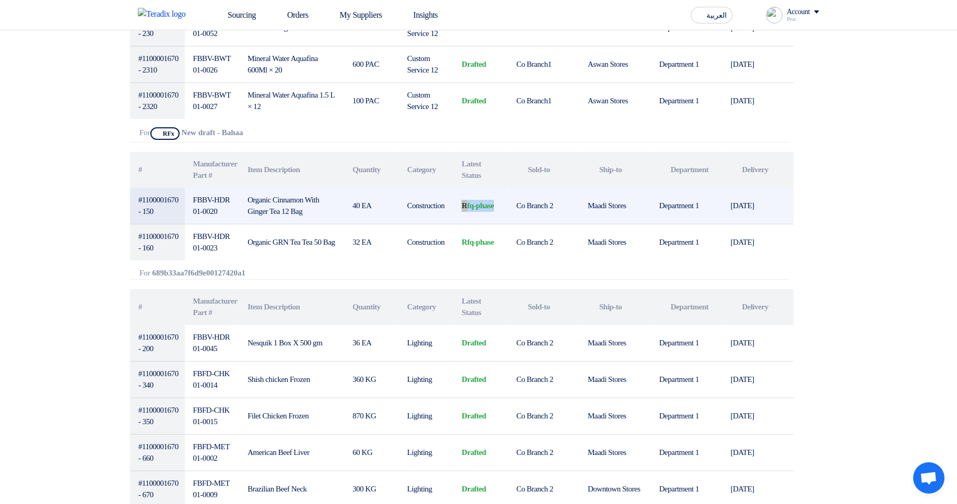
drag, startPoint x: 459, startPoint y: 207, endPoint x: 496, endPoint y: 210, distance: 37.2
click at [499, 210] on td "rfq-phase" at bounding box center [480, 206] width 55 height 37
click at [466, 210] on td "rfq-phase" at bounding box center [480, 206] width 55 height 37
drag, startPoint x: 462, startPoint y: 210, endPoint x: 504, endPoint y: 209, distance: 41.2
click at [504, 209] on td "rfq-phase" at bounding box center [480, 206] width 55 height 37
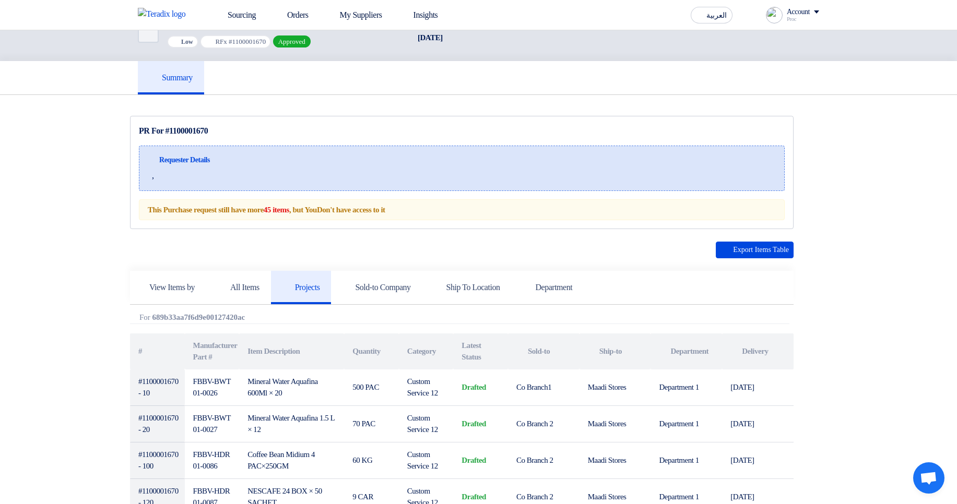
scroll to position [0, 0]
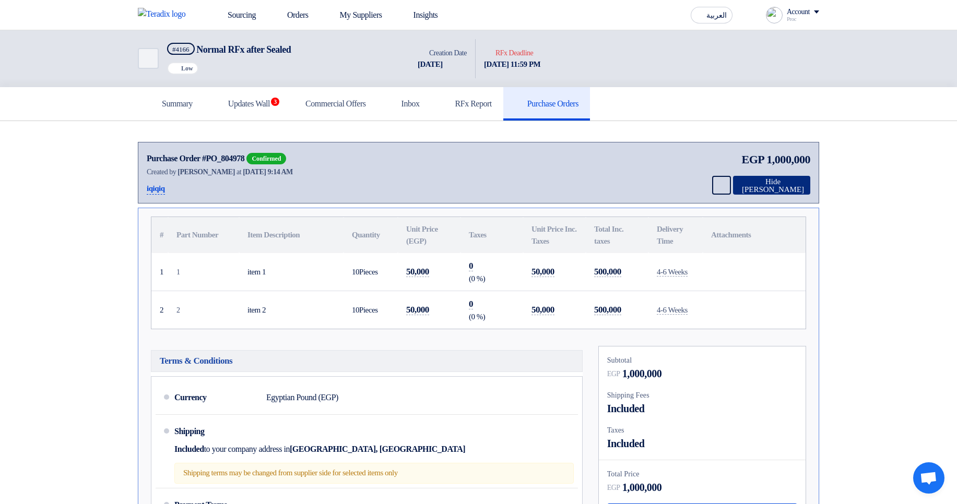
click at [739, 182] on icon at bounding box center [739, 185] width 0 height 8
